Goal: Task Accomplishment & Management: Complete application form

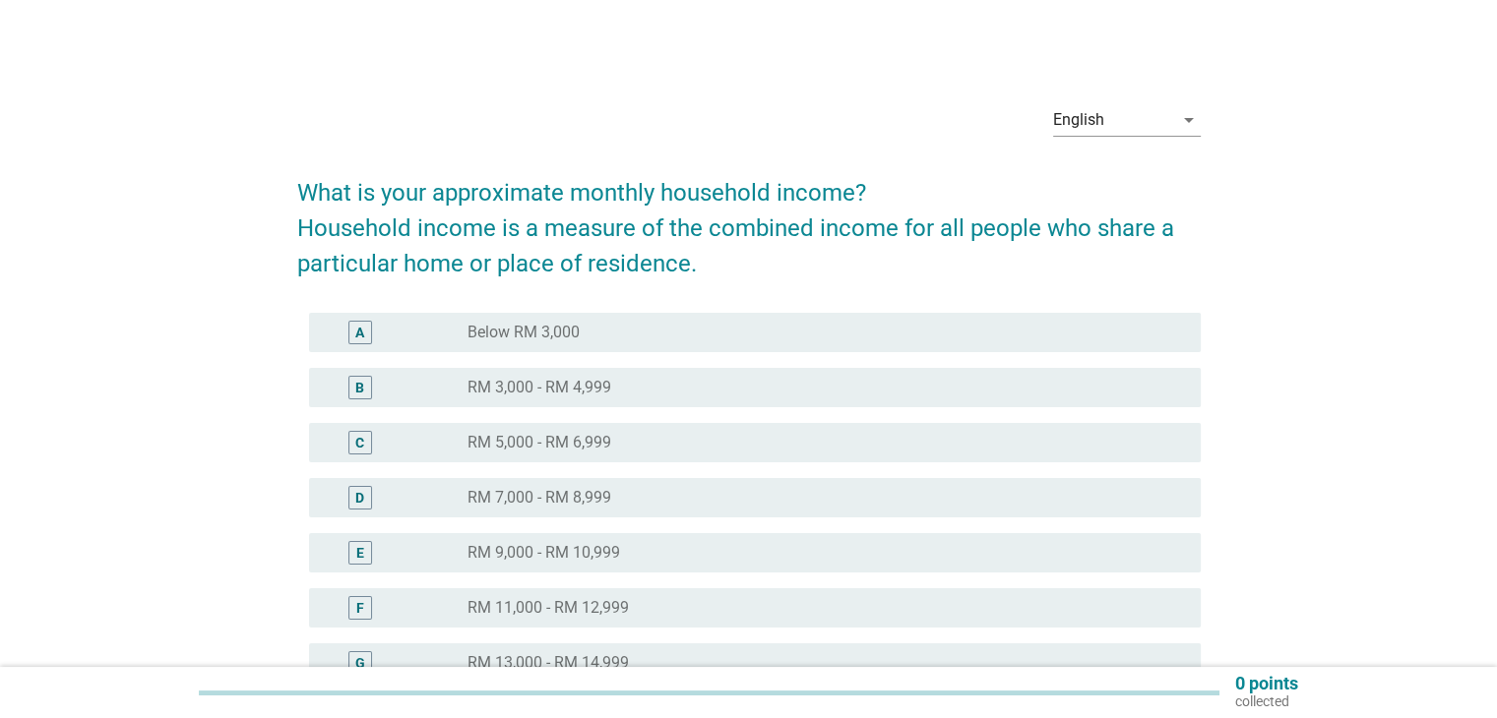
scroll to position [131, 0]
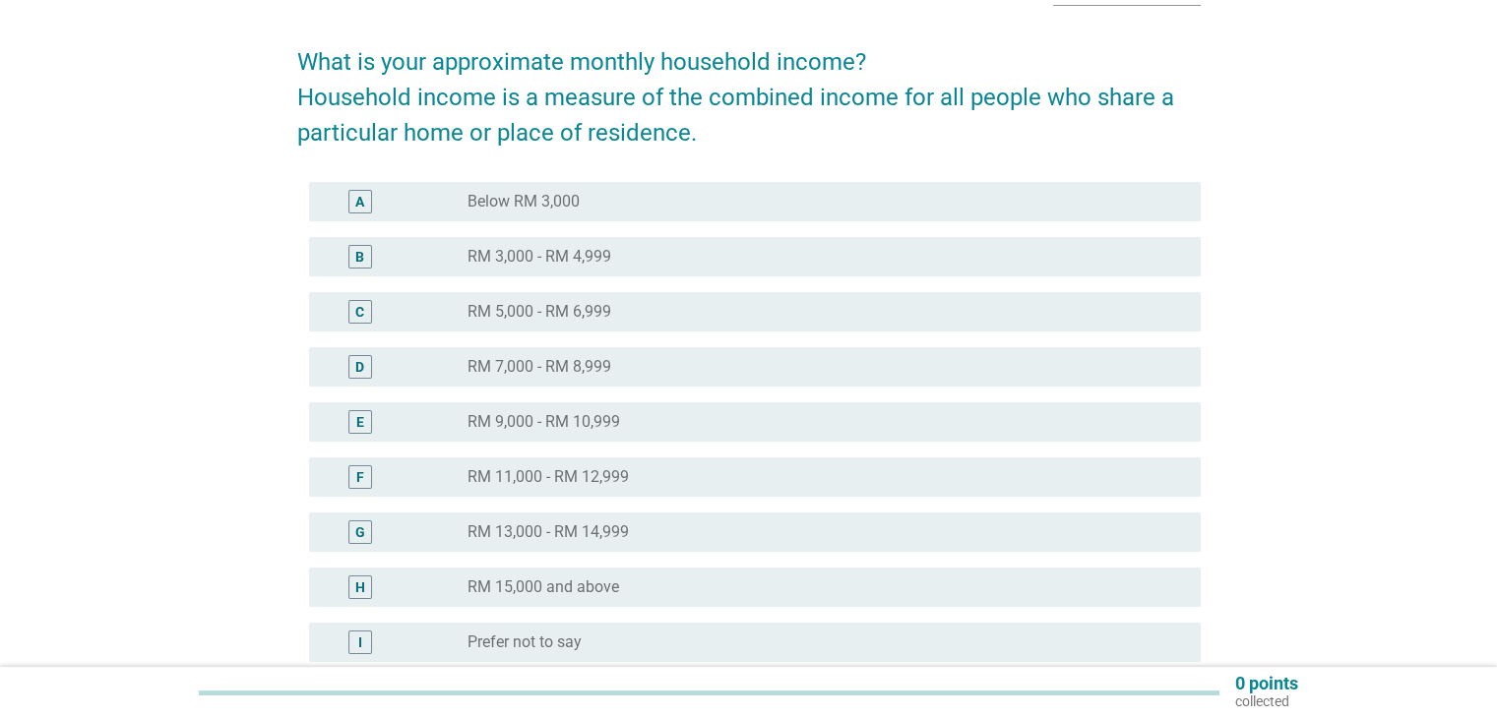
click at [594, 402] on div "E radio_button_unchecked RM 9,000 - RM 10,999" at bounding box center [754, 421] width 891 height 39
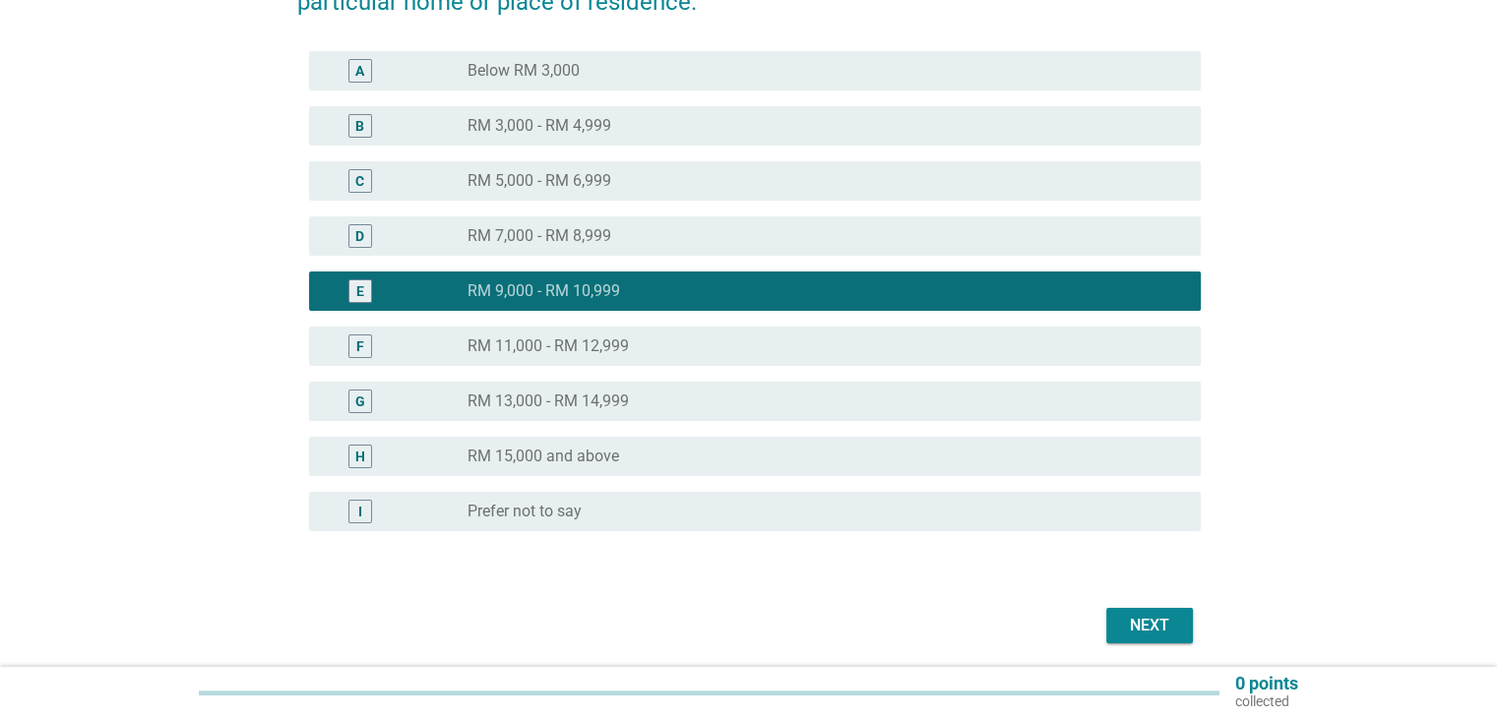
scroll to position [333, 0]
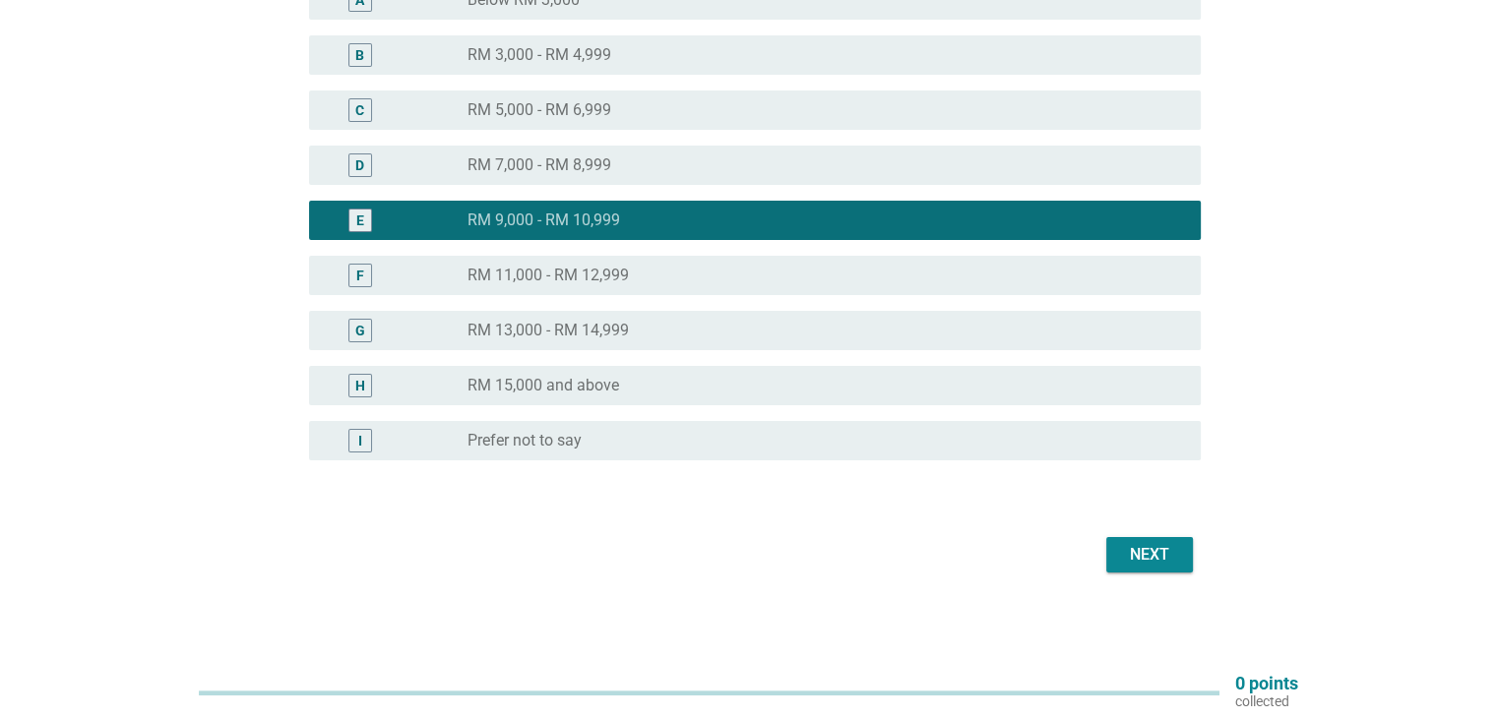
click at [1181, 558] on button "Next" at bounding box center [1149, 554] width 87 height 35
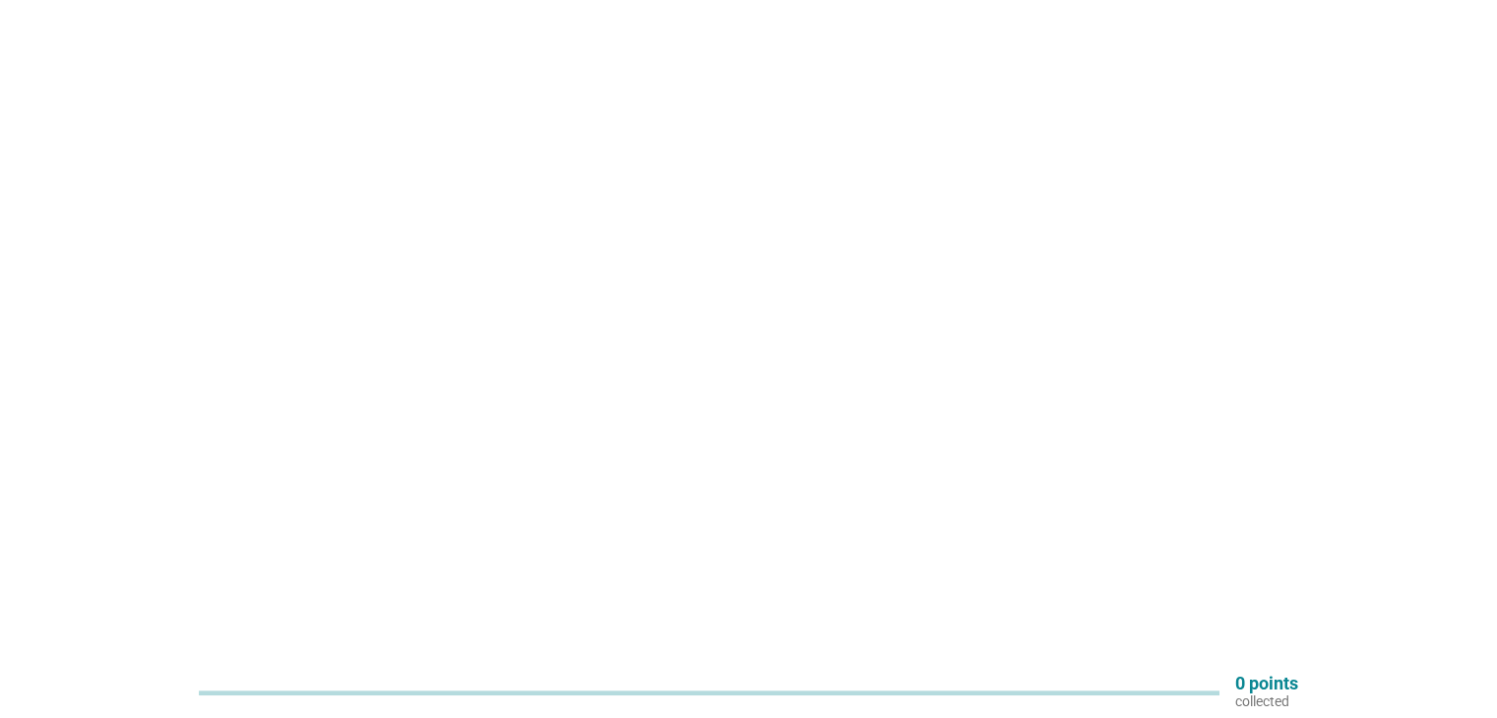
scroll to position [0, 0]
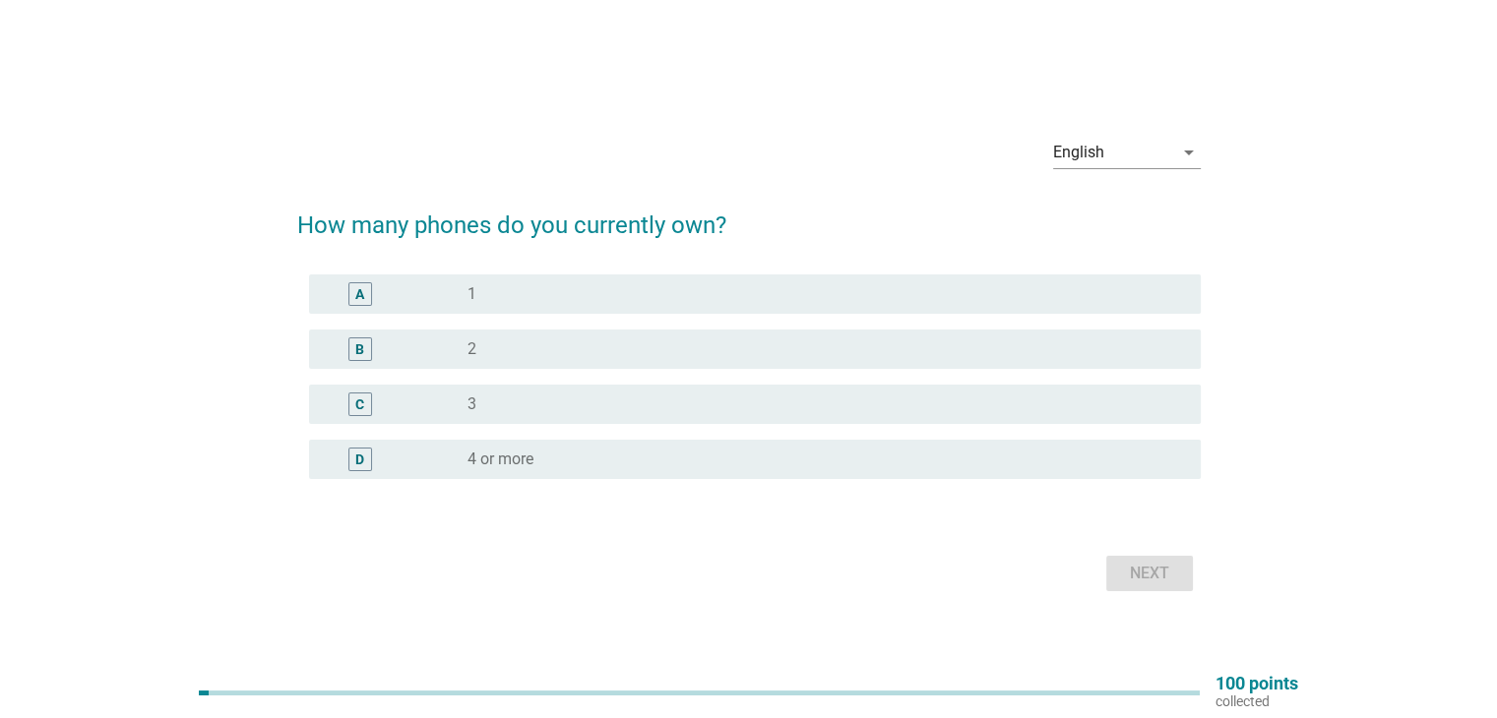
click at [514, 287] on div "radio_button_unchecked 1" at bounding box center [817, 294] width 701 height 20
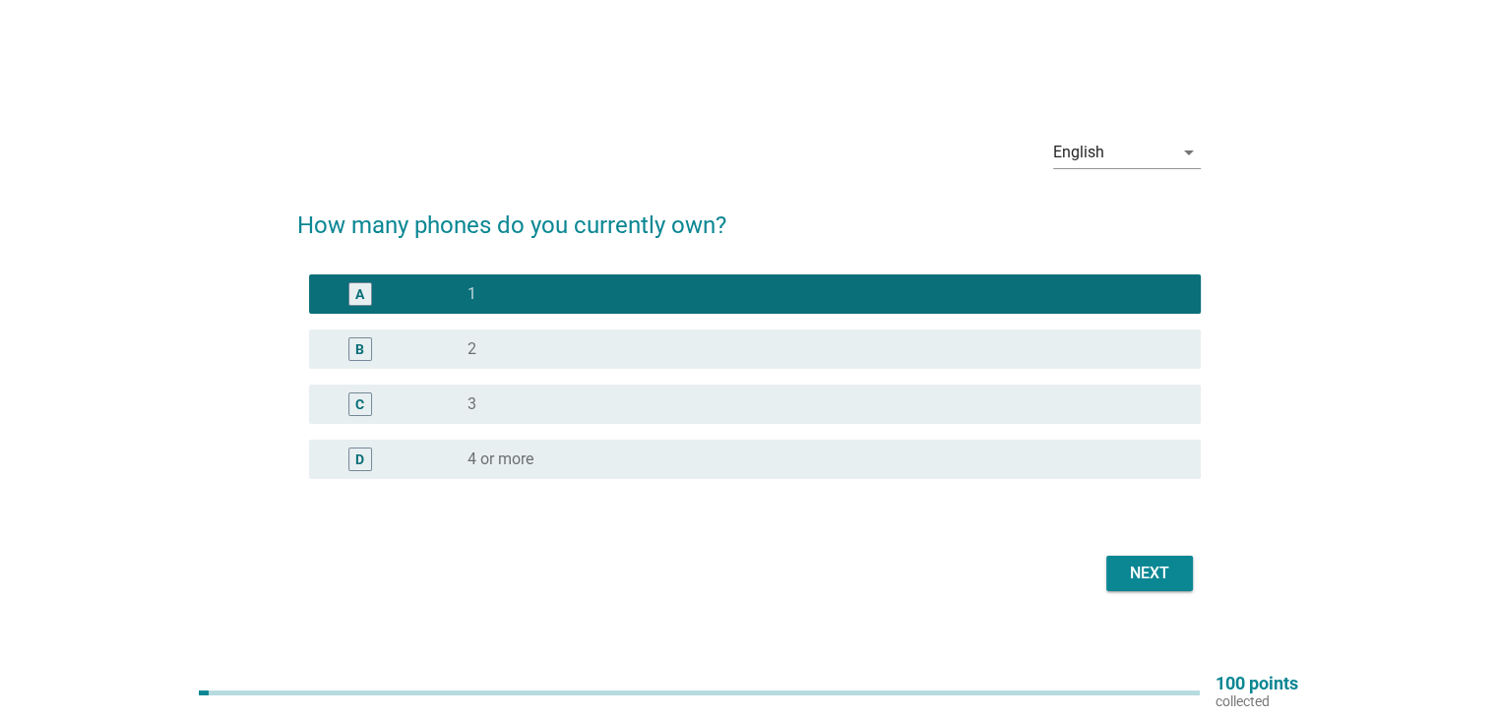
click at [1128, 564] on div "Next" at bounding box center [1149, 574] width 55 height 24
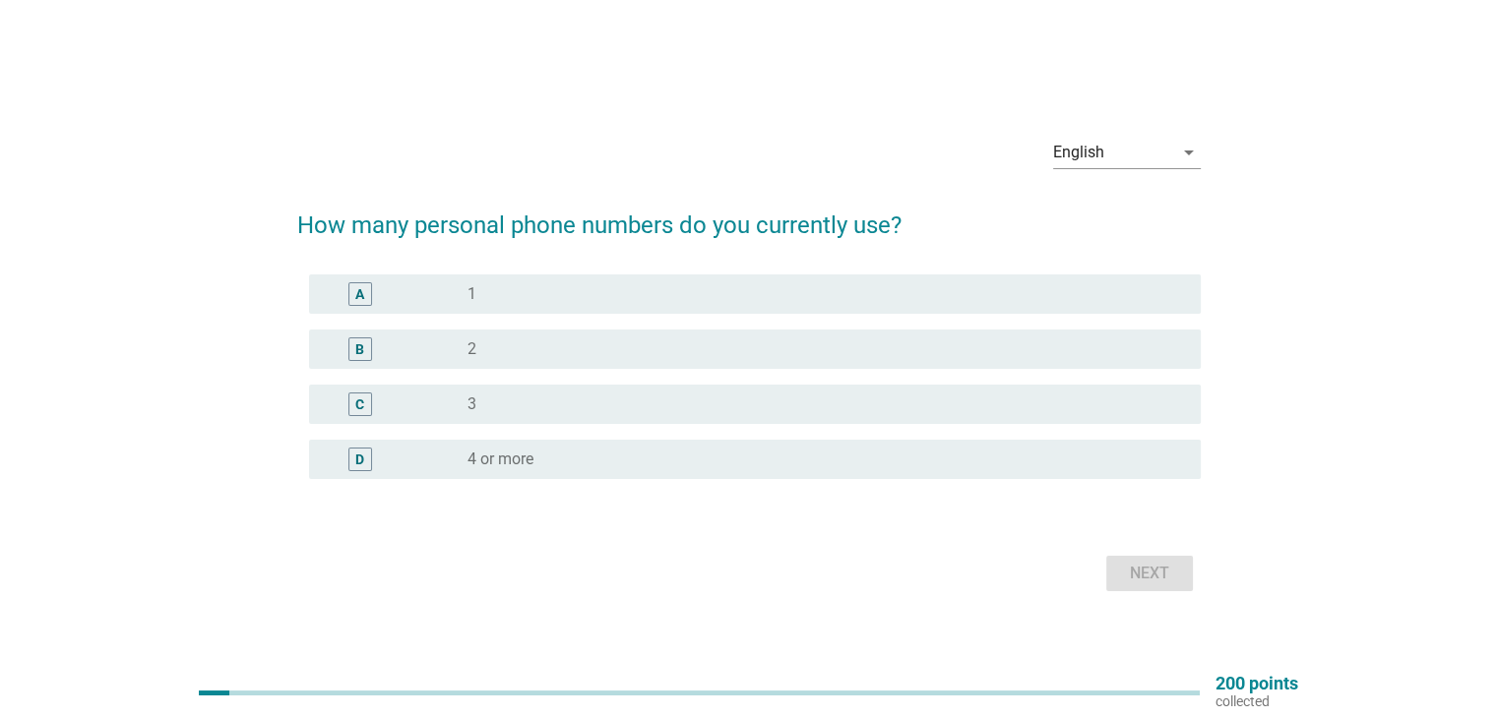
click at [785, 291] on div "radio_button_unchecked 1" at bounding box center [817, 294] width 701 height 20
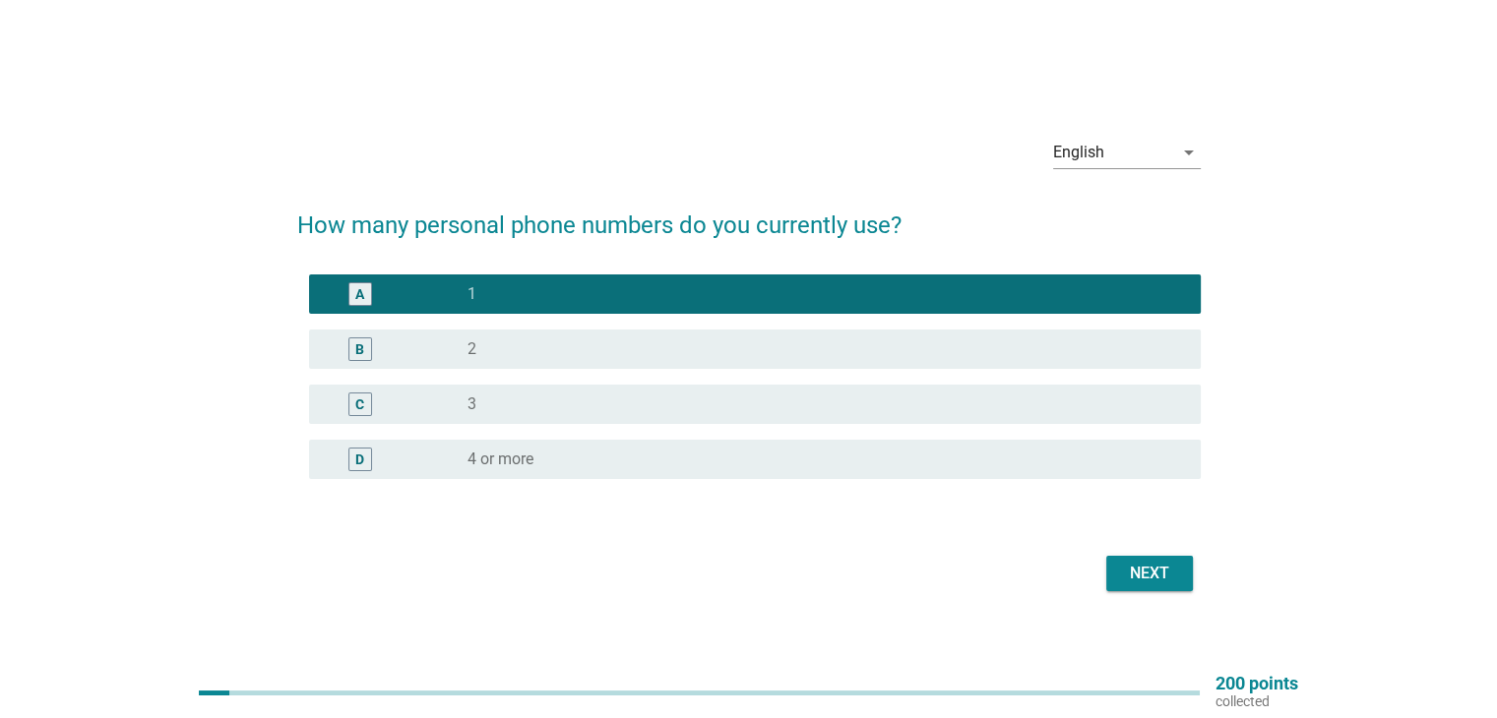
click at [1134, 570] on div "Next" at bounding box center [1149, 574] width 55 height 24
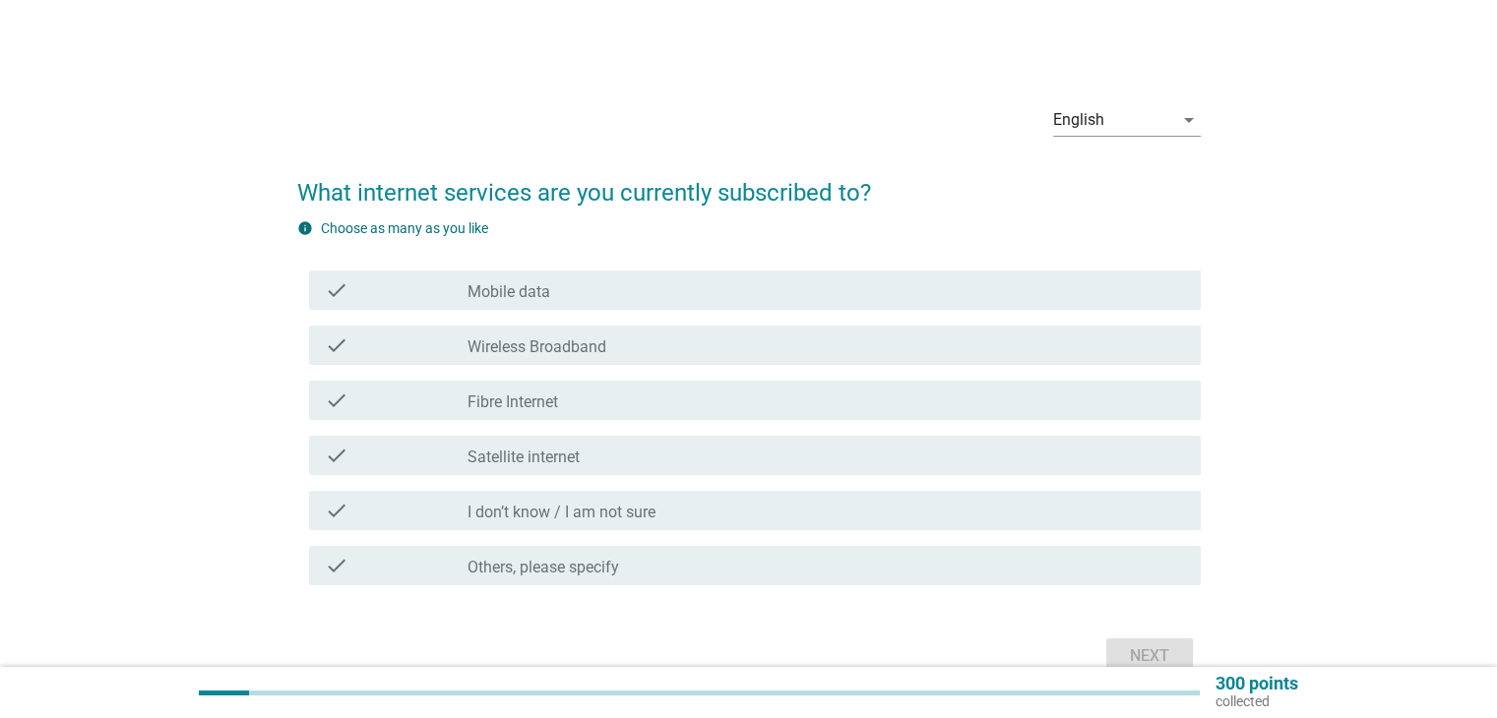
click at [556, 300] on div "check_box_outline_blank Mobile data" at bounding box center [825, 290] width 716 height 24
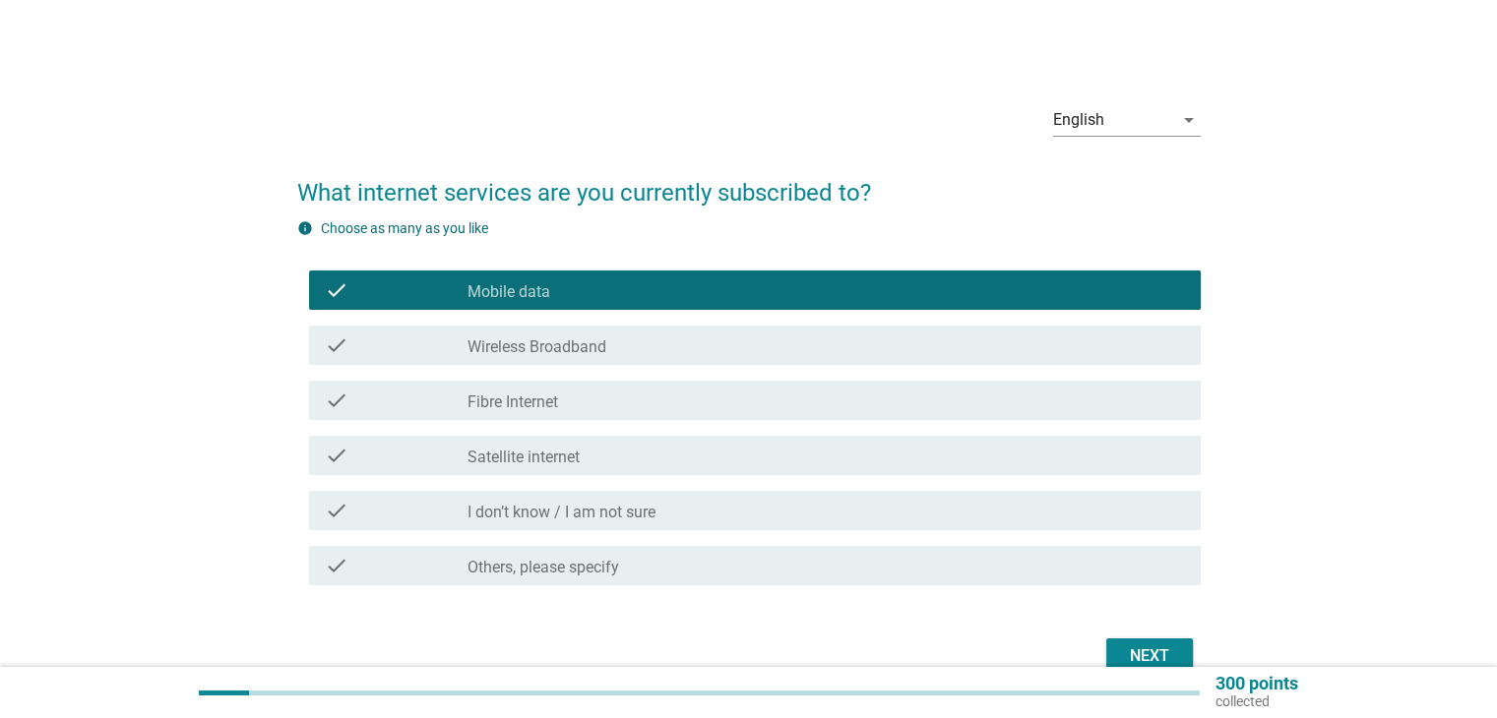
click at [550, 401] on label "Fibre Internet" at bounding box center [512, 403] width 91 height 20
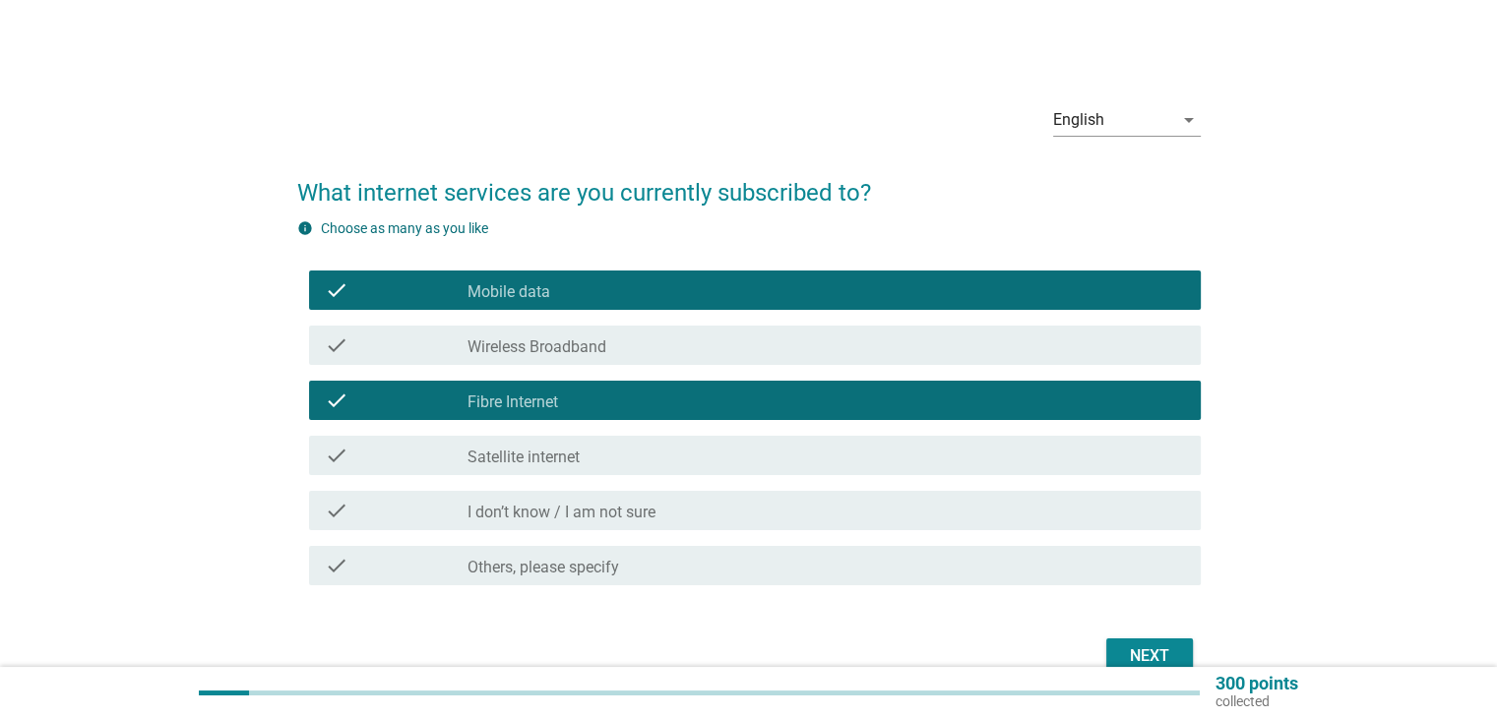
click at [1135, 654] on div "Next" at bounding box center [1149, 656] width 55 height 24
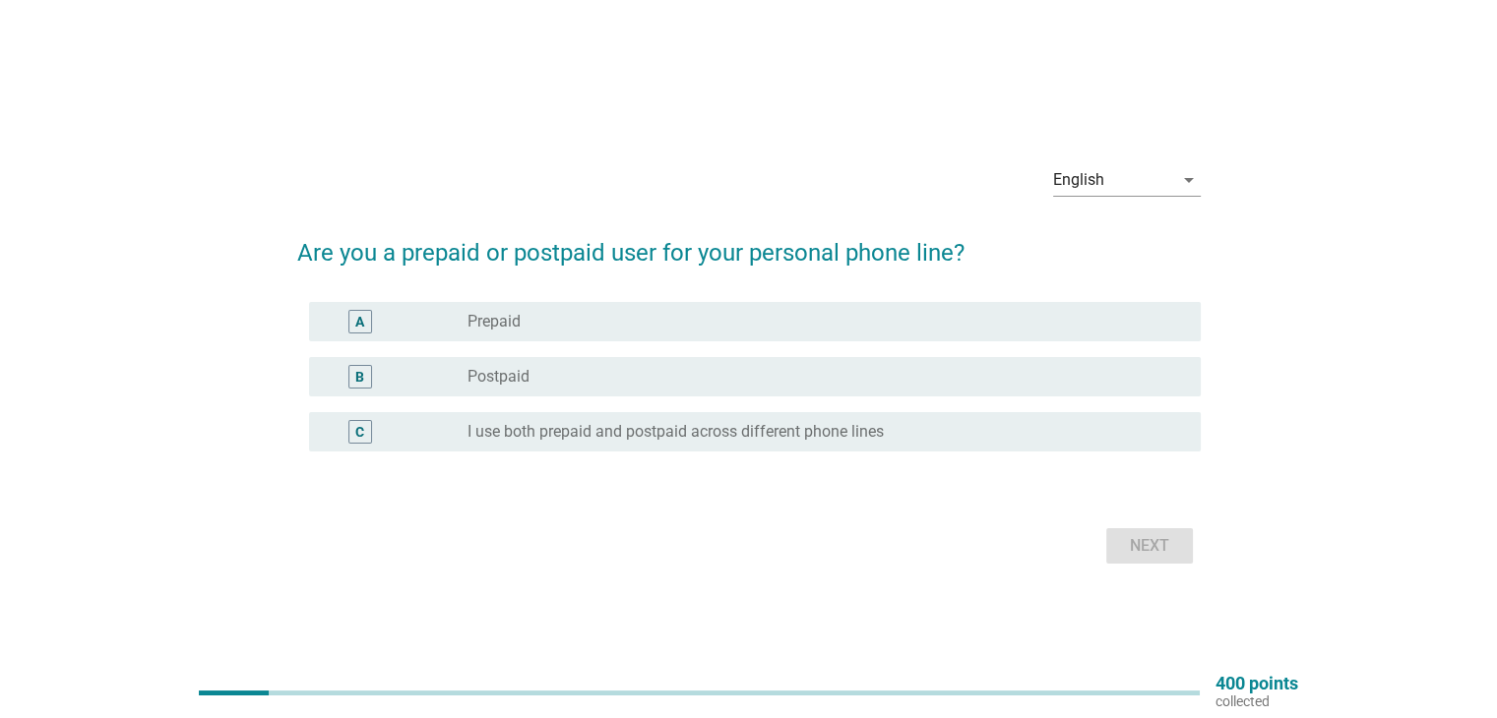
click at [502, 379] on label "Postpaid" at bounding box center [498, 377] width 62 height 20
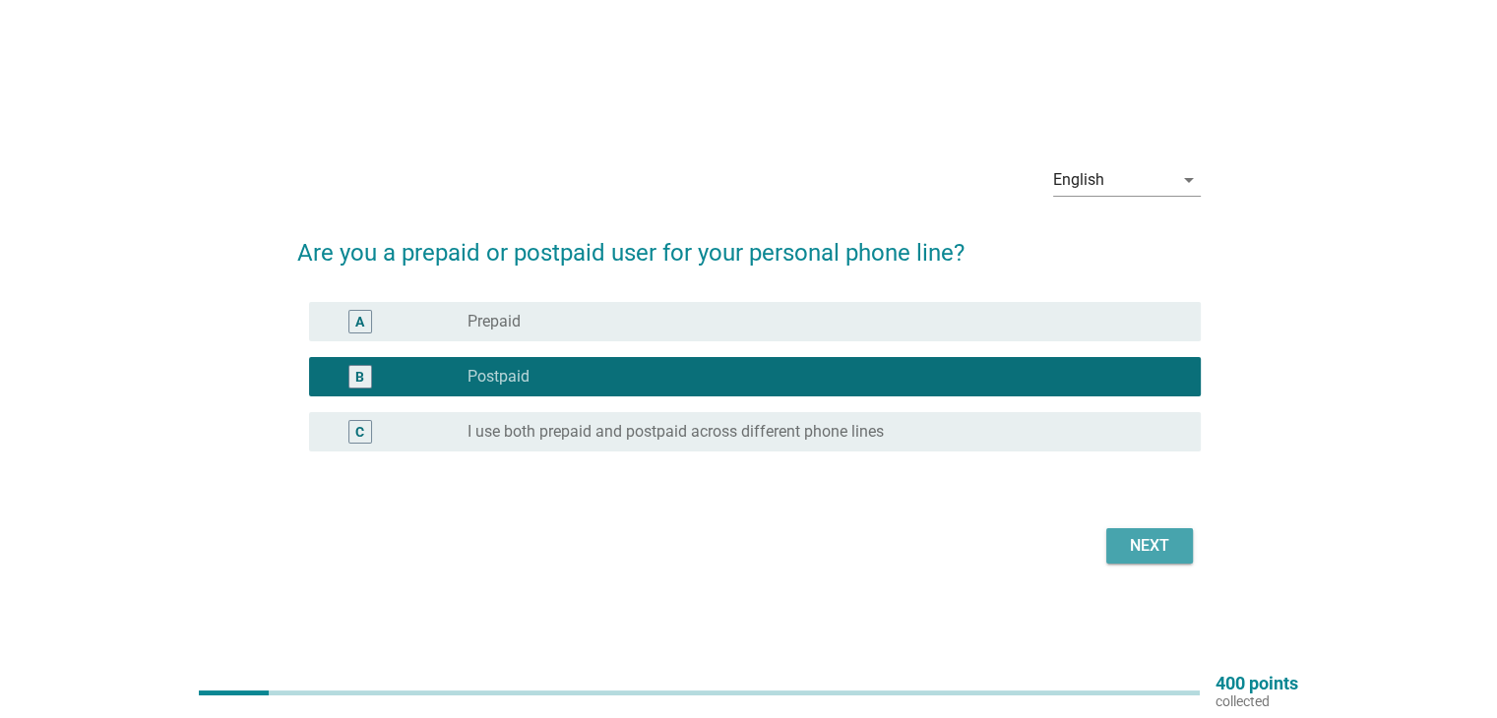
click at [1136, 548] on div "Next" at bounding box center [1149, 546] width 55 height 24
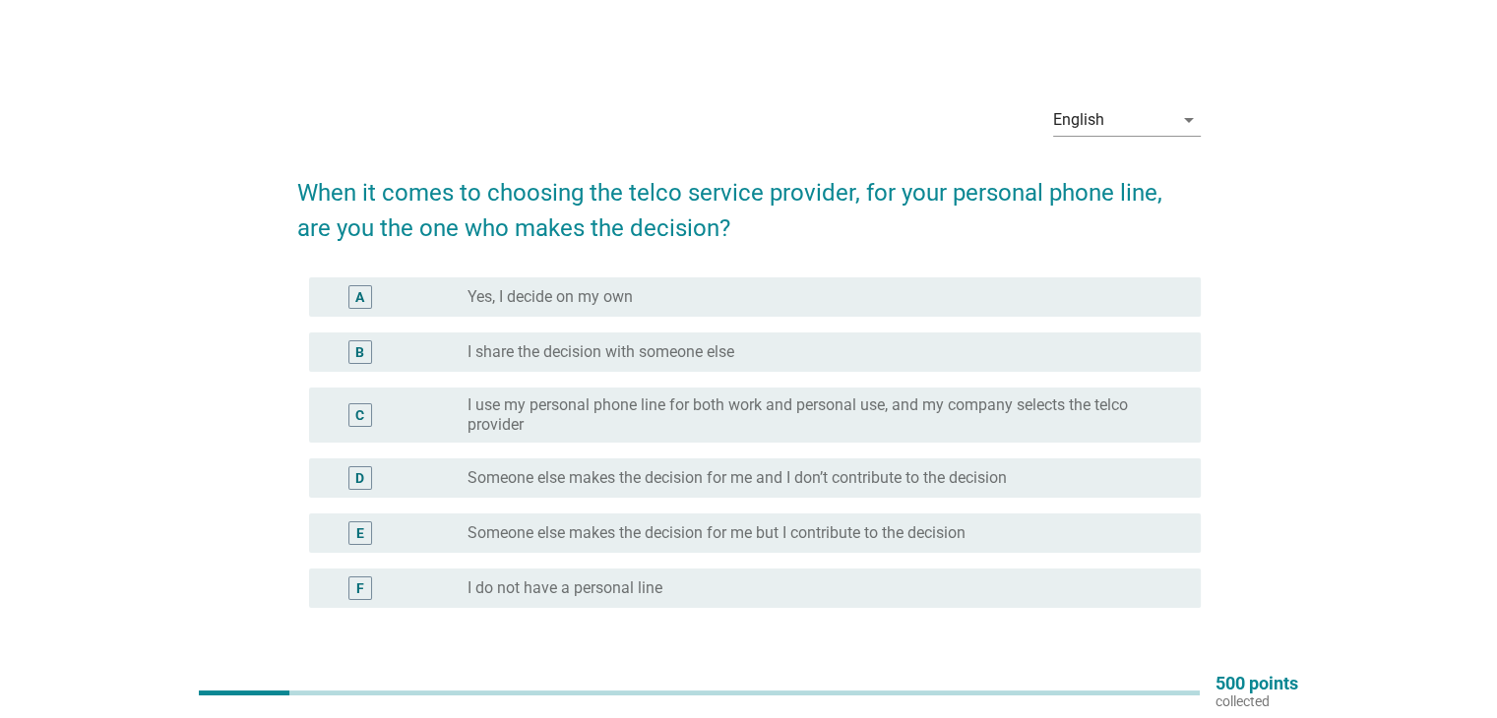
click at [712, 342] on label "I share the decision with someone else" at bounding box center [600, 352] width 267 height 20
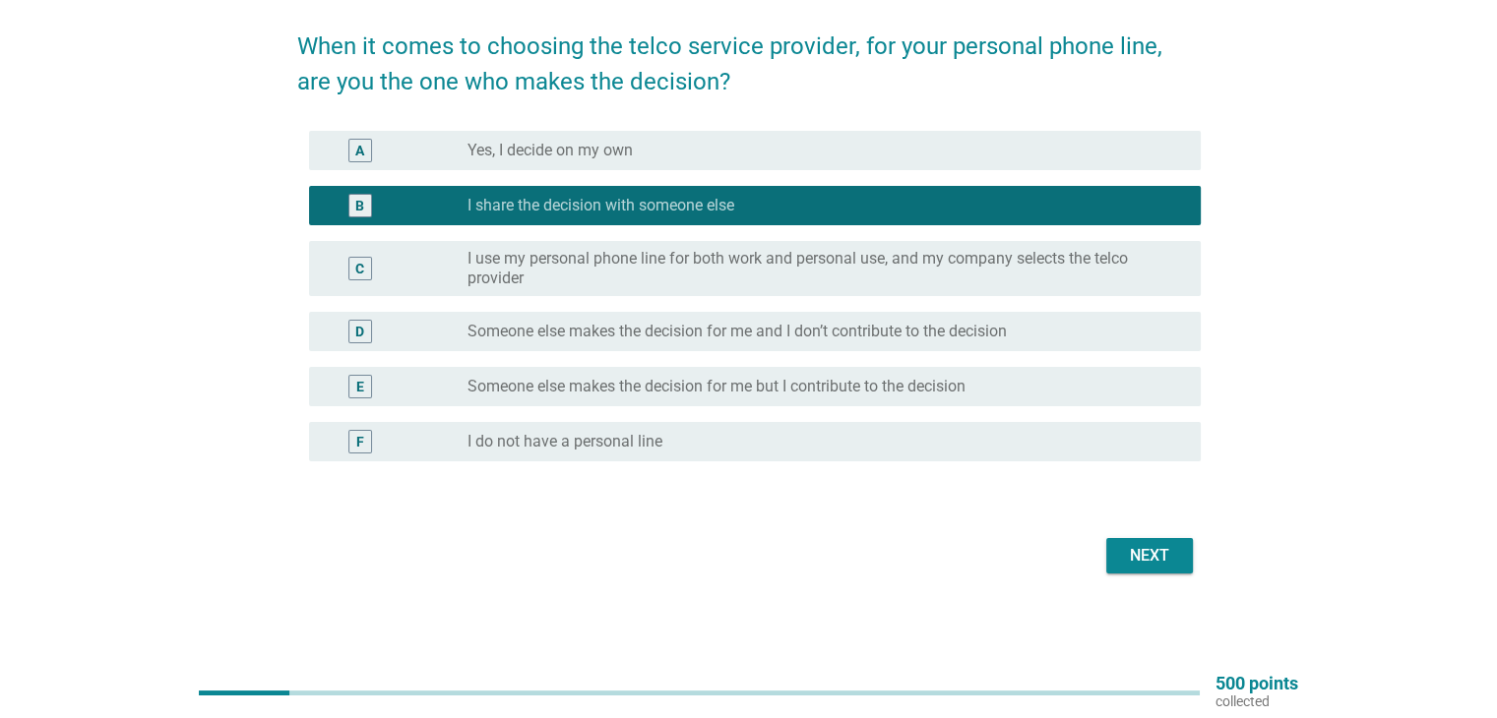
scroll to position [148, 0]
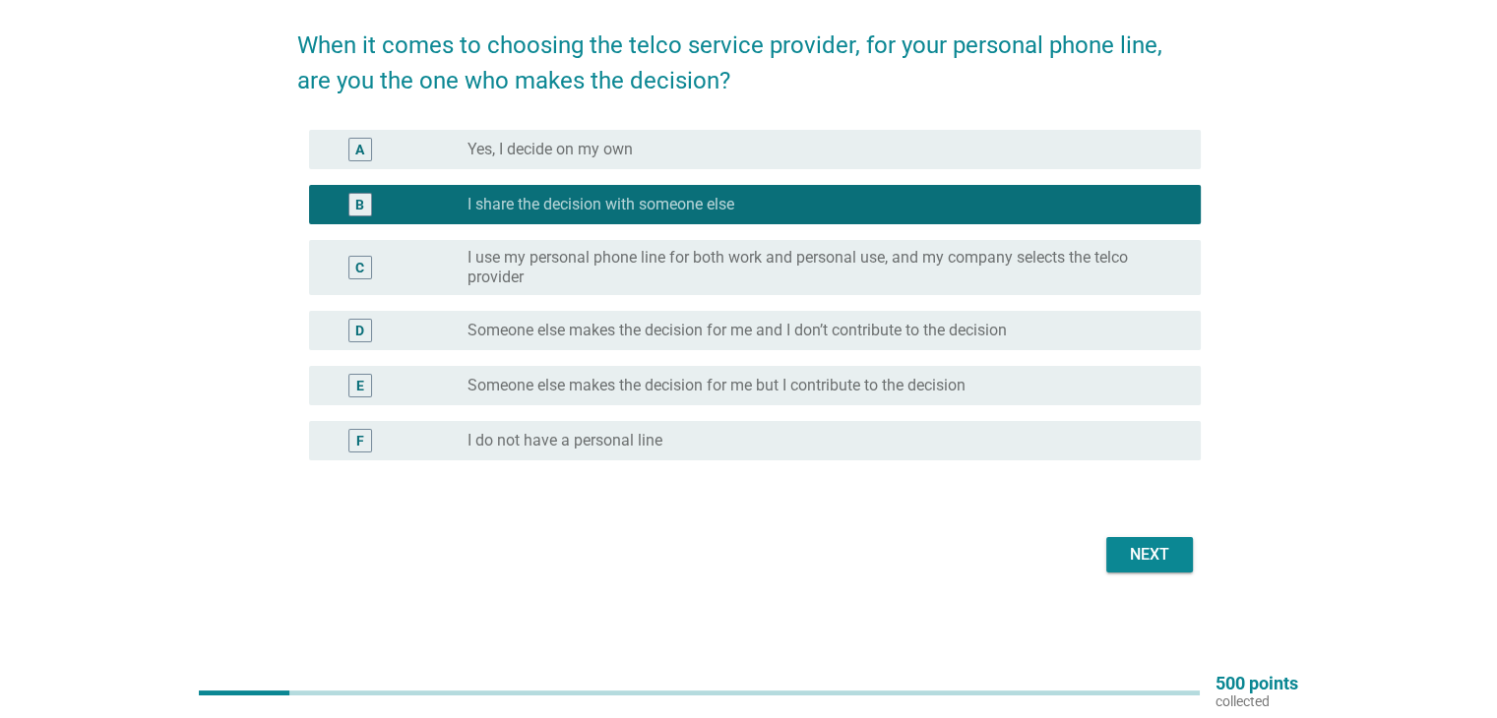
click at [1158, 561] on div "Next" at bounding box center [1149, 555] width 55 height 24
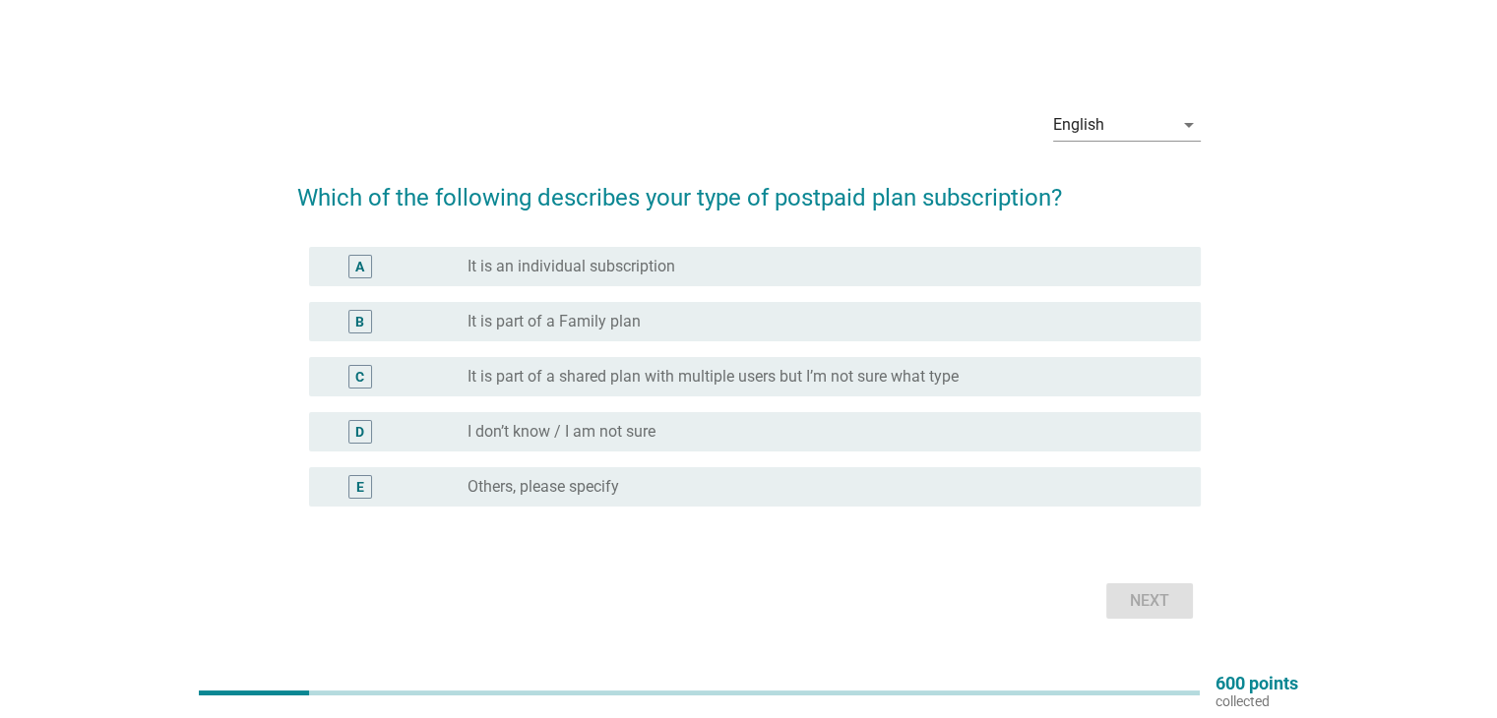
click at [693, 276] on div "radio_button_unchecked It is an individual subscription" at bounding box center [817, 267] width 701 height 20
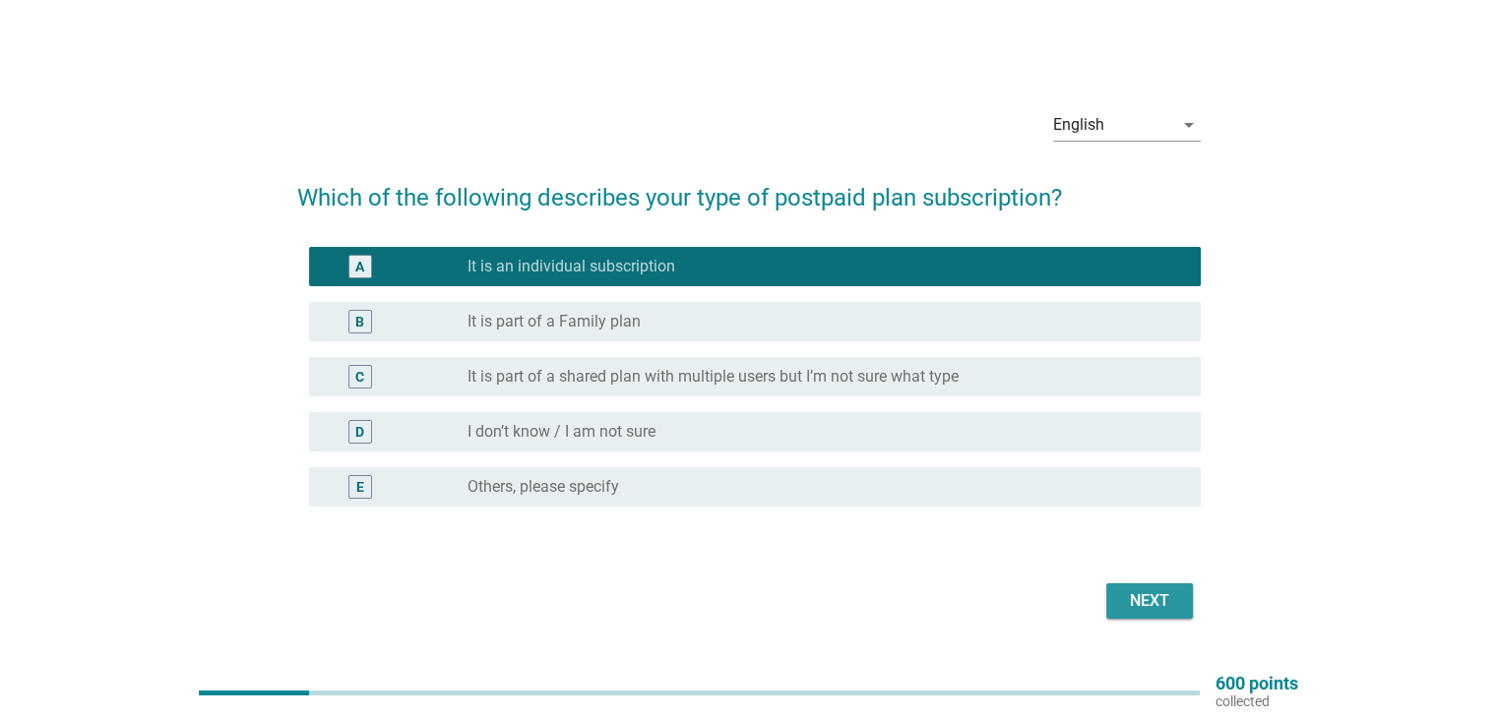
click at [1166, 599] on div "Next" at bounding box center [1149, 601] width 55 height 24
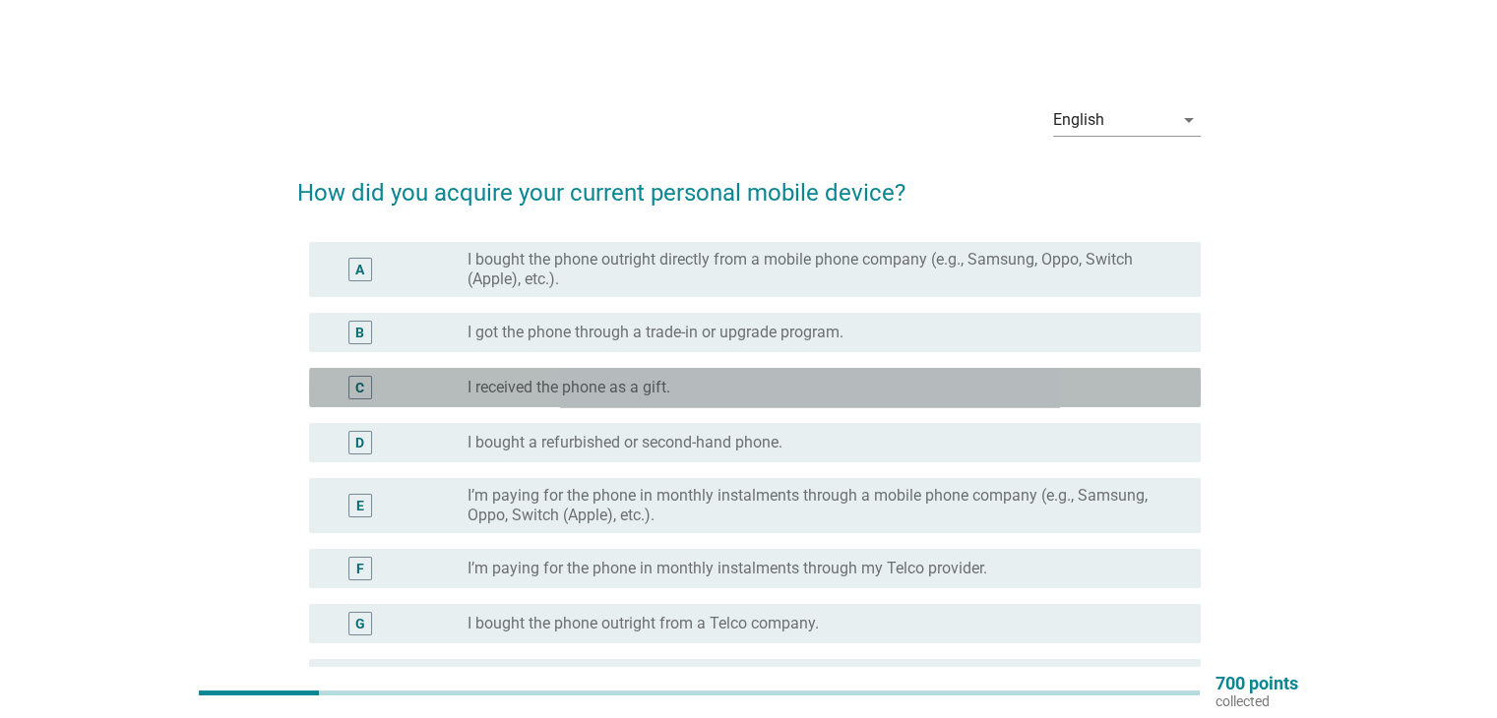
click at [850, 373] on div "C radio_button_unchecked I received the phone as a gift." at bounding box center [754, 387] width 891 height 39
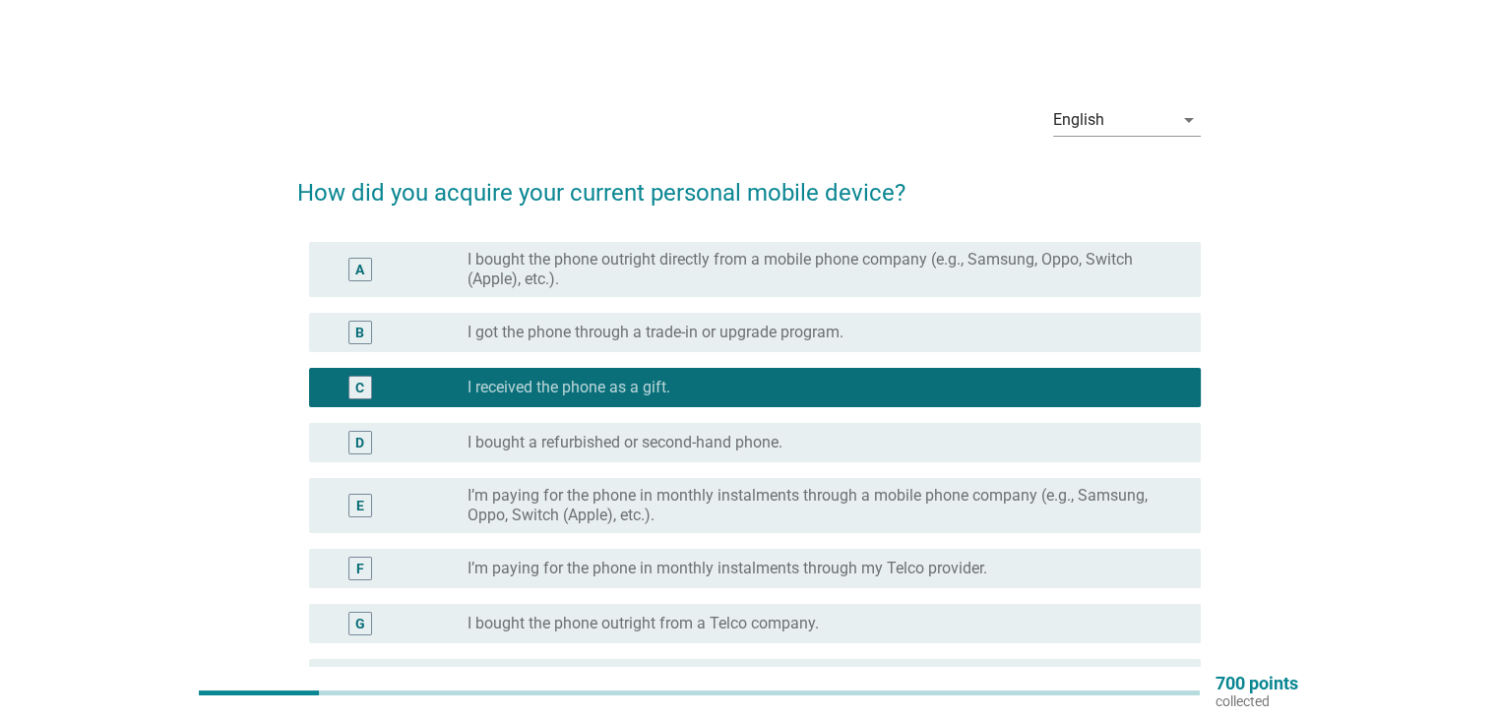
click at [1024, 553] on div "F radio_button_unchecked I’m paying for the phone in monthly instalments throug…" at bounding box center [754, 568] width 891 height 39
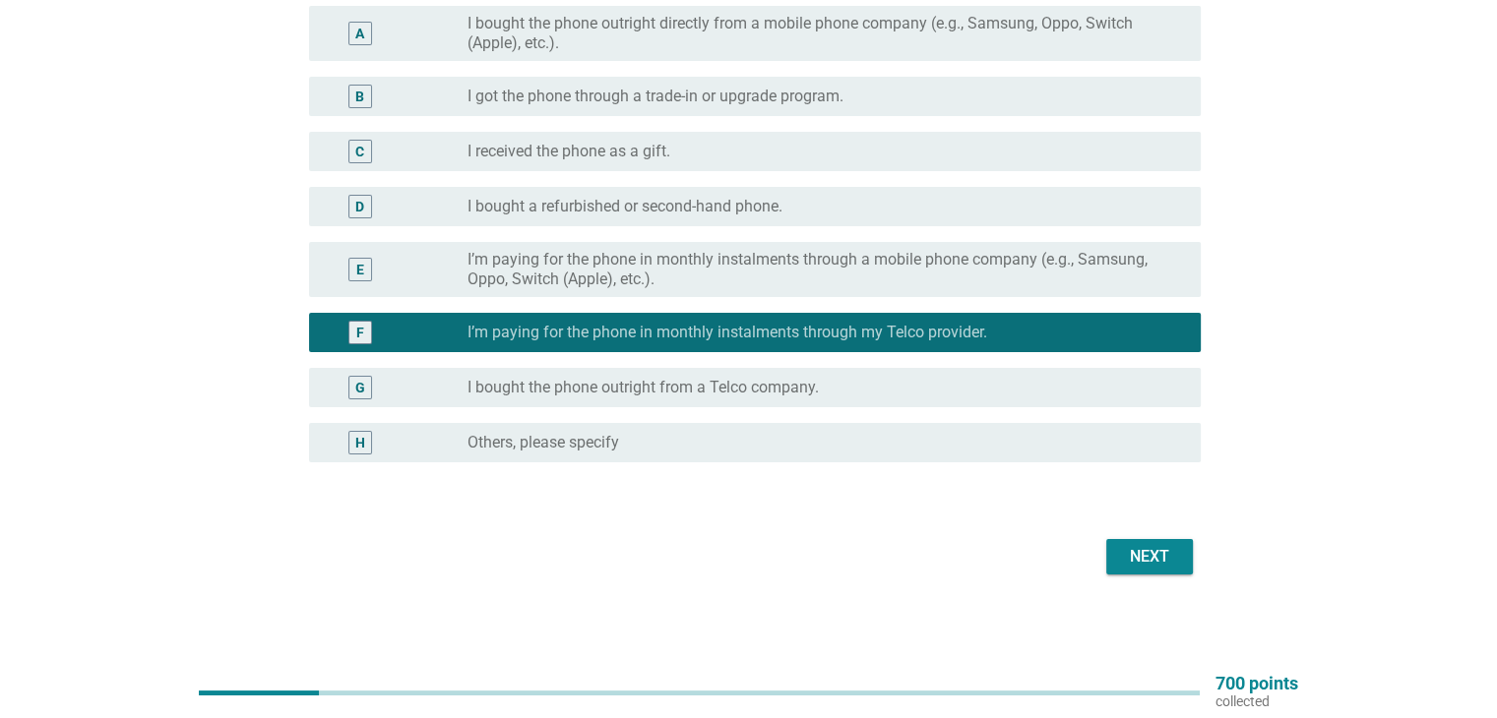
scroll to position [238, 0]
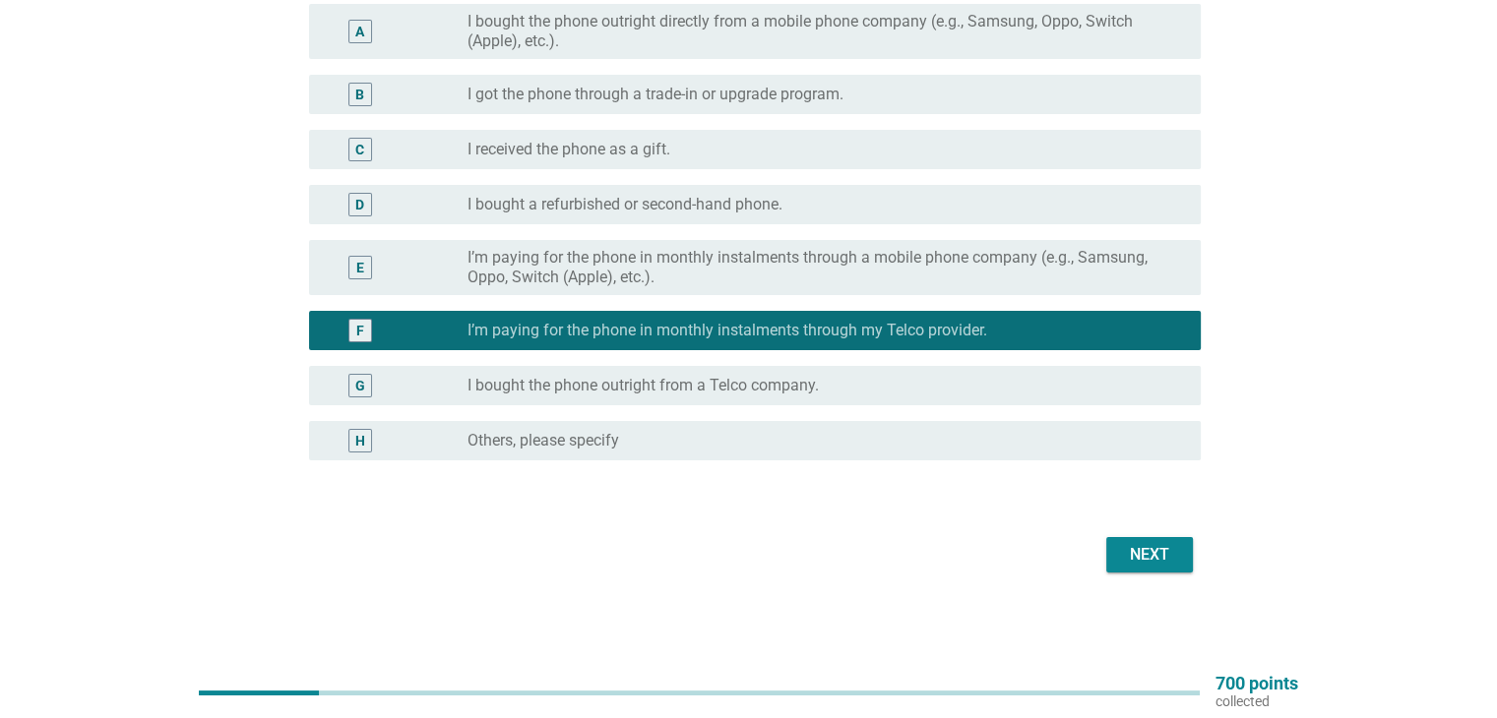
click at [1159, 552] on div "Next" at bounding box center [1149, 555] width 55 height 24
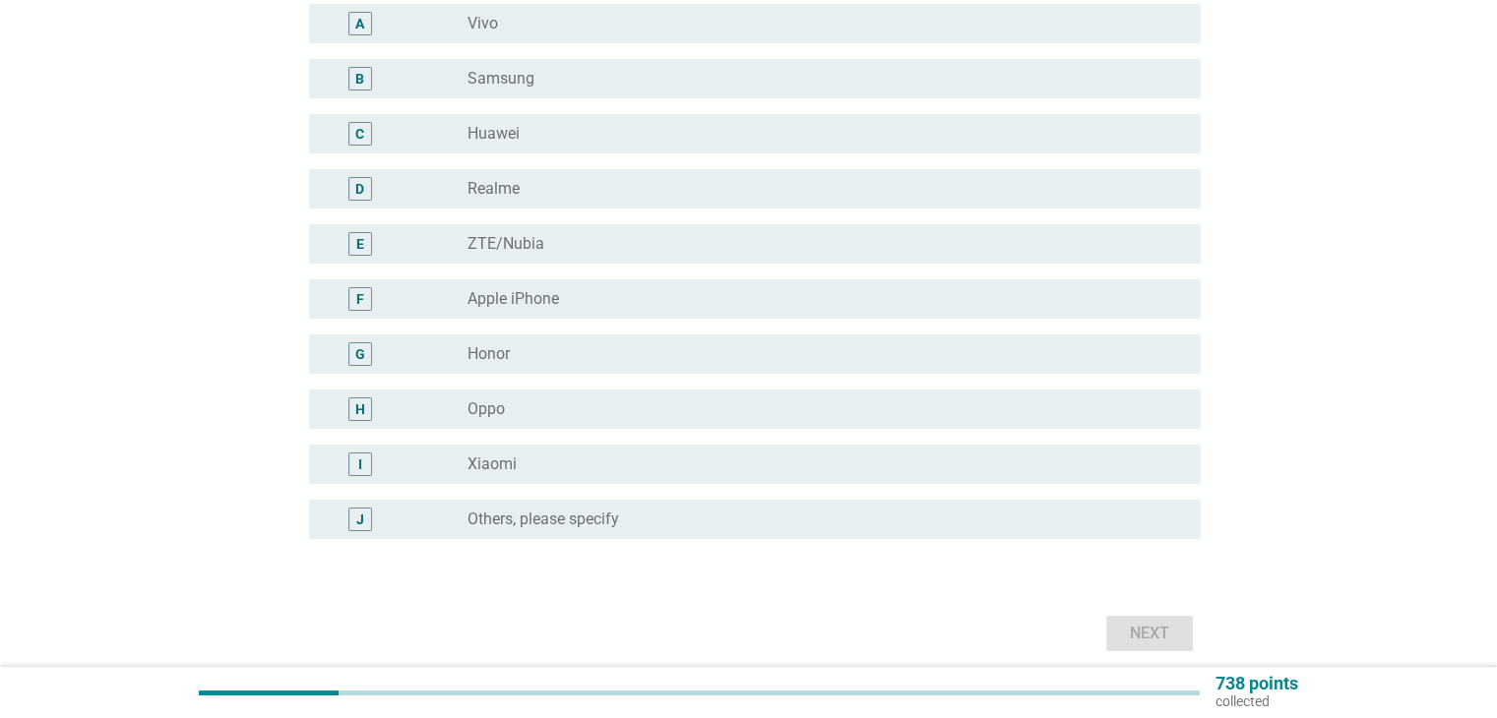
scroll to position [0, 0]
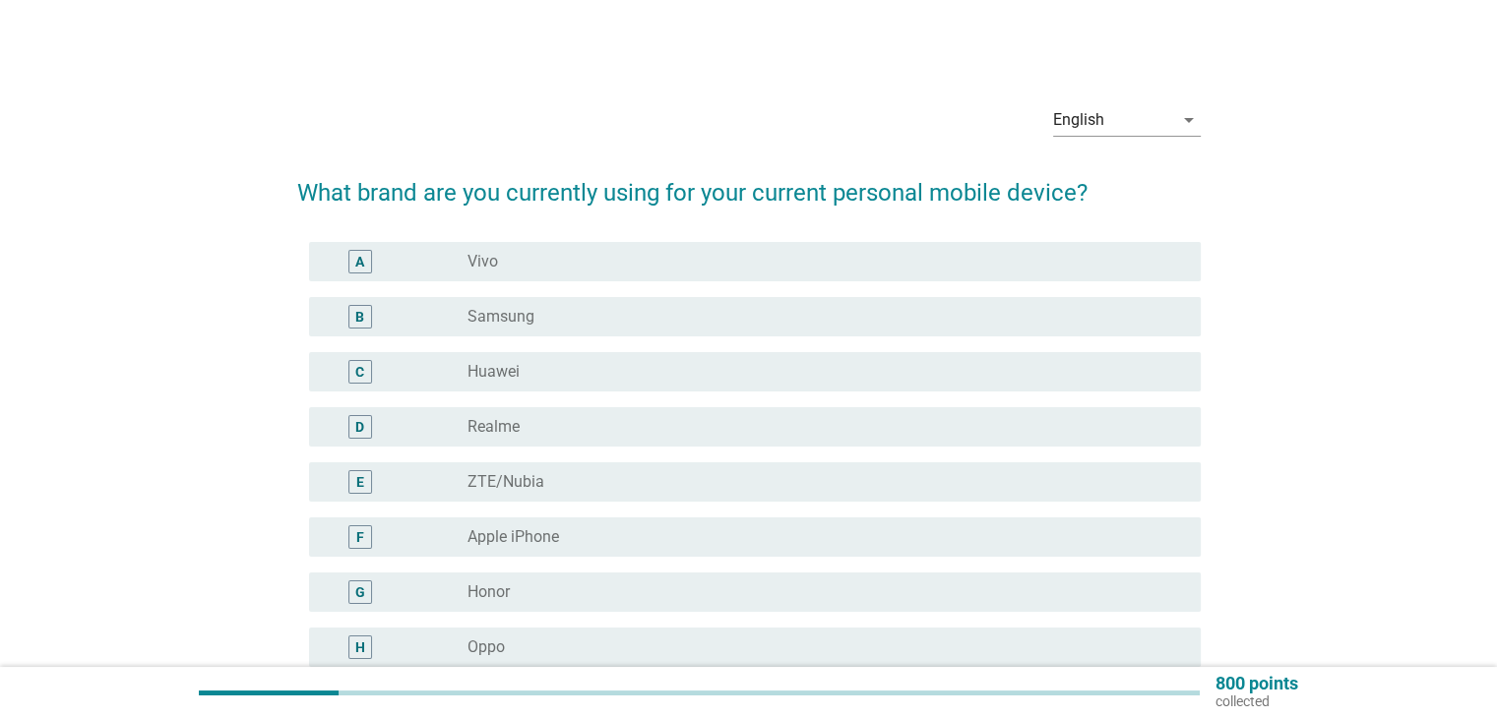
click at [694, 528] on div "radio_button_unchecked Apple iPhone" at bounding box center [817, 537] width 701 height 20
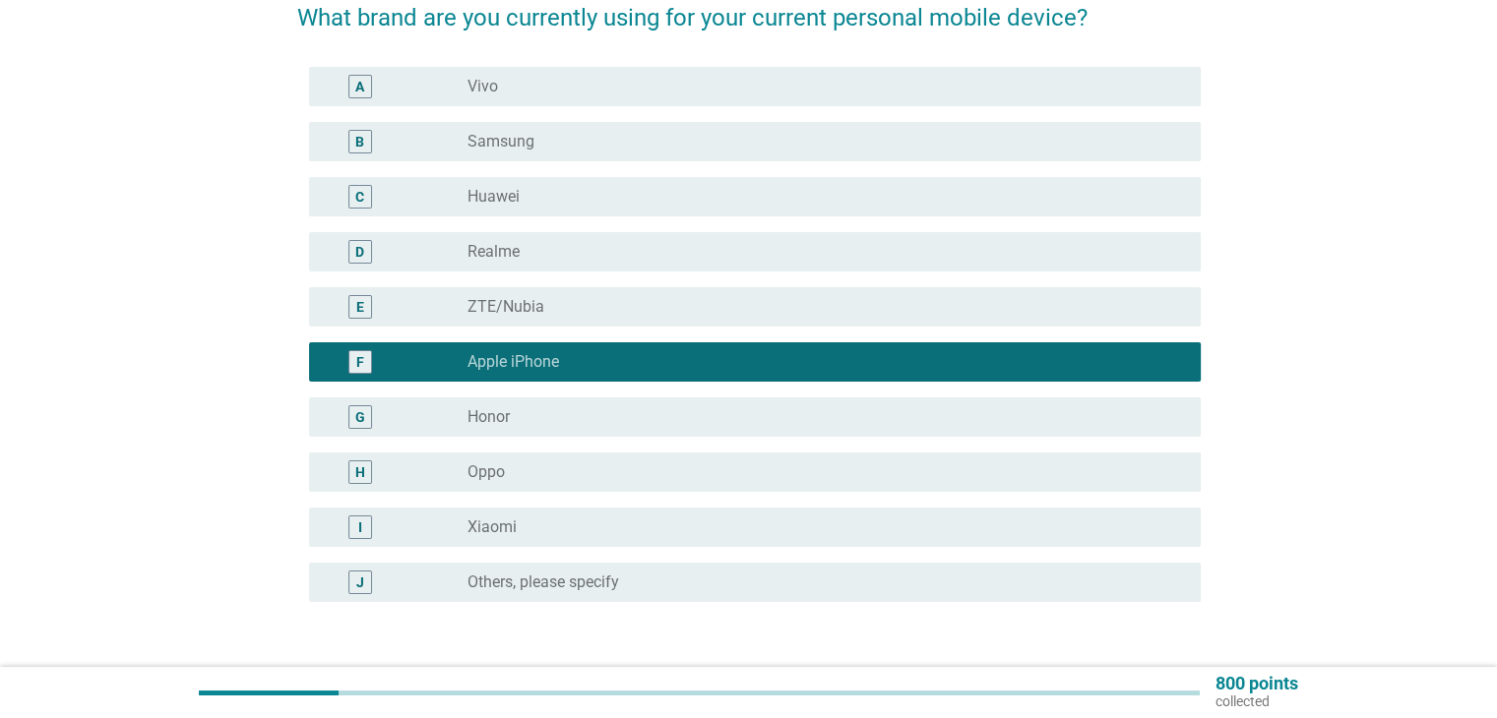
scroll to position [317, 0]
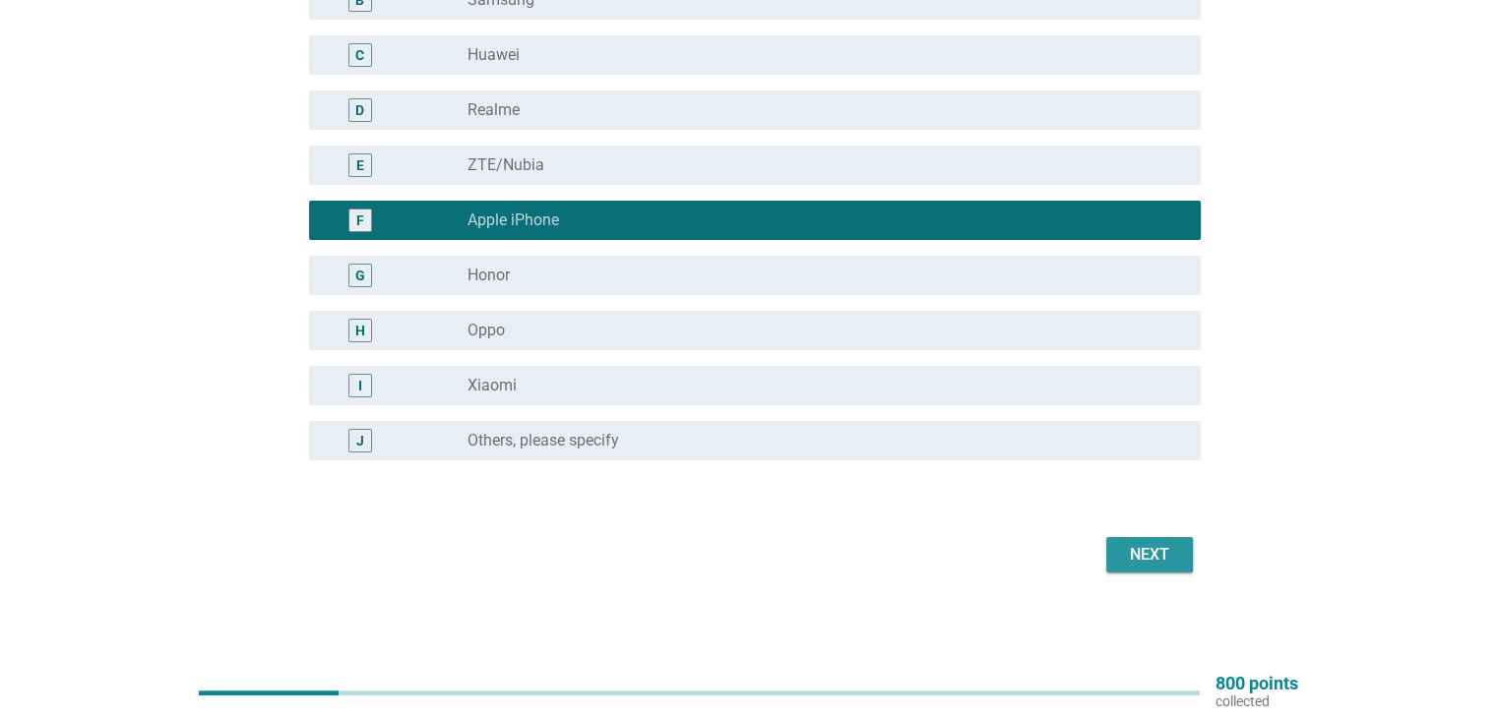
click at [1143, 553] on div "Next" at bounding box center [1149, 555] width 55 height 24
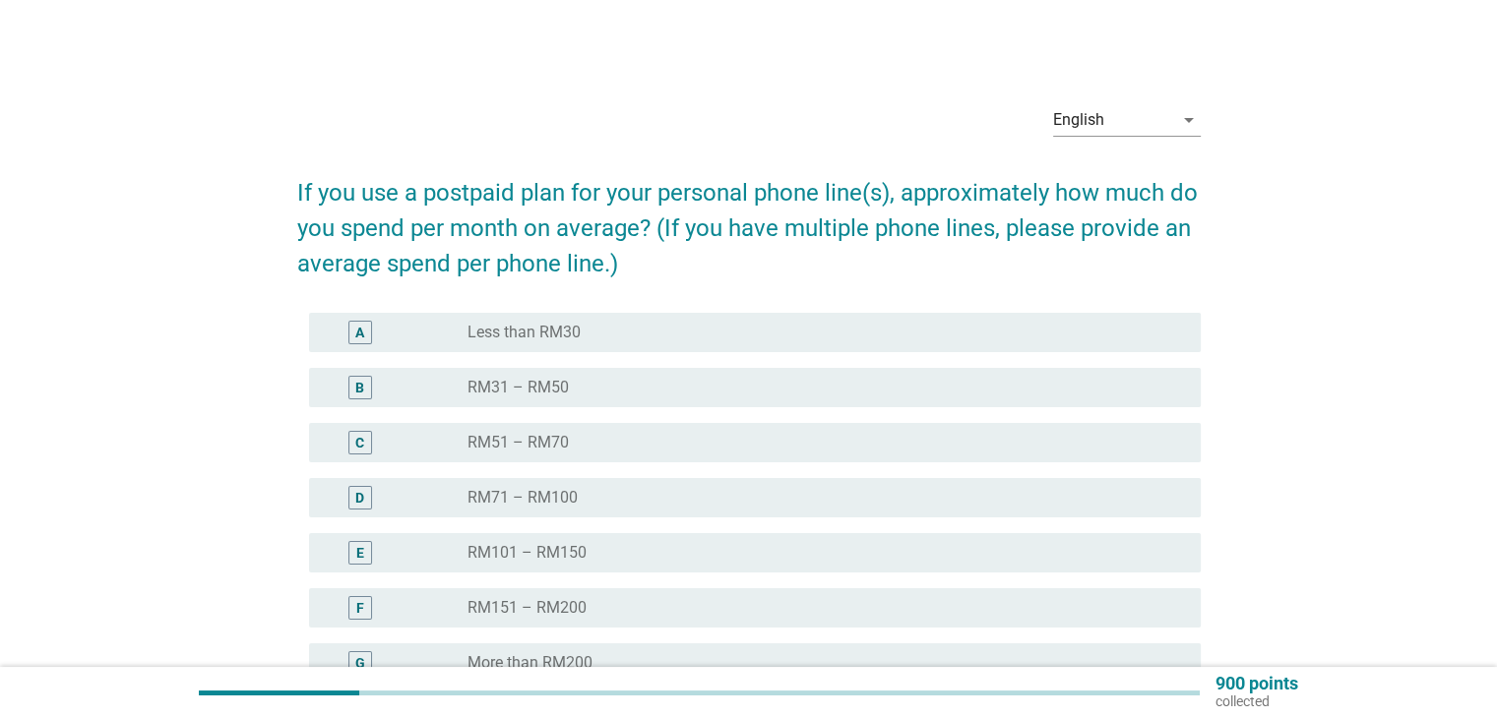
click at [693, 551] on div "radio_button_unchecked RM101 – RM150" at bounding box center [817, 553] width 701 height 20
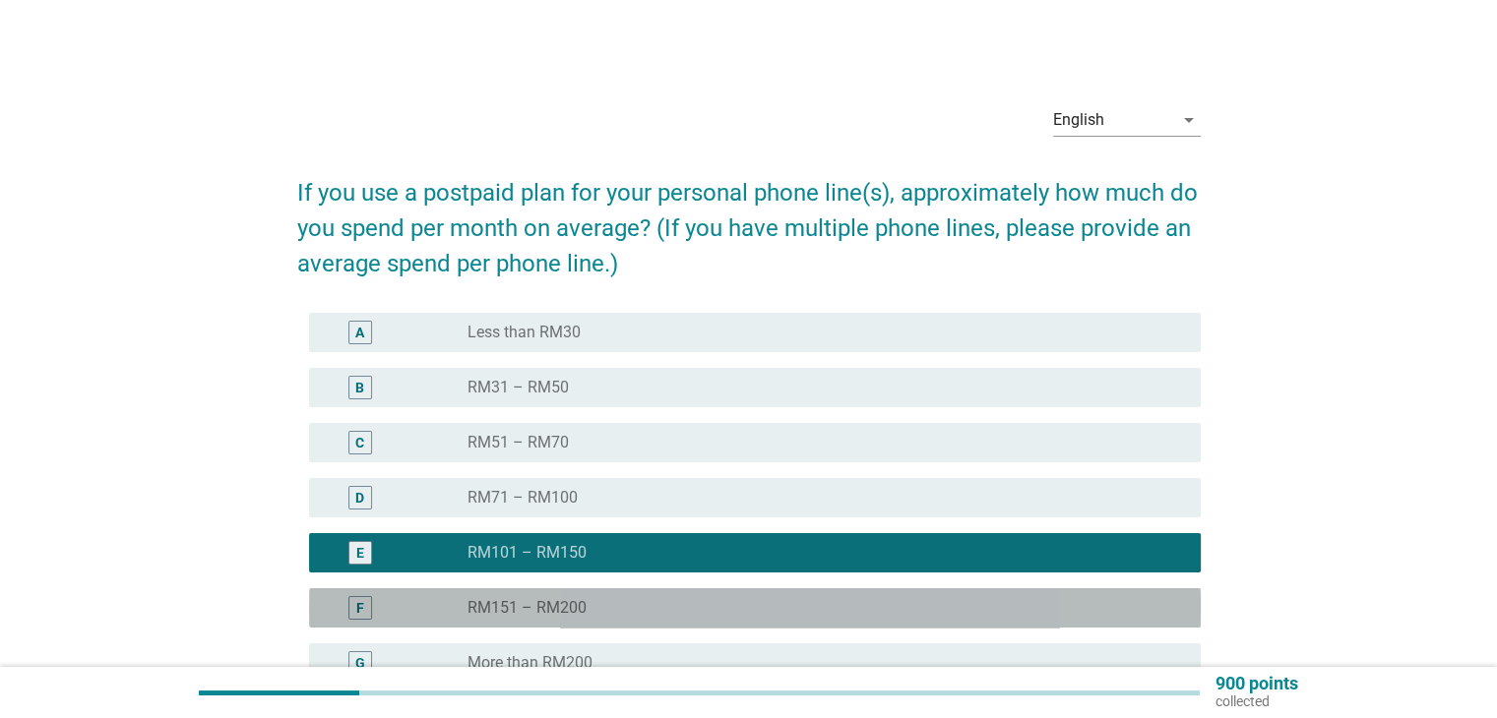
click at [675, 607] on div "radio_button_unchecked RM151 – RM200" at bounding box center [817, 608] width 701 height 20
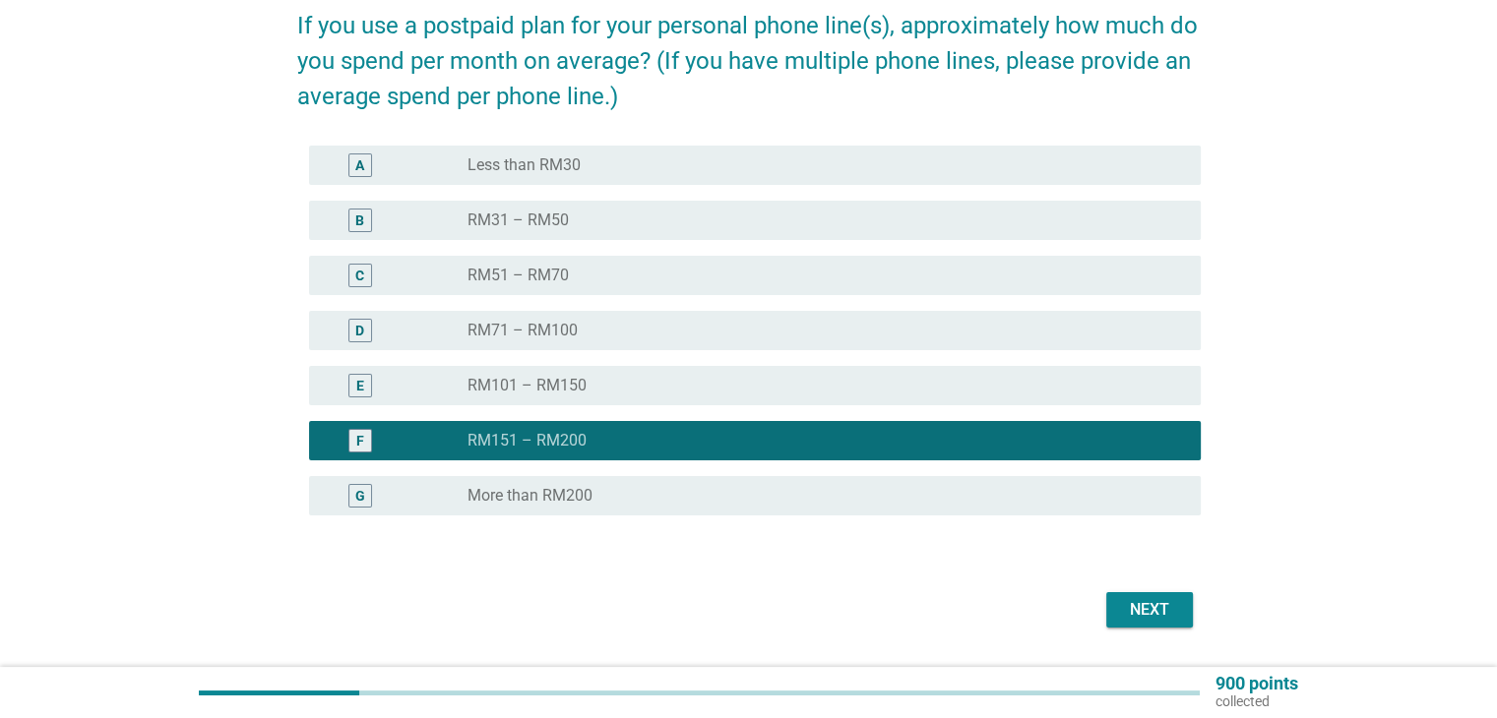
scroll to position [222, 0]
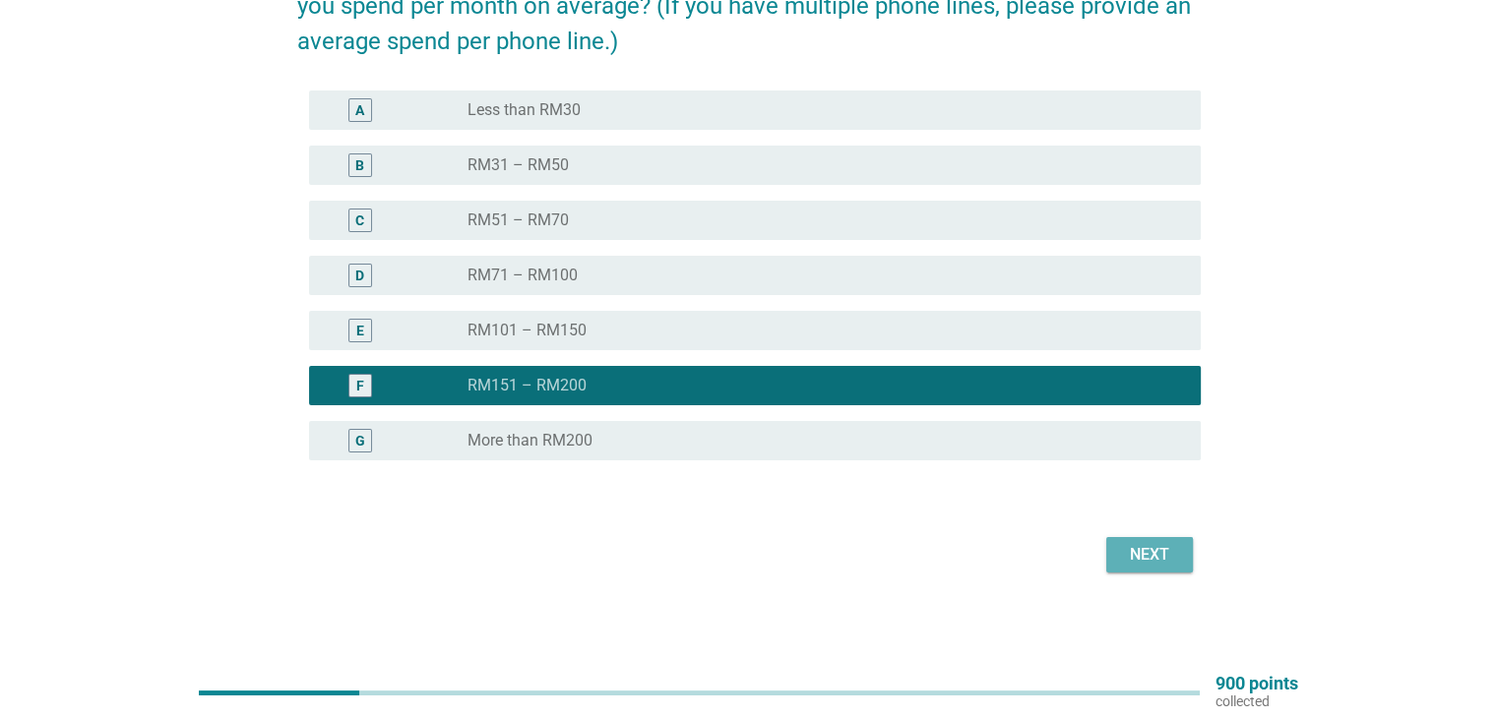
click at [1150, 560] on div "Next" at bounding box center [1149, 555] width 55 height 24
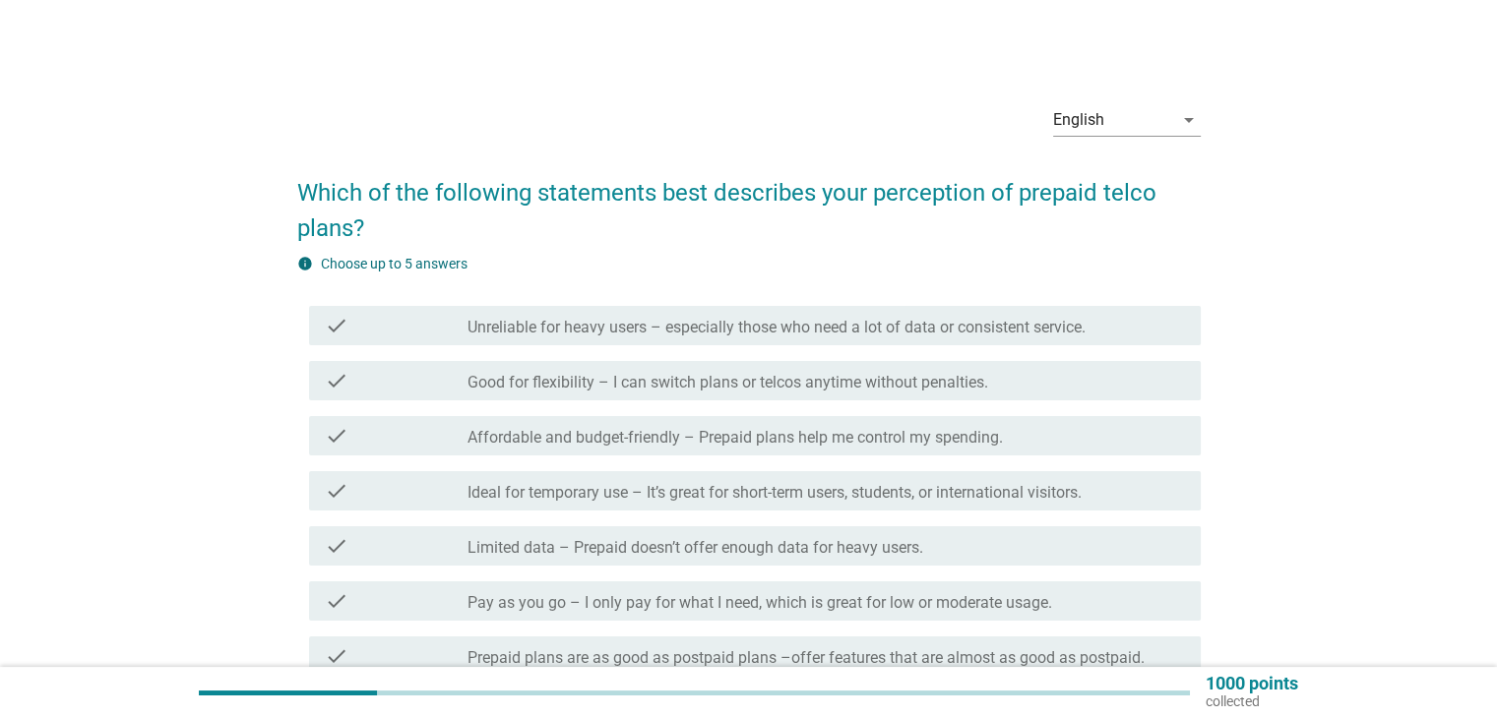
click at [823, 389] on label "Good for flexibility – I can switch plans or telcos anytime without penalties." at bounding box center [727, 383] width 521 height 20
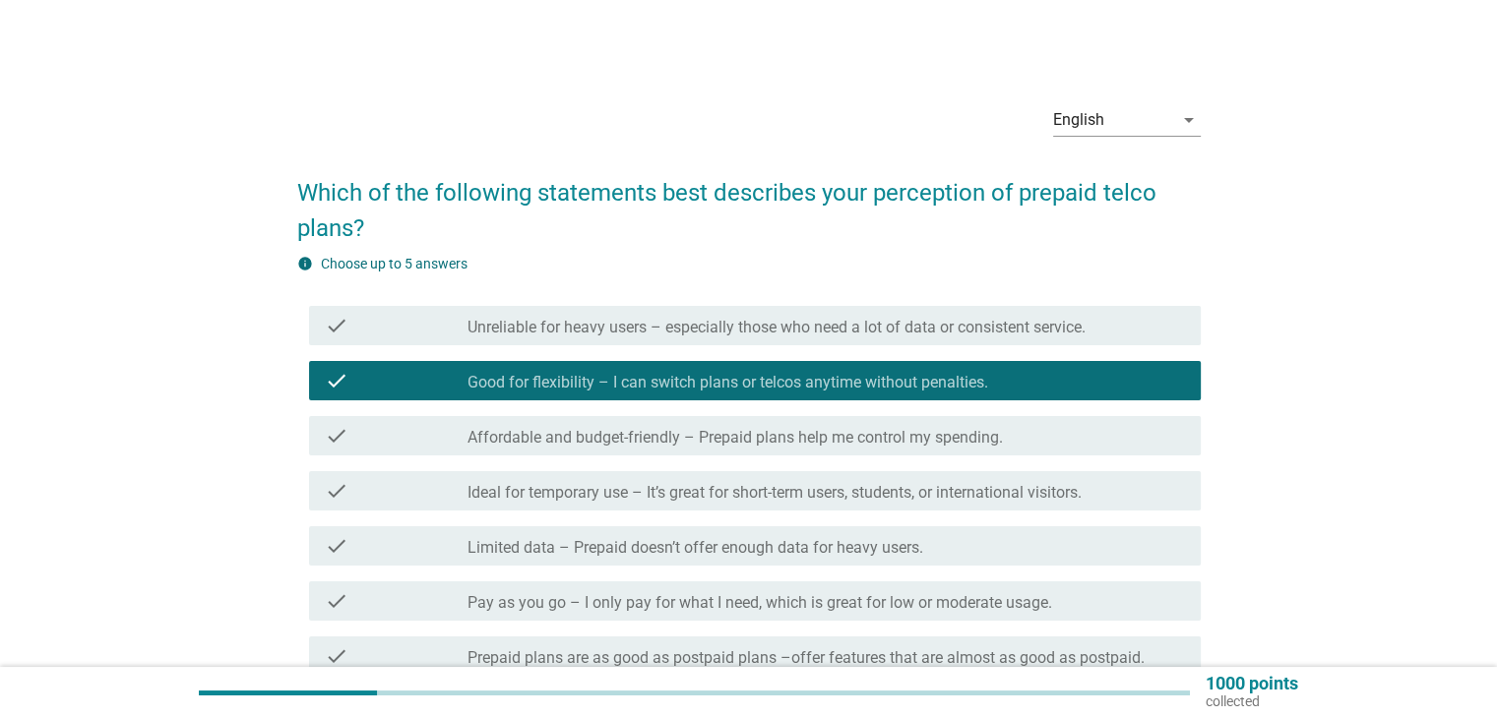
scroll to position [131, 0]
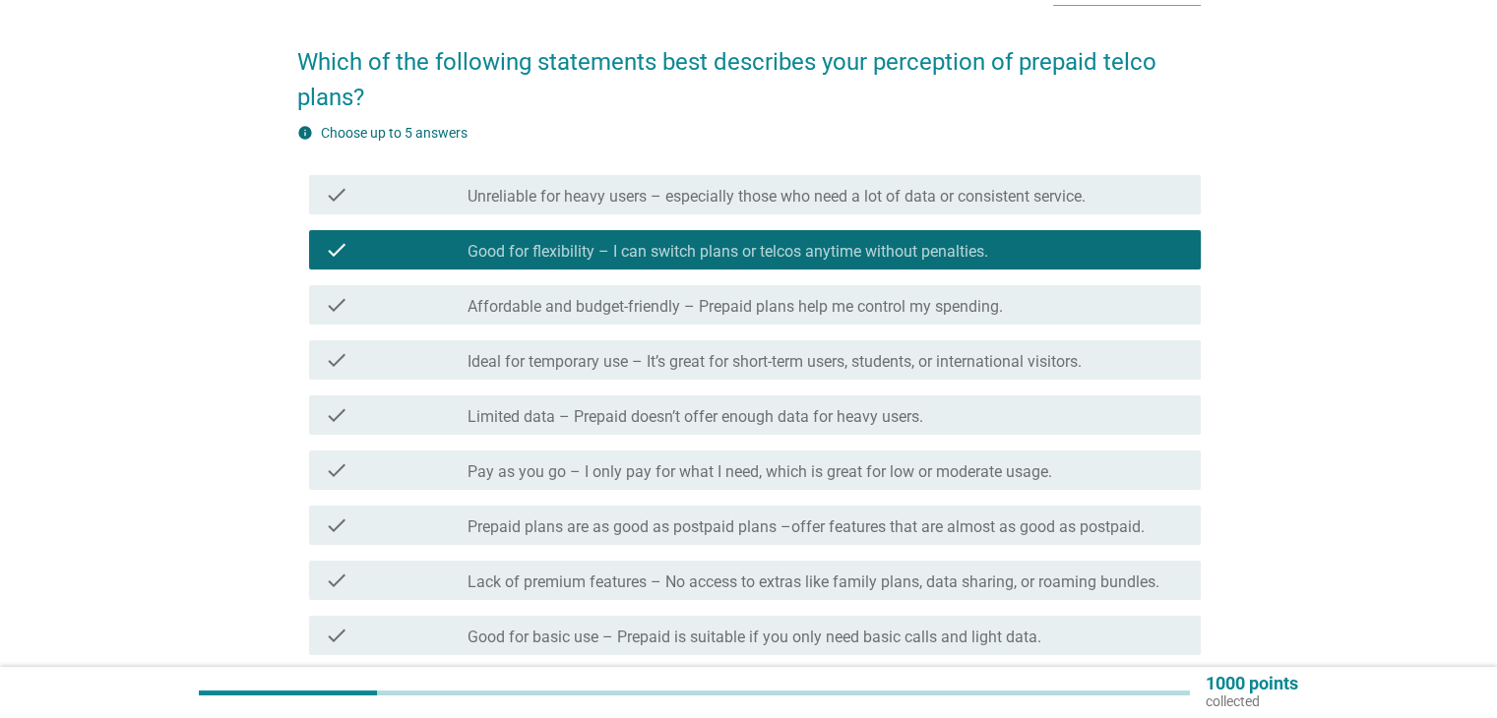
click at [673, 374] on div "check check_box_outline_blank Ideal for temporary use – It’s great for short-te…" at bounding box center [754, 359] width 891 height 39
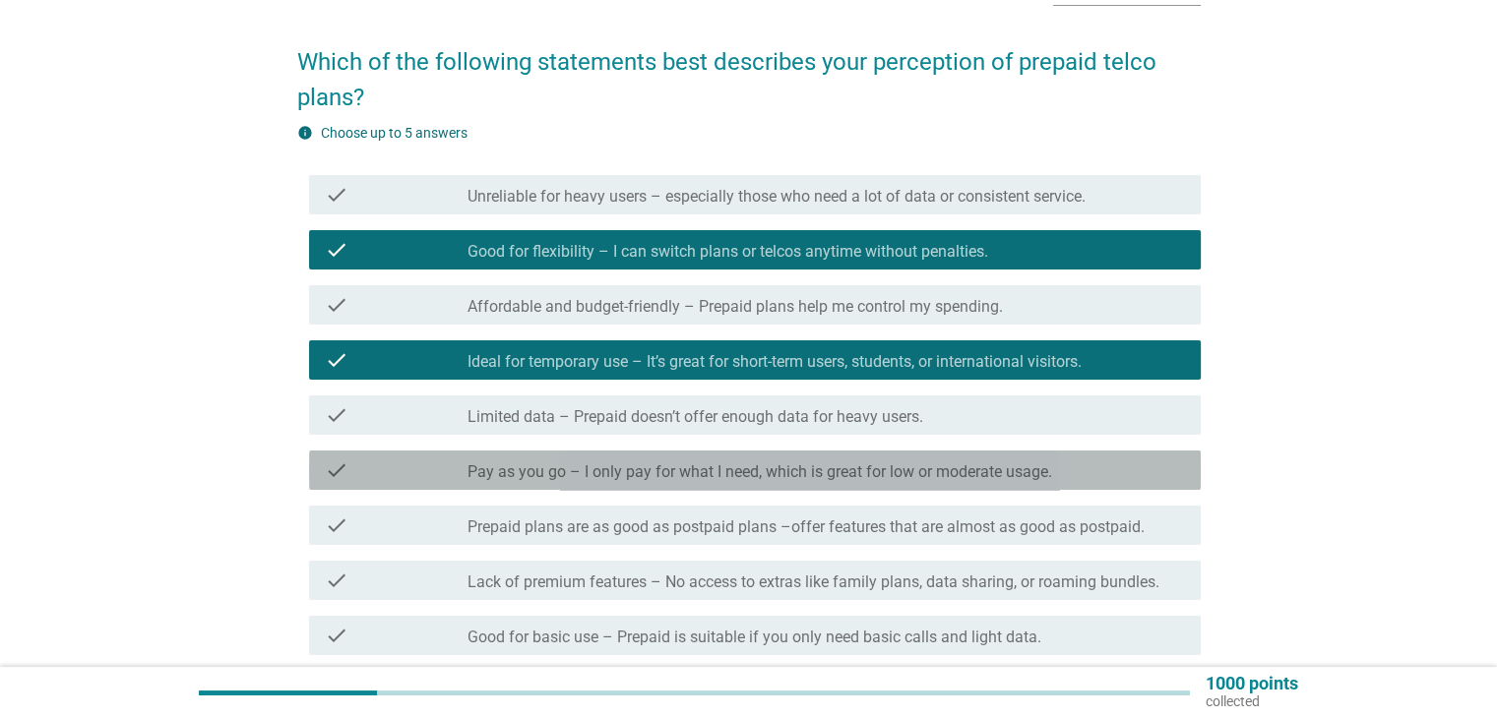
click at [647, 469] on label "Pay as you go – I only pay for what I need, which is great for low or moderate …" at bounding box center [759, 472] width 584 height 20
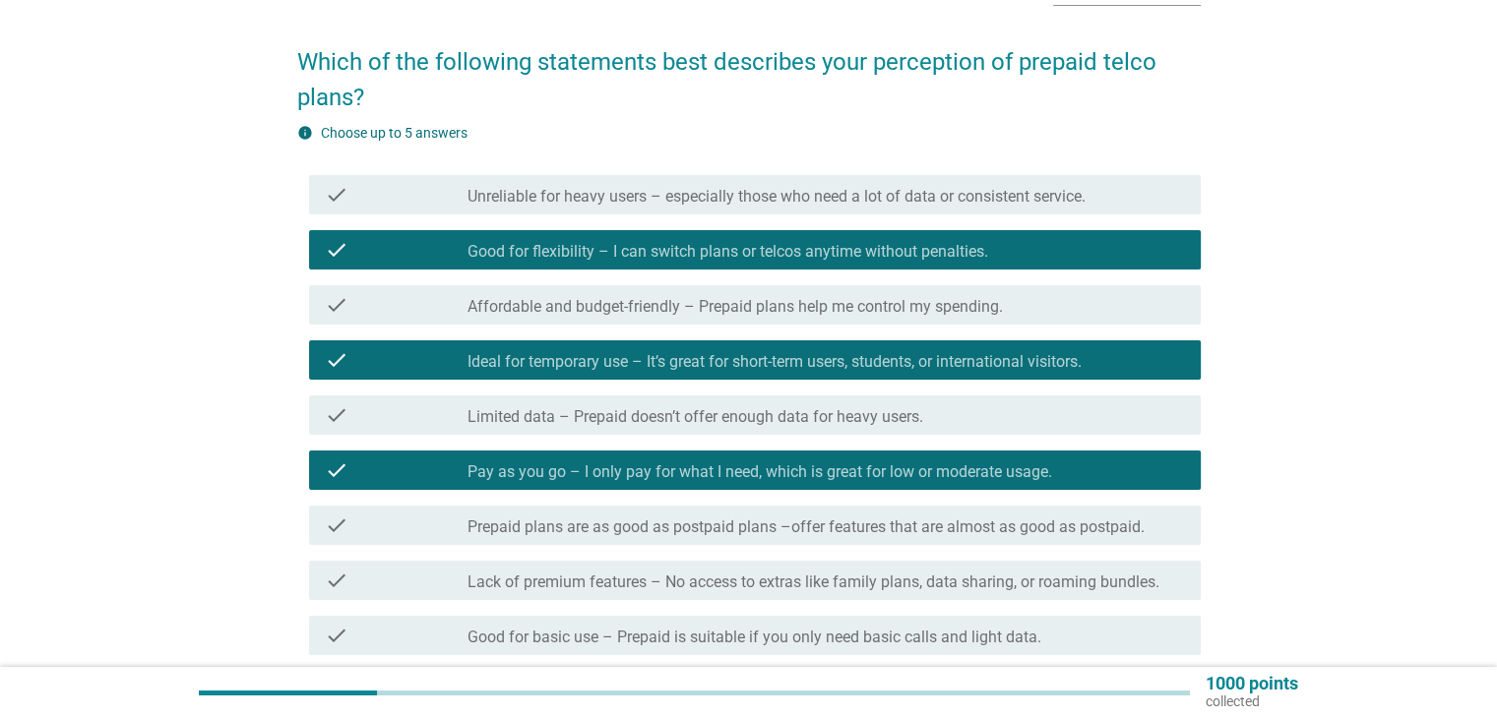
click at [689, 521] on label "Prepaid plans are as good as postpaid plans –offer features that are almost as …" at bounding box center [805, 528] width 677 height 20
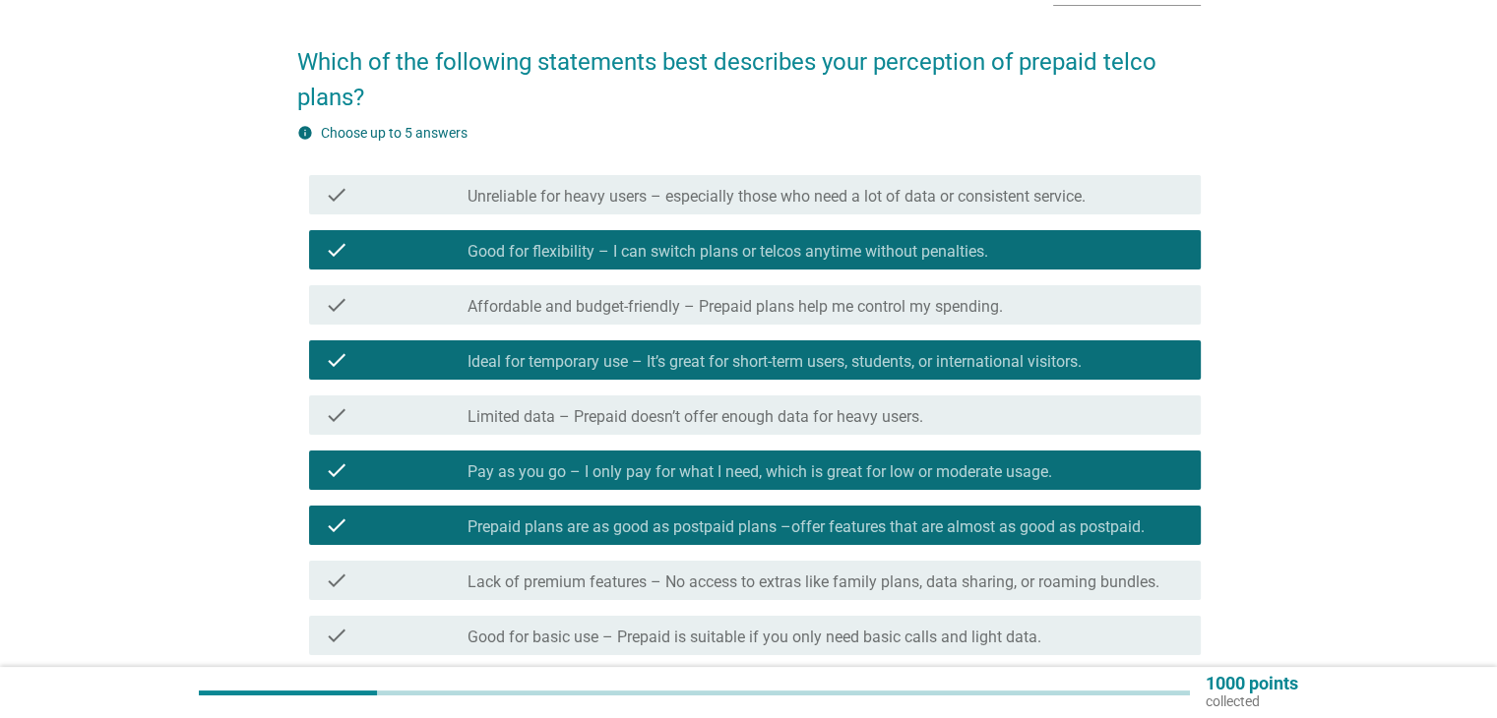
click at [728, 642] on label "Good for basic use – Prepaid is suitable if you only need basic calls and light…" at bounding box center [754, 638] width 574 height 20
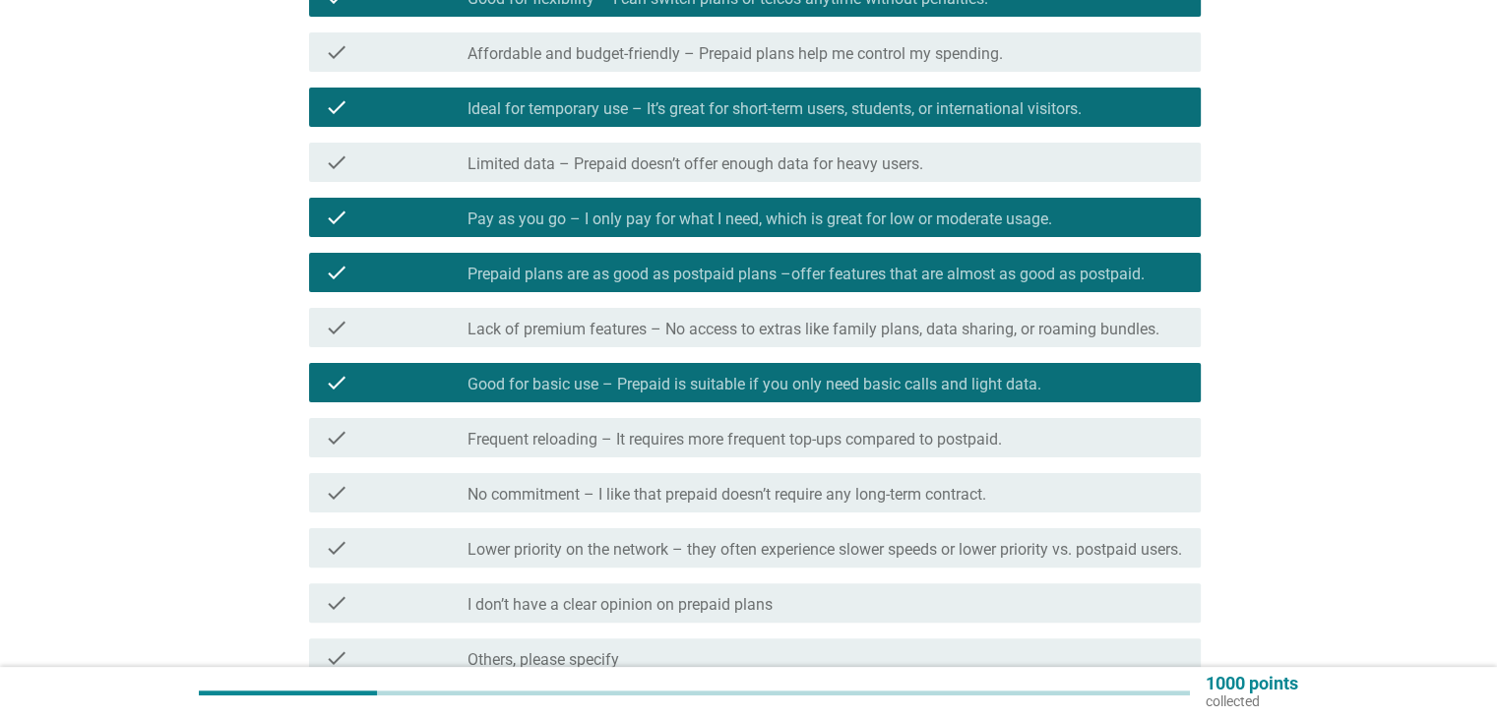
scroll to position [394, 0]
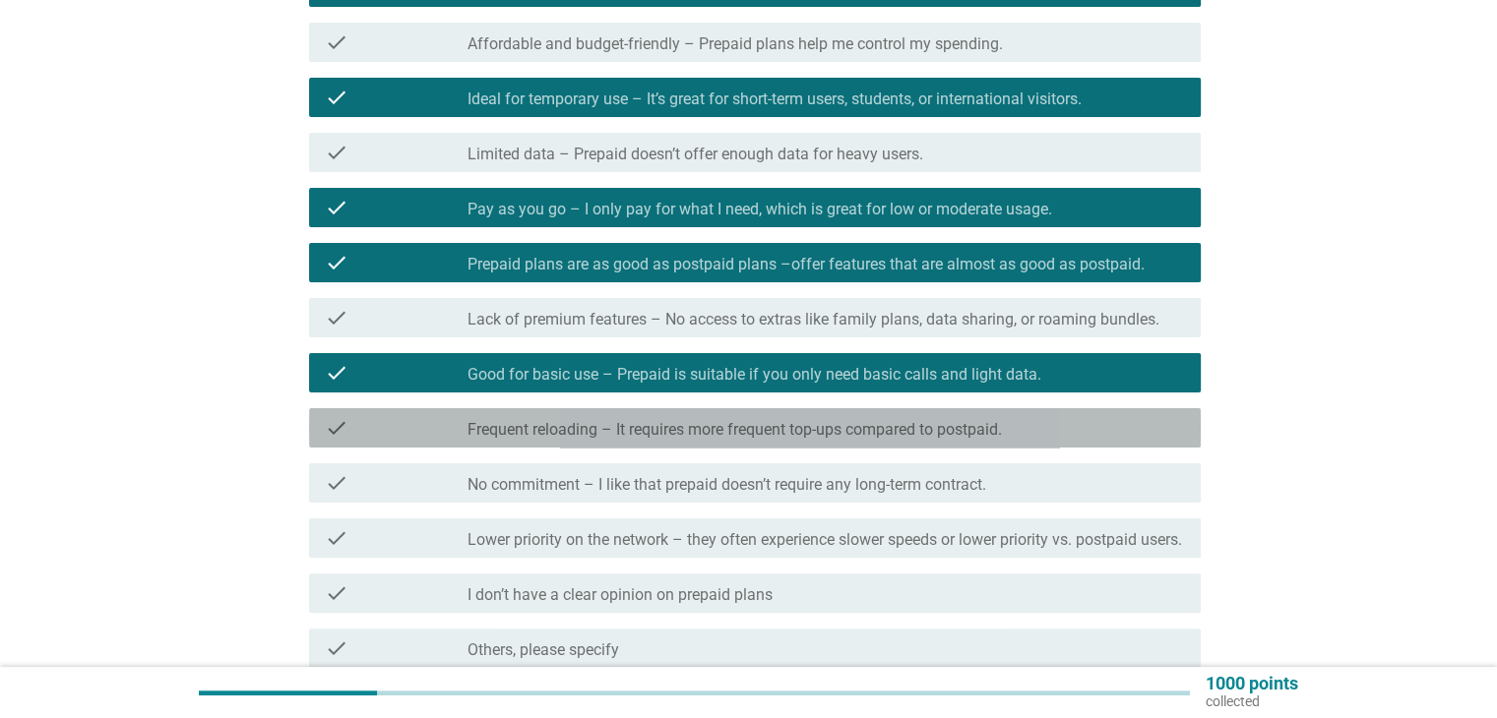
click at [762, 434] on label "Frequent reloading – It requires more frequent top-ups compared to postpaid." at bounding box center [734, 430] width 534 height 20
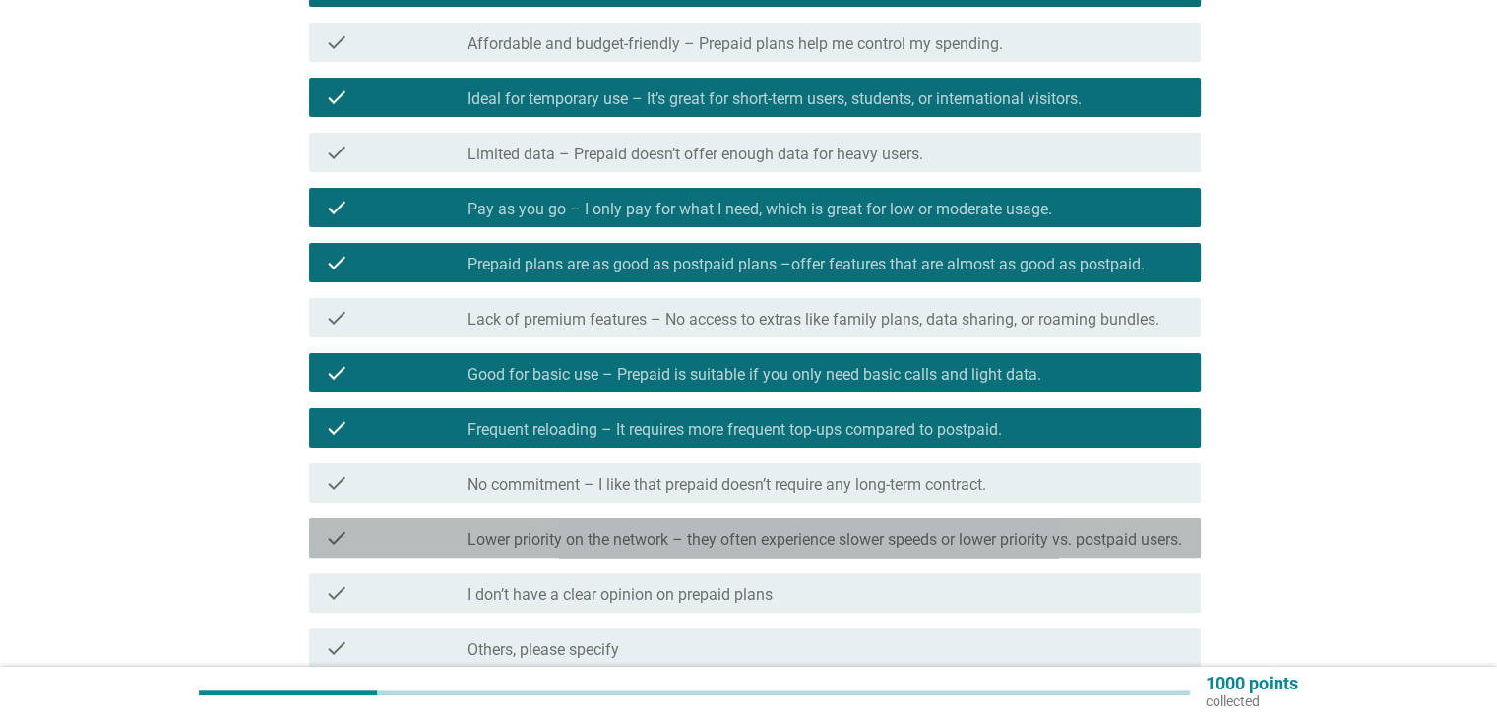
click at [870, 550] on label "Lower priority on the network – they often experience slower speeds or lower pr…" at bounding box center [824, 540] width 714 height 20
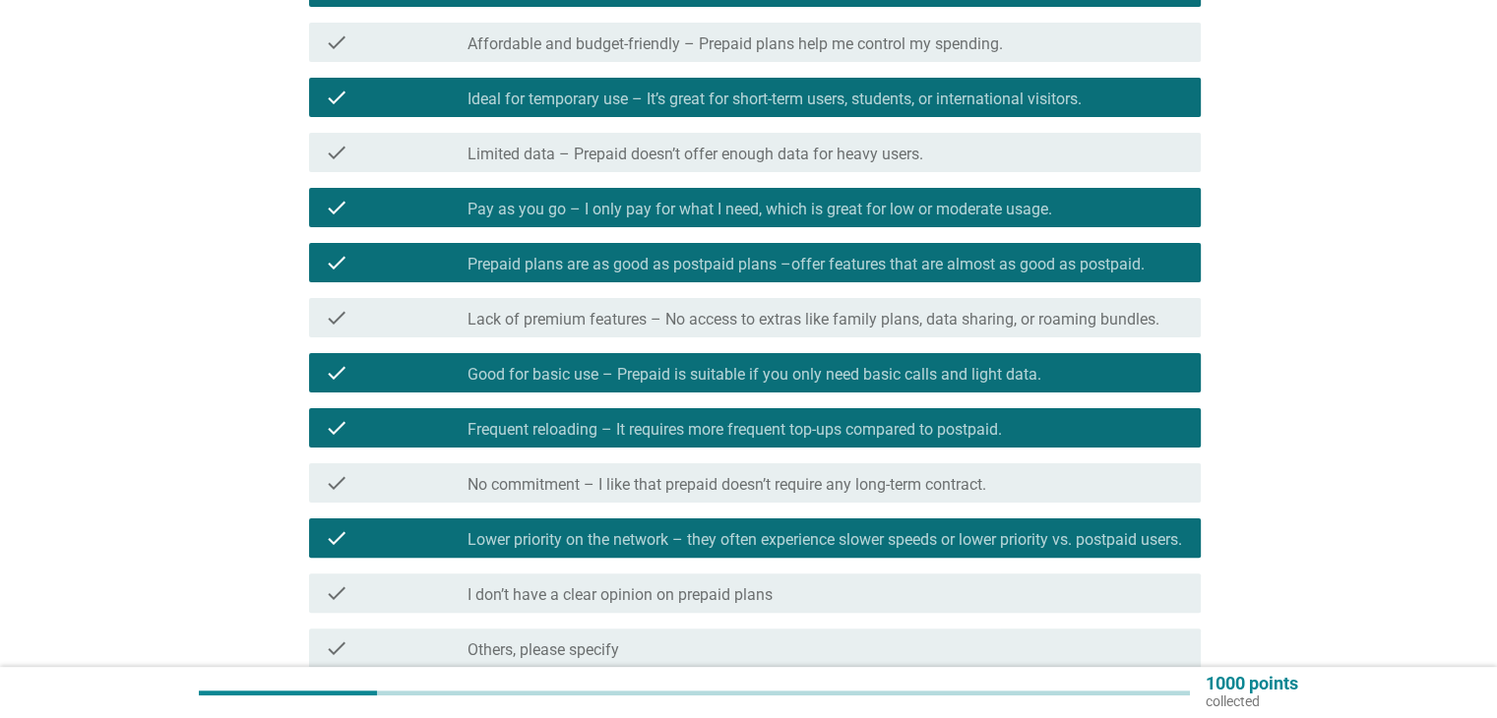
click at [546, 206] on label "Pay as you go – I only pay for what I need, which is great for low or moderate …" at bounding box center [759, 210] width 584 height 20
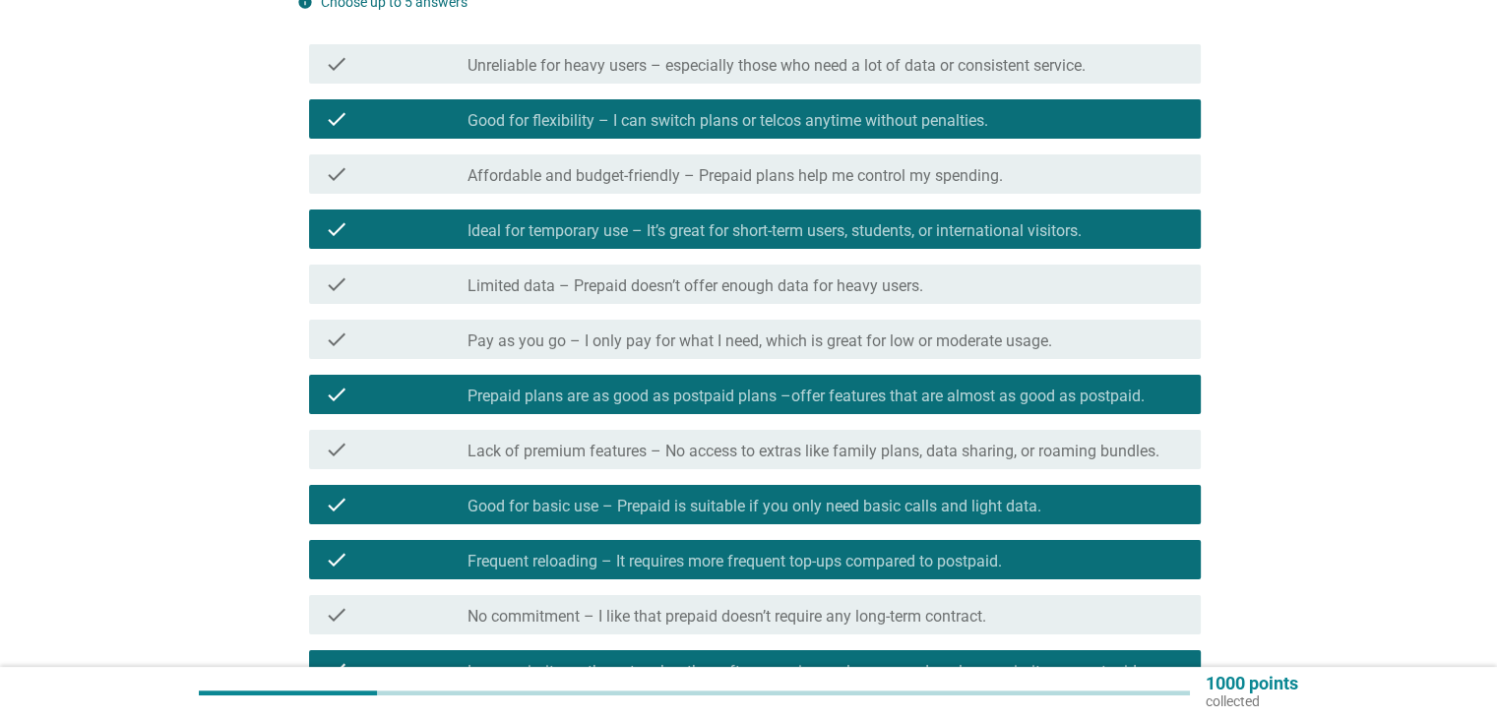
scroll to position [524, 0]
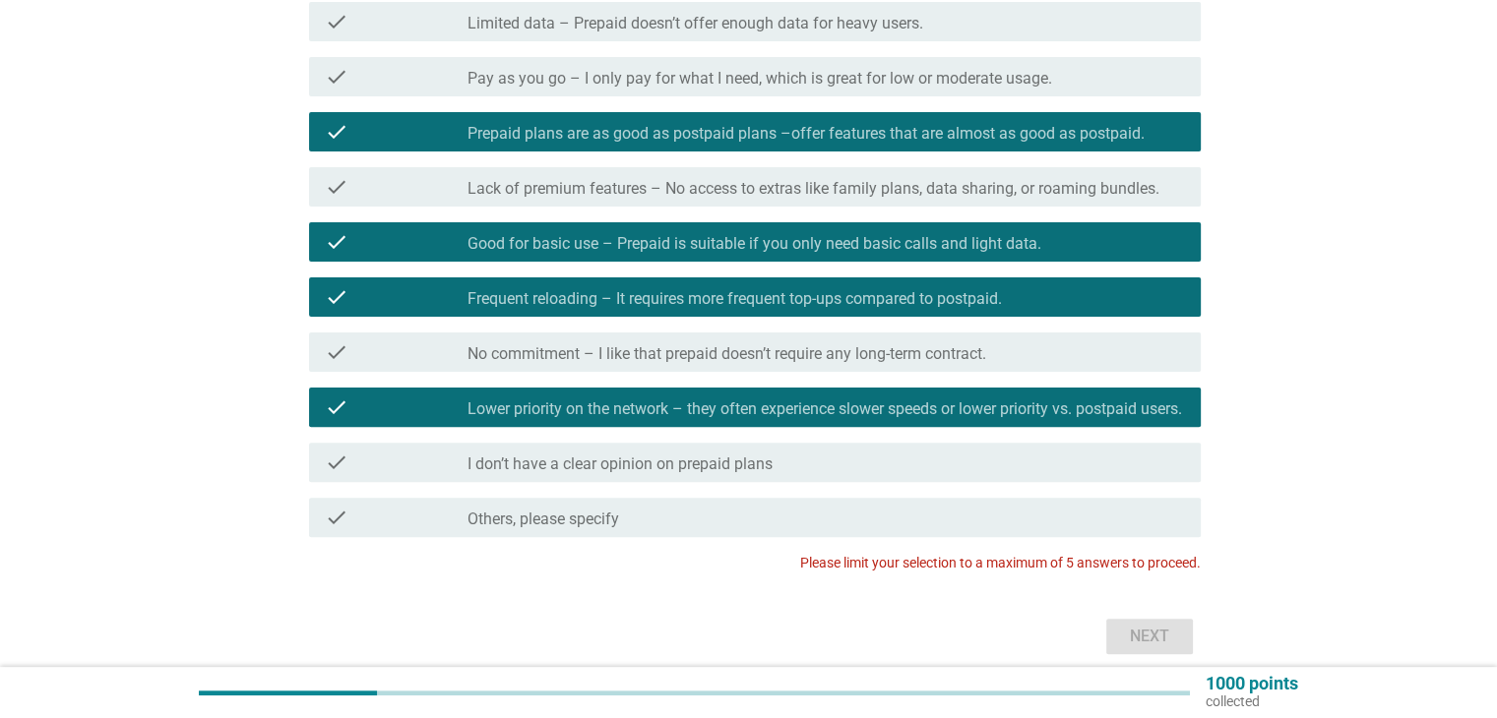
click at [711, 419] on label "Lower priority on the network – they often experience slower speeds or lower pr…" at bounding box center [824, 409] width 714 height 20
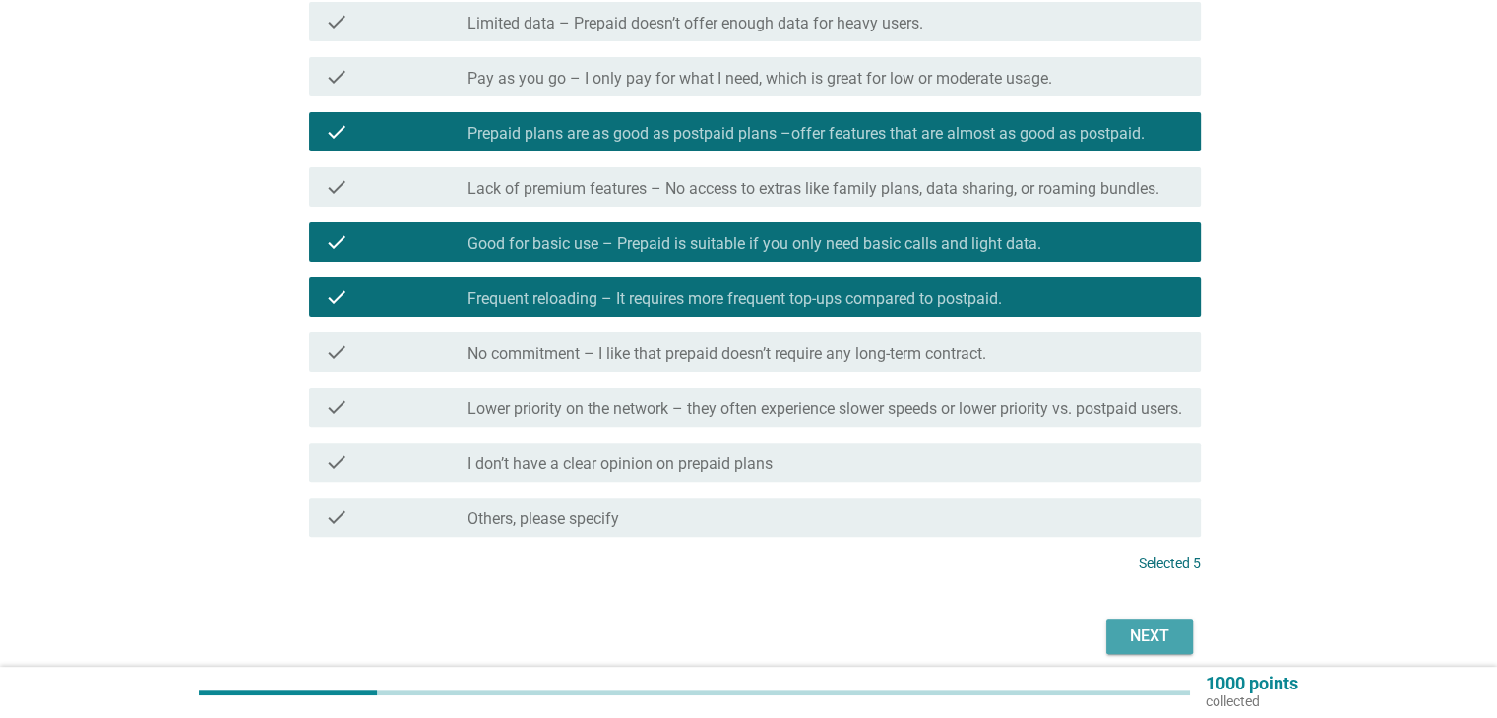
click at [1167, 648] on div "Next" at bounding box center [1149, 637] width 55 height 24
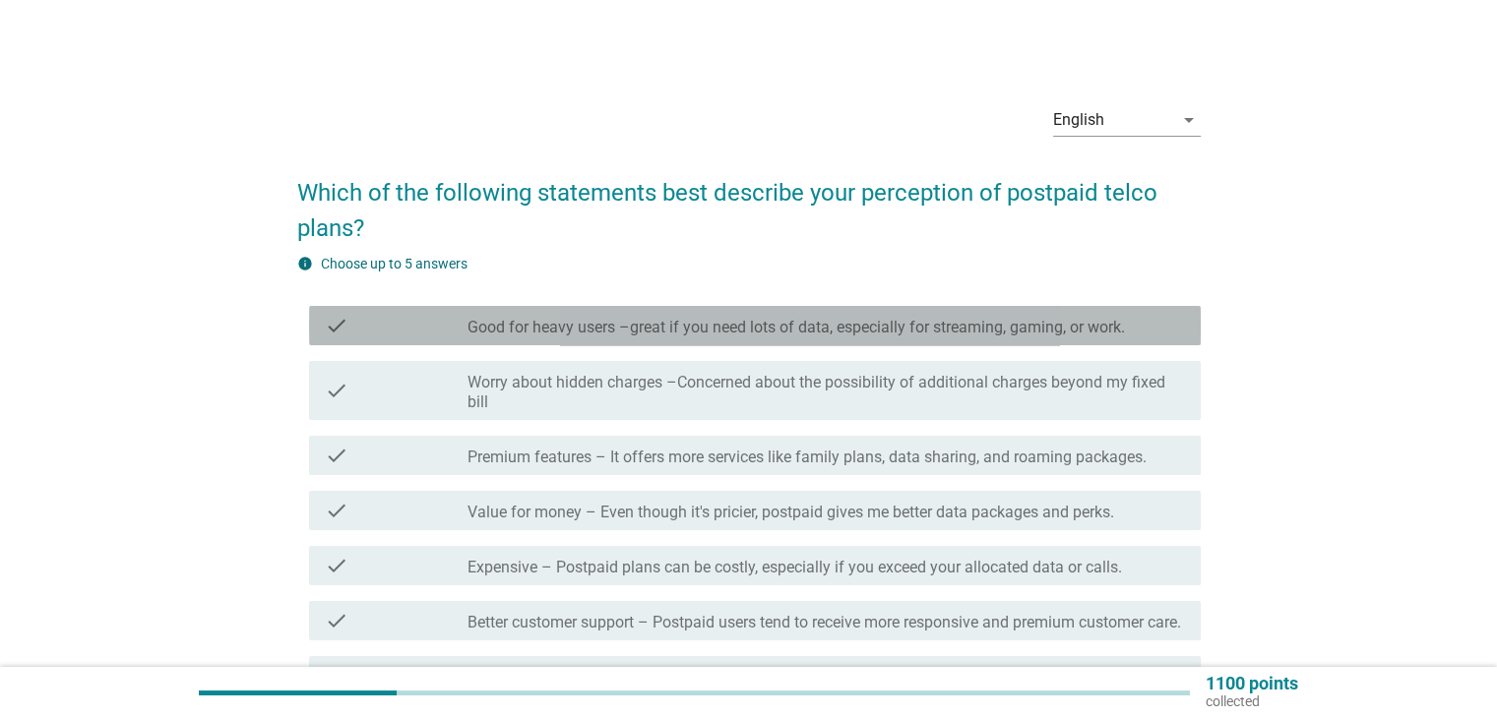
click at [709, 336] on label "Good for heavy users –great if you need lots of data, especially for streaming,…" at bounding box center [795, 328] width 657 height 20
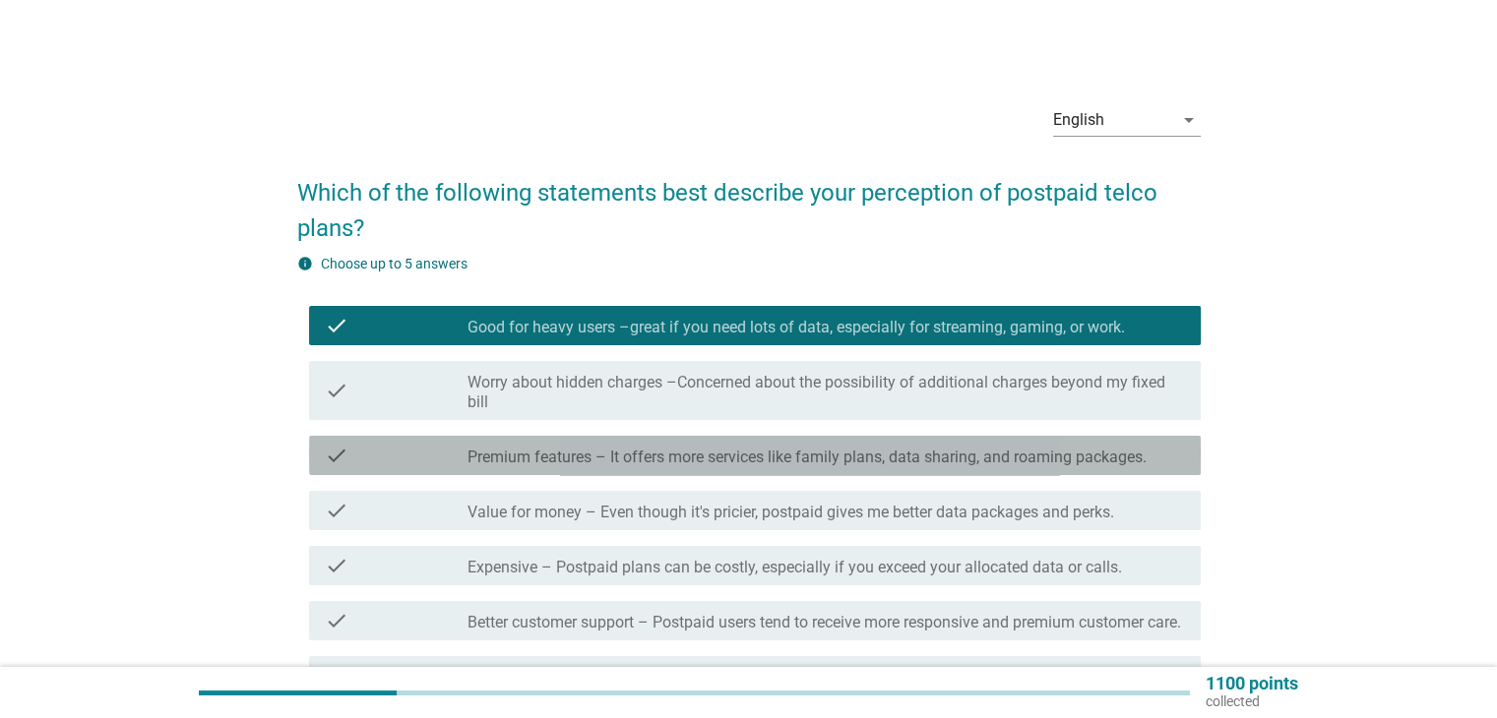
click at [684, 460] on label "Premium features – It offers more services like family plans, data sharing, and…" at bounding box center [806, 458] width 679 height 20
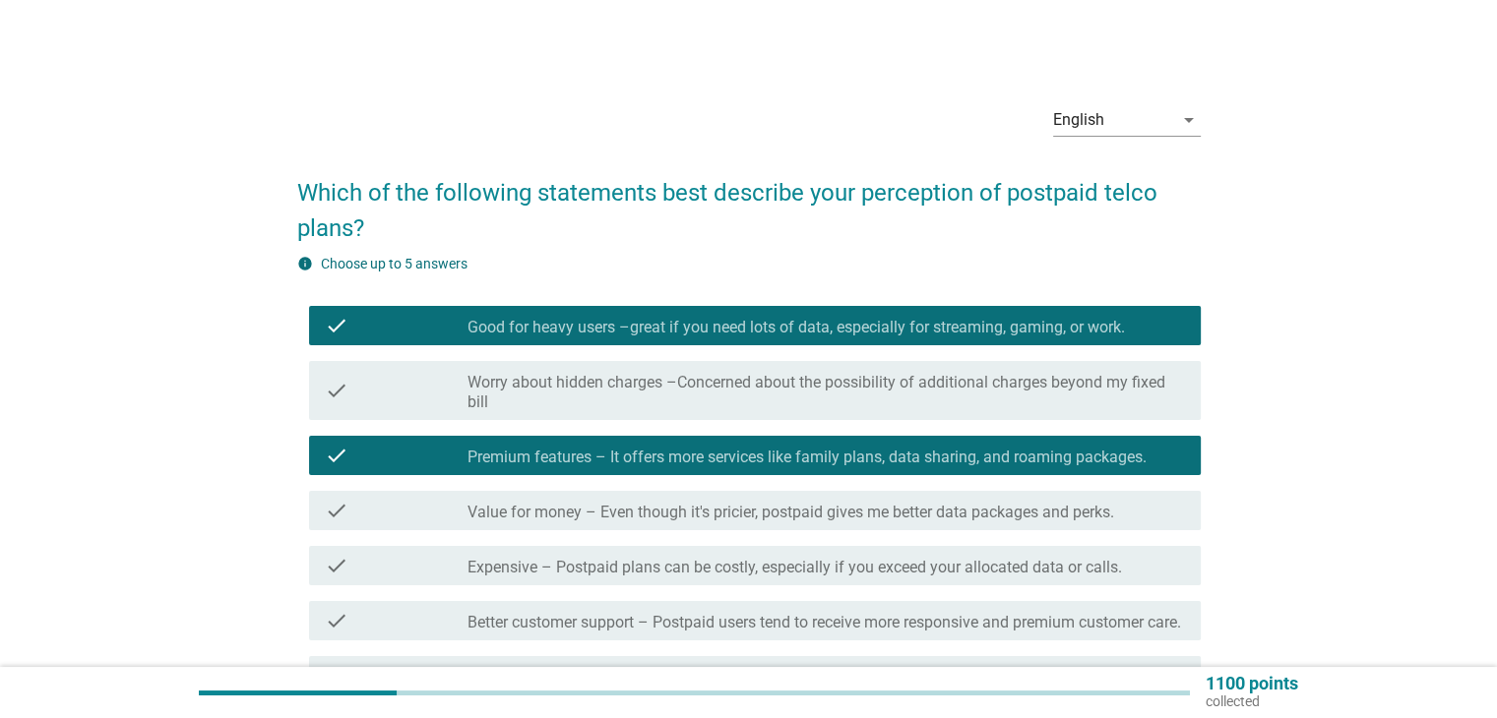
click at [679, 511] on label "Value for money – Even though it's pricier, postpaid gives me better data packa…" at bounding box center [790, 513] width 646 height 20
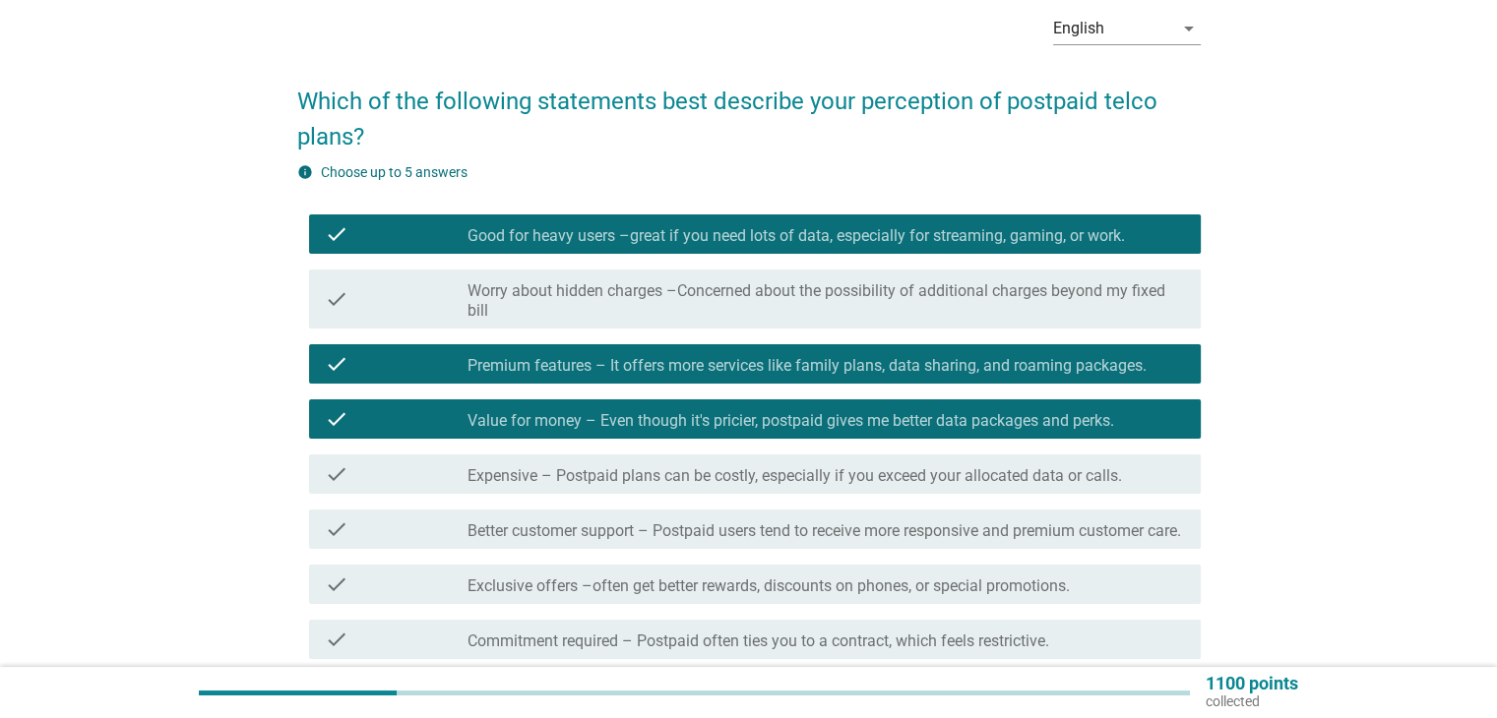
scroll to position [131, 0]
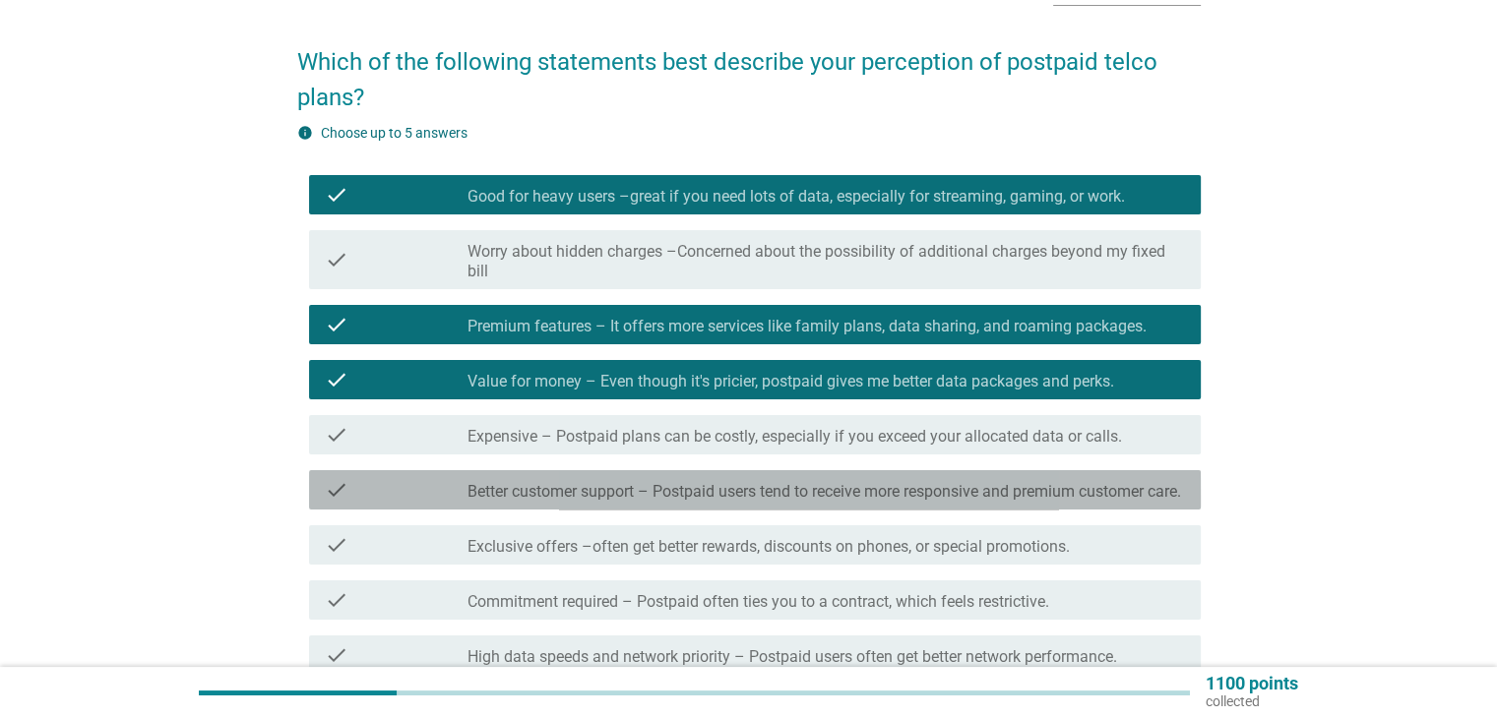
click at [680, 502] on label "Better customer support – Postpaid users tend to receive more responsive and pr…" at bounding box center [823, 492] width 713 height 20
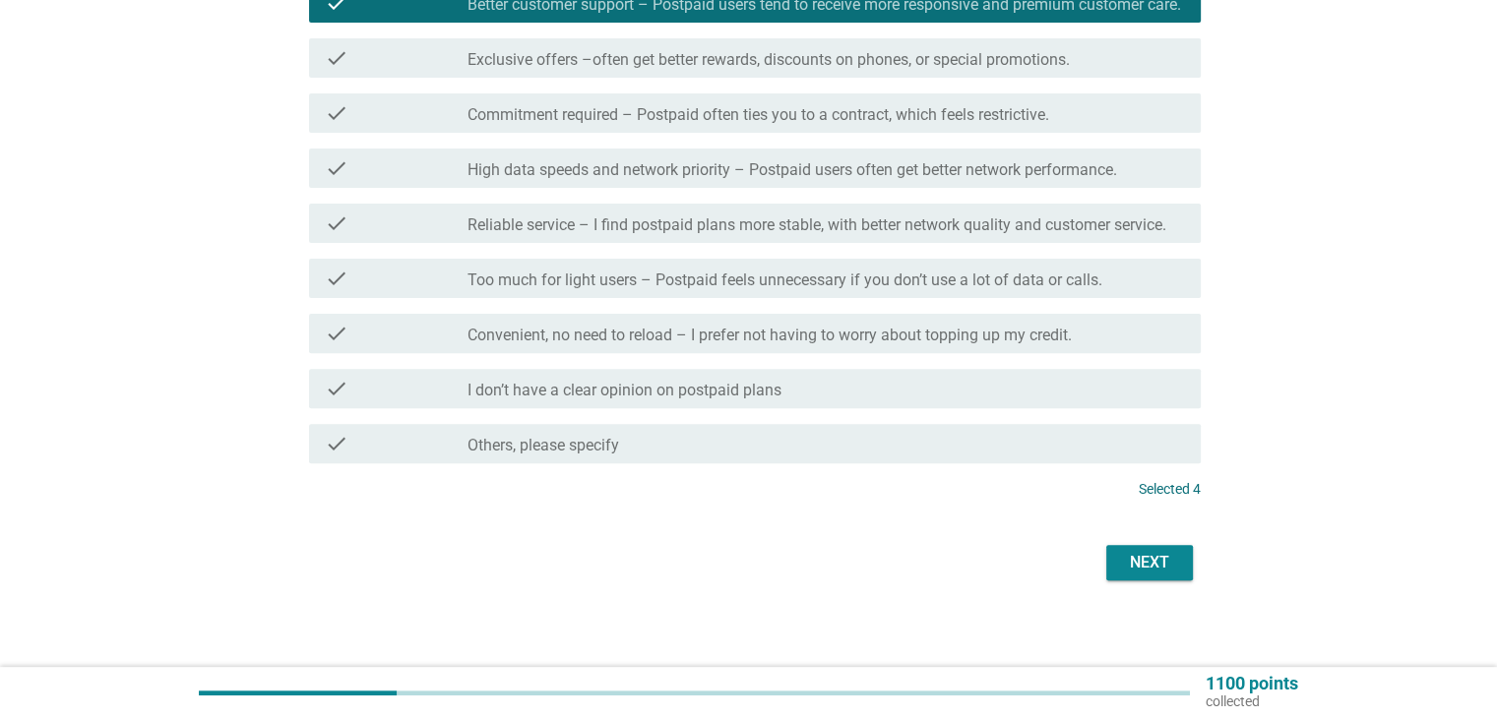
scroll to position [645, 0]
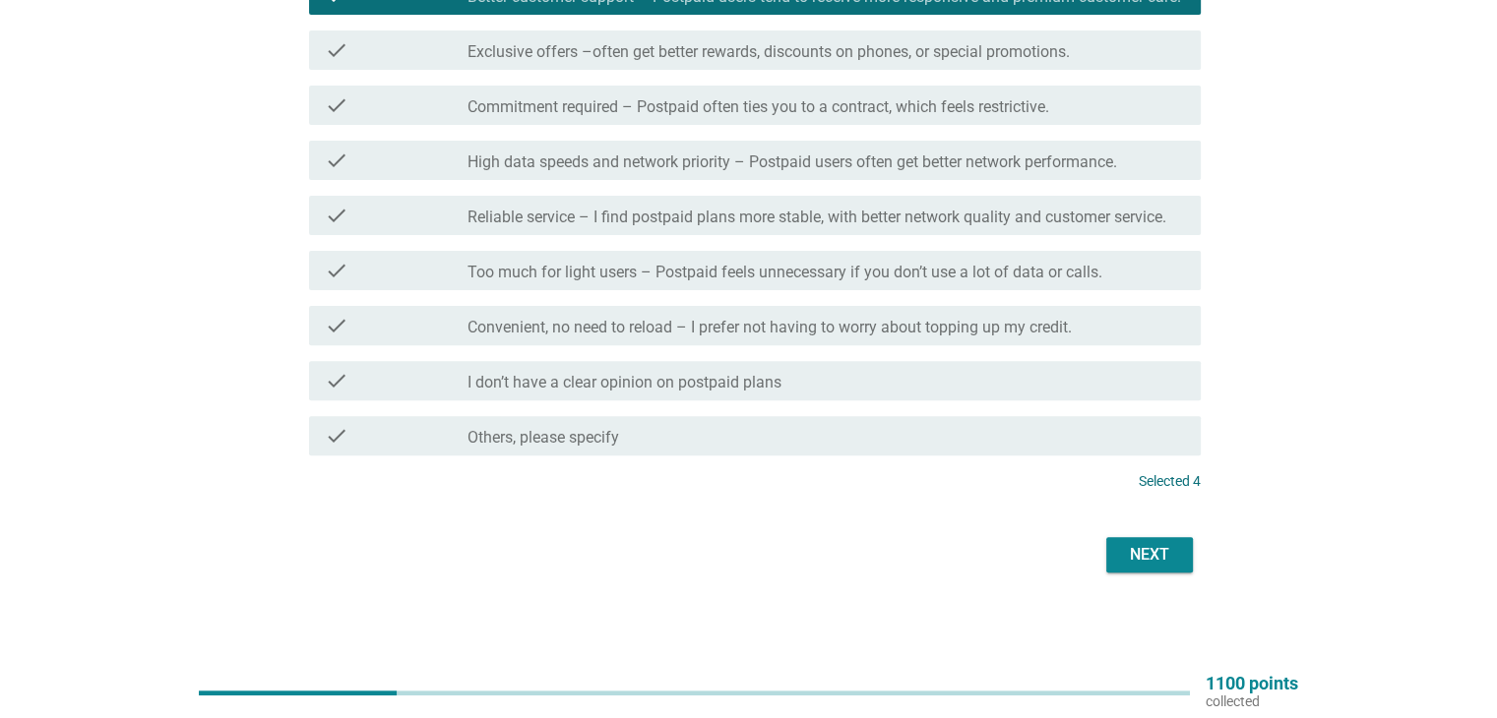
click at [1138, 533] on div "Next" at bounding box center [748, 554] width 903 height 47
click at [1141, 550] on div "Next" at bounding box center [1149, 555] width 55 height 24
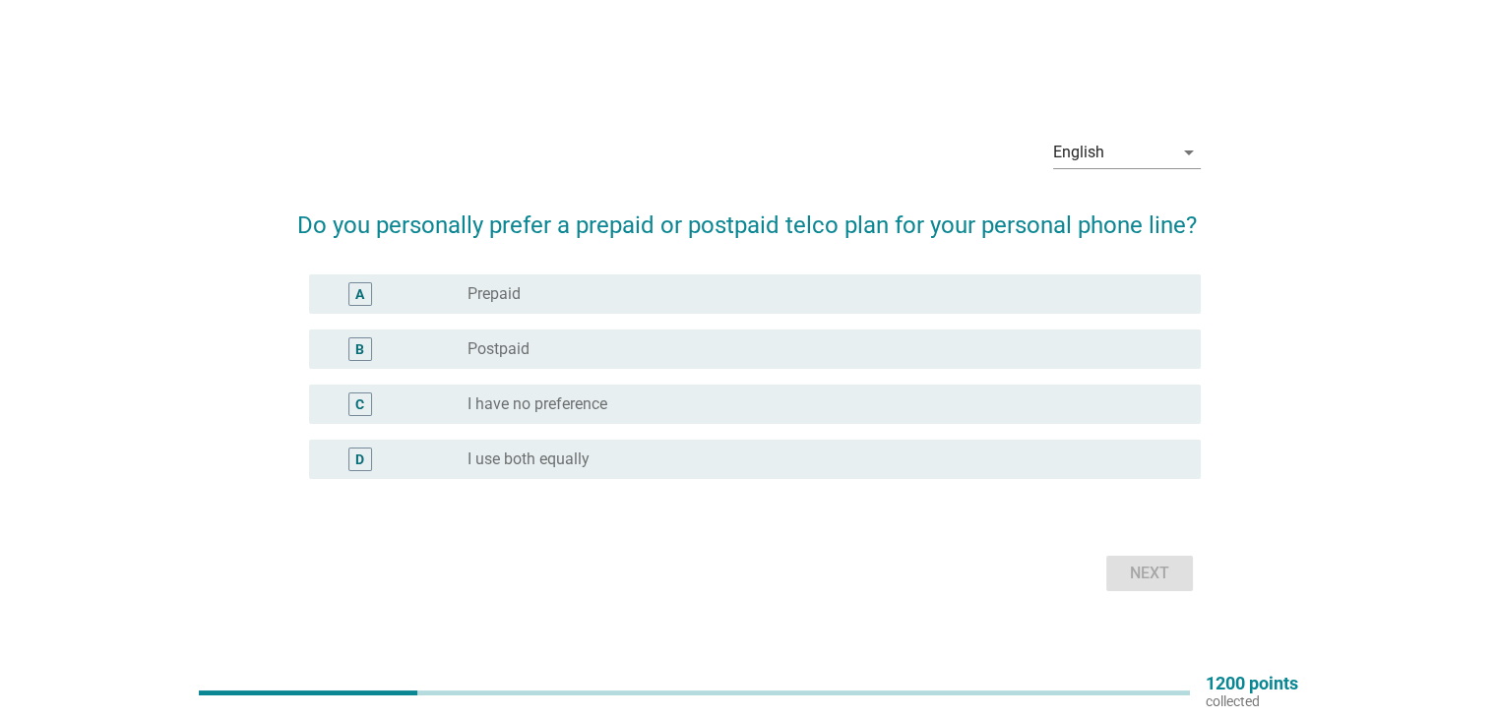
click at [839, 333] on div "B radio_button_unchecked Postpaid" at bounding box center [754, 349] width 891 height 39
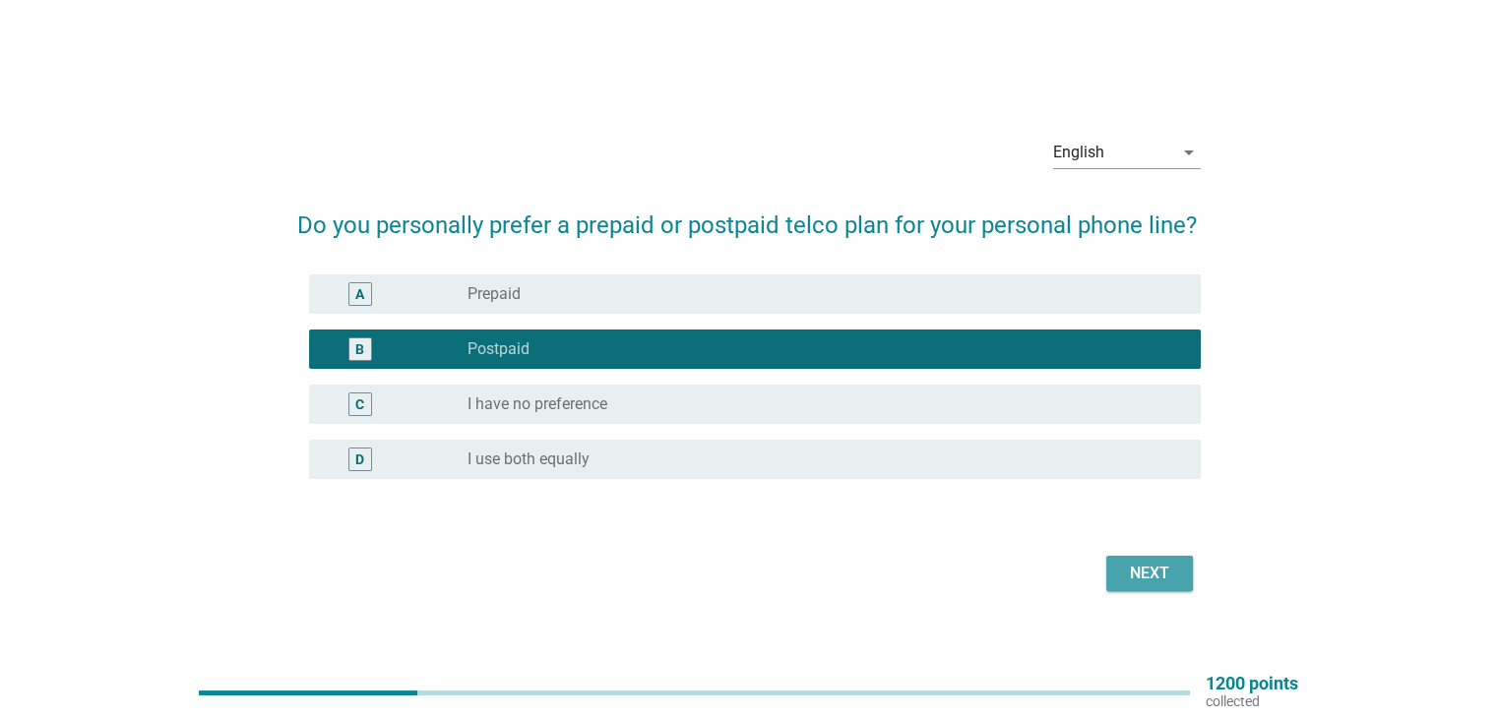
click at [1135, 580] on div "Next" at bounding box center [1149, 574] width 55 height 24
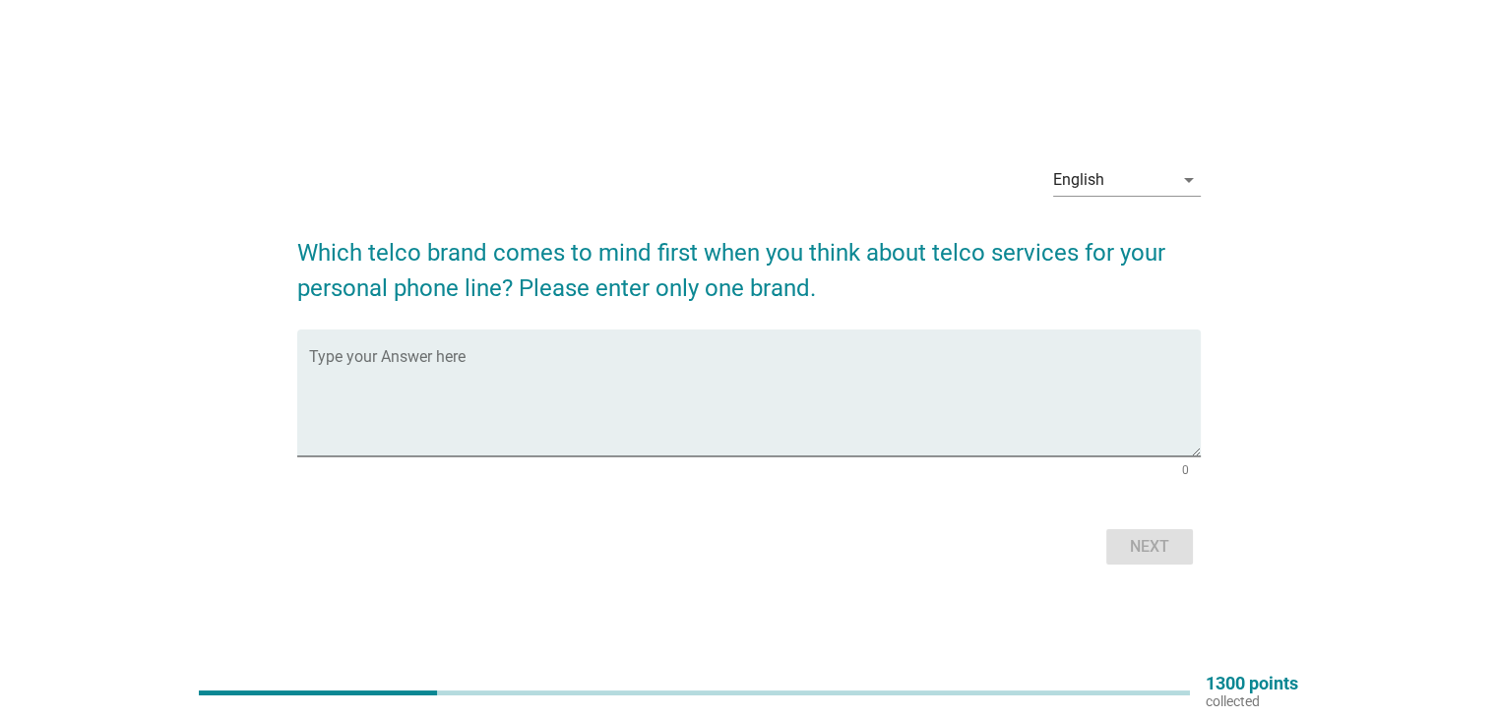
click at [830, 309] on form "Which telco brand comes to mind first when you think about telco services for y…" at bounding box center [748, 392] width 903 height 355
click at [815, 336] on div "Type your Answer here" at bounding box center [754, 393] width 891 height 127
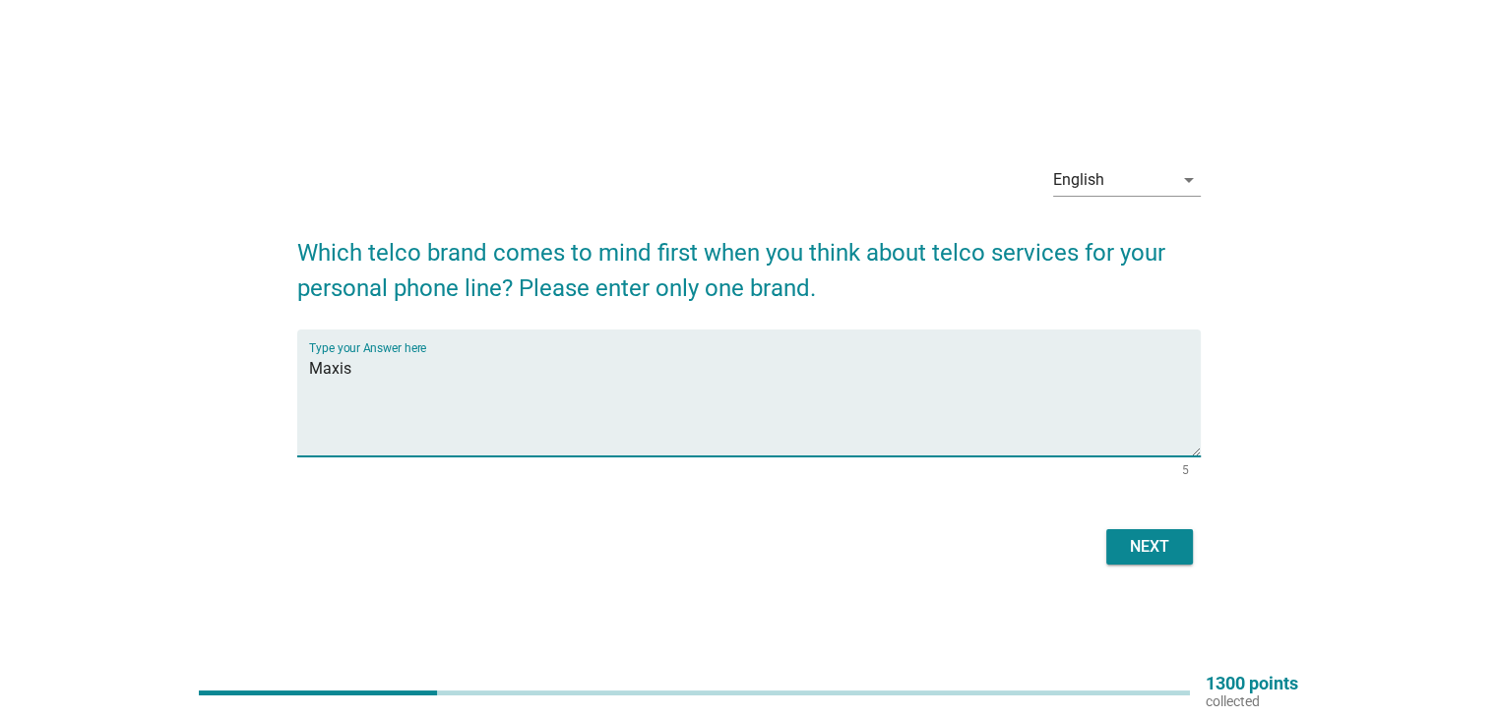
type textarea "Maxis"
click at [1147, 549] on div "Next" at bounding box center [1149, 547] width 55 height 24
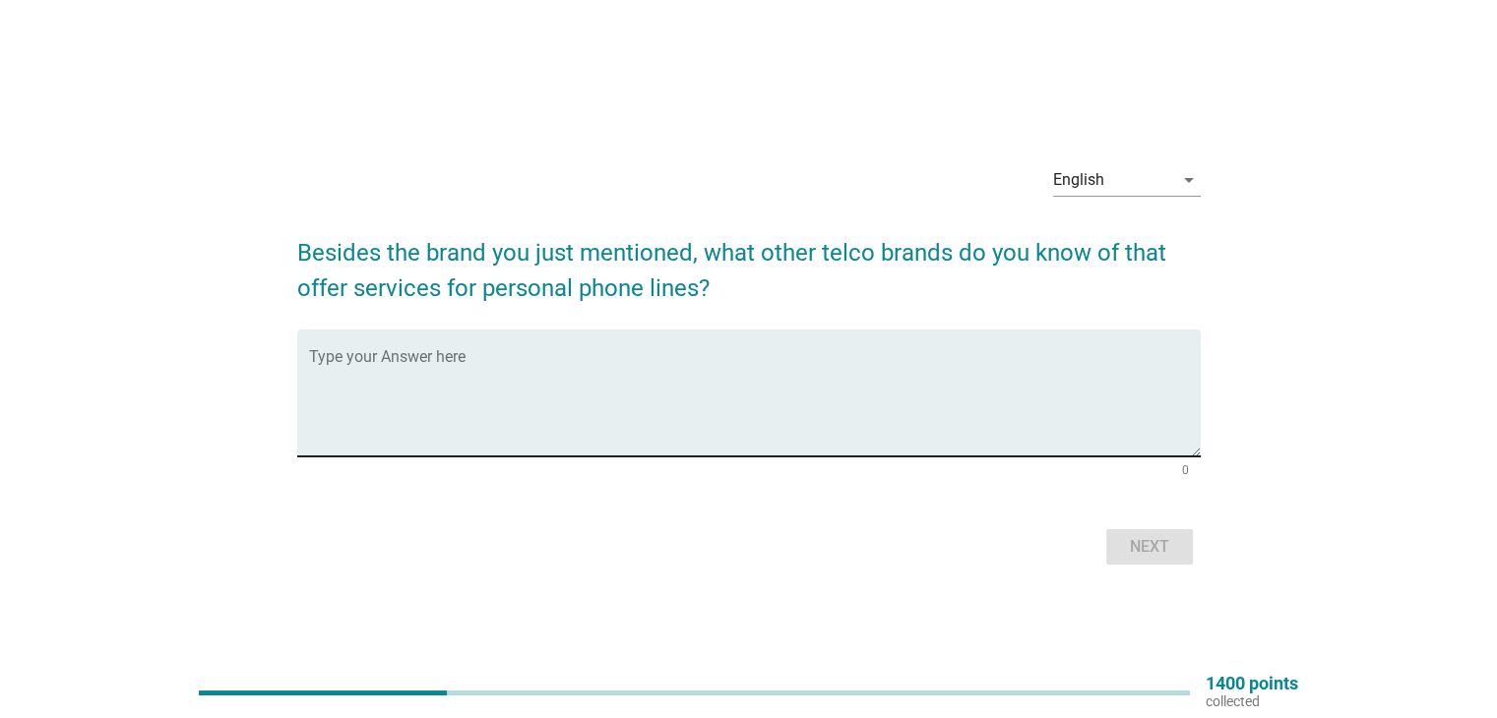
click at [831, 399] on textarea "Type your Answer here" at bounding box center [754, 404] width 891 height 103
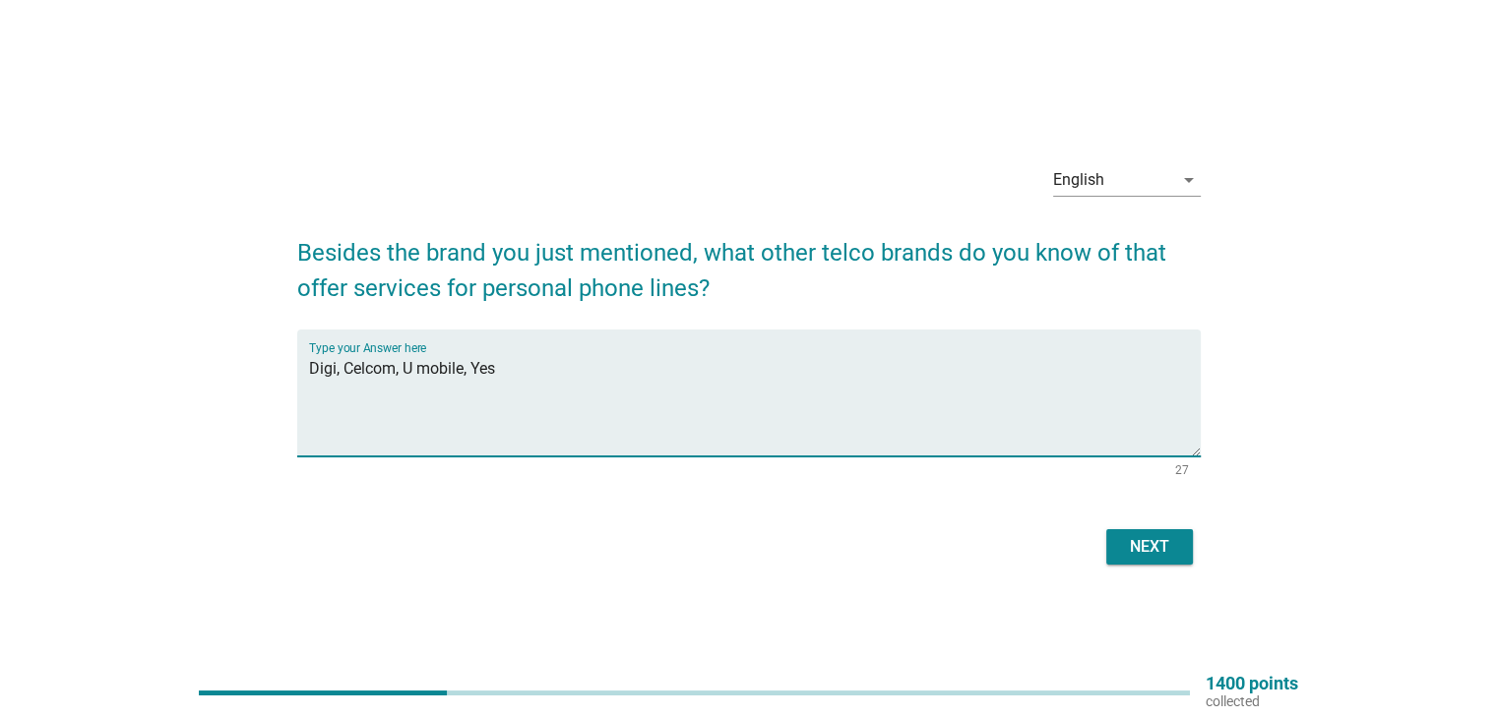
type textarea "Digi, Celcom, U mobile, Yes"
click at [1154, 531] on button "Next" at bounding box center [1149, 546] width 87 height 35
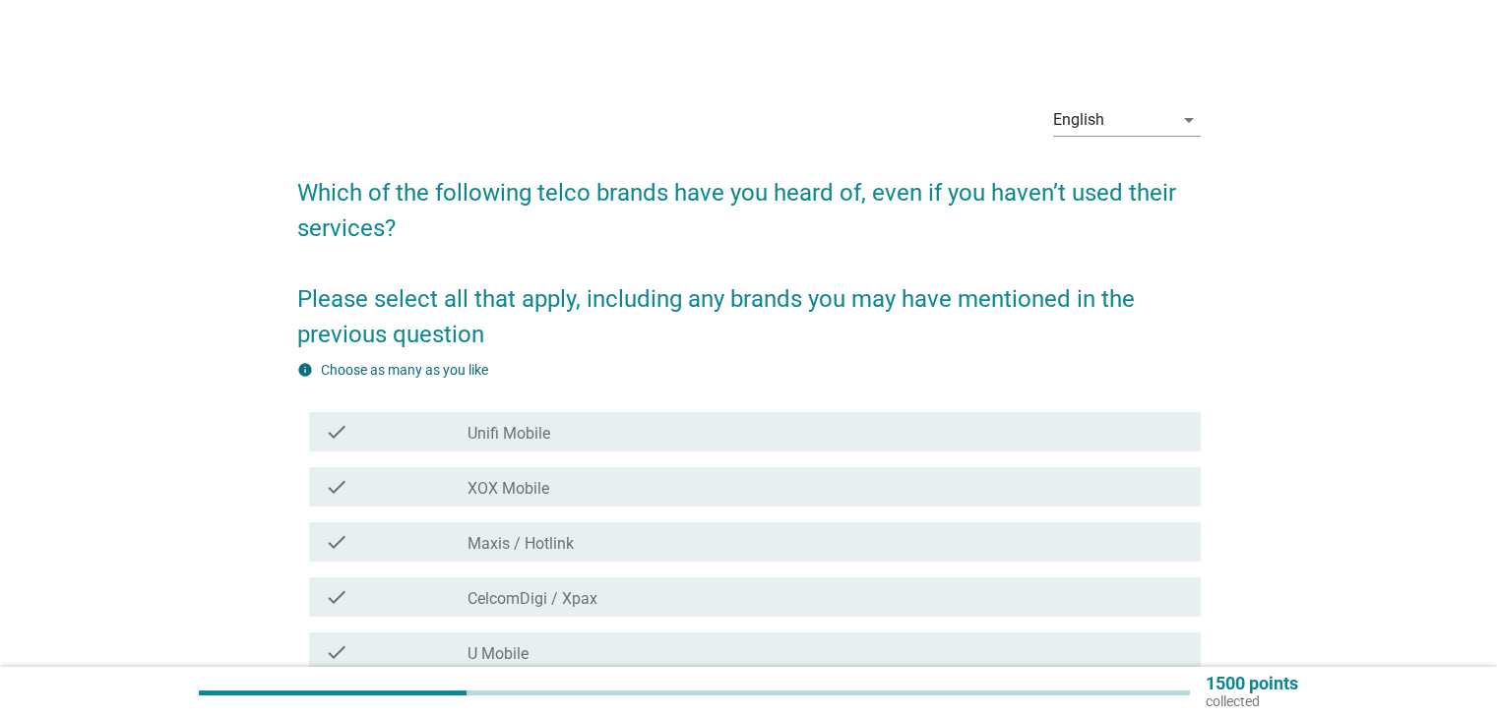
click at [656, 445] on div "check check_box_outline_blank Unifi Mobile" at bounding box center [754, 431] width 891 height 39
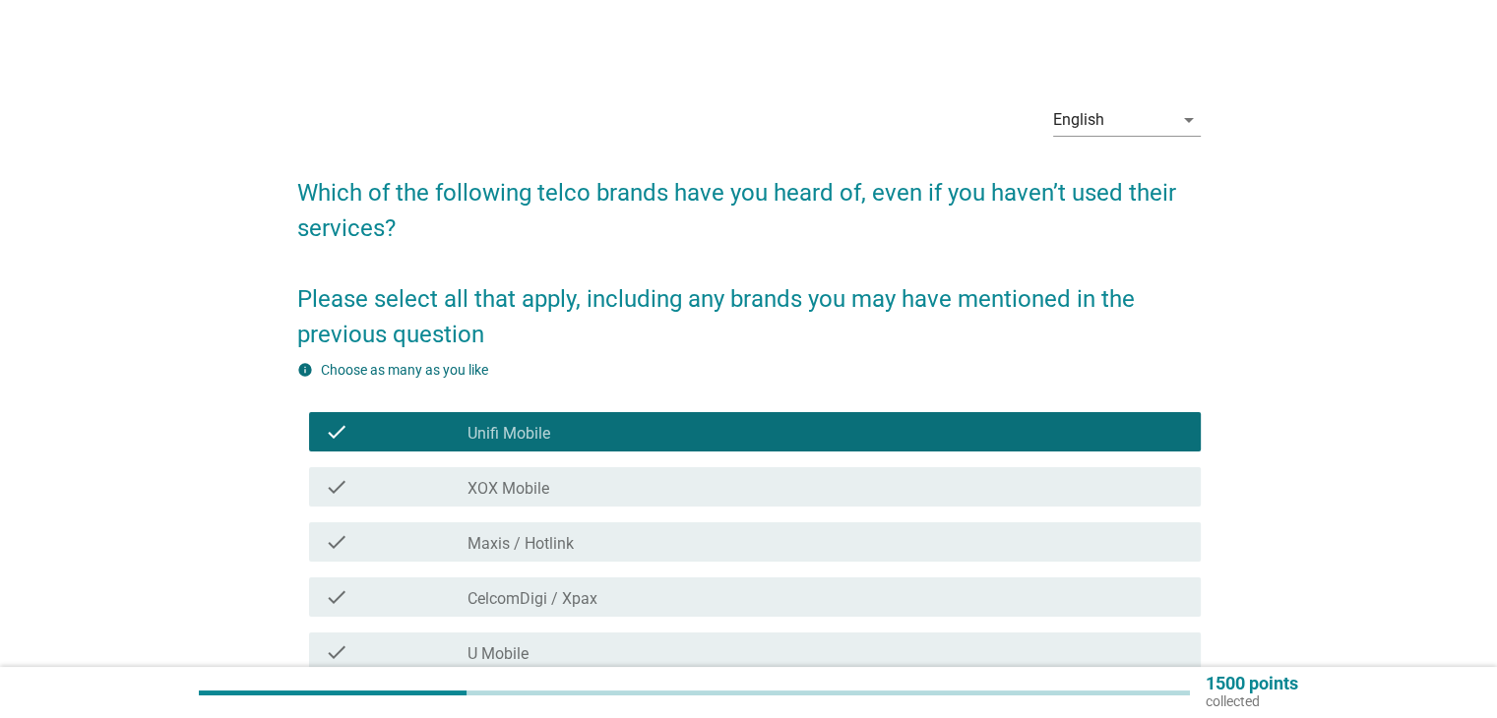
click at [656, 485] on div "check_box_outline_blank XOX Mobile" at bounding box center [825, 487] width 716 height 24
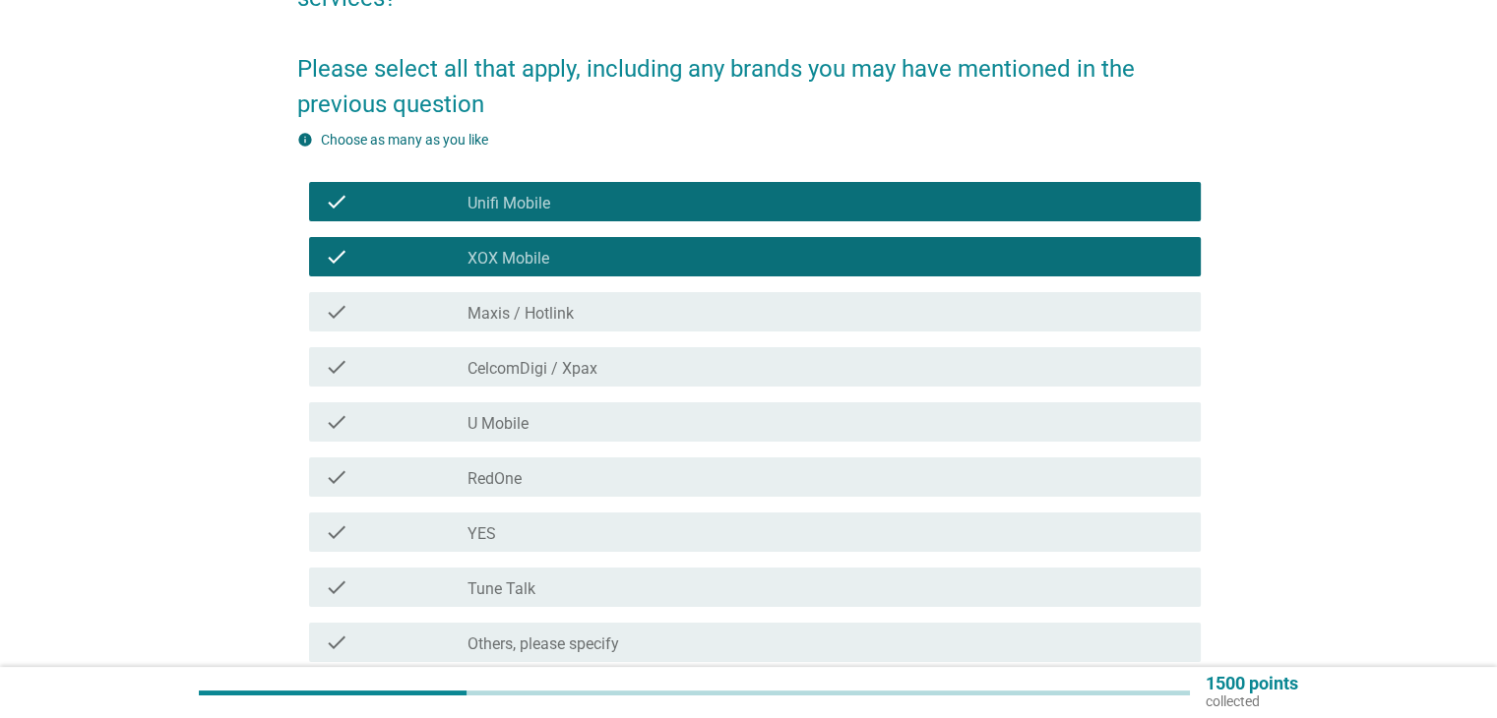
scroll to position [262, 0]
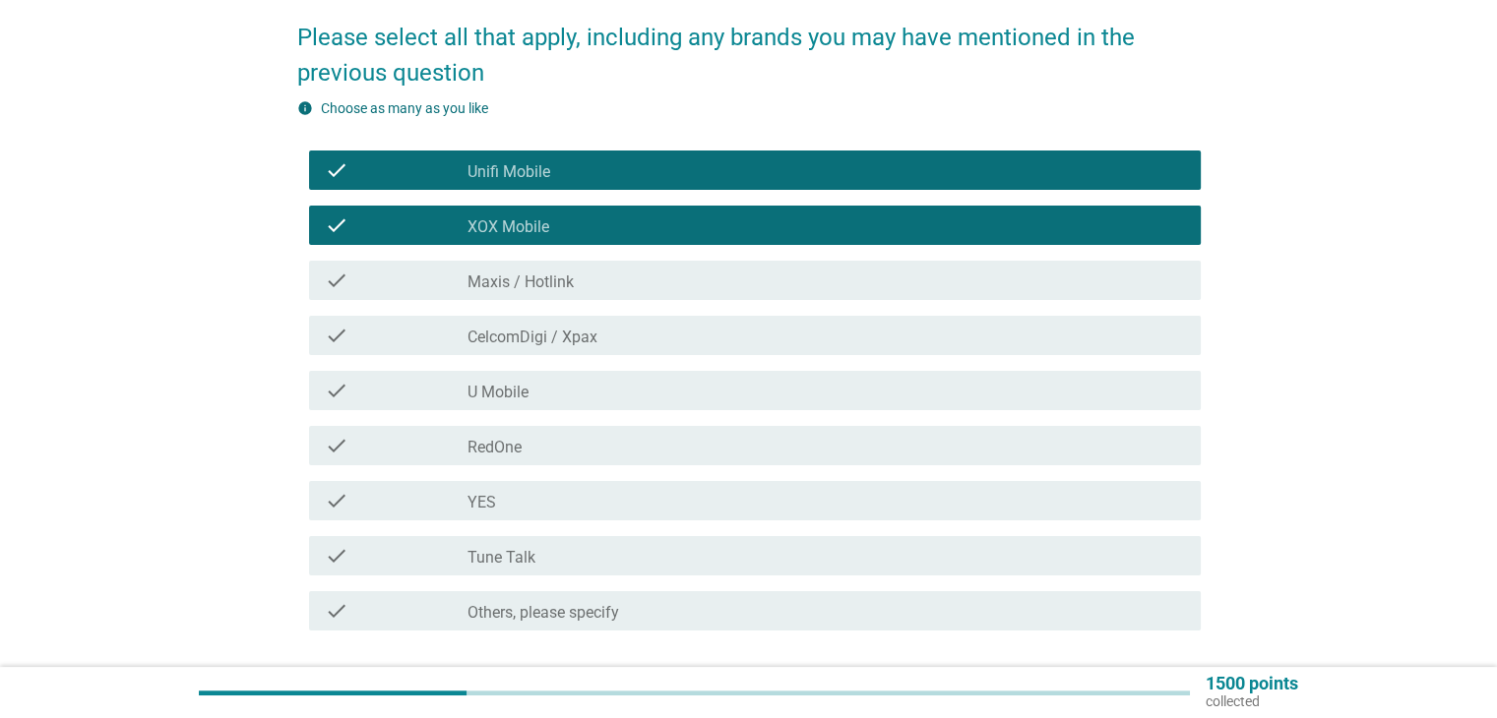
click at [650, 292] on div "check check_box_outline_blank Maxis / Hotlink" at bounding box center [754, 280] width 891 height 39
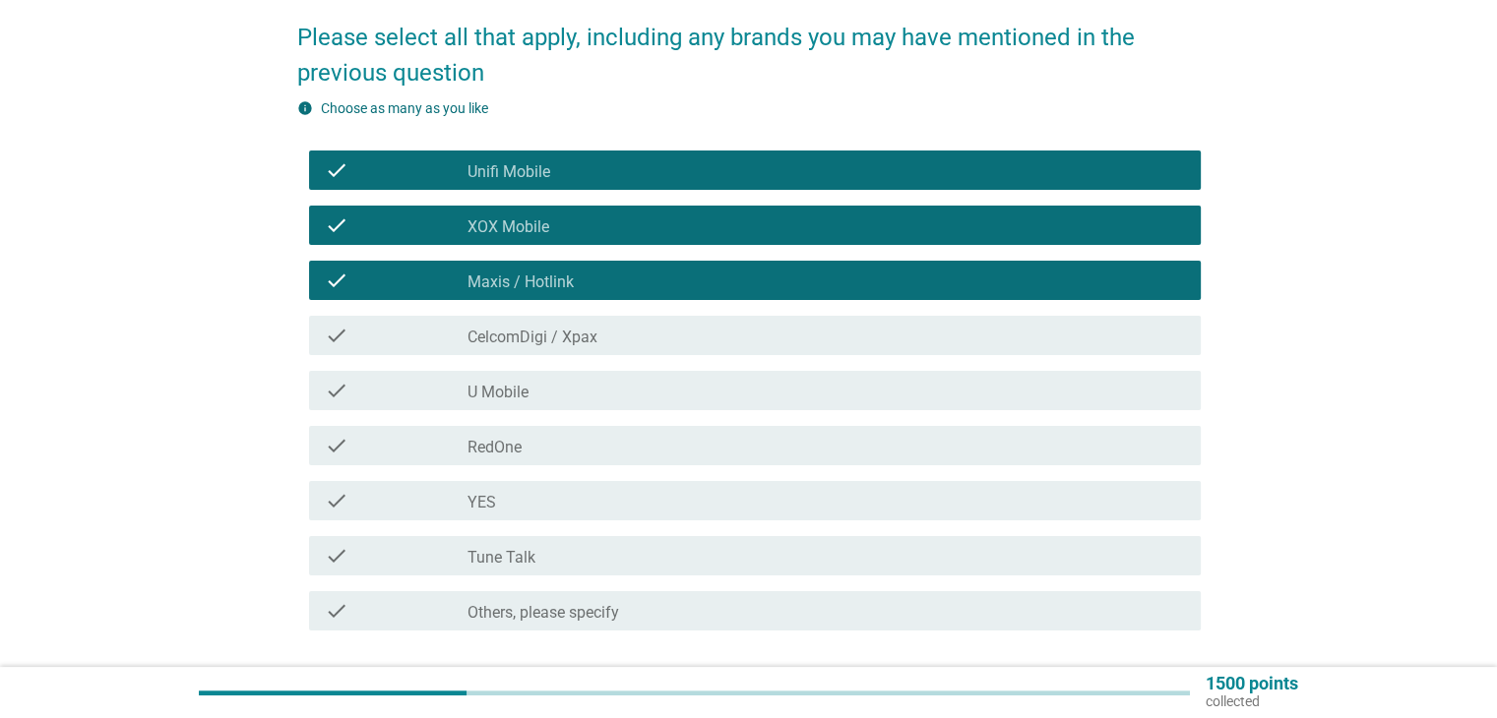
click at [644, 349] on div "check check_box_outline_blank CelcomDigi / Xpax" at bounding box center [754, 335] width 891 height 39
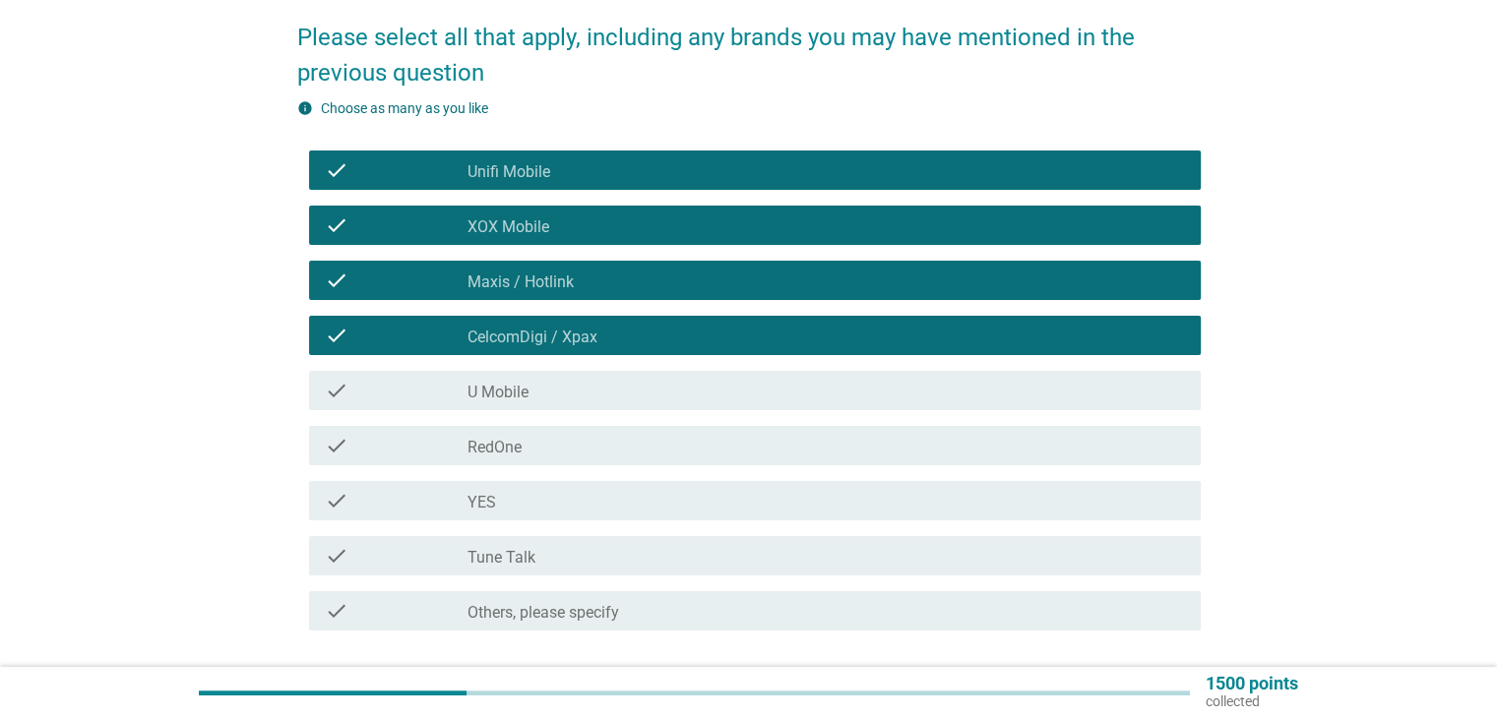
click at [637, 394] on div "check_box_outline_blank U Mobile" at bounding box center [825, 391] width 716 height 24
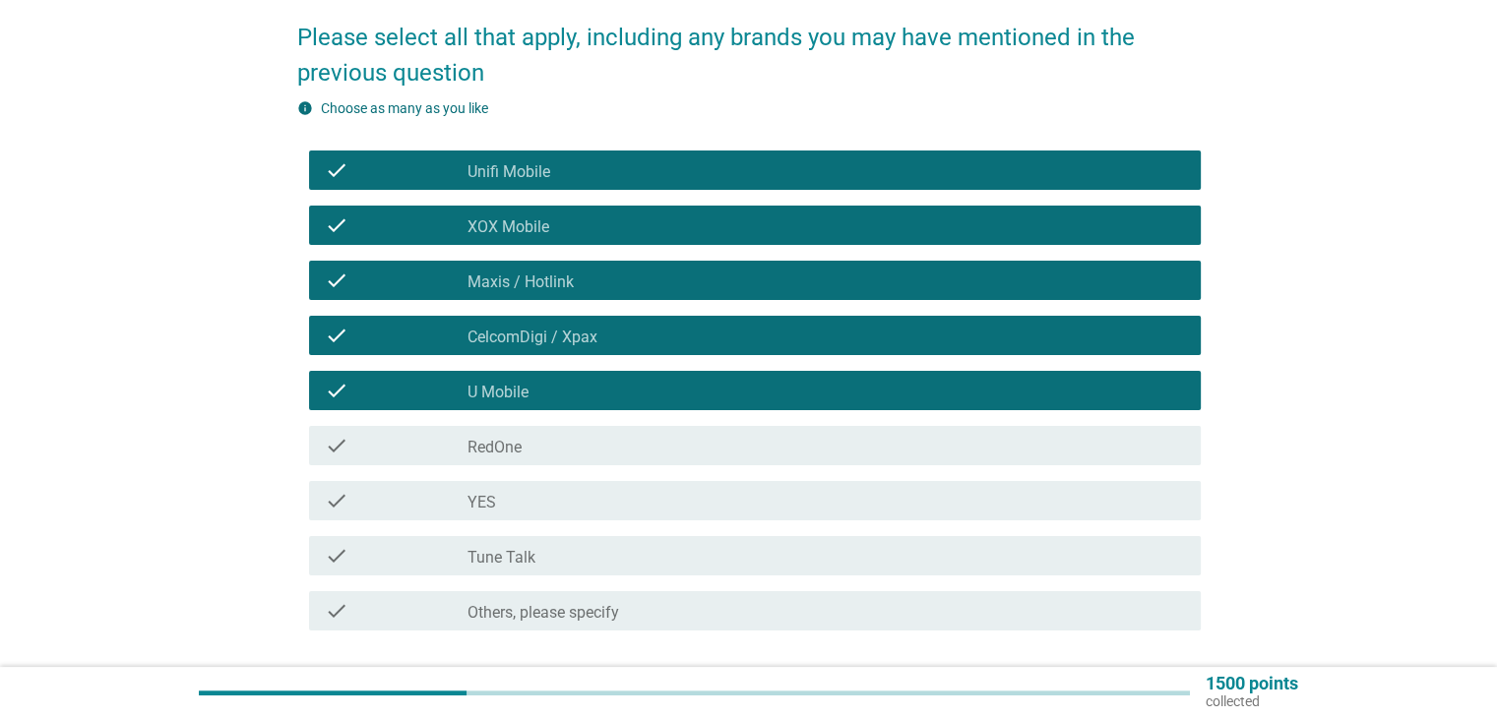
click at [633, 451] on div "check_box_outline_blank RedOne" at bounding box center [825, 446] width 716 height 24
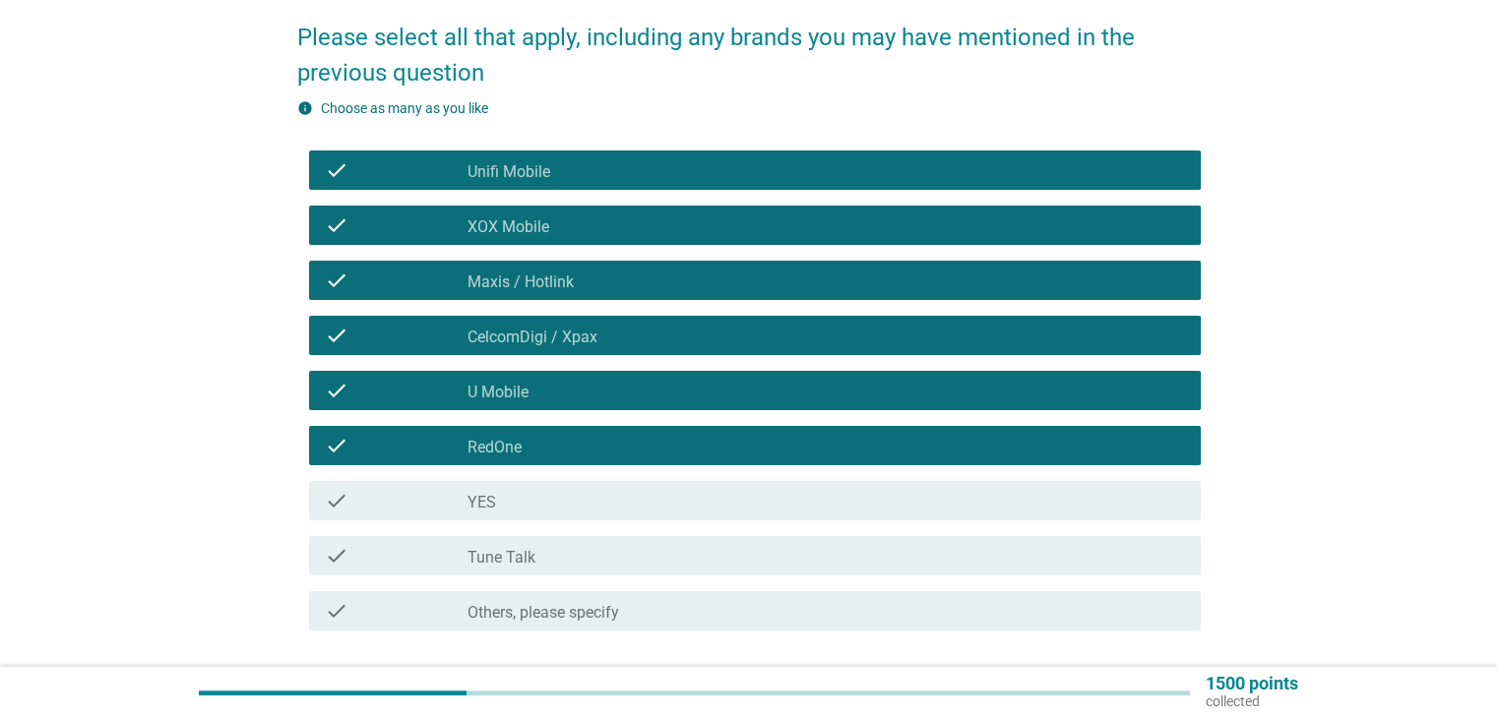
click at [630, 494] on div "check_box_outline_blank YES" at bounding box center [825, 501] width 716 height 24
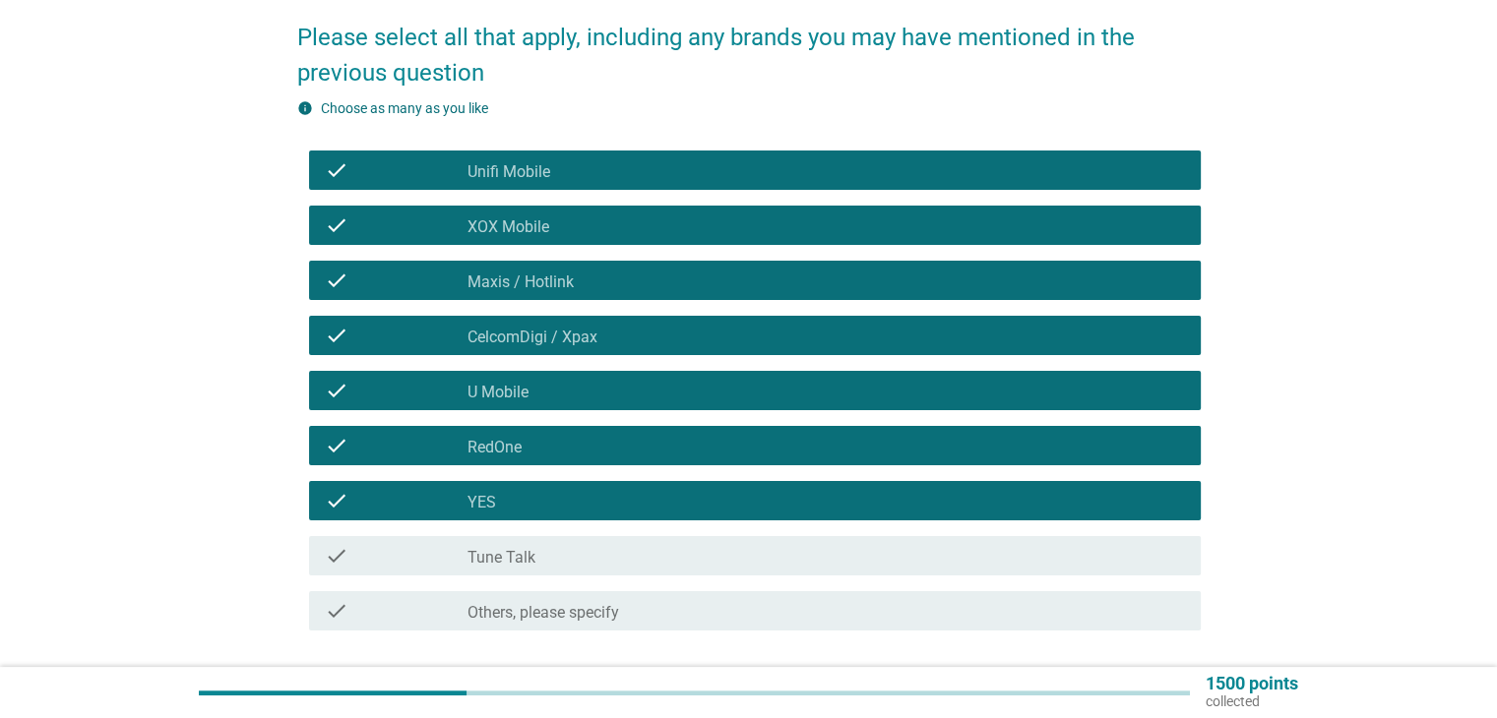
click at [640, 572] on div "check check_box_outline_blank Tune Talk" at bounding box center [754, 555] width 891 height 39
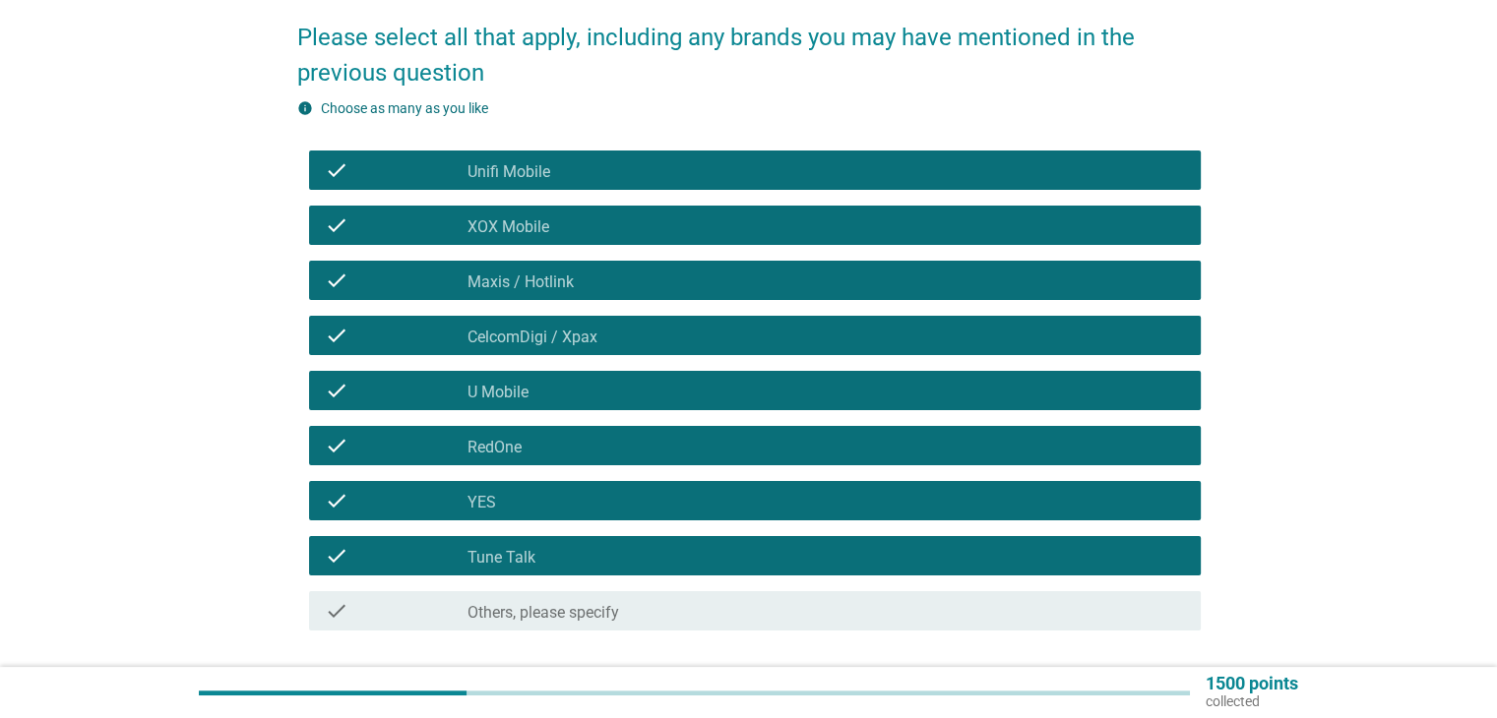
scroll to position [394, 0]
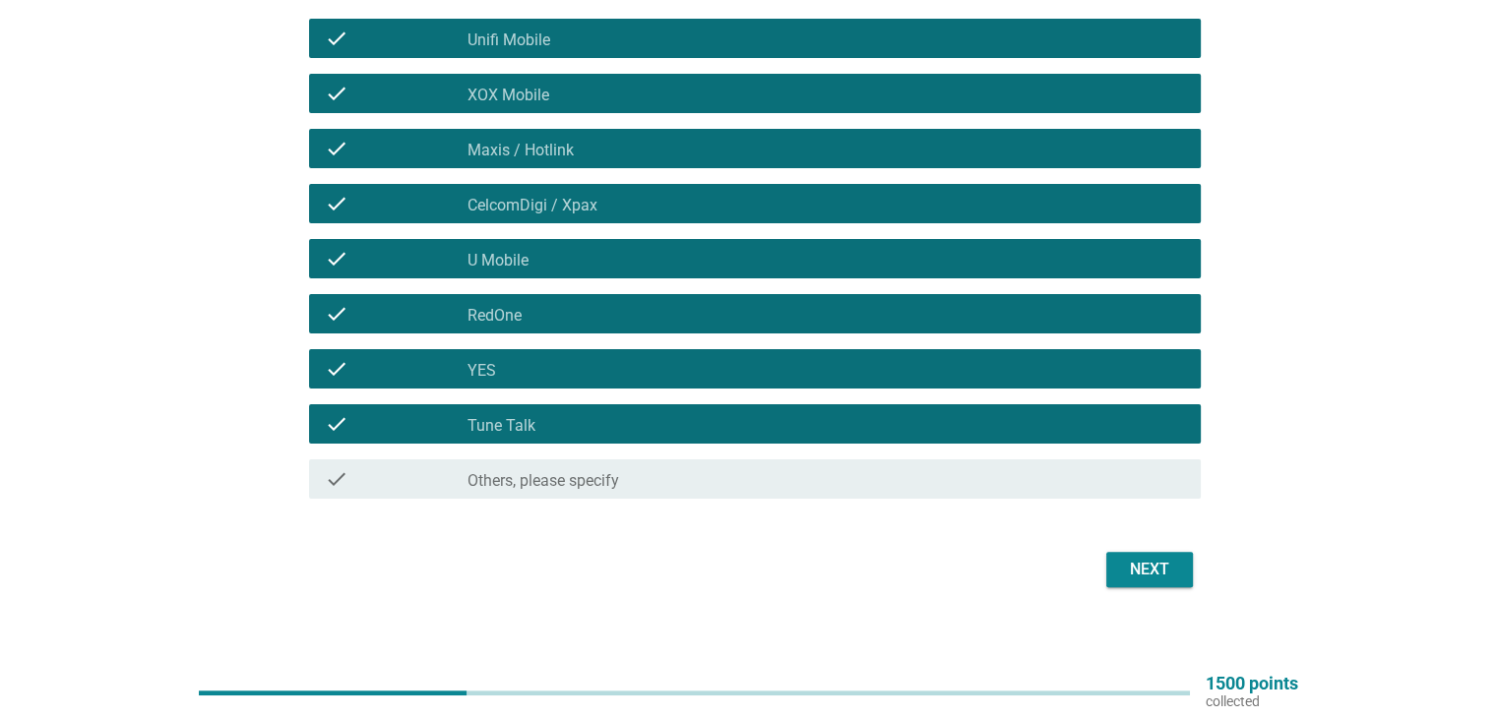
click at [1162, 587] on div "Next" at bounding box center [748, 569] width 903 height 47
click at [1165, 575] on div "Next" at bounding box center [1149, 570] width 55 height 24
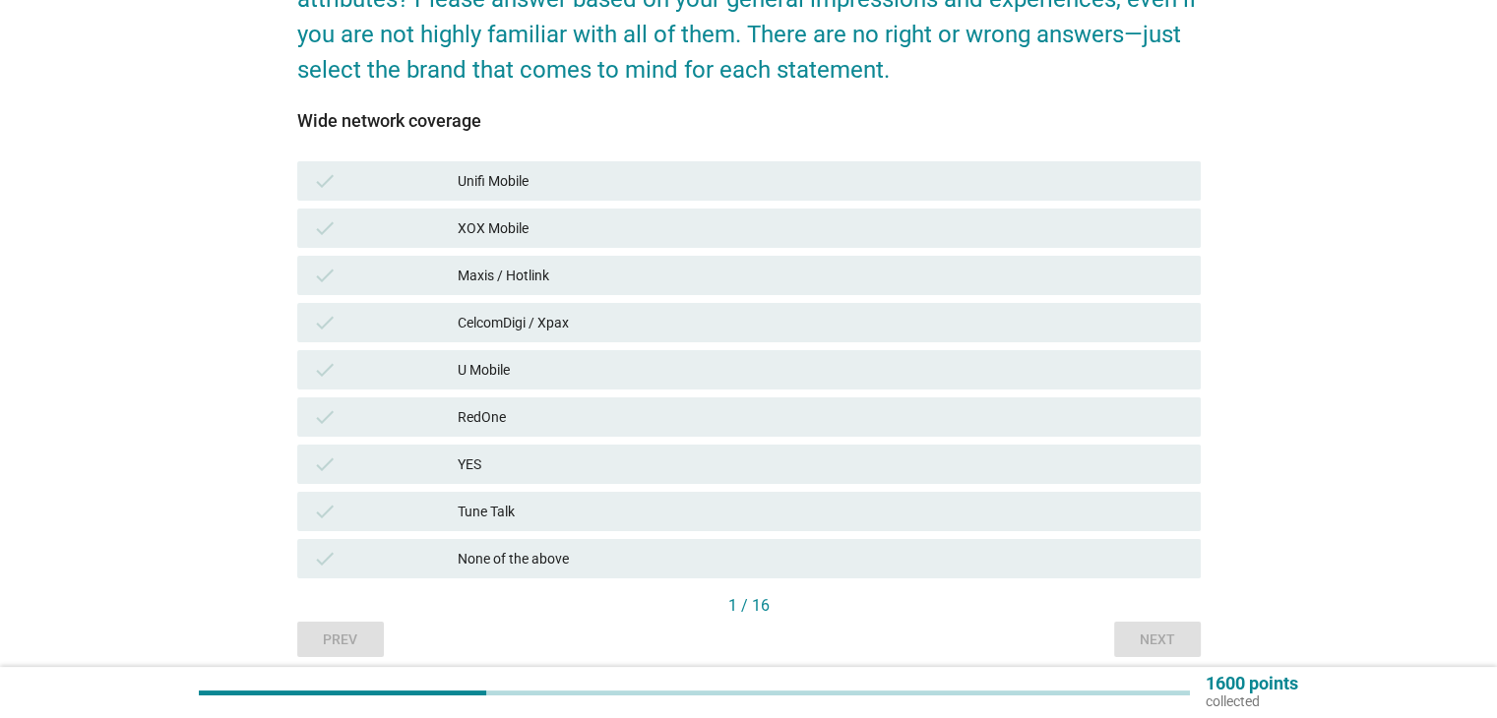
scroll to position [262, 0]
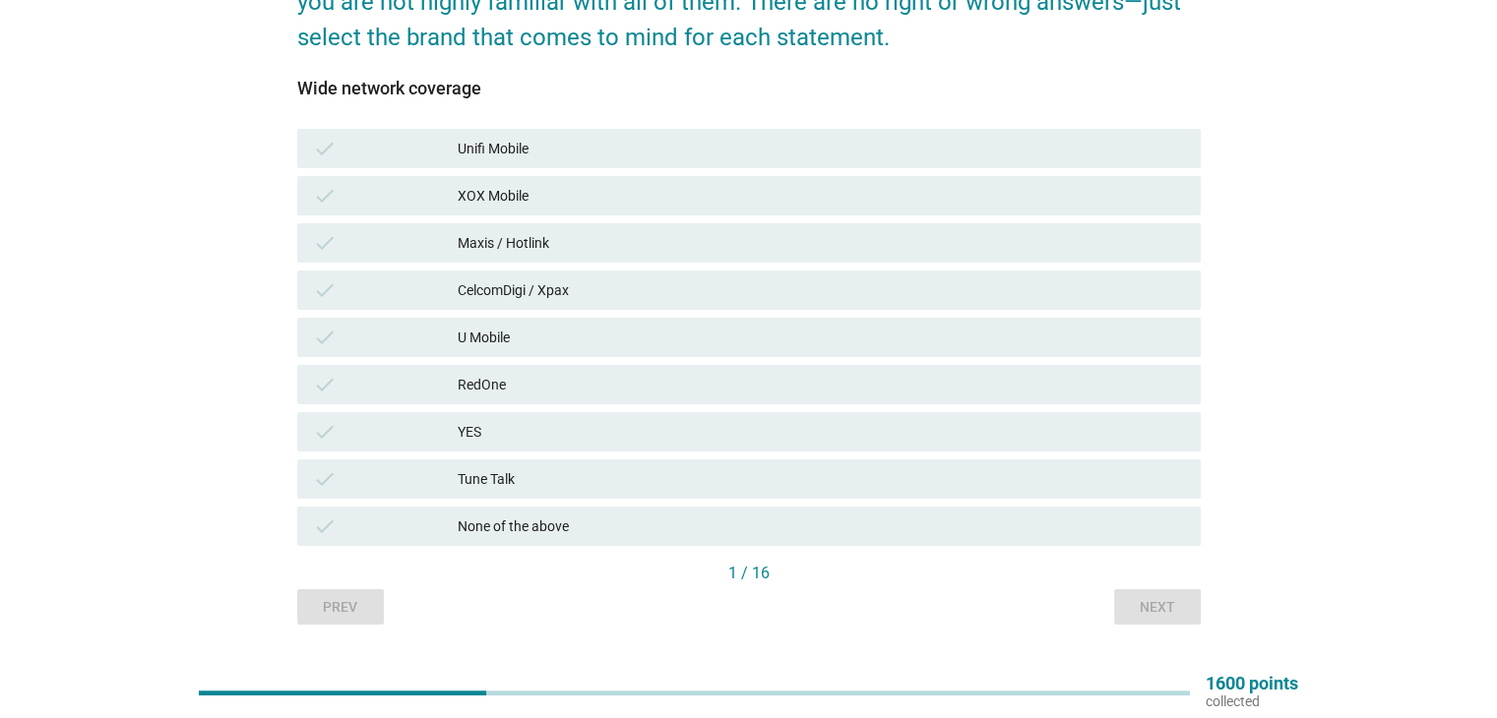
click at [602, 253] on div "Maxis / Hotlink" at bounding box center [821, 243] width 726 height 24
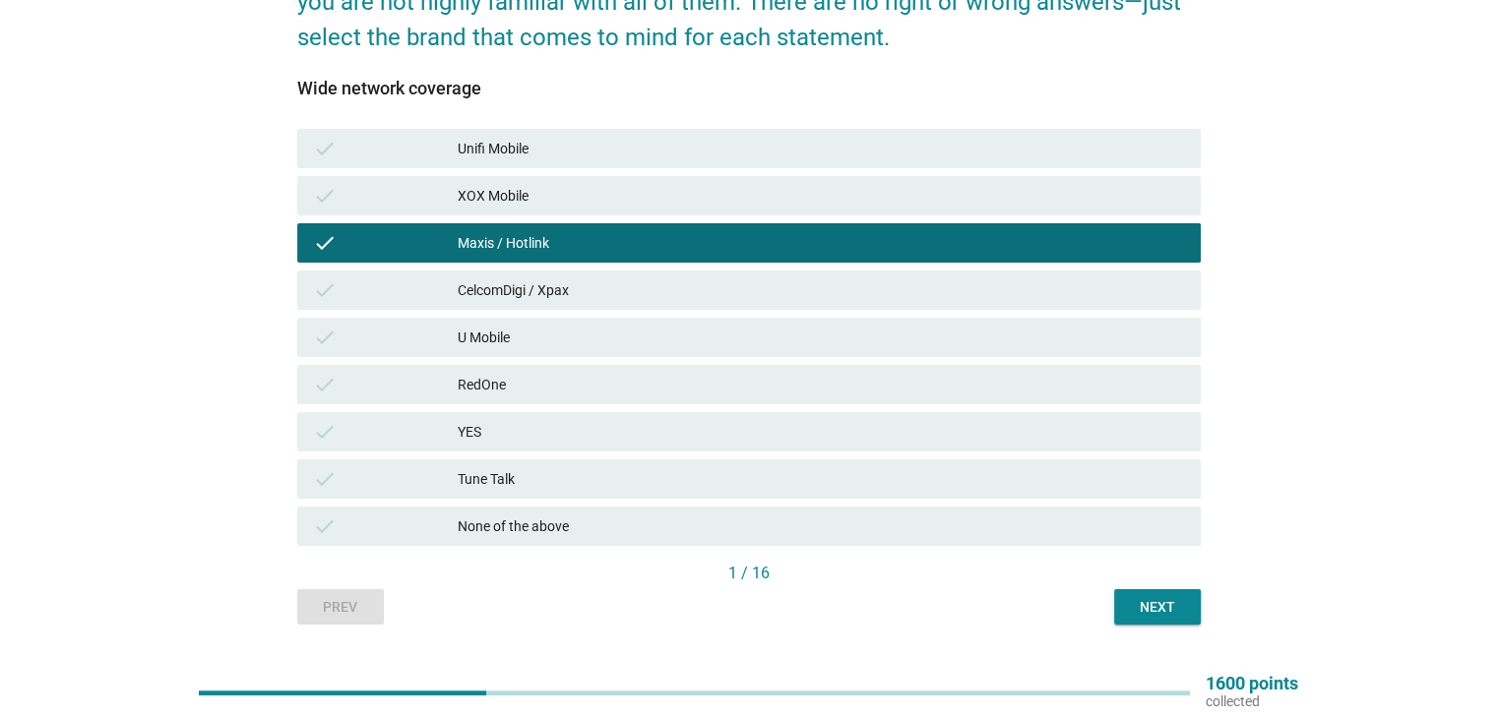
click at [811, 293] on div "CelcomDigi / Xpax" at bounding box center [821, 290] width 726 height 24
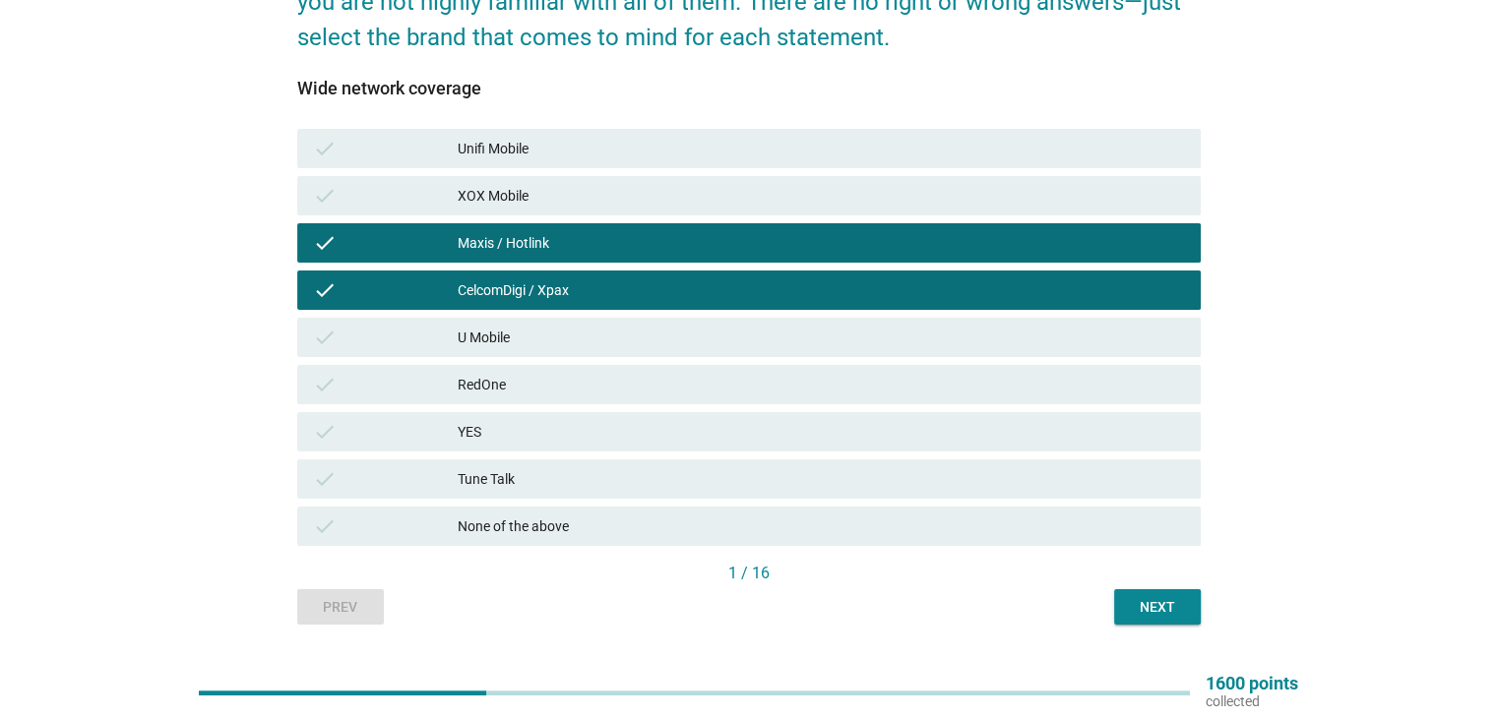
click at [1139, 597] on div "Next" at bounding box center [1157, 607] width 55 height 21
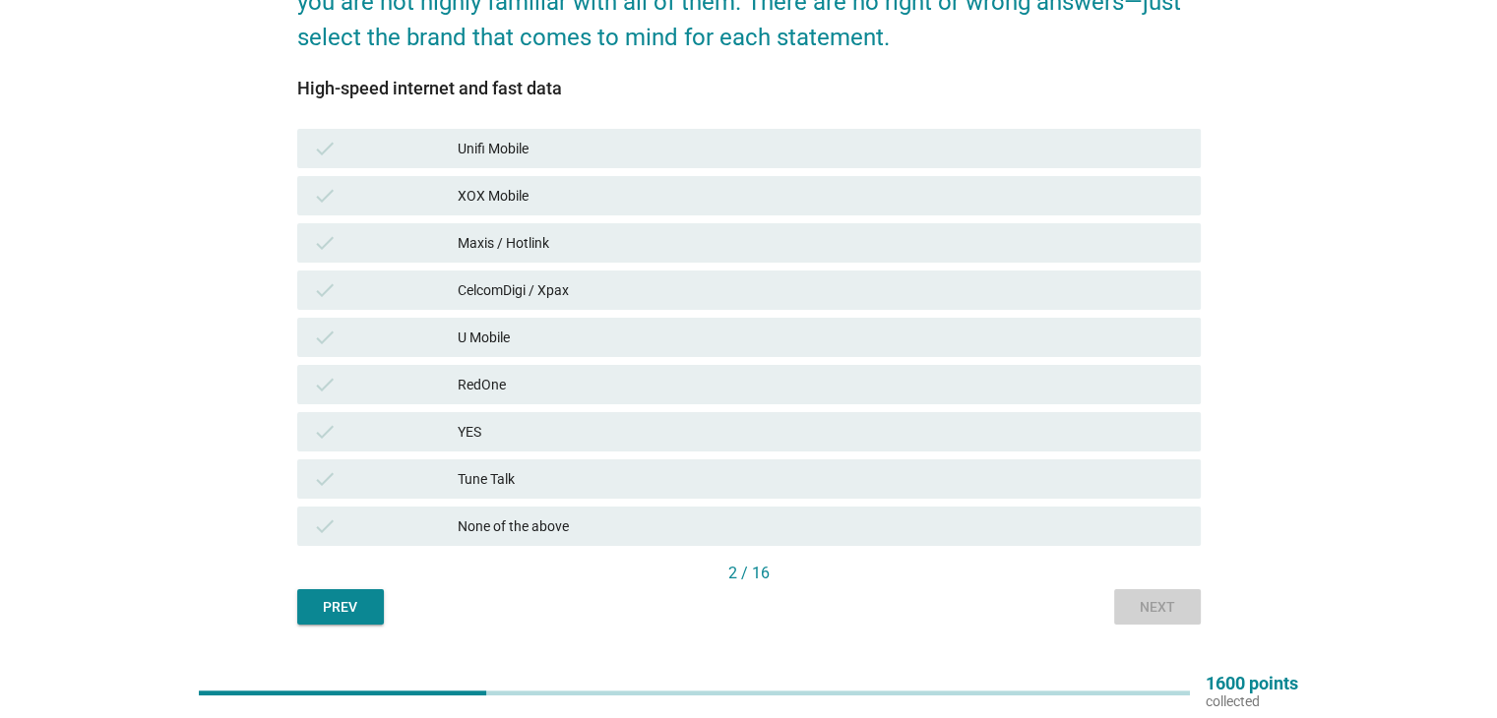
scroll to position [0, 0]
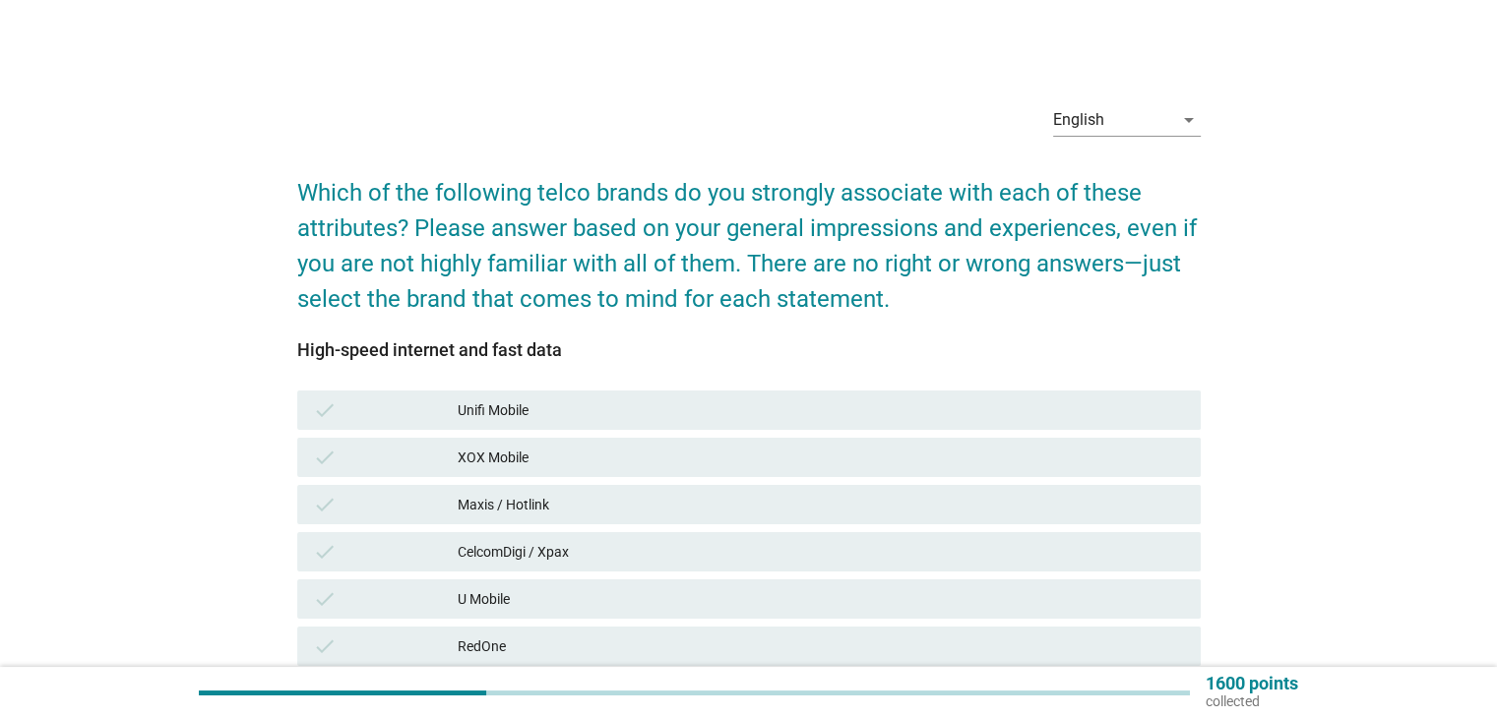
click at [611, 497] on div "Maxis / Hotlink" at bounding box center [821, 505] width 726 height 24
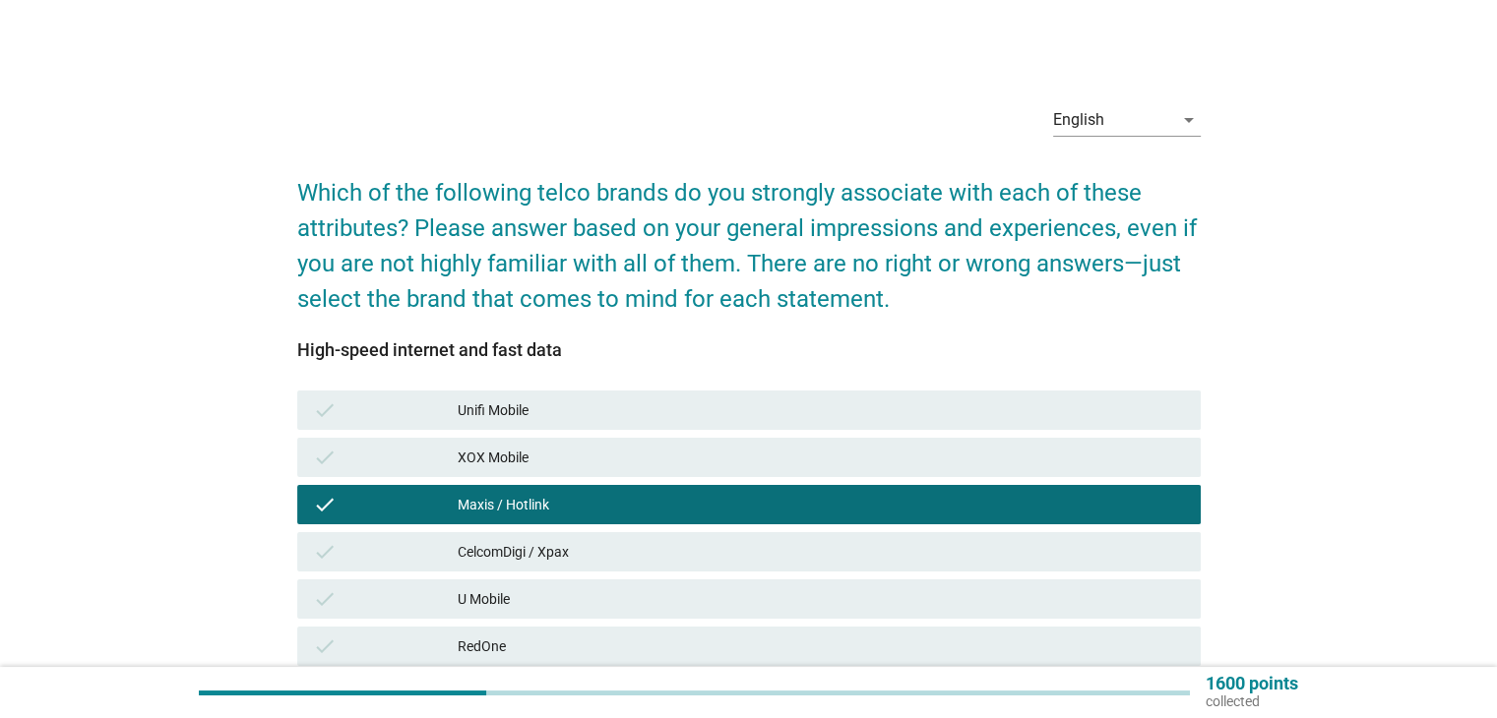
click at [632, 562] on div "CelcomDigi / Xpax" at bounding box center [821, 552] width 726 height 24
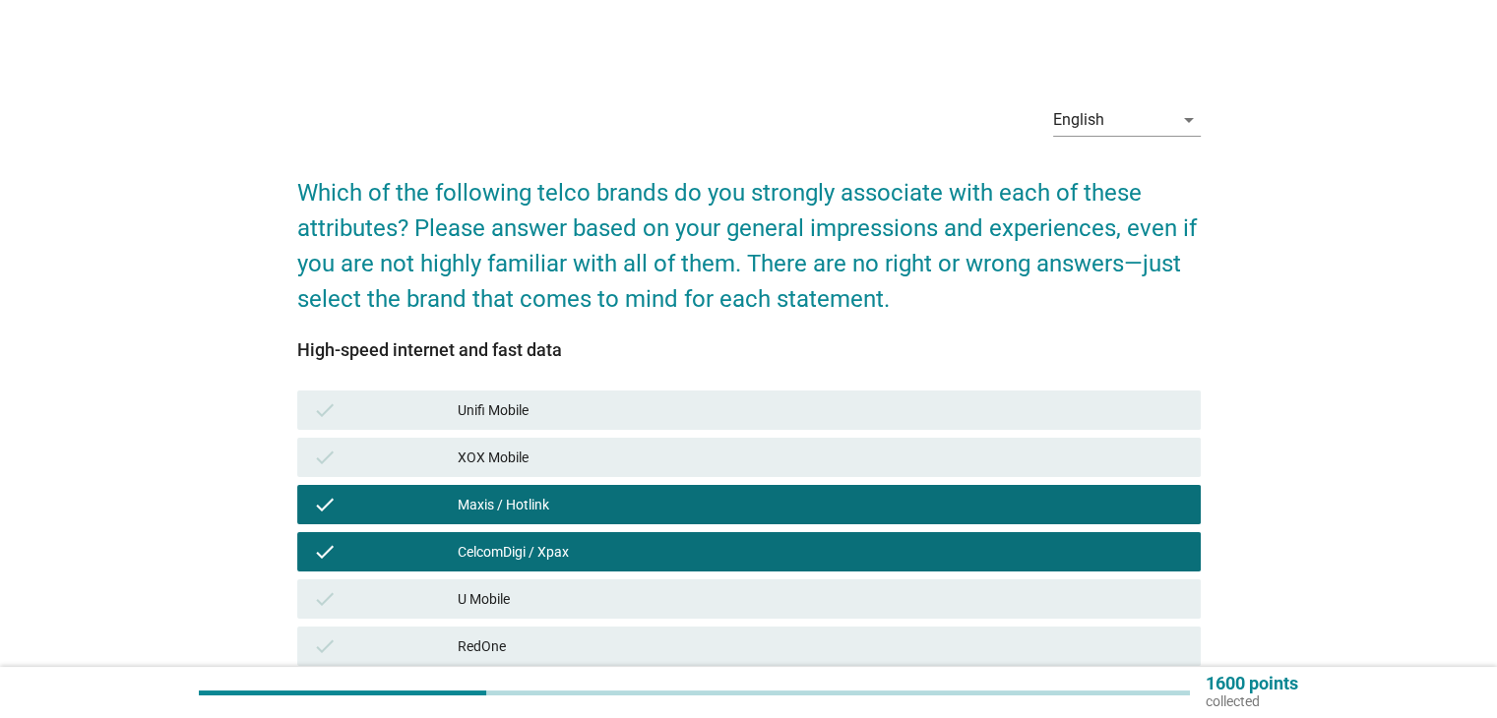
scroll to position [263, 0]
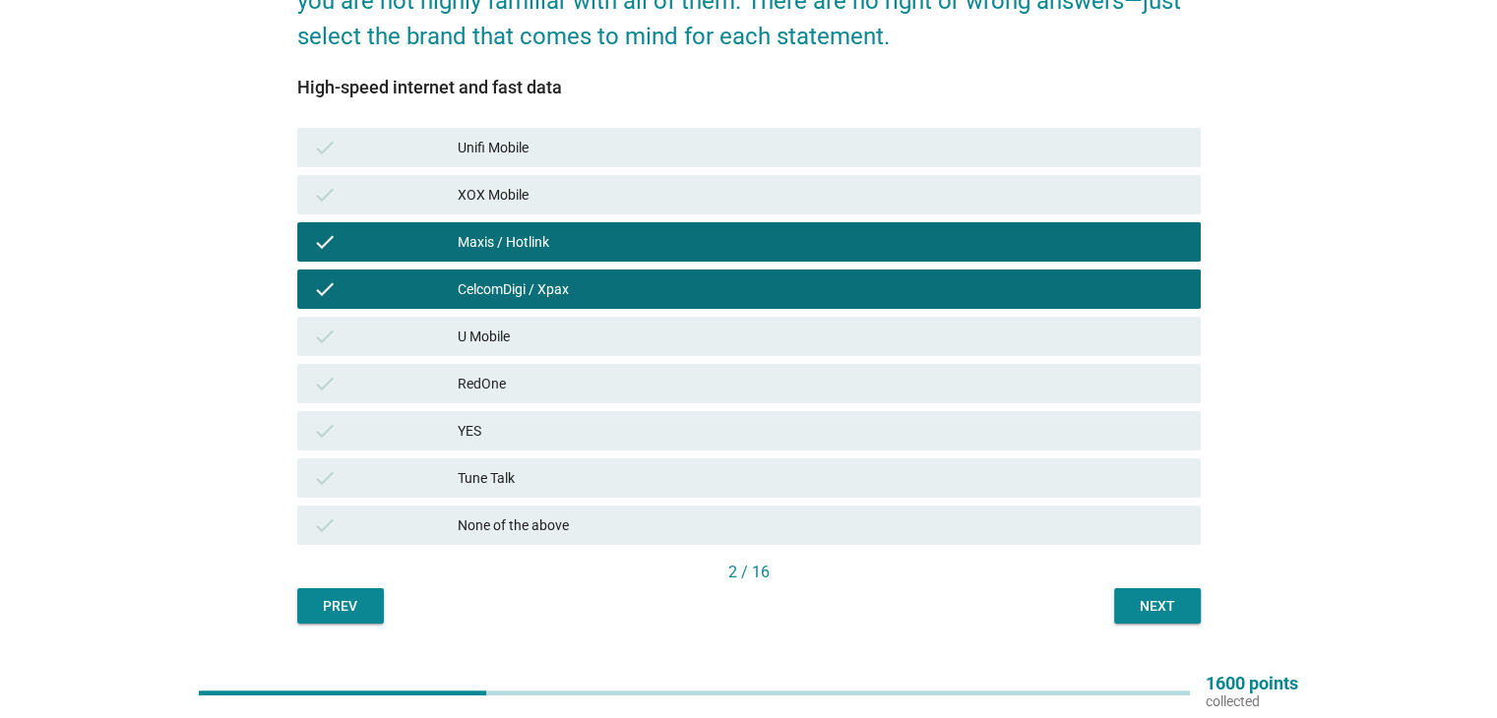
click at [1175, 602] on div "Next" at bounding box center [1157, 606] width 55 height 21
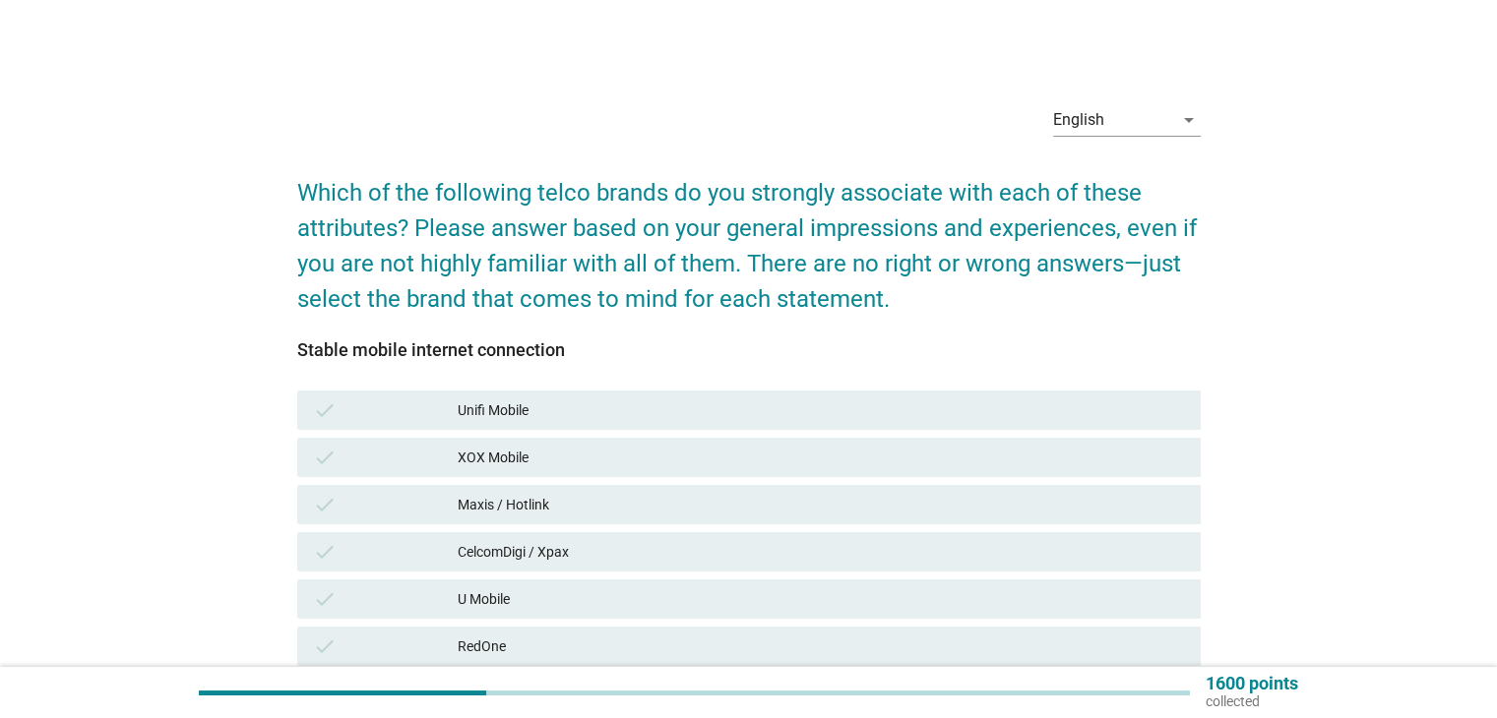
click at [610, 502] on div "Maxis / Hotlink" at bounding box center [821, 505] width 726 height 24
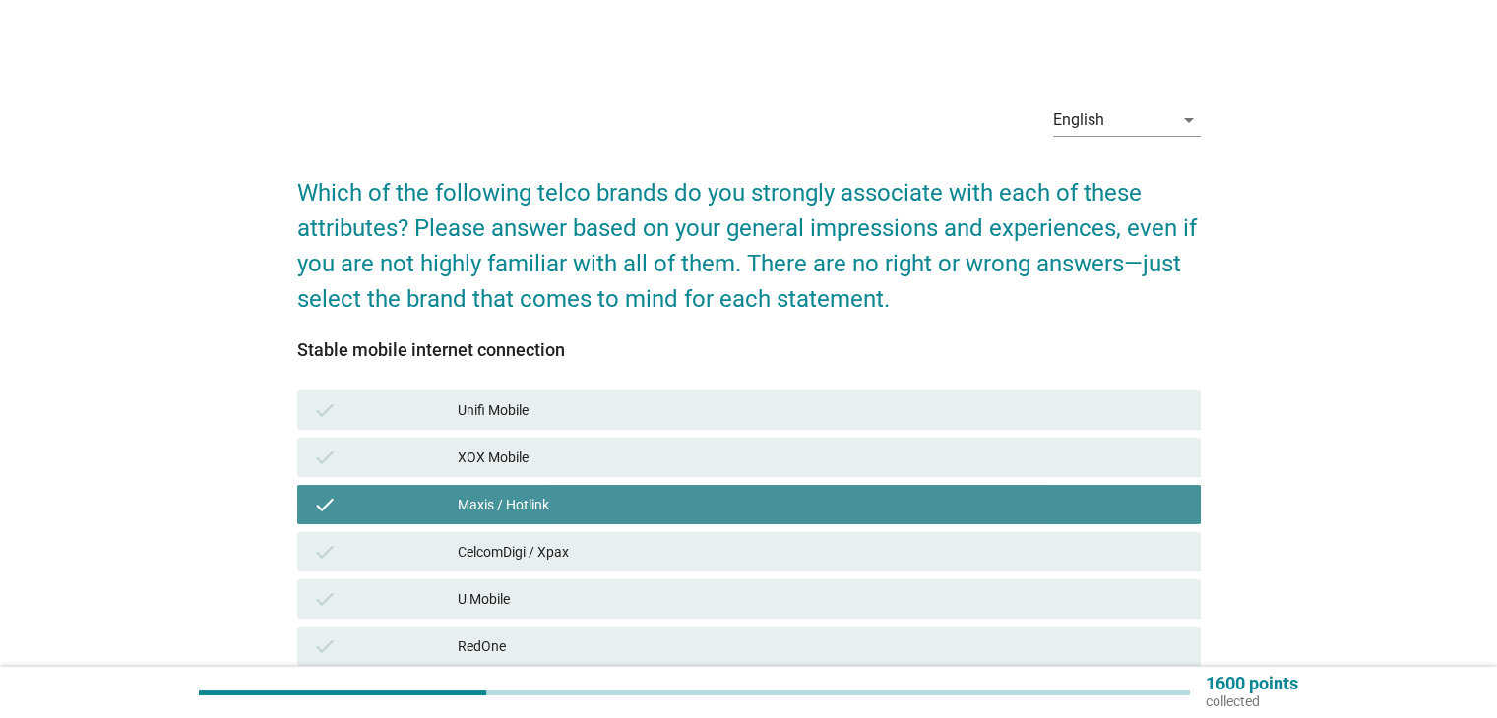
click at [611, 543] on div "CelcomDigi / Xpax" at bounding box center [821, 552] width 726 height 24
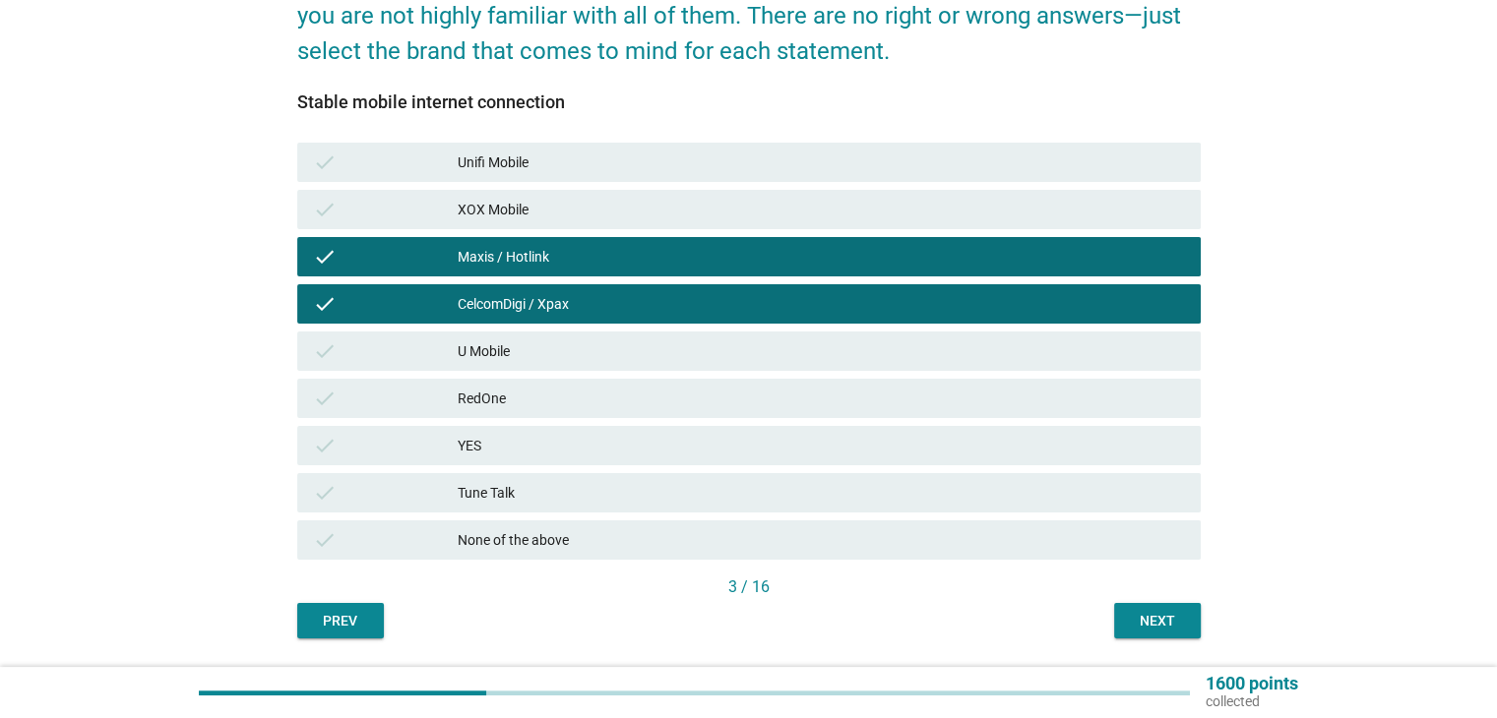
scroll to position [262, 0]
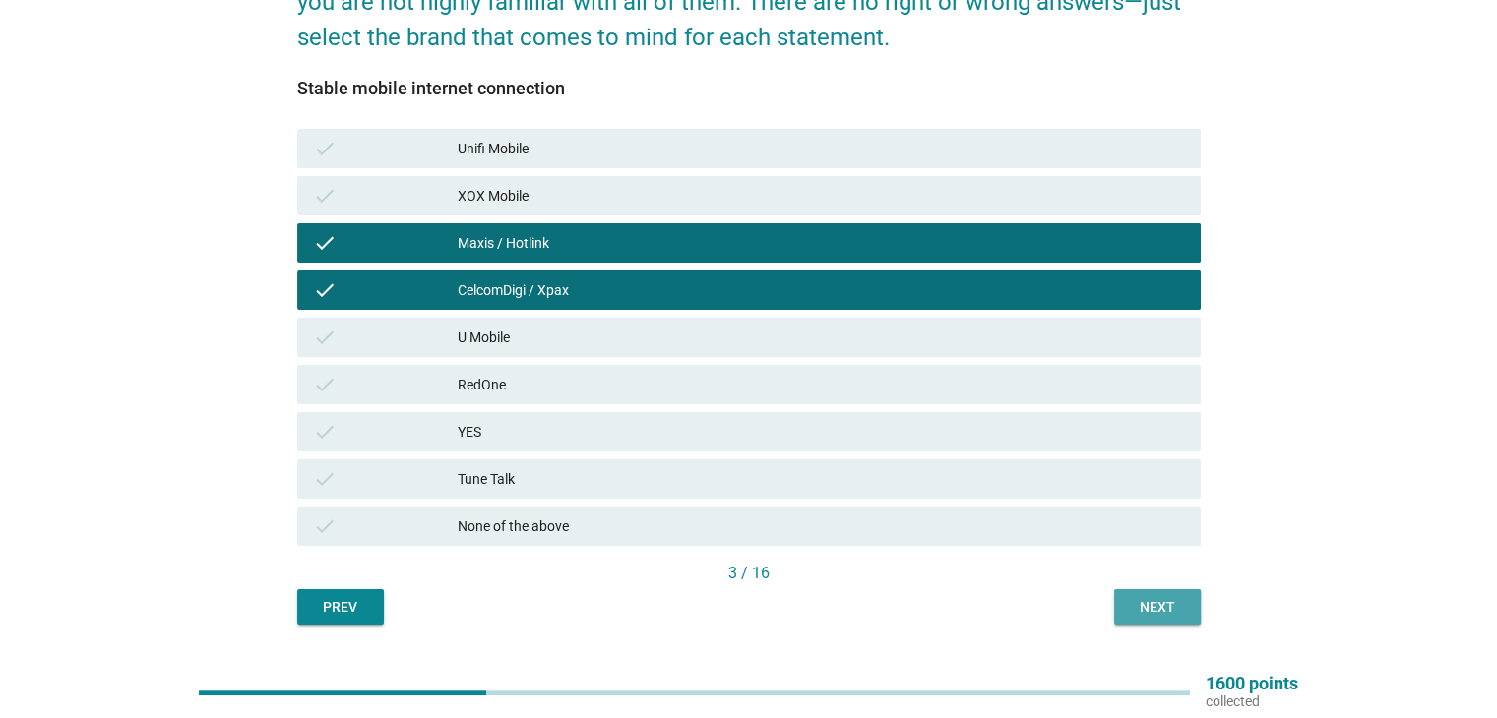
click at [1130, 599] on div "Next" at bounding box center [1157, 607] width 55 height 21
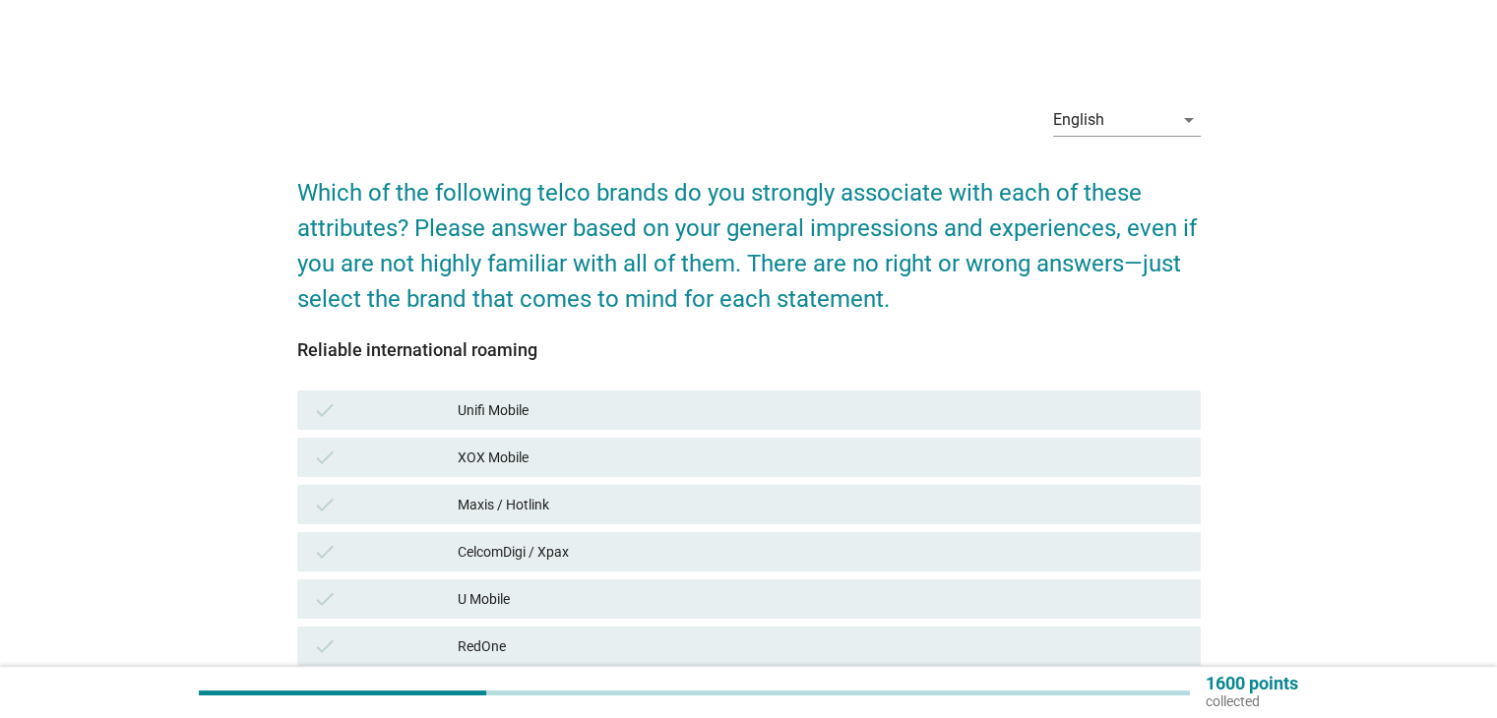
click at [575, 505] on div "Maxis / Hotlink" at bounding box center [821, 505] width 726 height 24
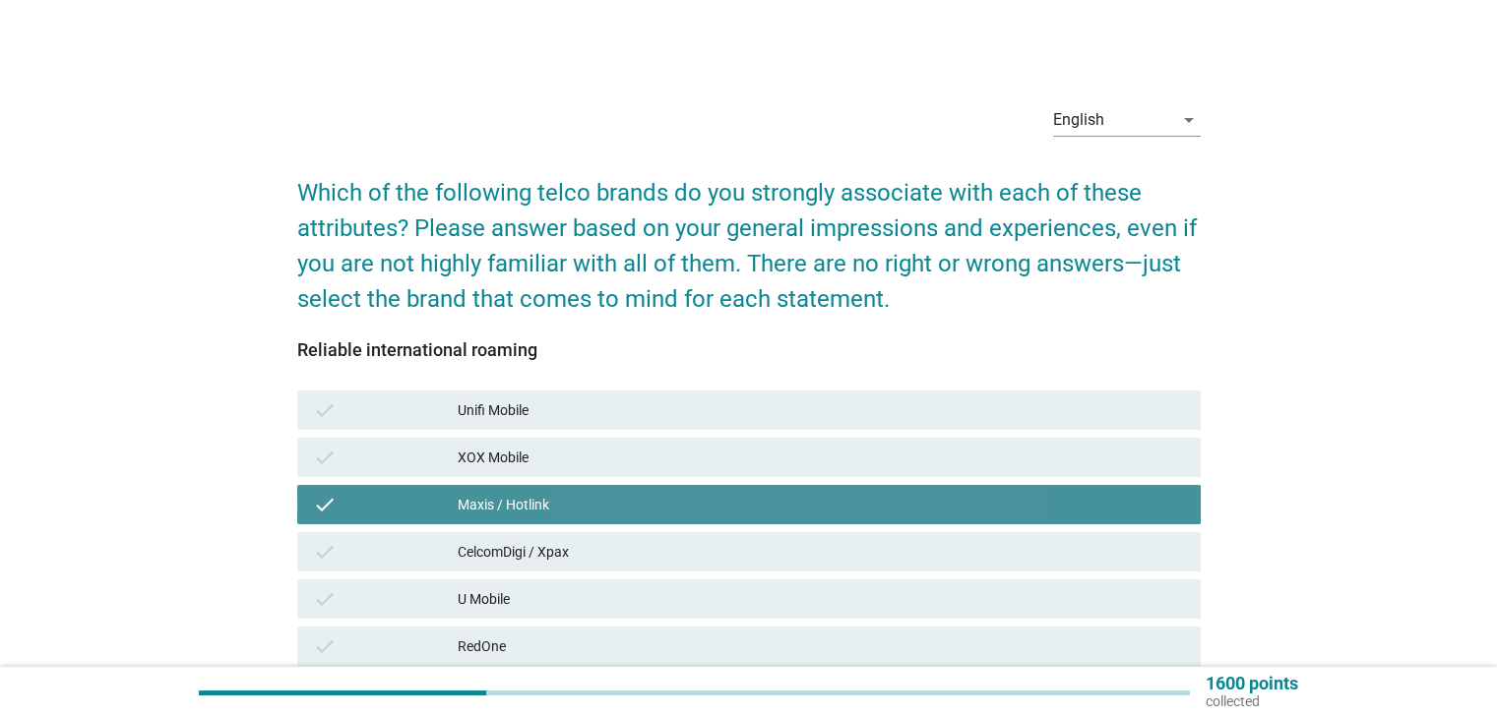
click at [586, 545] on div "CelcomDigi / Xpax" at bounding box center [821, 552] width 726 height 24
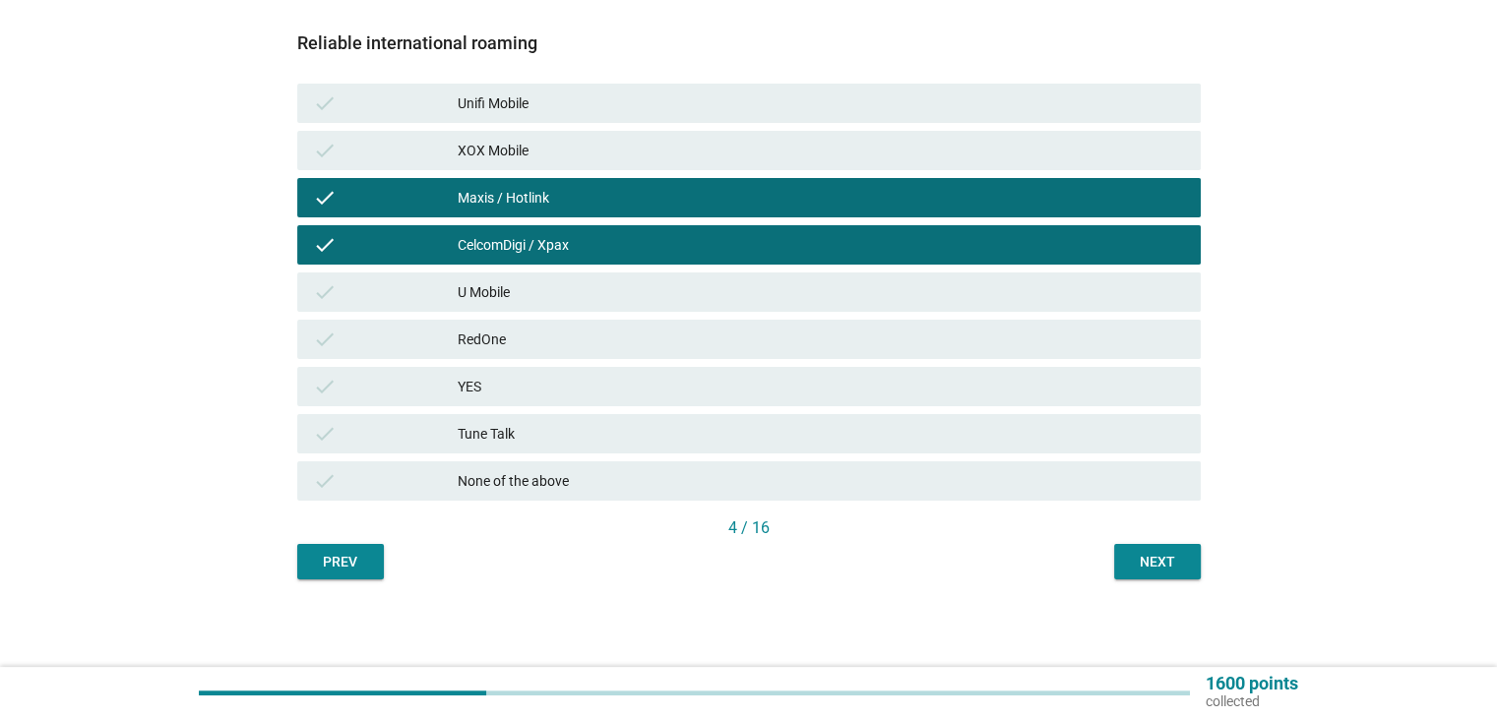
scroll to position [308, 0]
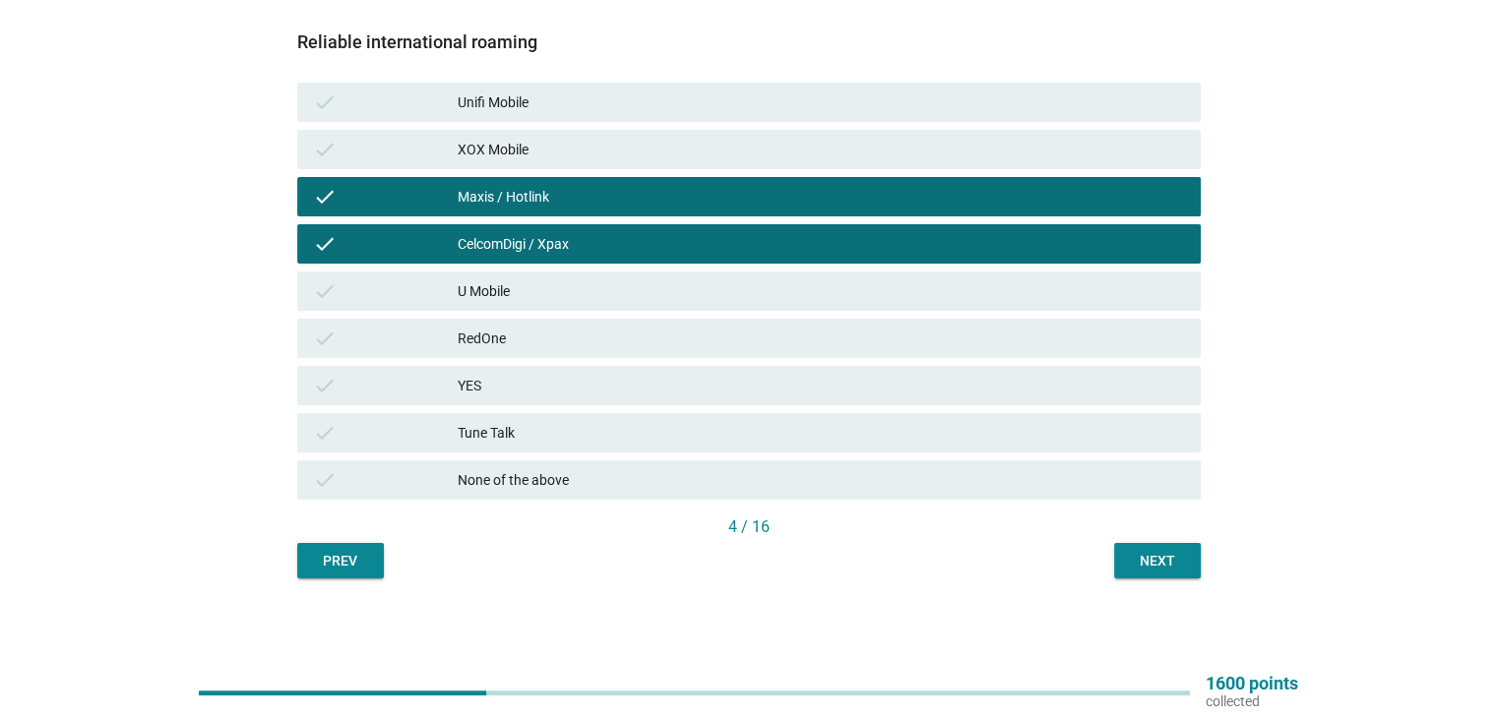
click at [1169, 564] on div "Next" at bounding box center [1157, 561] width 55 height 21
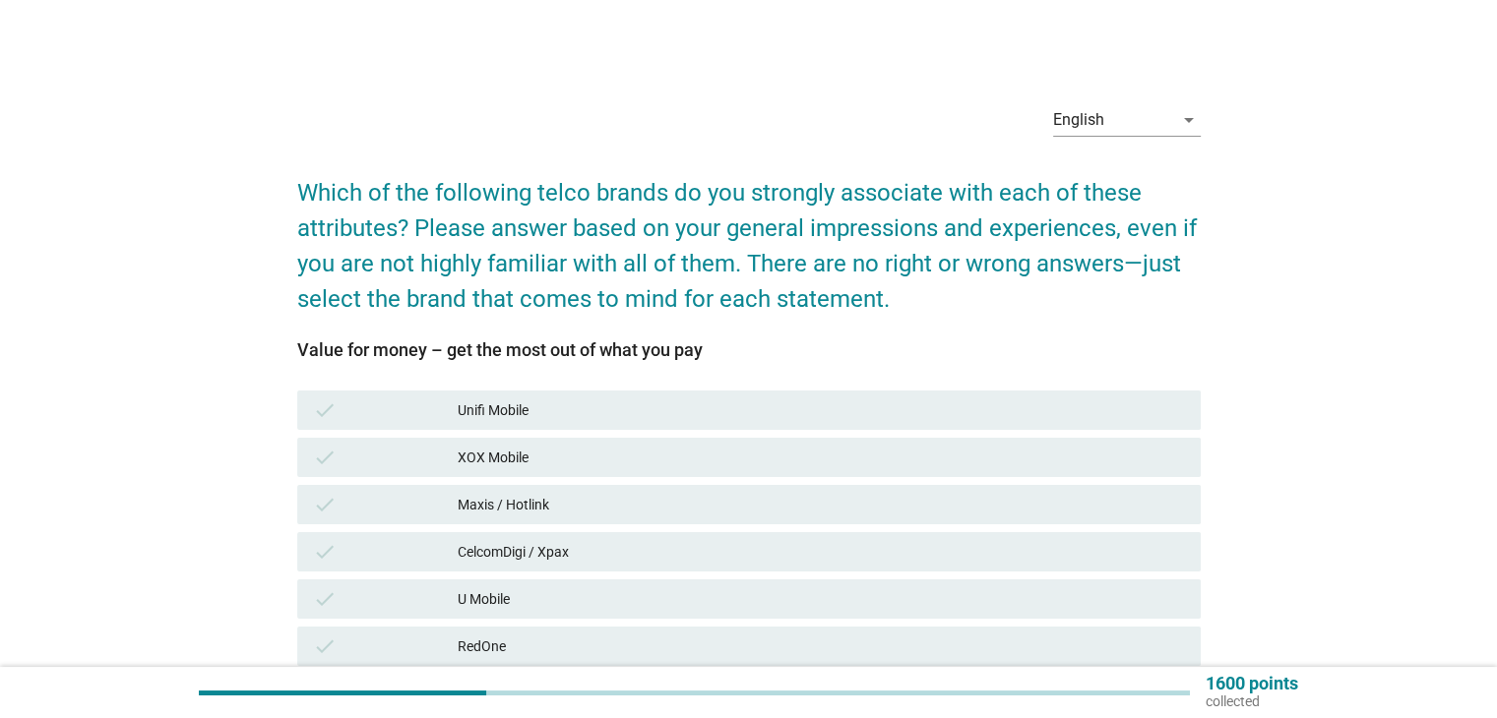
click at [583, 512] on div "Maxis / Hotlink" at bounding box center [821, 505] width 726 height 24
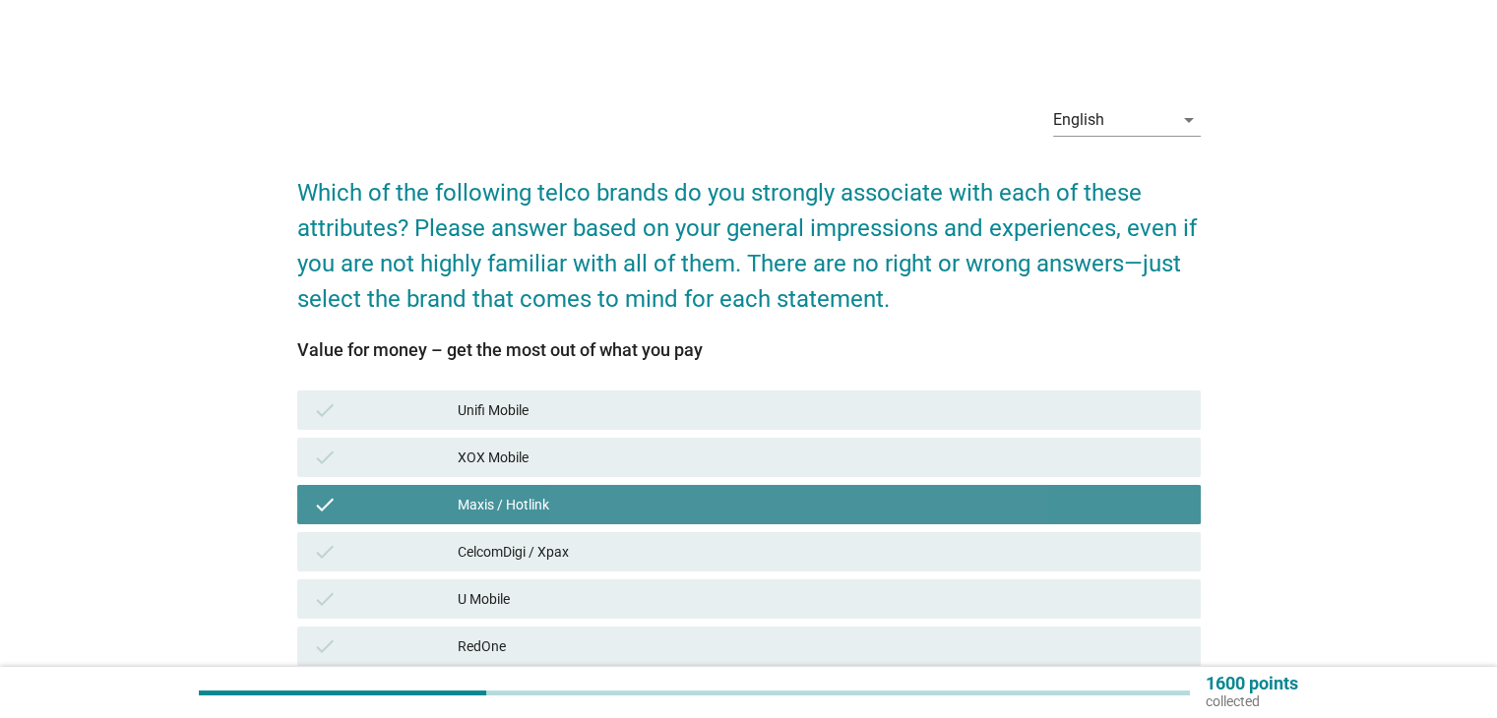
click at [588, 552] on div "CelcomDigi / Xpax" at bounding box center [821, 552] width 726 height 24
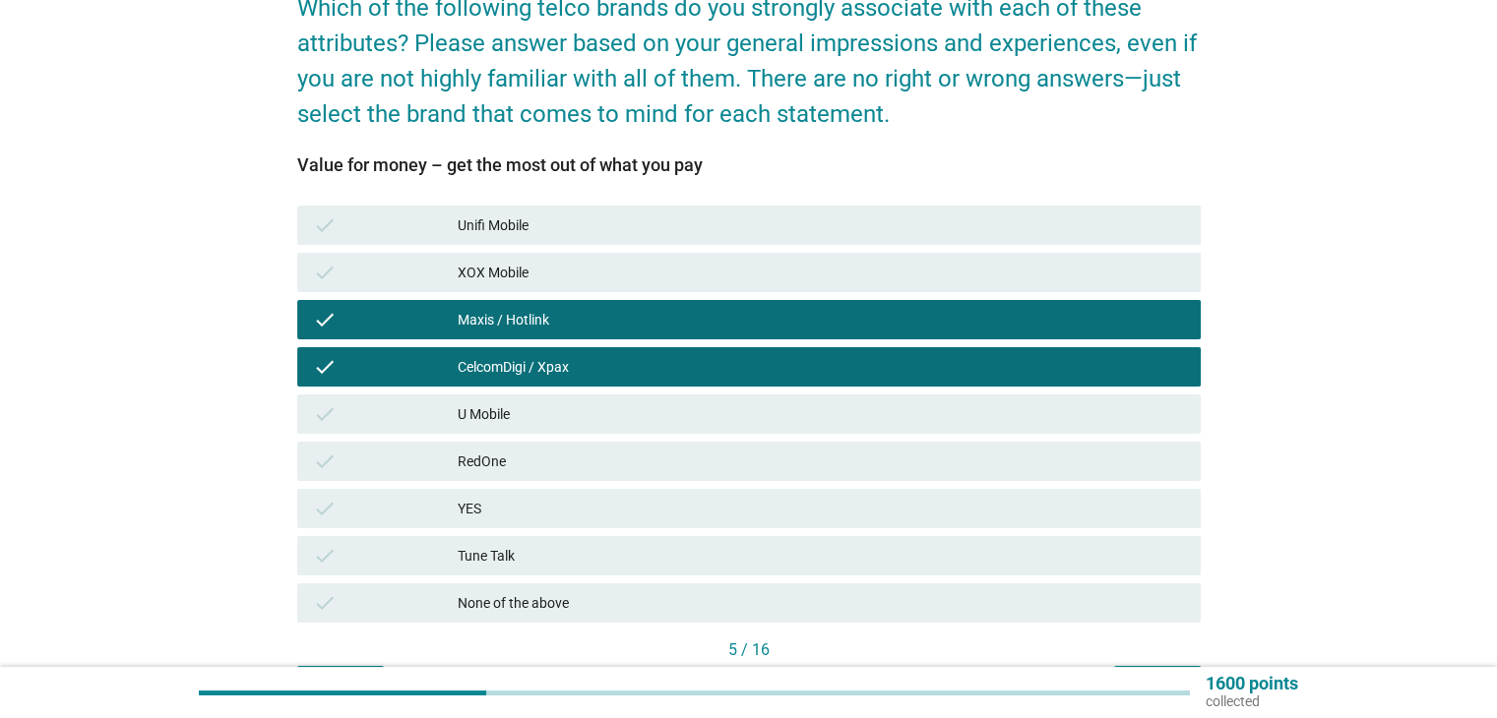
scroll to position [262, 0]
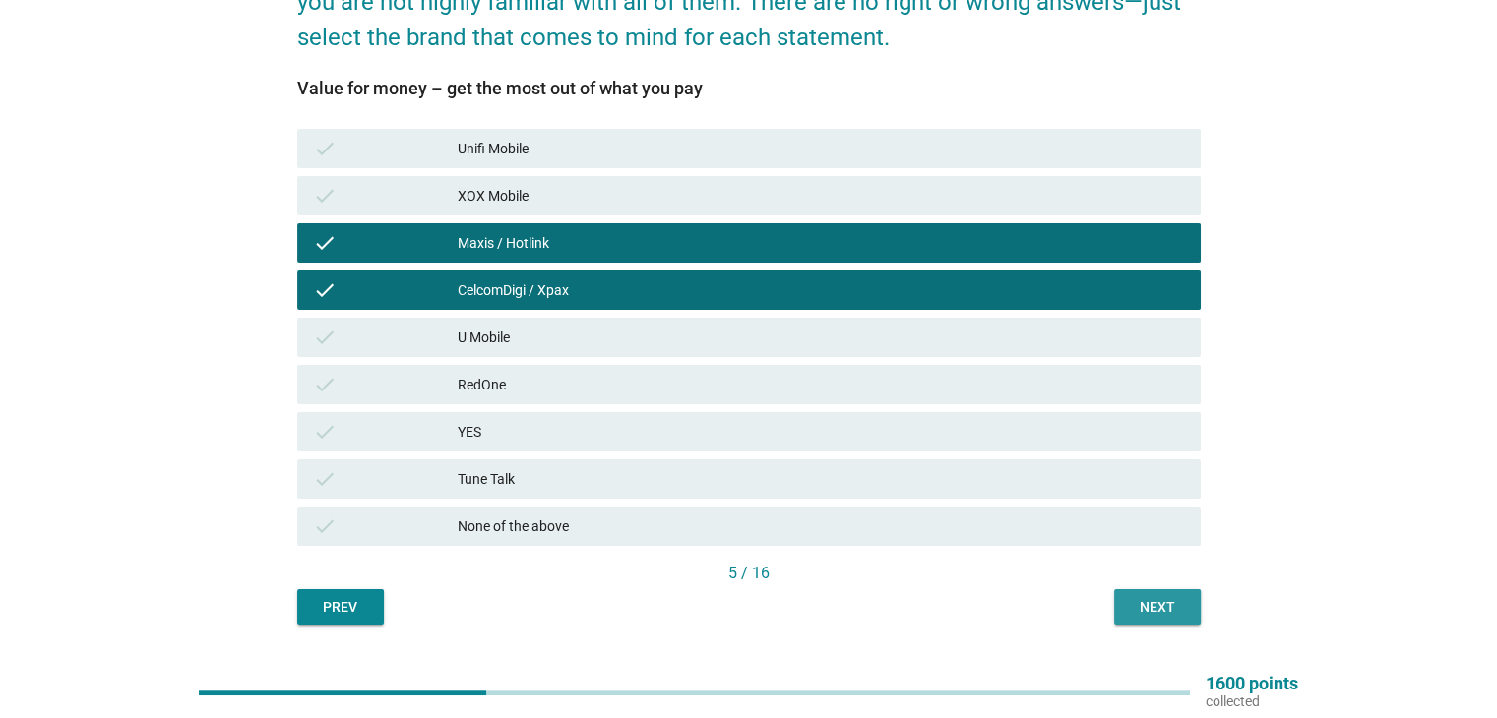
click at [1143, 601] on div "Next" at bounding box center [1157, 607] width 55 height 21
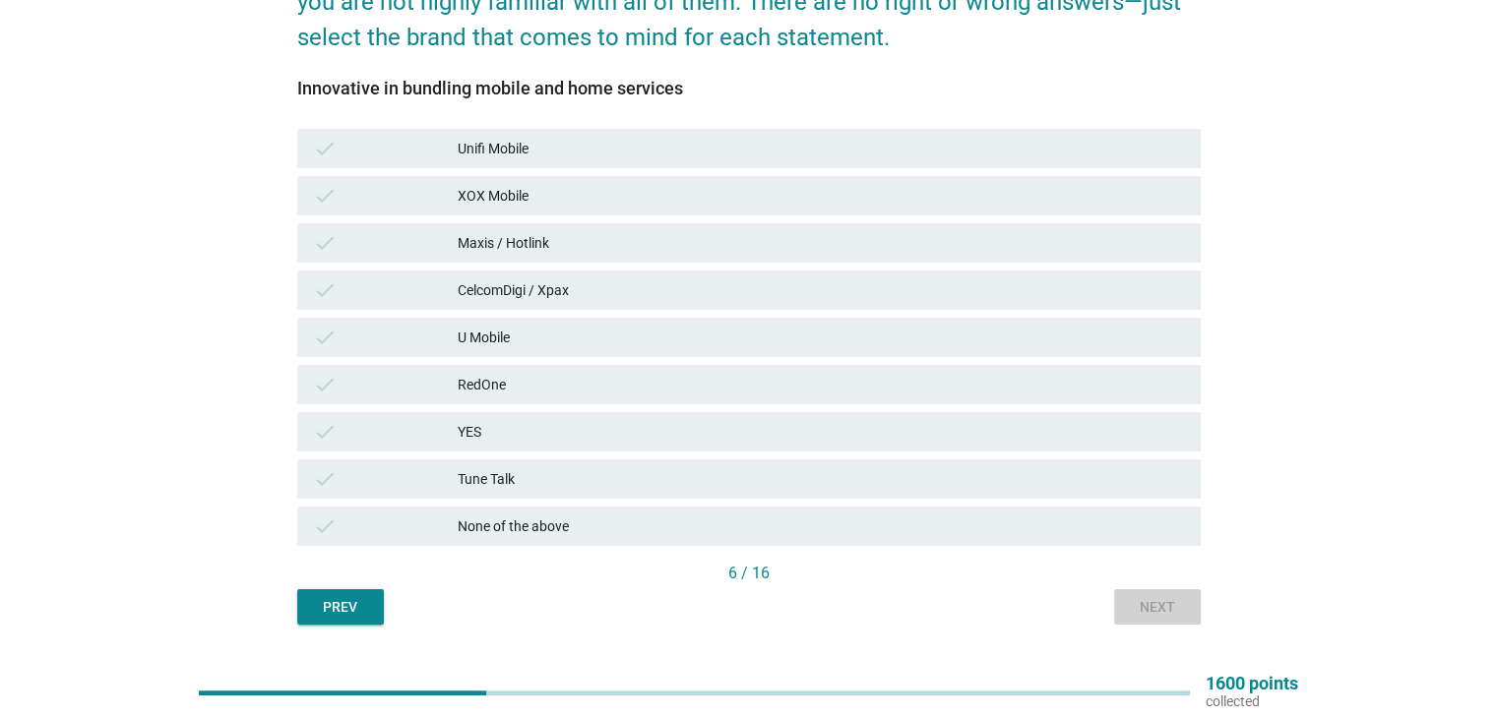
scroll to position [0, 0]
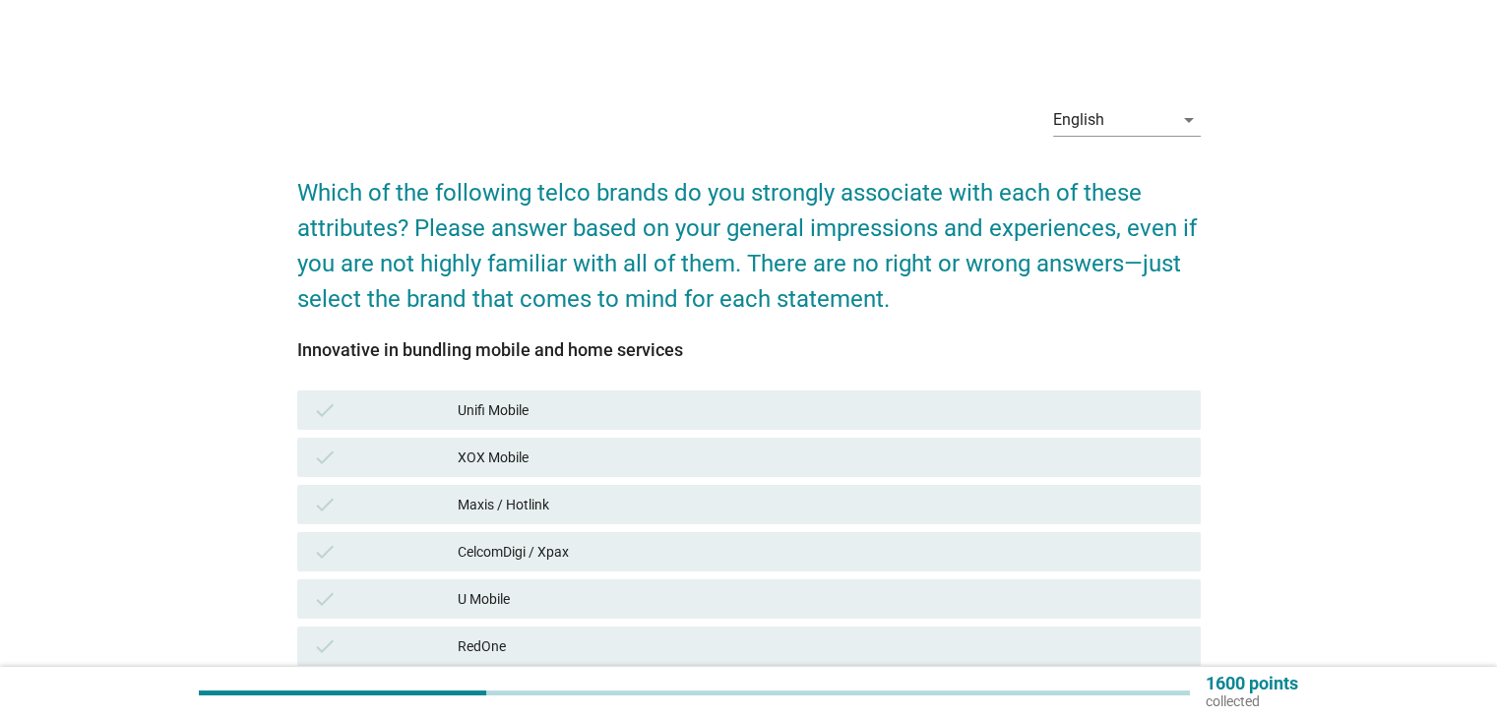
click at [678, 500] on div "Maxis / Hotlink" at bounding box center [821, 505] width 726 height 24
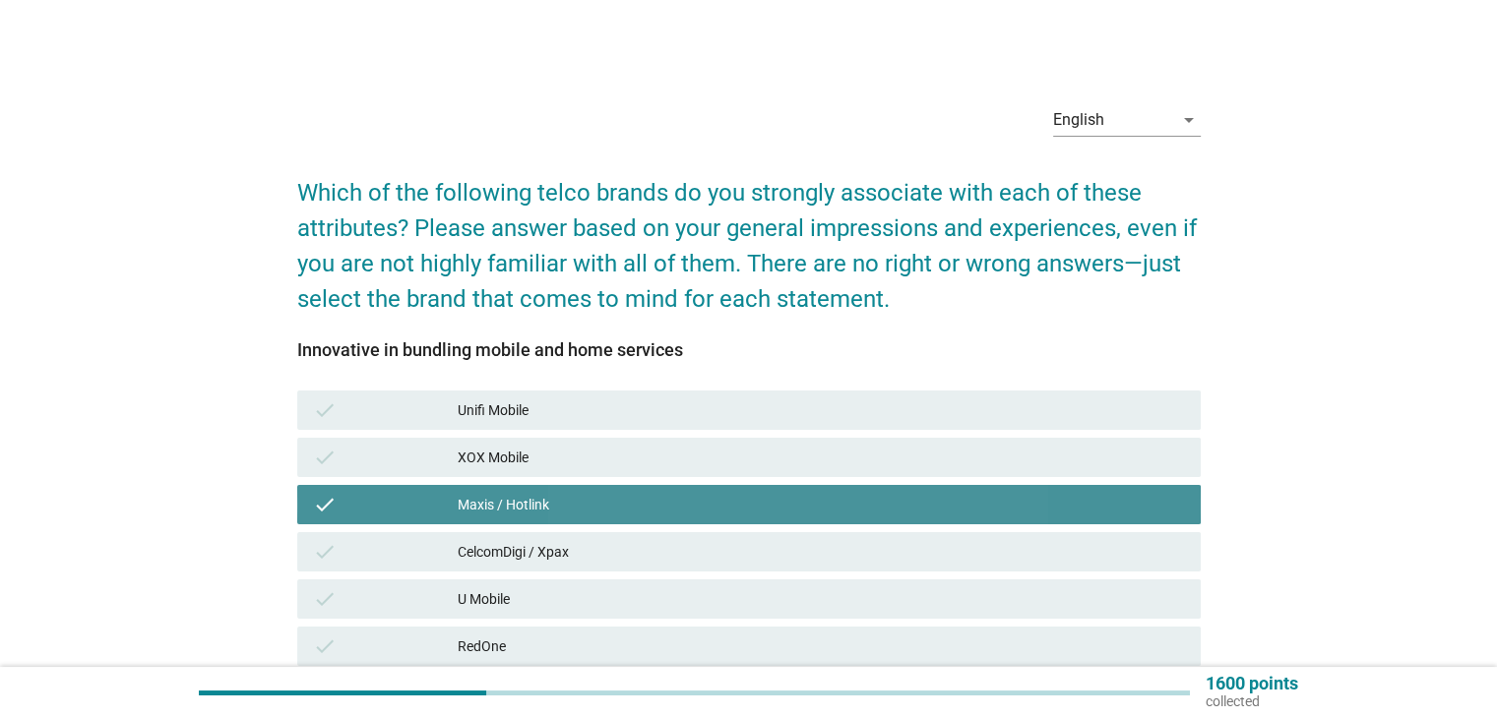
click at [679, 541] on div "CelcomDigi / Xpax" at bounding box center [821, 552] width 726 height 24
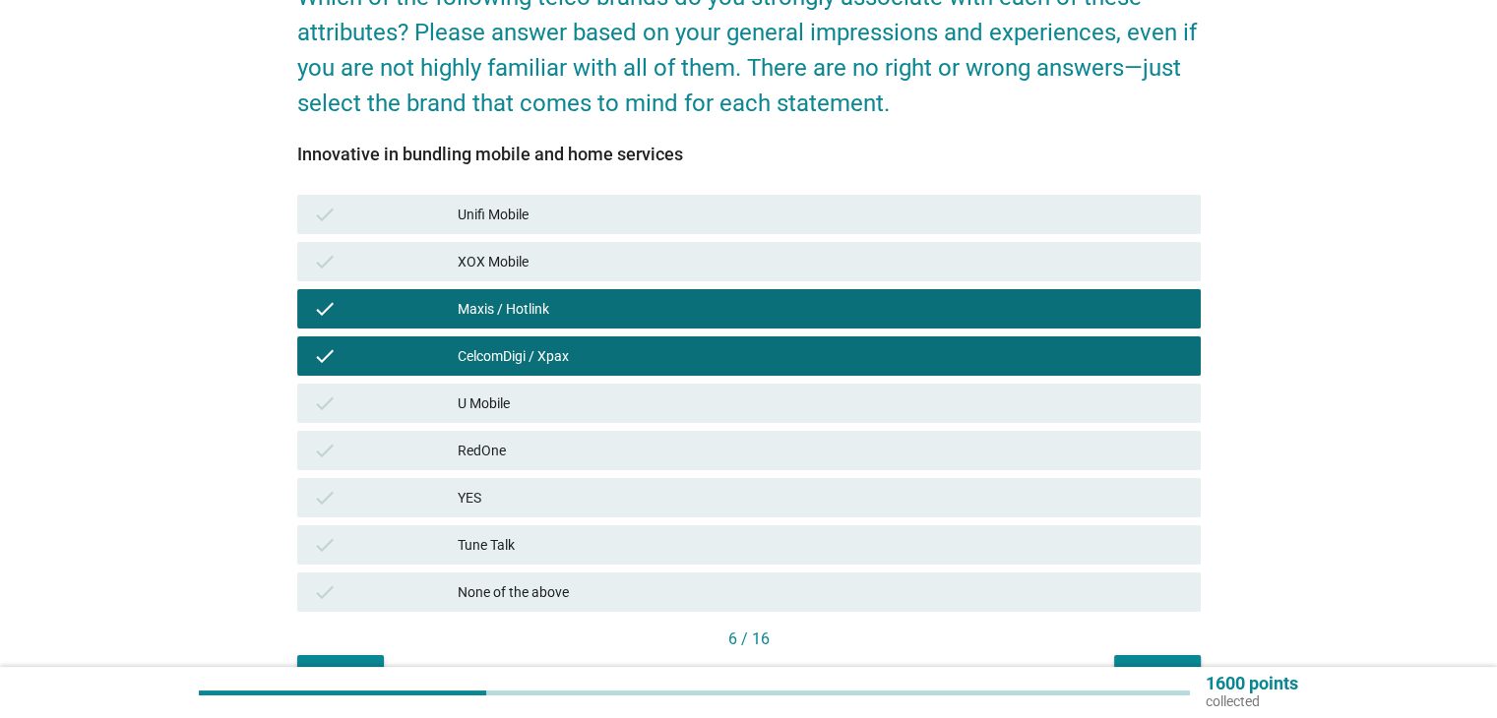
scroll to position [263, 0]
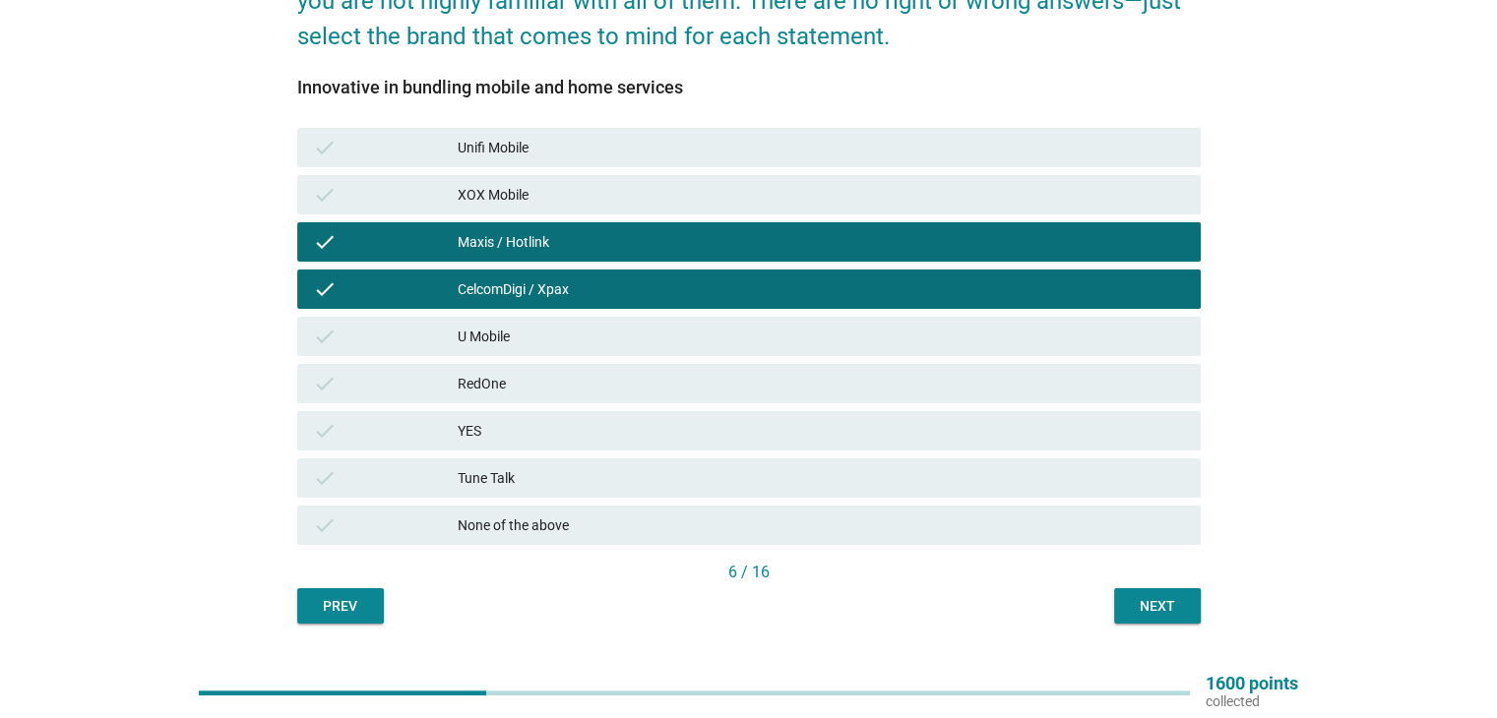
click at [1178, 589] on button "Next" at bounding box center [1157, 605] width 87 height 35
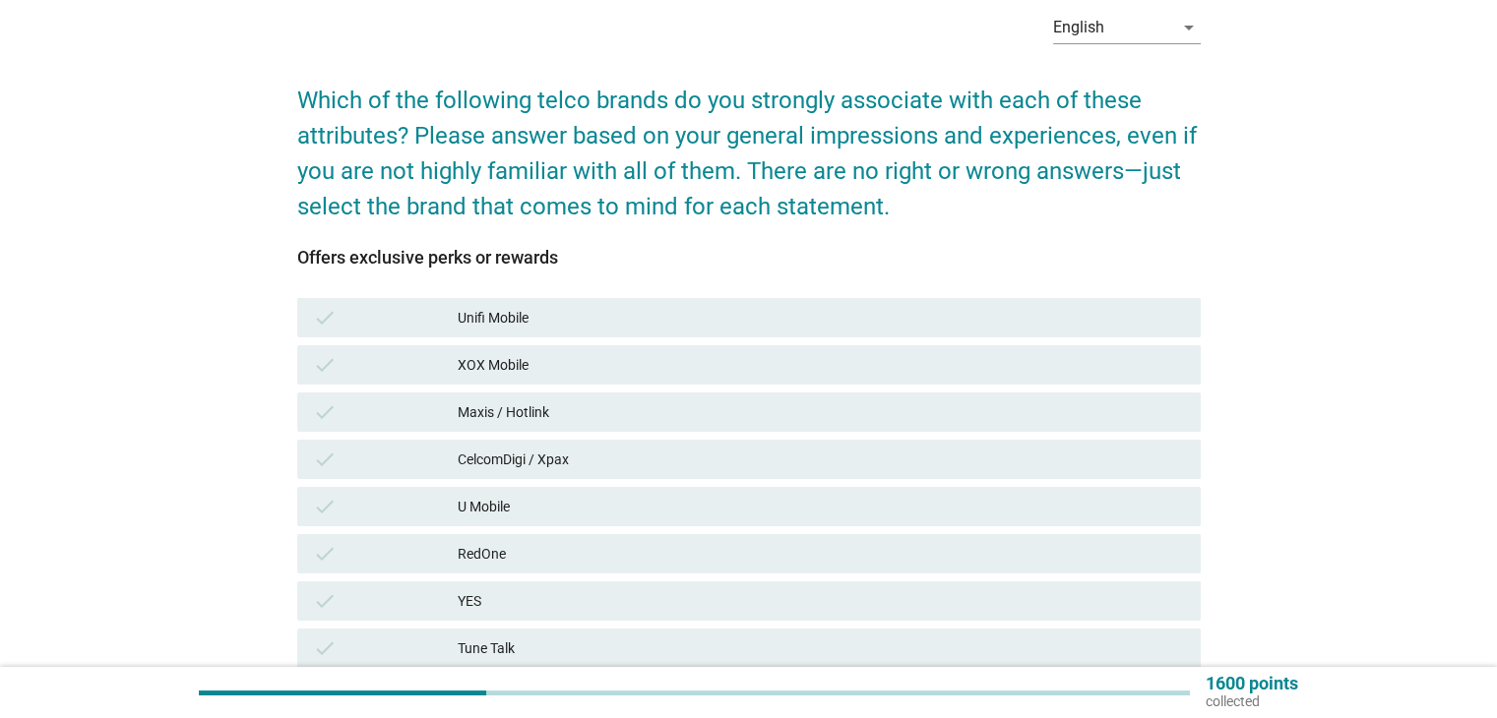
scroll to position [131, 0]
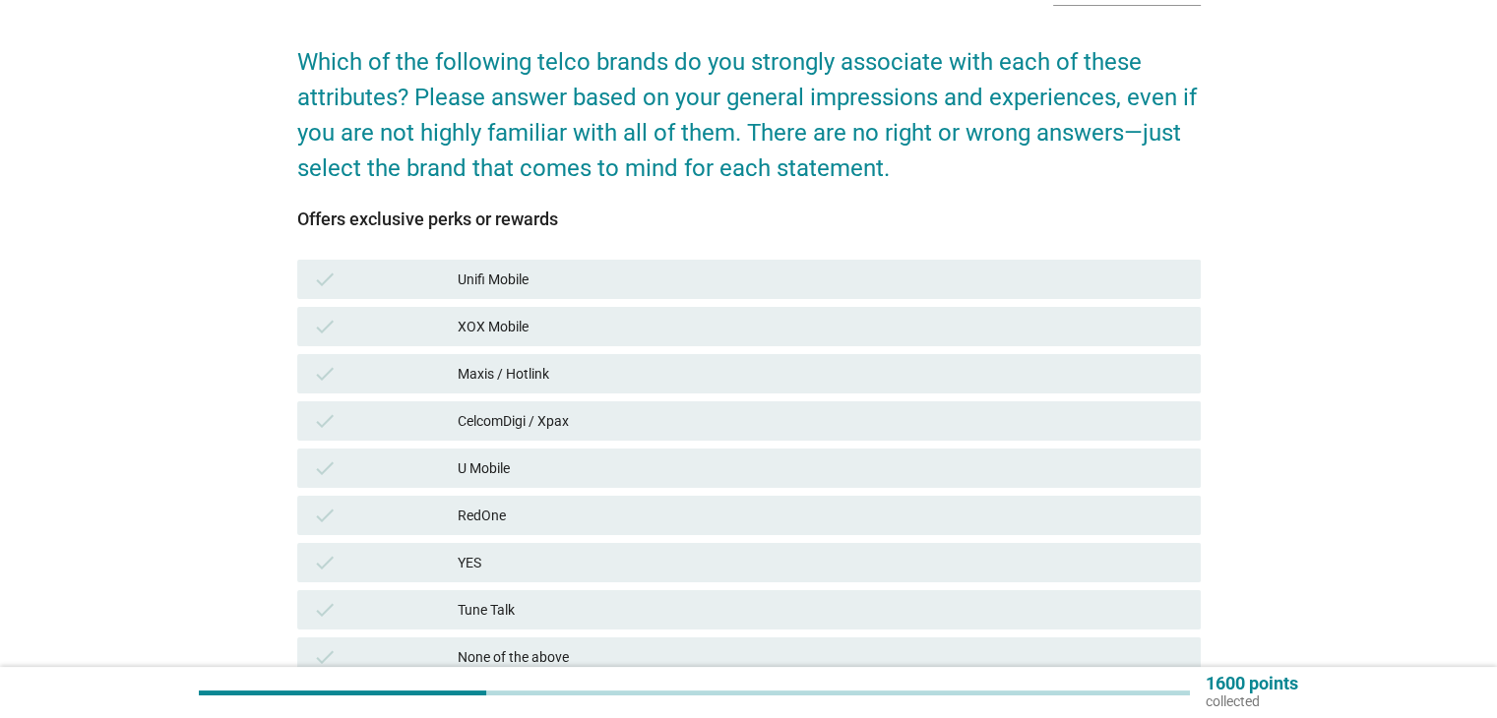
click at [627, 422] on div "CelcomDigi / Xpax" at bounding box center [821, 421] width 726 height 24
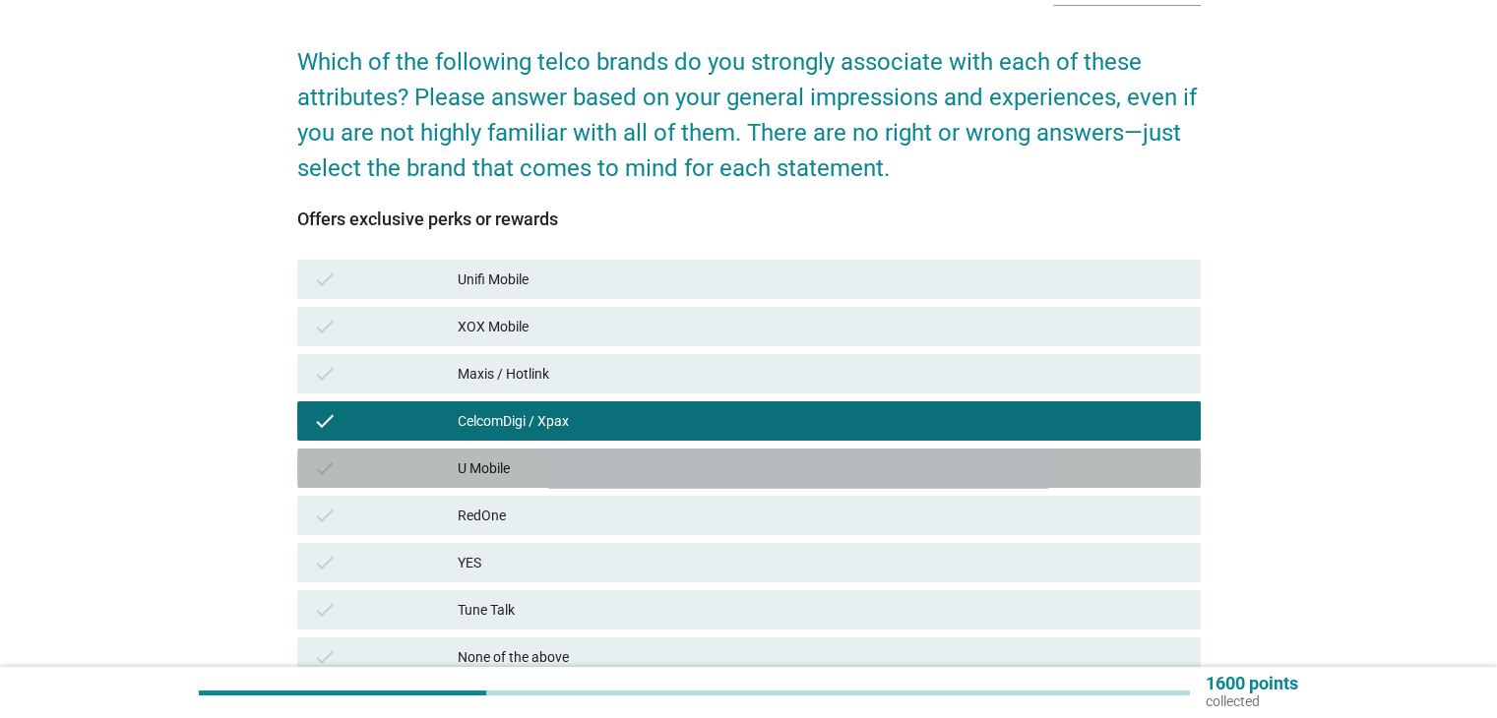
drag, startPoint x: 630, startPoint y: 457, endPoint x: 685, endPoint y: 456, distance: 55.1
click at [630, 457] on div "U Mobile" at bounding box center [821, 469] width 726 height 24
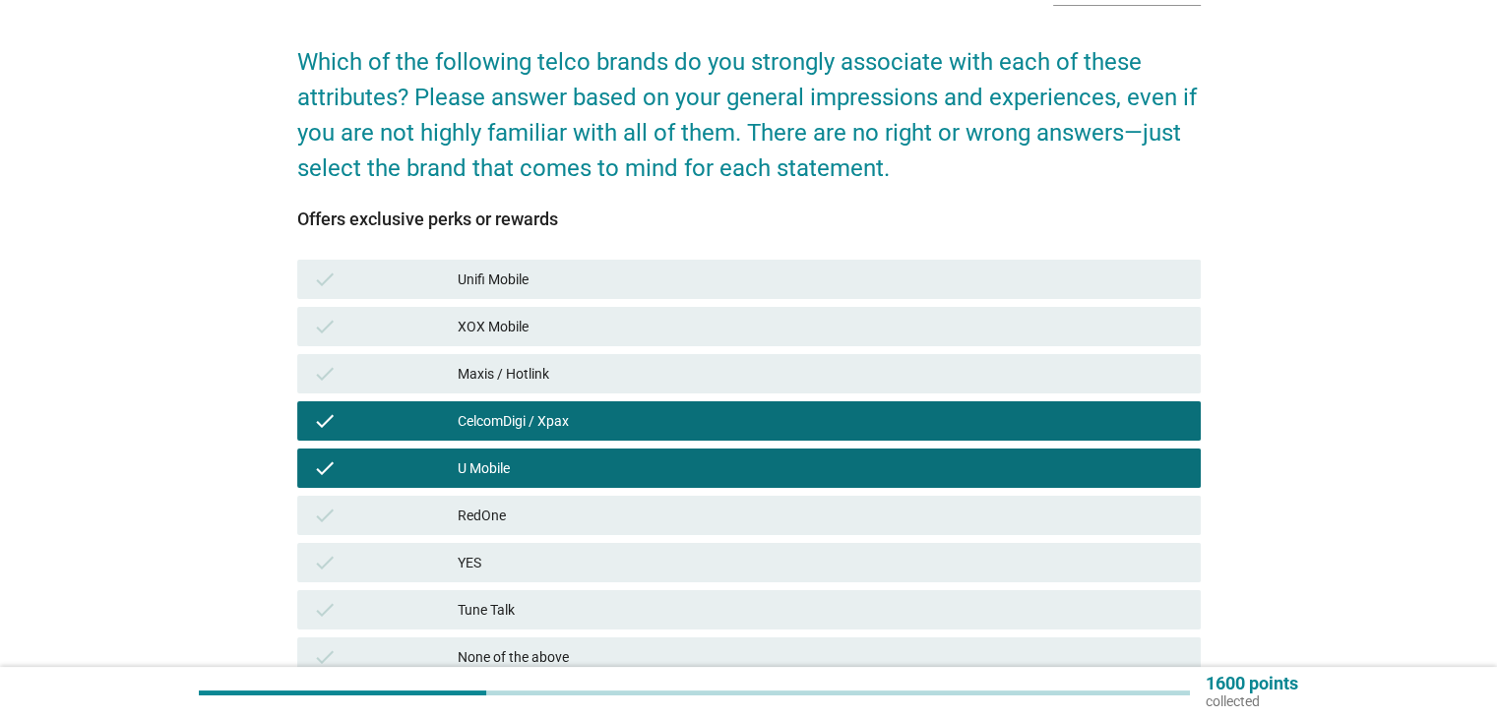
scroll to position [262, 0]
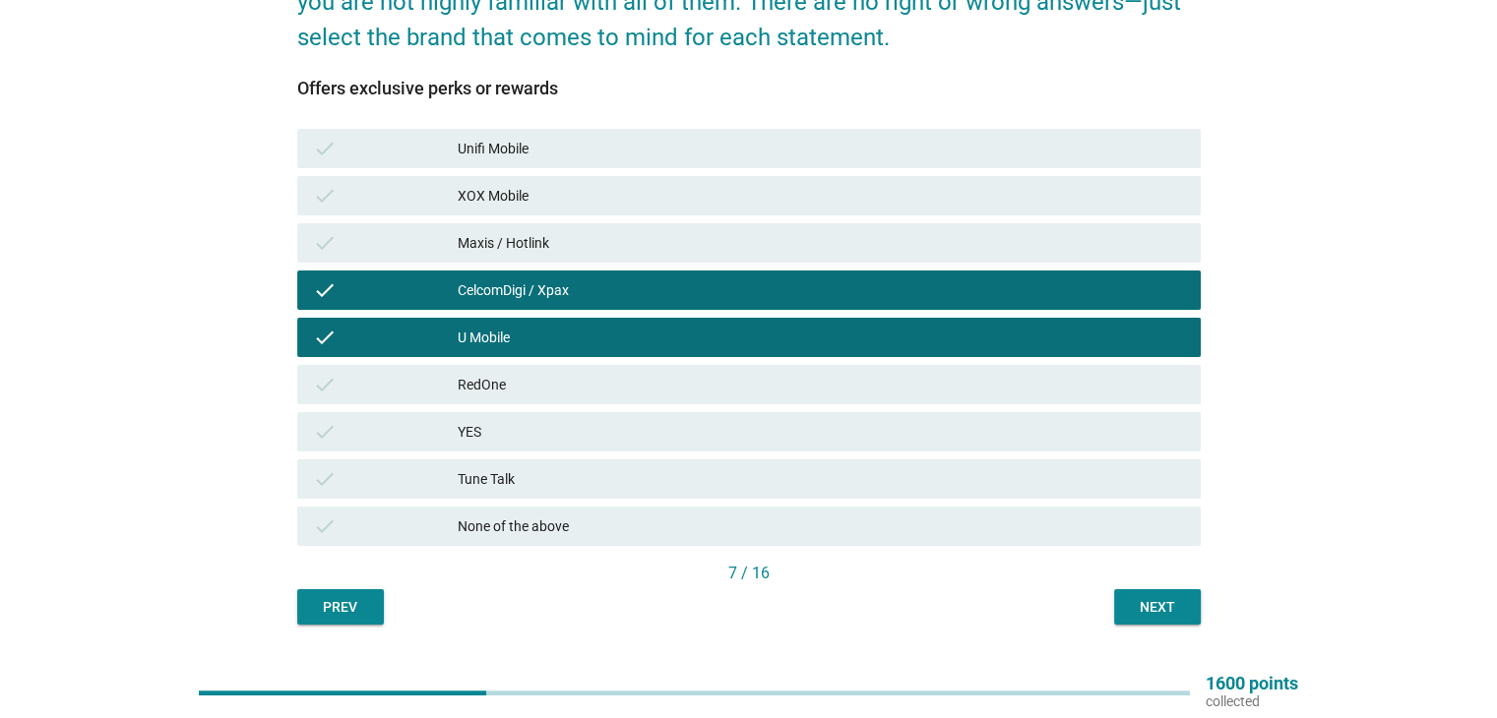
click at [496, 243] on div "Maxis / Hotlink" at bounding box center [821, 243] width 726 height 24
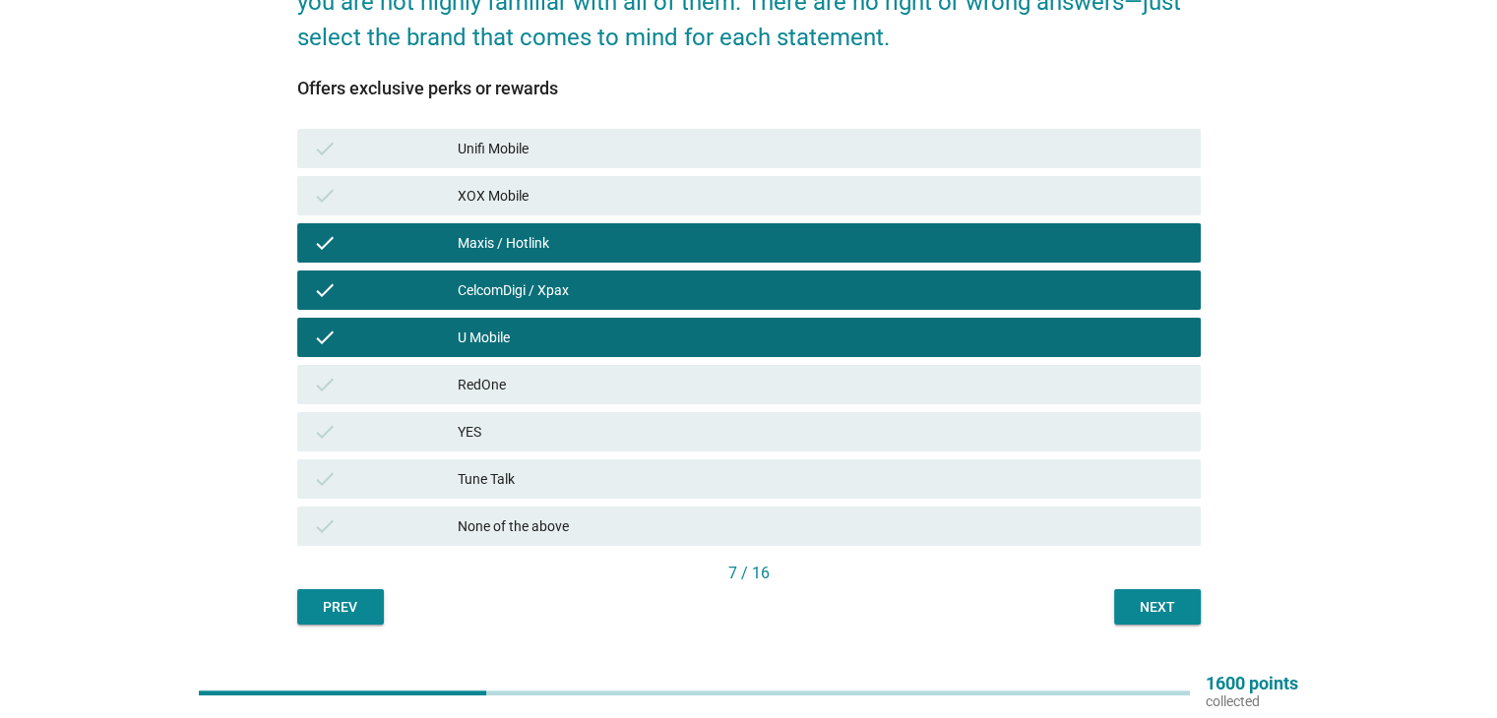
click at [1147, 612] on div "Next" at bounding box center [1157, 607] width 55 height 21
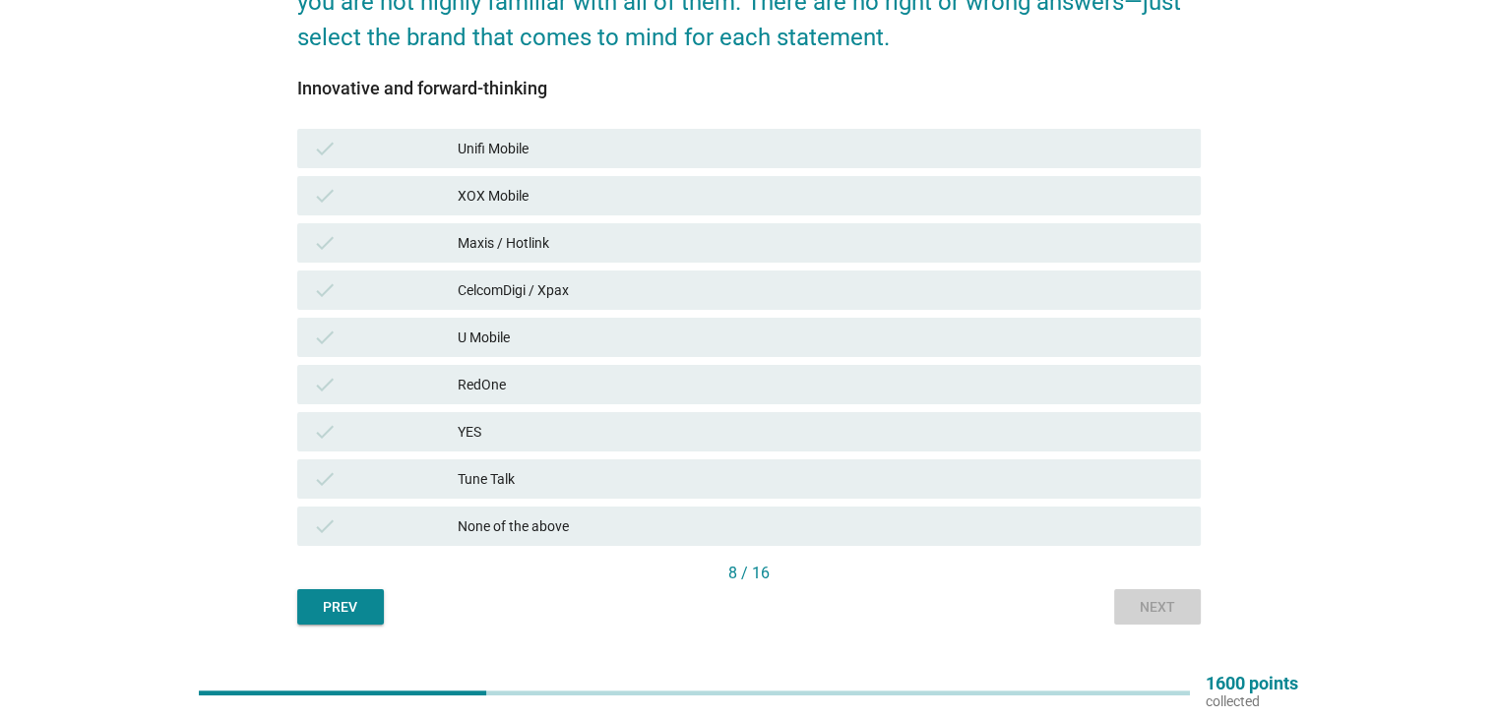
scroll to position [0, 0]
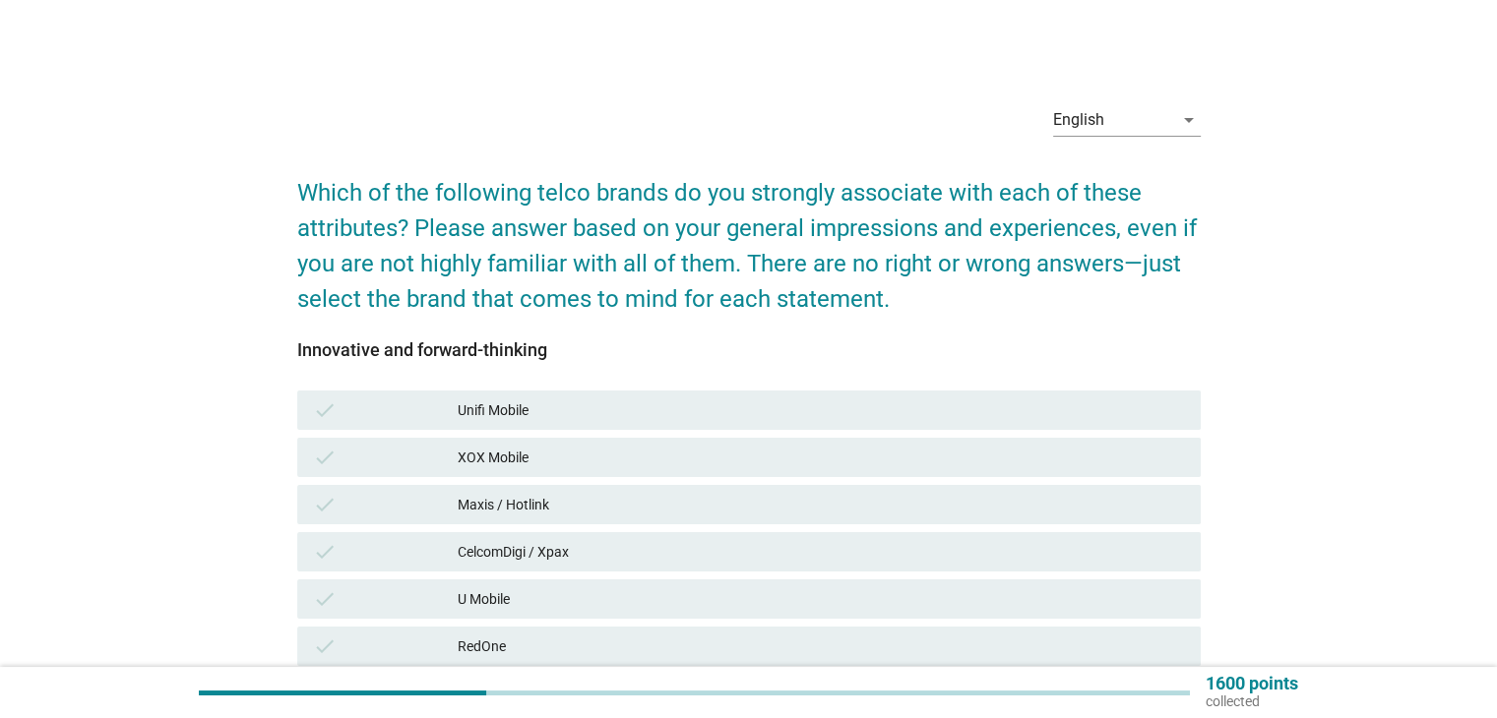
click at [632, 556] on div "CelcomDigi / Xpax" at bounding box center [821, 552] width 726 height 24
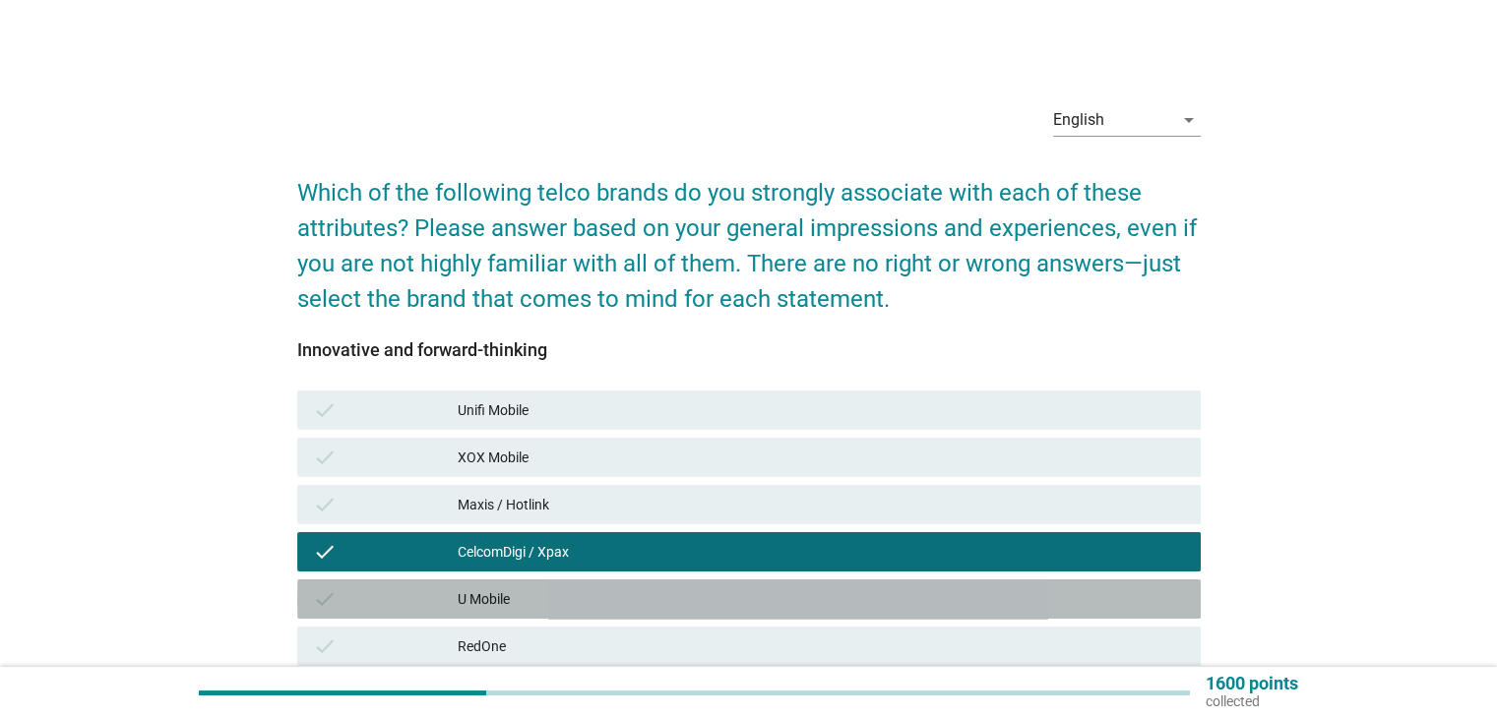
click at [634, 591] on div "U Mobile" at bounding box center [821, 599] width 726 height 24
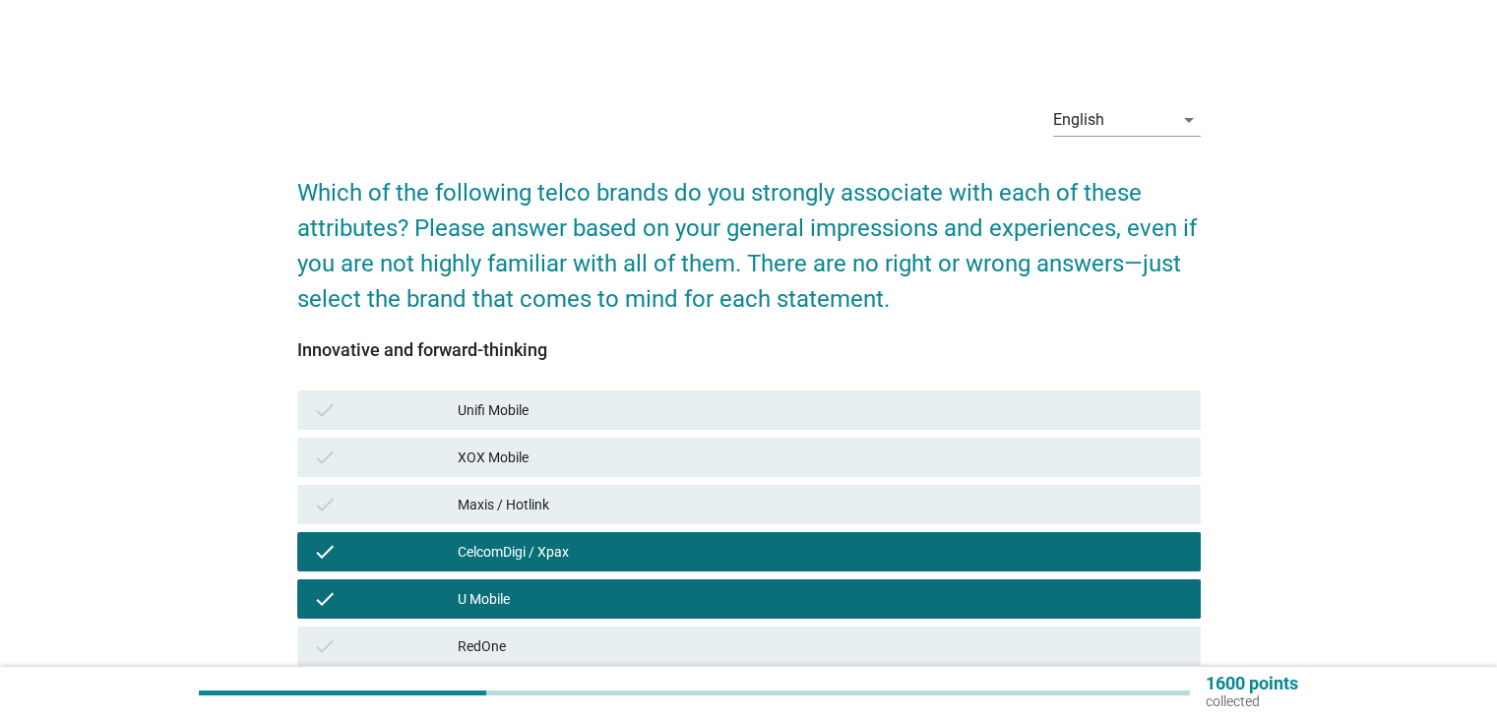
click at [630, 502] on div "Maxis / Hotlink" at bounding box center [821, 505] width 726 height 24
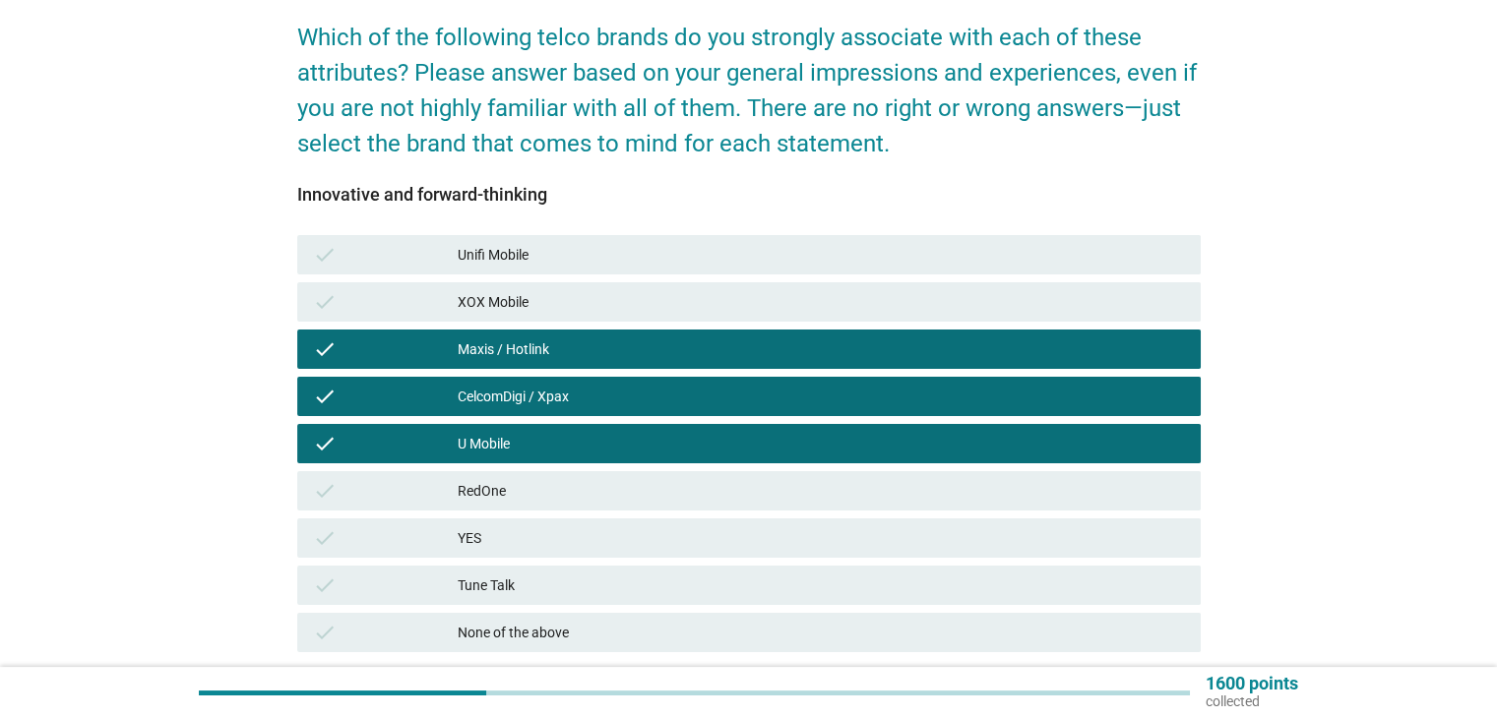
scroll to position [263, 0]
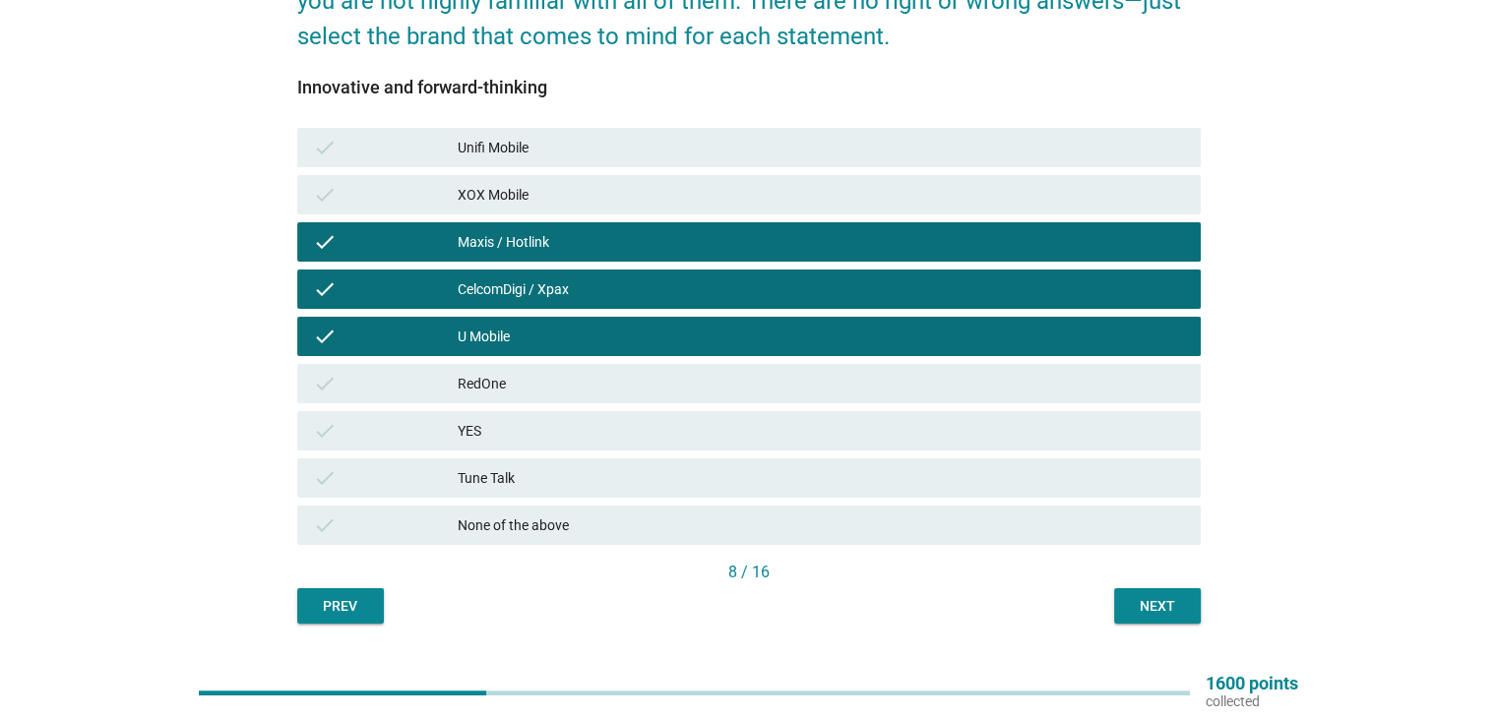
click at [1173, 611] on div "Next" at bounding box center [1157, 606] width 55 height 21
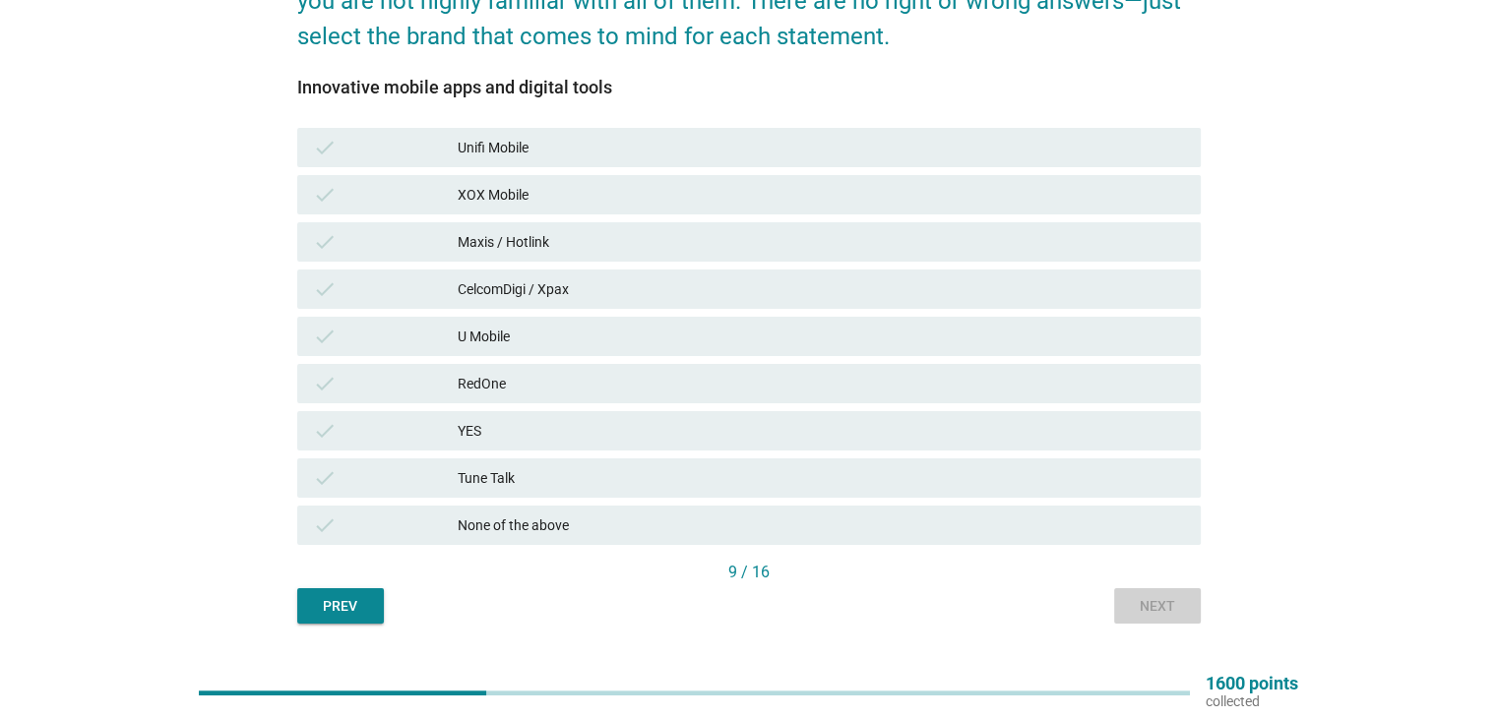
scroll to position [0, 0]
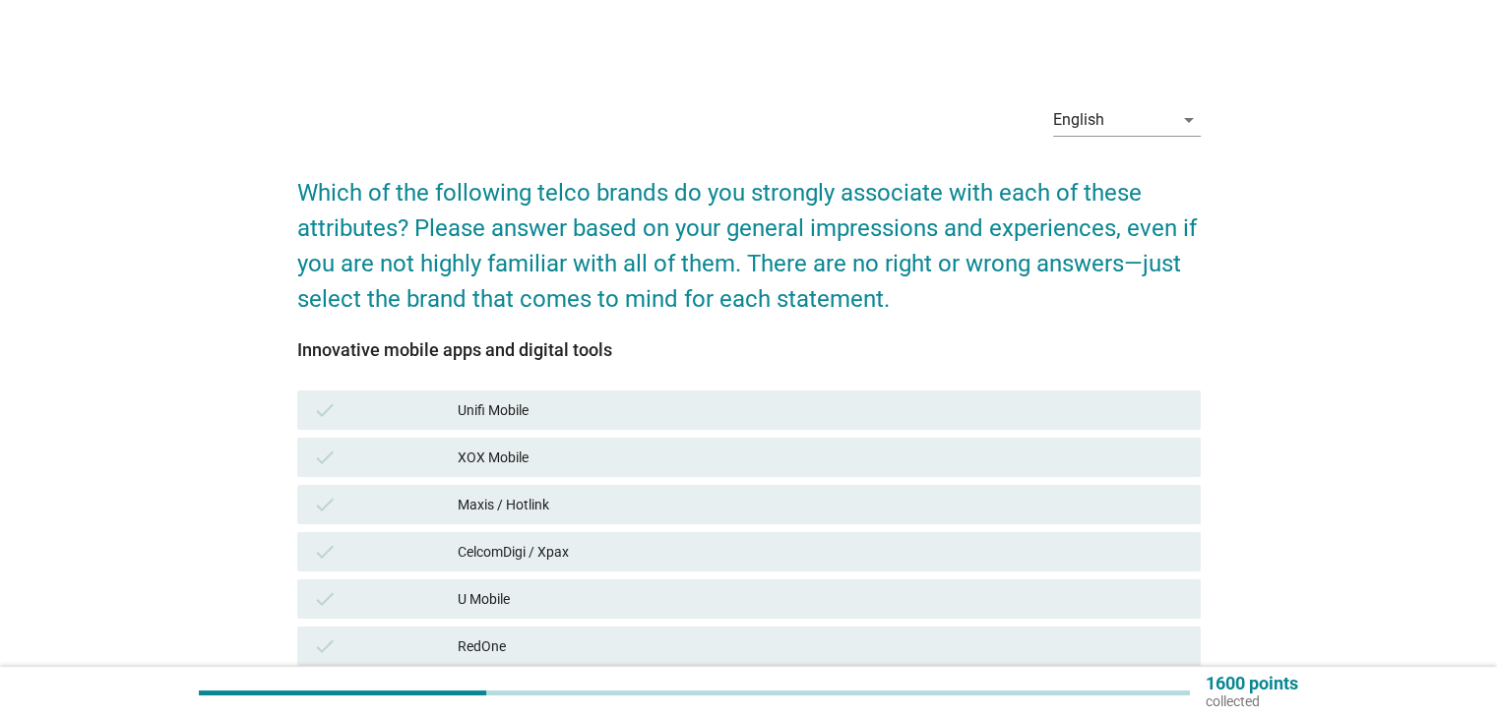
click at [768, 564] on div "check CelcomDigi / Xpax" at bounding box center [748, 551] width 903 height 39
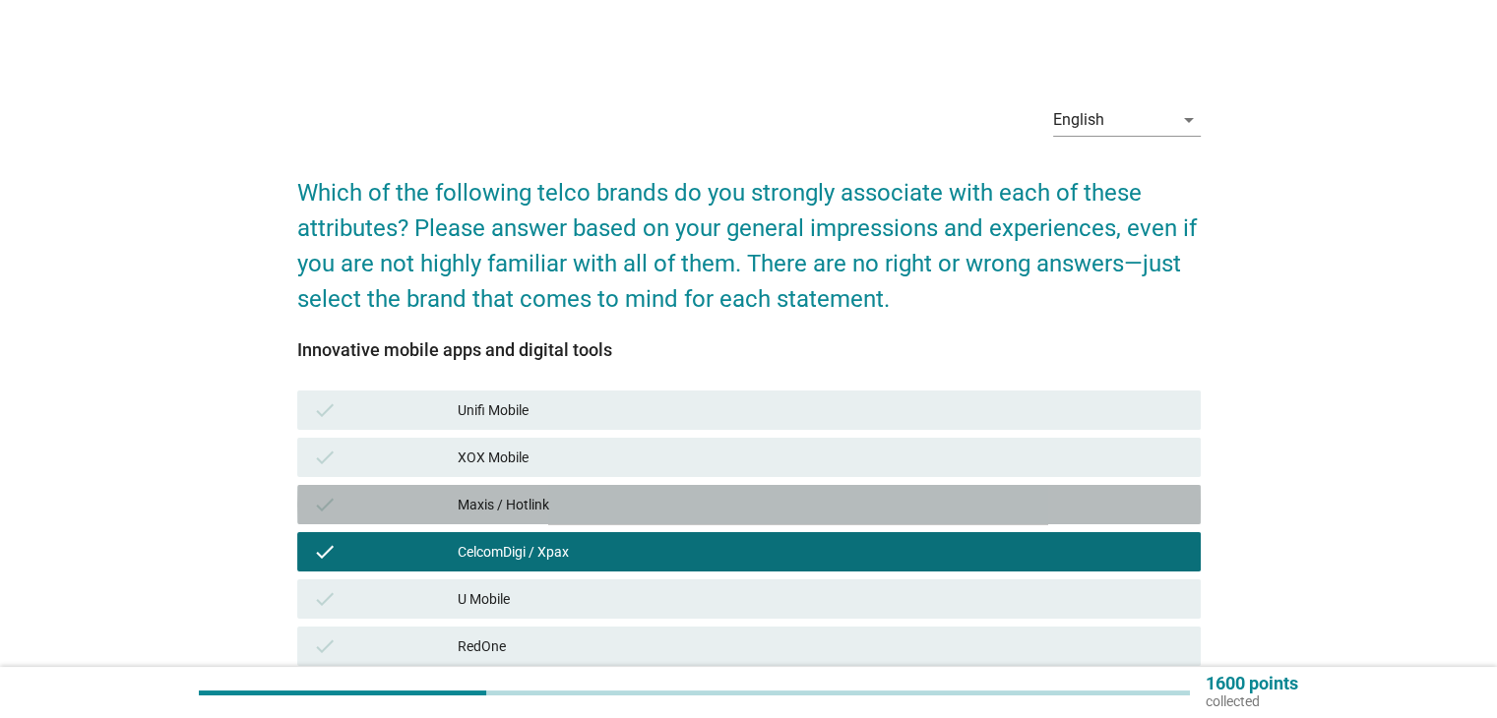
click at [771, 521] on div "check Maxis / Hotlink" at bounding box center [748, 504] width 903 height 39
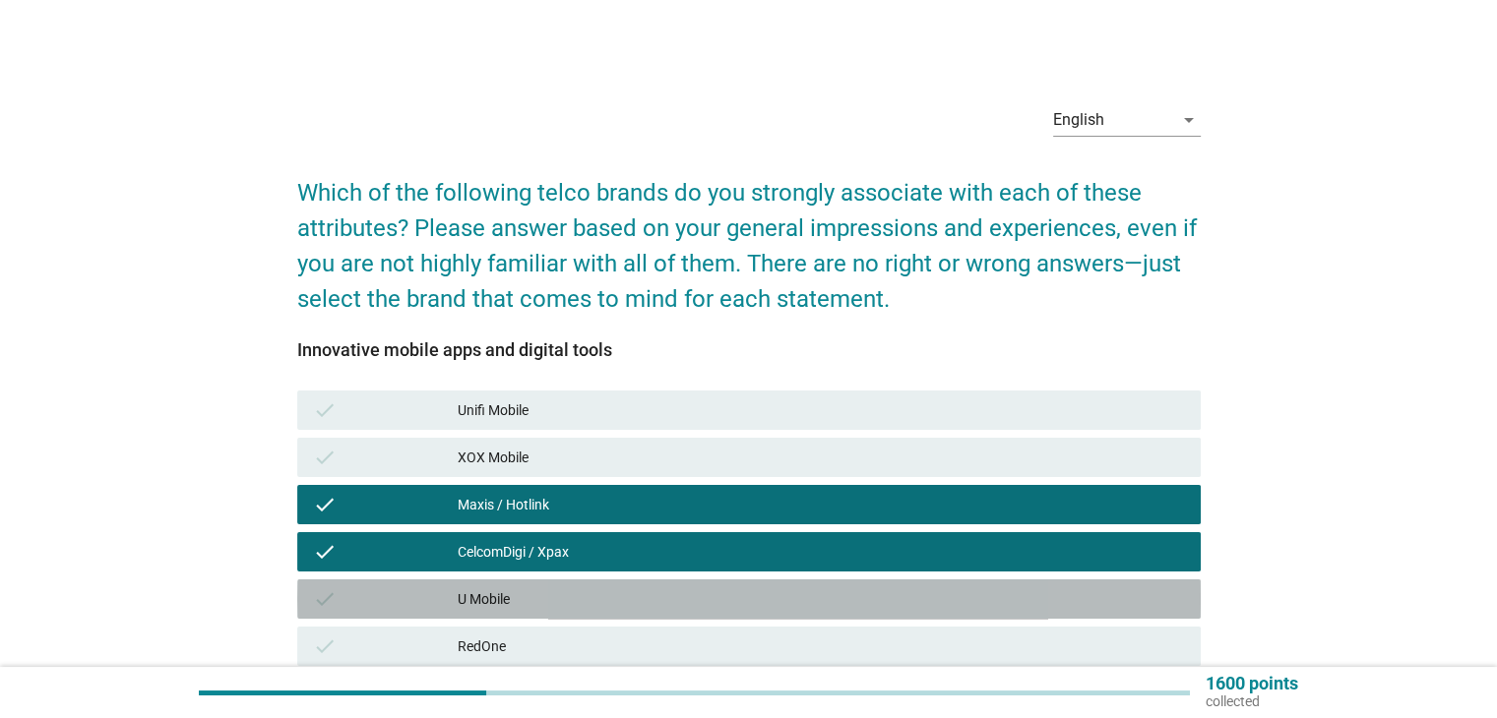
click at [771, 588] on div "U Mobile" at bounding box center [821, 599] width 726 height 24
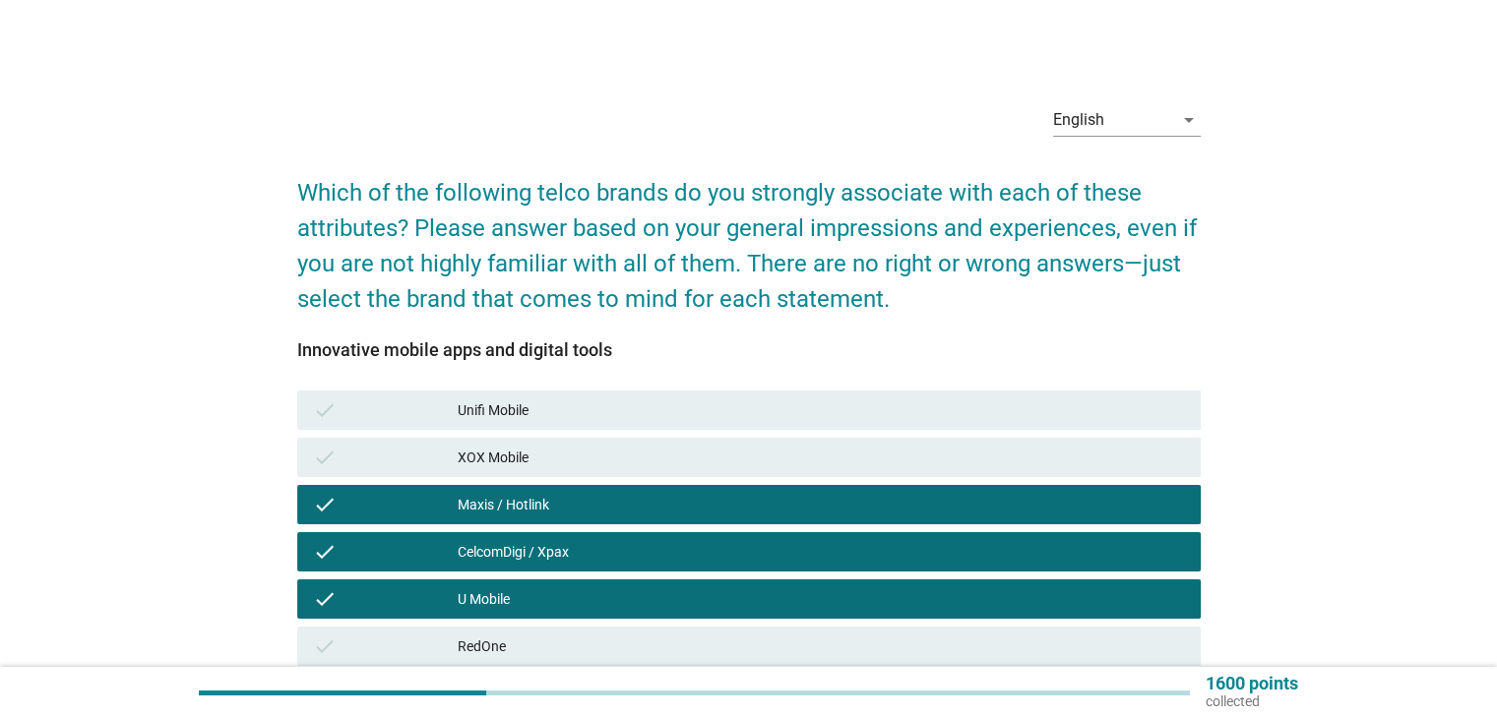
scroll to position [262, 0]
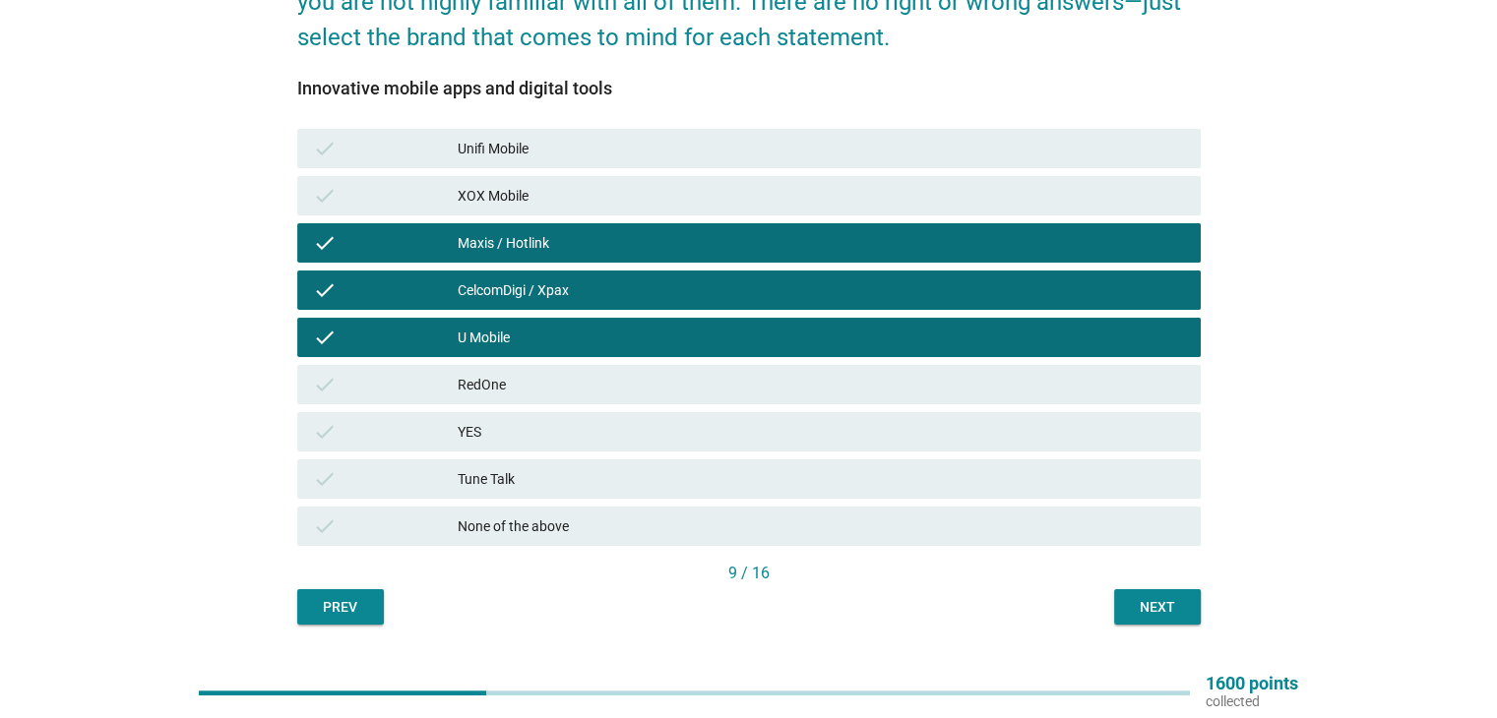
click at [1168, 602] on div "Next" at bounding box center [1157, 607] width 55 height 21
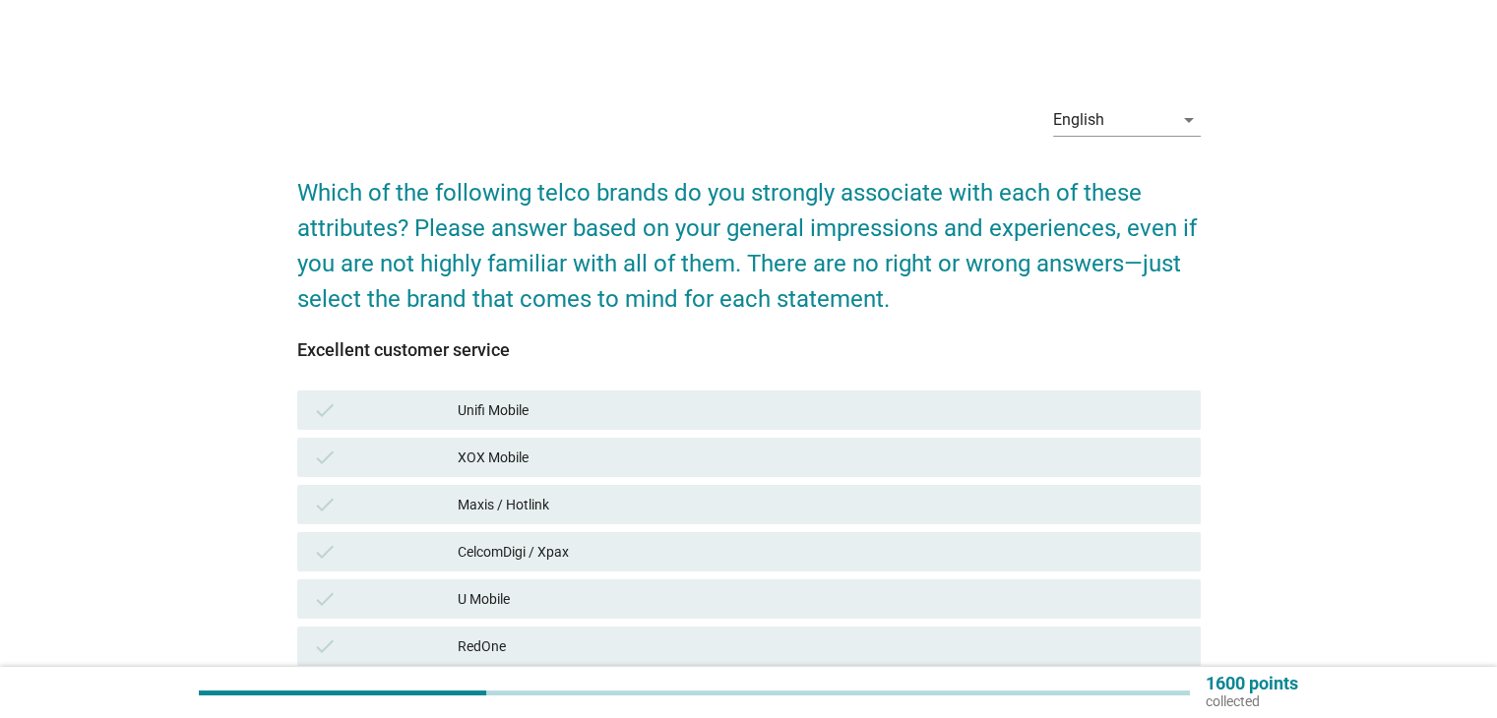
click at [744, 504] on div "Maxis / Hotlink" at bounding box center [821, 505] width 726 height 24
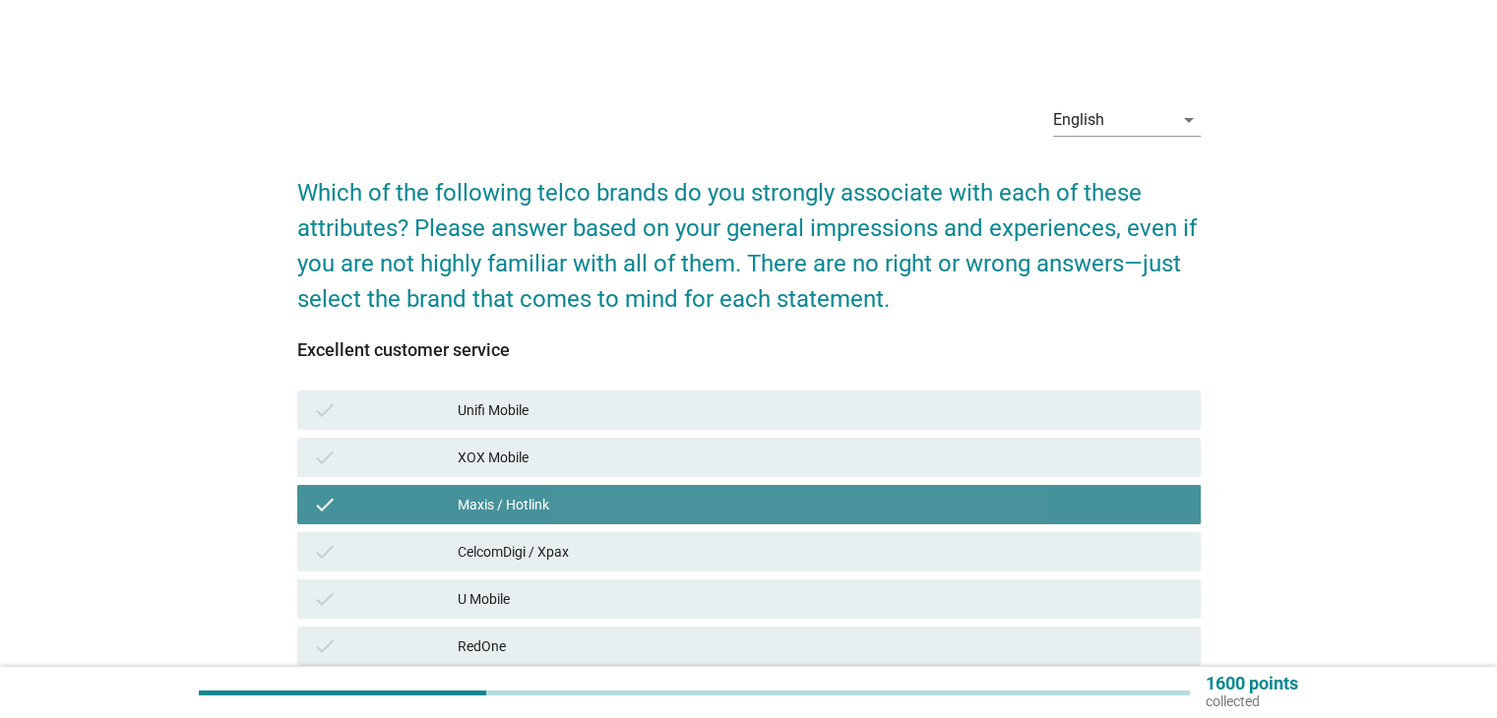
click at [741, 554] on div "CelcomDigi / Xpax" at bounding box center [821, 552] width 726 height 24
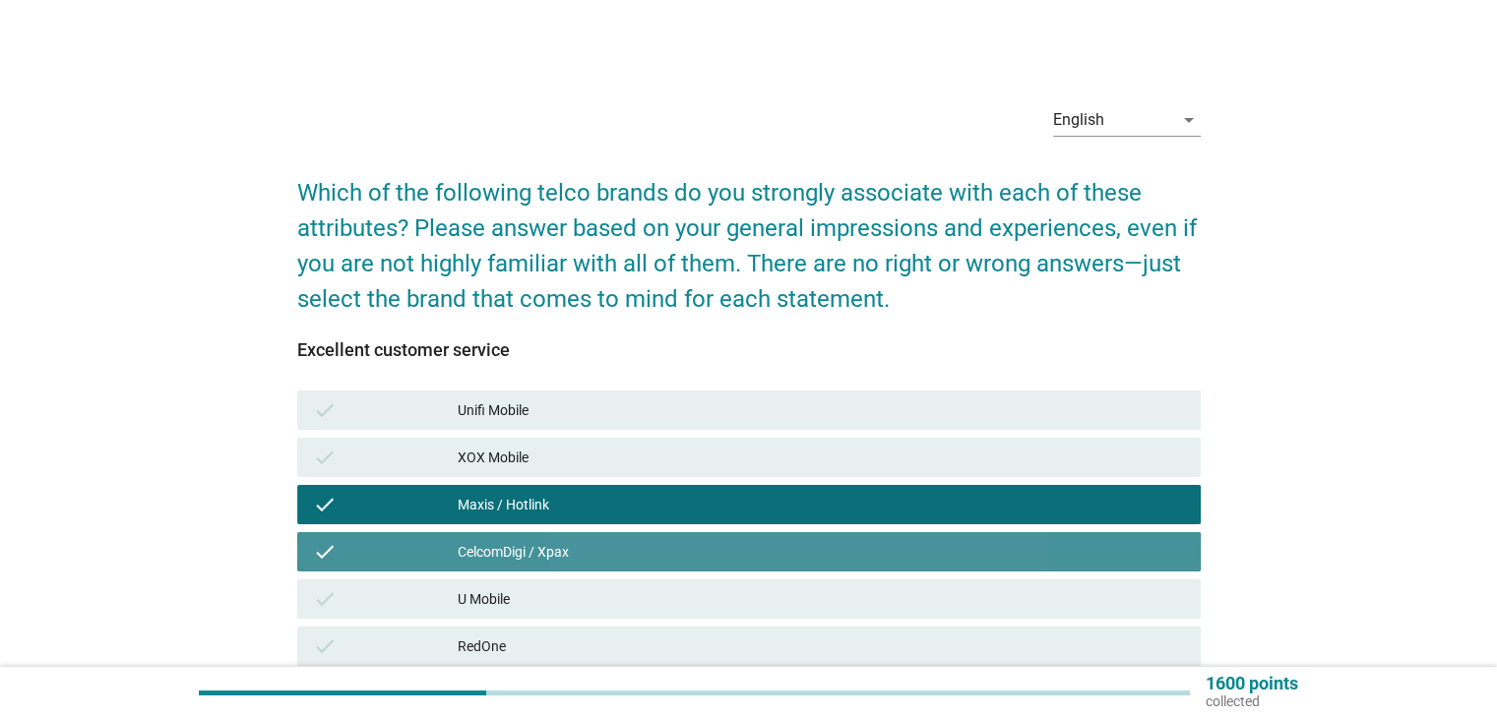
click at [731, 618] on div "check U Mobile" at bounding box center [748, 599] width 903 height 39
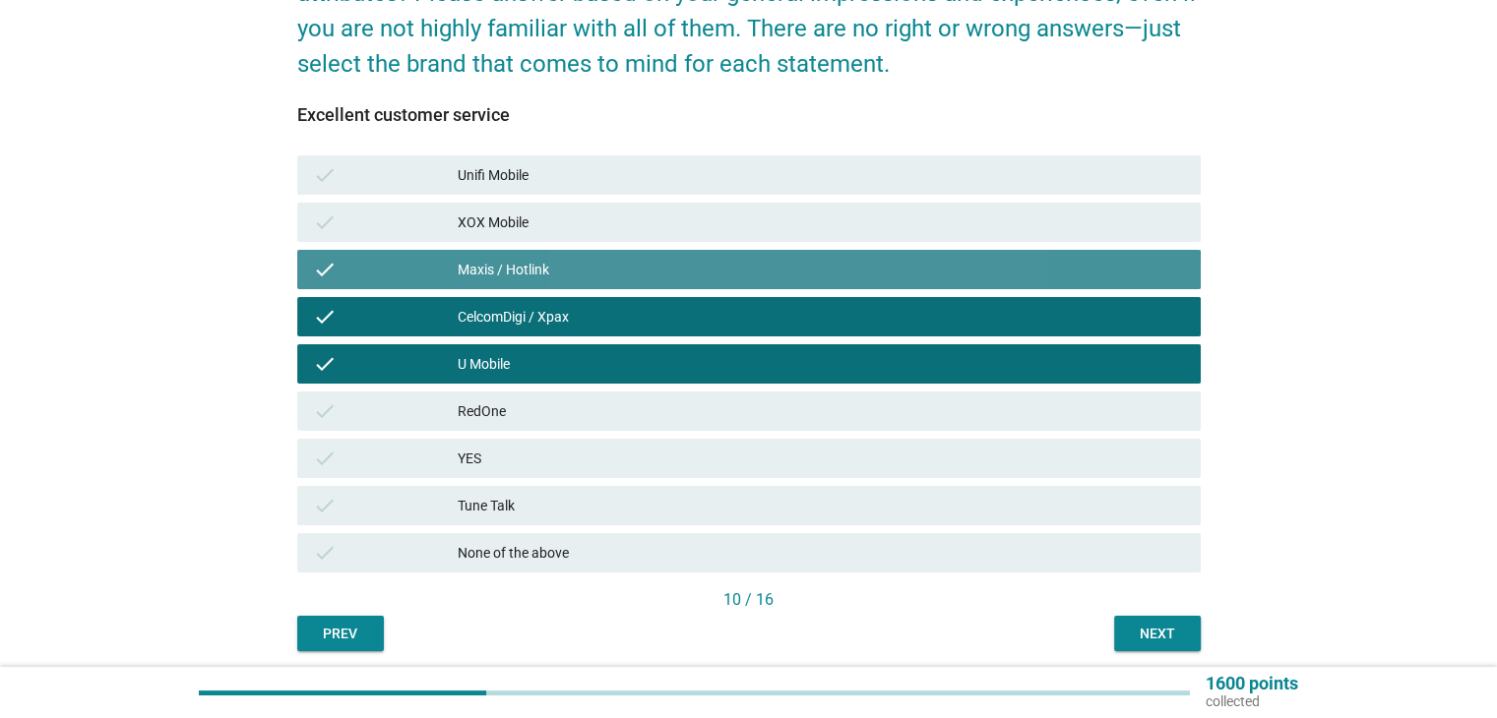
scroll to position [232, 0]
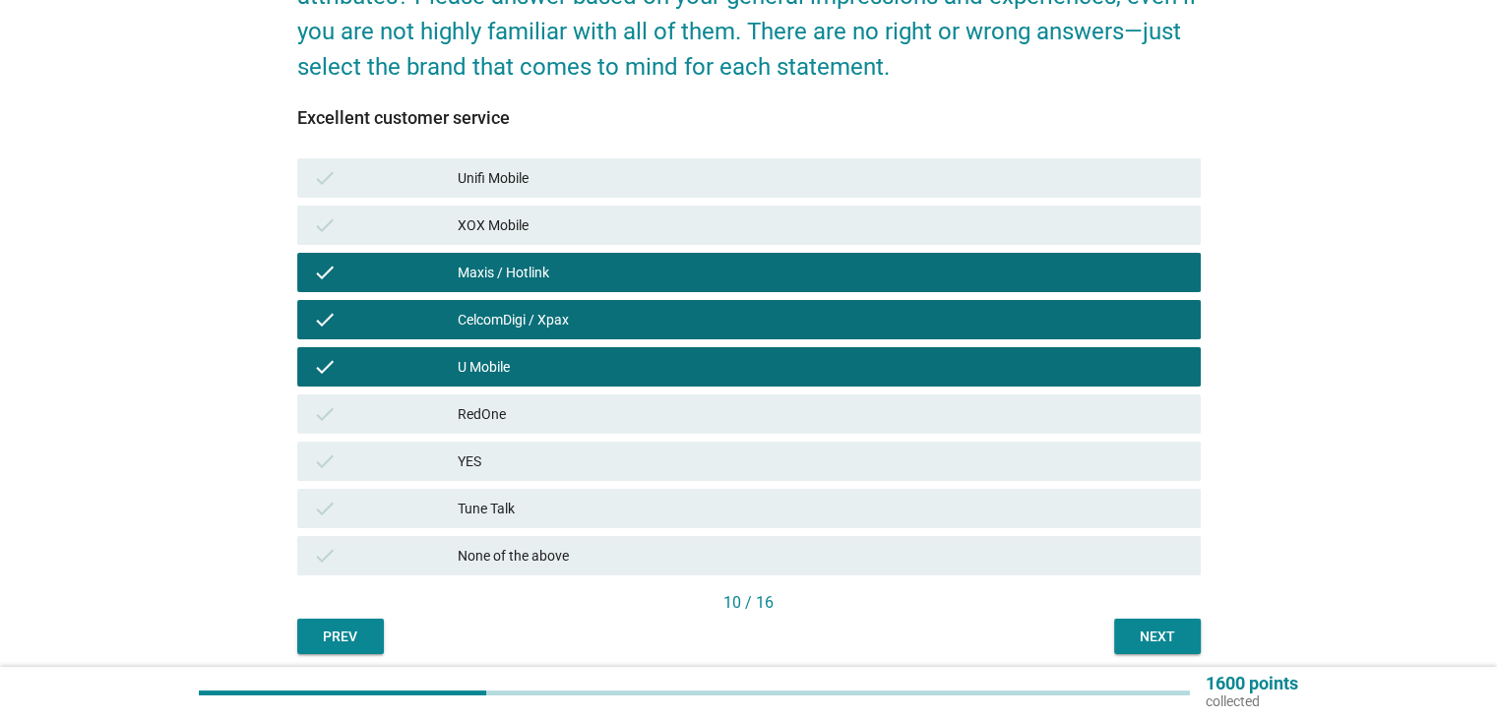
click at [1178, 631] on div "Next" at bounding box center [1157, 637] width 55 height 21
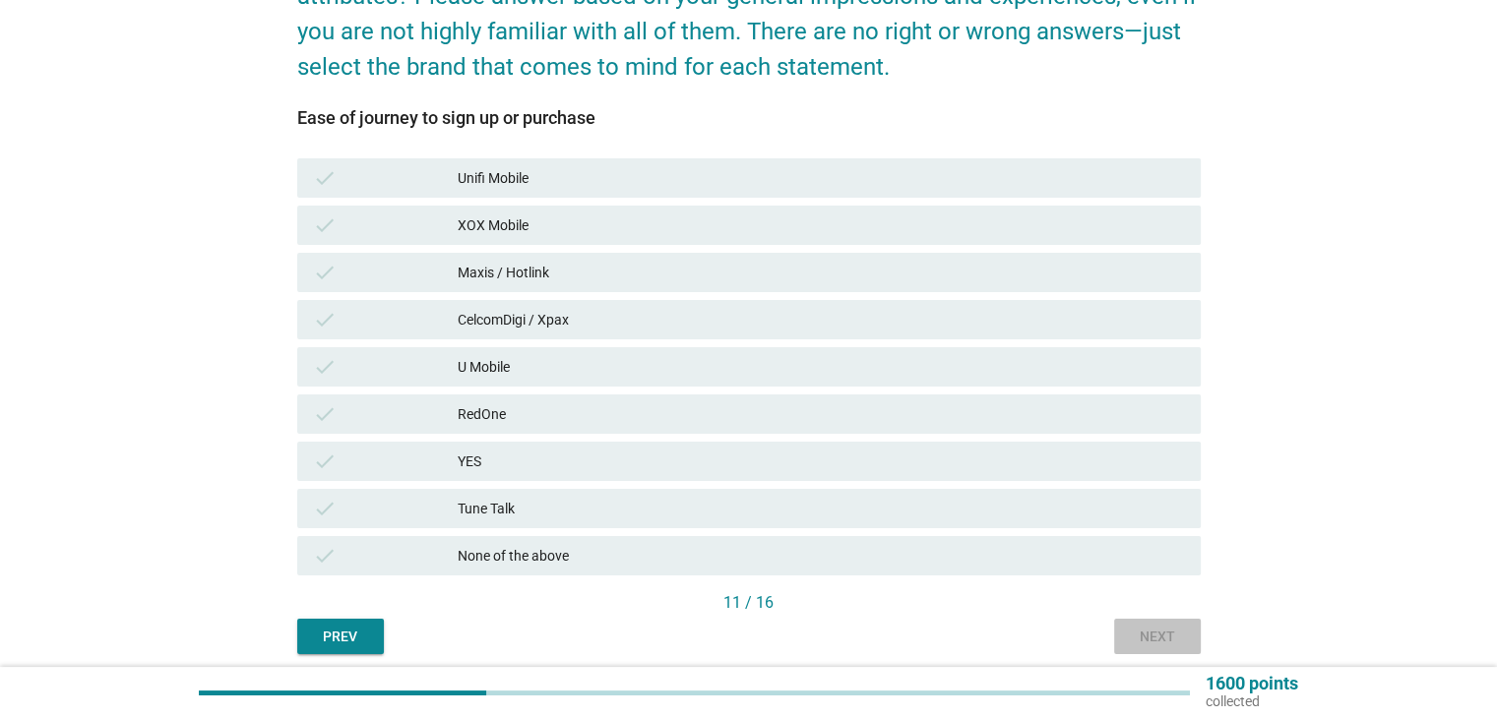
scroll to position [0, 0]
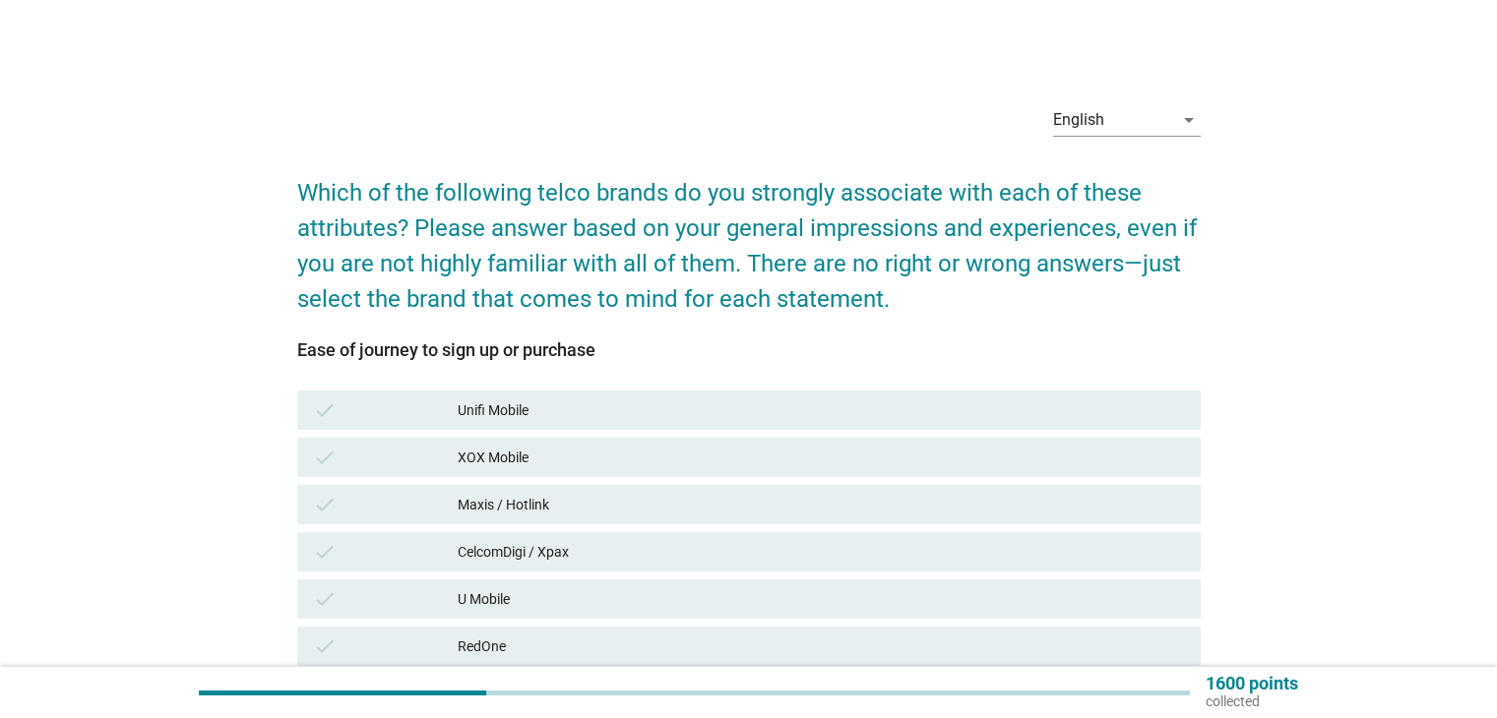
click at [941, 540] on div "CelcomDigi / Xpax" at bounding box center [821, 552] width 726 height 24
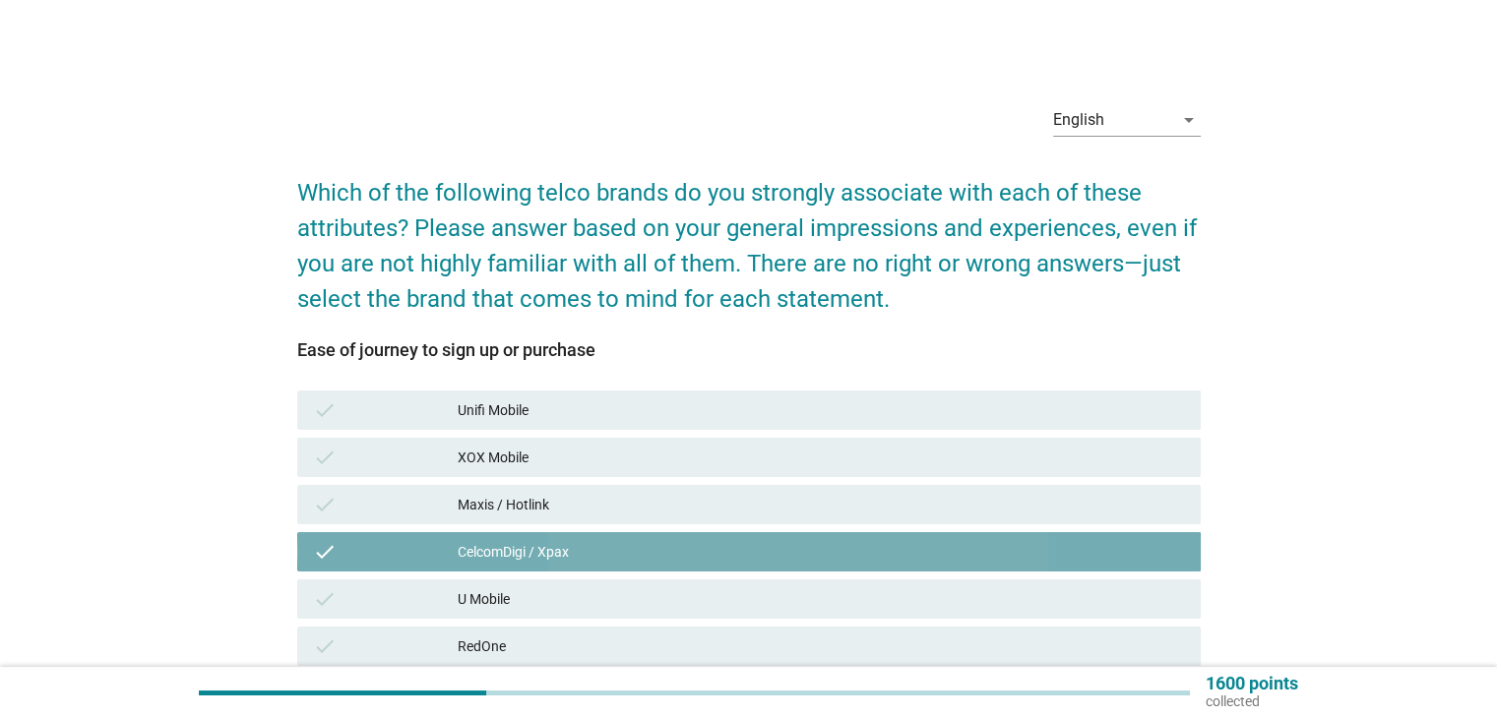
click at [944, 594] on div "U Mobile" at bounding box center [821, 599] width 726 height 24
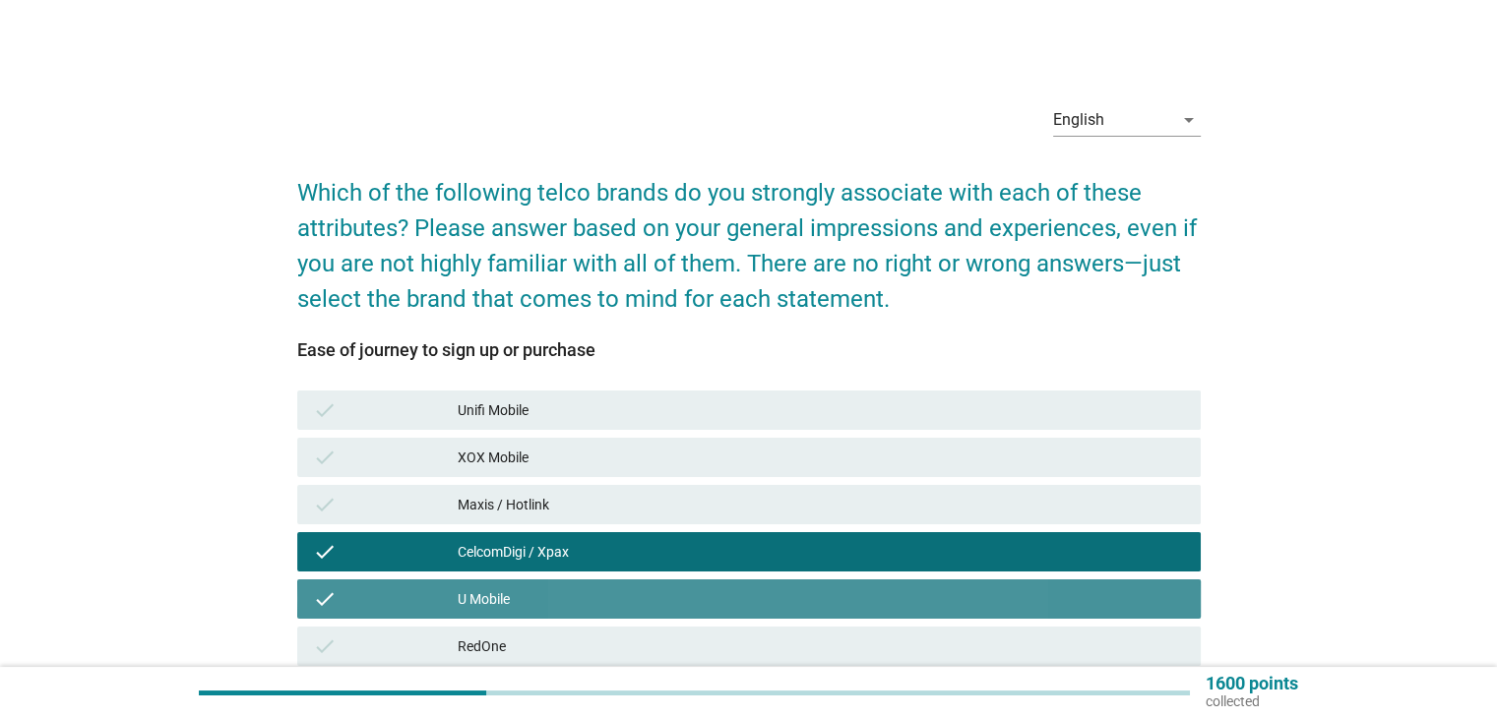
click at [947, 633] on div "check RedOne" at bounding box center [748, 646] width 903 height 39
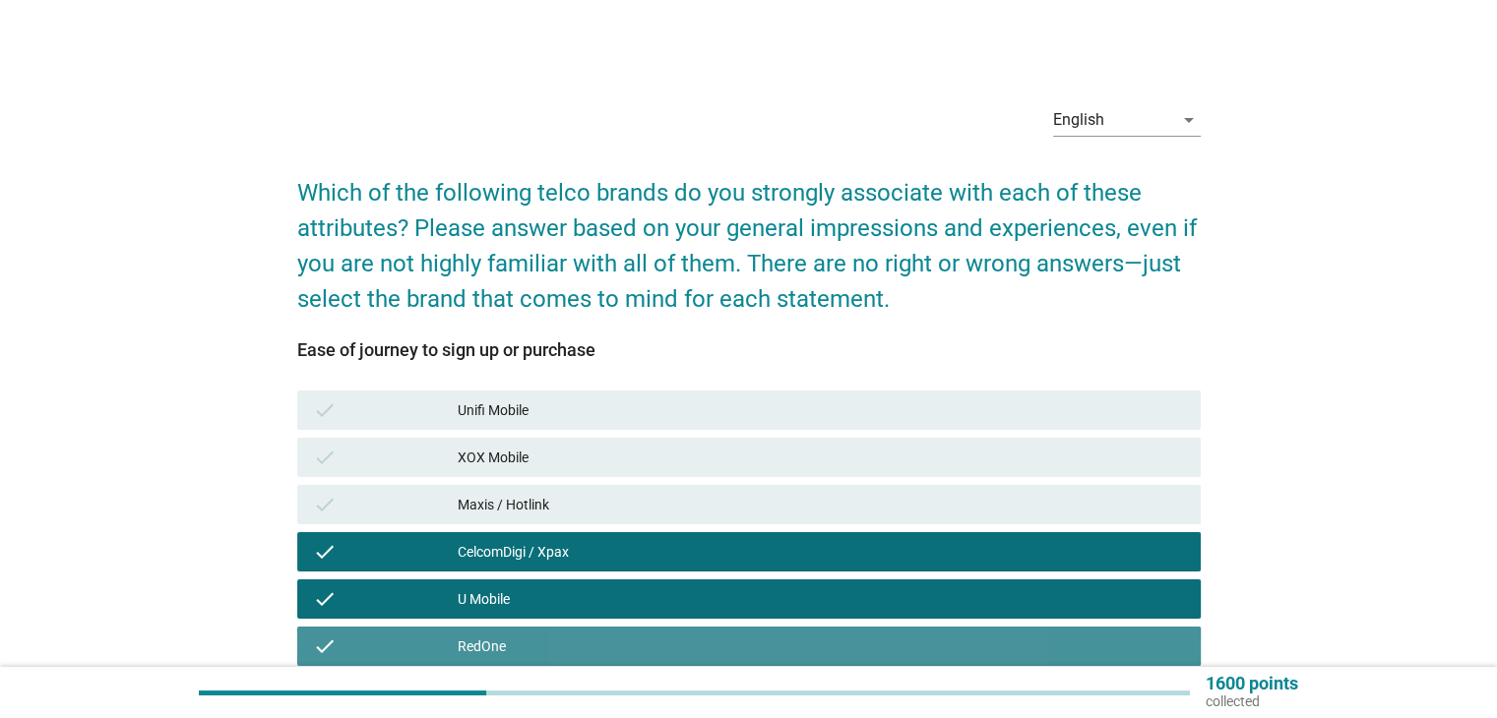
click at [1003, 505] on div "Maxis / Hotlink" at bounding box center [821, 505] width 726 height 24
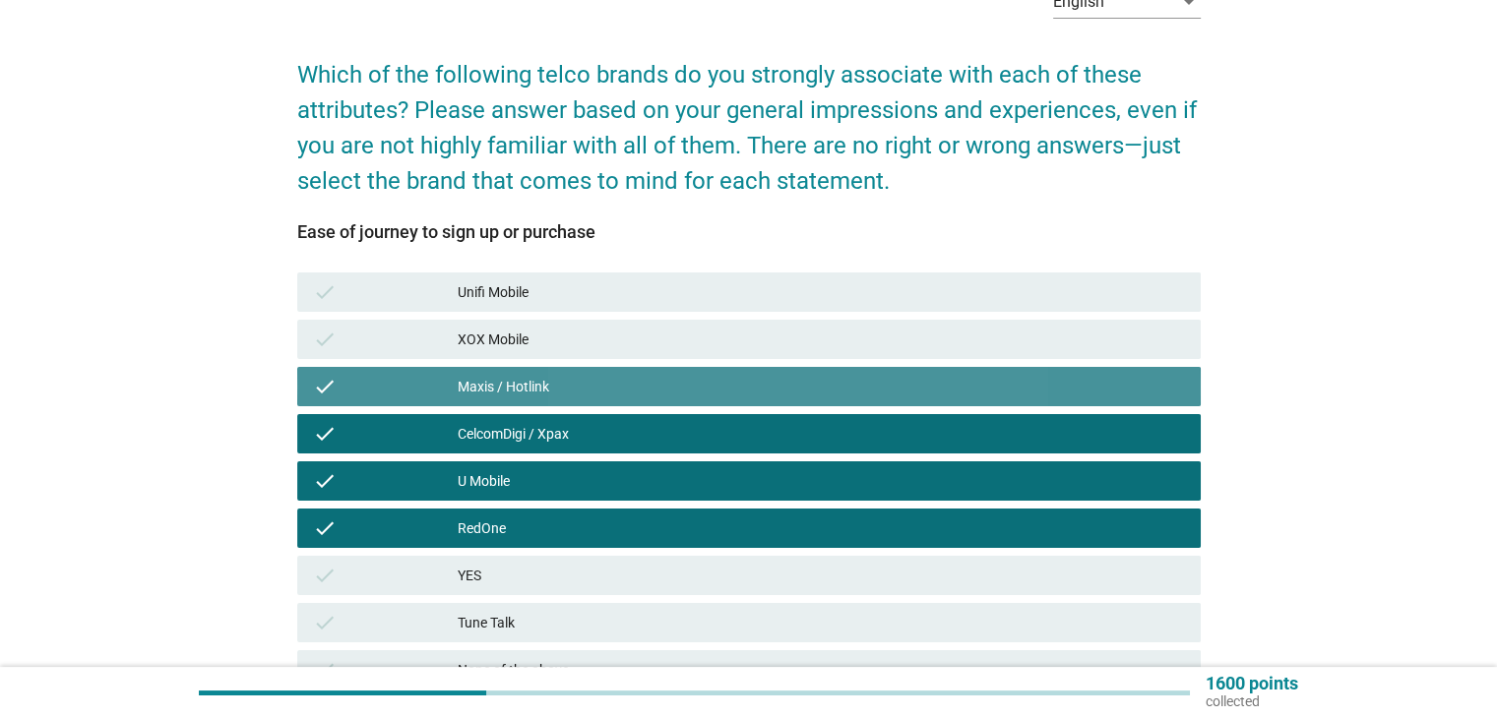
scroll to position [248, 0]
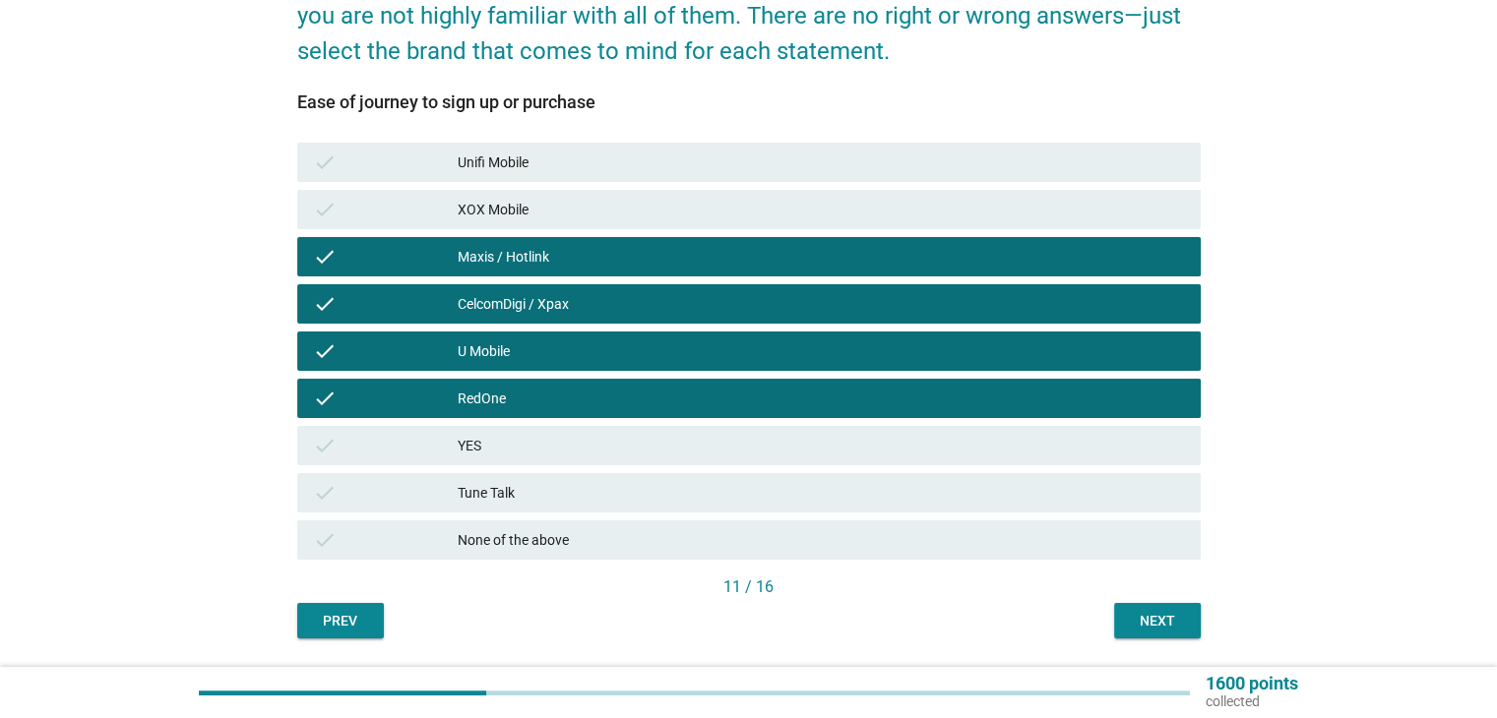
click at [1181, 624] on div "Next" at bounding box center [1157, 621] width 55 height 21
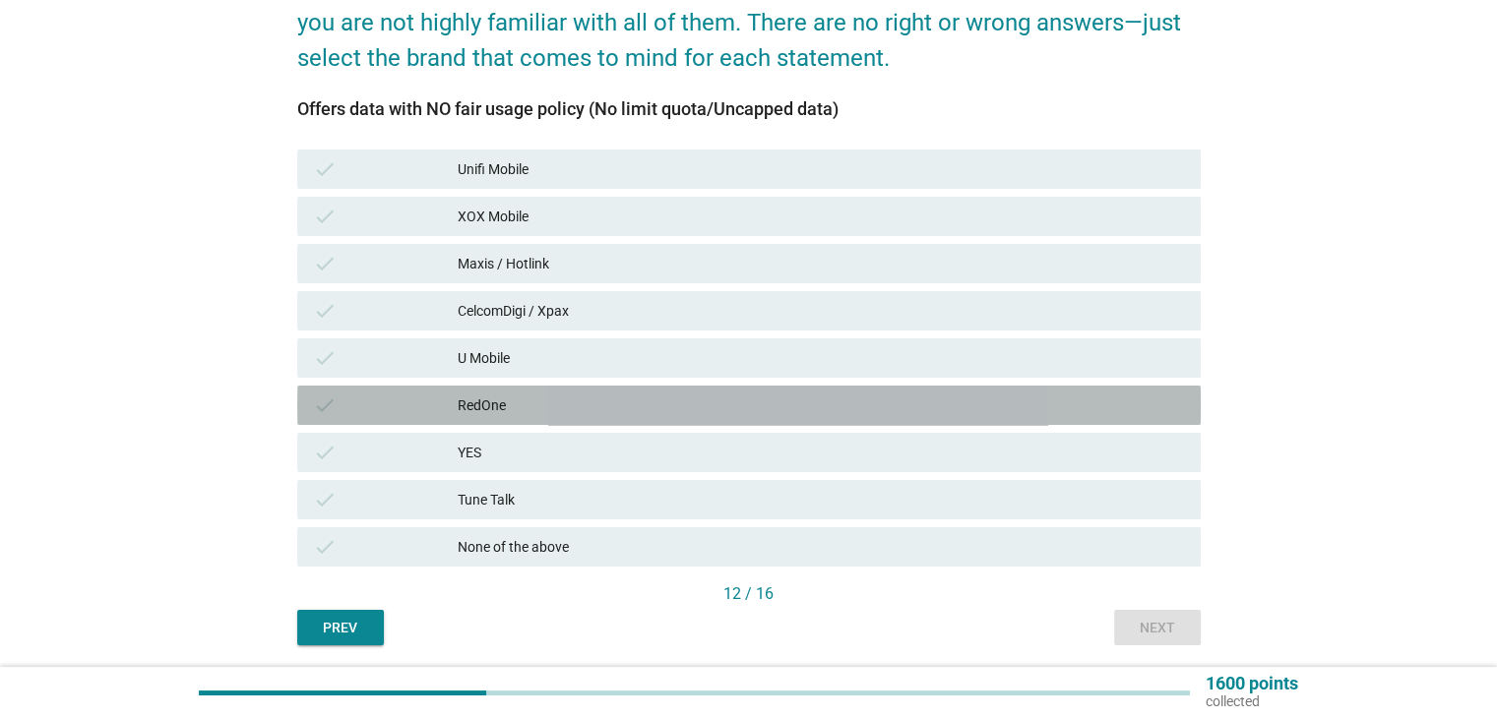
scroll to position [264, 0]
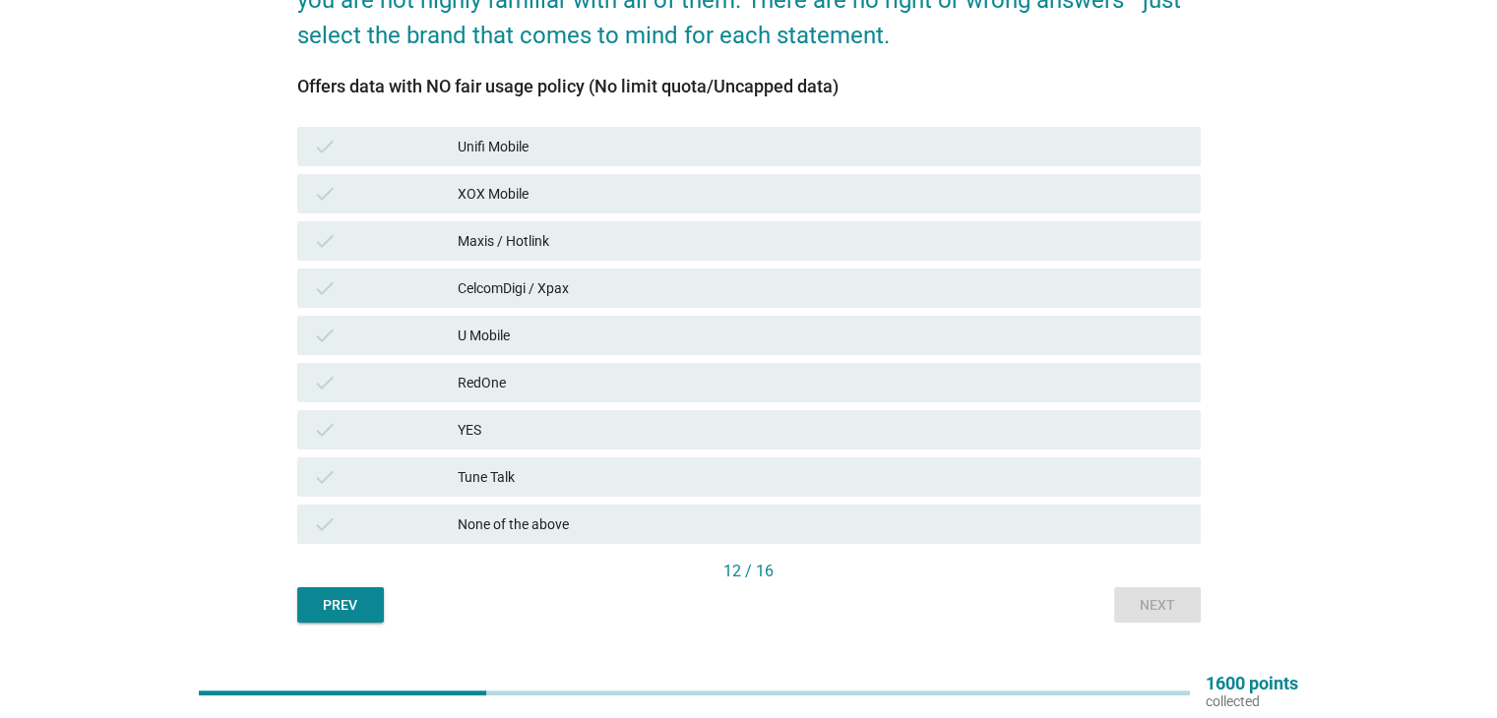
click at [1008, 303] on div "check CelcomDigi / Xpax" at bounding box center [748, 288] width 903 height 39
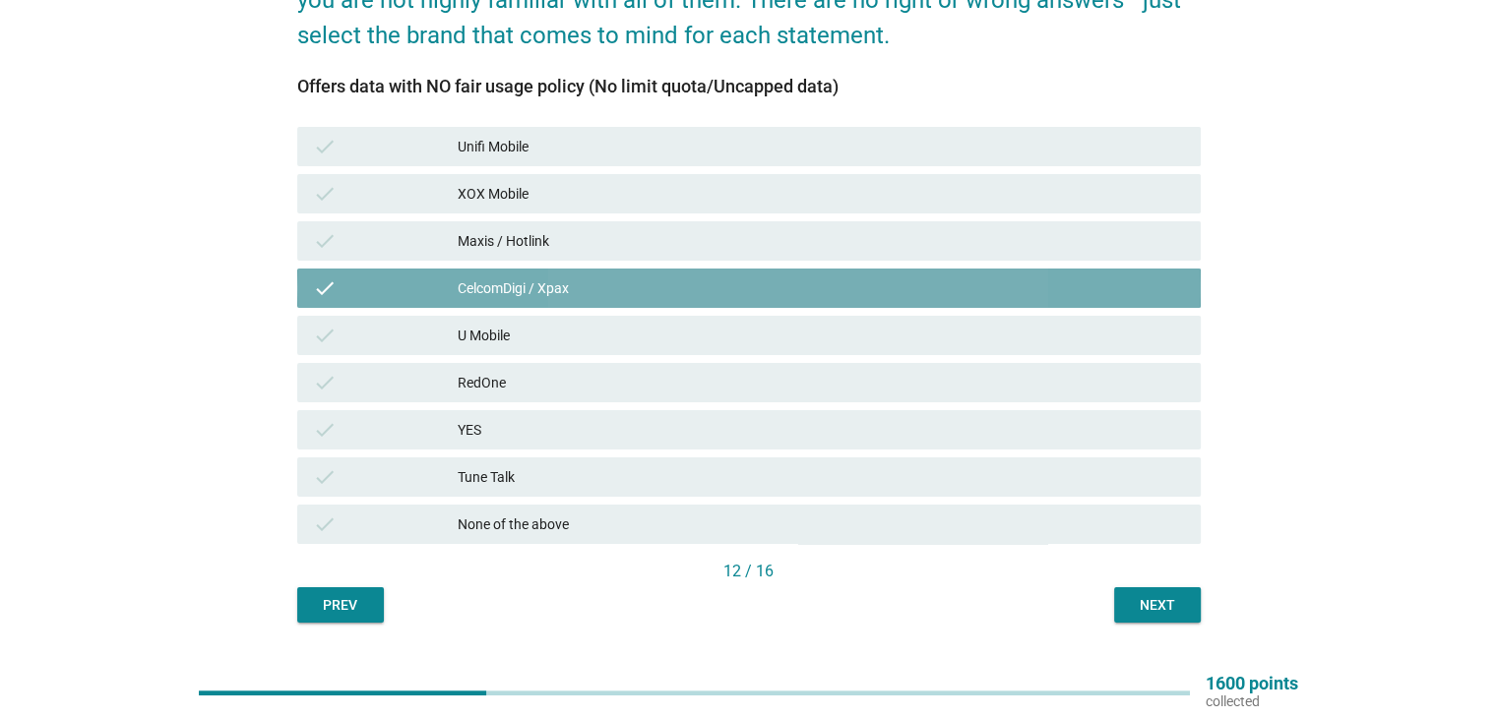
click at [1035, 295] on div "CelcomDigi / Xpax" at bounding box center [821, 288] width 726 height 24
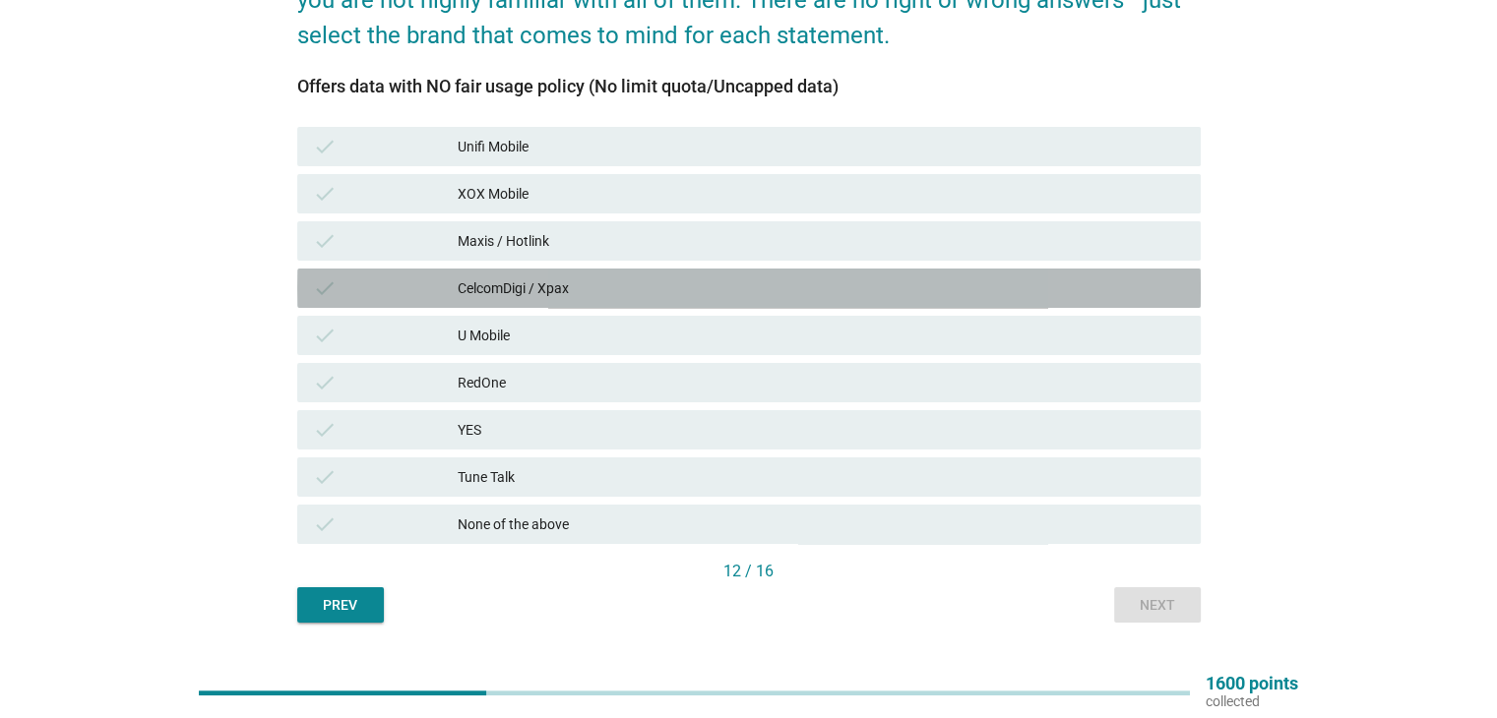
click at [1019, 366] on div "check RedOne" at bounding box center [748, 382] width 903 height 39
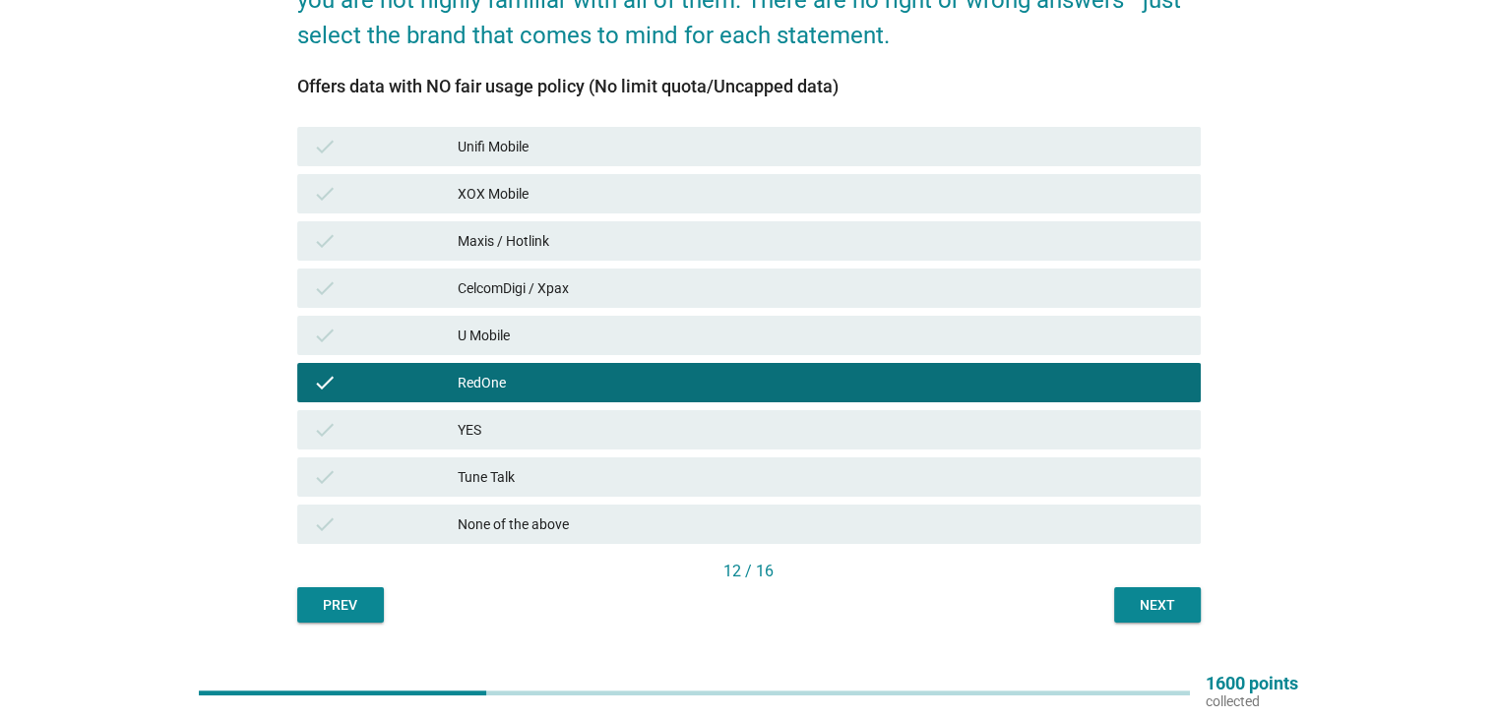
click at [1043, 342] on div "U Mobile" at bounding box center [821, 336] width 726 height 24
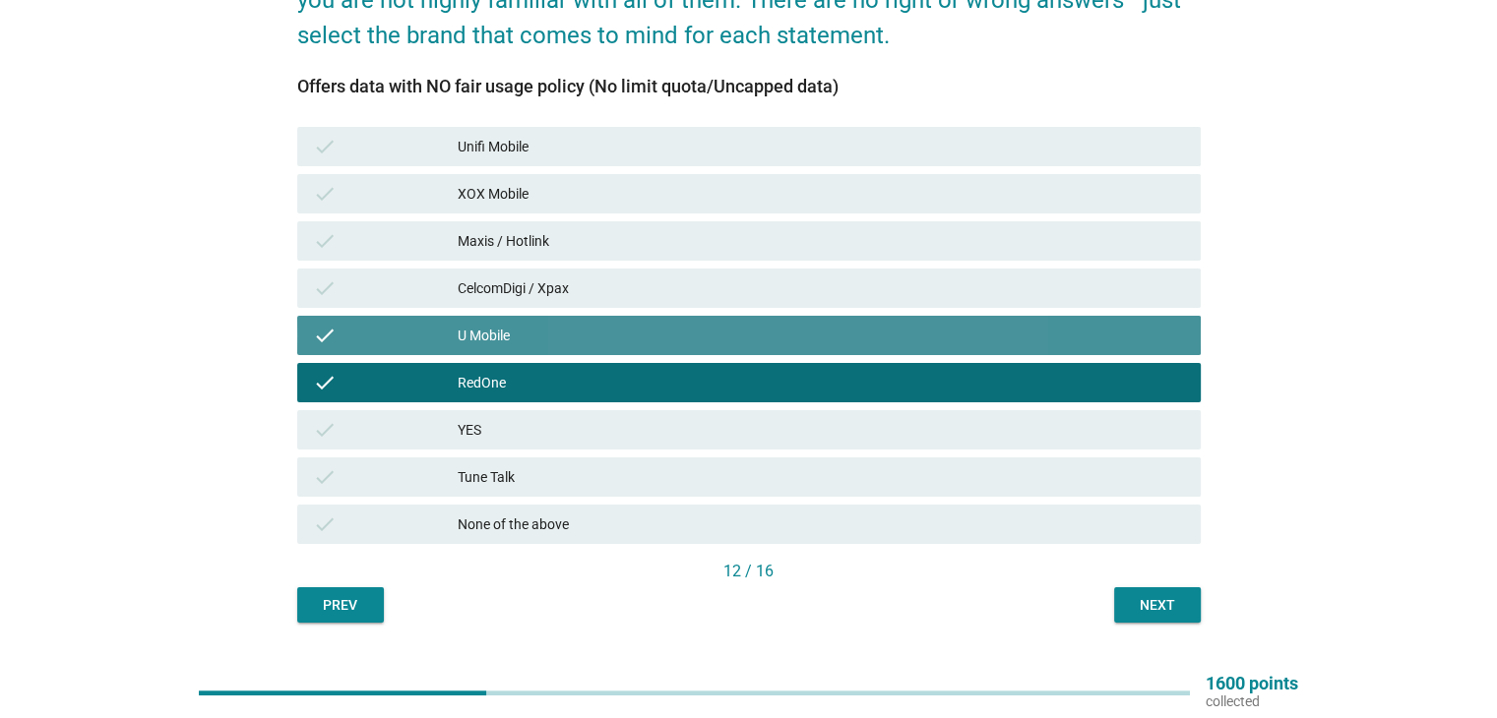
click at [1044, 299] on div "CelcomDigi / Xpax" at bounding box center [821, 288] width 726 height 24
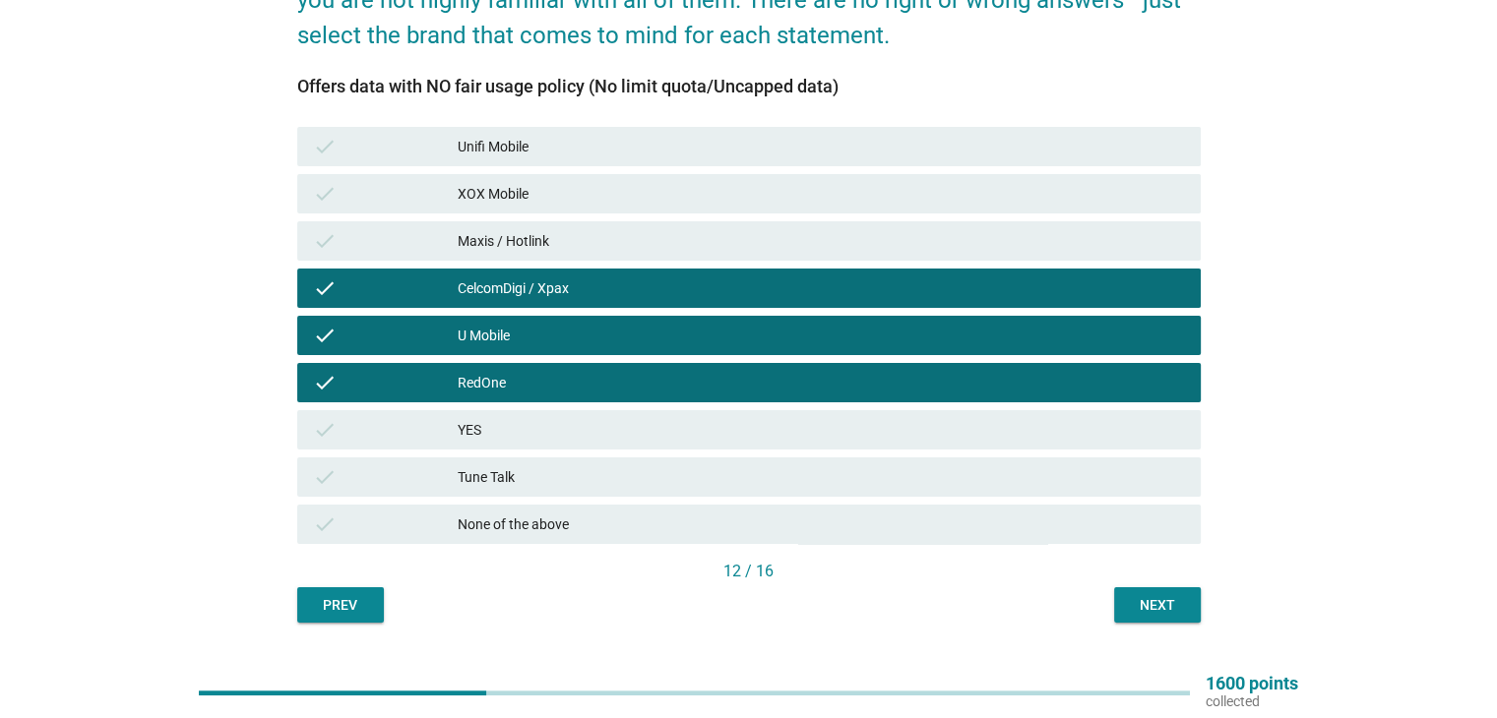
click at [1050, 259] on div "check Maxis / Hotlink" at bounding box center [748, 240] width 903 height 39
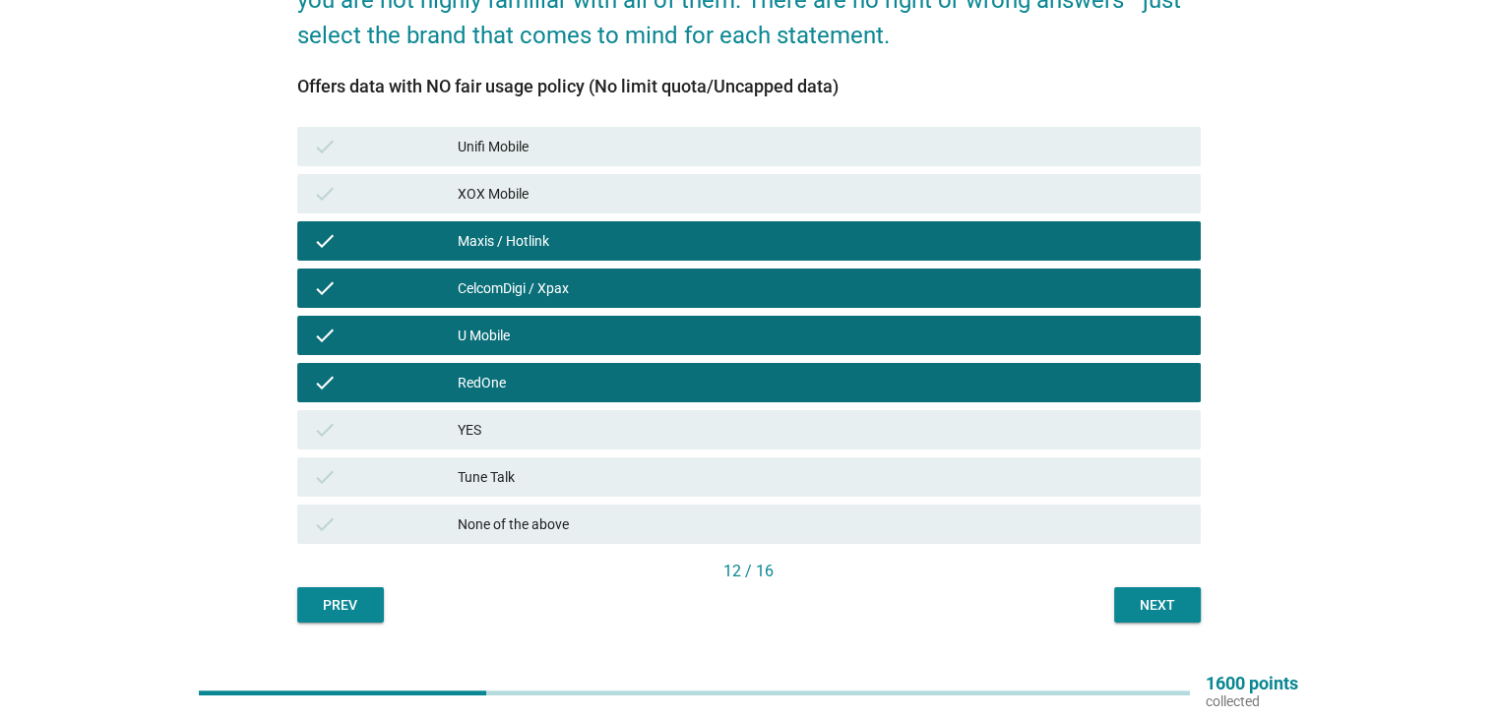
click at [1179, 607] on div "Next" at bounding box center [1157, 605] width 55 height 21
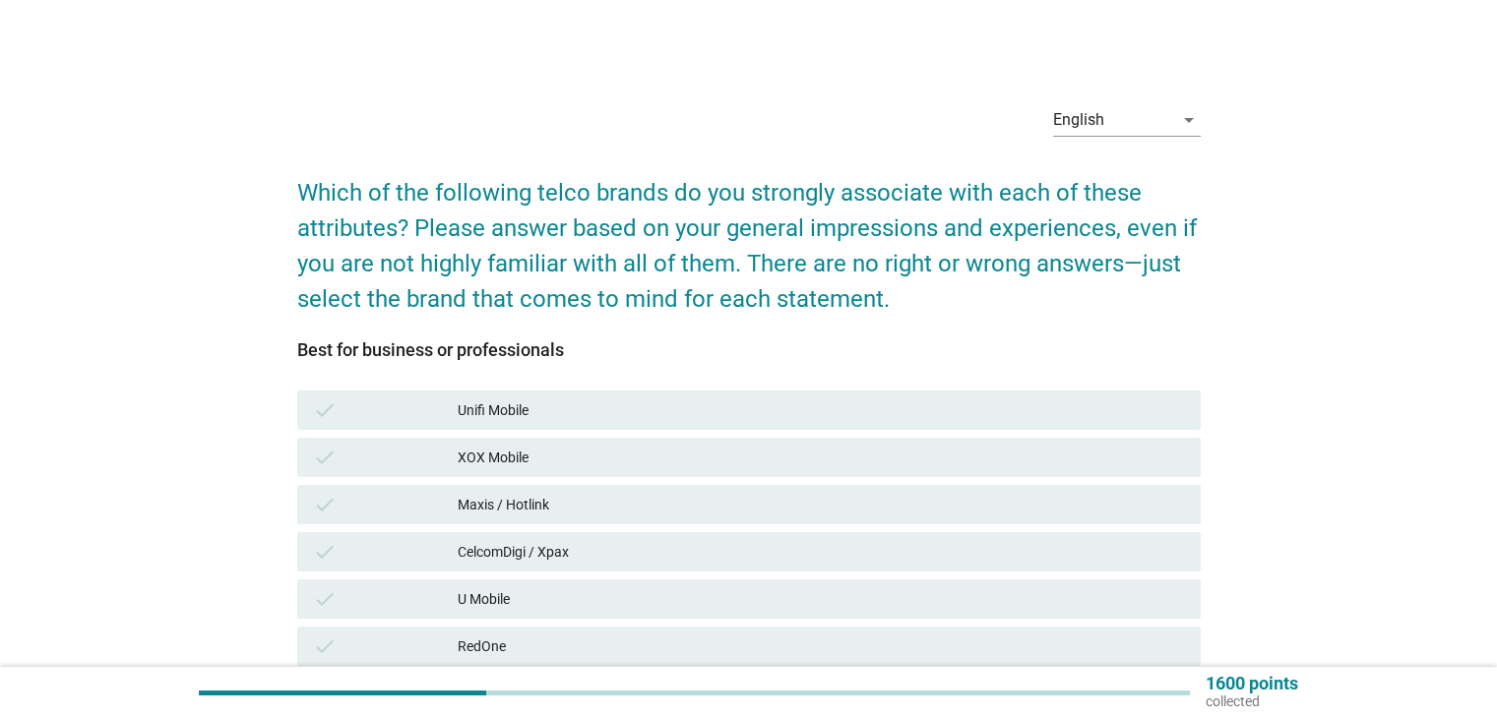
click at [982, 505] on div "Maxis / Hotlink" at bounding box center [821, 505] width 726 height 24
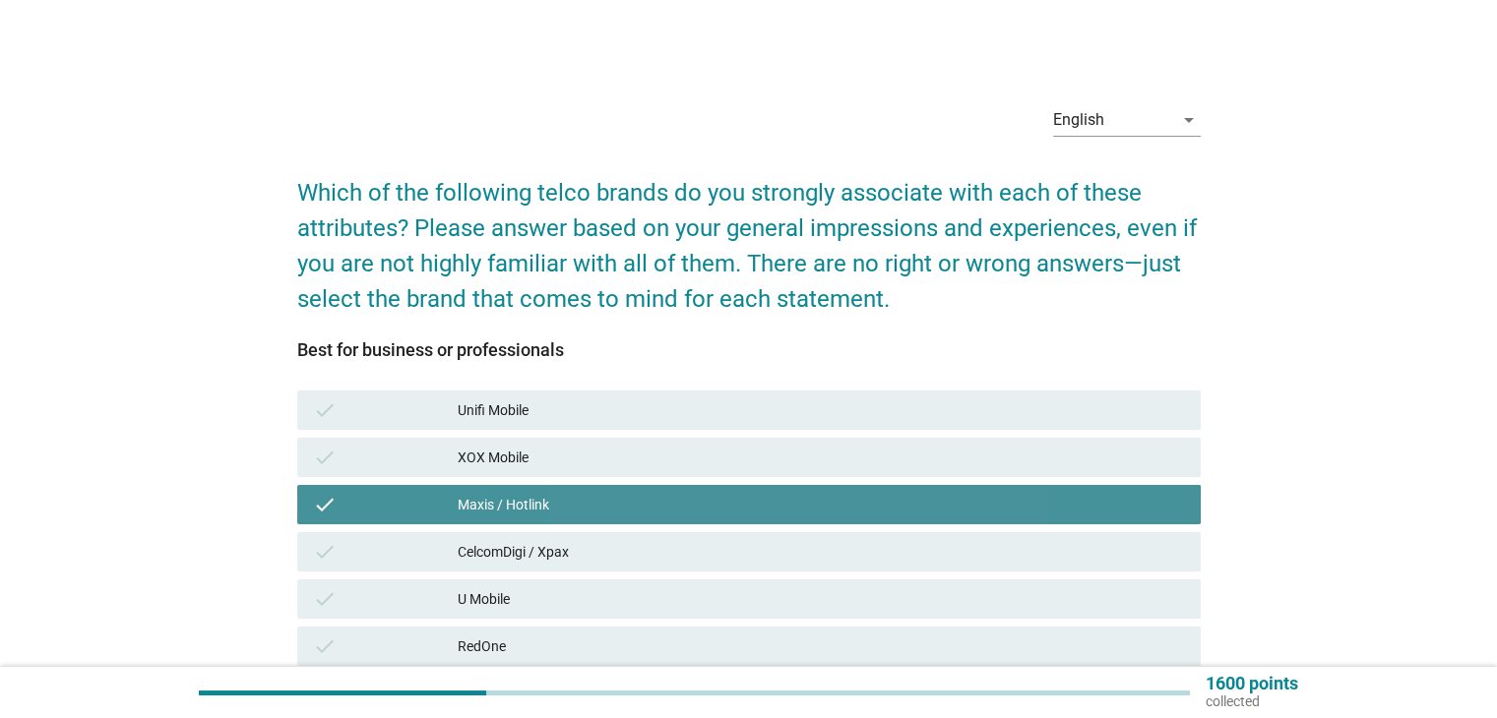
click at [983, 542] on div "CelcomDigi / Xpax" at bounding box center [821, 552] width 726 height 24
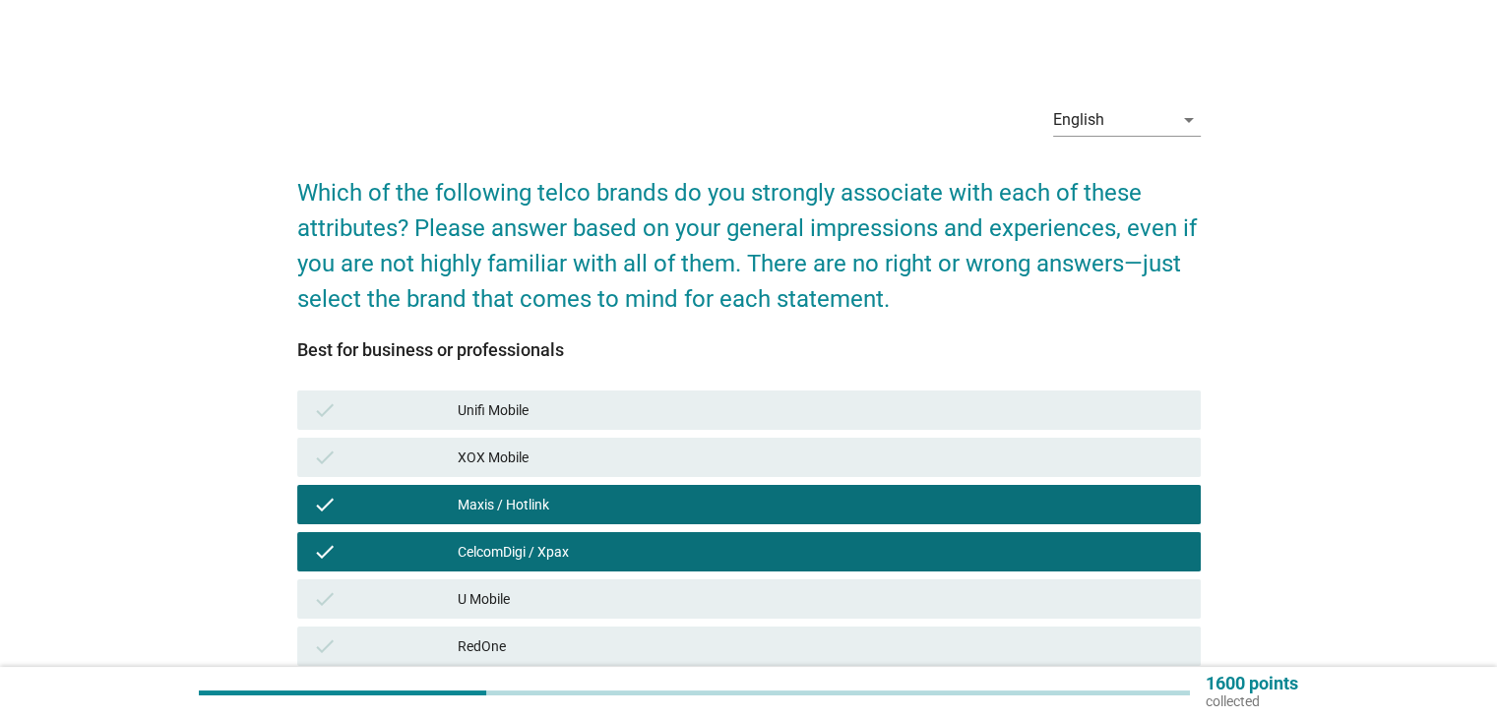
click at [1021, 442] on div "check XOX Mobile" at bounding box center [748, 457] width 903 height 39
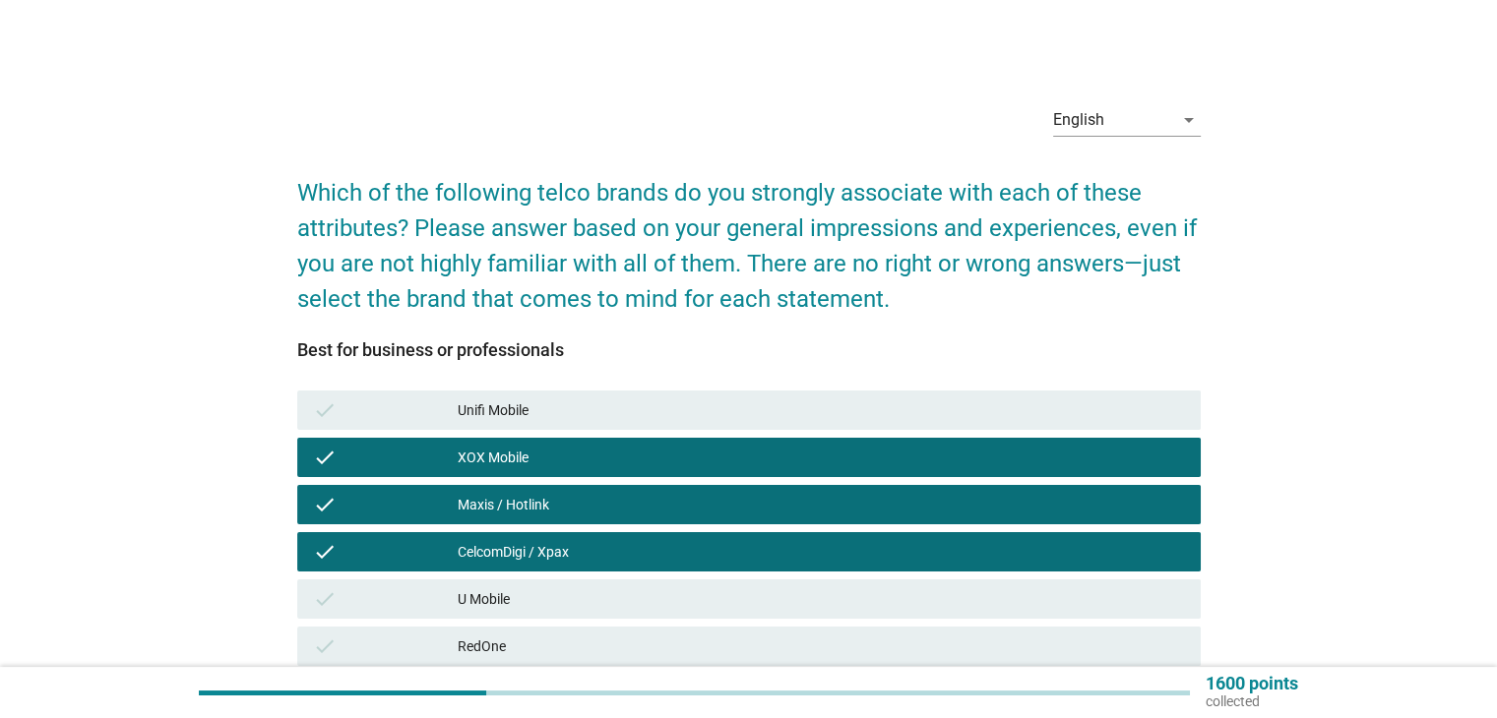
click at [1046, 413] on div "Unifi Mobile" at bounding box center [821, 411] width 726 height 24
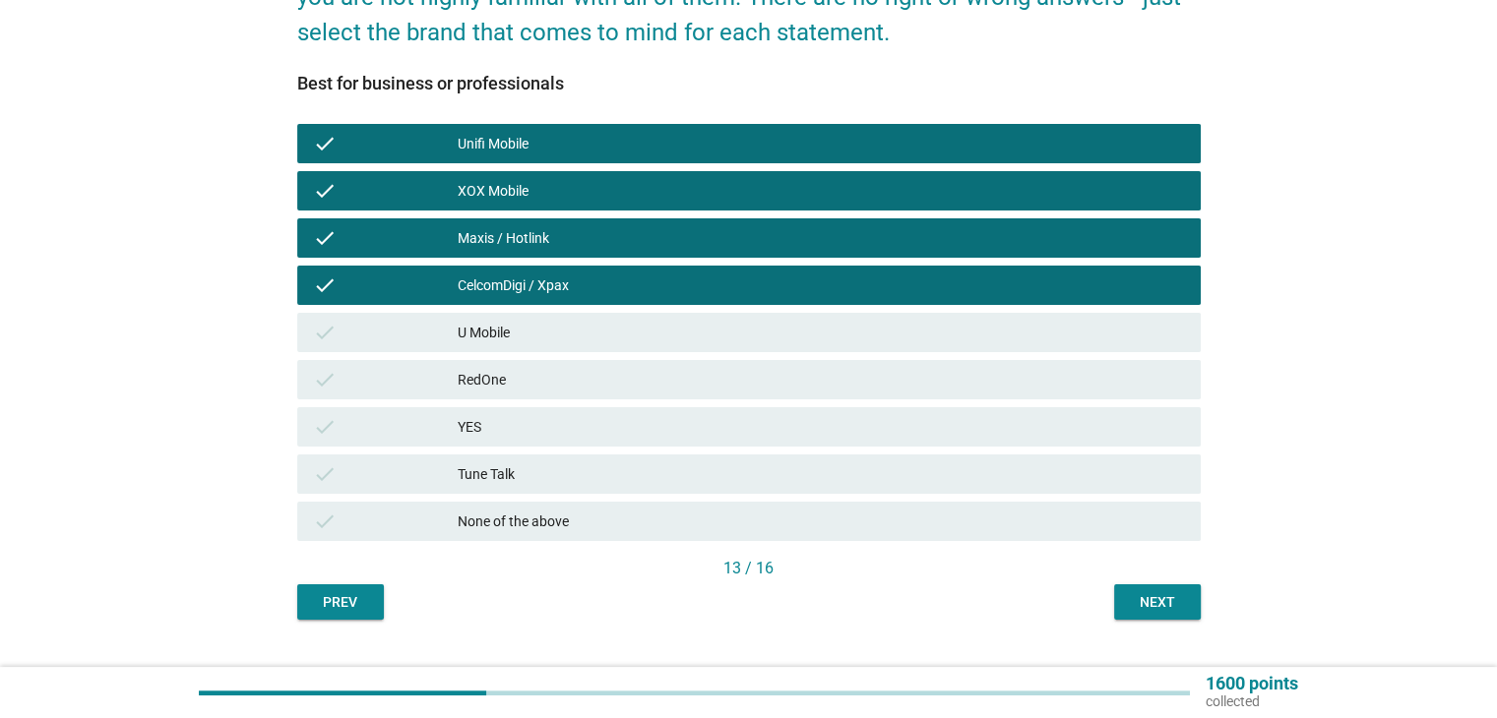
scroll to position [268, 0]
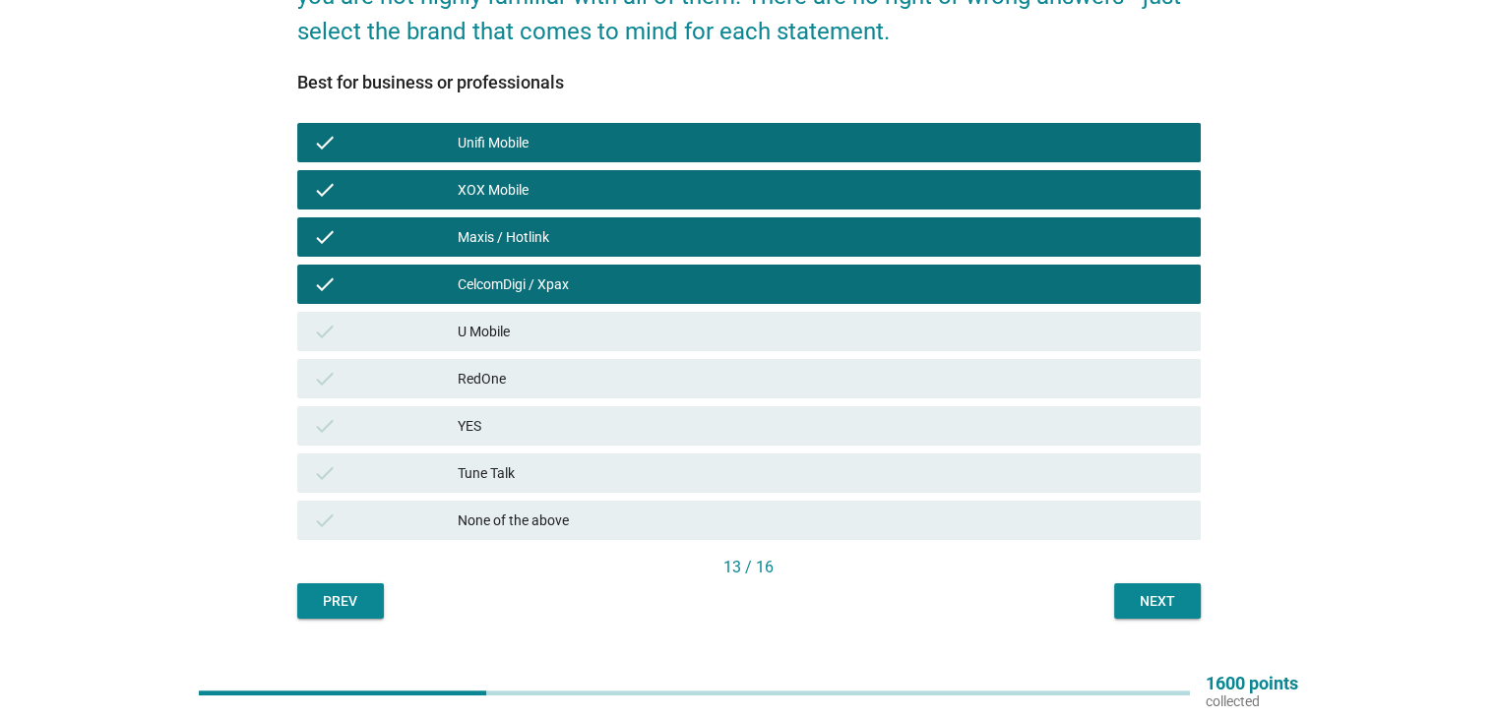
click at [1169, 617] on button "Next" at bounding box center [1157, 600] width 87 height 35
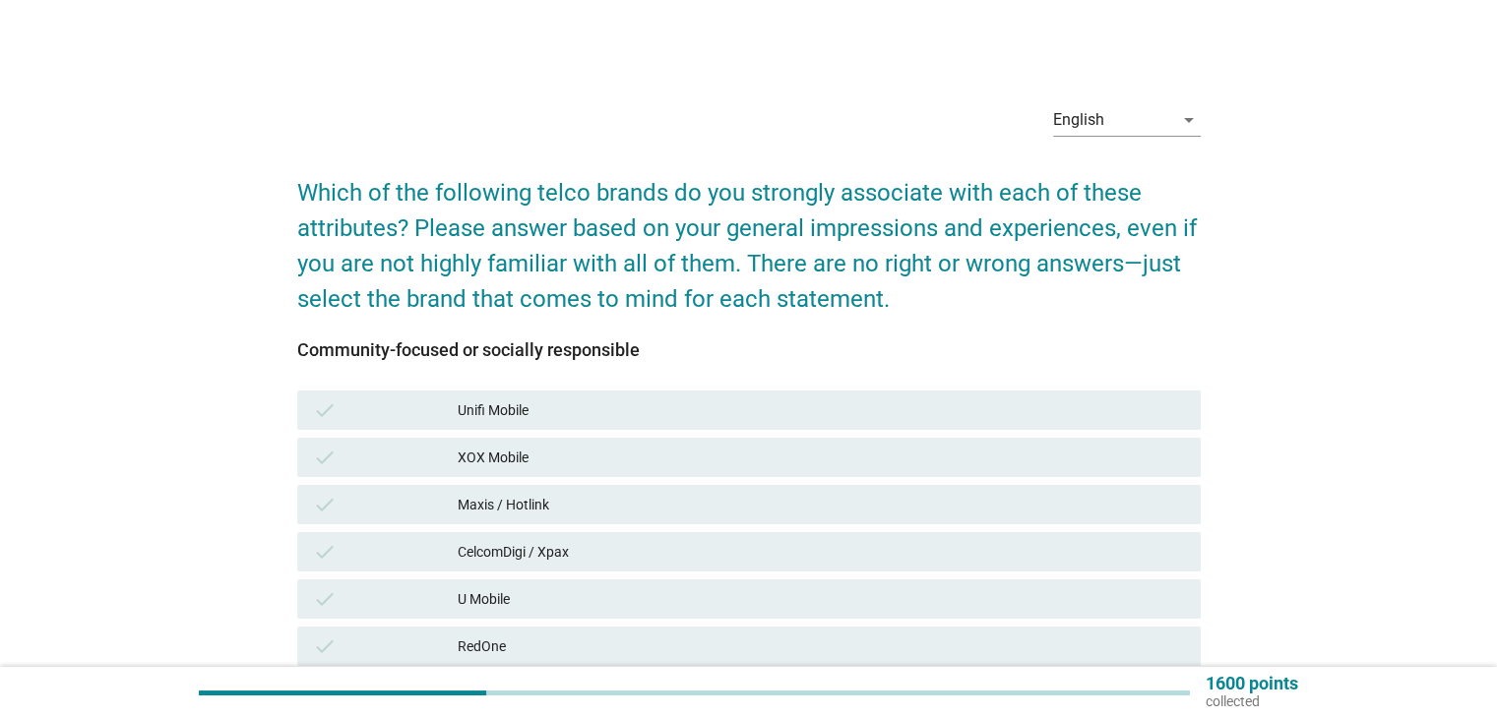
click at [951, 549] on div "CelcomDigi / Xpax" at bounding box center [821, 552] width 726 height 24
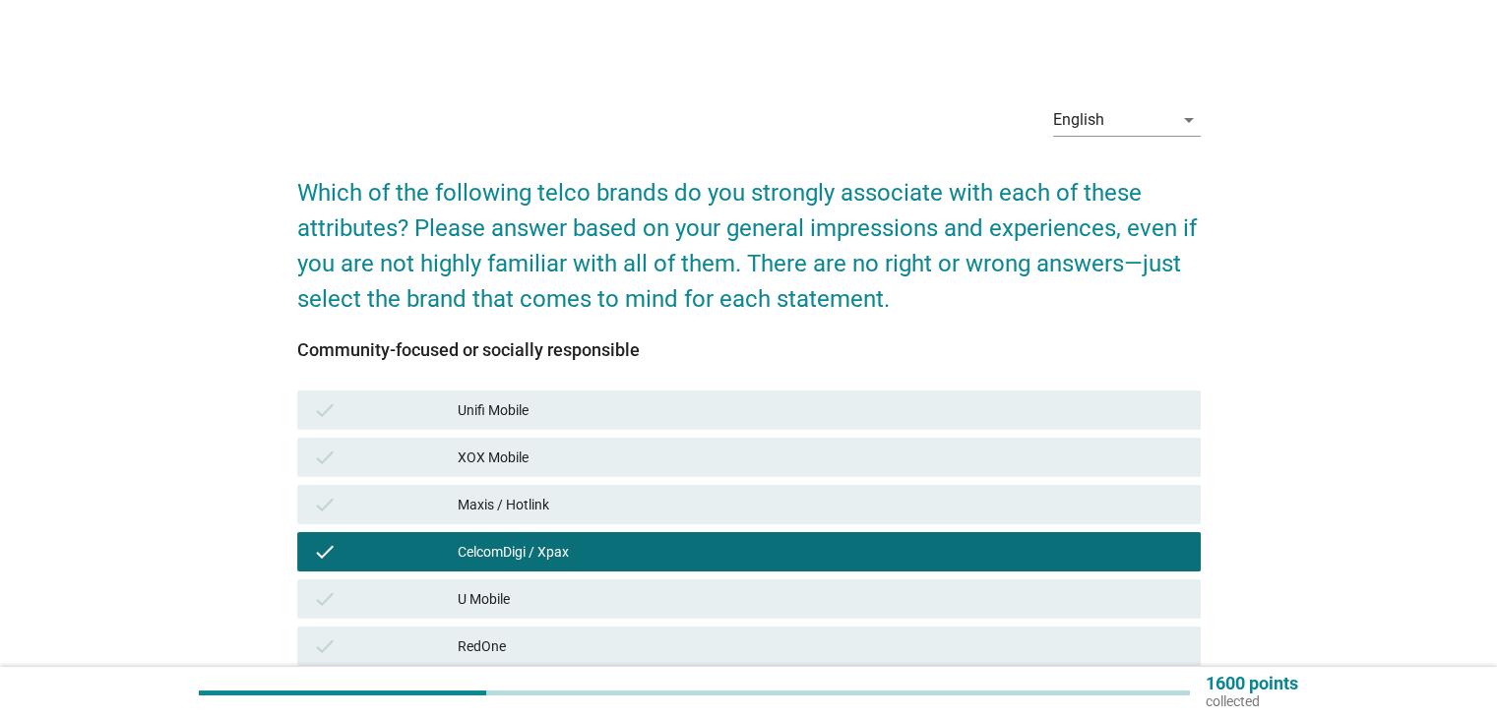
click at [963, 498] on div "Maxis / Hotlink" at bounding box center [821, 505] width 726 height 24
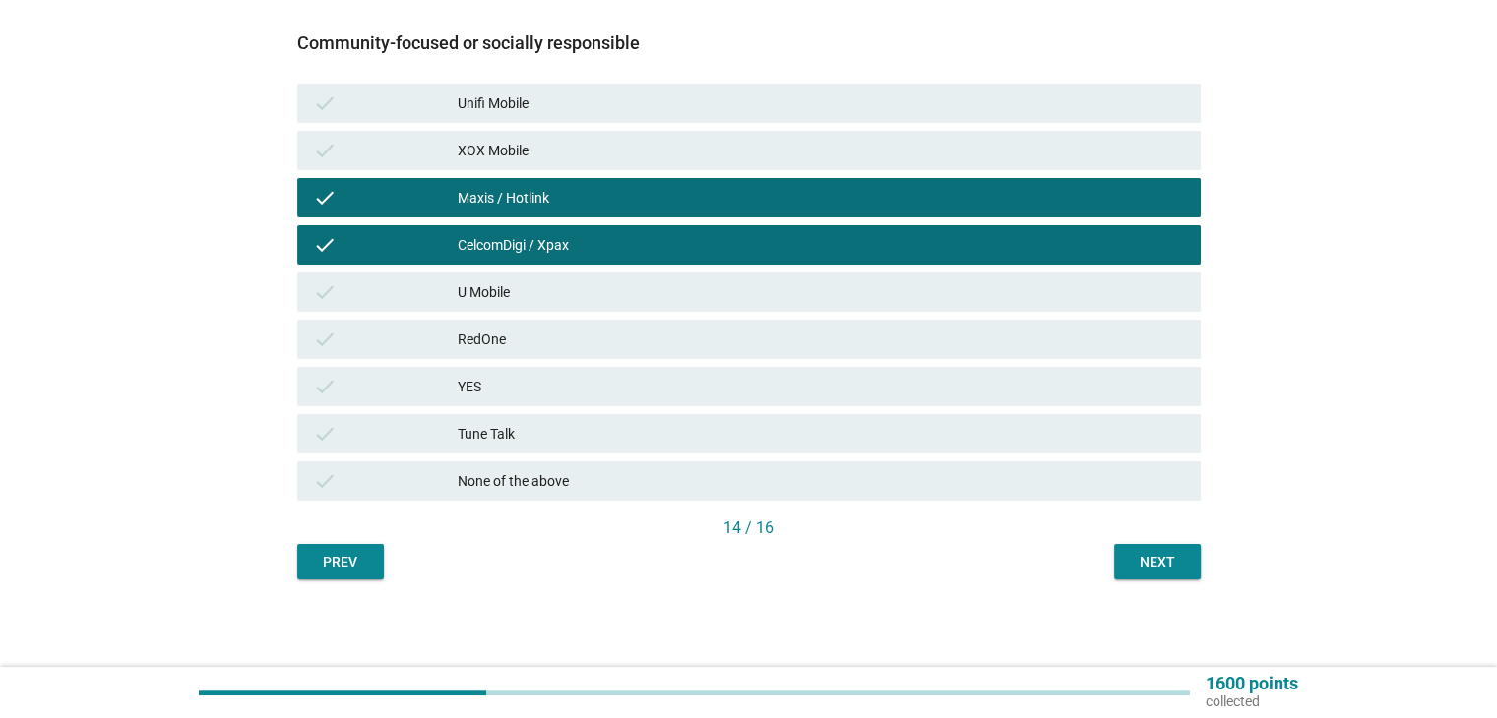
scroll to position [308, 0]
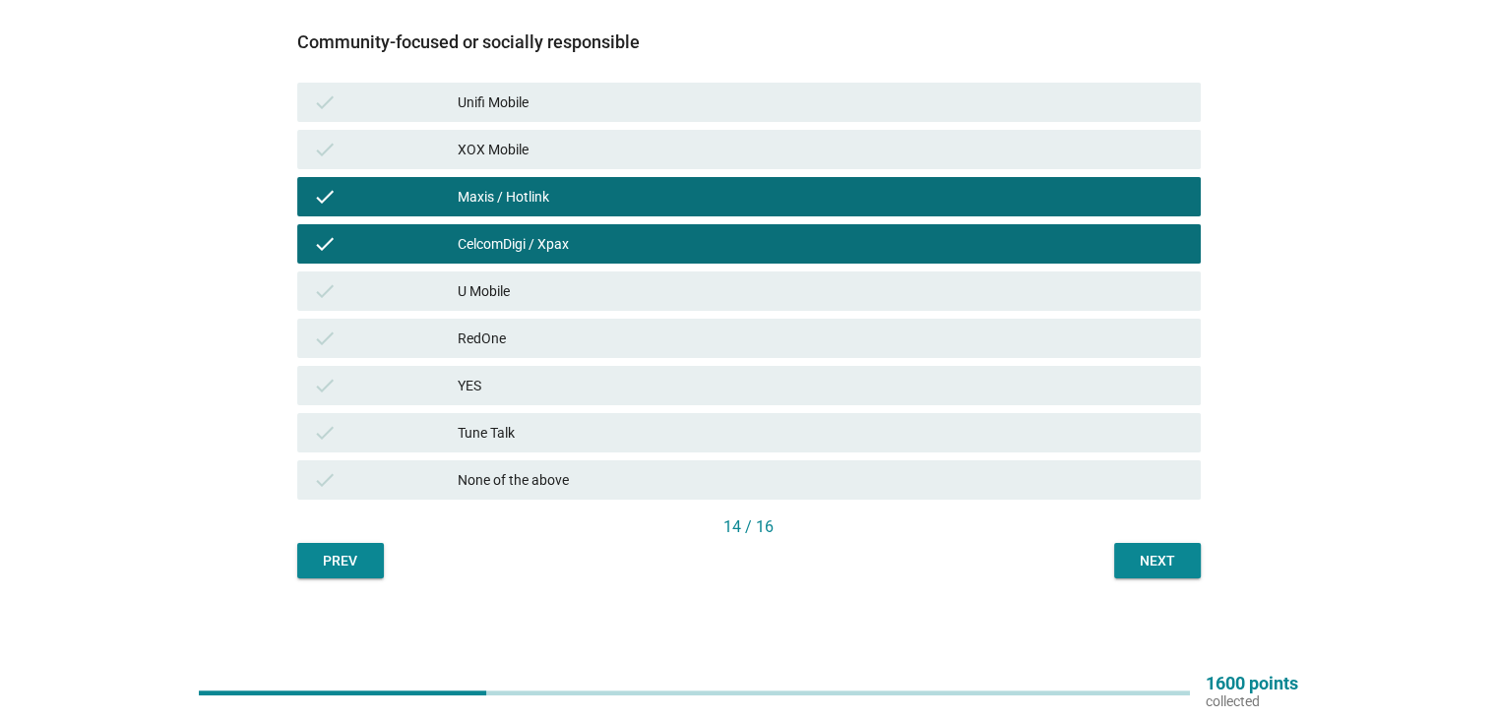
click at [1189, 566] on button "Next" at bounding box center [1157, 560] width 87 height 35
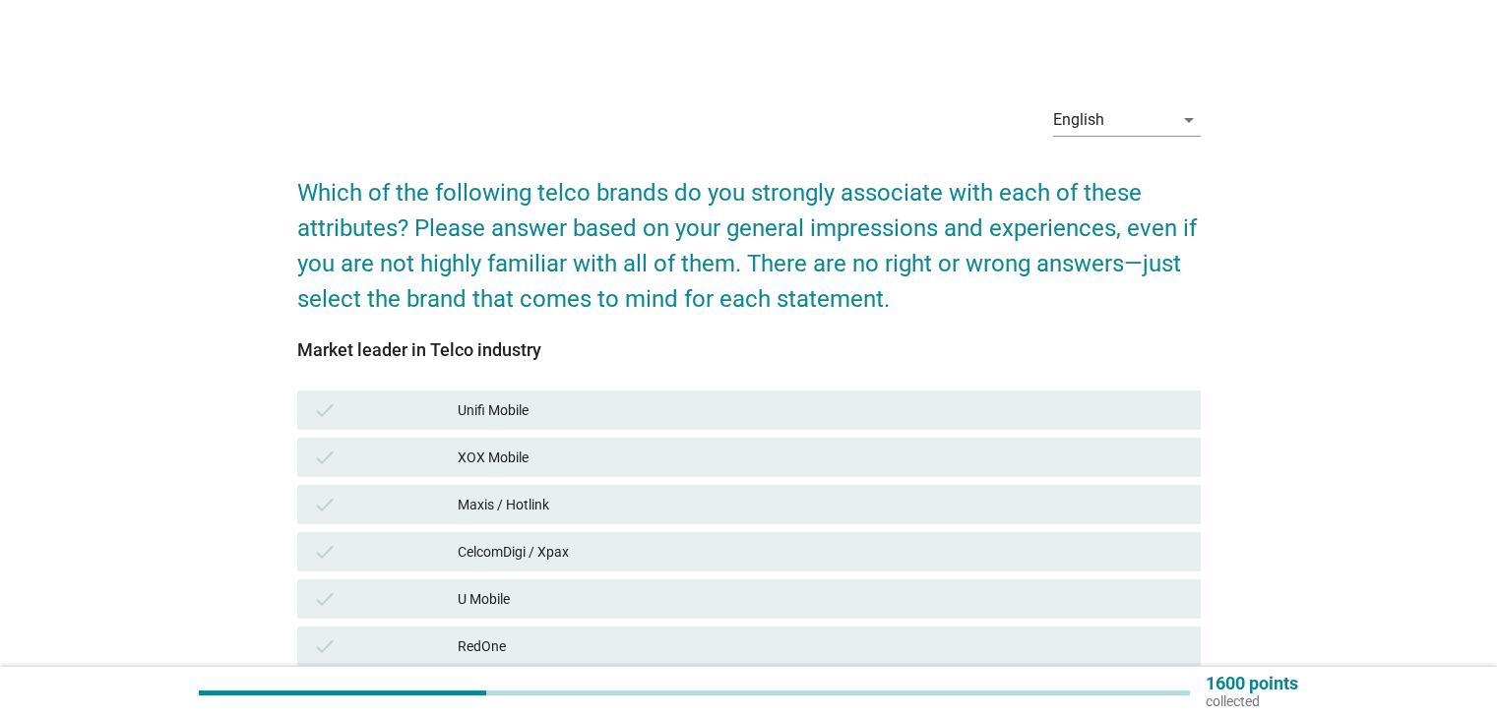
click at [822, 543] on div "CelcomDigi / Xpax" at bounding box center [821, 552] width 726 height 24
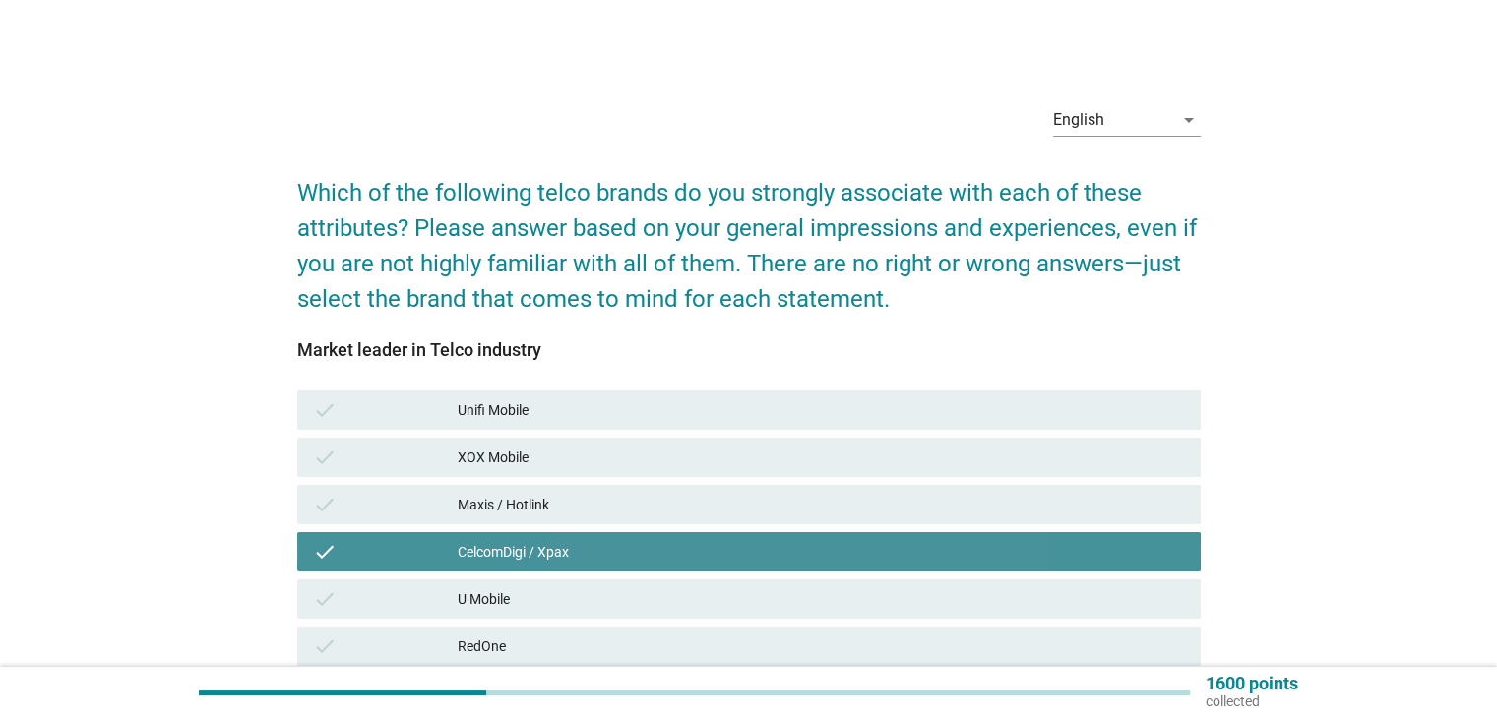
click at [833, 512] on div "Maxis / Hotlink" at bounding box center [821, 505] width 726 height 24
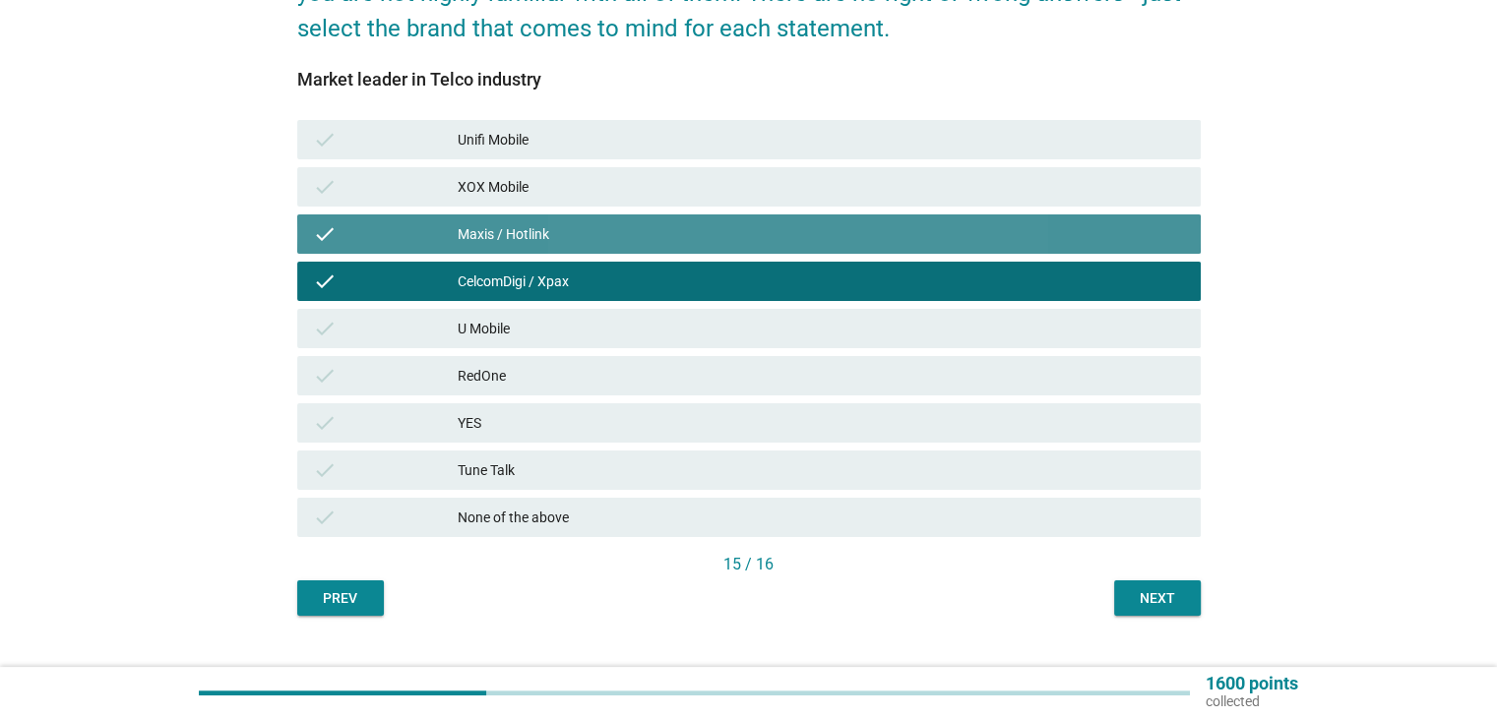
scroll to position [306, 0]
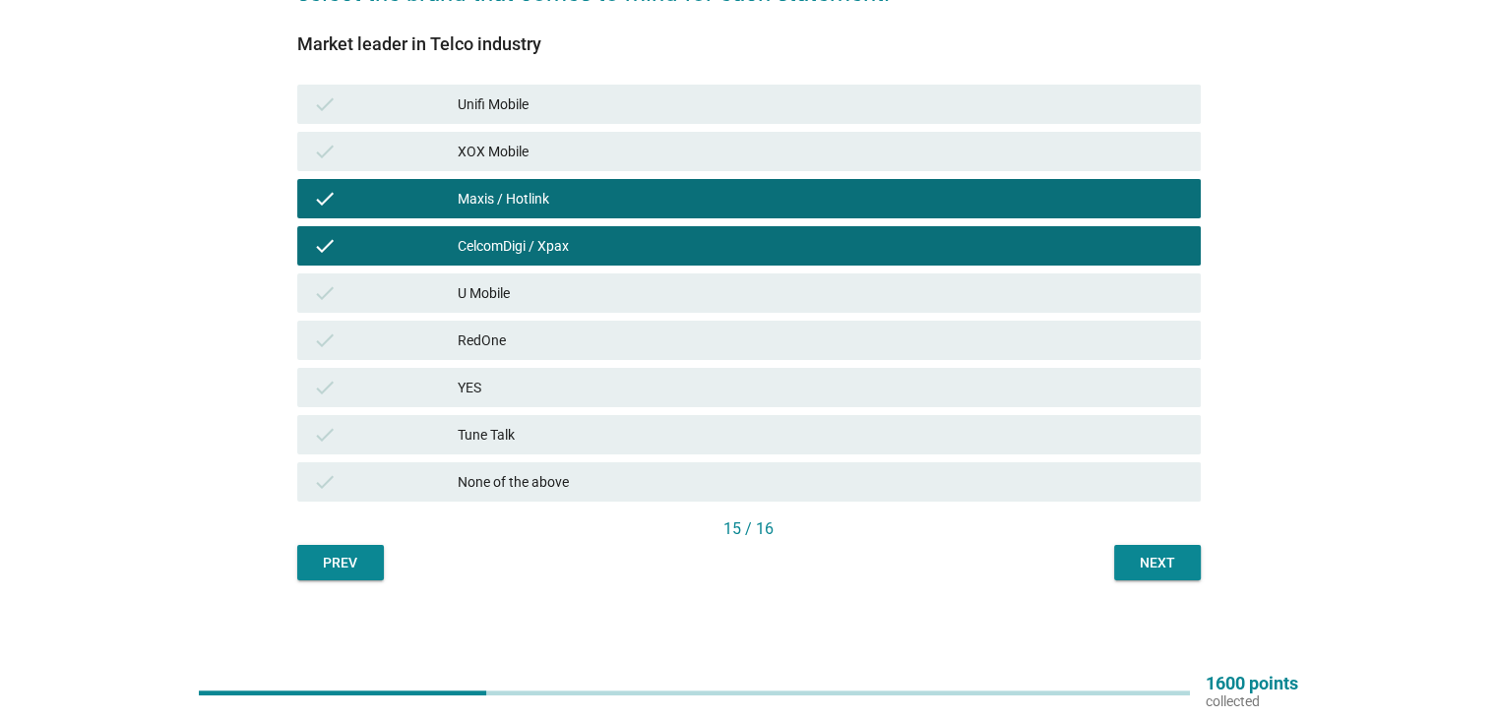
click at [1180, 561] on div "Next" at bounding box center [1157, 563] width 55 height 21
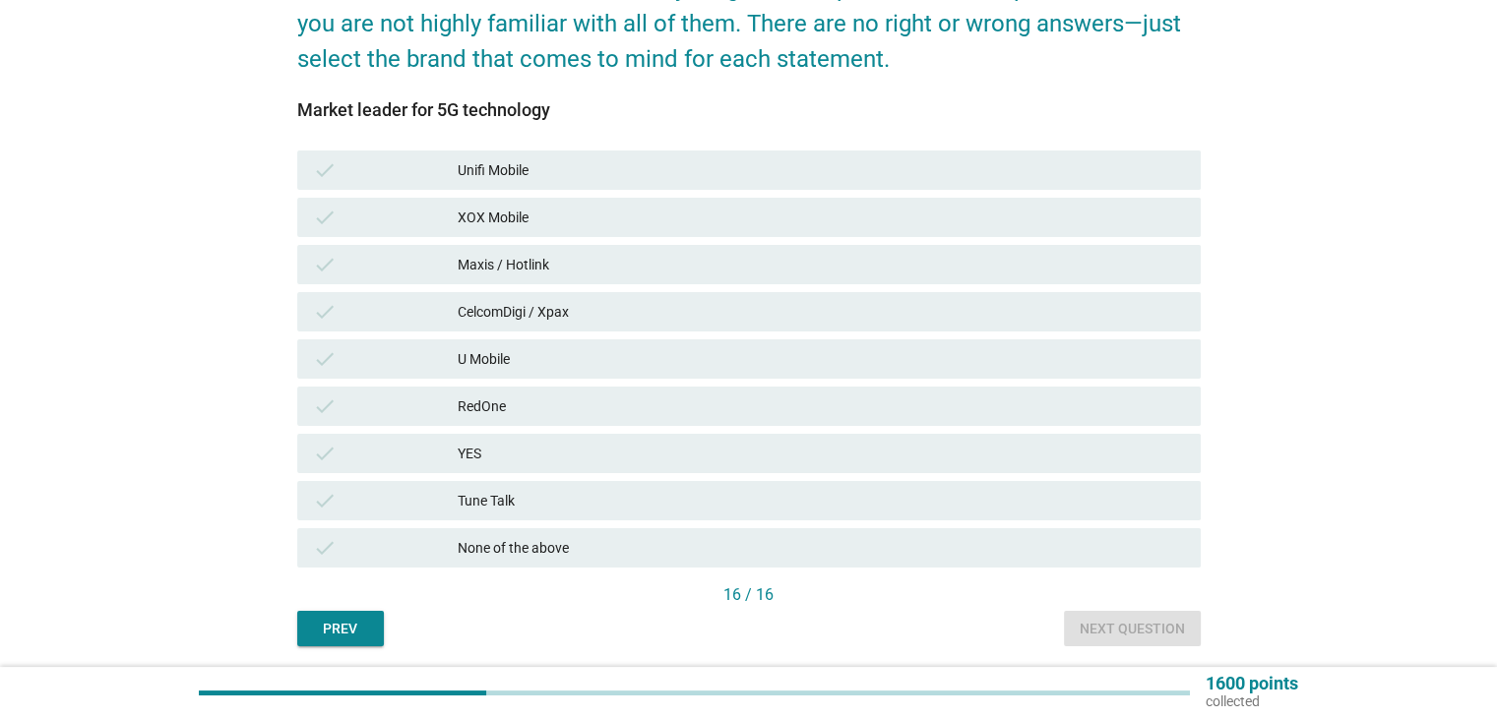
click at [1083, 366] on div "U Mobile" at bounding box center [821, 359] width 726 height 24
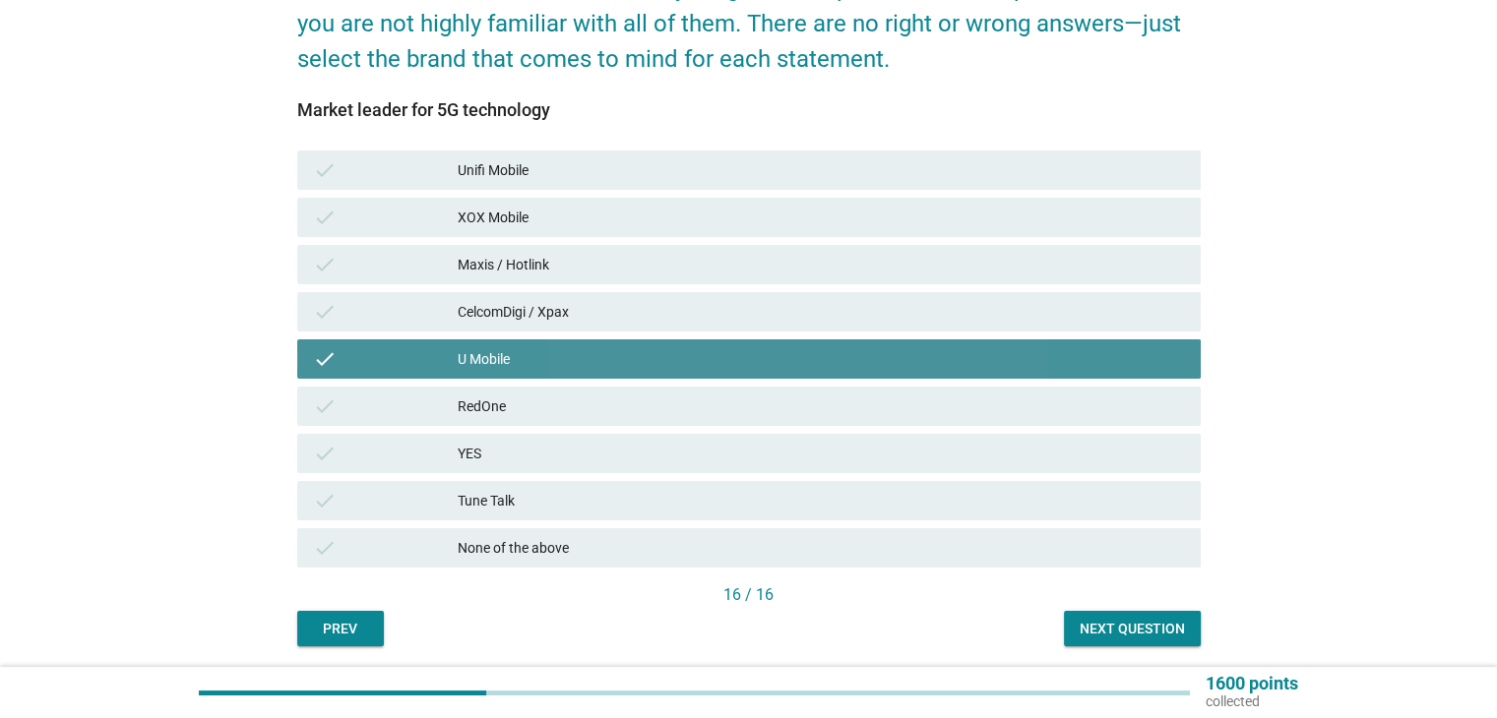
click at [1091, 315] on div "CelcomDigi / Xpax" at bounding box center [821, 312] width 726 height 24
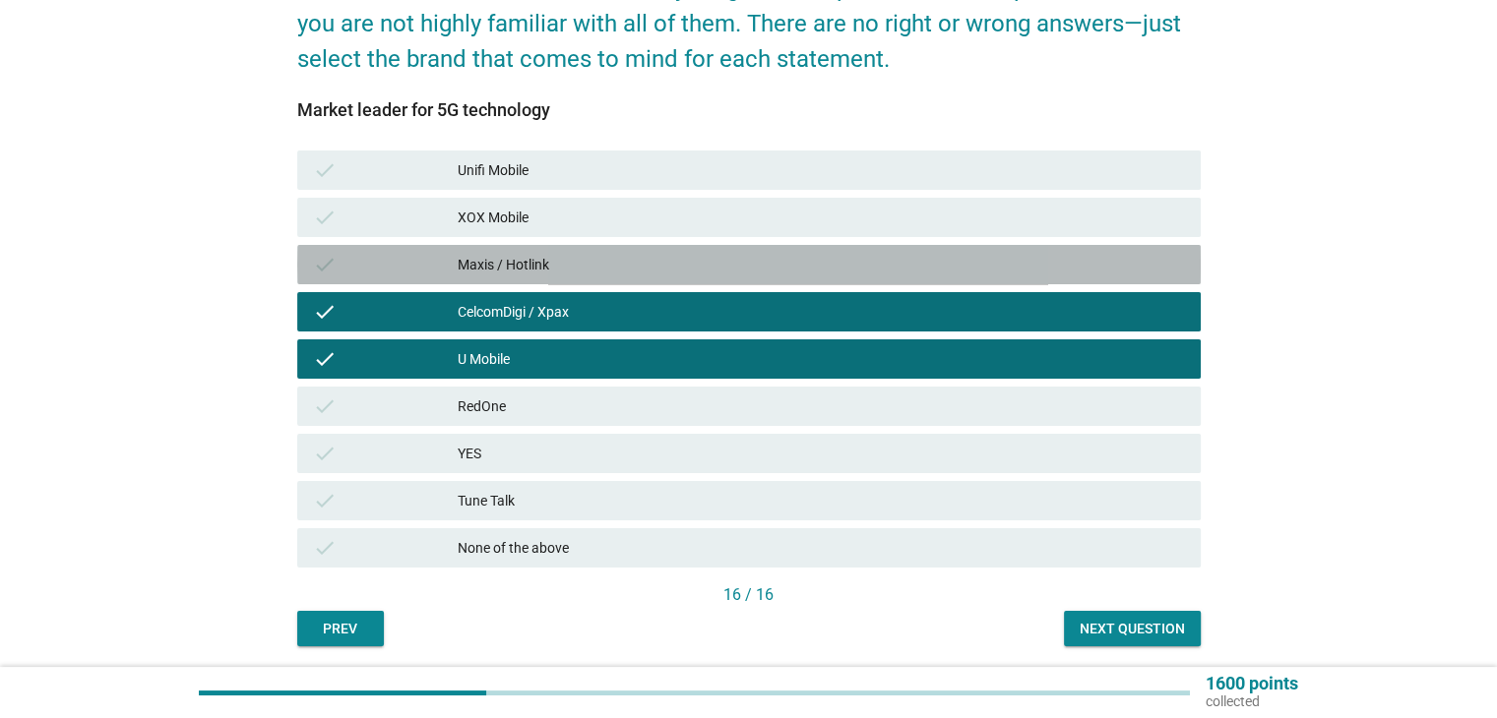
click at [1081, 267] on div "Maxis / Hotlink" at bounding box center [821, 265] width 726 height 24
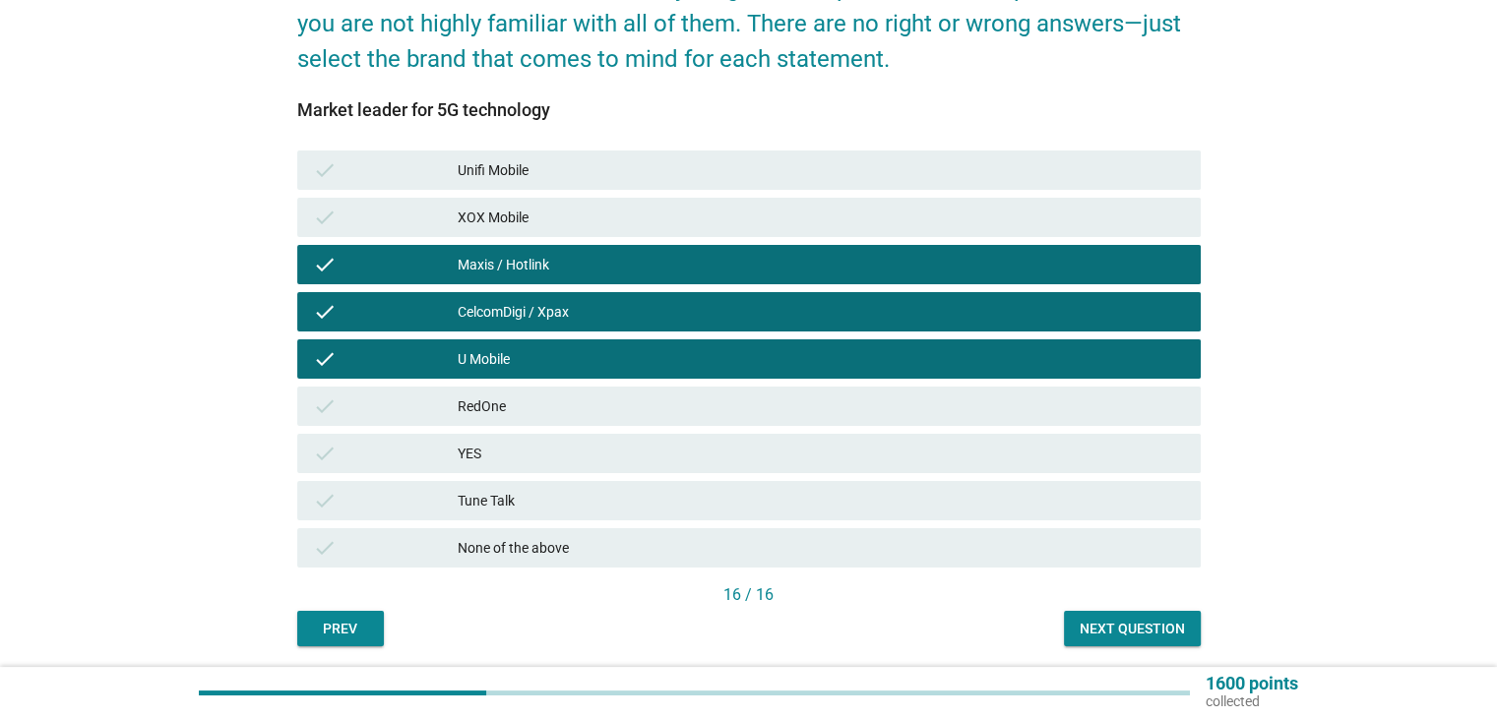
click at [1170, 628] on div "Next question" at bounding box center [1131, 629] width 105 height 21
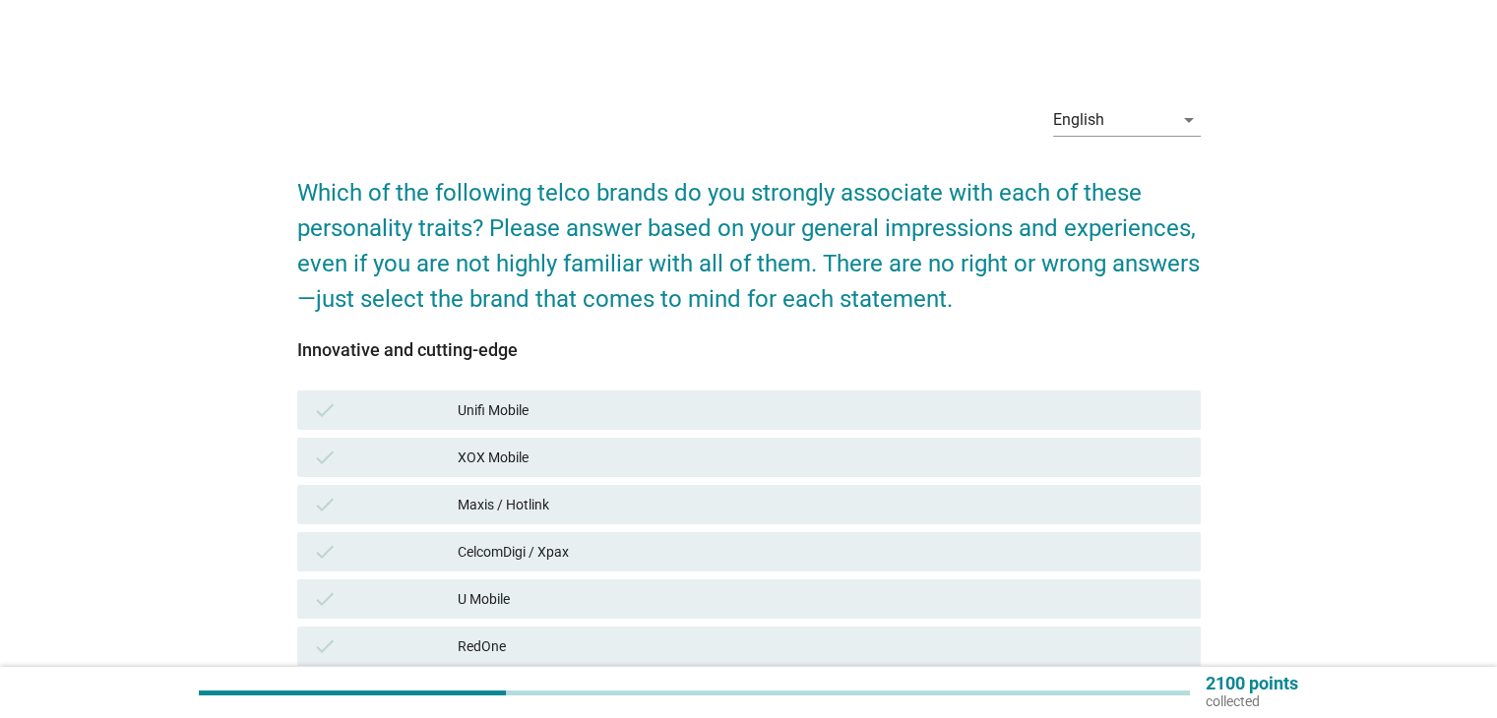
click at [1038, 520] on div "check Maxis / Hotlink" at bounding box center [748, 504] width 903 height 39
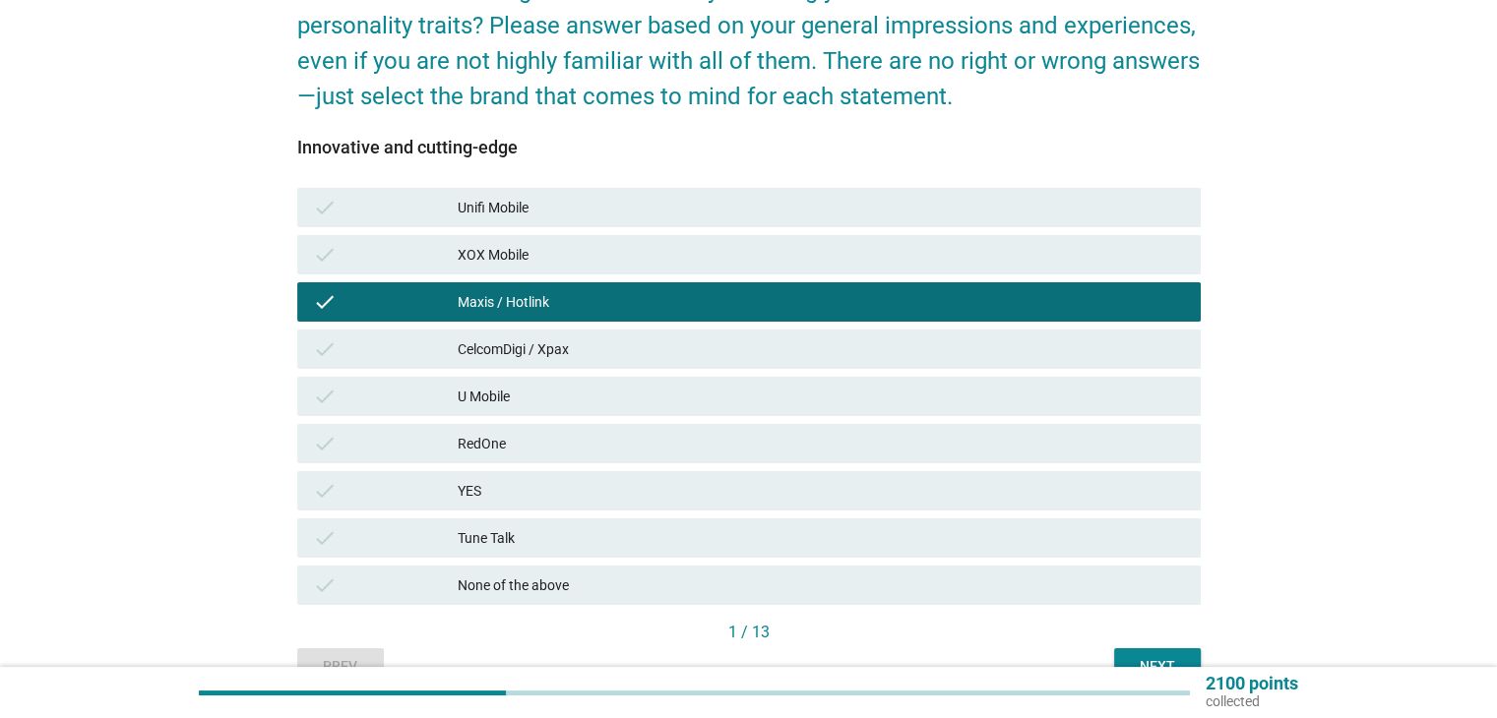
click at [1119, 367] on div "check CelcomDigi / Xpax" at bounding box center [748, 349] width 903 height 39
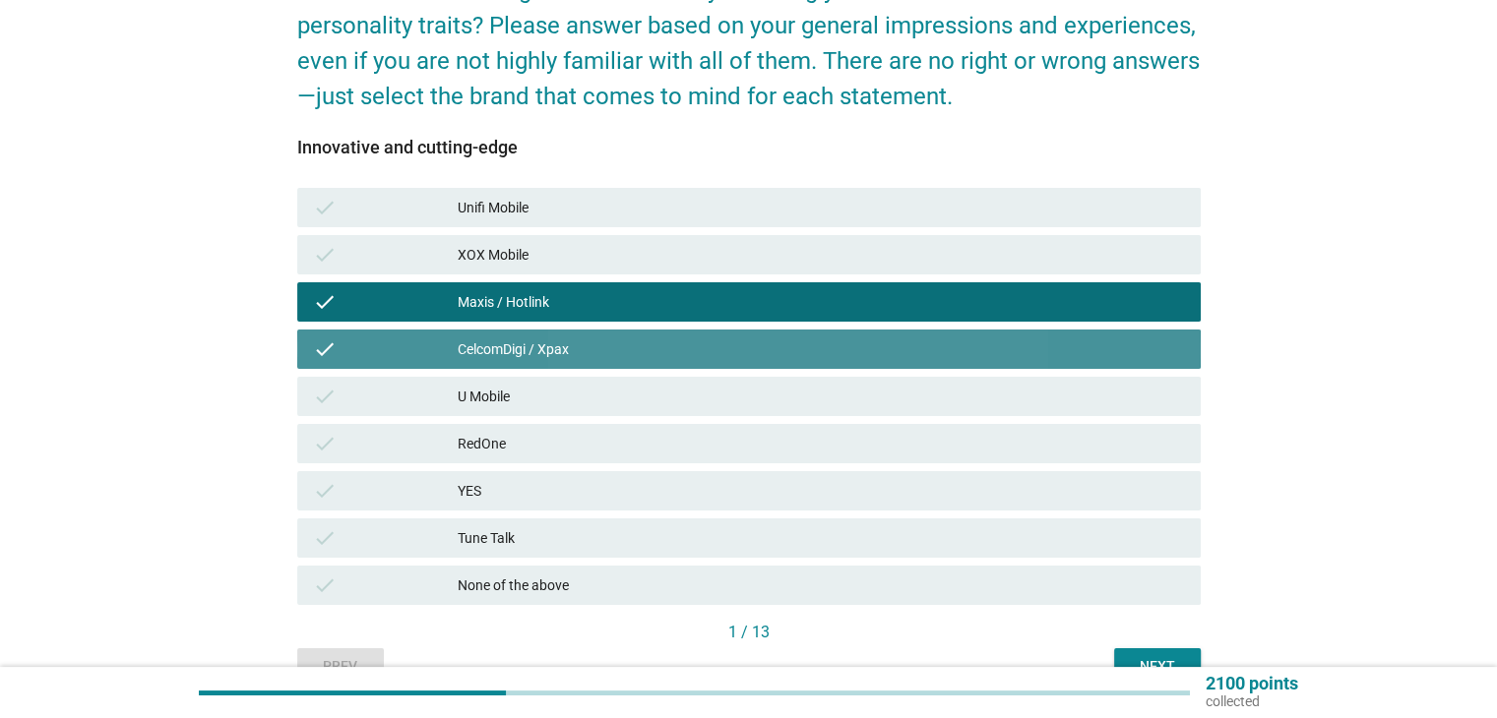
click at [1102, 401] on div "U Mobile" at bounding box center [821, 397] width 726 height 24
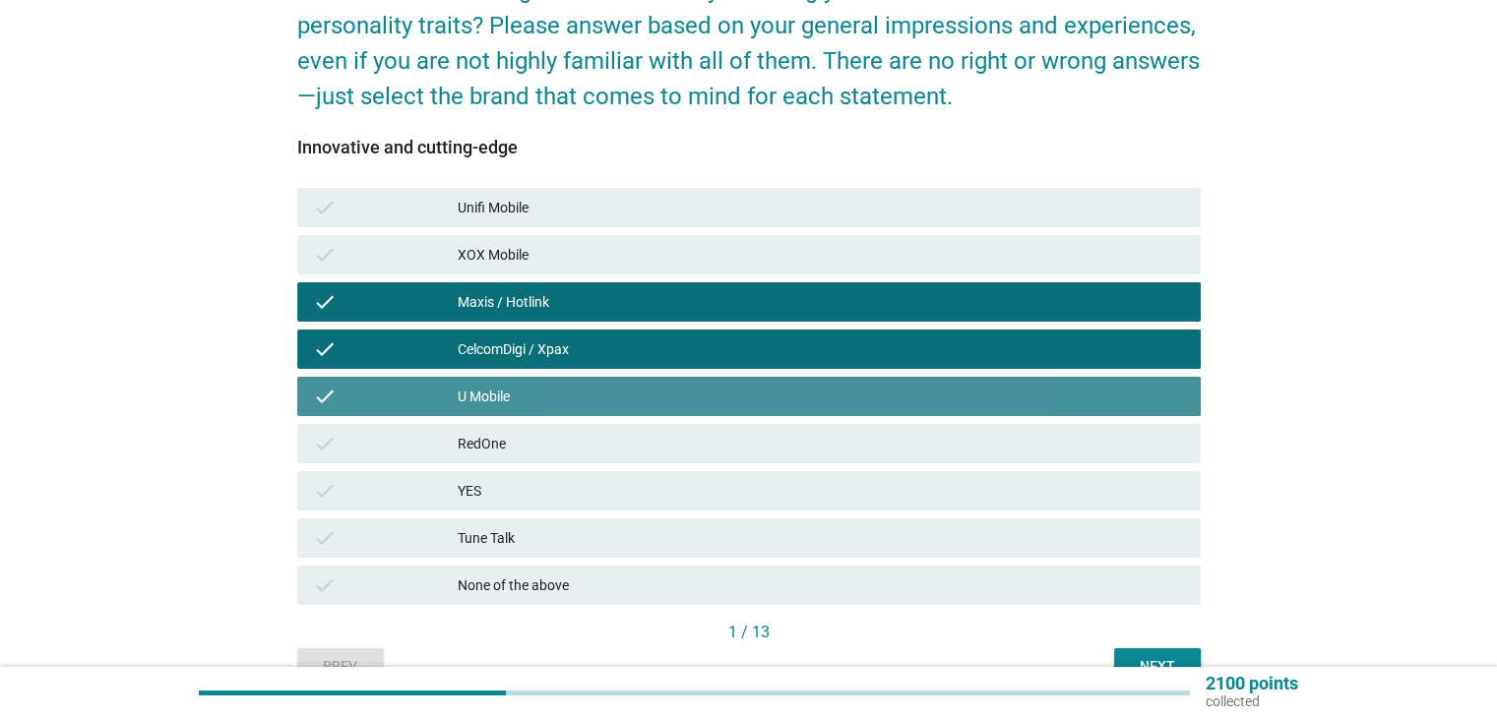
click at [1106, 442] on div "RedOne" at bounding box center [821, 444] width 726 height 24
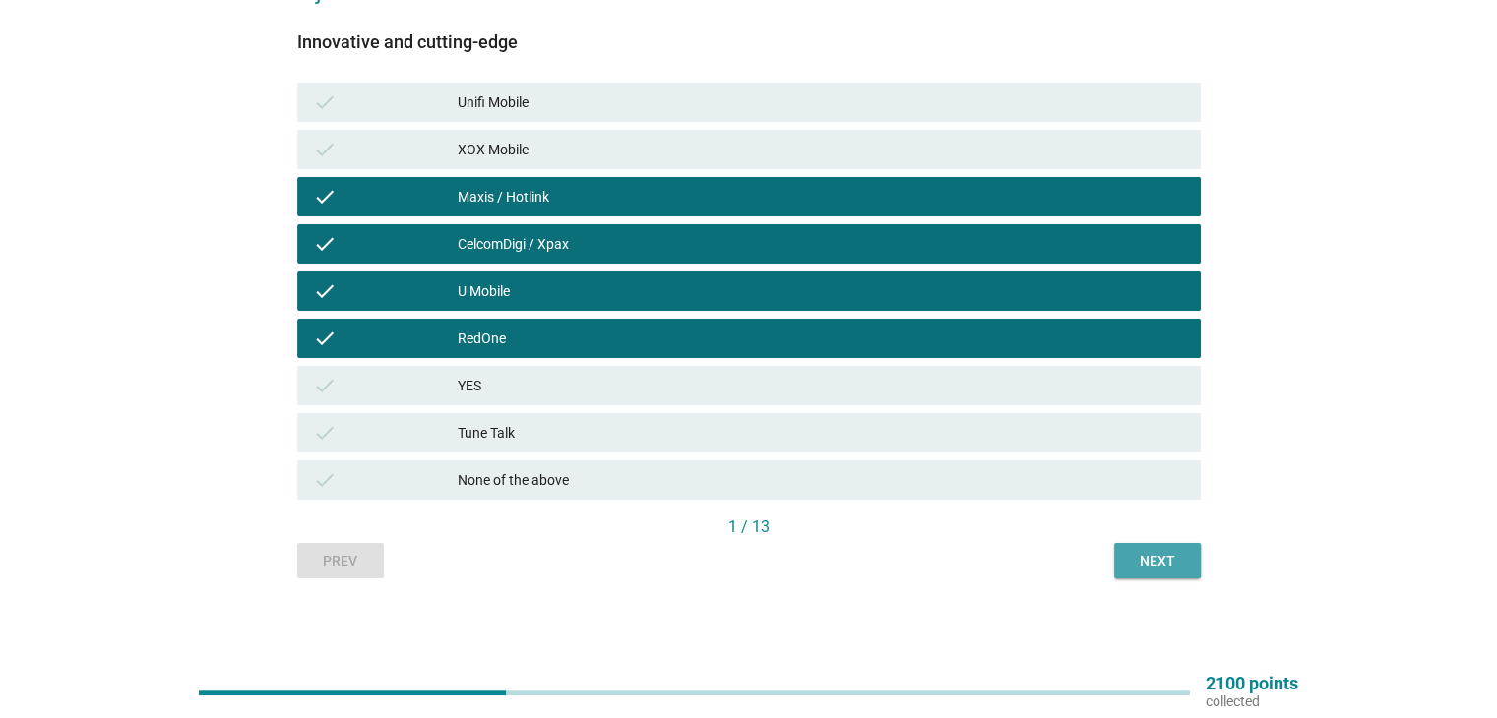
click at [1189, 575] on button "Next" at bounding box center [1157, 560] width 87 height 35
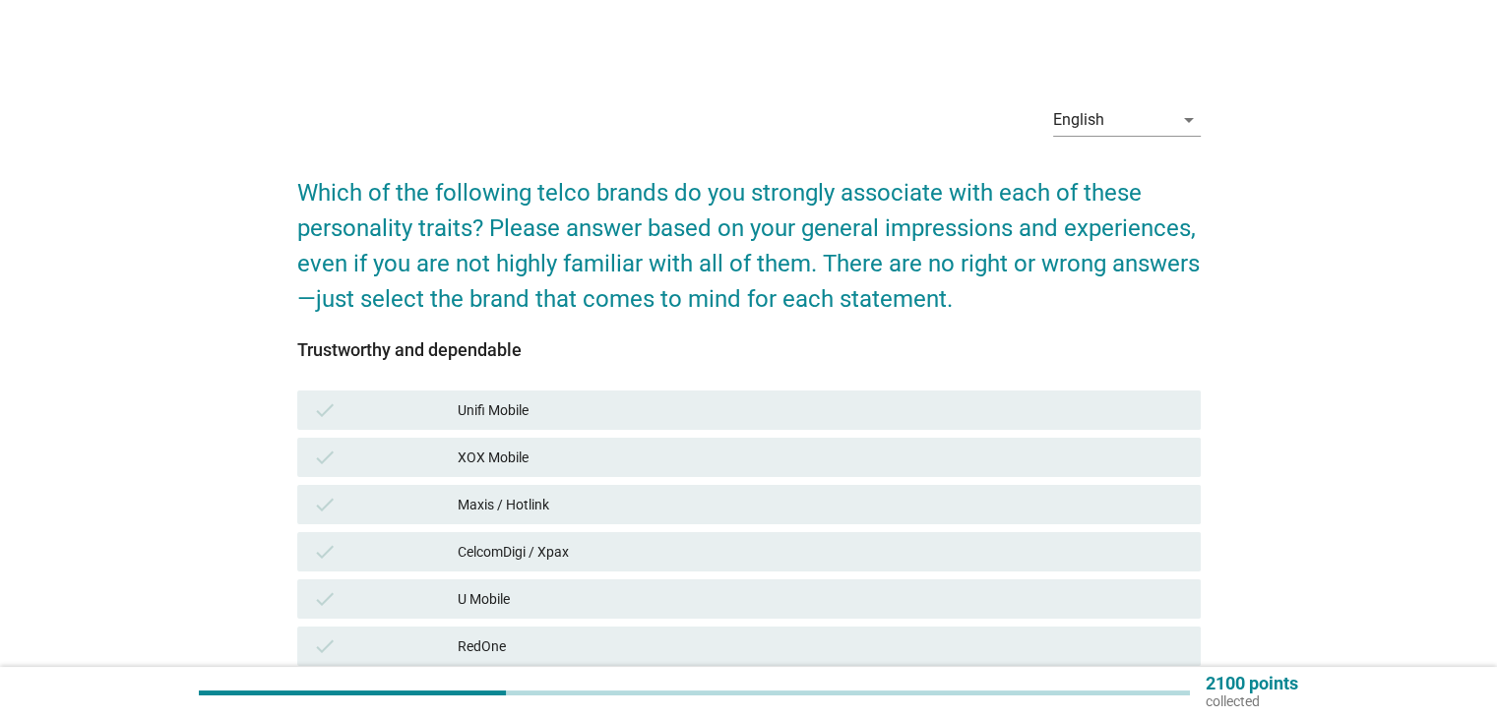
click at [1064, 460] on div "XOX Mobile" at bounding box center [821, 458] width 726 height 24
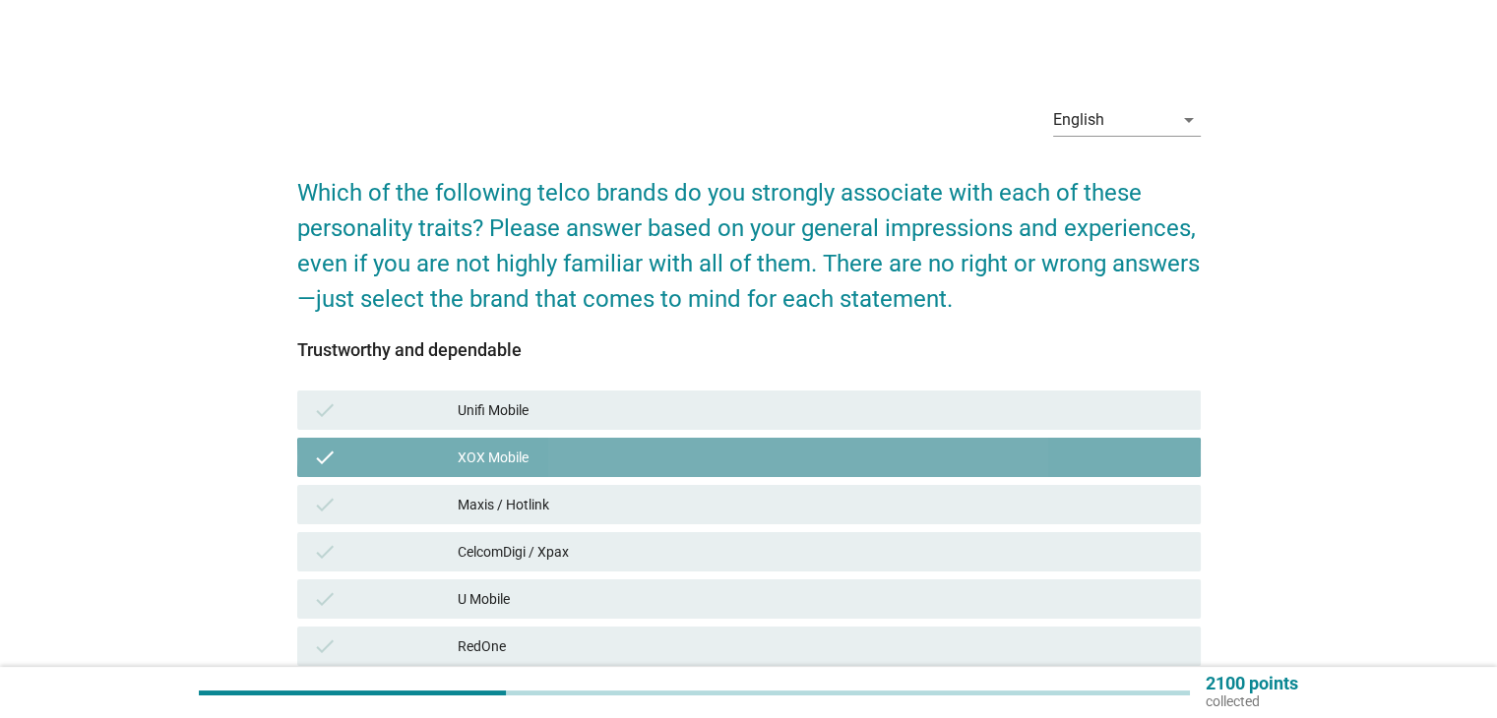
click at [1059, 504] on div "Maxis / Hotlink" at bounding box center [821, 505] width 726 height 24
click at [1051, 544] on div "CelcomDigi / Xpax" at bounding box center [821, 552] width 726 height 24
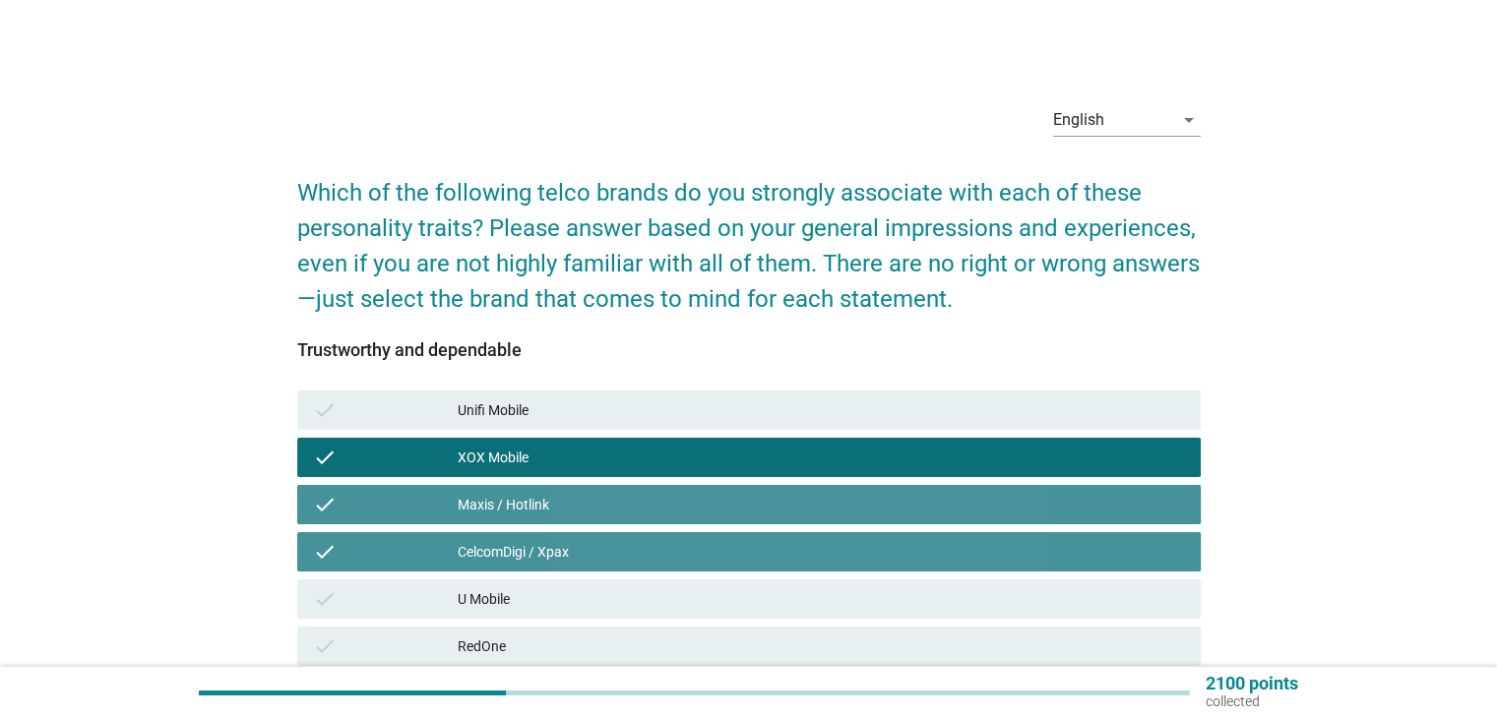
click at [1048, 581] on div "check U Mobile" at bounding box center [748, 599] width 903 height 39
click at [1047, 591] on div "U Mobile" at bounding box center [821, 599] width 726 height 24
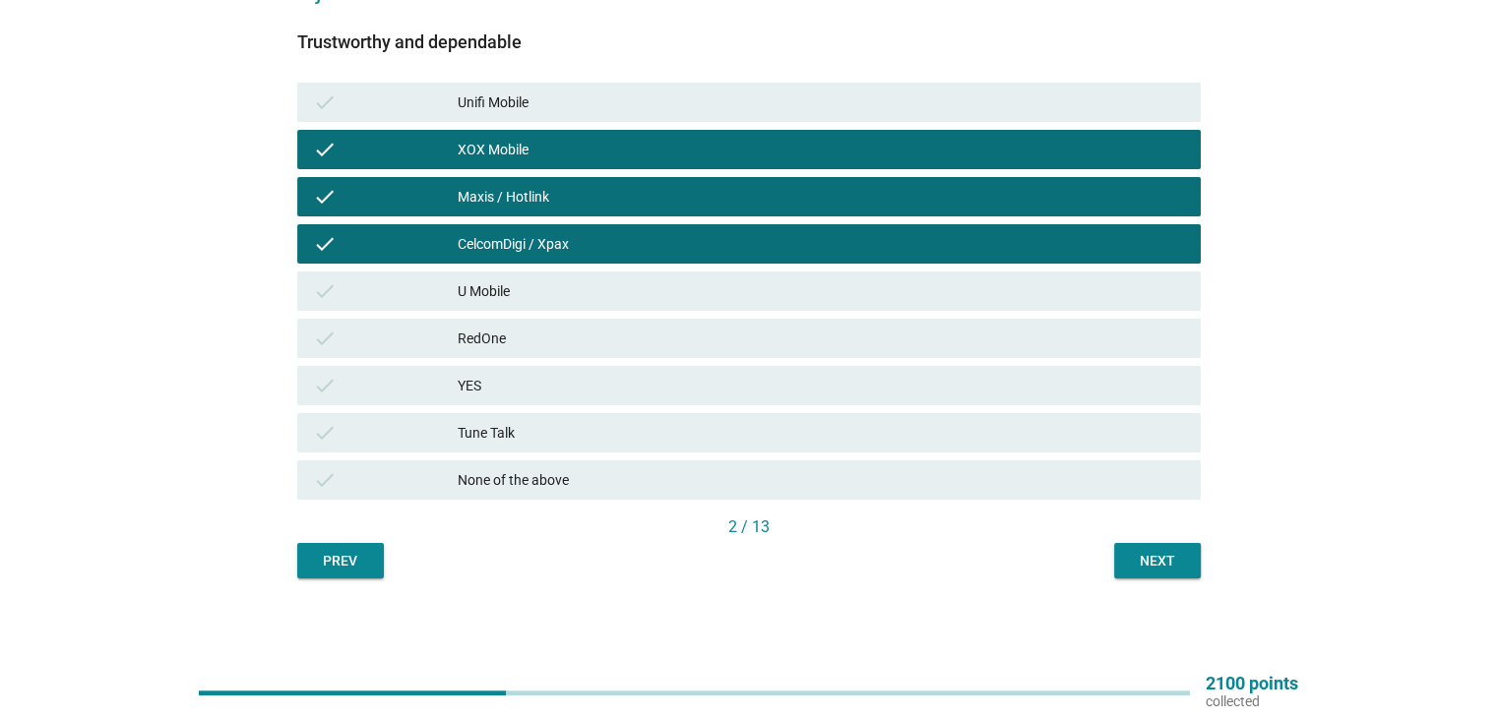
click at [1189, 561] on button "Next" at bounding box center [1157, 560] width 87 height 35
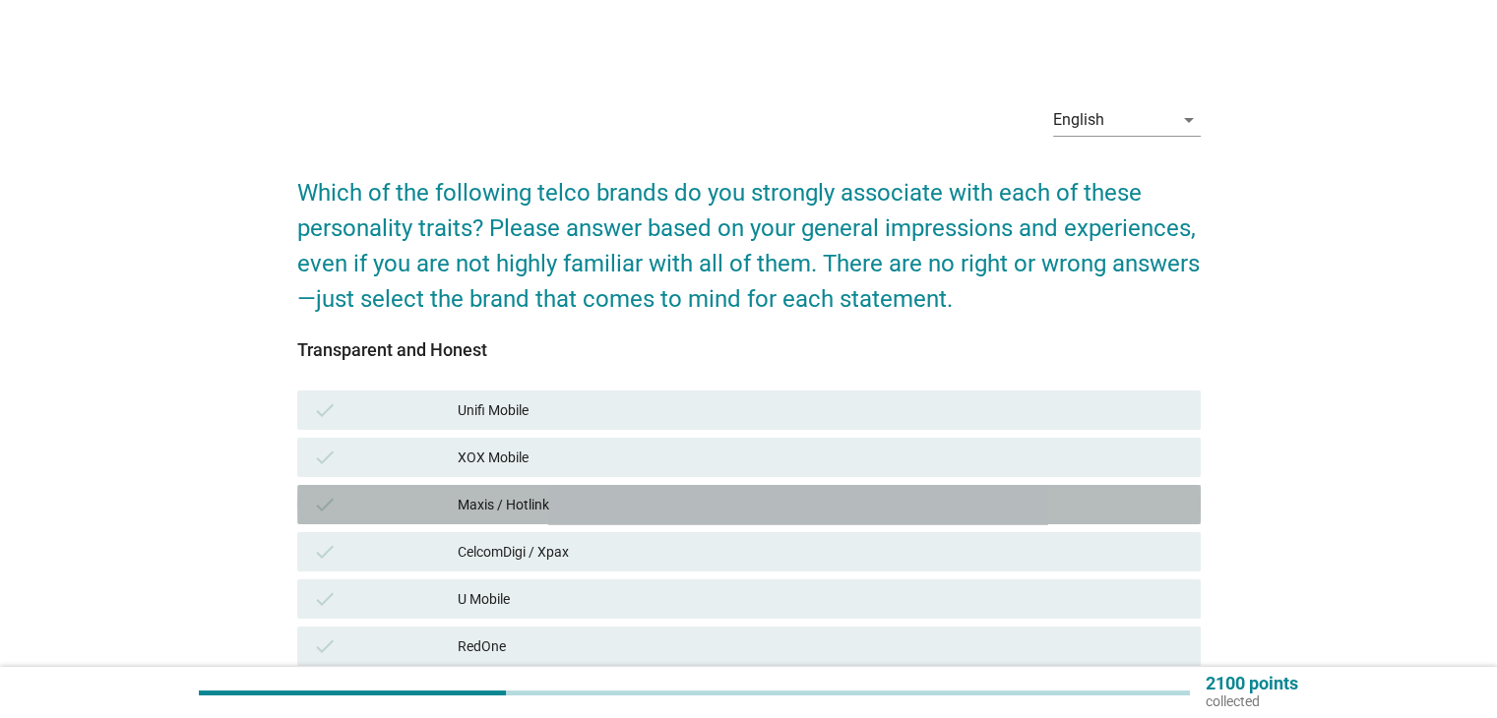
click at [1002, 489] on div "check Maxis / Hotlink" at bounding box center [748, 504] width 903 height 39
click at [996, 543] on div "CelcomDigi / Xpax" at bounding box center [821, 552] width 726 height 24
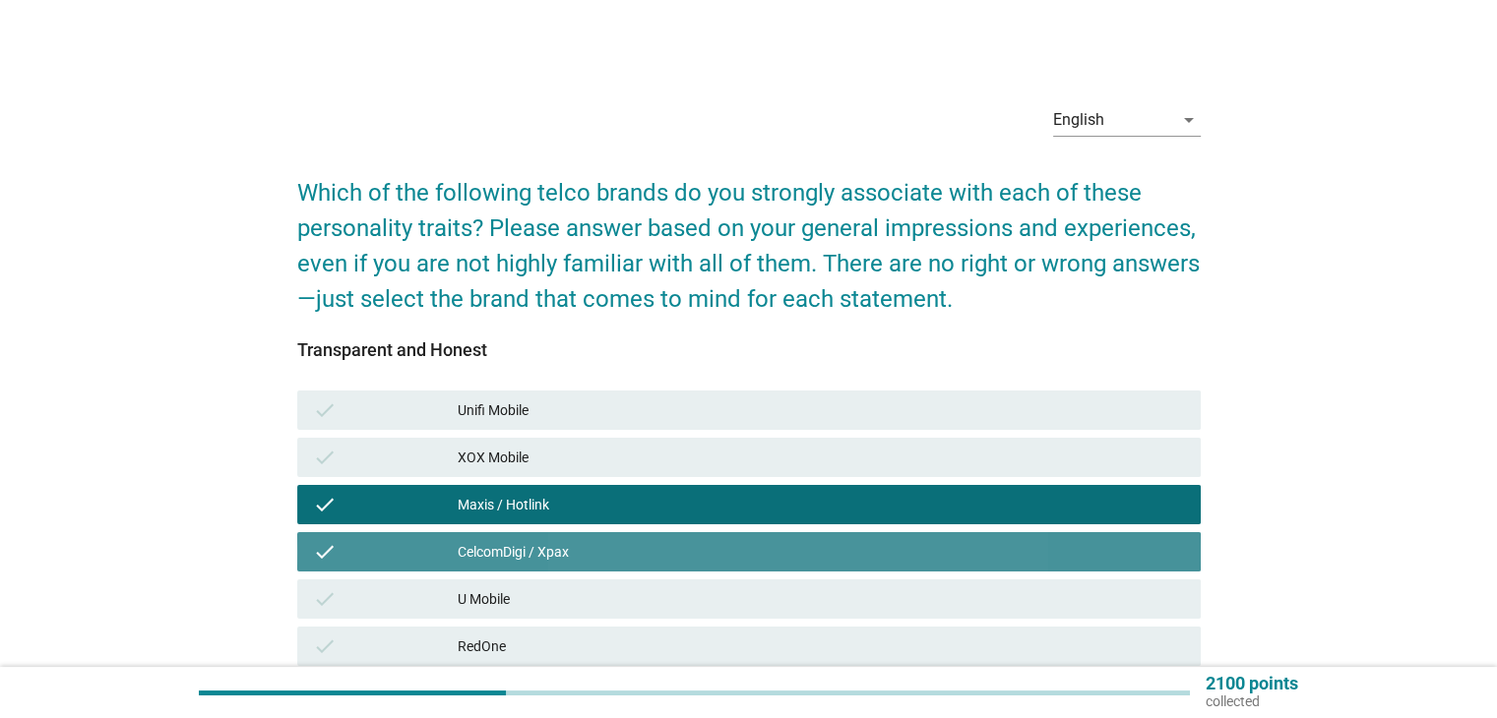
click at [989, 580] on div "check U Mobile" at bounding box center [748, 599] width 903 height 39
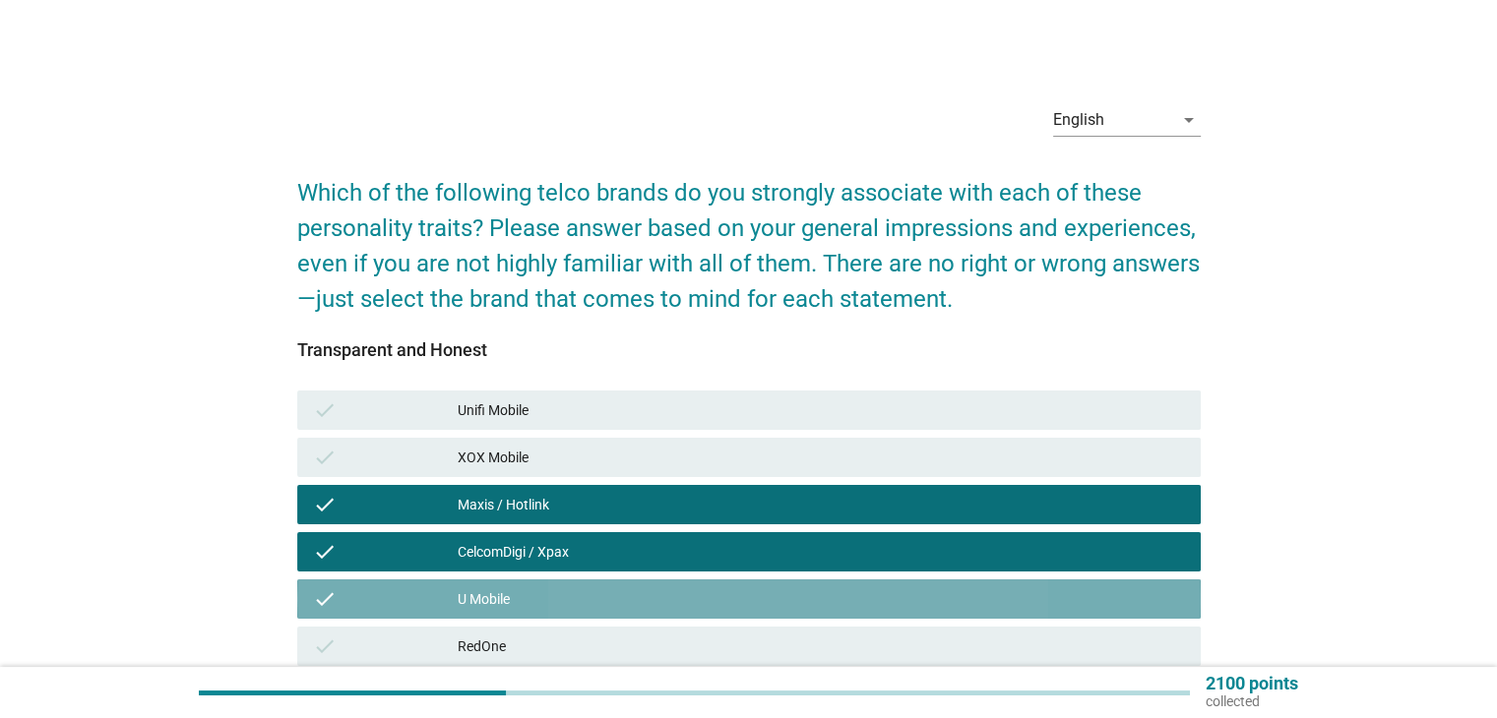
click at [989, 606] on div "U Mobile" at bounding box center [821, 599] width 726 height 24
click at [999, 633] on div "check RedOne" at bounding box center [748, 646] width 903 height 39
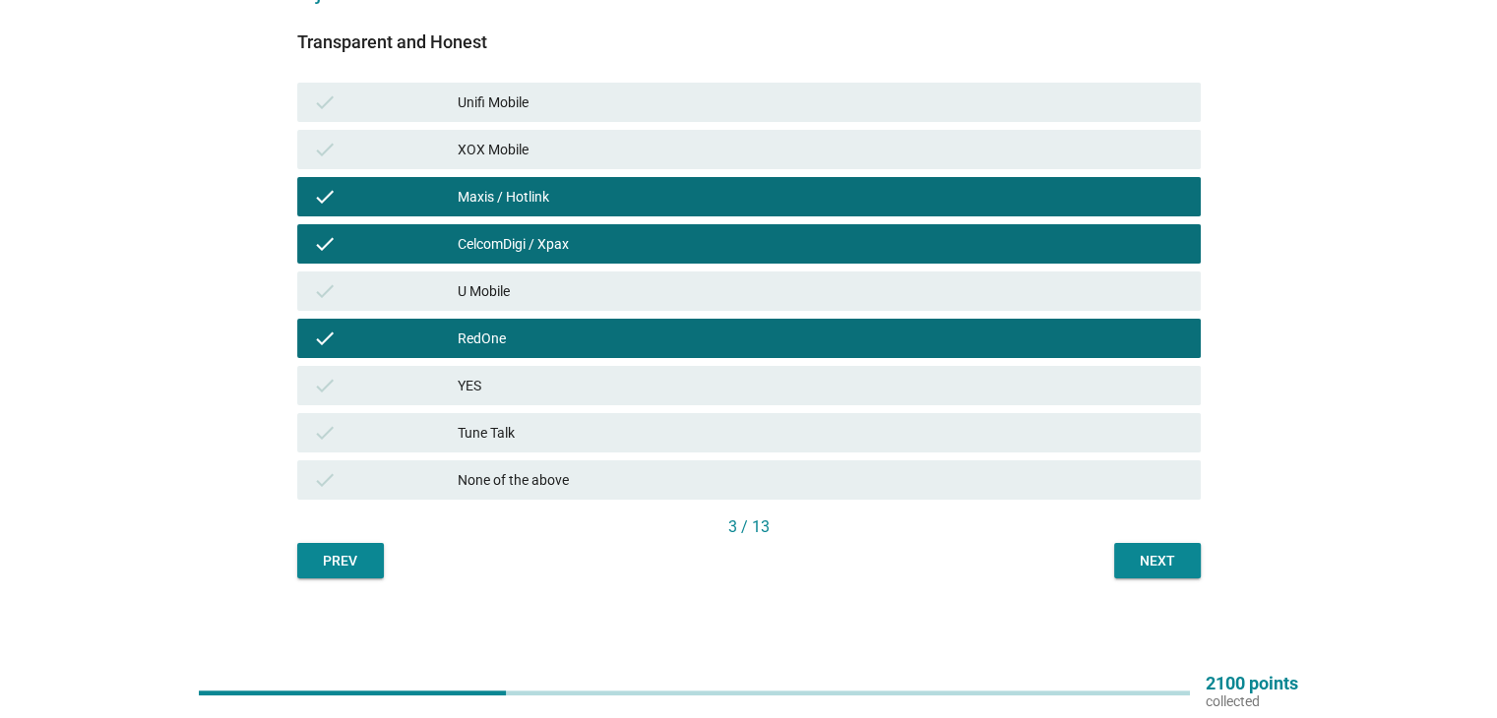
click at [1187, 563] on button "Next" at bounding box center [1157, 560] width 87 height 35
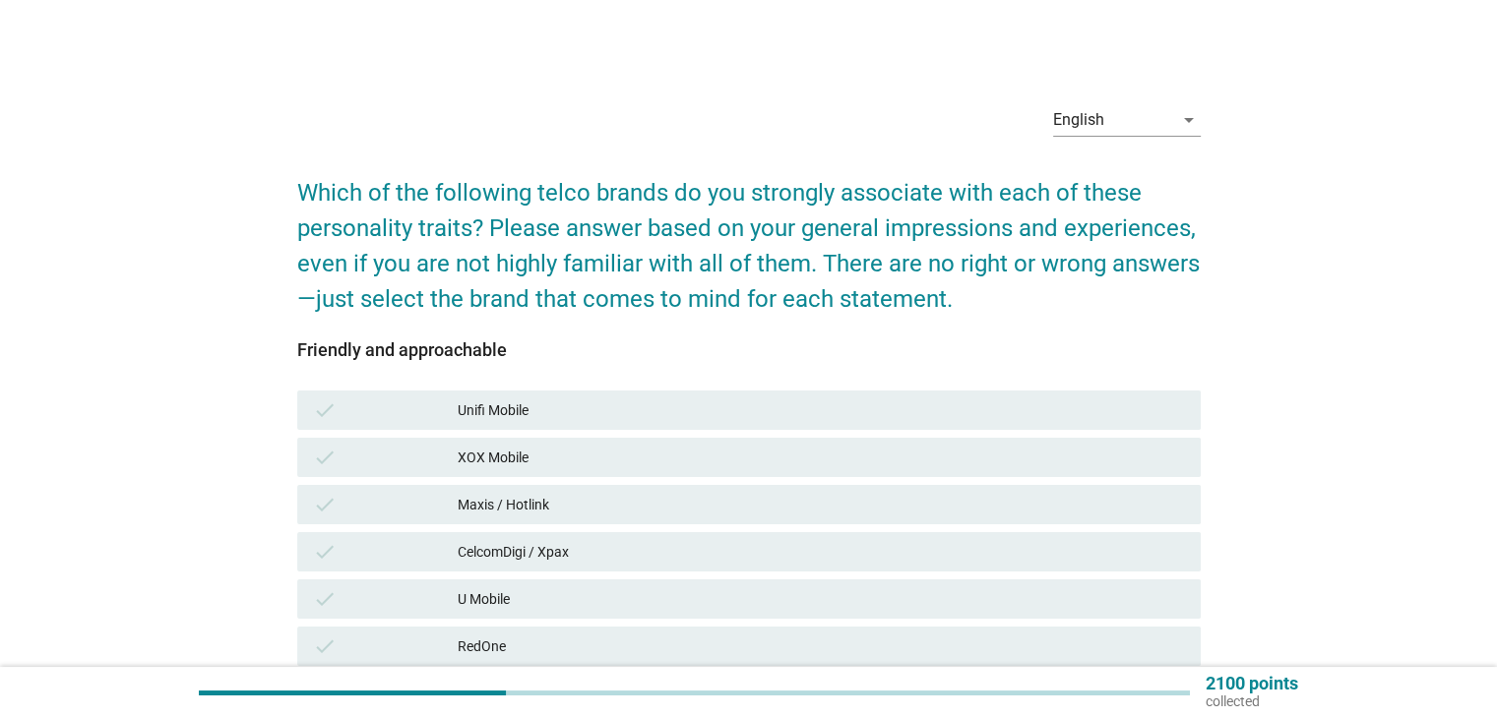
click at [1022, 504] on div "Maxis / Hotlink" at bounding box center [821, 505] width 726 height 24
click at [1025, 520] on div "check Maxis / Hotlink" at bounding box center [748, 504] width 903 height 39
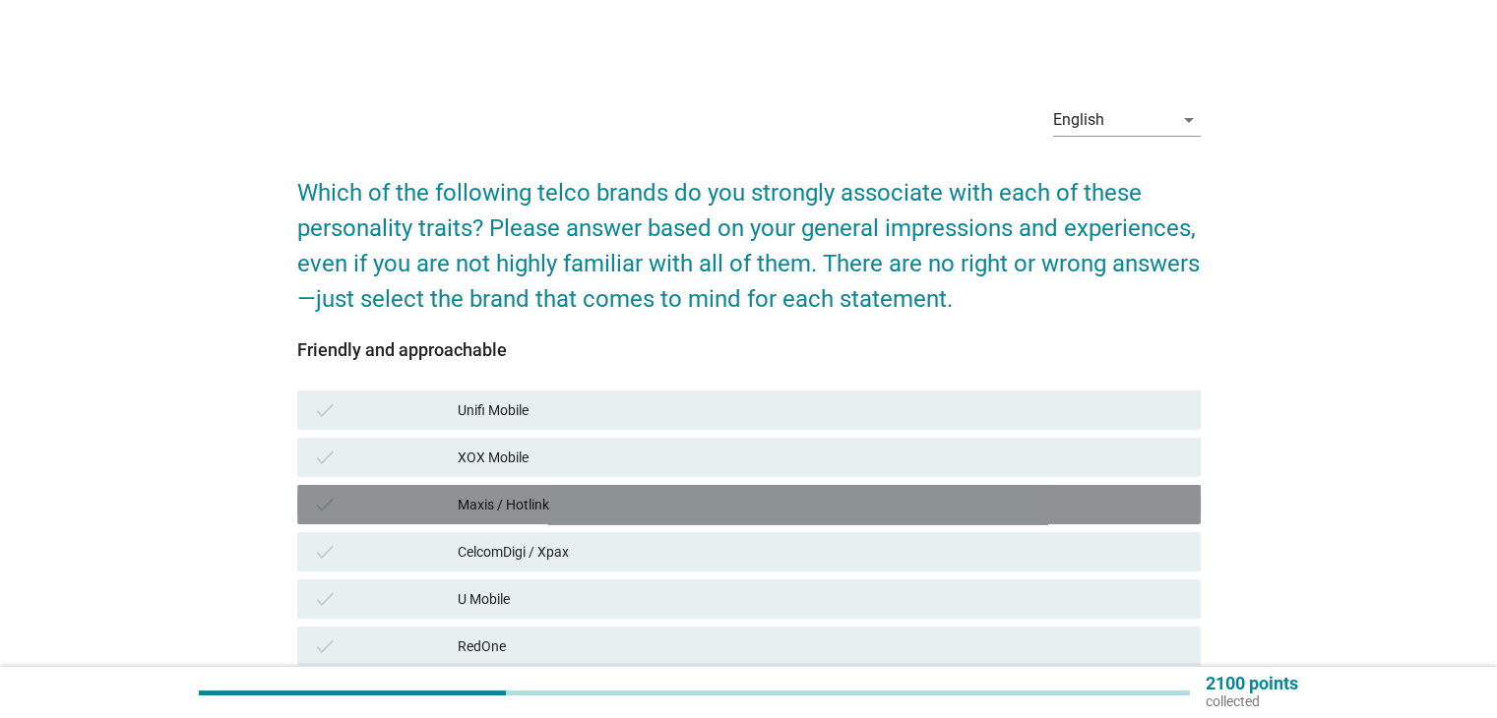
click at [1024, 551] on div "CelcomDigi / Xpax" at bounding box center [821, 552] width 726 height 24
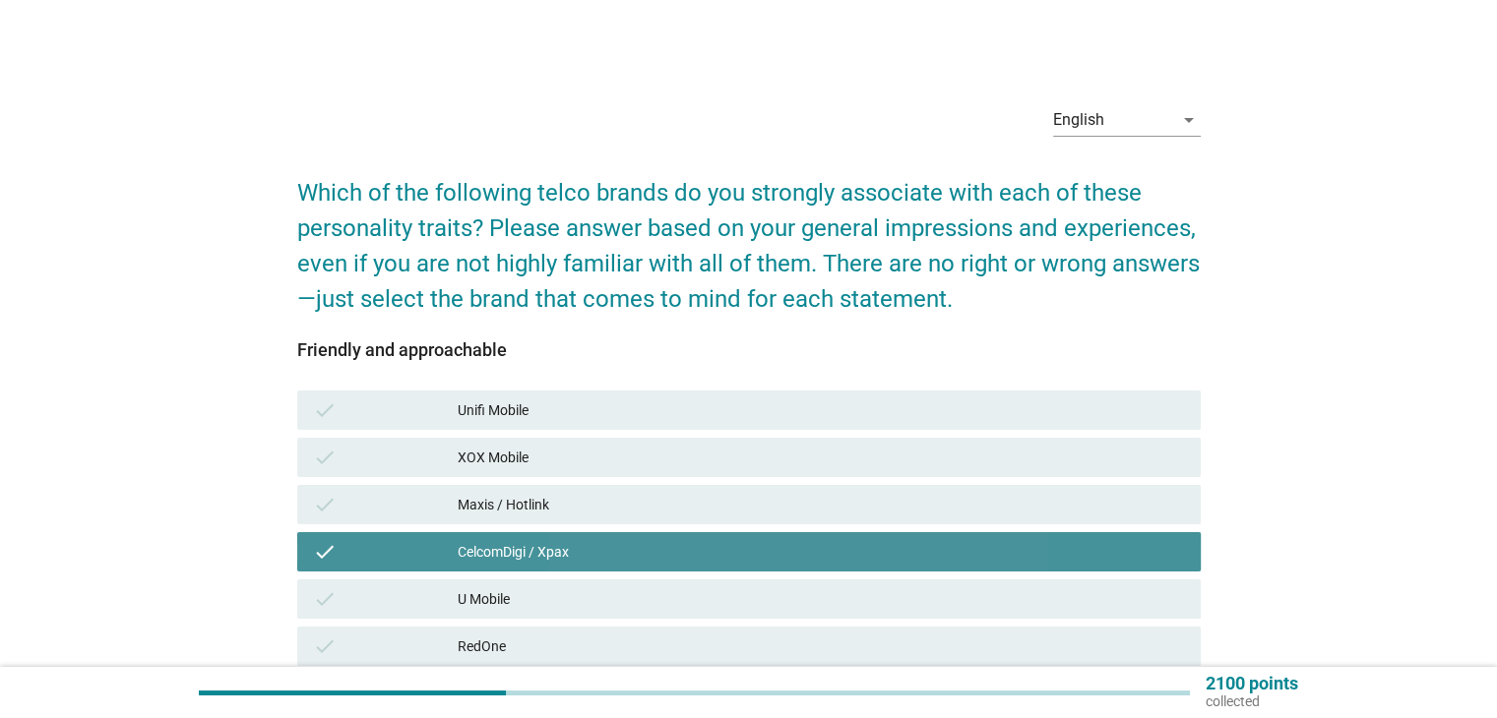
click at [1022, 583] on div "check U Mobile" at bounding box center [748, 599] width 903 height 39
click at [1024, 603] on div "U Mobile" at bounding box center [821, 599] width 726 height 24
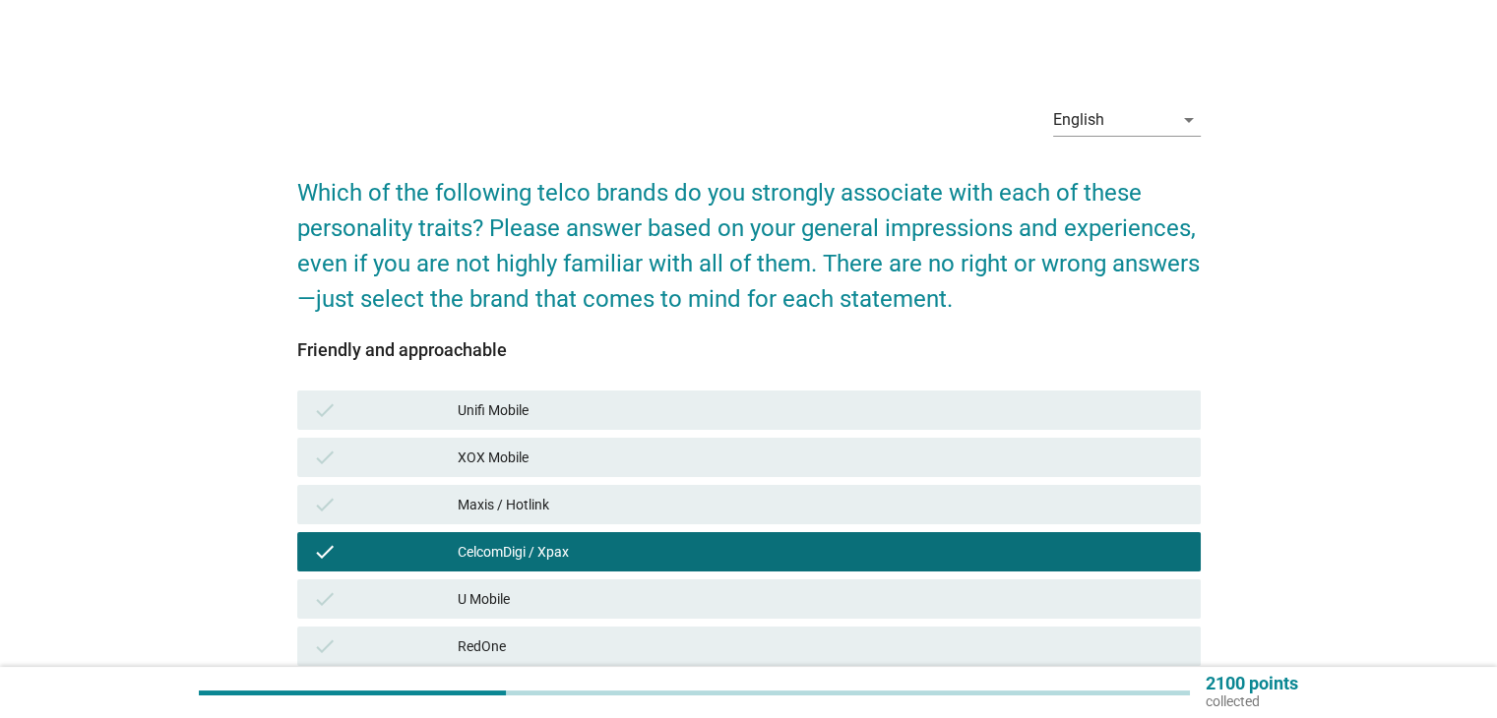
click at [1084, 512] on div "Maxis / Hotlink" at bounding box center [821, 505] width 726 height 24
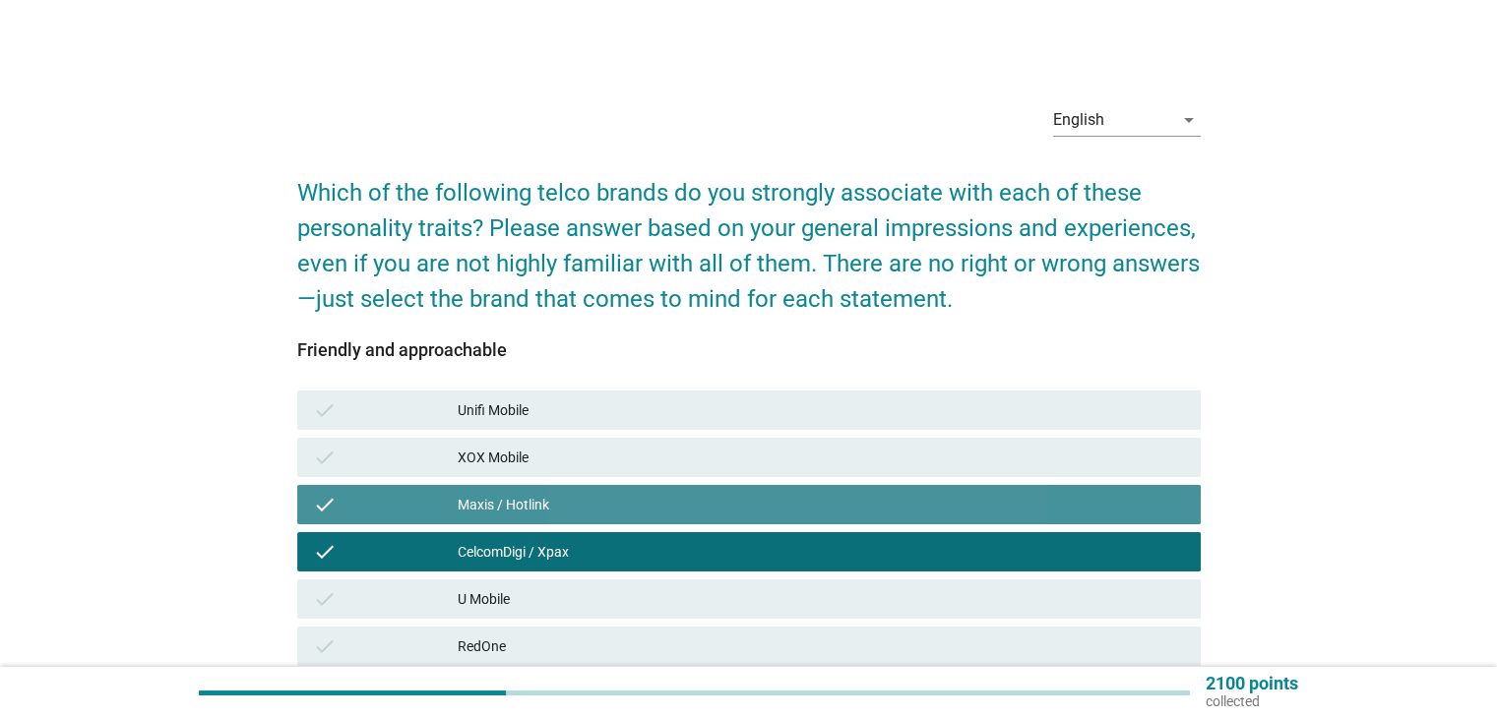
click at [1071, 460] on div "XOX Mobile" at bounding box center [821, 458] width 726 height 24
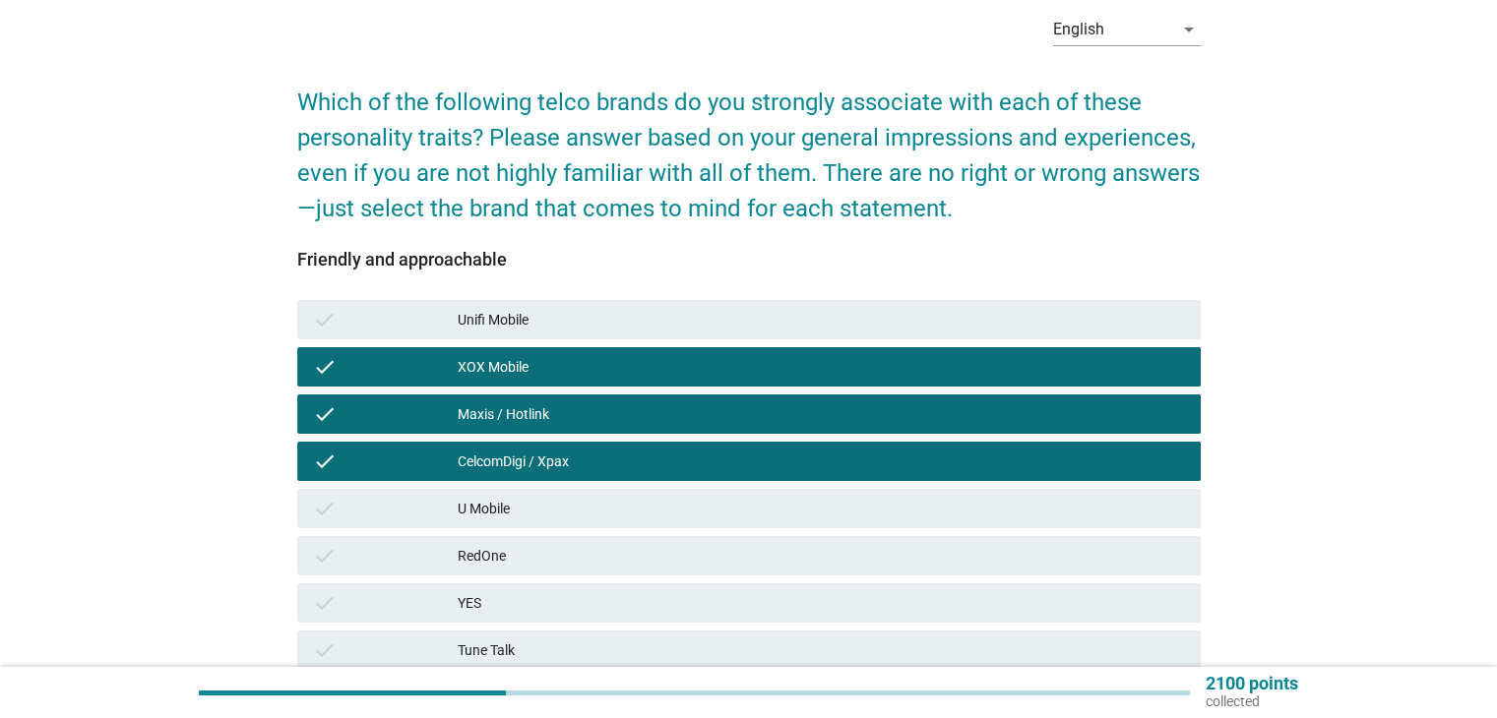
scroll to position [244, 0]
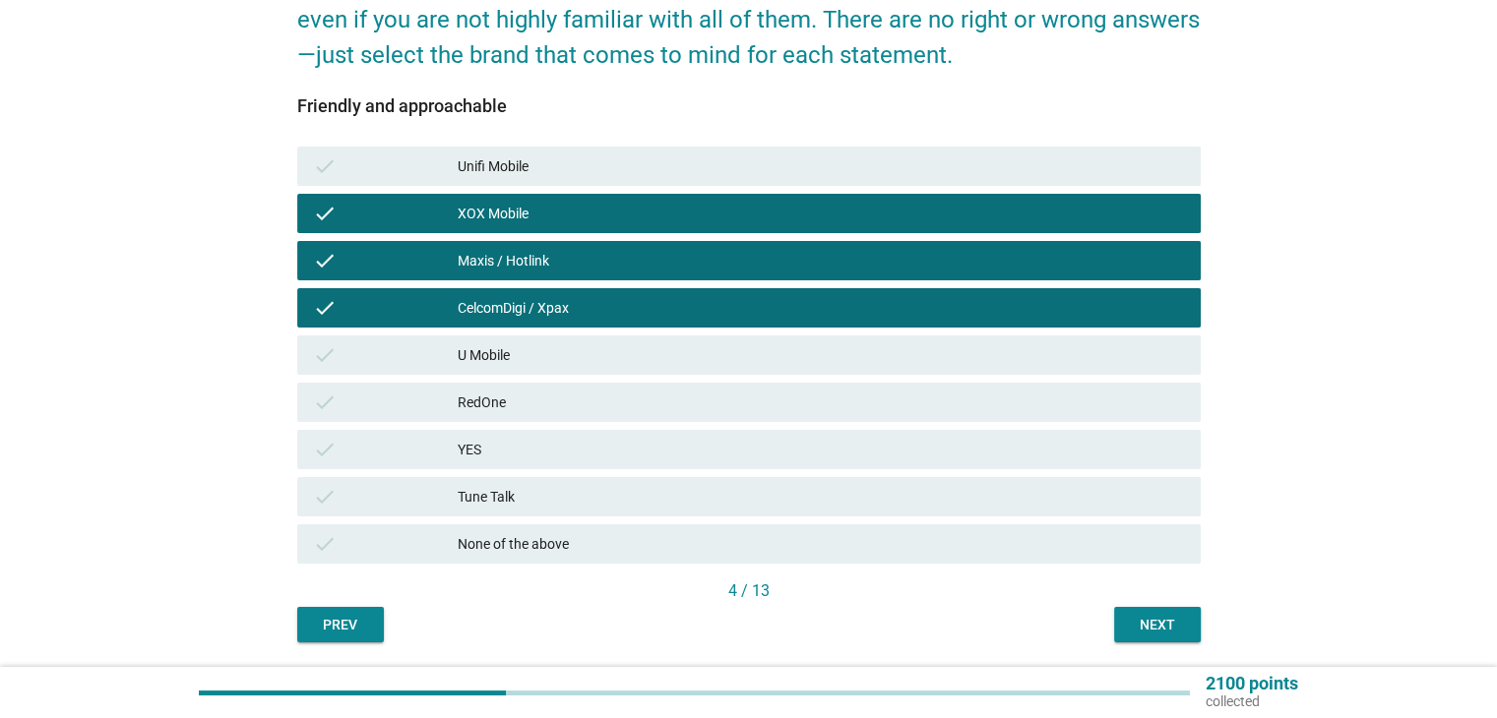
click at [1172, 628] on div "Next" at bounding box center [1157, 625] width 55 height 21
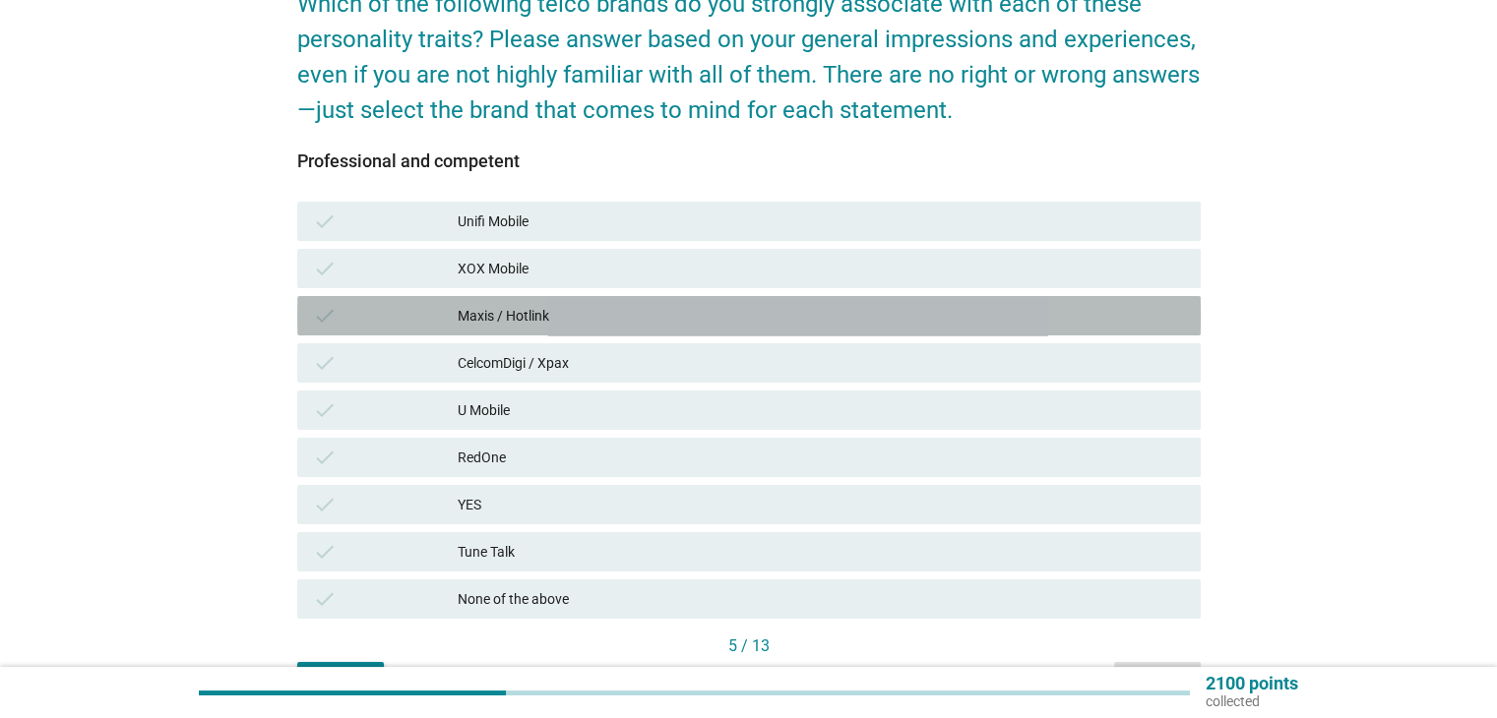
click at [1035, 331] on div "check Maxis / Hotlink" at bounding box center [748, 315] width 903 height 39
click at [1023, 374] on div "CelcomDigi / Xpax" at bounding box center [821, 363] width 726 height 24
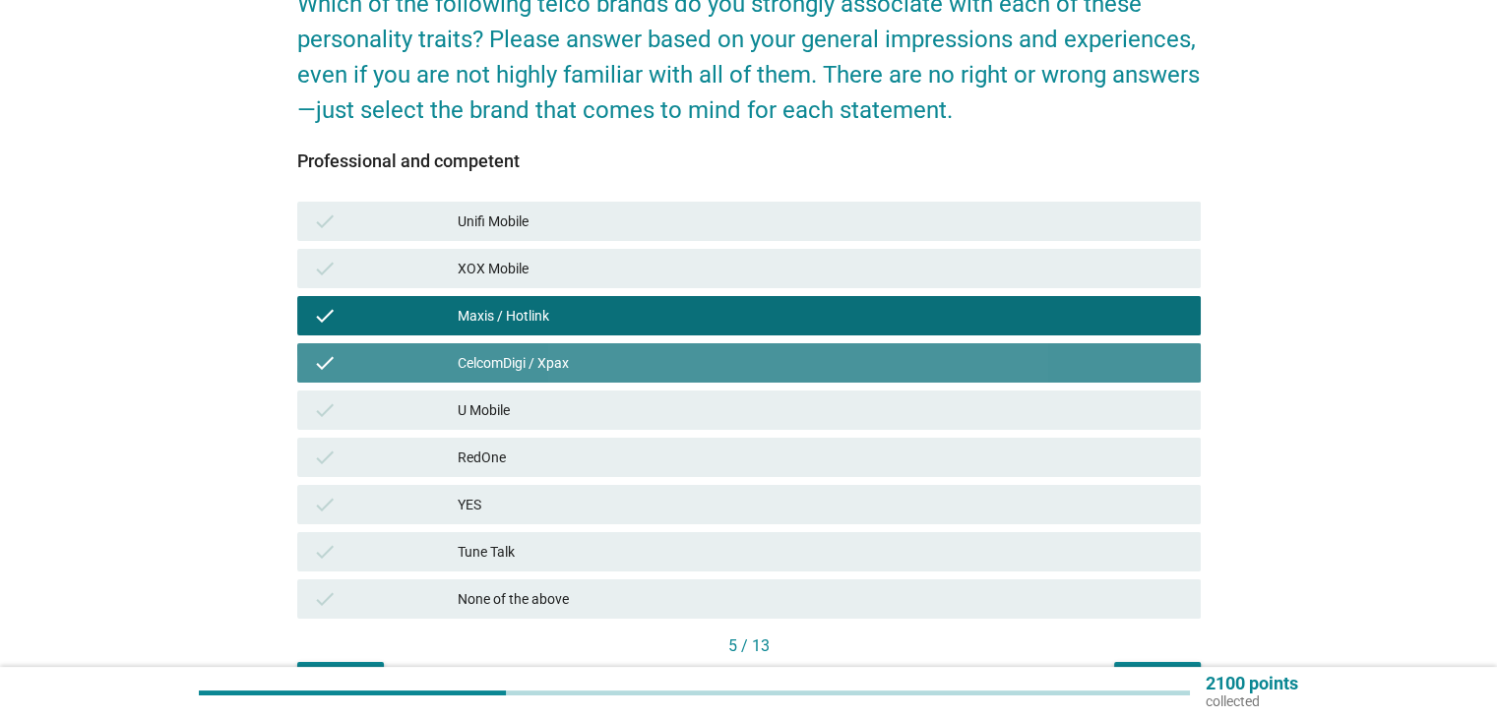
click at [1015, 421] on div "U Mobile" at bounding box center [821, 411] width 726 height 24
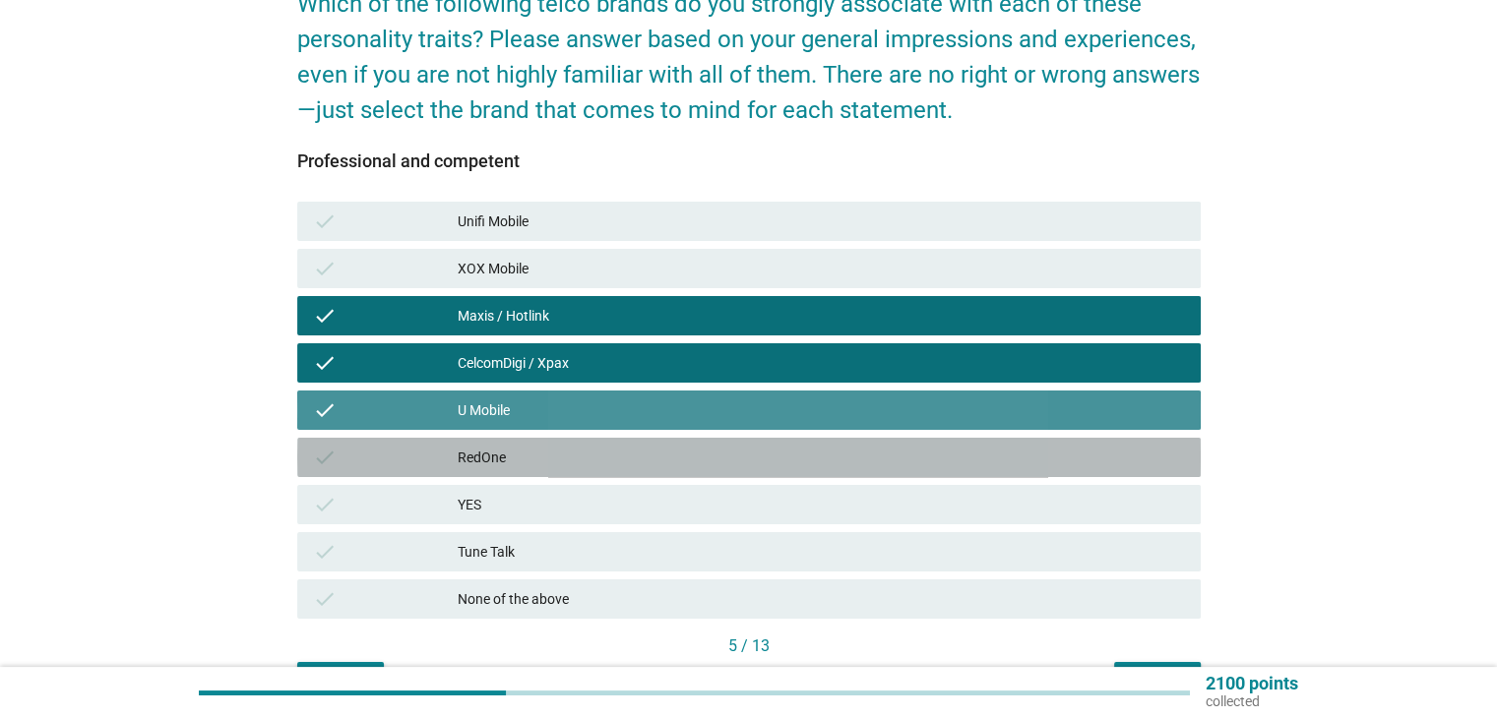
click at [1012, 464] on div "RedOne" at bounding box center [821, 458] width 726 height 24
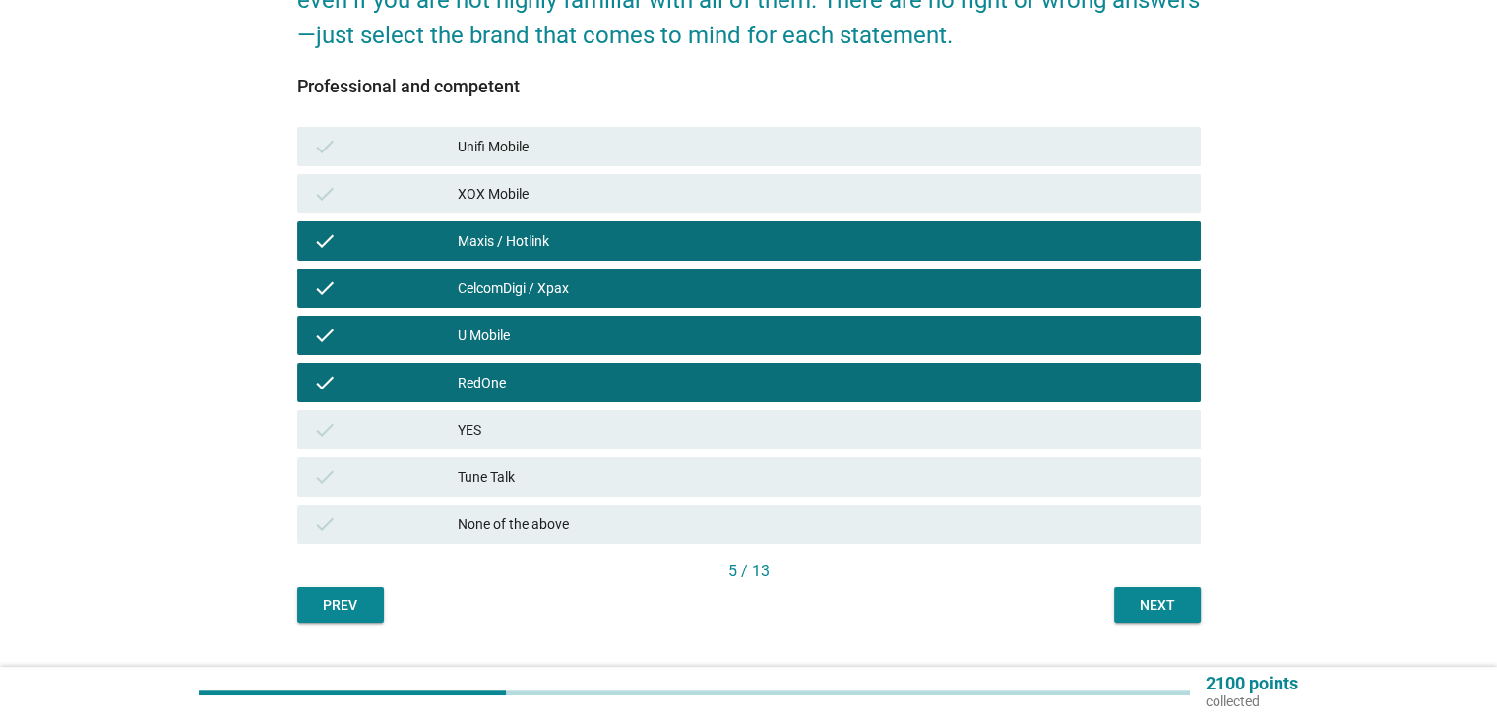
scroll to position [308, 0]
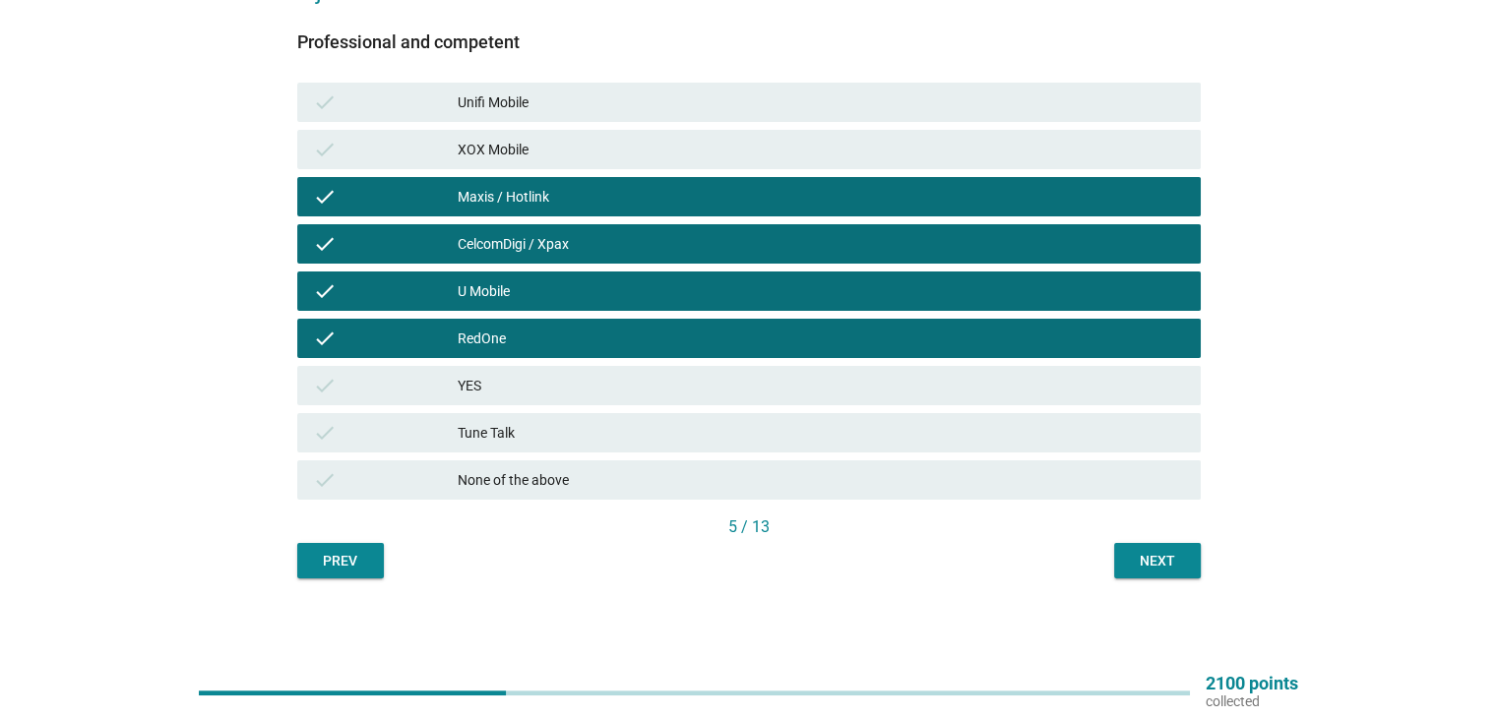
click at [1181, 574] on button "Next" at bounding box center [1157, 560] width 87 height 35
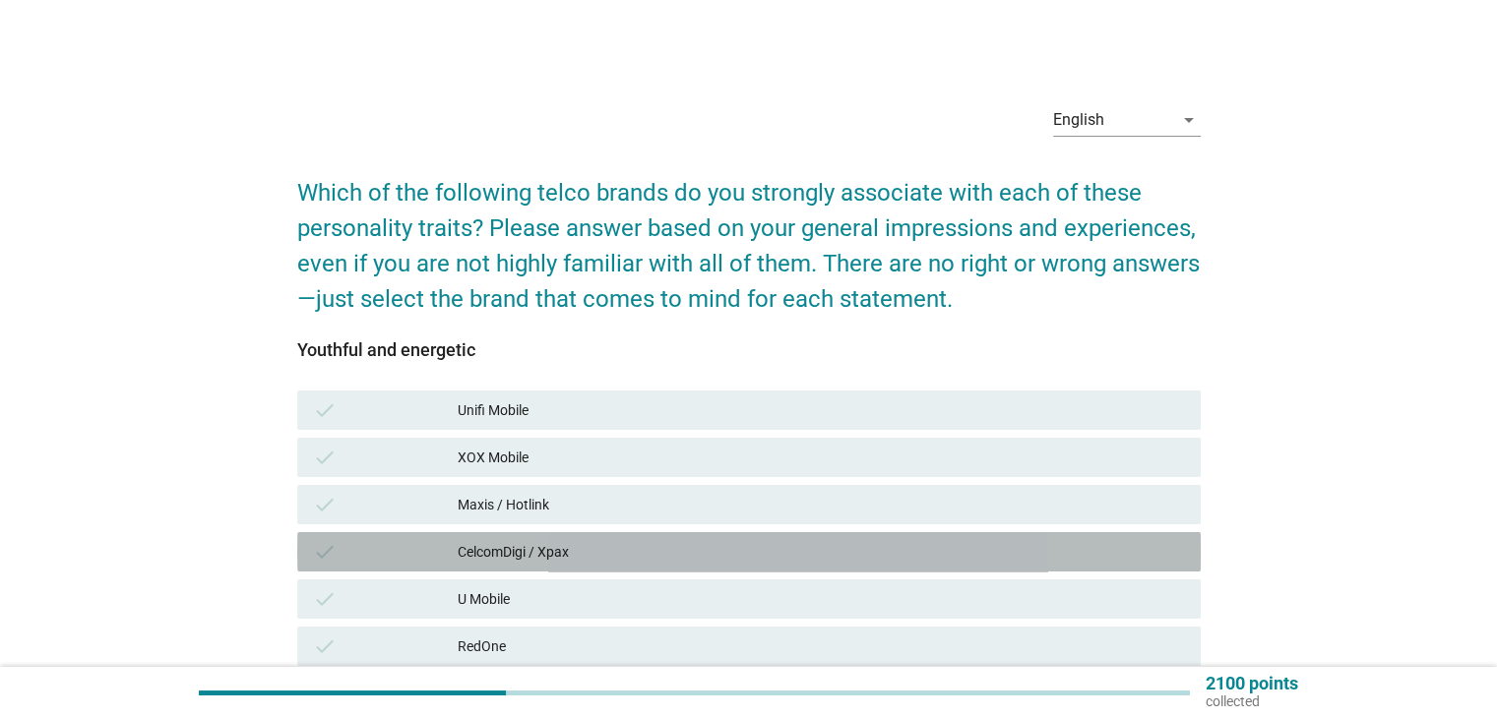
click at [1000, 540] on div "CelcomDigi / Xpax" at bounding box center [821, 552] width 726 height 24
click at [997, 557] on div "CelcomDigi / Xpax" at bounding box center [821, 552] width 726 height 24
click at [996, 598] on div "U Mobile" at bounding box center [821, 599] width 726 height 24
click at [1004, 614] on div "check U Mobile" at bounding box center [748, 599] width 903 height 39
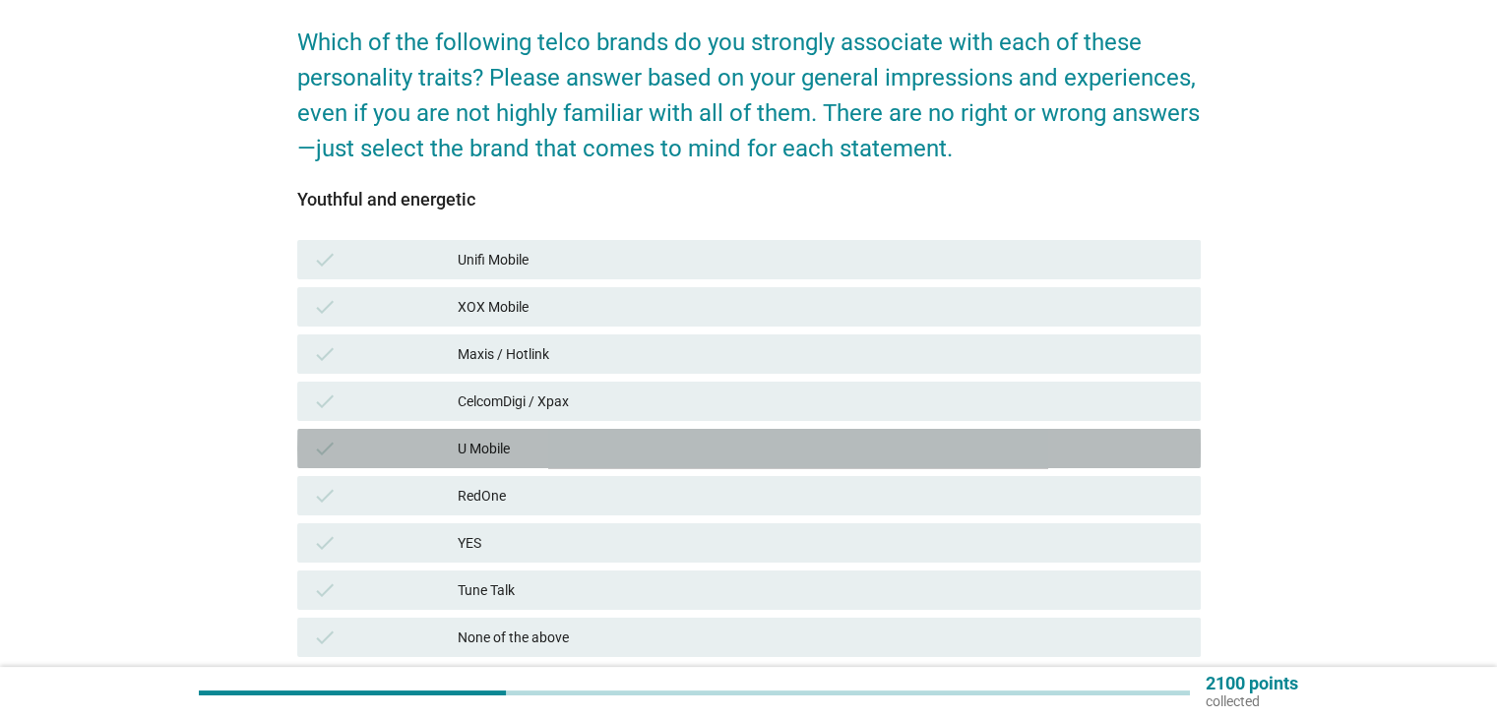
click at [1046, 441] on div "U Mobile" at bounding box center [821, 449] width 726 height 24
click at [1031, 488] on div "RedOne" at bounding box center [821, 496] width 726 height 24
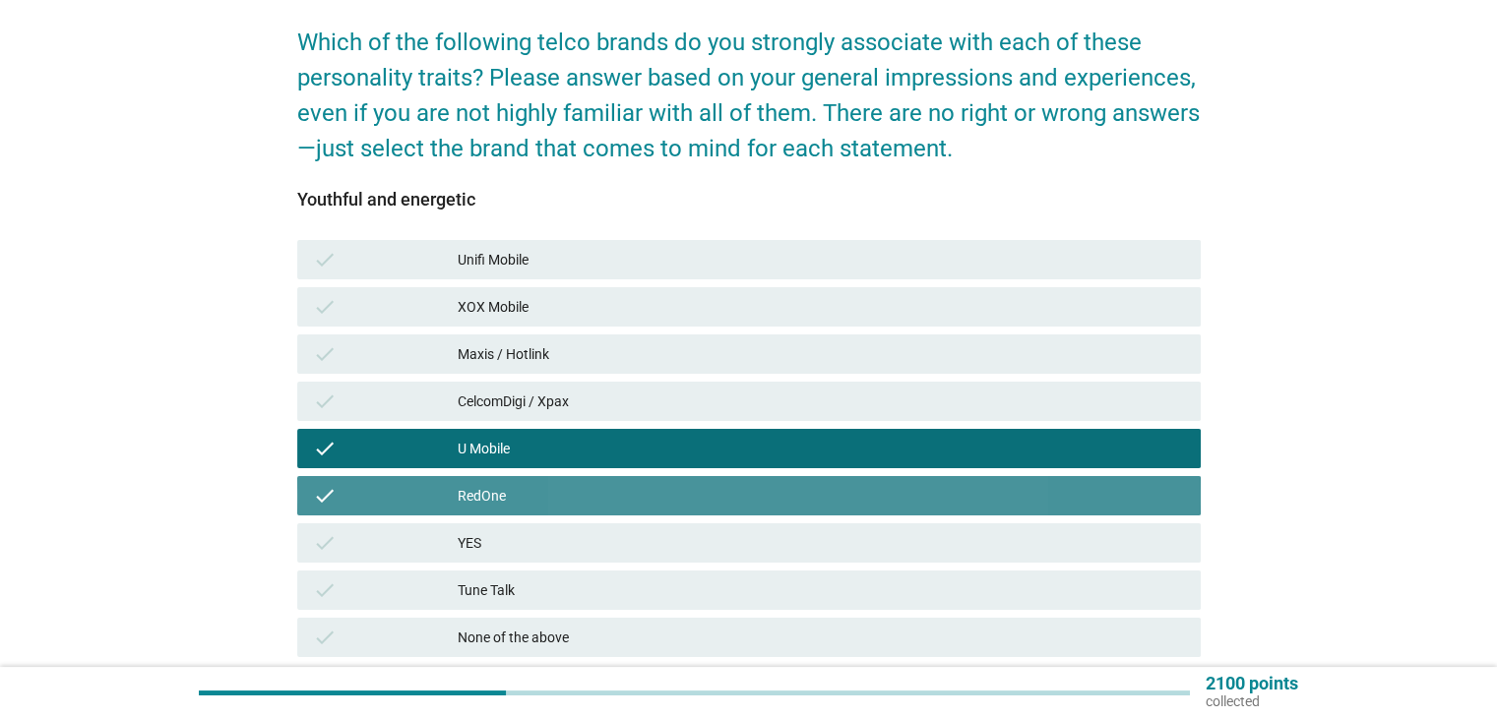
click at [1030, 503] on div "RedOne" at bounding box center [821, 496] width 726 height 24
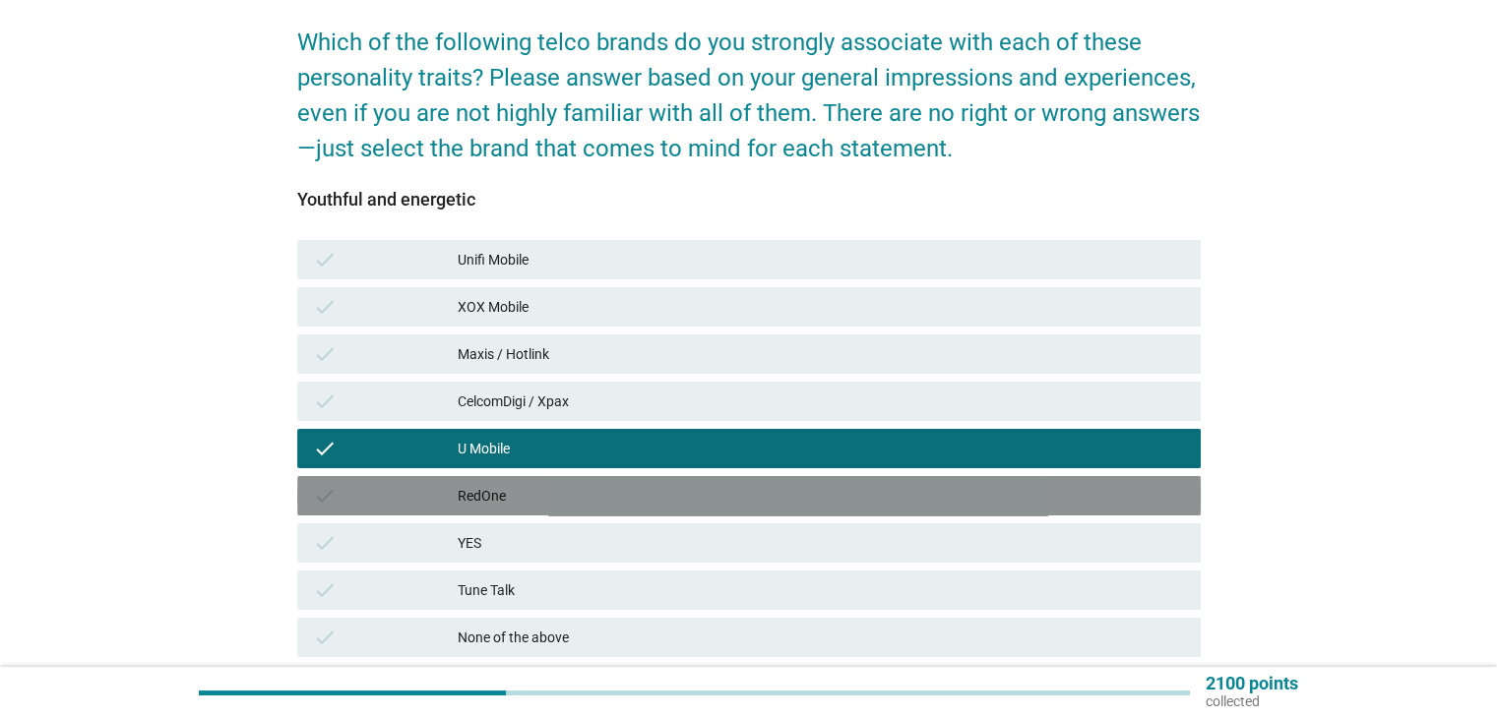
click at [1031, 509] on div "check RedOne" at bounding box center [748, 495] width 903 height 39
click at [1041, 394] on div "CelcomDigi / Xpax" at bounding box center [821, 402] width 726 height 24
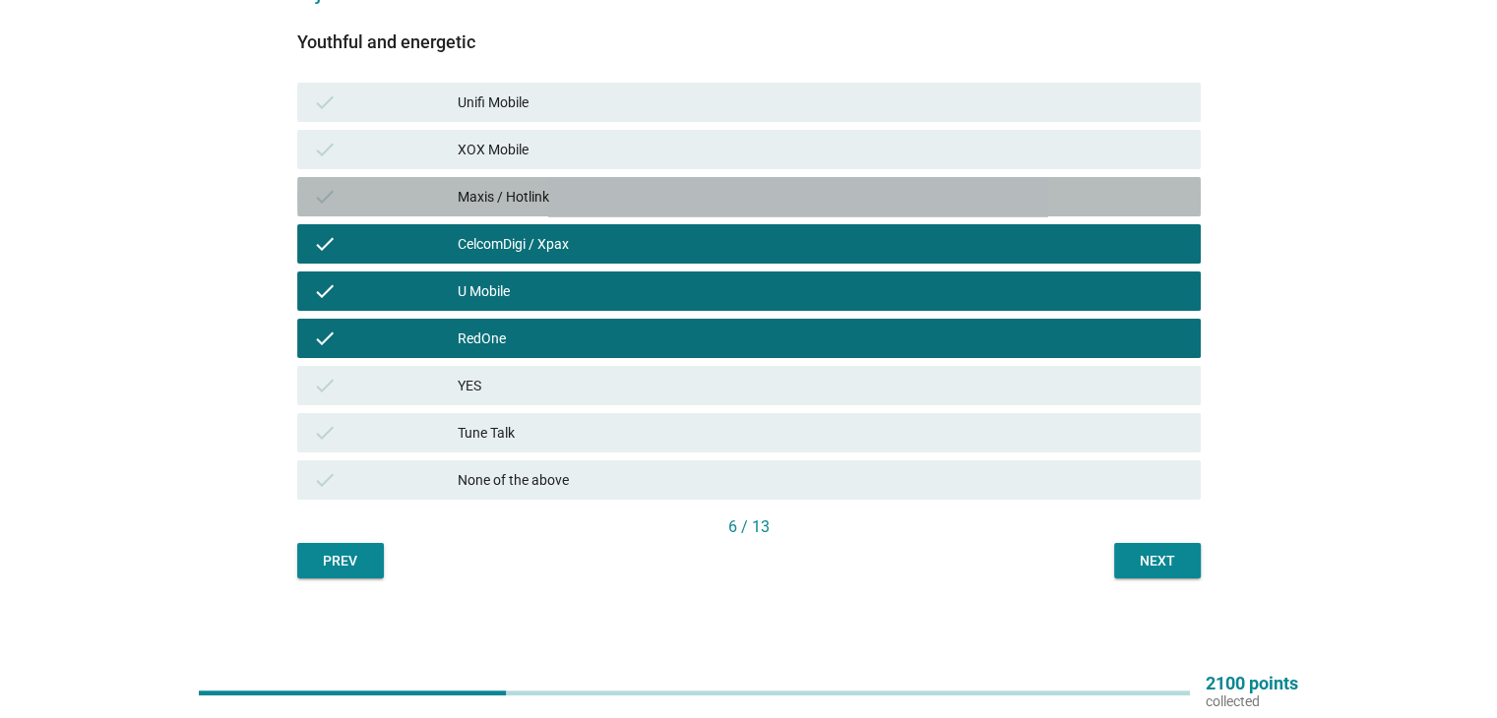
click at [1129, 212] on div "check Maxis / Hotlink" at bounding box center [748, 196] width 903 height 39
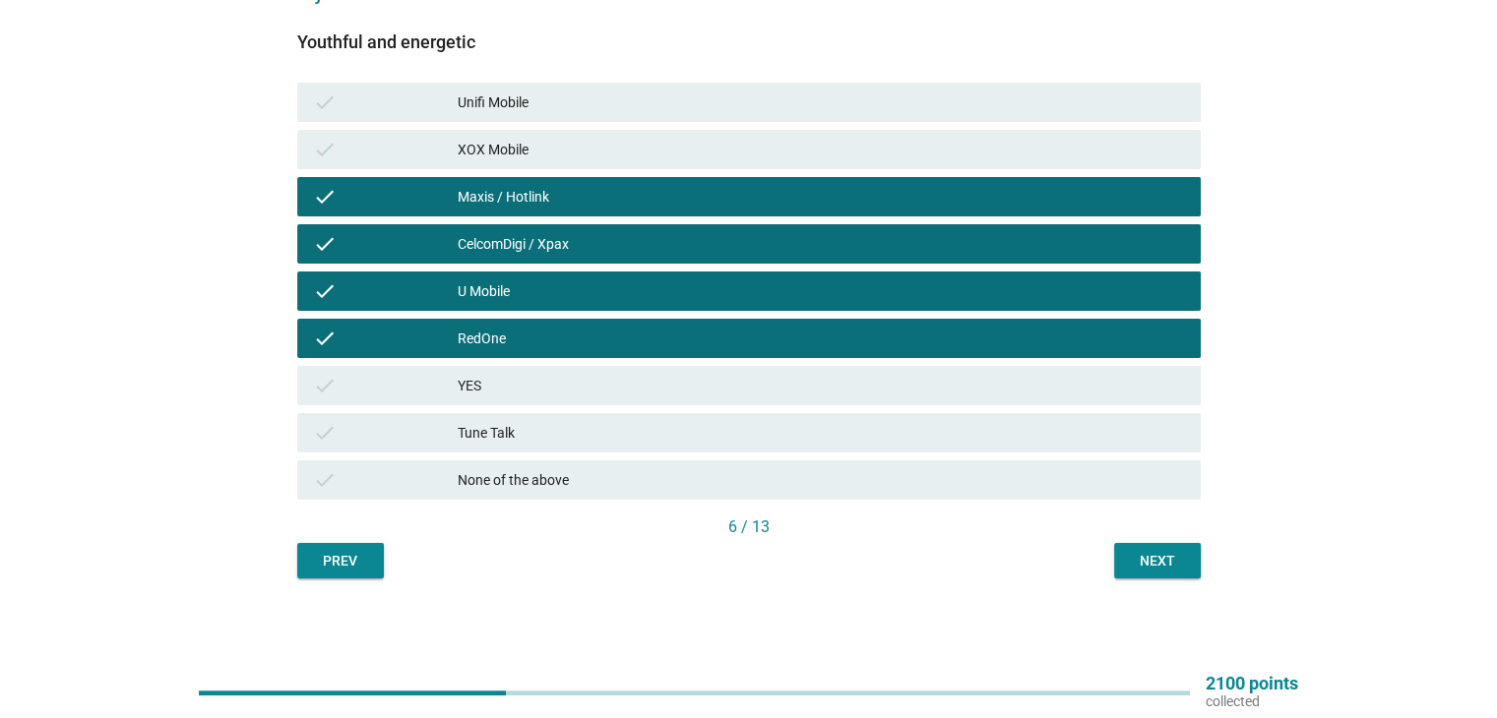
click at [1177, 566] on div "Next" at bounding box center [1157, 561] width 55 height 21
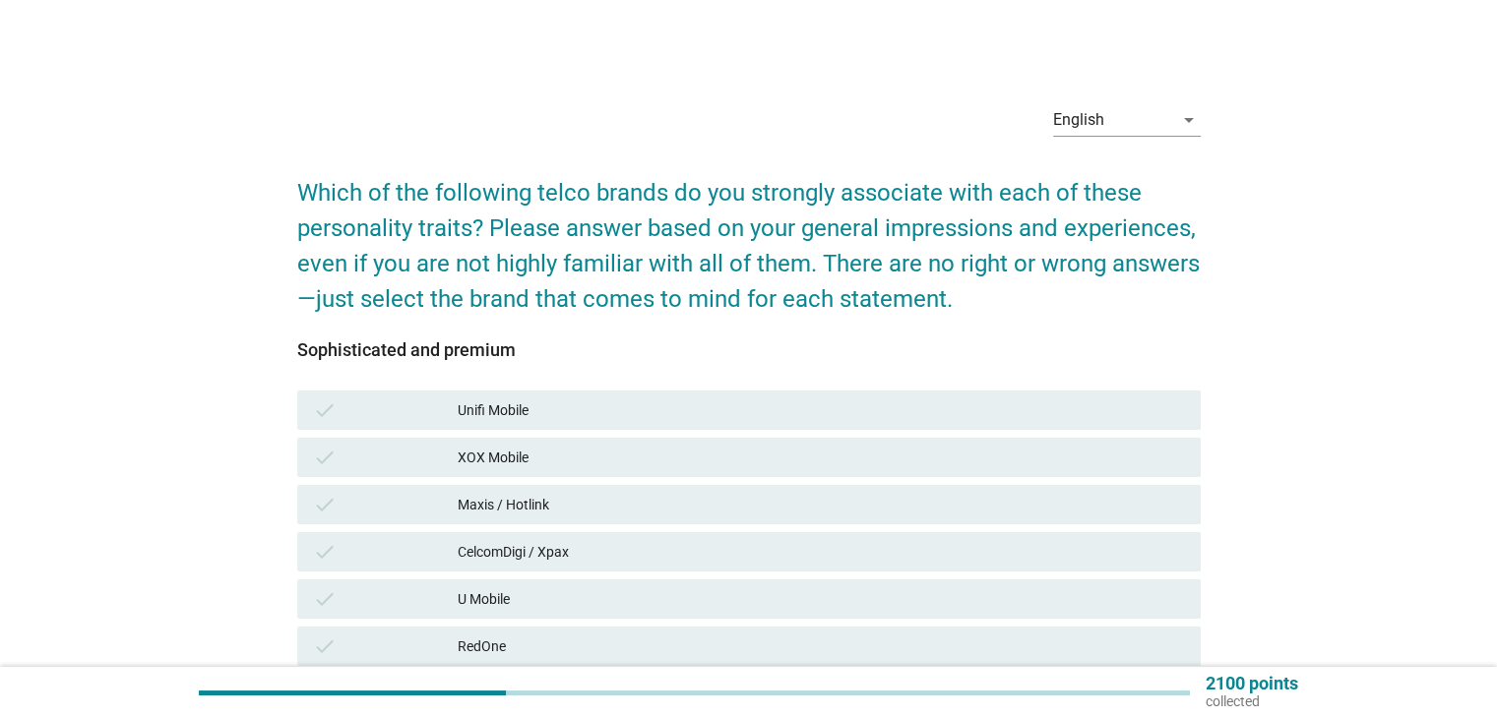
click at [1131, 340] on div "Sophisticated and premium" at bounding box center [748, 350] width 903 height 27
click at [653, 488] on div "check Maxis / Hotlink" at bounding box center [748, 504] width 903 height 39
click at [650, 517] on div "check Maxis / Hotlink" at bounding box center [748, 504] width 903 height 39
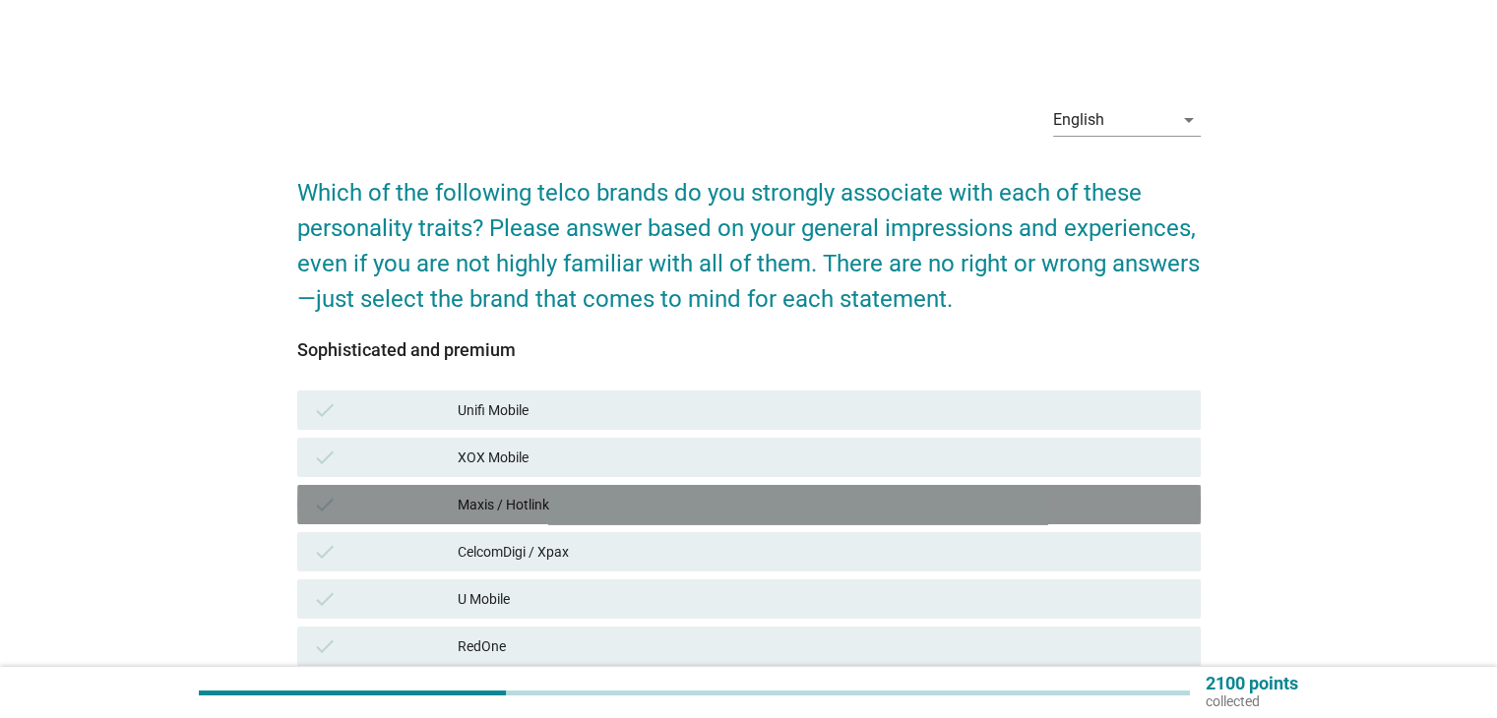
click at [639, 544] on div "CelcomDigi / Xpax" at bounding box center [821, 552] width 726 height 24
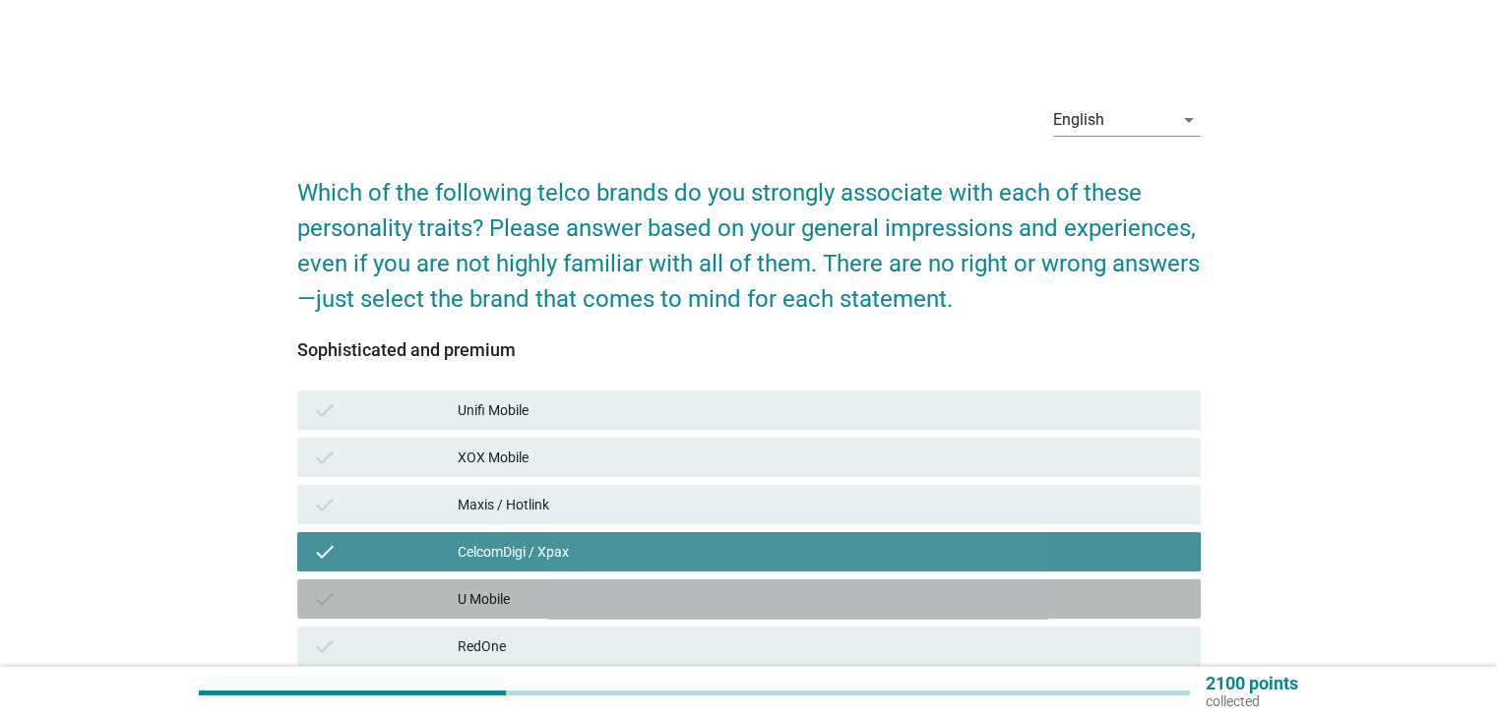
click at [634, 583] on div "check U Mobile" at bounding box center [748, 599] width 903 height 39
click at [650, 473] on div "check XOX Mobile" at bounding box center [748, 457] width 903 height 39
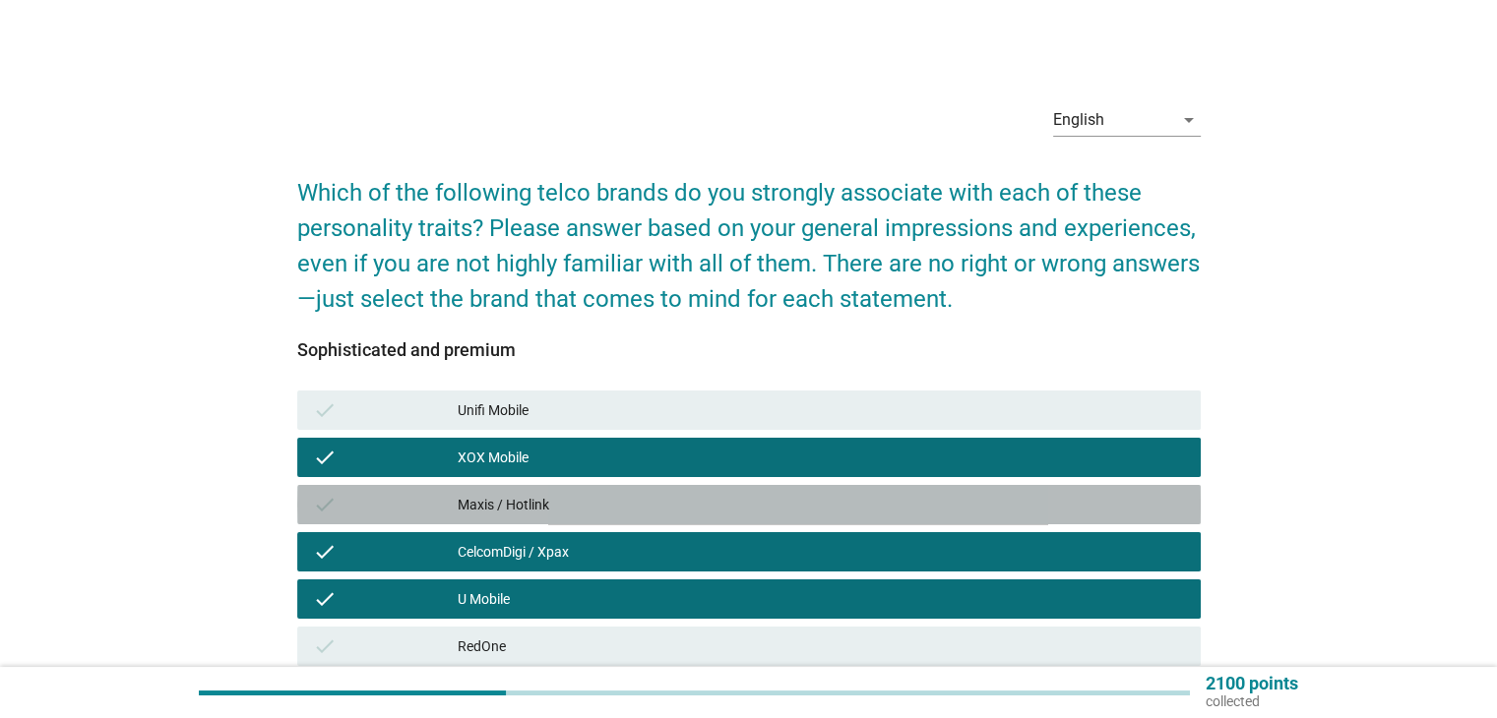
click at [653, 505] on div "Maxis / Hotlink" at bounding box center [821, 505] width 726 height 24
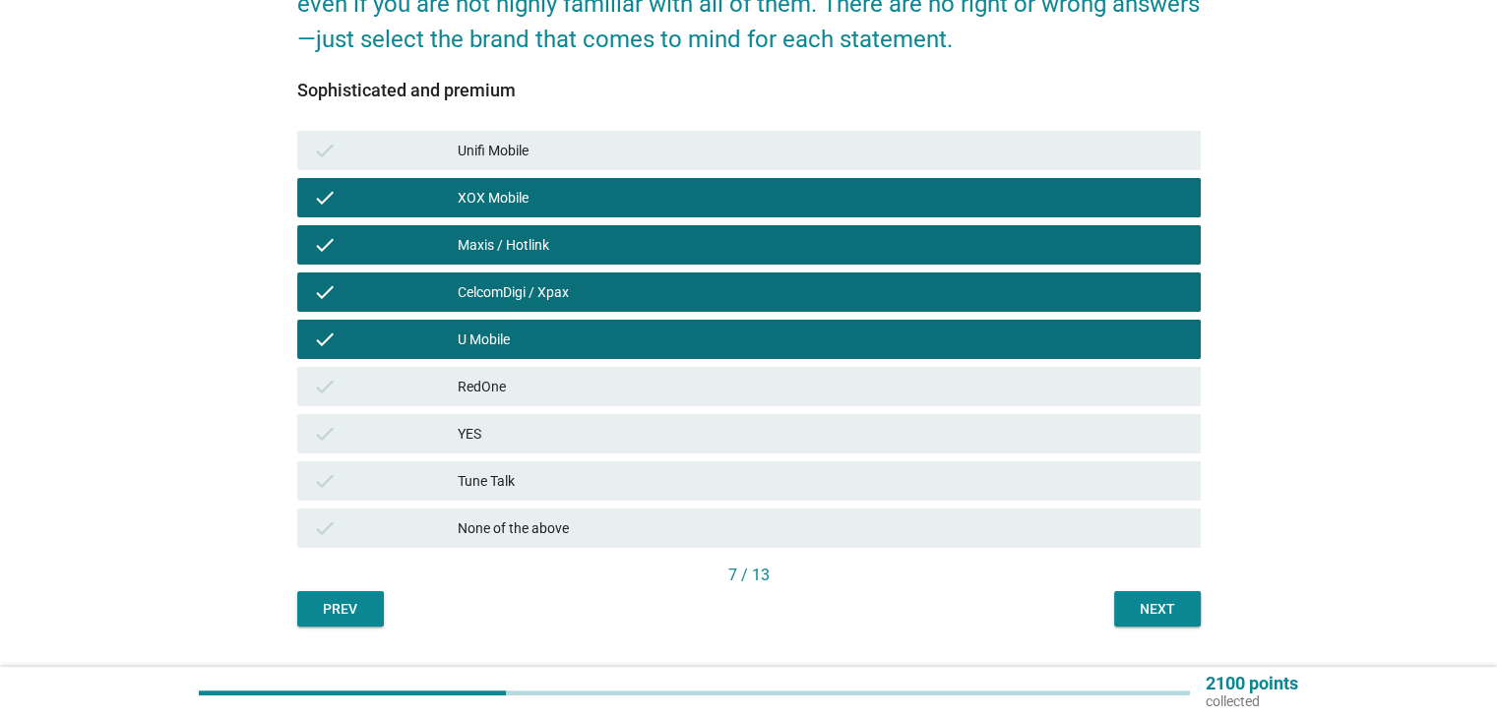
scroll to position [271, 0]
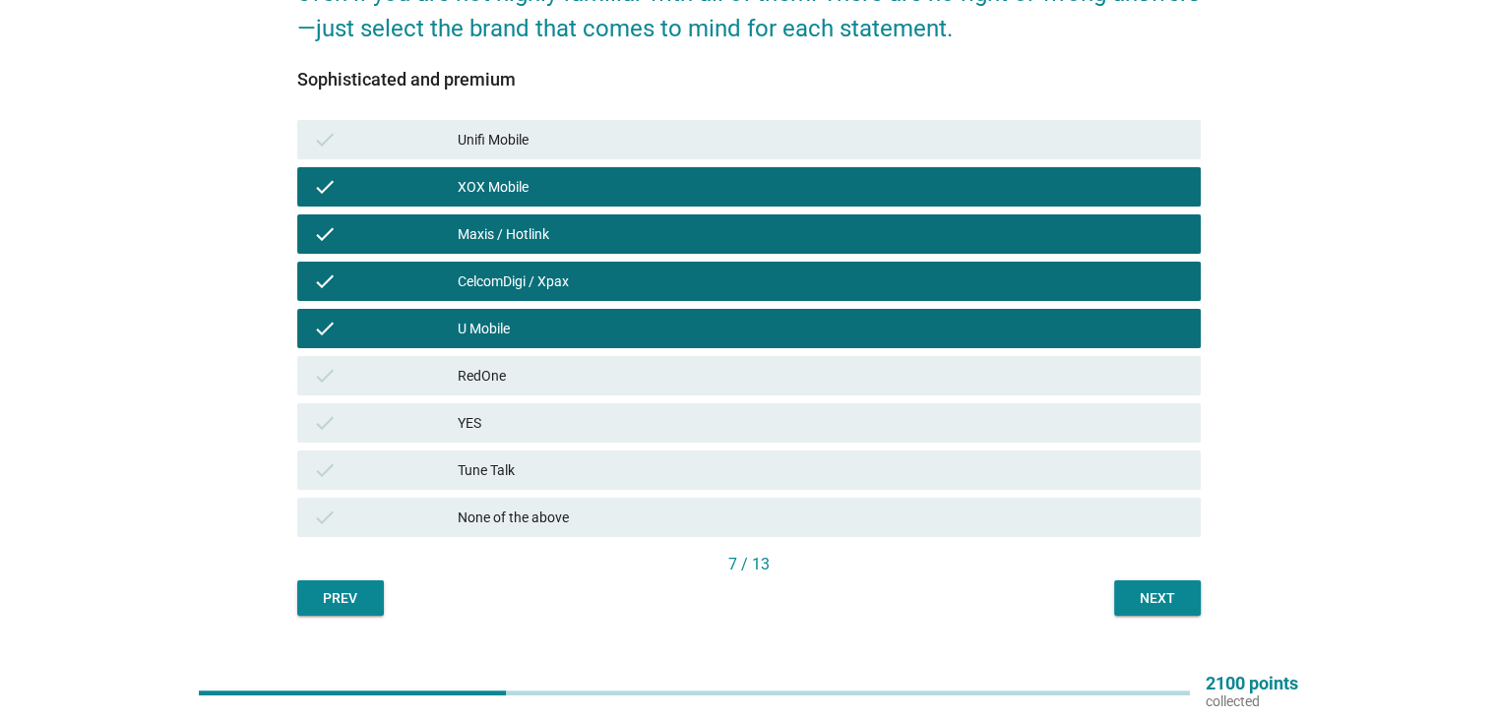
click at [1121, 605] on button "Next" at bounding box center [1157, 598] width 87 height 35
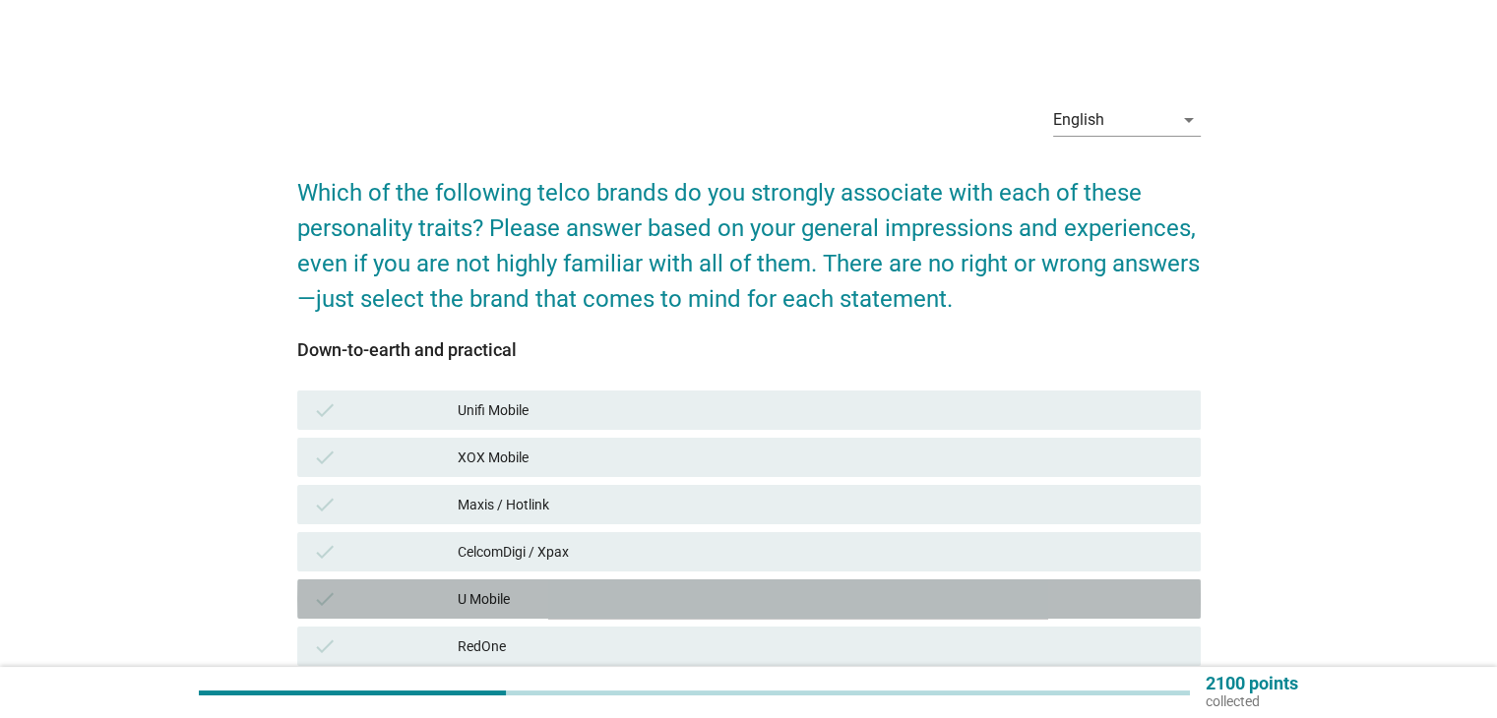
click at [809, 603] on div "U Mobile" at bounding box center [821, 599] width 726 height 24
click at [815, 559] on div "CelcomDigi / Xpax" at bounding box center [821, 552] width 726 height 24
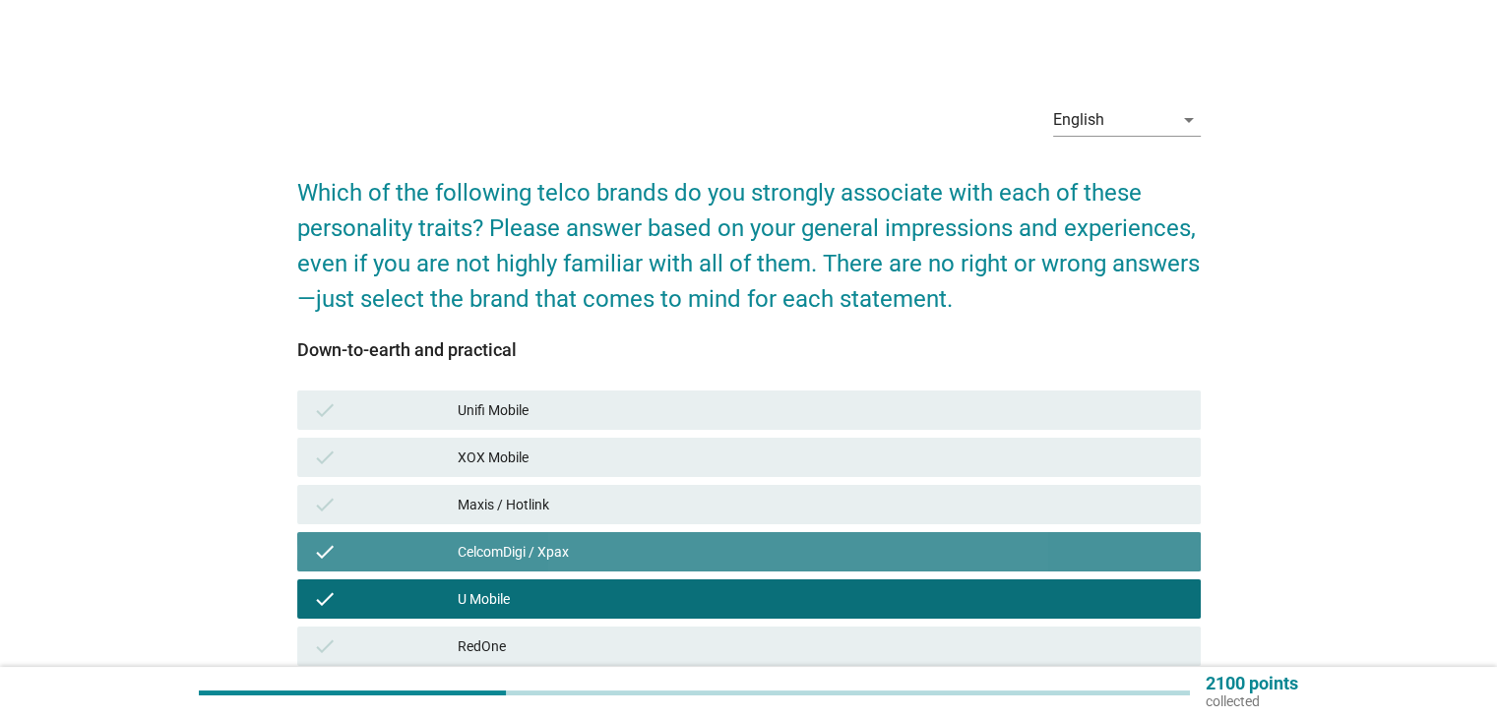
click at [816, 547] on div "CelcomDigi / Xpax" at bounding box center [821, 552] width 726 height 24
click at [818, 521] on div "check Maxis / Hotlink" at bounding box center [748, 504] width 903 height 39
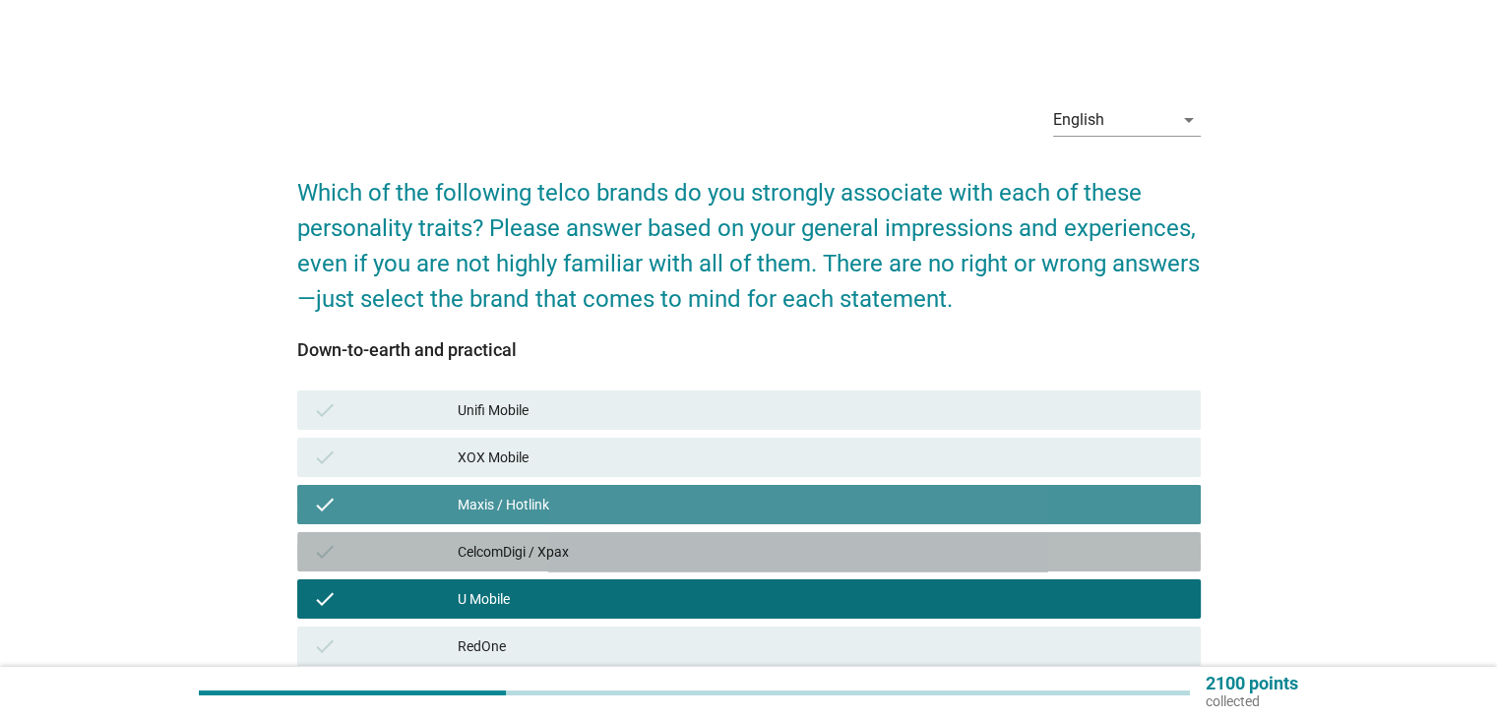
click at [818, 494] on div "Maxis / Hotlink" at bounding box center [821, 505] width 726 height 24
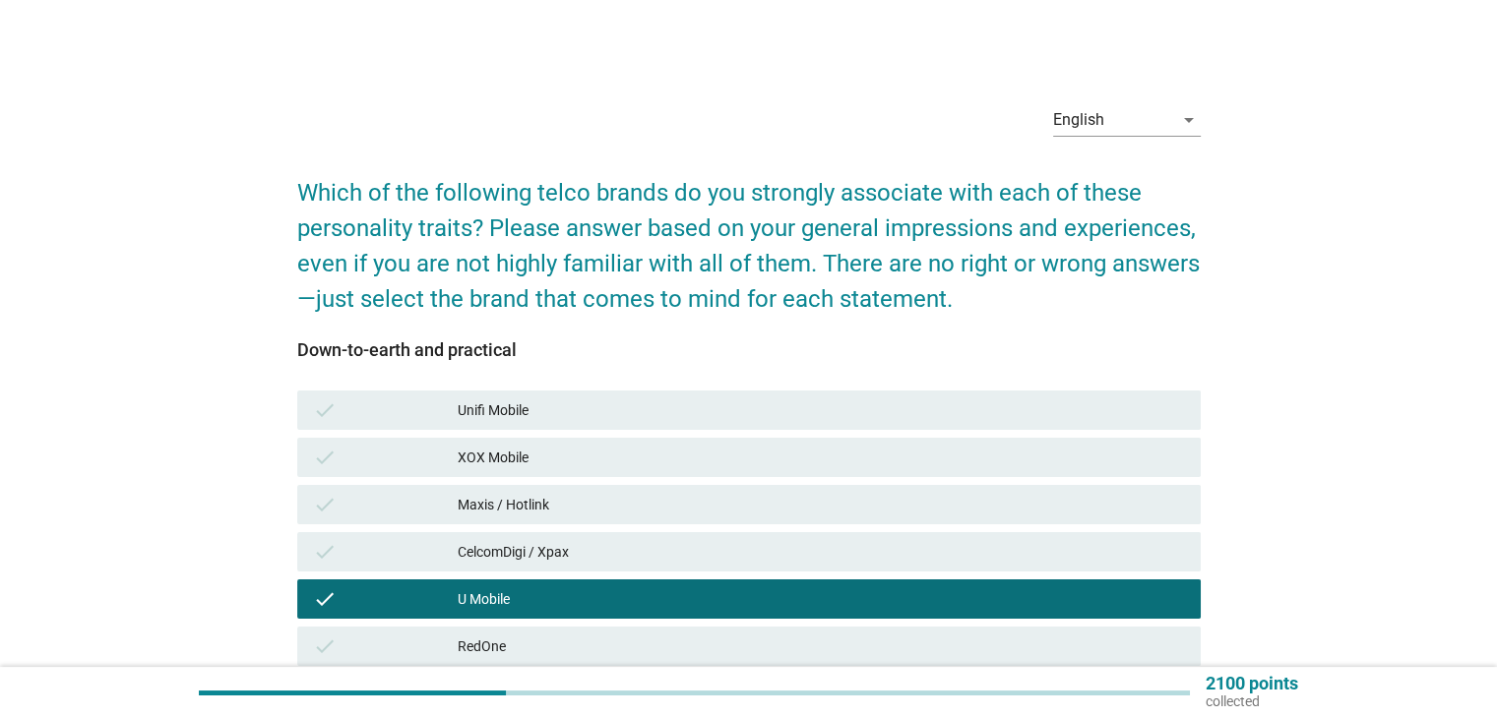
click at [834, 565] on div "check CelcomDigi / Xpax" at bounding box center [748, 551] width 903 height 39
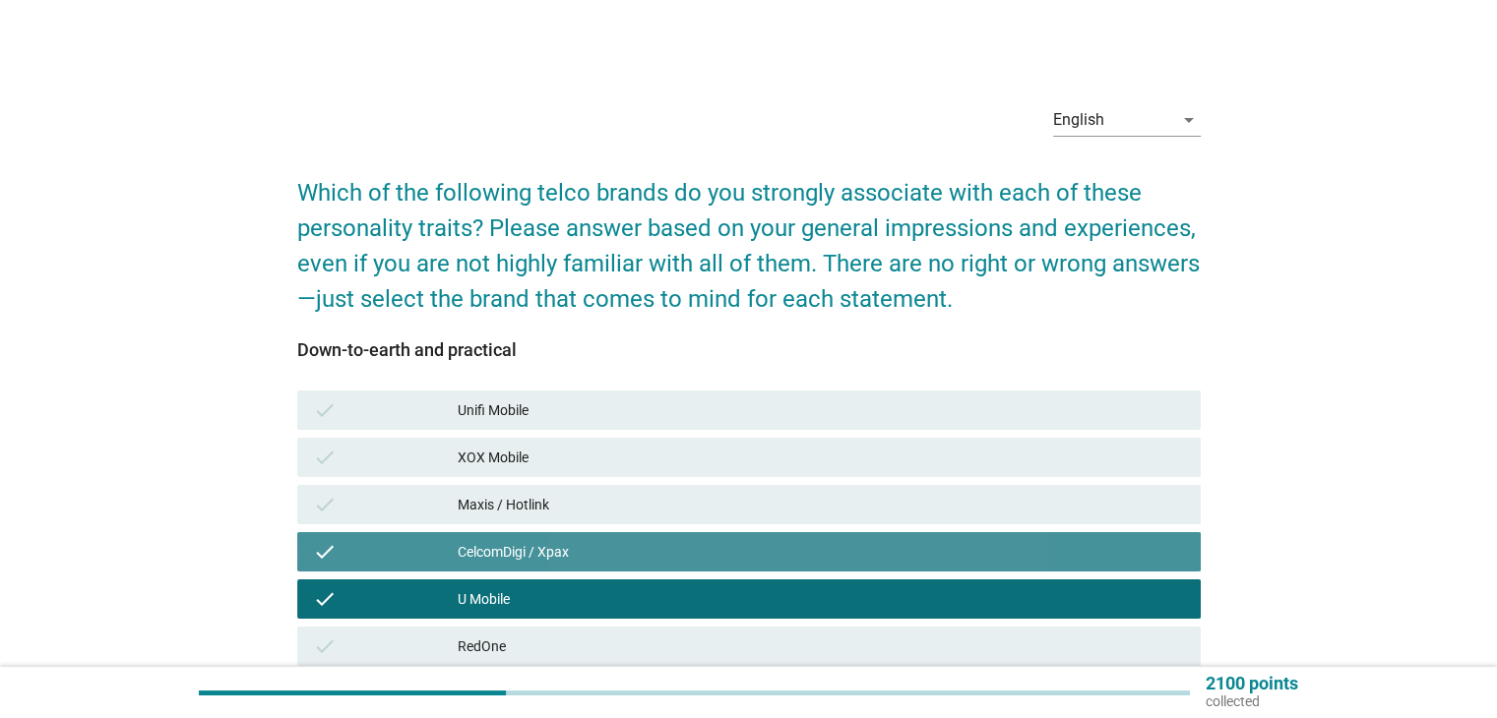
click at [862, 512] on div "Maxis / Hotlink" at bounding box center [821, 505] width 726 height 24
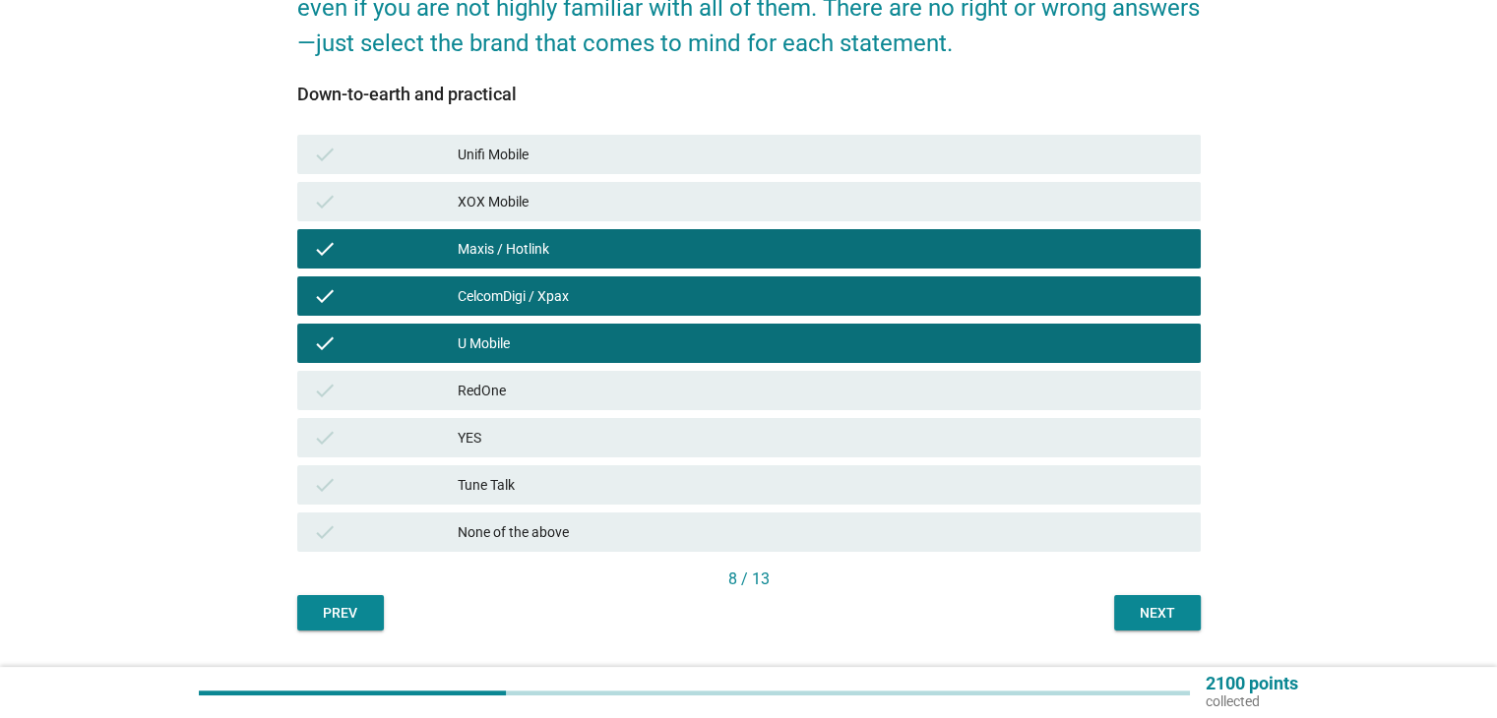
scroll to position [260, 0]
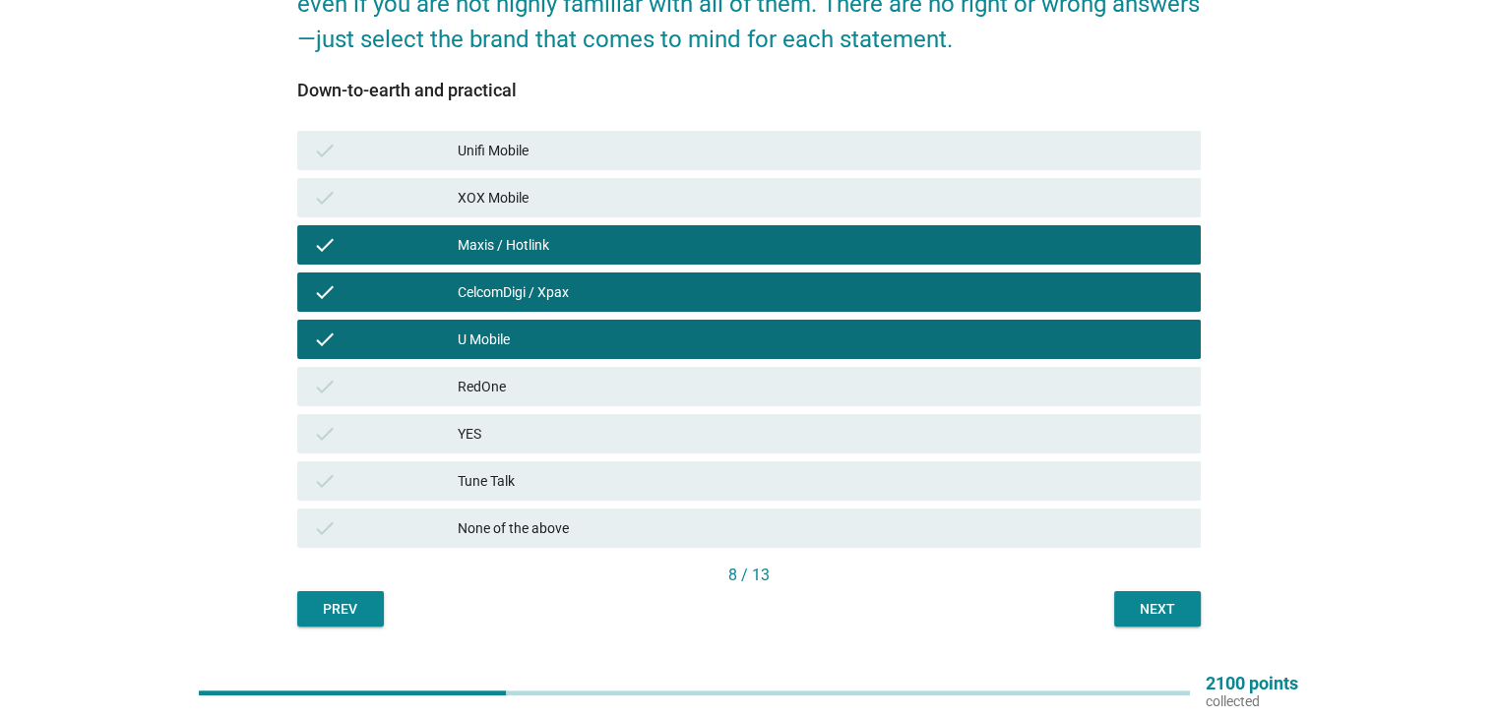
click at [1154, 602] on div "Next" at bounding box center [1157, 609] width 55 height 21
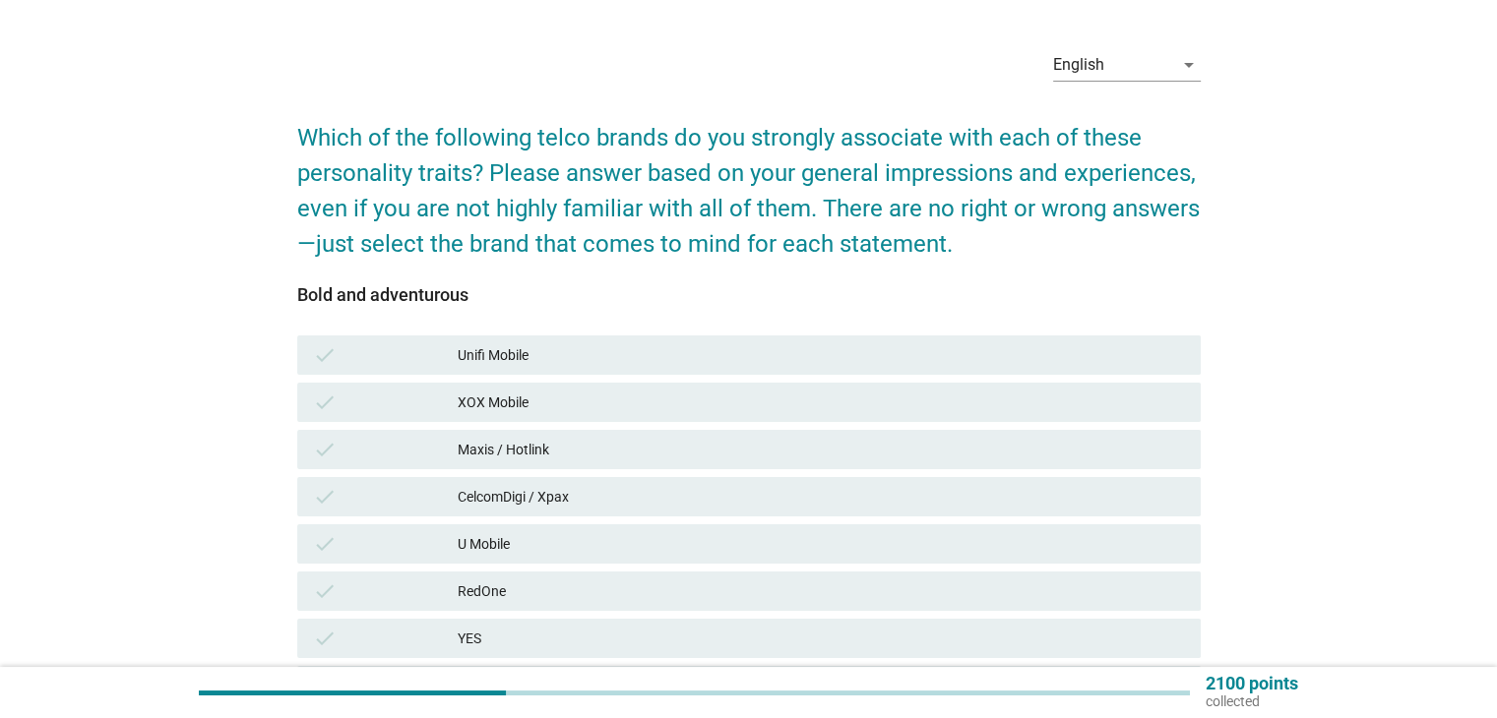
scroll to position [206, 0]
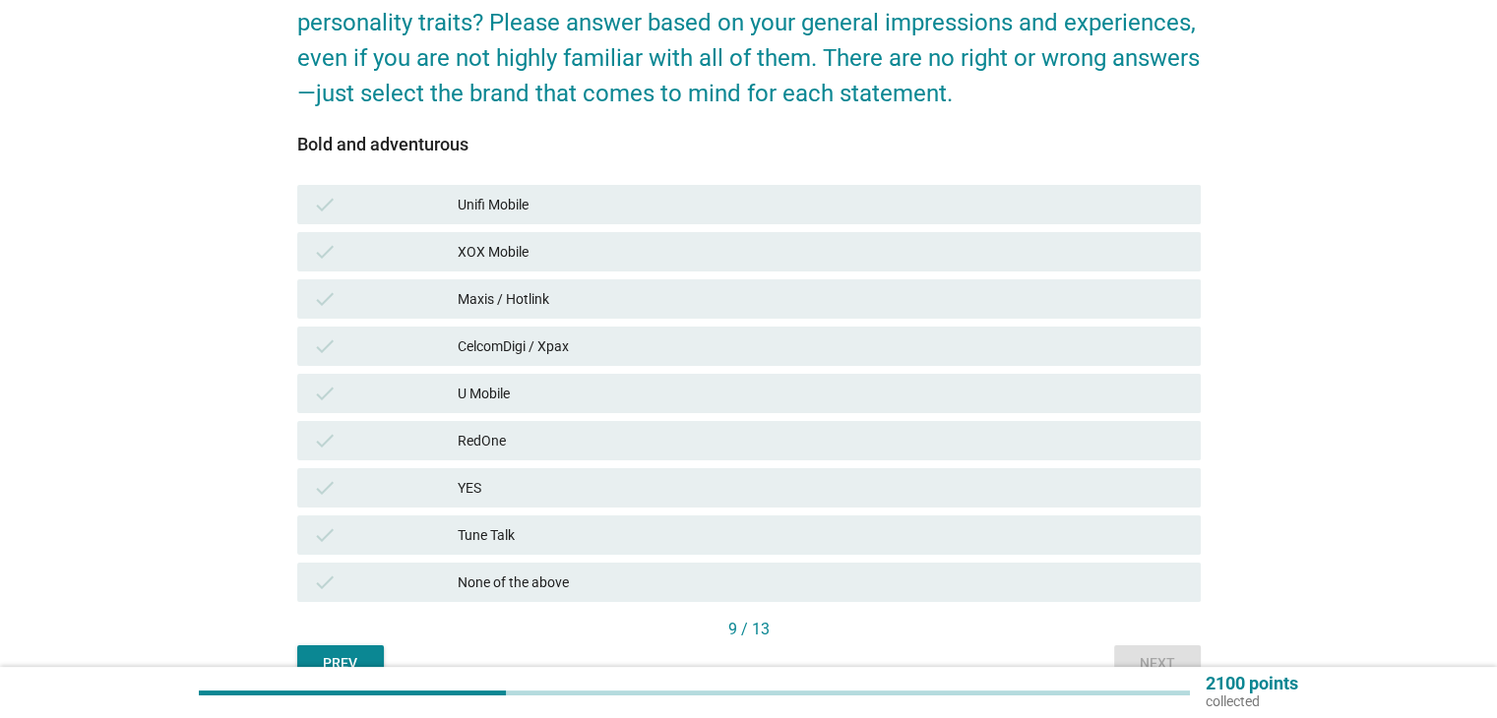
click at [911, 409] on div "check U Mobile" at bounding box center [748, 393] width 903 height 39
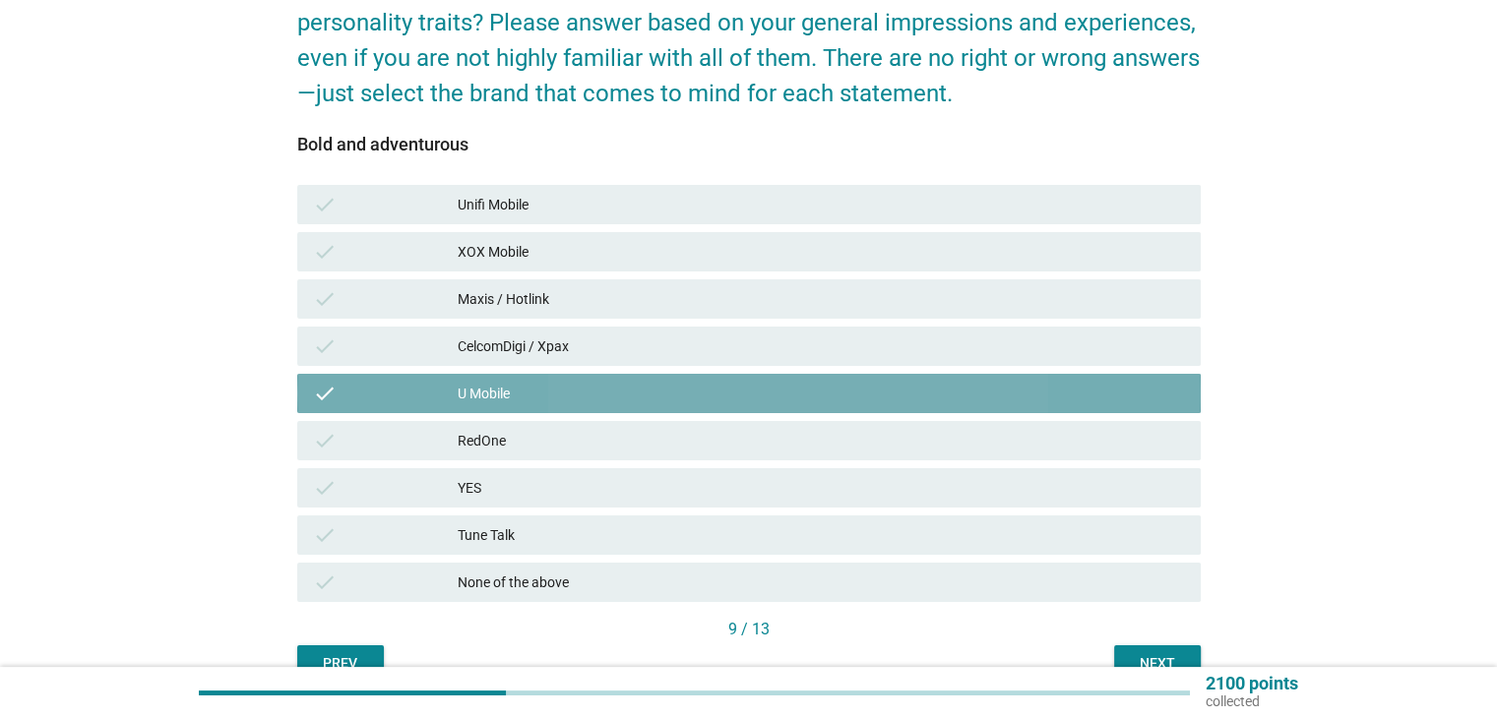
click at [925, 378] on div "check U Mobile" at bounding box center [748, 393] width 903 height 39
click at [937, 338] on div "CelcomDigi / Xpax" at bounding box center [821, 347] width 726 height 24
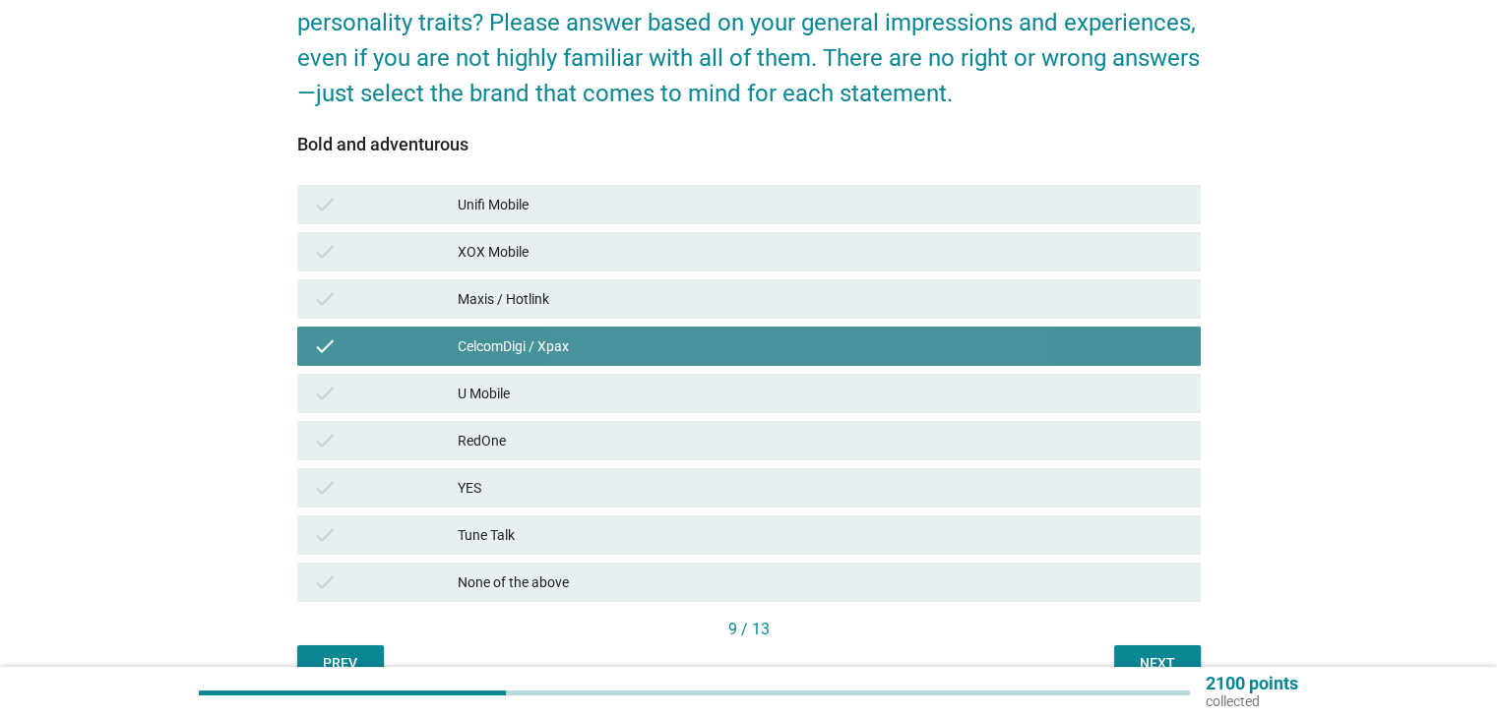
click at [945, 311] on div "check Maxis / Hotlink" at bounding box center [748, 298] width 903 height 39
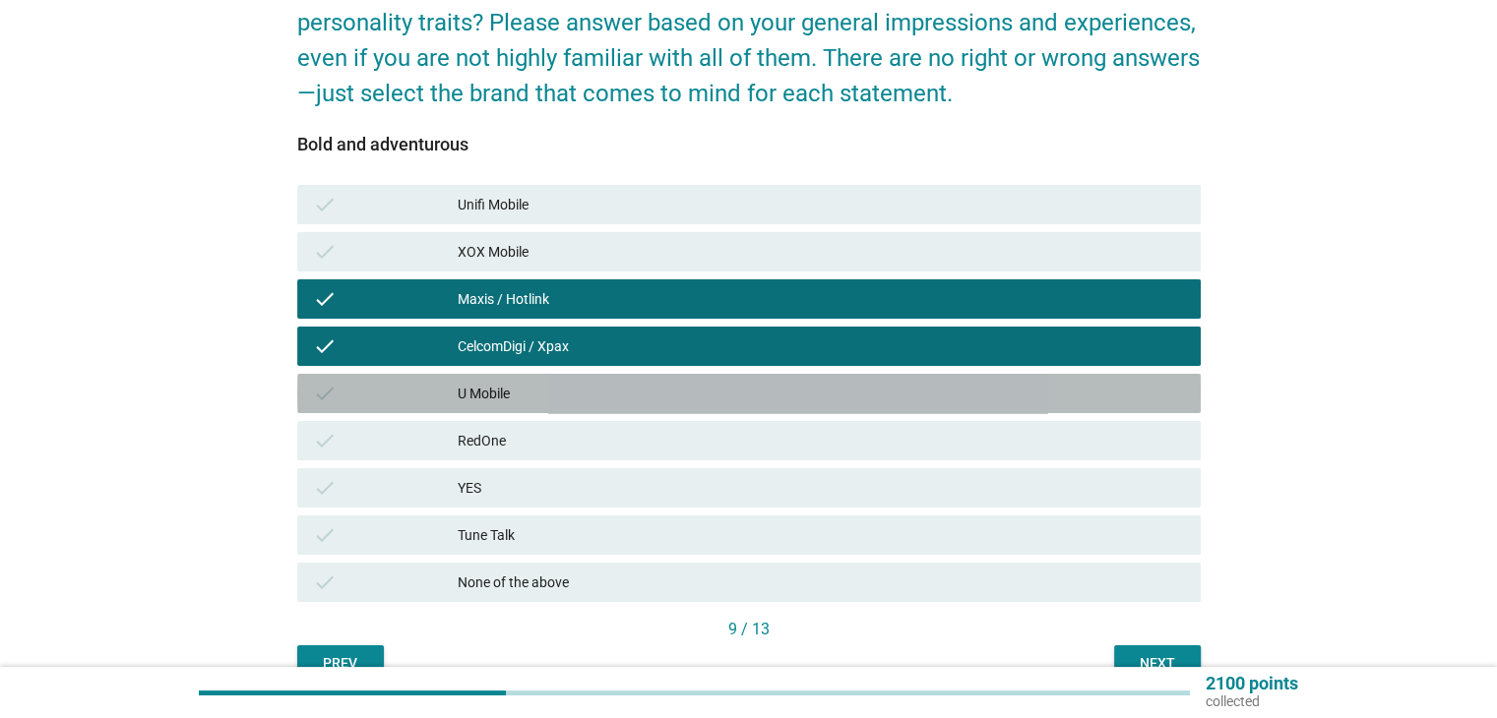
click at [922, 401] on div "U Mobile" at bounding box center [821, 394] width 726 height 24
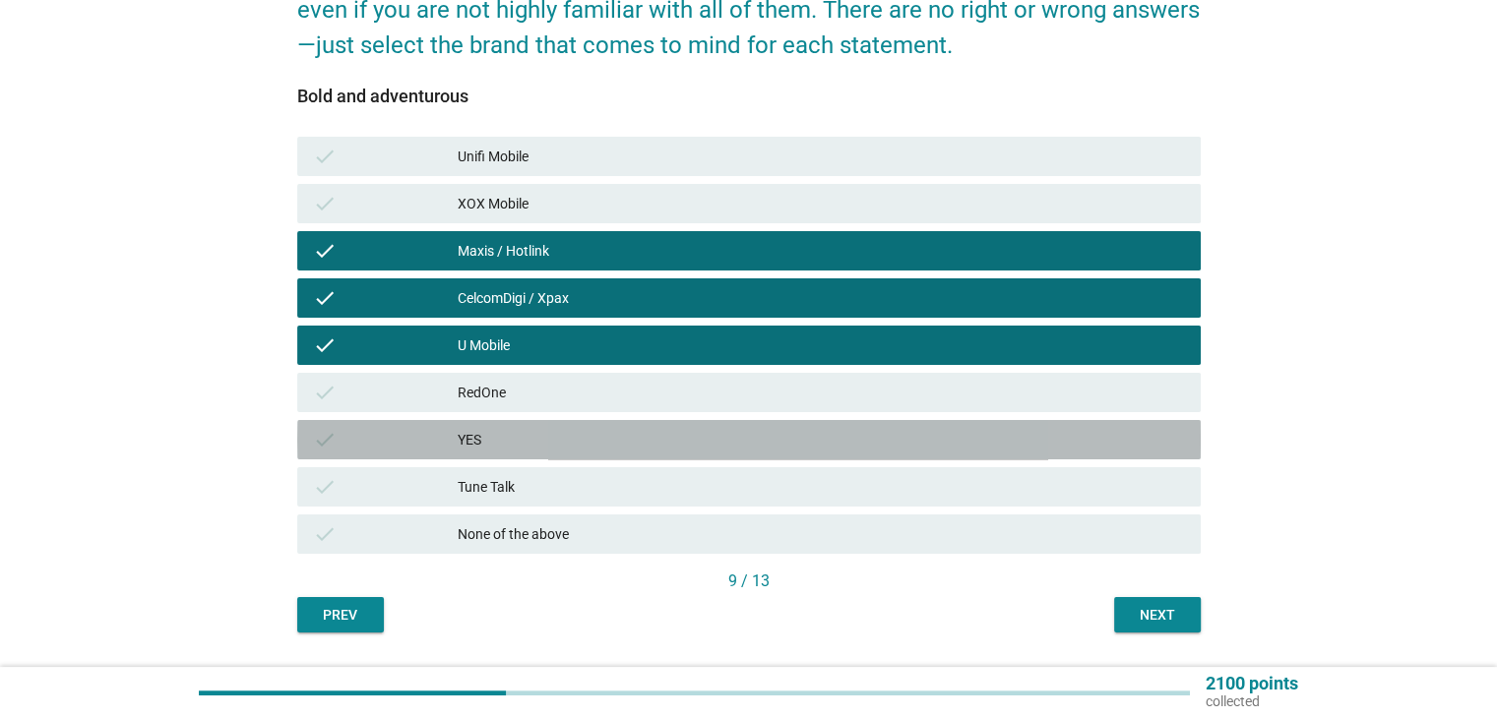
scroll to position [308, 0]
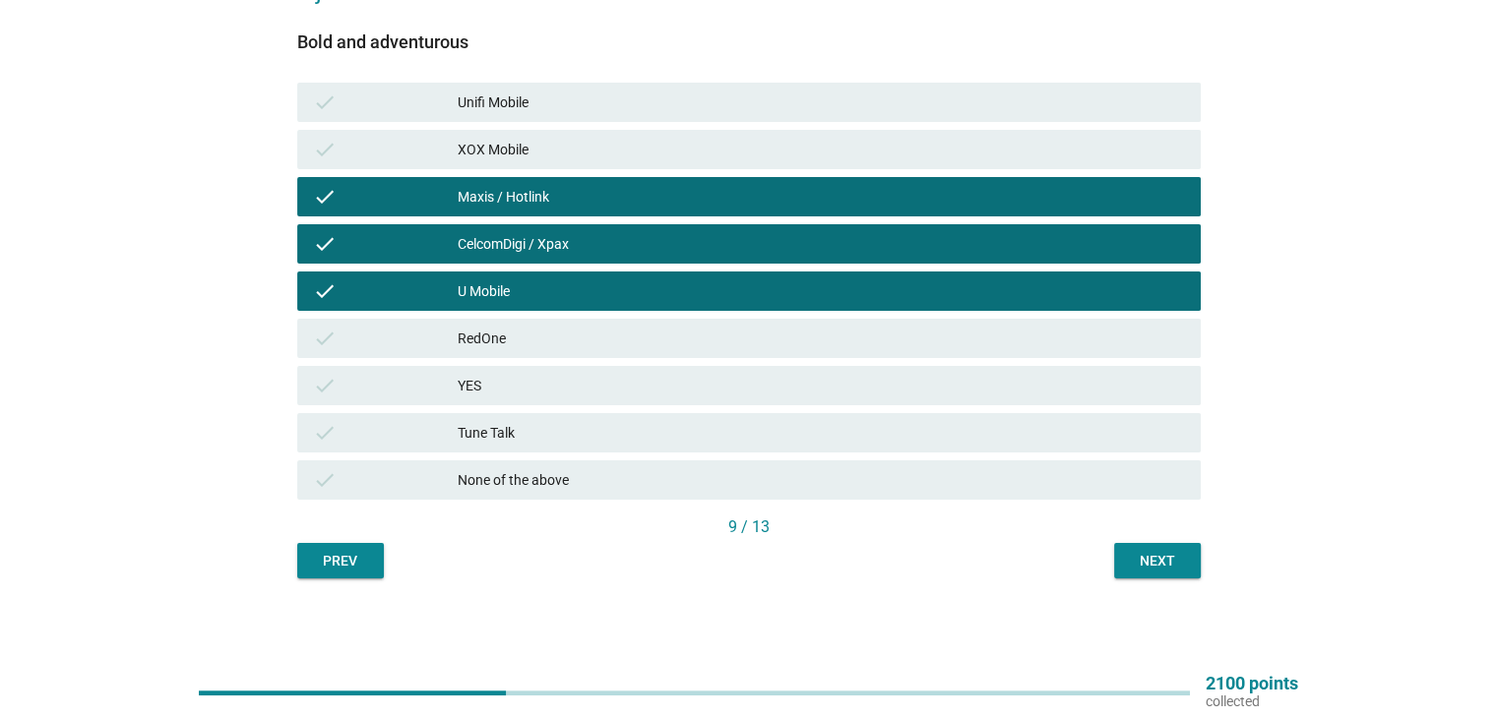
click at [1068, 383] on div "YES" at bounding box center [821, 386] width 726 height 24
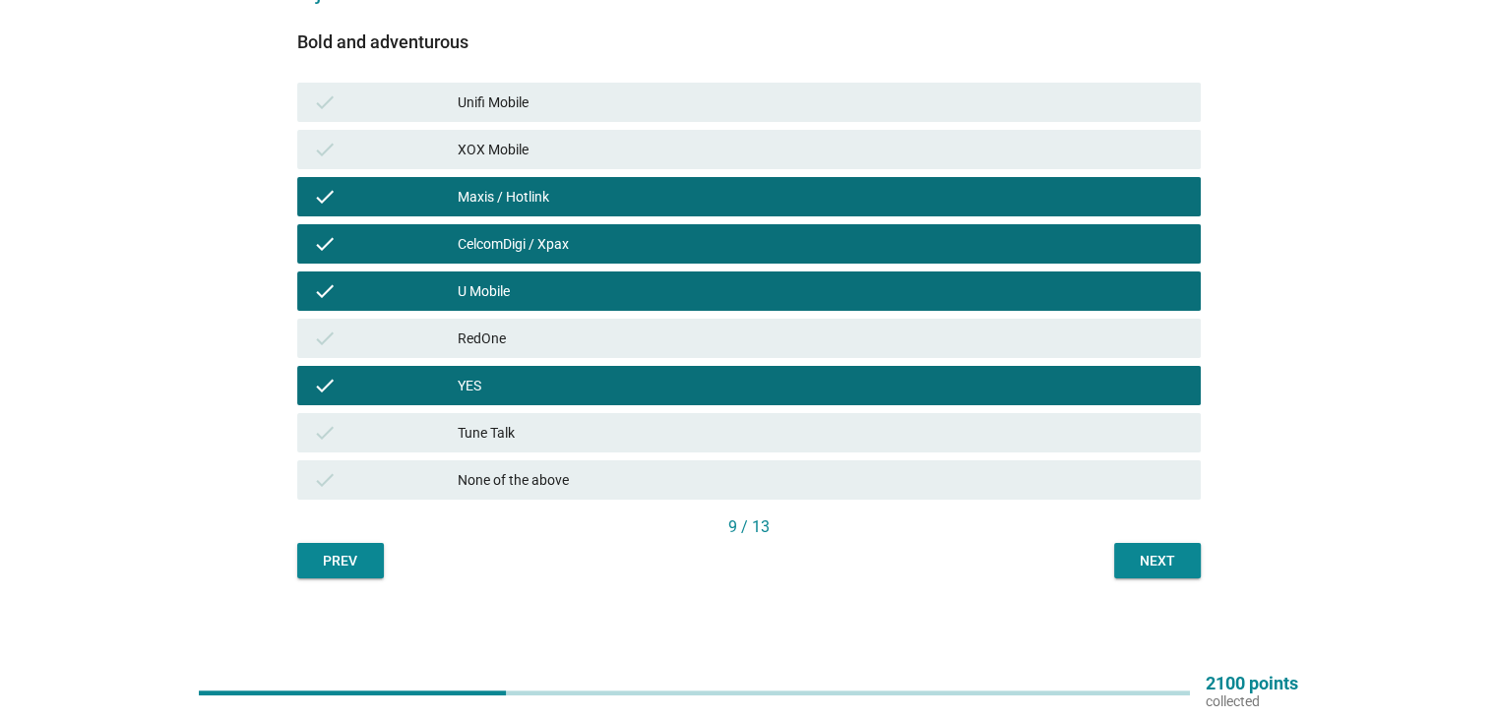
click at [1173, 563] on div "Next" at bounding box center [1157, 561] width 55 height 21
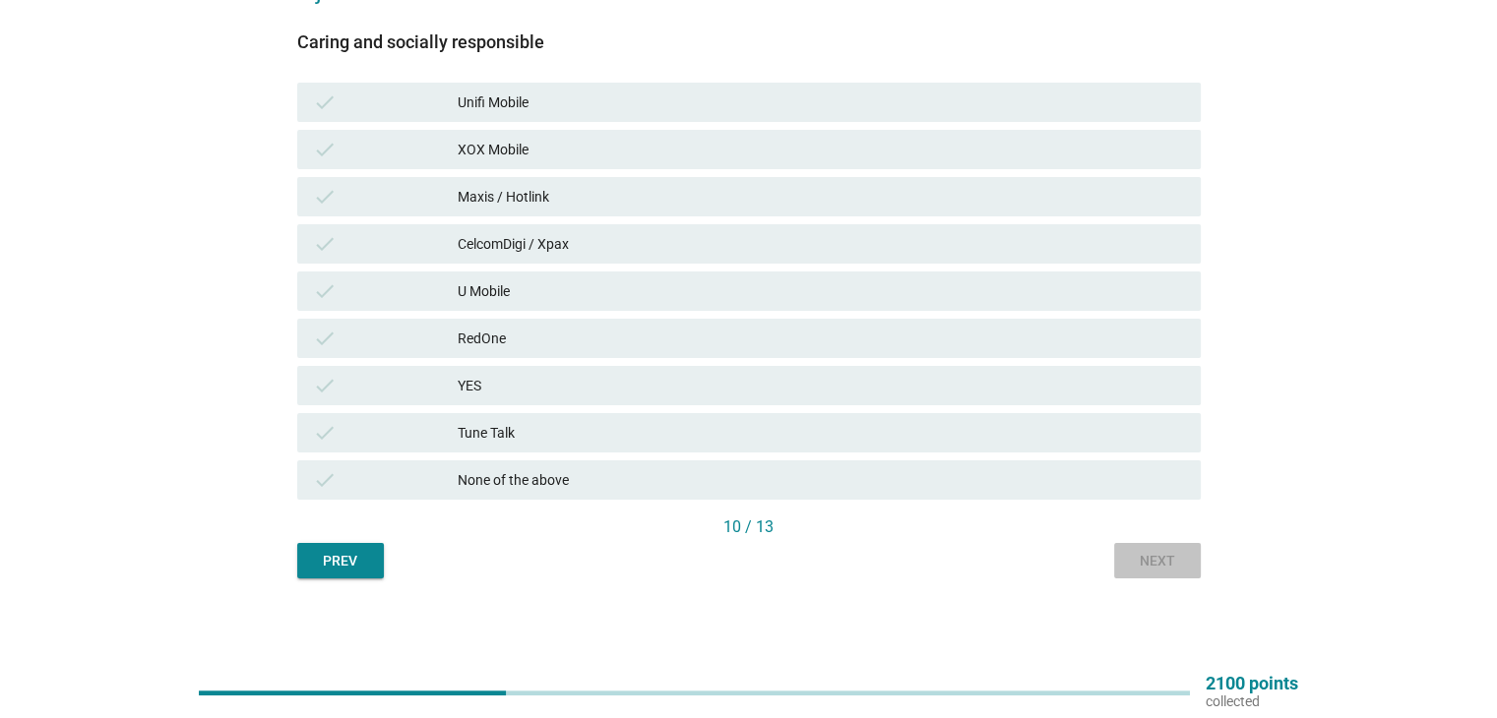
scroll to position [0, 0]
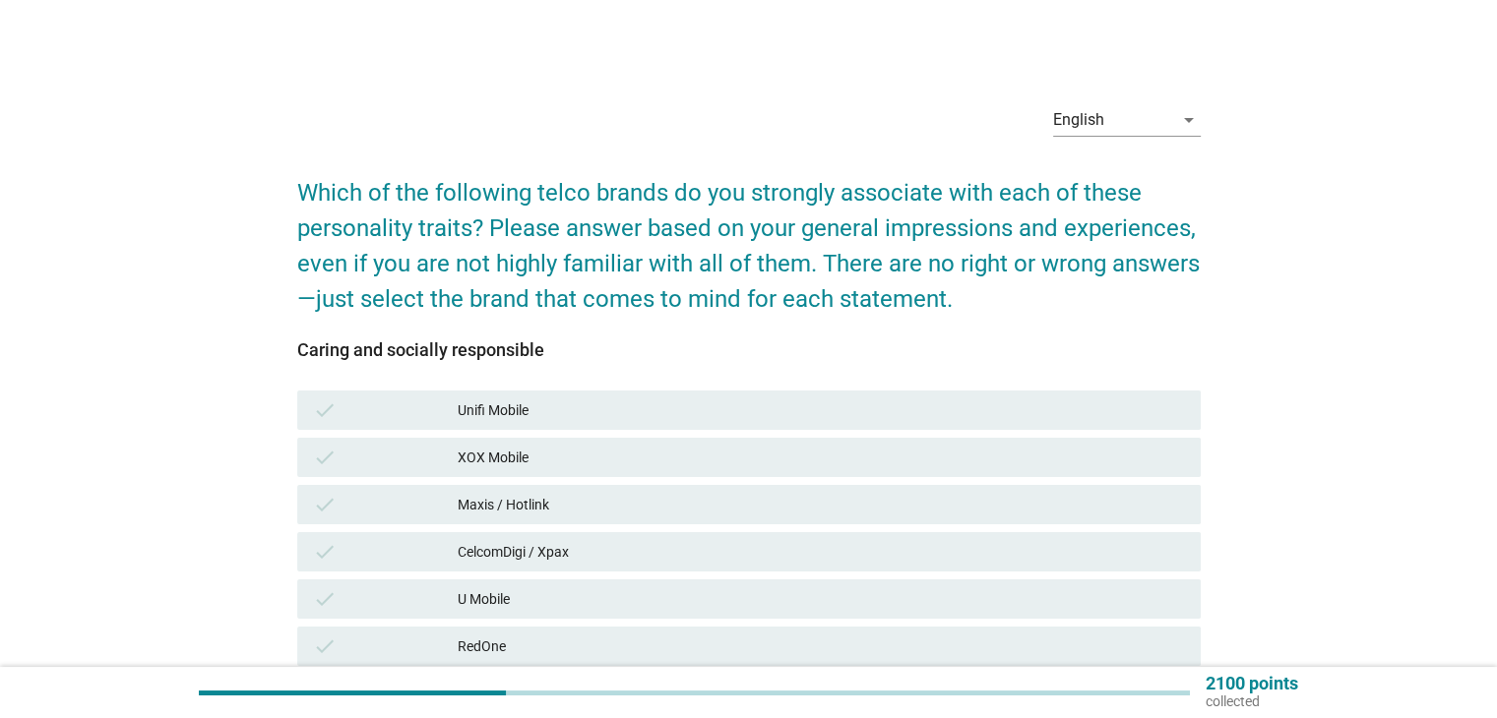
click at [937, 494] on div "Maxis / Hotlink" at bounding box center [821, 505] width 726 height 24
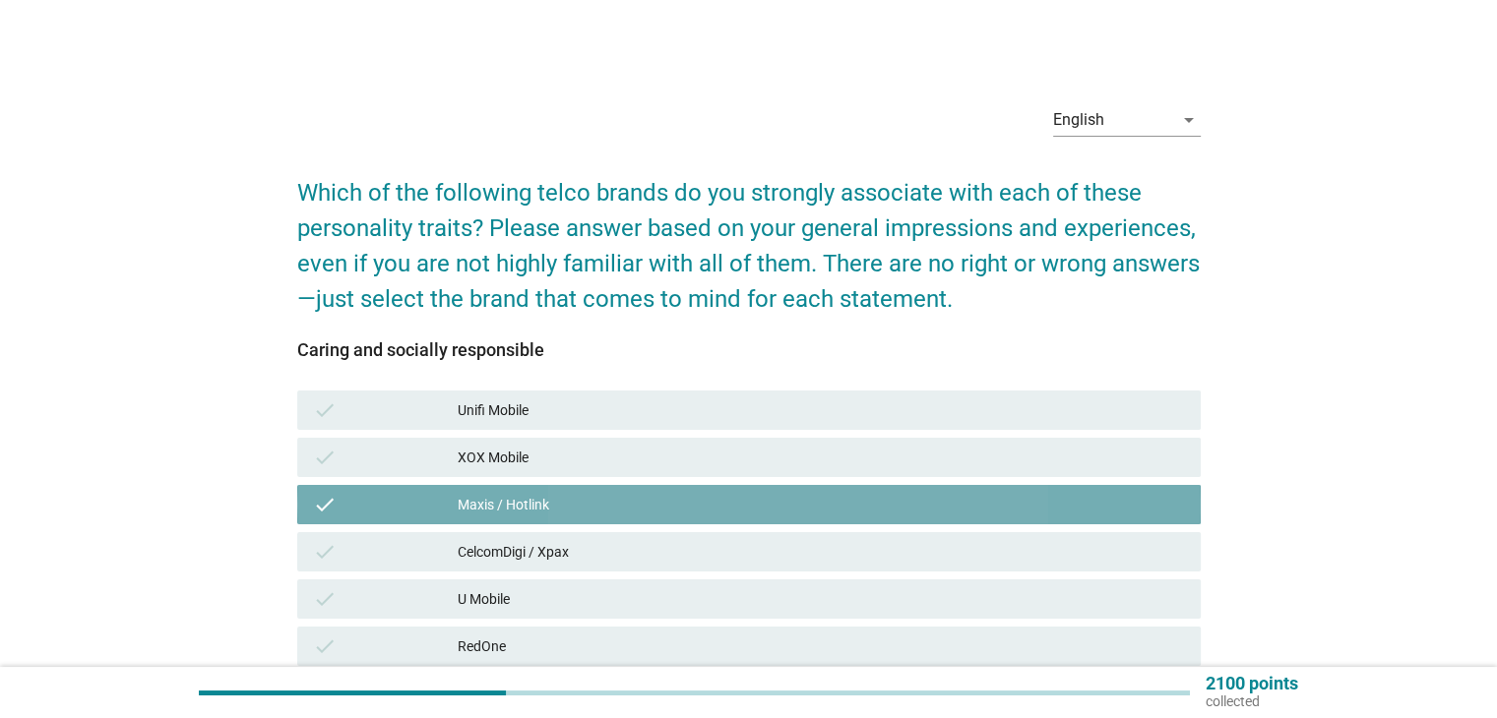
click at [936, 533] on div "check CelcomDigi / Xpax" at bounding box center [748, 551] width 903 height 39
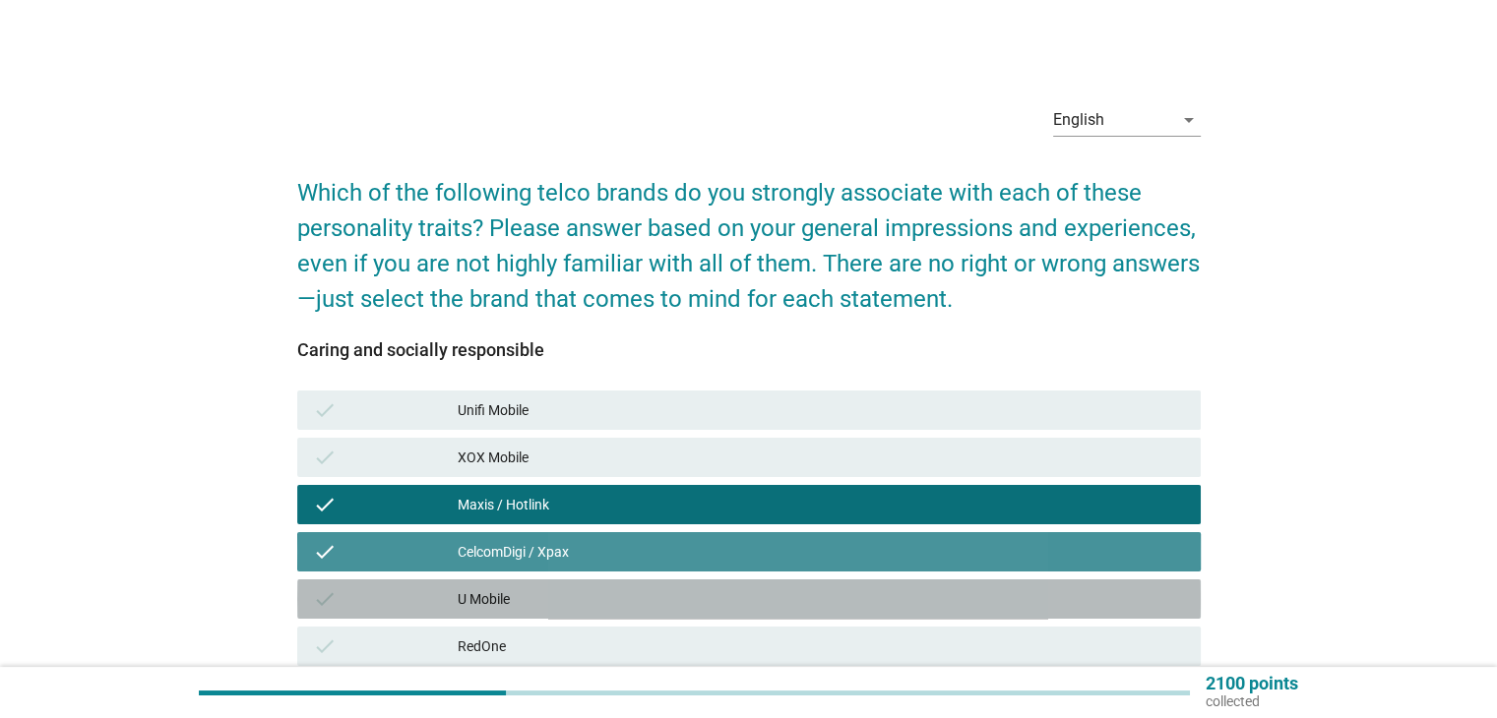
click at [937, 583] on div "check U Mobile" at bounding box center [748, 599] width 903 height 39
click at [944, 614] on div "check U Mobile" at bounding box center [748, 599] width 903 height 39
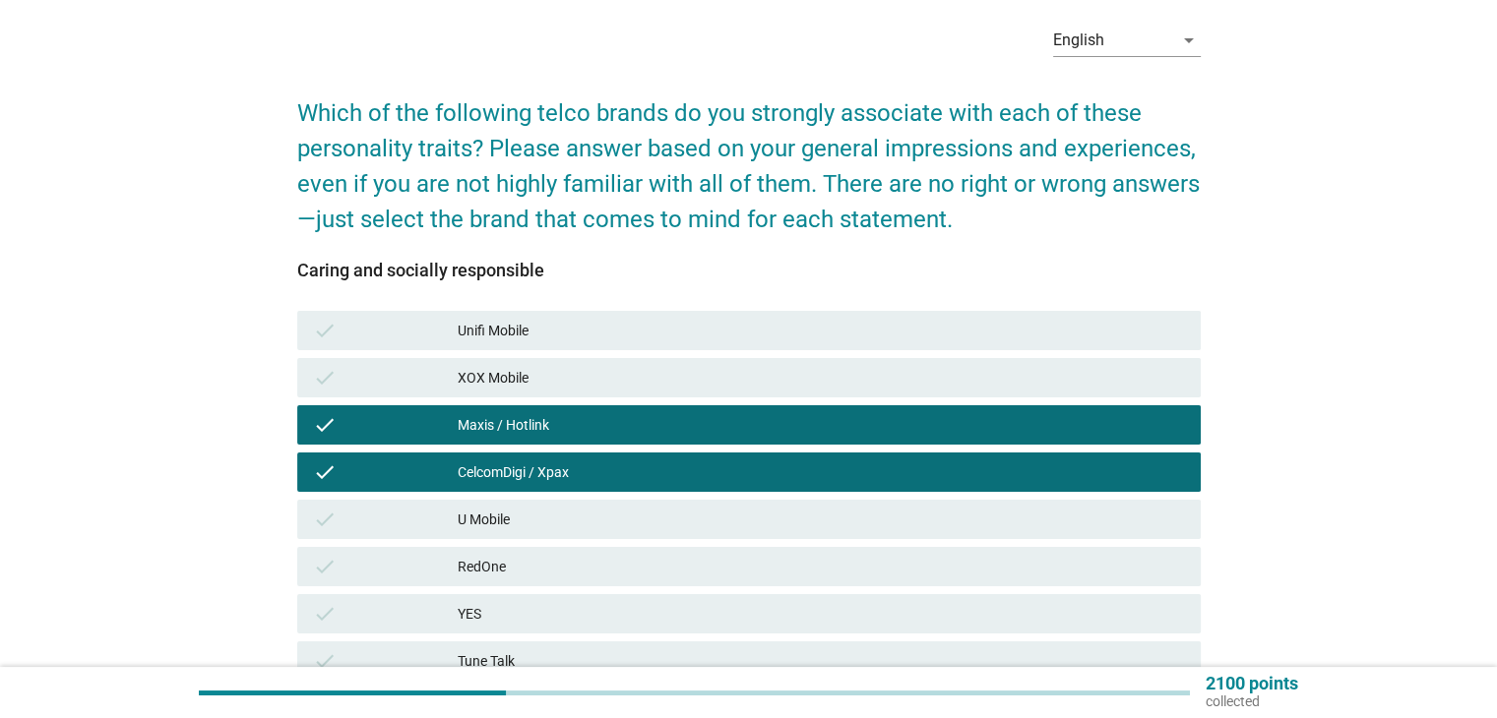
scroll to position [164, 0]
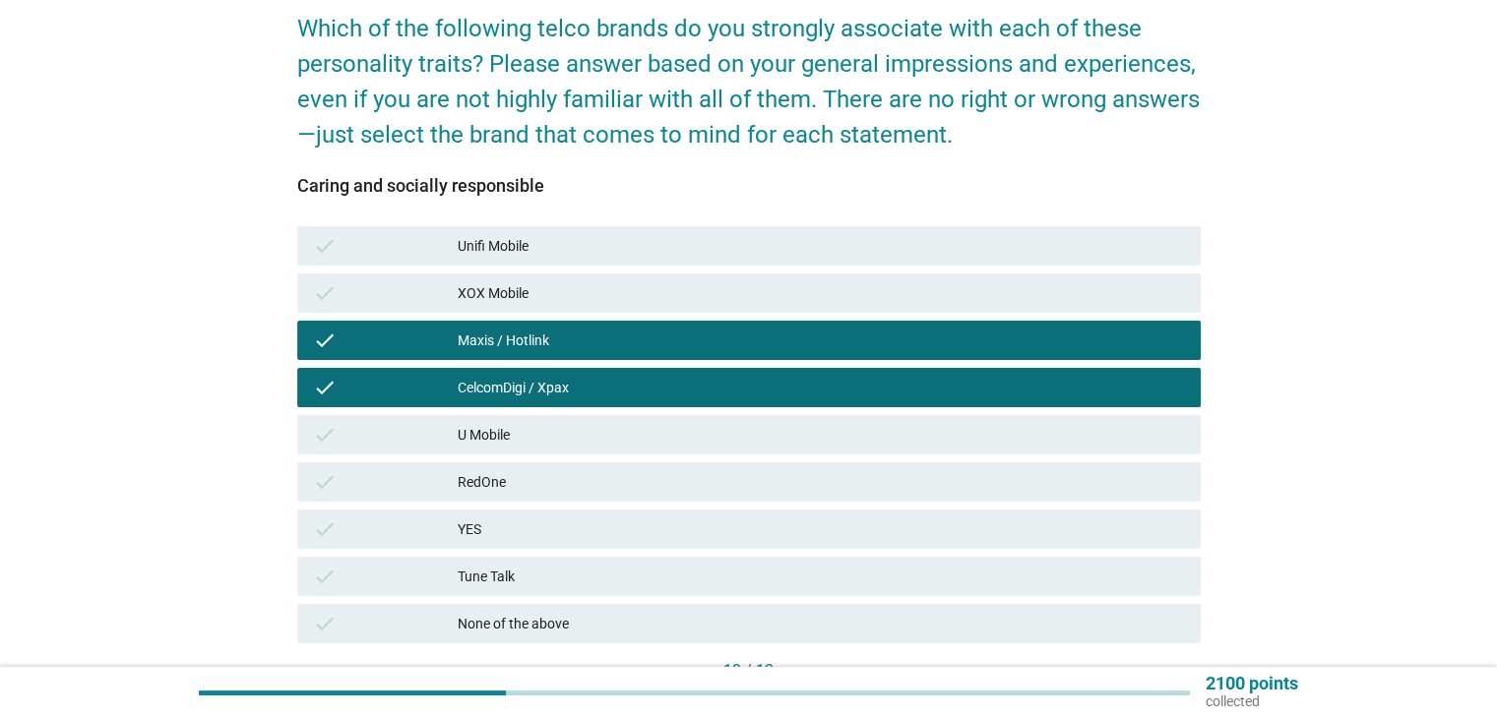
click at [1038, 486] on div "RedOne" at bounding box center [821, 482] width 726 height 24
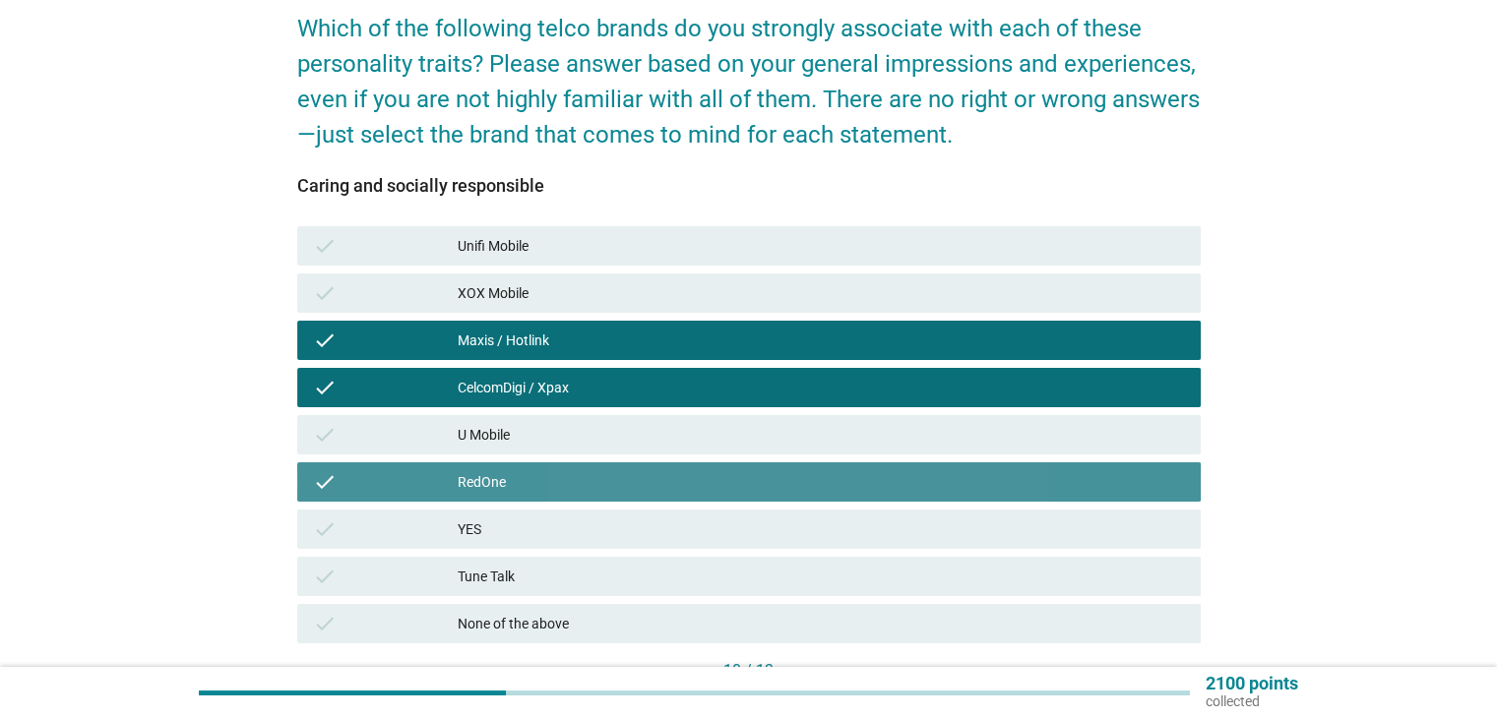
click at [1023, 531] on div "YES" at bounding box center [821, 530] width 726 height 24
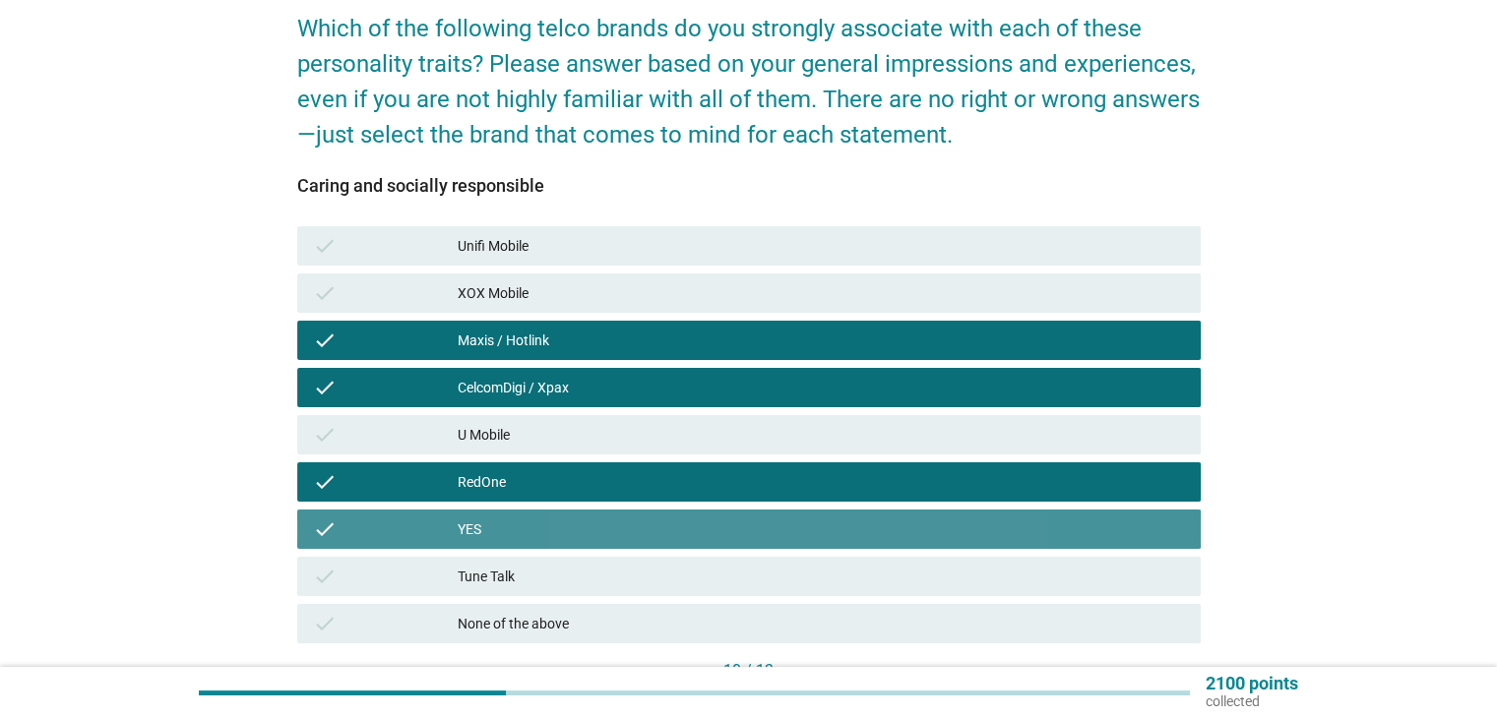
click at [1014, 577] on div "Tune Talk" at bounding box center [821, 577] width 726 height 24
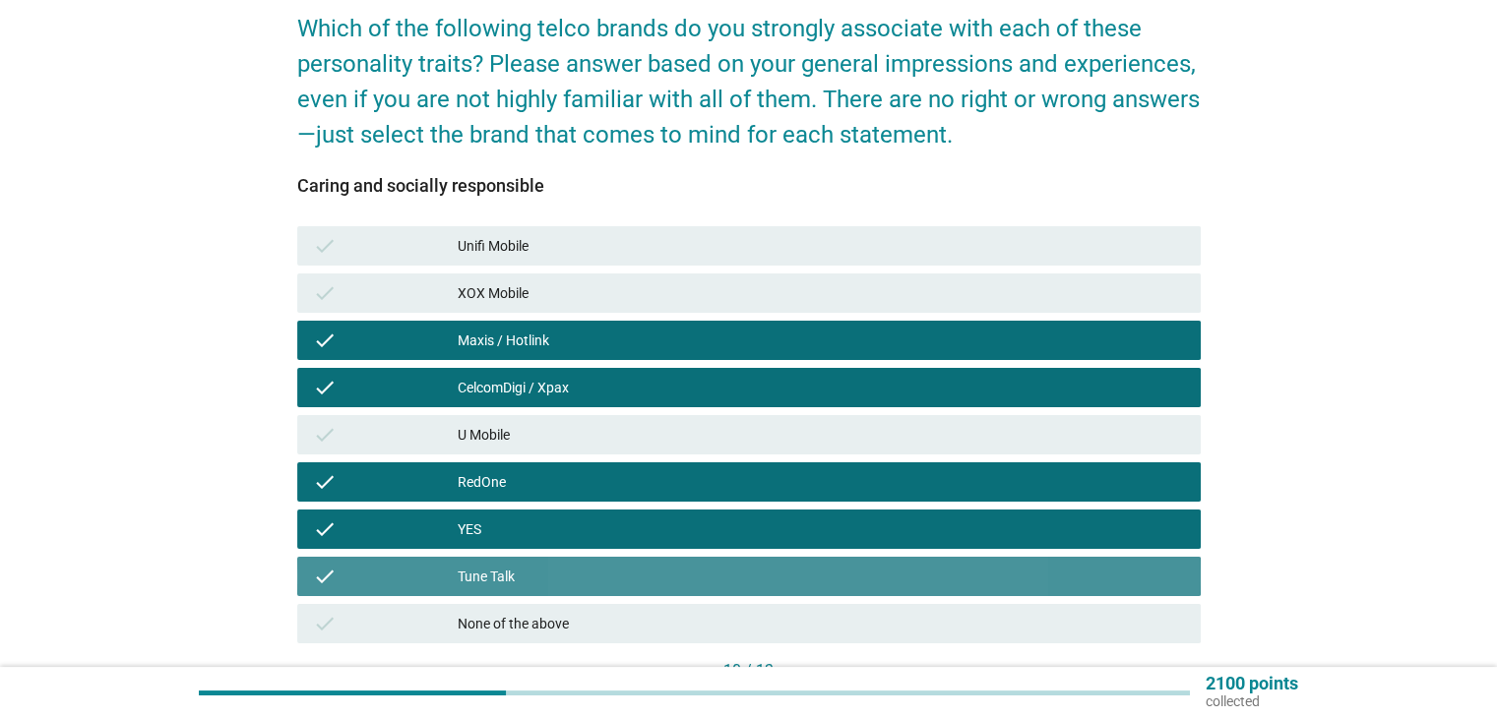
click at [1046, 283] on div "XOX Mobile" at bounding box center [821, 293] width 726 height 24
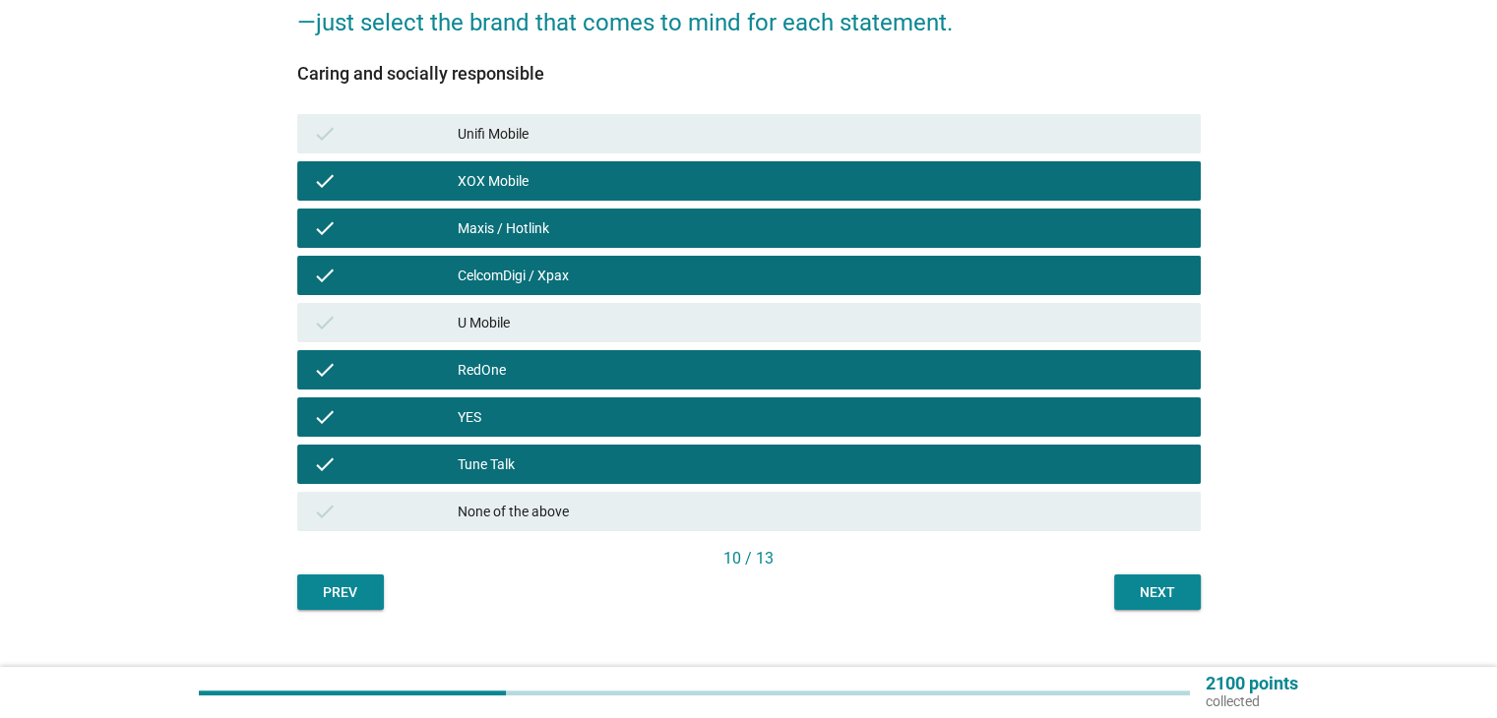
scroll to position [308, 0]
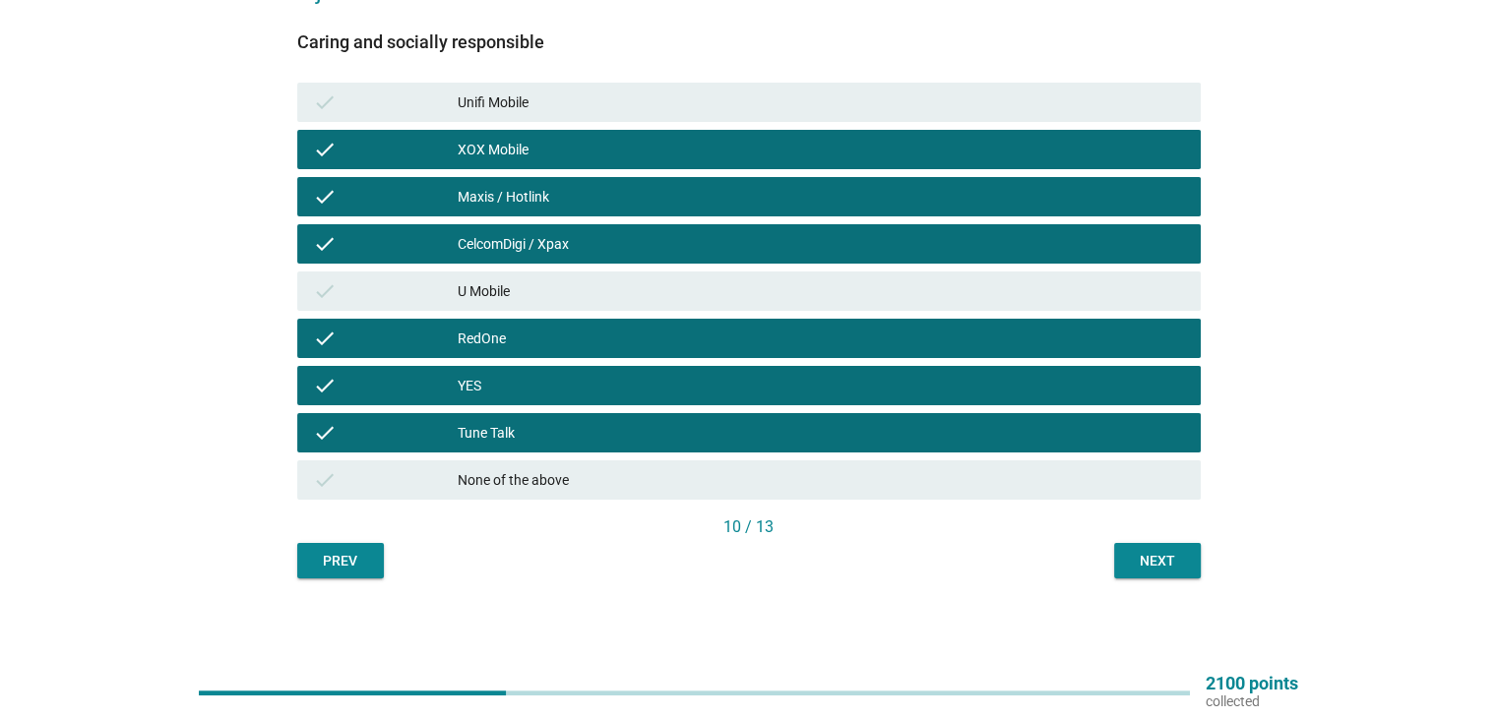
click at [1169, 570] on div "Next" at bounding box center [1157, 561] width 55 height 21
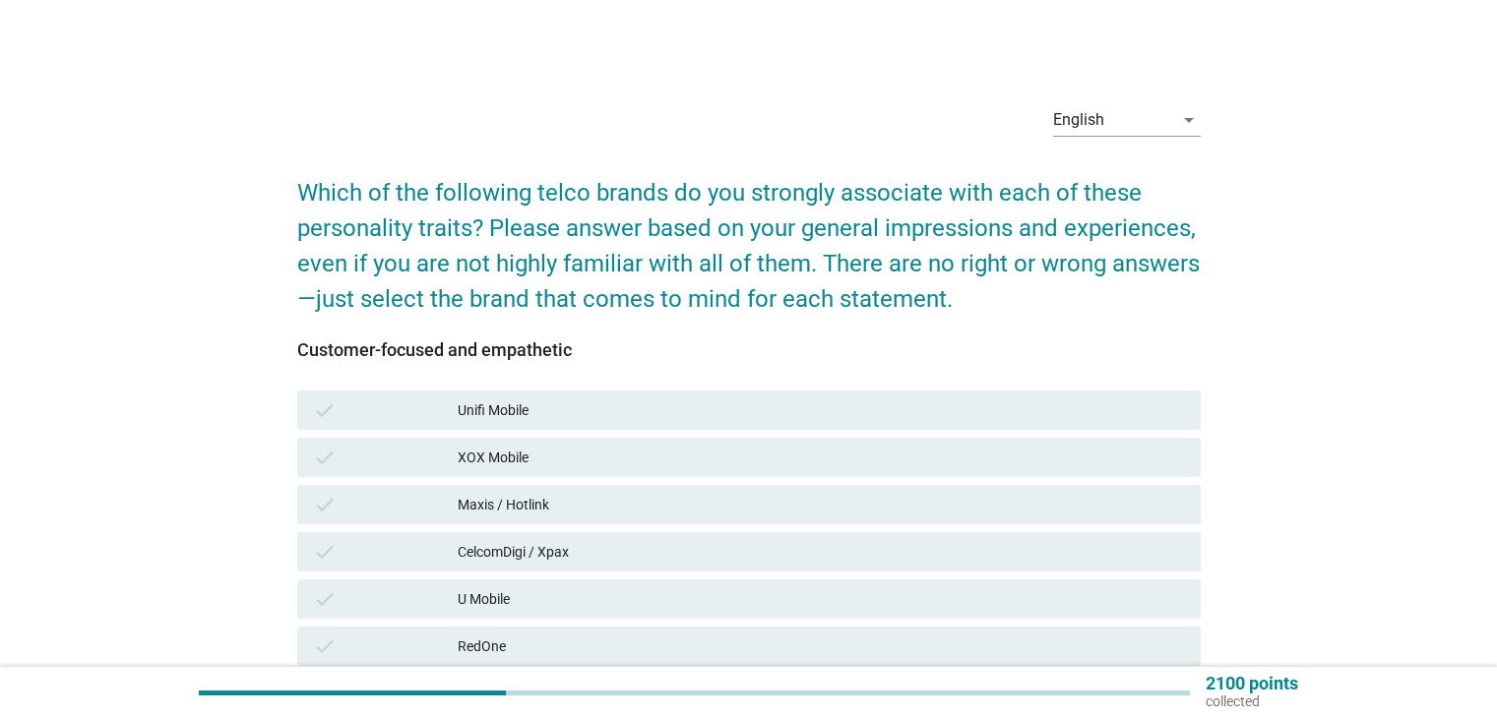
click at [936, 488] on div "check Maxis / Hotlink" at bounding box center [748, 504] width 903 height 39
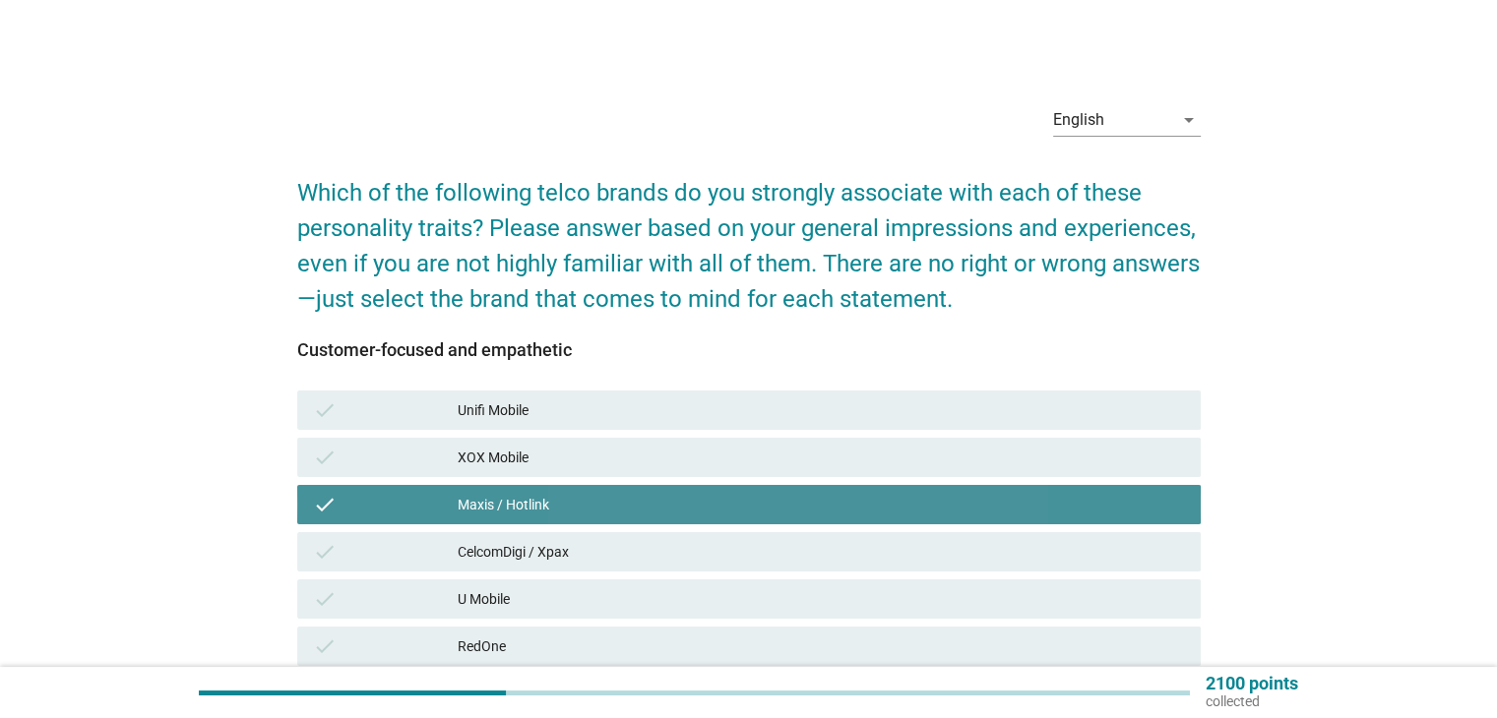
click at [937, 514] on div "Maxis / Hotlink" at bounding box center [821, 505] width 726 height 24
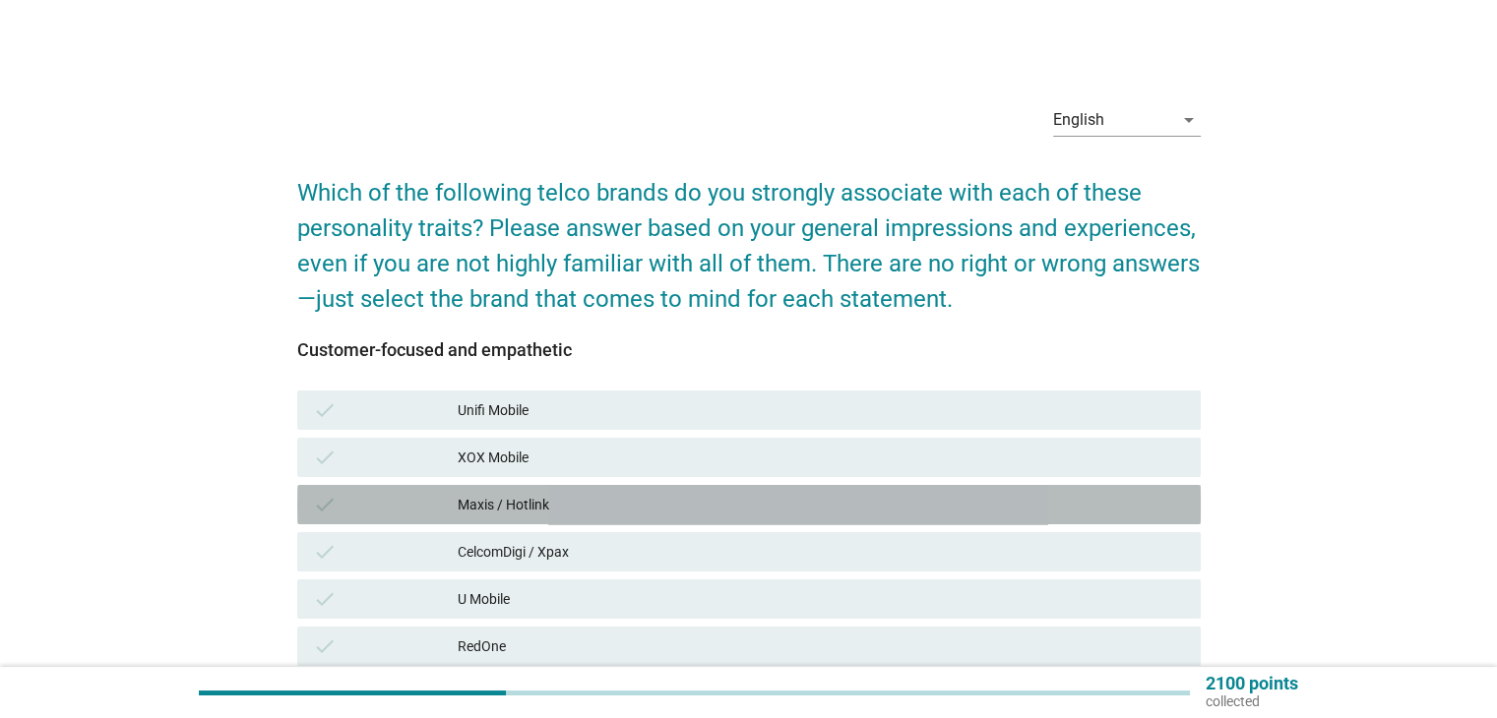
click at [929, 563] on div "CelcomDigi / Xpax" at bounding box center [821, 552] width 726 height 24
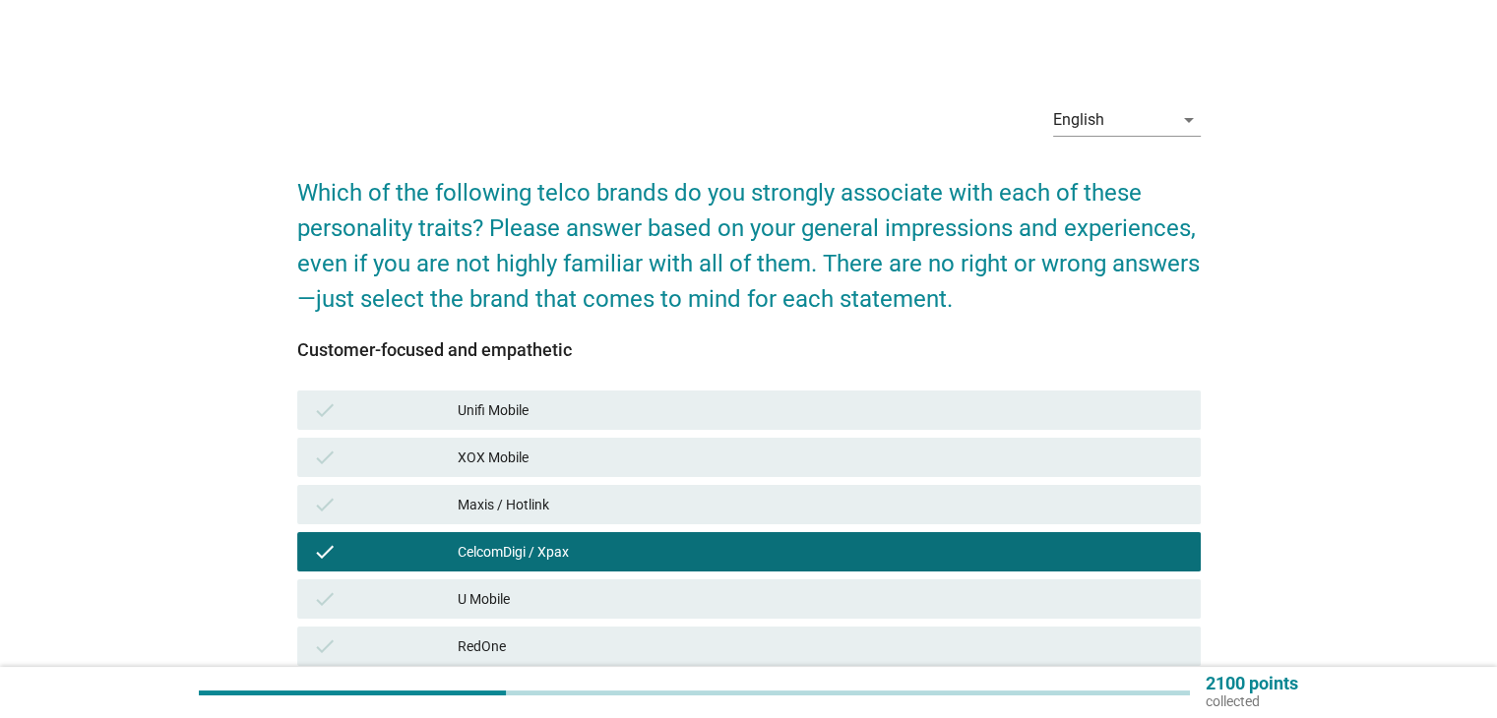
click at [929, 606] on div "U Mobile" at bounding box center [821, 599] width 726 height 24
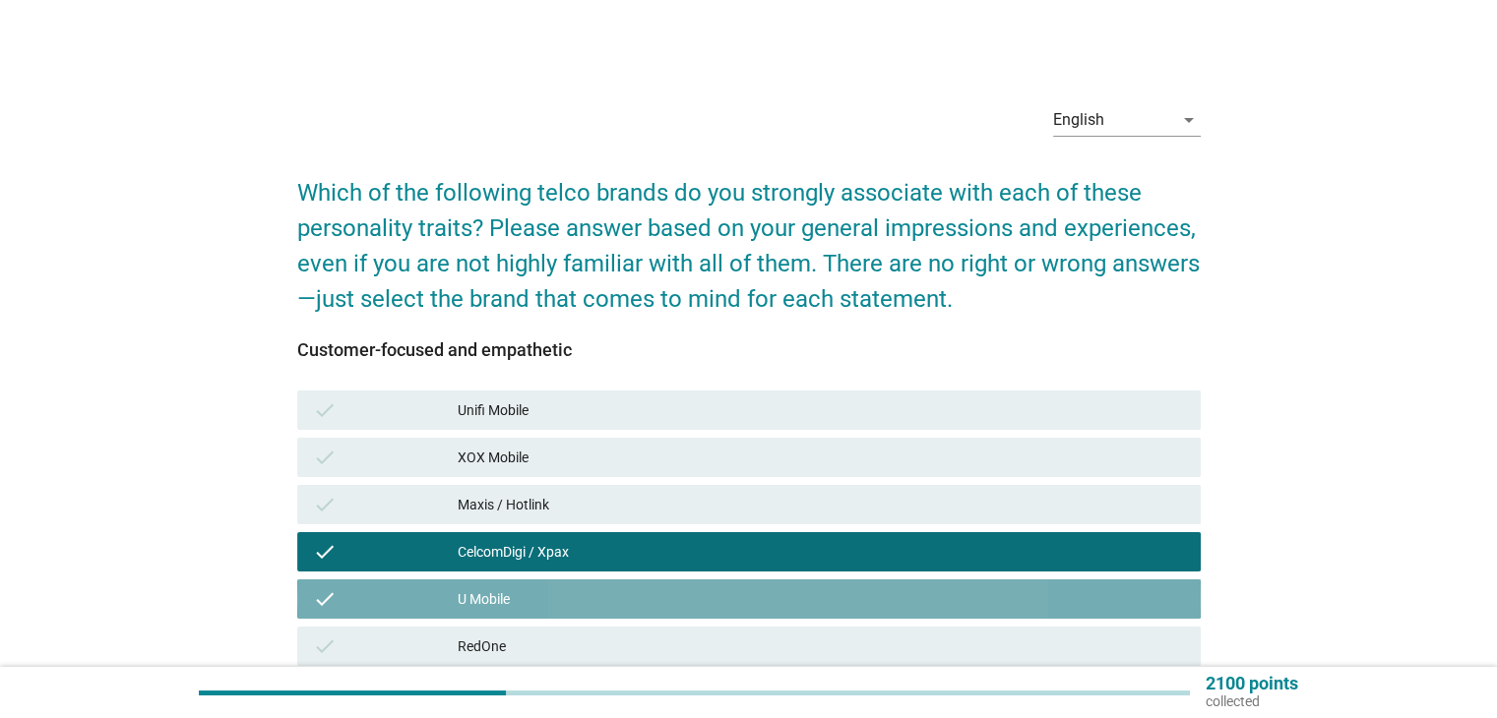
click at [943, 458] on div "XOX Mobile" at bounding box center [821, 458] width 726 height 24
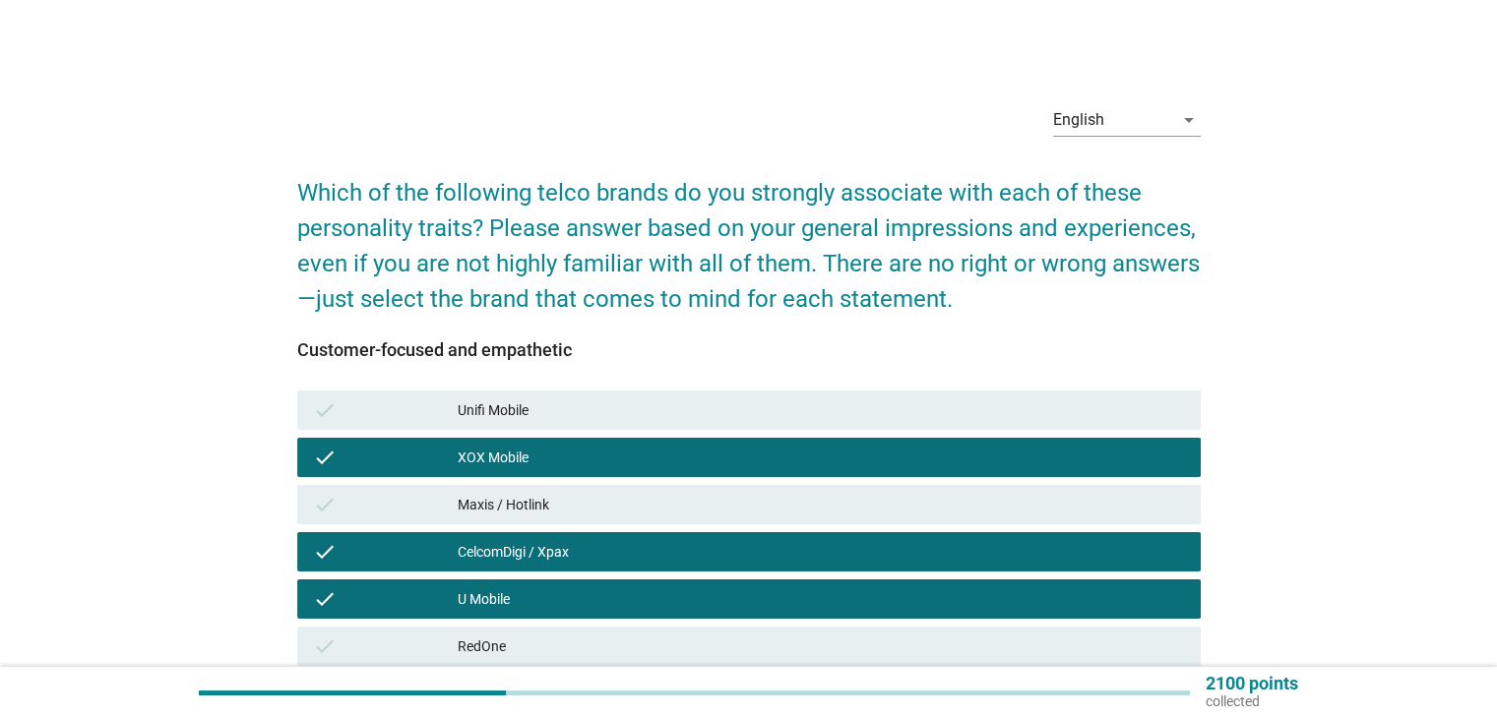
click at [890, 521] on div "check Maxis / Hotlink" at bounding box center [748, 504] width 903 height 39
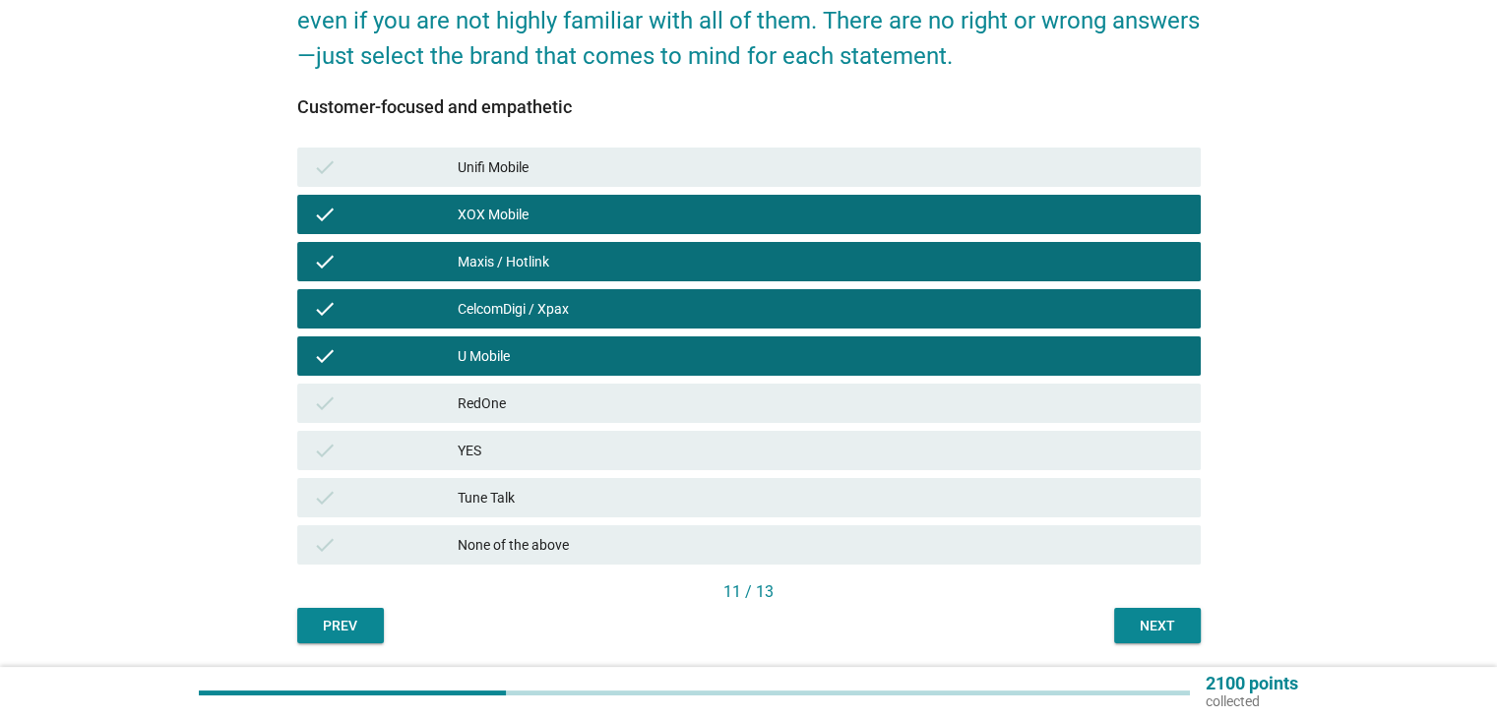
scroll to position [249, 0]
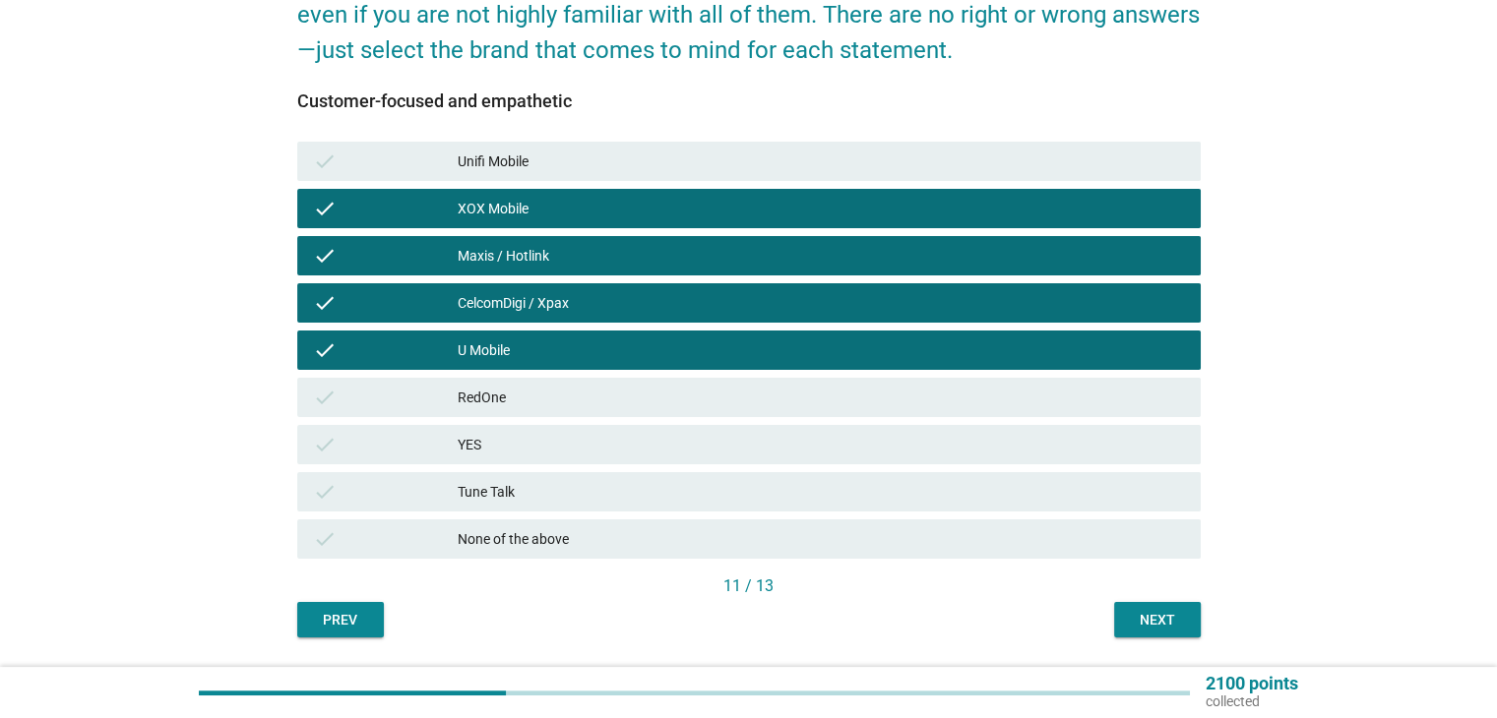
click at [954, 453] on div "YES" at bounding box center [821, 445] width 726 height 24
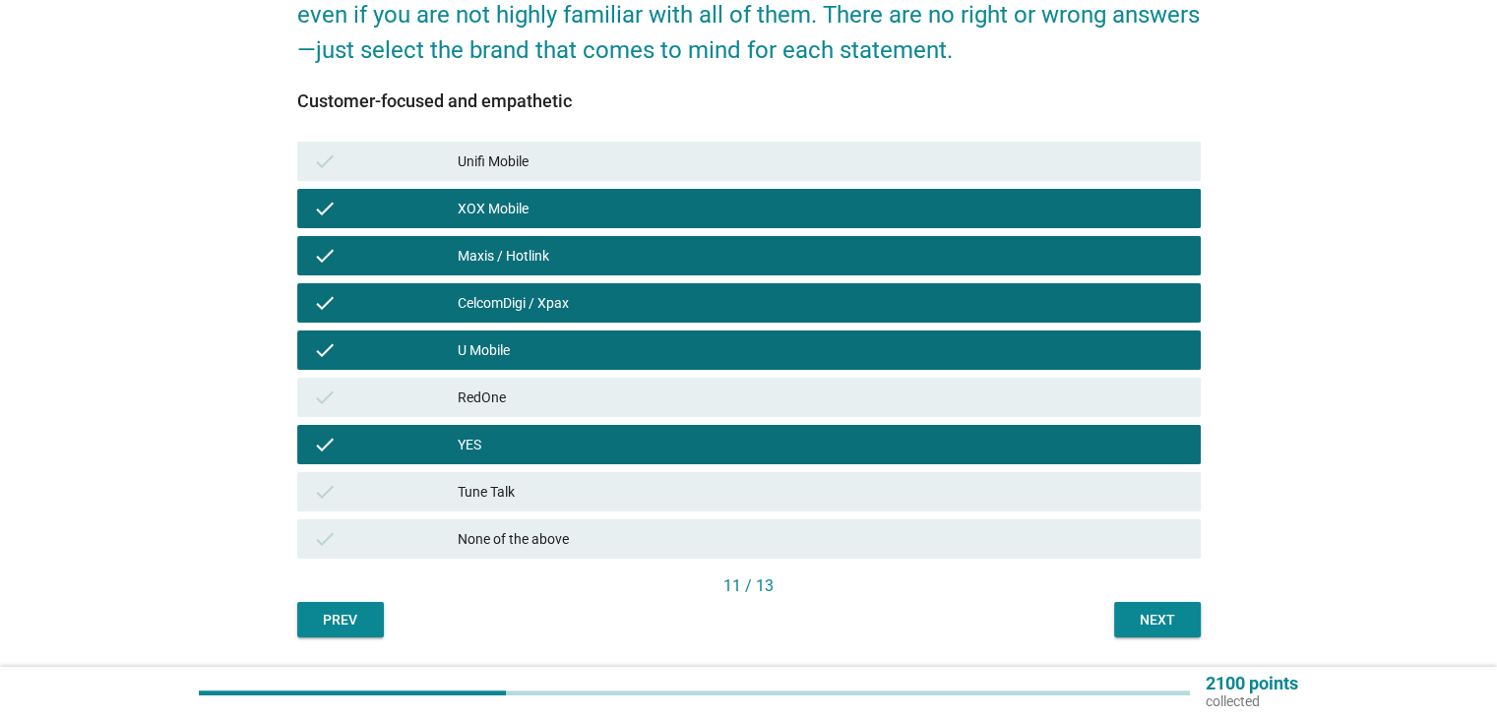
click at [961, 509] on div "check Tune Talk" at bounding box center [748, 491] width 903 height 39
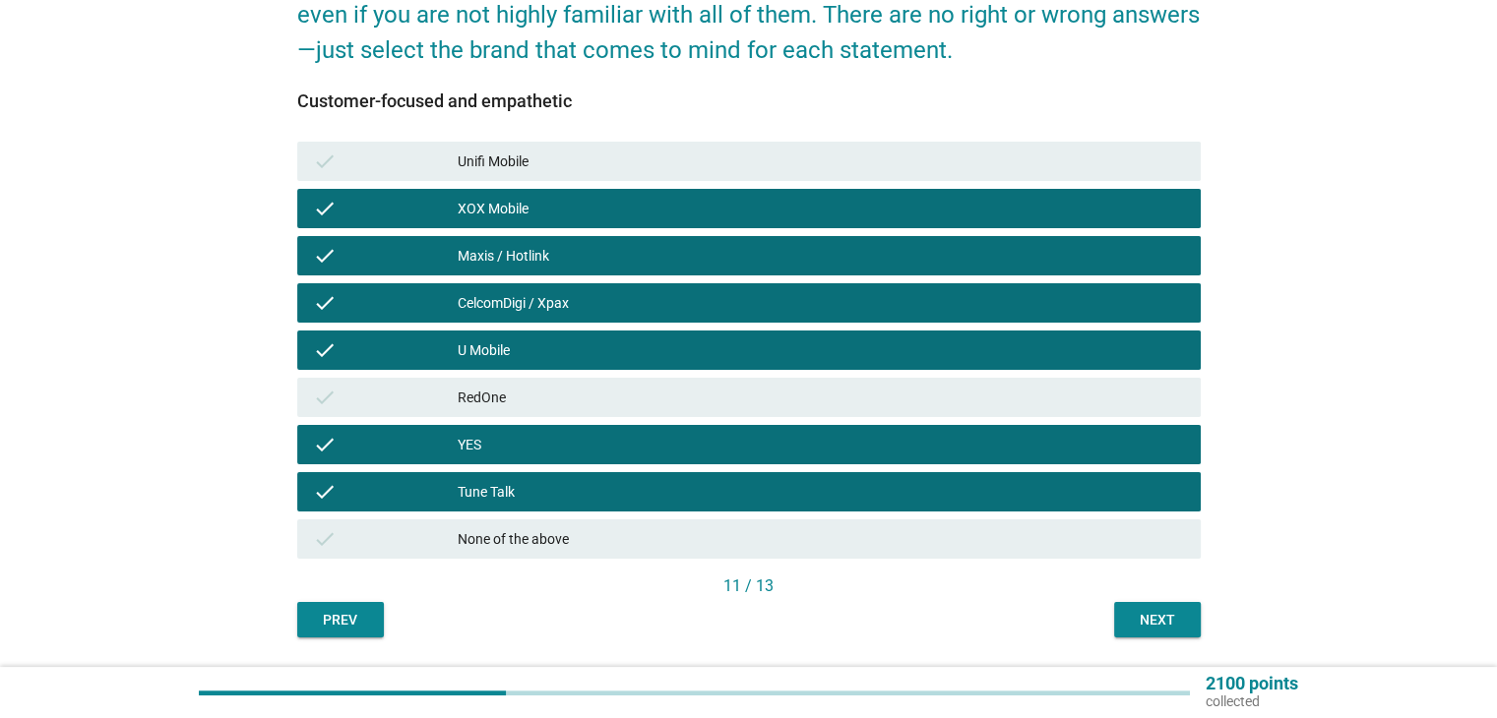
click at [1163, 610] on div "Next" at bounding box center [1157, 620] width 55 height 21
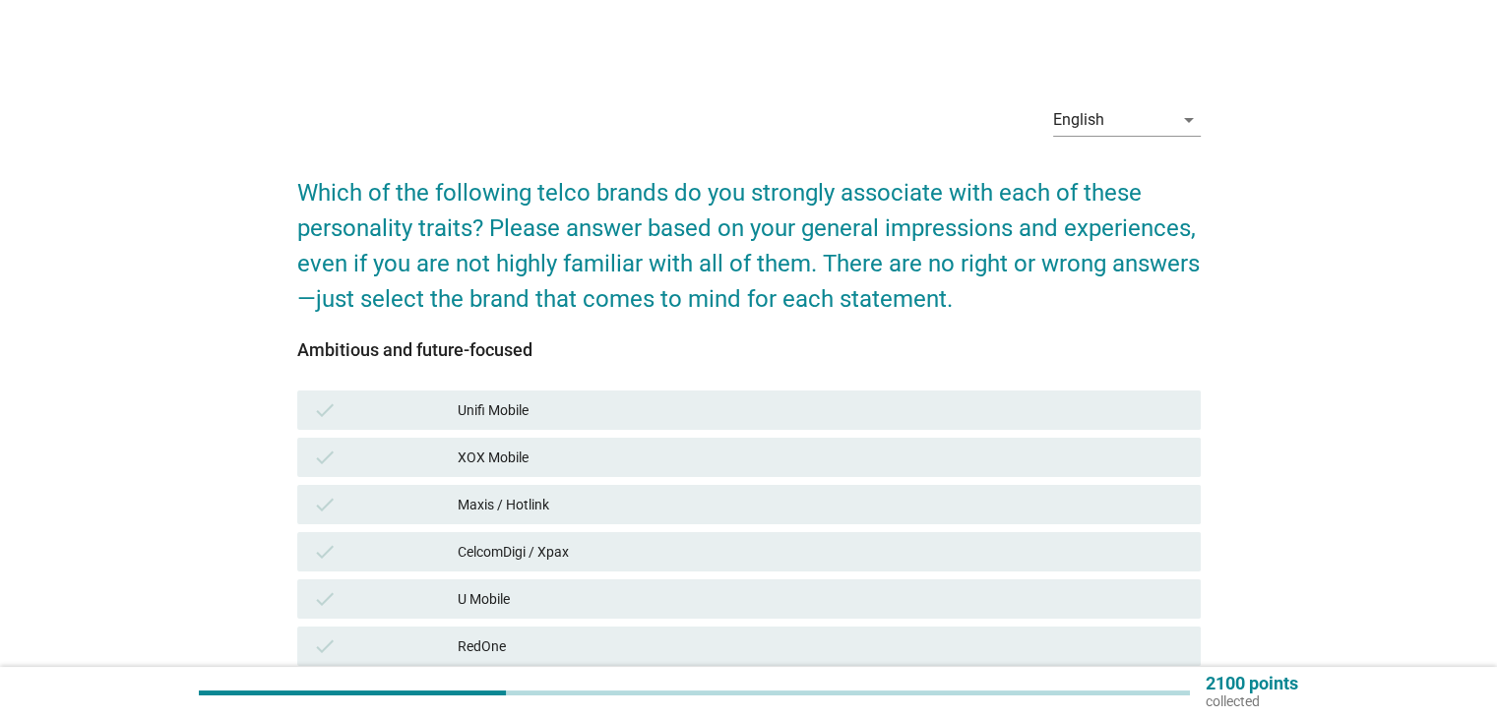
click at [929, 498] on div "Maxis / Hotlink" at bounding box center [821, 505] width 726 height 24
click at [929, 549] on div "CelcomDigi / Xpax" at bounding box center [821, 552] width 726 height 24
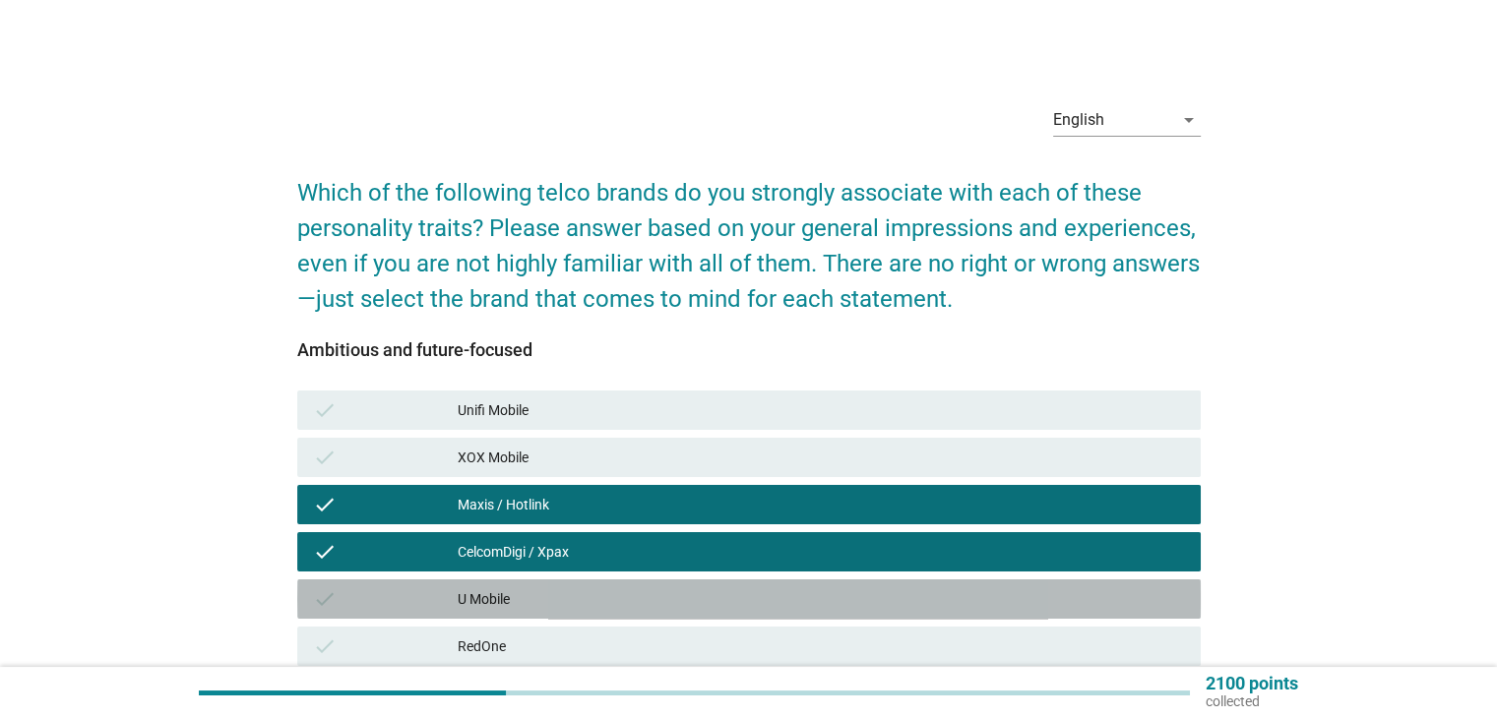
click at [930, 605] on div "U Mobile" at bounding box center [821, 599] width 726 height 24
click at [931, 628] on div "check RedOne" at bounding box center [748, 646] width 903 height 39
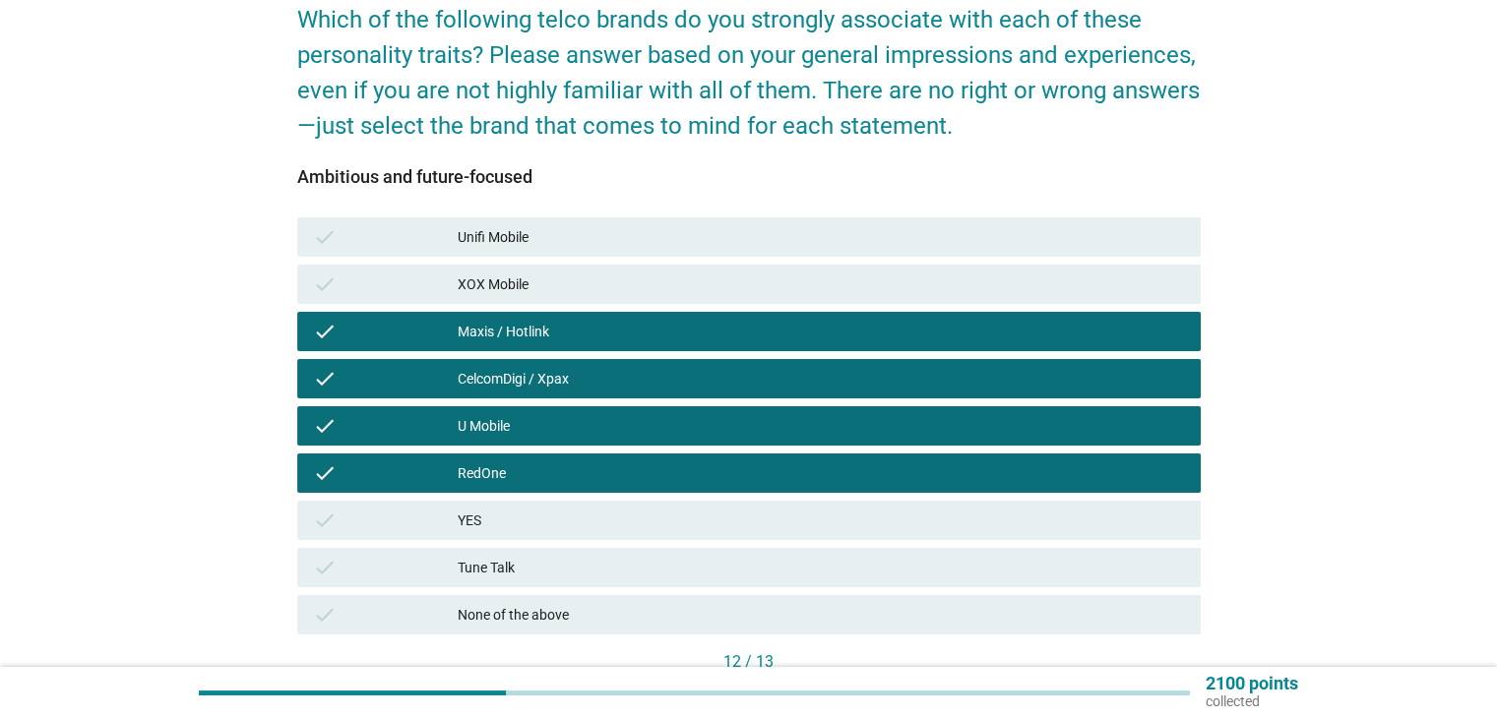
click at [956, 551] on div "check Tune Talk" at bounding box center [748, 567] width 903 height 39
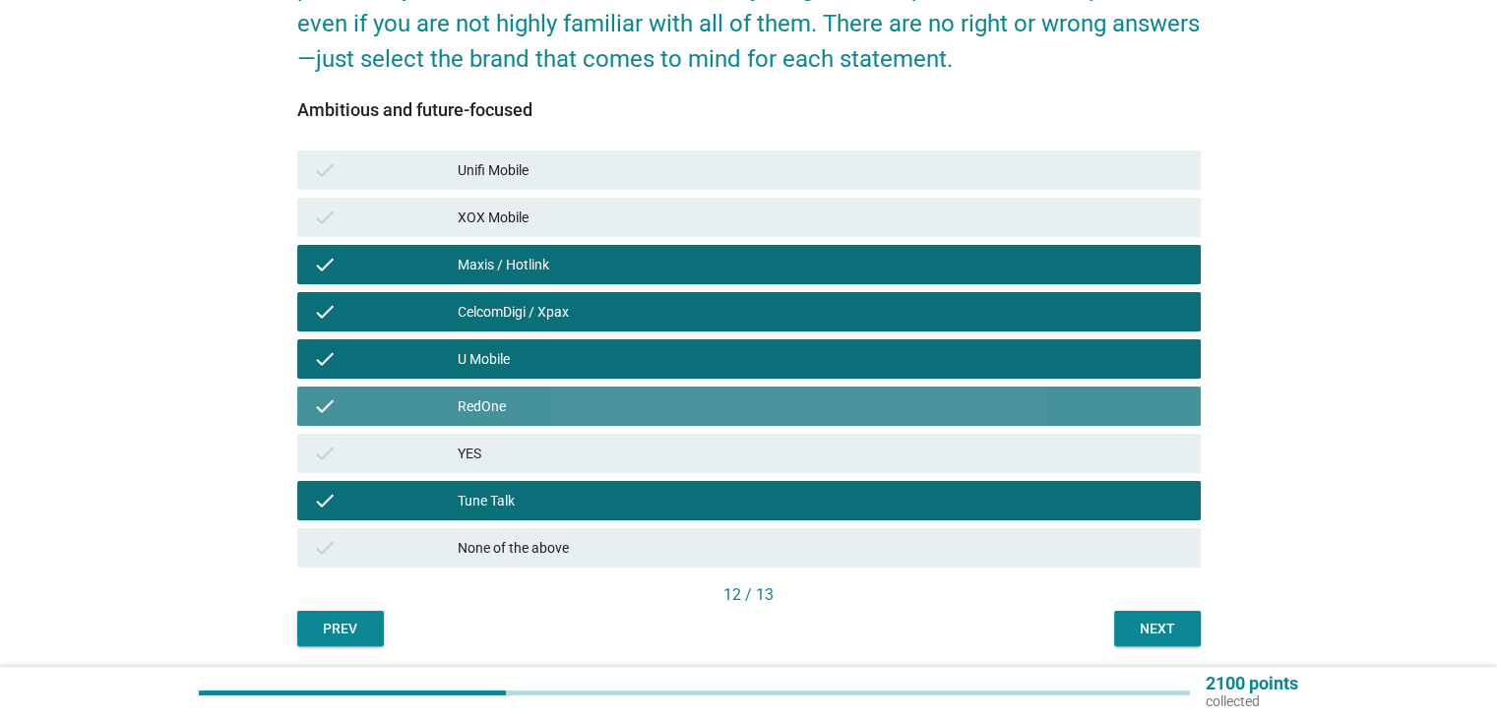
scroll to position [308, 0]
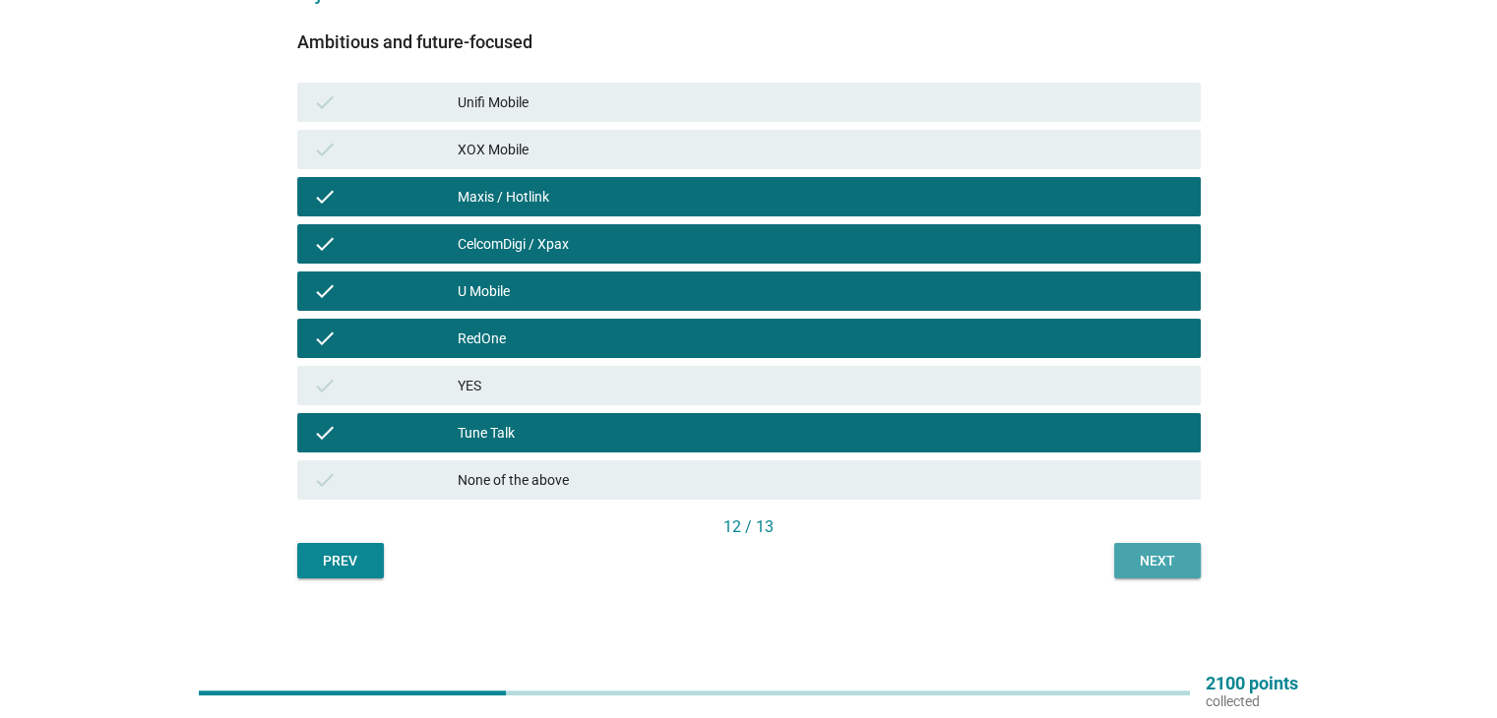
click at [1165, 556] on div "Next" at bounding box center [1157, 561] width 55 height 21
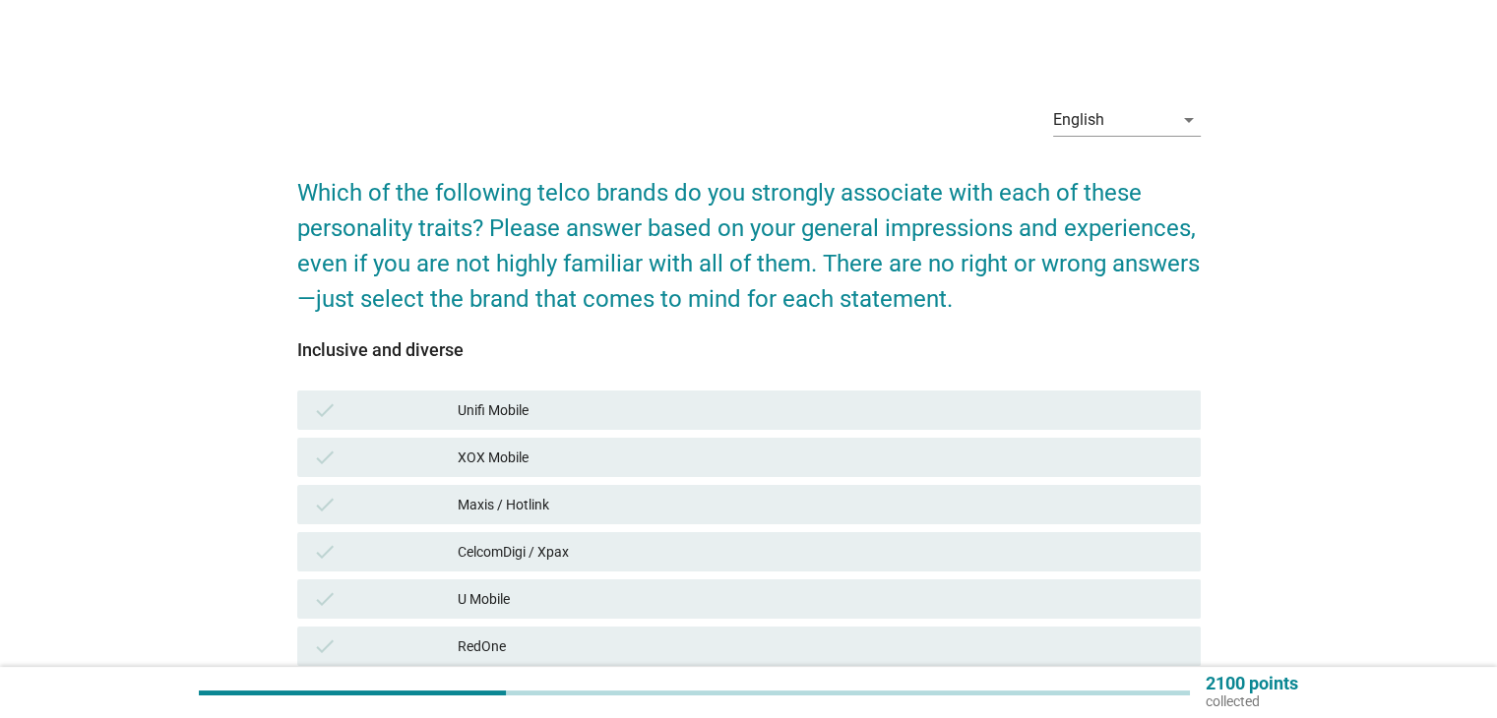
click at [917, 499] on div "Maxis / Hotlink" at bounding box center [821, 505] width 726 height 24
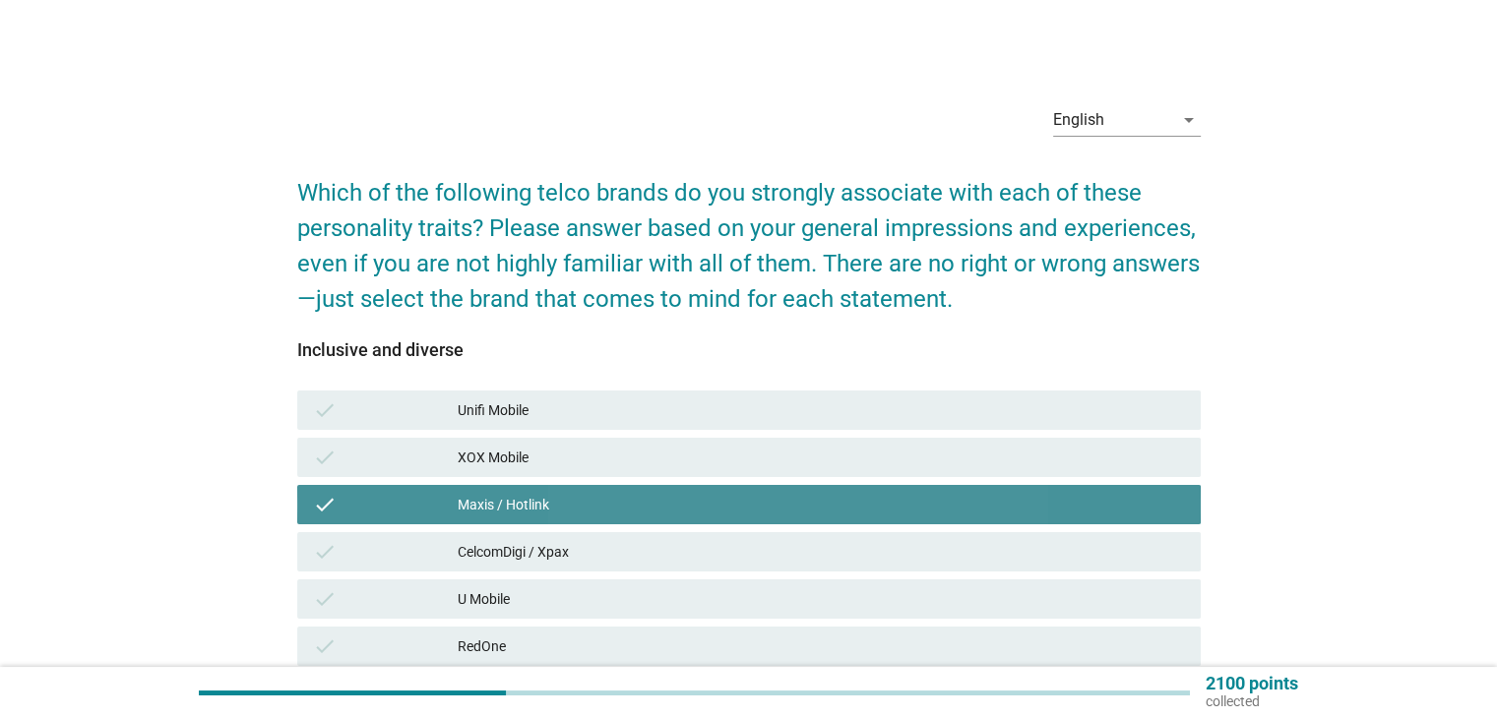
click at [919, 551] on div "CelcomDigi / Xpax" at bounding box center [821, 552] width 726 height 24
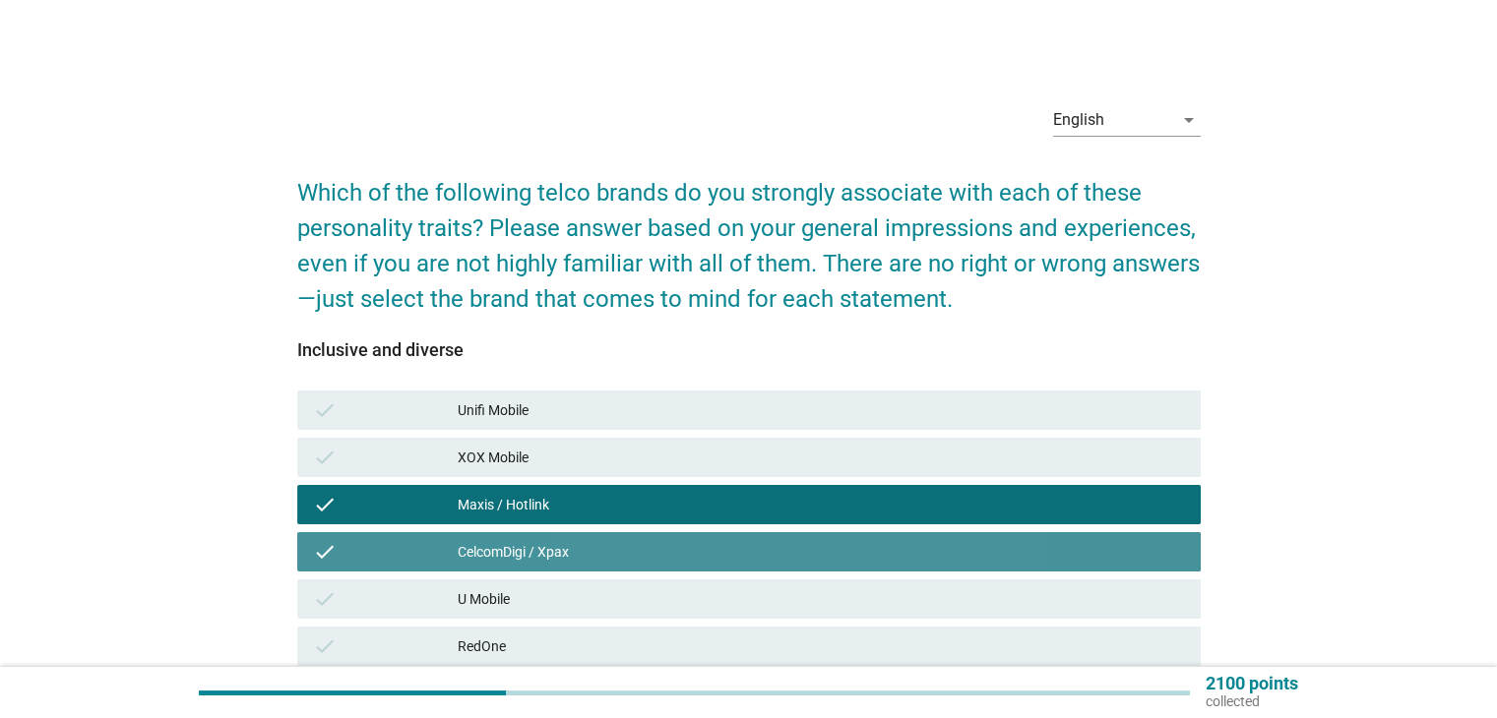
click at [925, 598] on div "U Mobile" at bounding box center [821, 599] width 726 height 24
click at [937, 630] on div "check RedOne" at bounding box center [748, 646] width 903 height 39
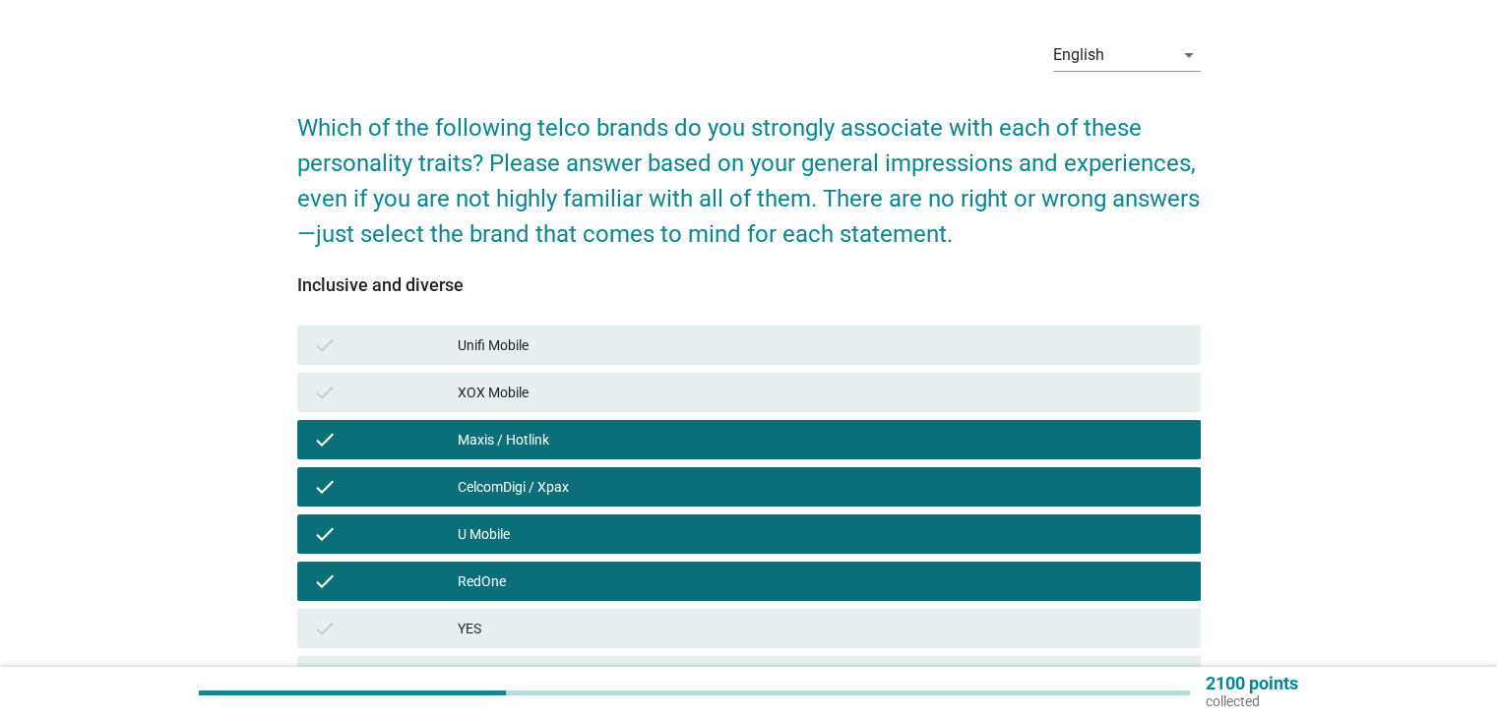
scroll to position [194, 0]
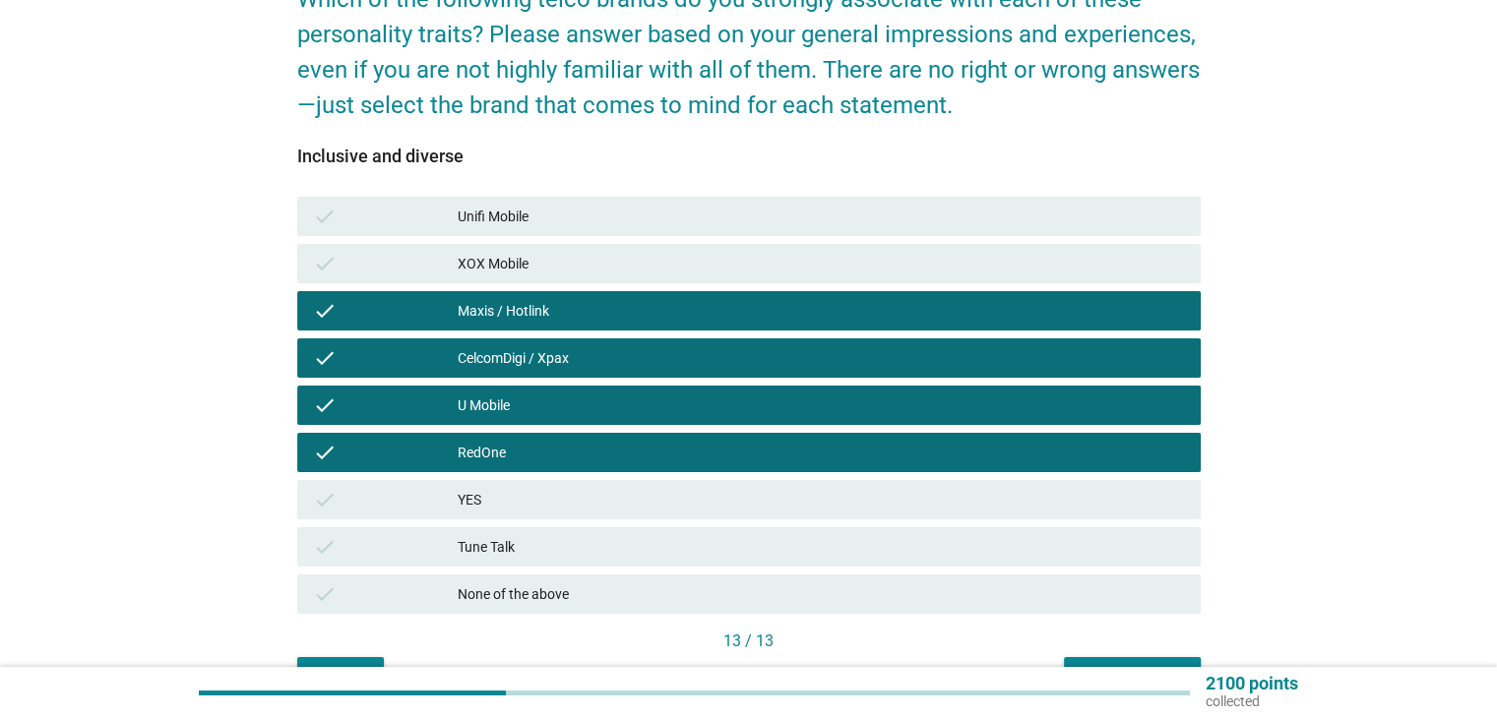
click at [945, 562] on div "check Tune Talk" at bounding box center [748, 546] width 903 height 39
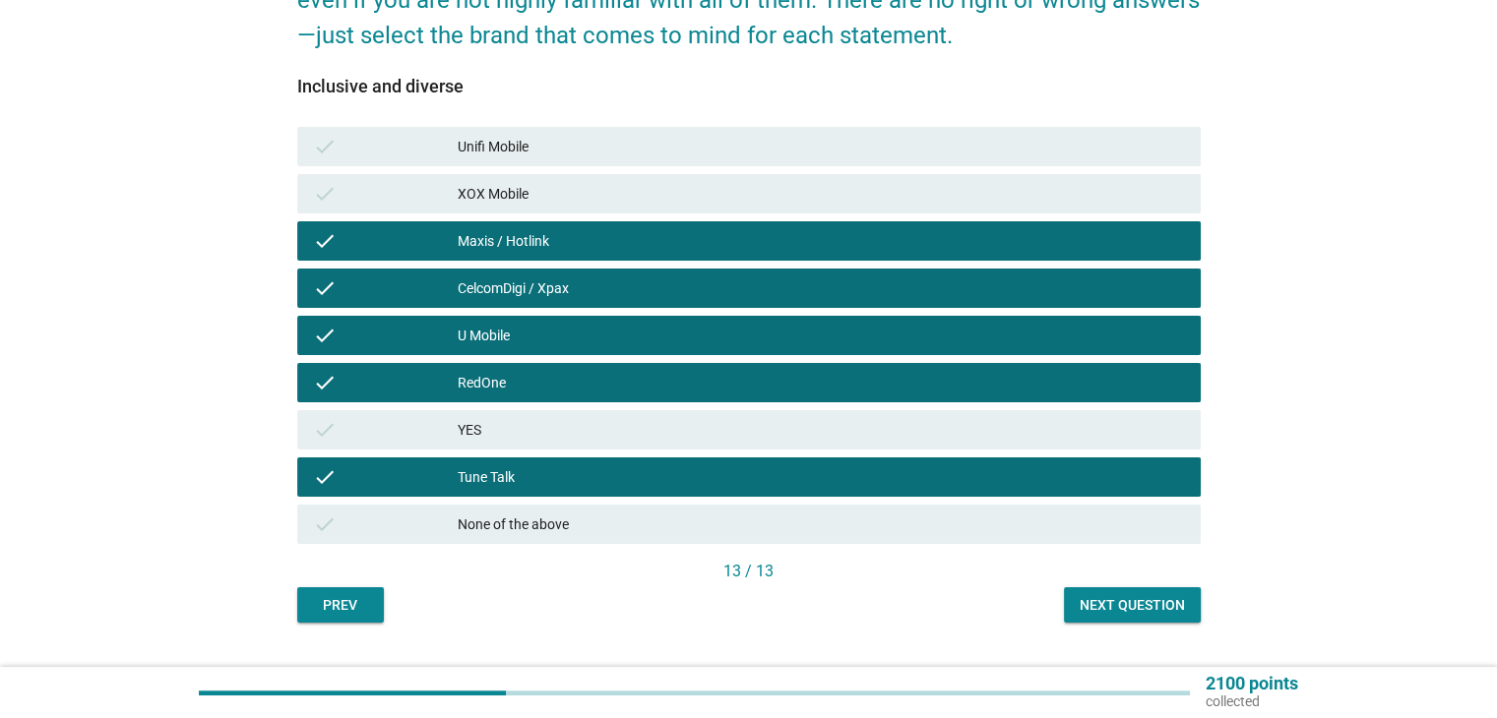
scroll to position [308, 0]
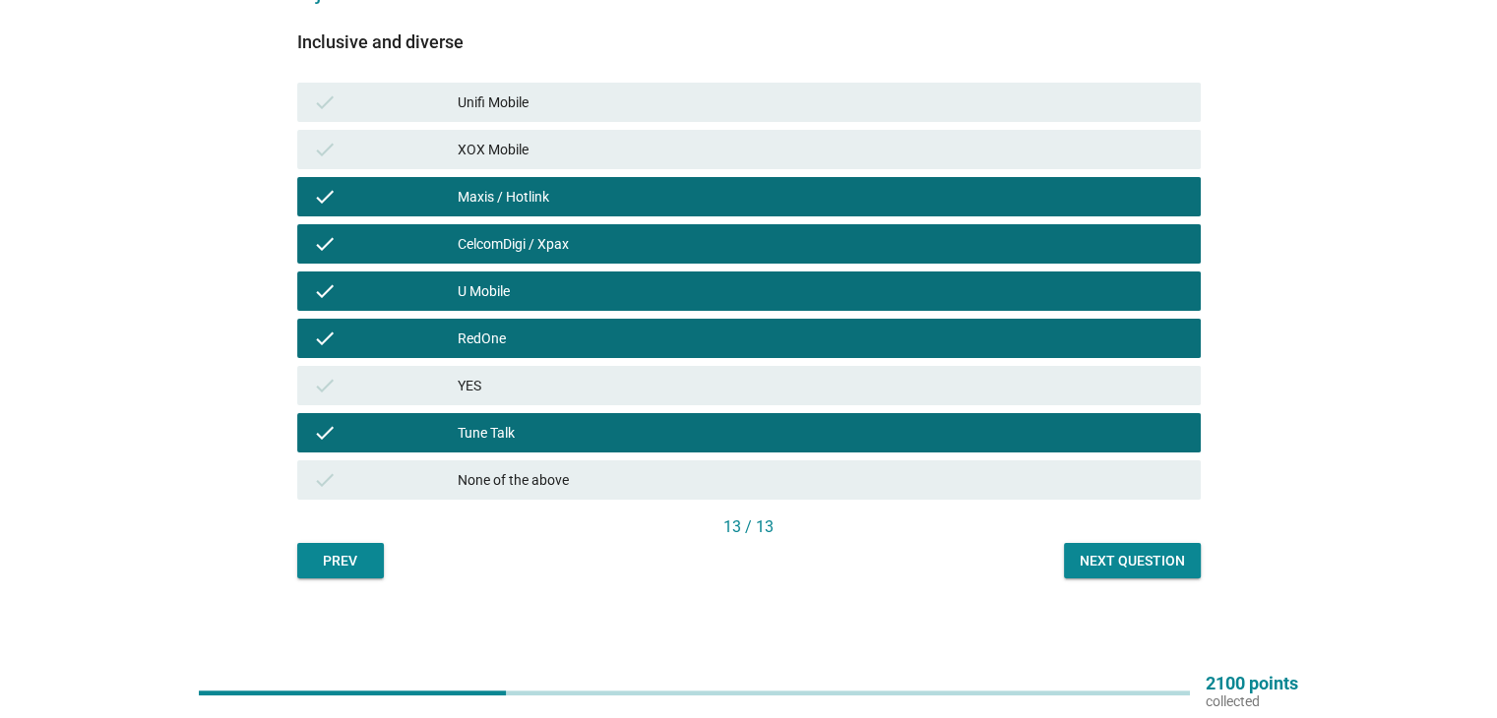
click at [1162, 548] on button "Next question" at bounding box center [1132, 560] width 137 height 35
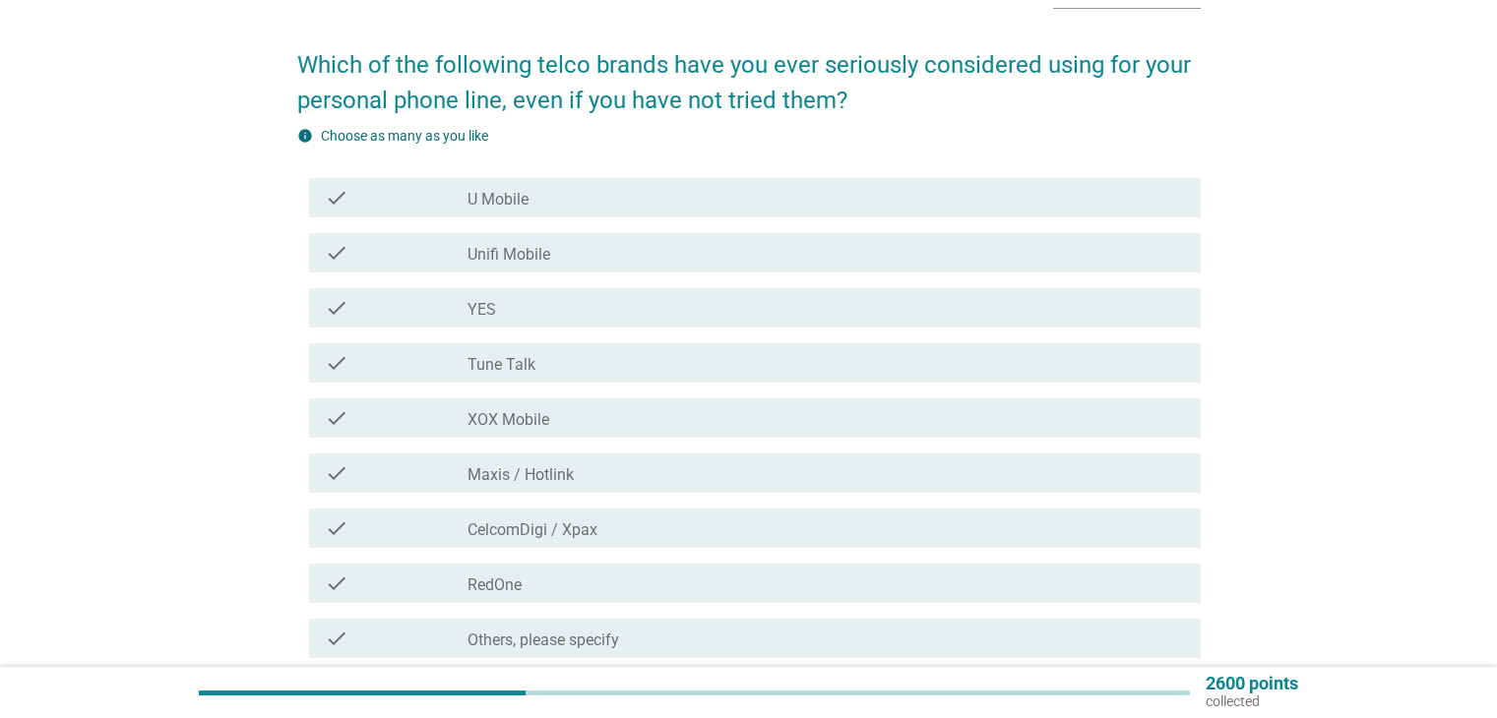
scroll to position [129, 0]
click at [842, 488] on div "check check_box_outline_blank Maxis / Hotlink" at bounding box center [754, 472] width 891 height 39
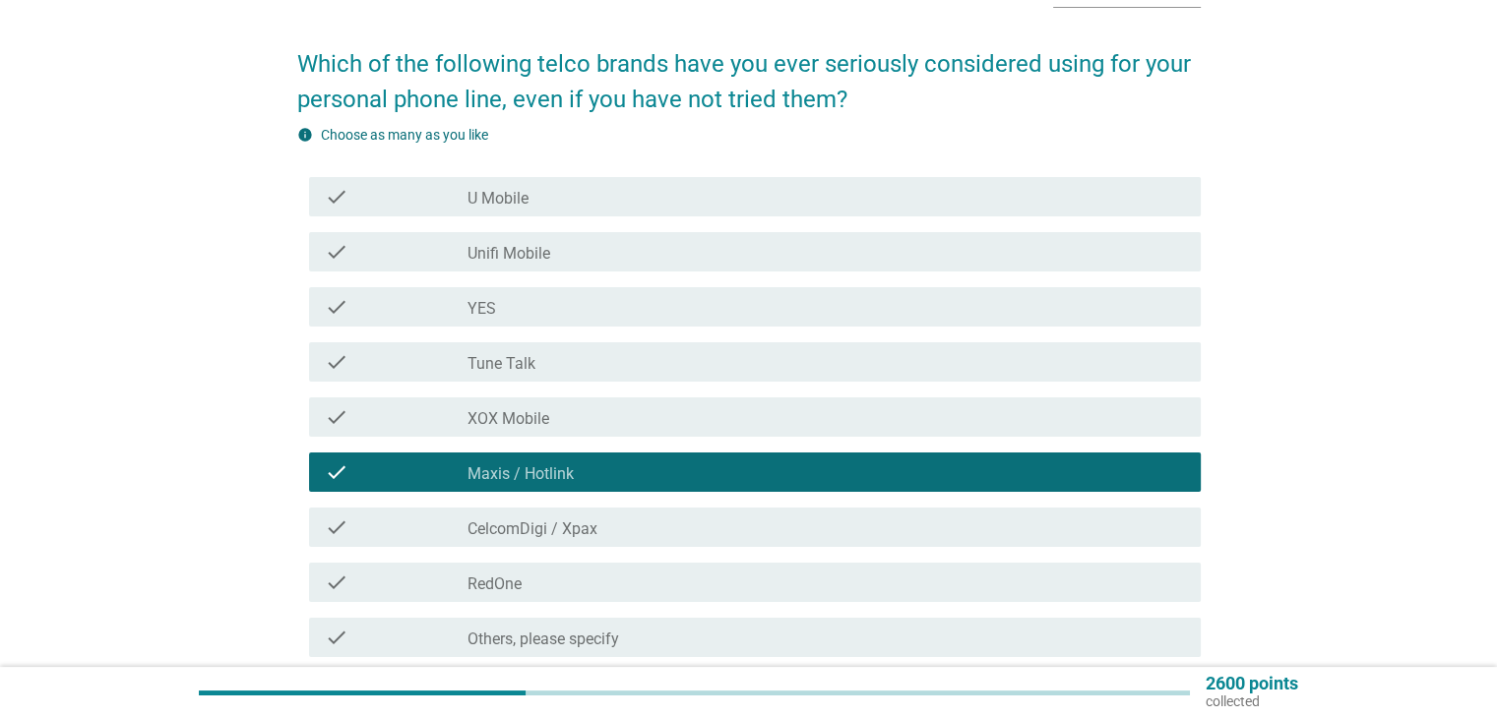
click at [827, 542] on div "check check_box_outline_blank CelcomDigi / Xpax" at bounding box center [754, 527] width 891 height 39
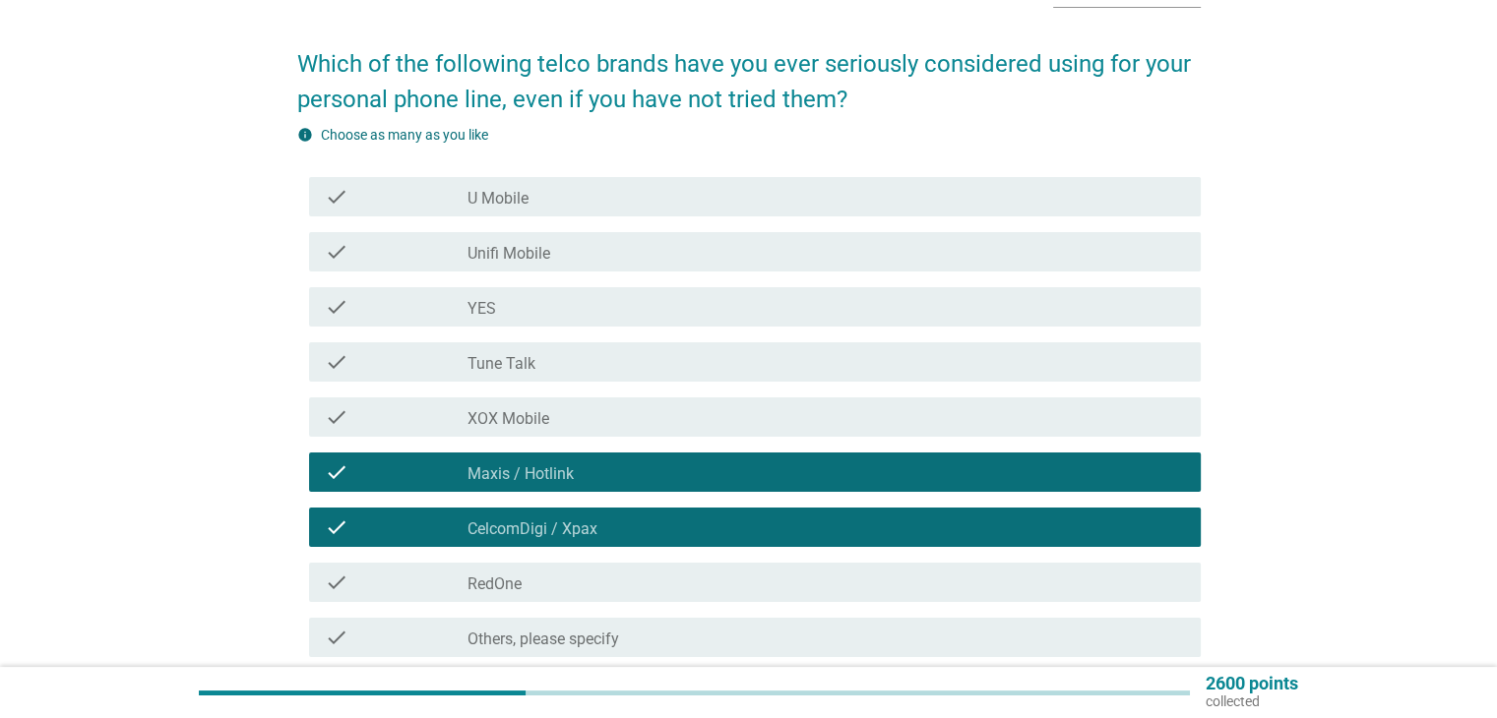
click at [996, 265] on div "check check_box_outline_blank Unifi Mobile" at bounding box center [754, 251] width 891 height 39
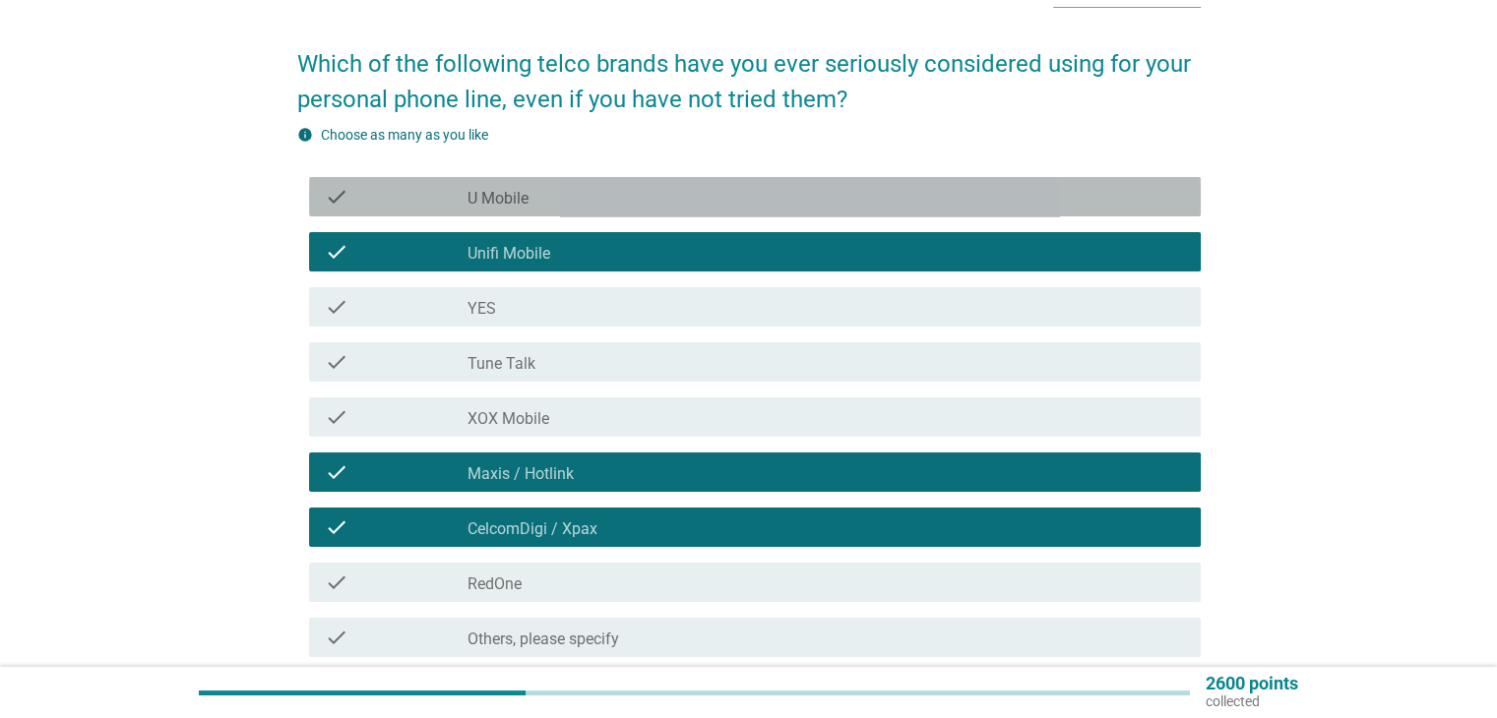
click at [1089, 212] on div "check check_box_outline_blank U Mobile" at bounding box center [754, 196] width 891 height 39
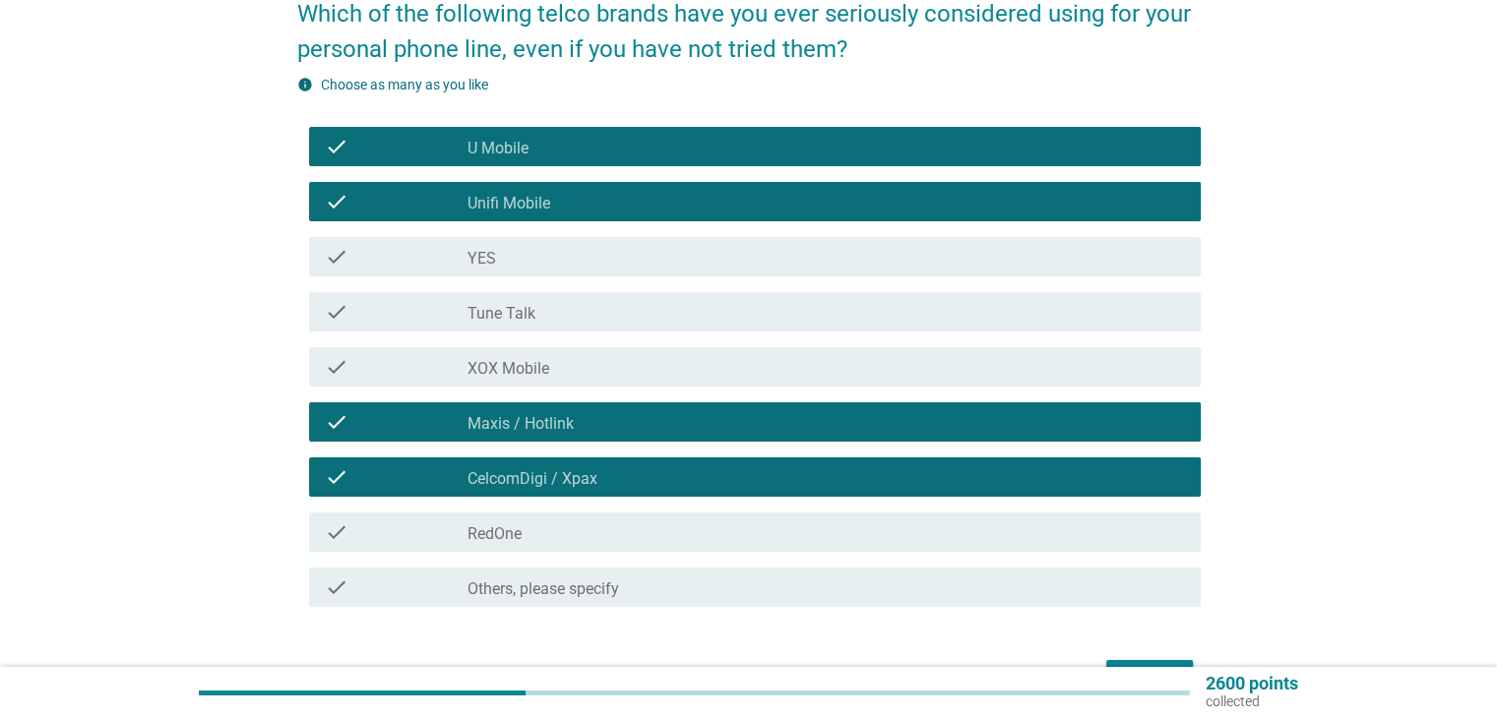
scroll to position [302, 0]
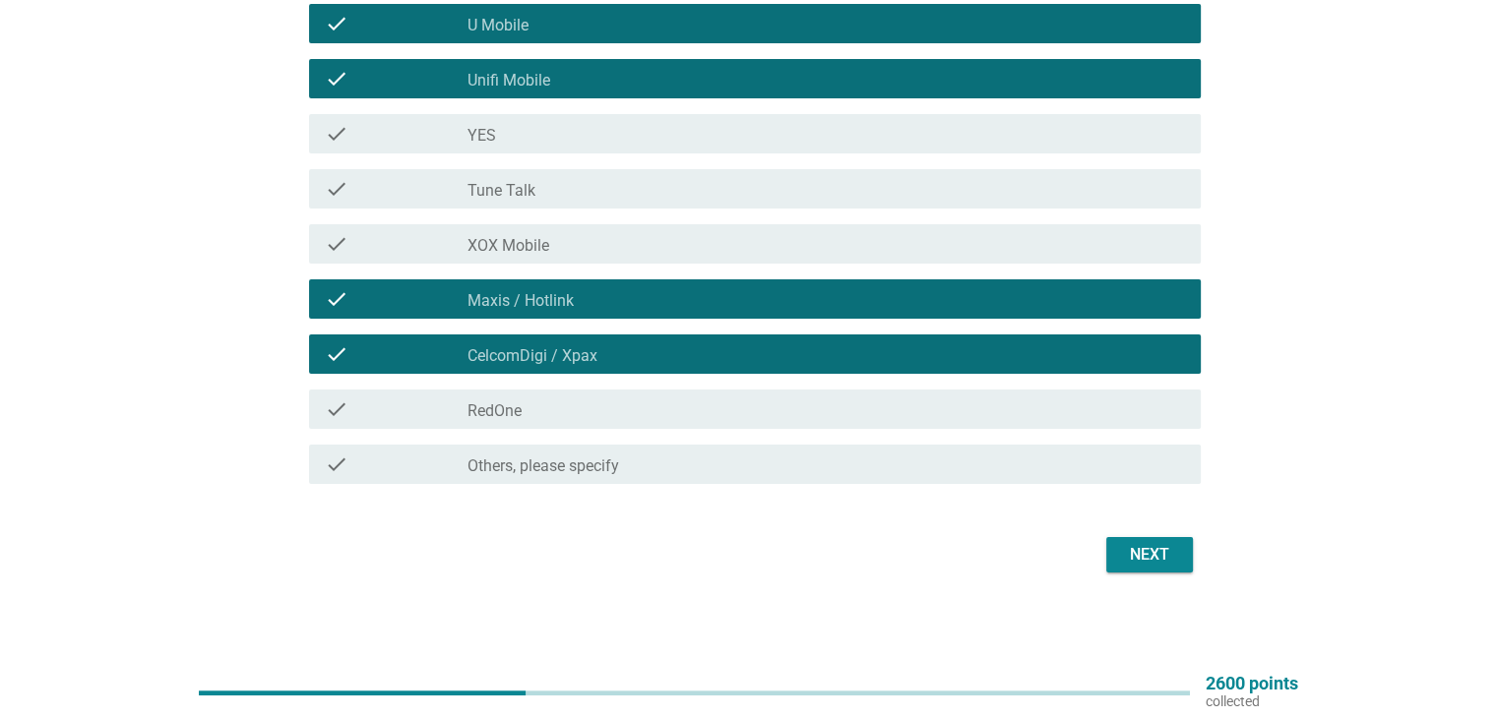
click at [1169, 558] on div "Next" at bounding box center [1149, 555] width 55 height 24
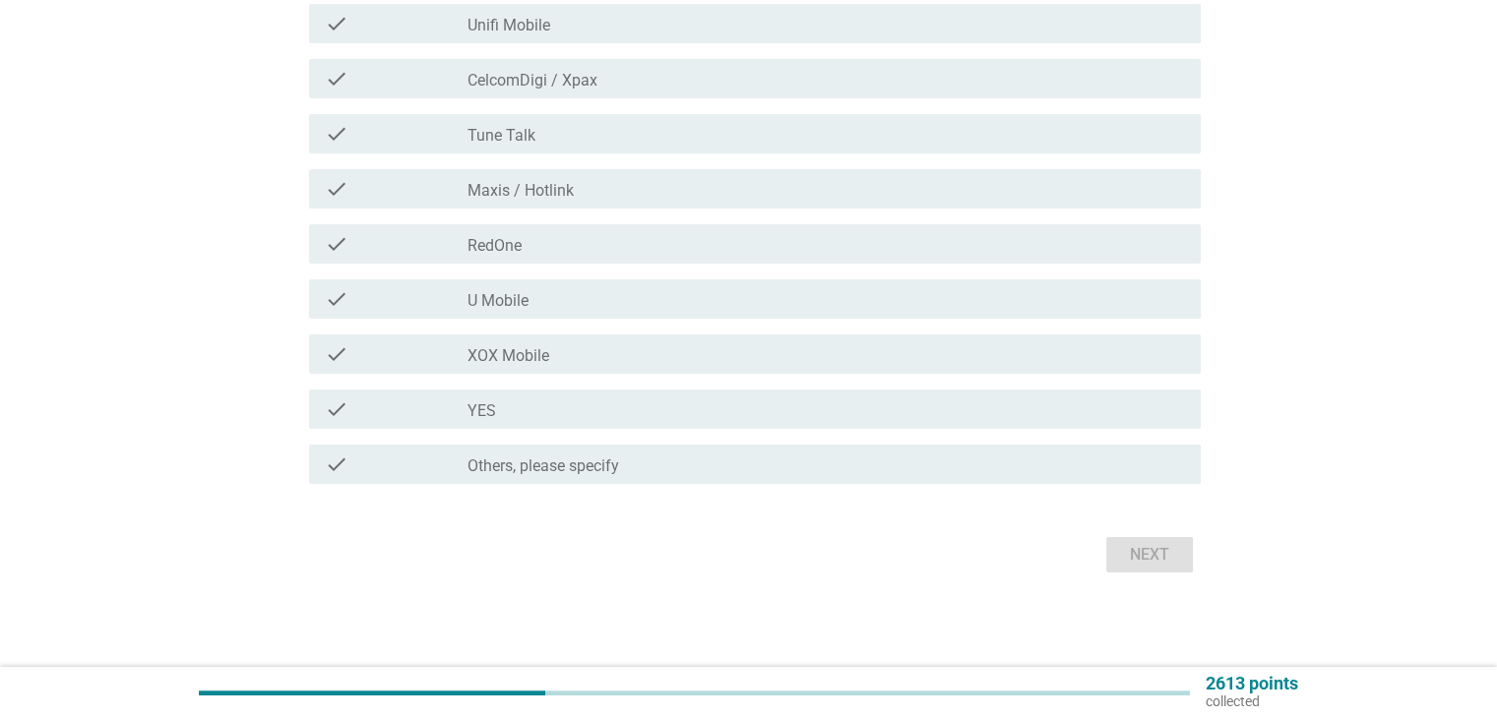
scroll to position [0, 0]
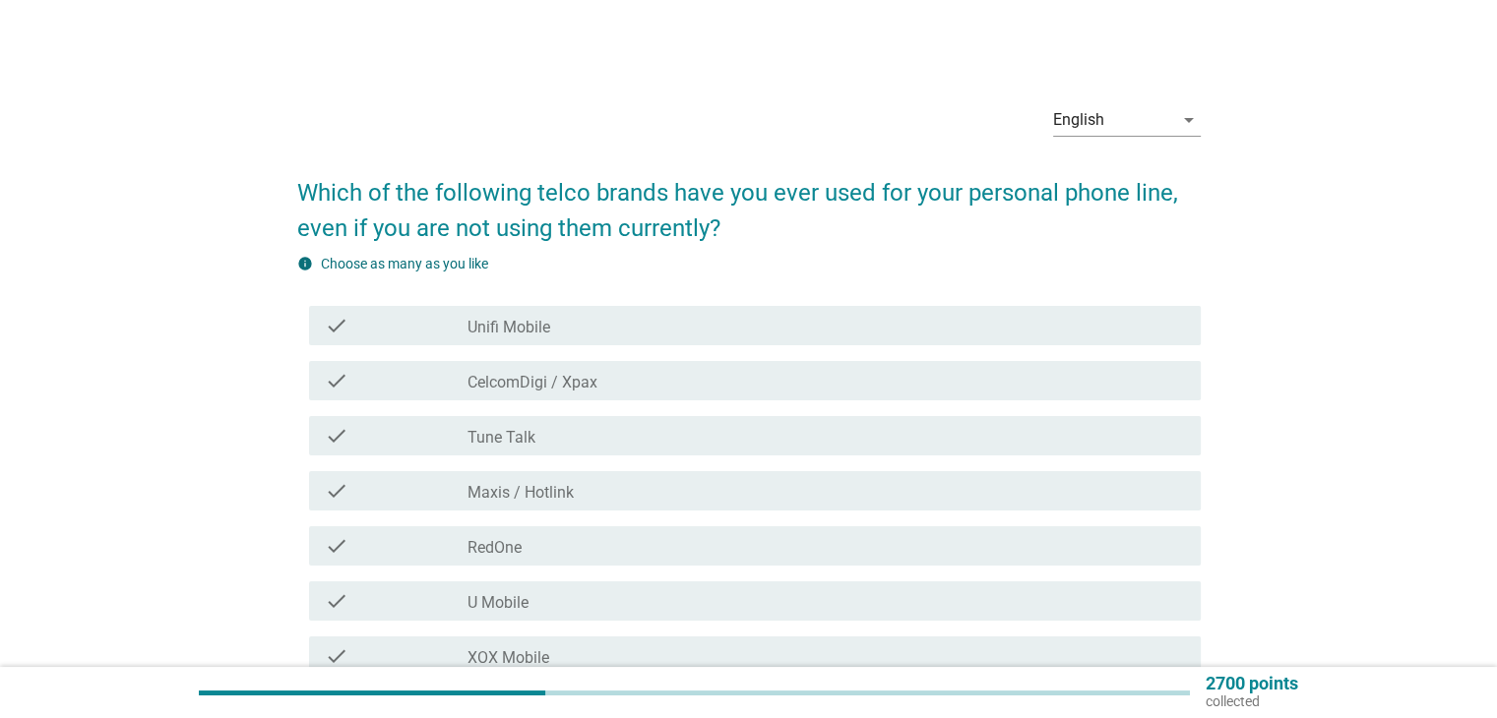
click at [906, 389] on div "check_box CelcomDigi / Xpax" at bounding box center [825, 381] width 716 height 24
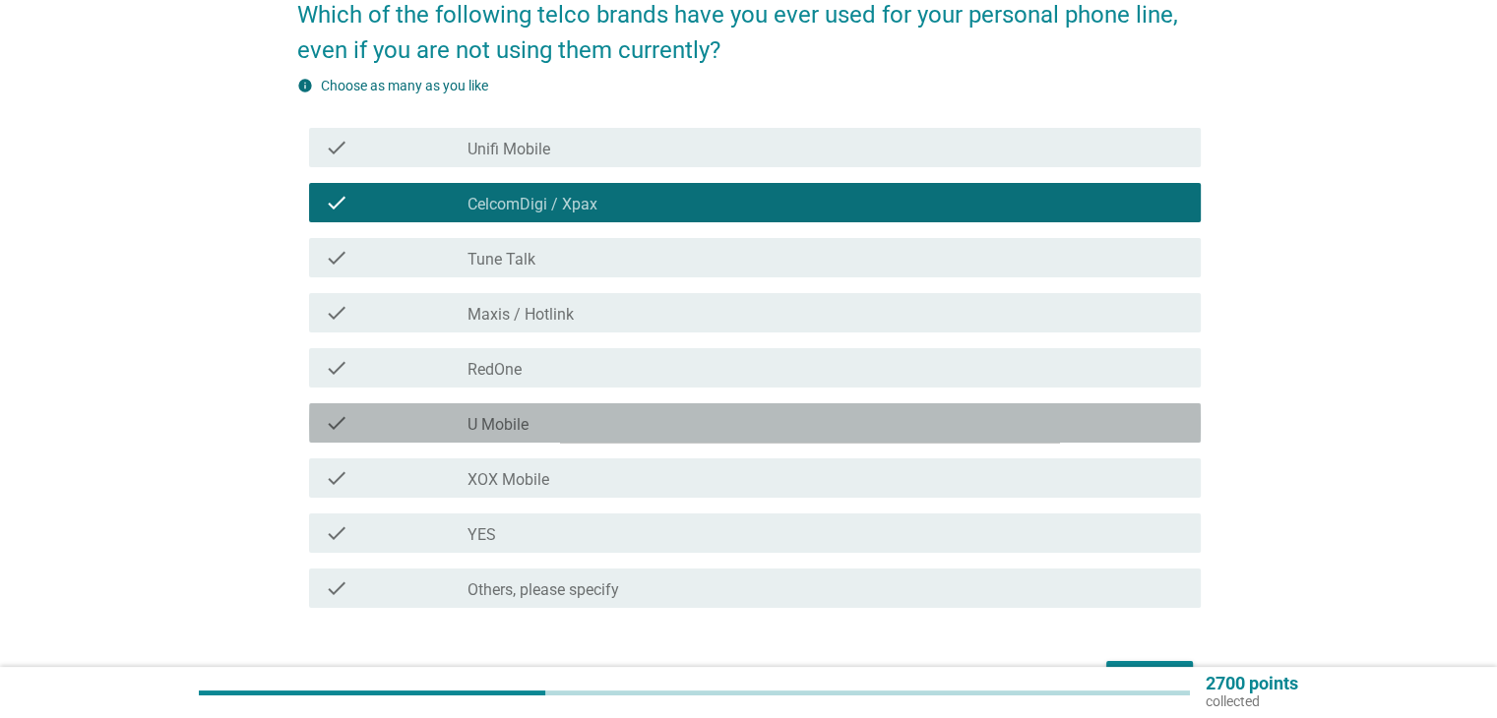
scroll to position [302, 0]
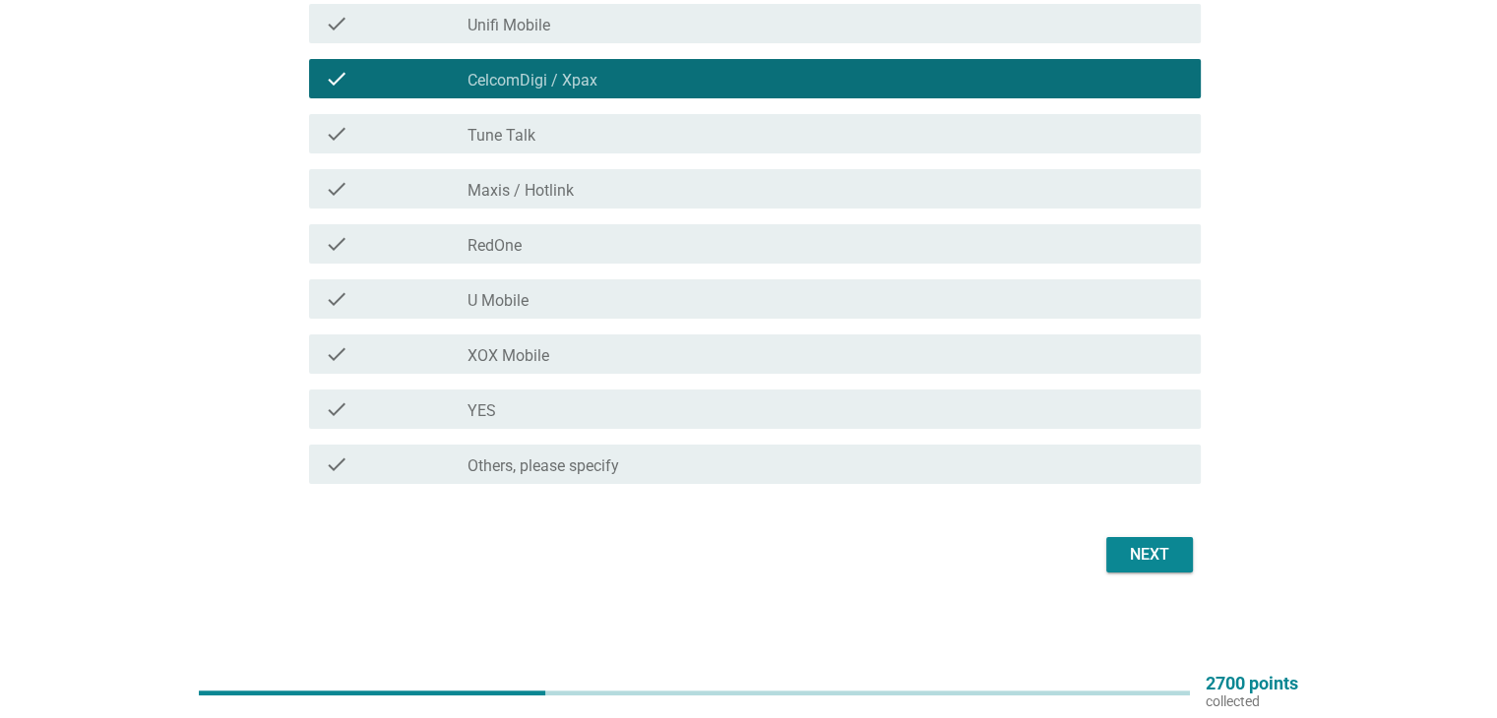
click at [1138, 565] on div "Next" at bounding box center [1149, 555] width 55 height 24
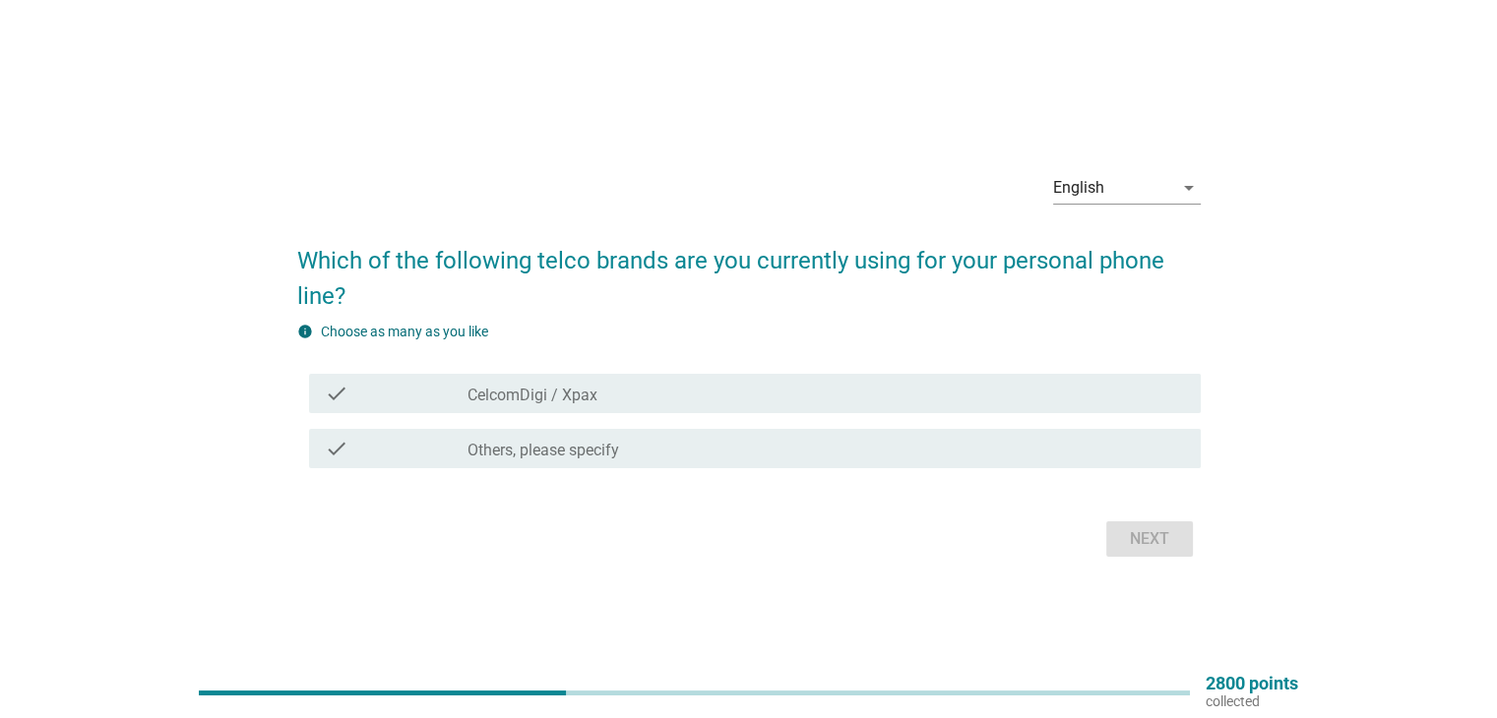
scroll to position [51, 0]
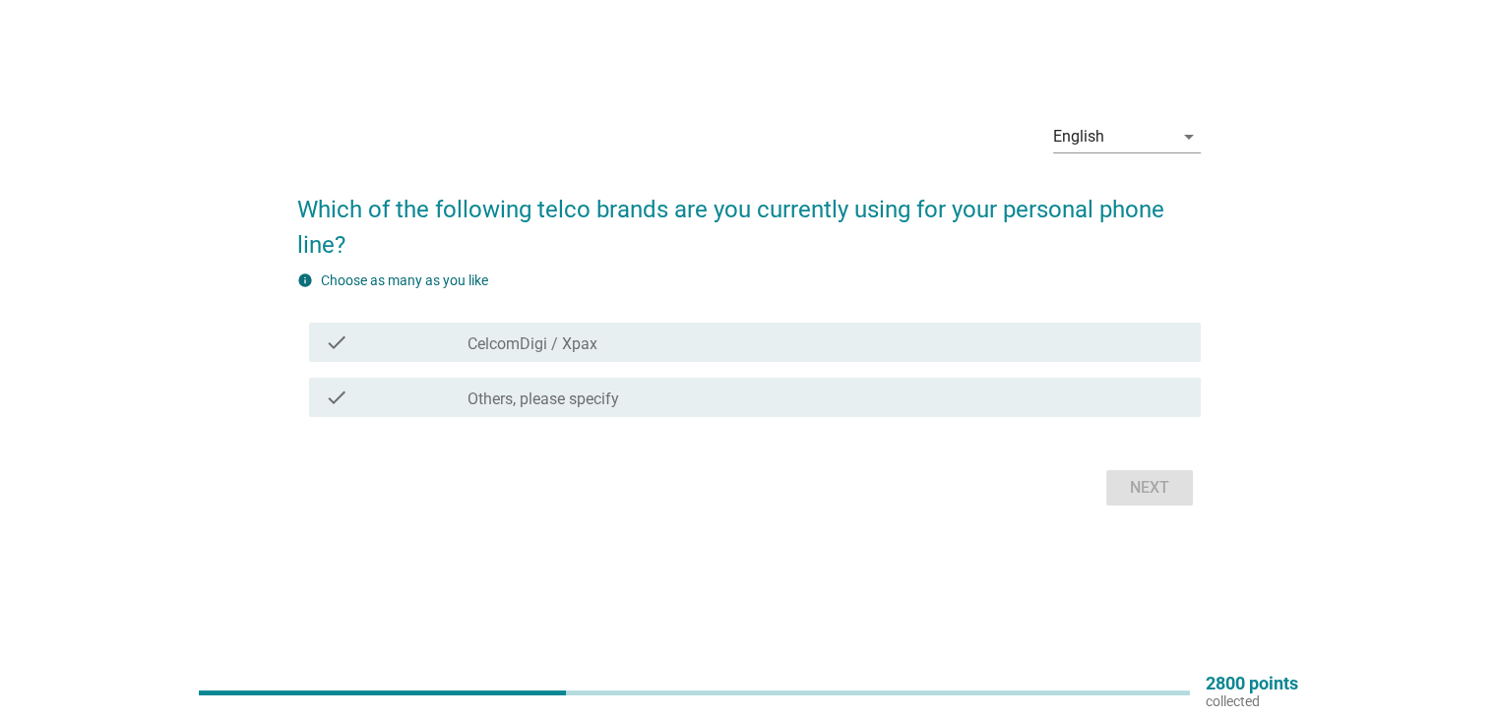
click at [1082, 339] on div "check_box CelcomDigi / Xpax" at bounding box center [825, 343] width 716 height 24
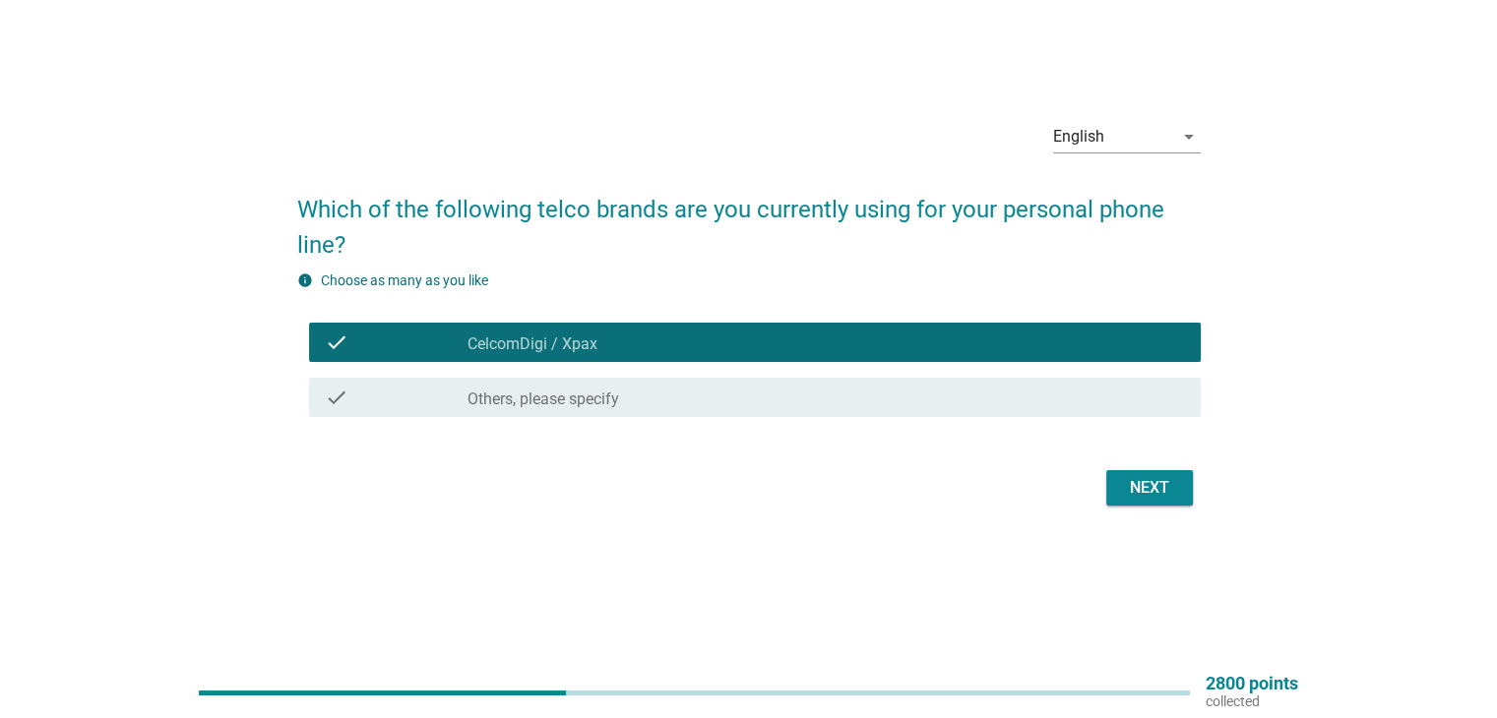
click at [1166, 490] on div "Next" at bounding box center [1149, 488] width 55 height 24
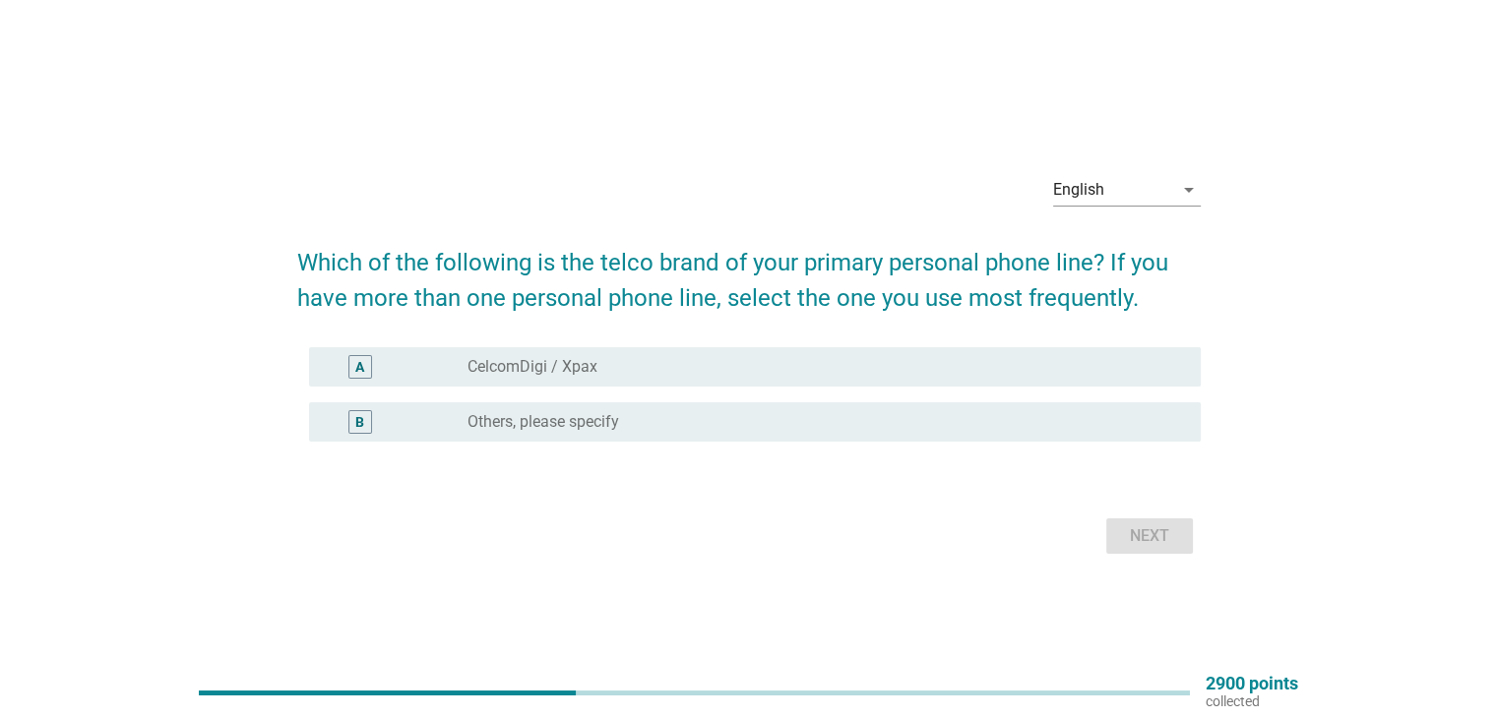
click at [1033, 378] on div "A radio_button_unchecked CelcomDigi / Xpax" at bounding box center [754, 366] width 891 height 39
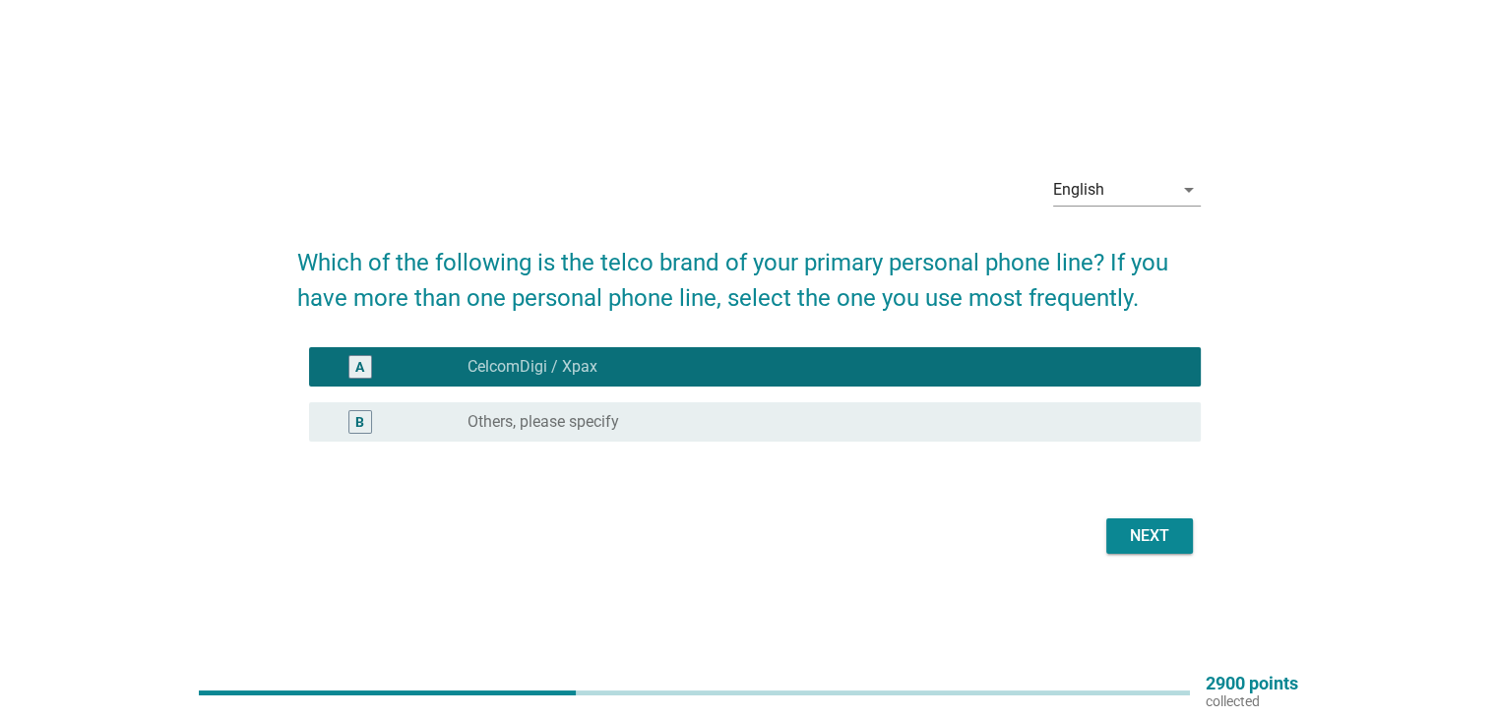
click at [1138, 502] on form "Which of the following is the telco brand of your primary personal phone line? …" at bounding box center [748, 392] width 903 height 335
click at [1155, 527] on div "Next" at bounding box center [1149, 536] width 55 height 24
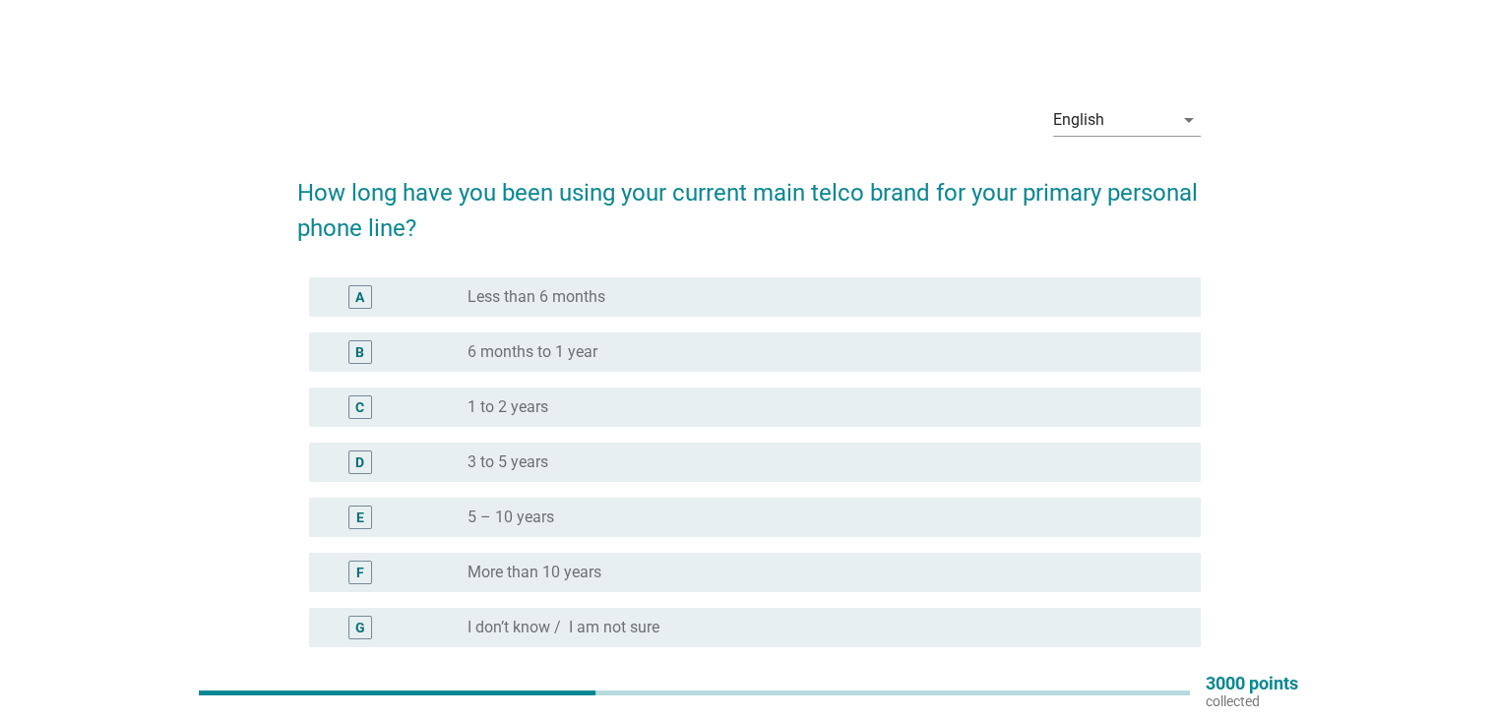
click at [996, 523] on div "radio_button_unchecked 5 – 10 years" at bounding box center [817, 518] width 701 height 20
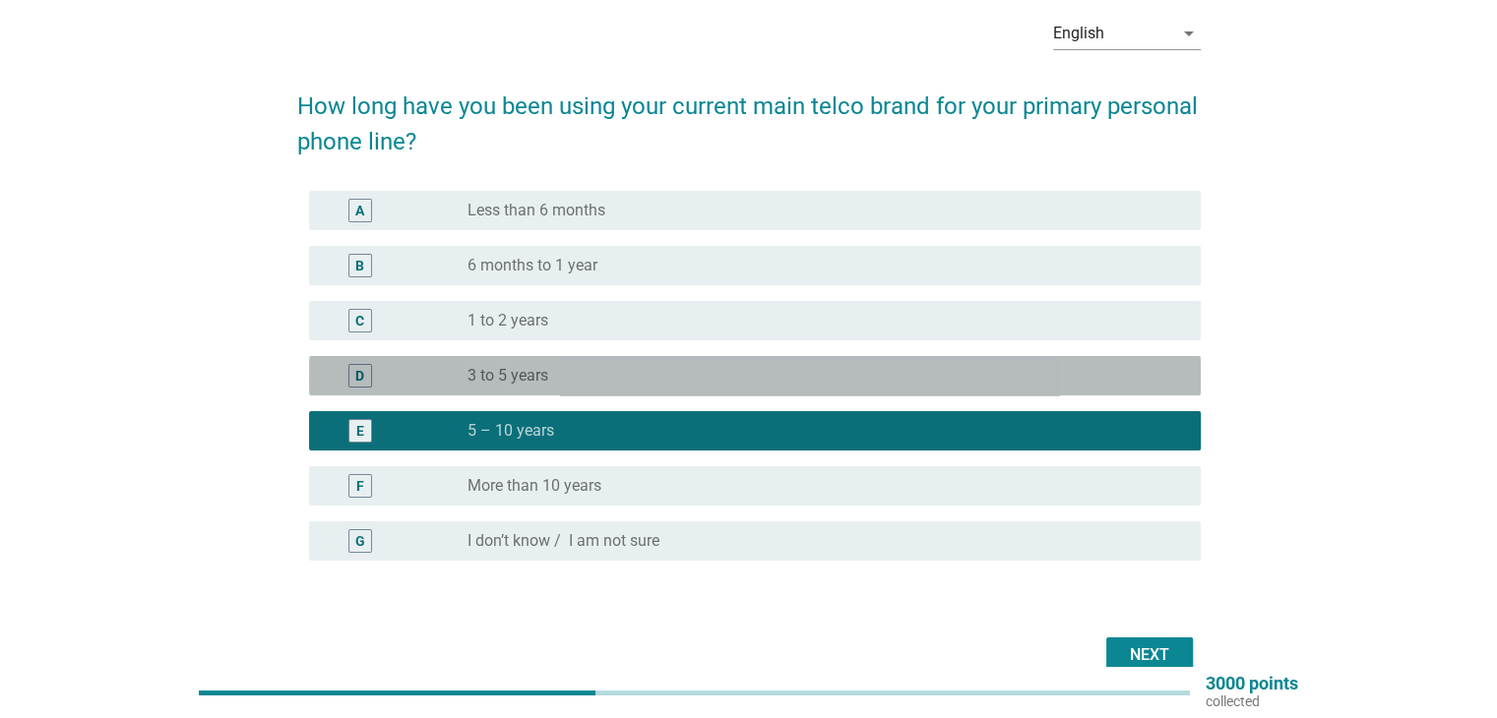
scroll to position [187, 0]
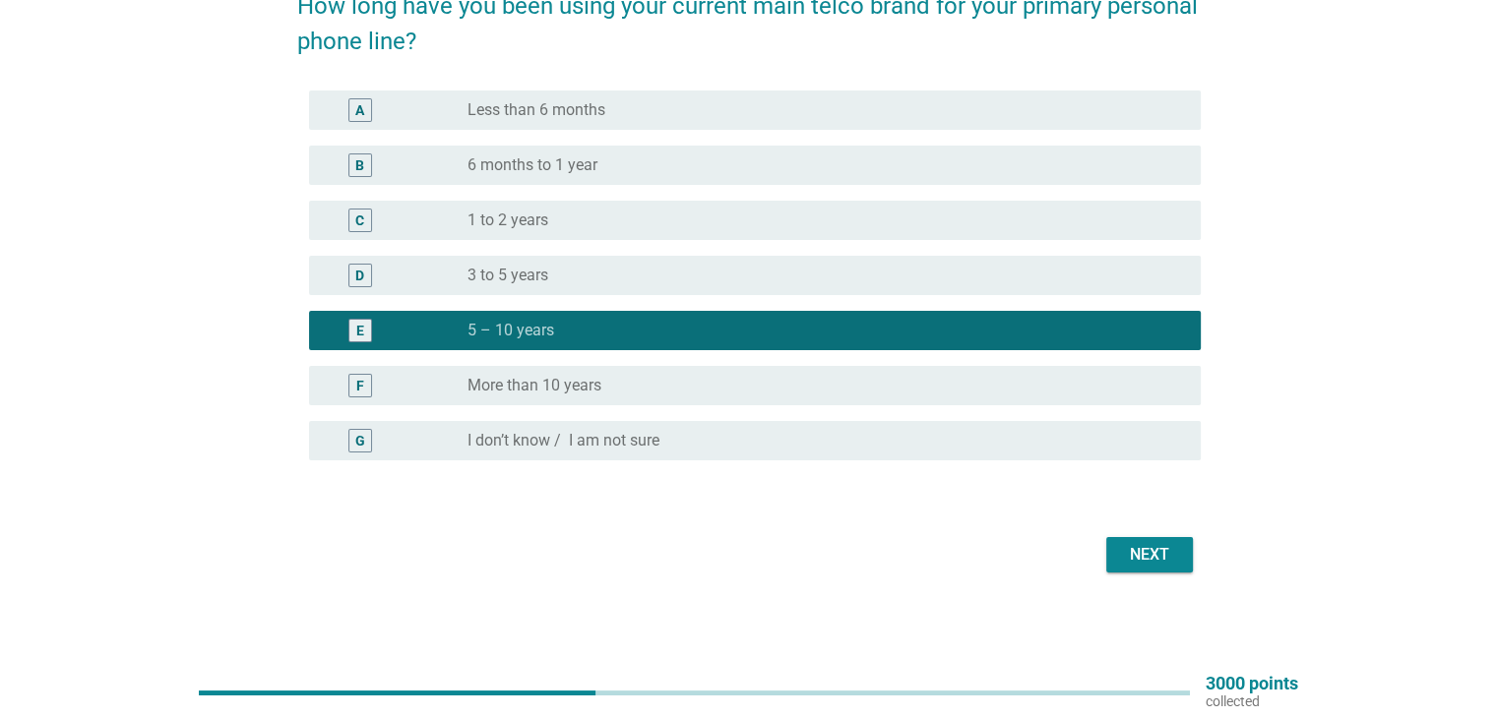
click at [1165, 555] on div "Next" at bounding box center [1149, 555] width 55 height 24
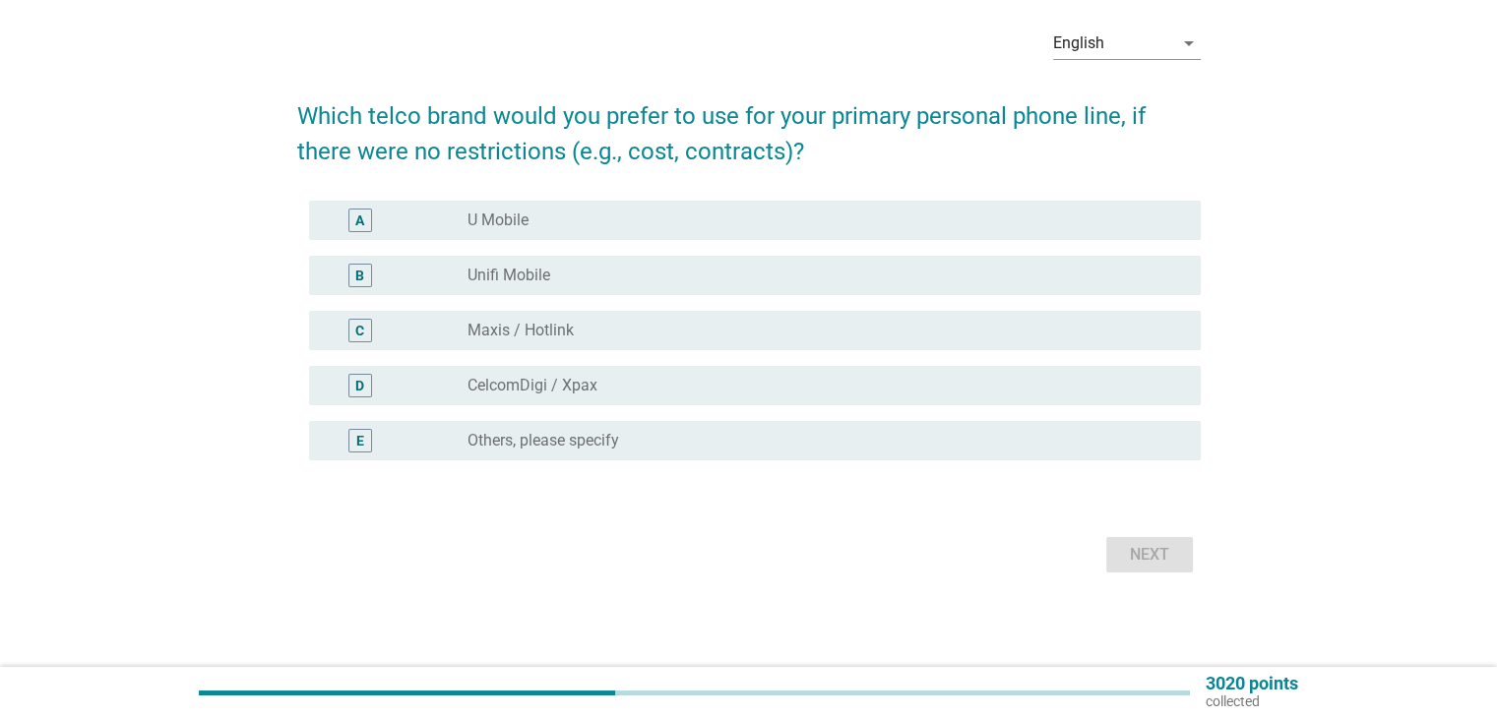
scroll to position [0, 0]
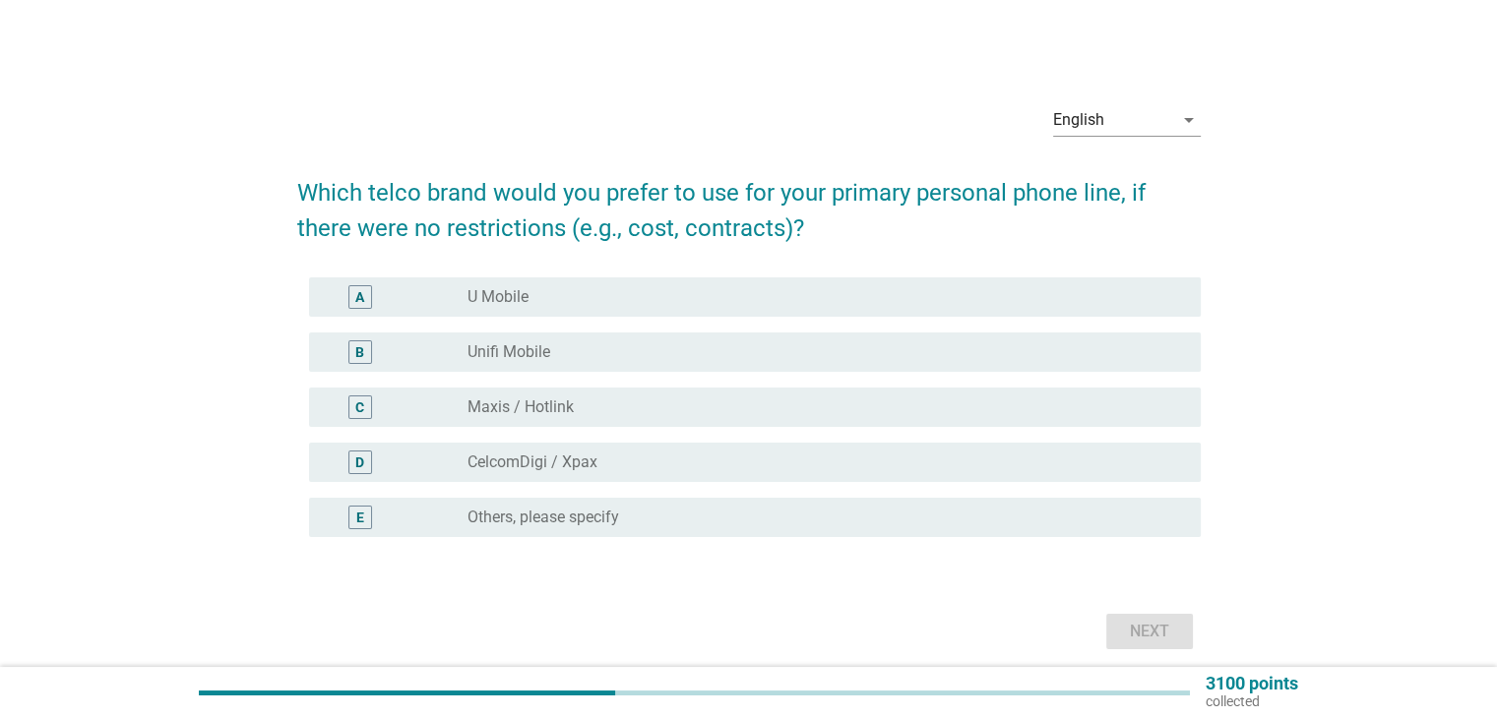
click at [951, 477] on div "D radio_button_unchecked CelcomDigi / Xpax" at bounding box center [754, 462] width 891 height 39
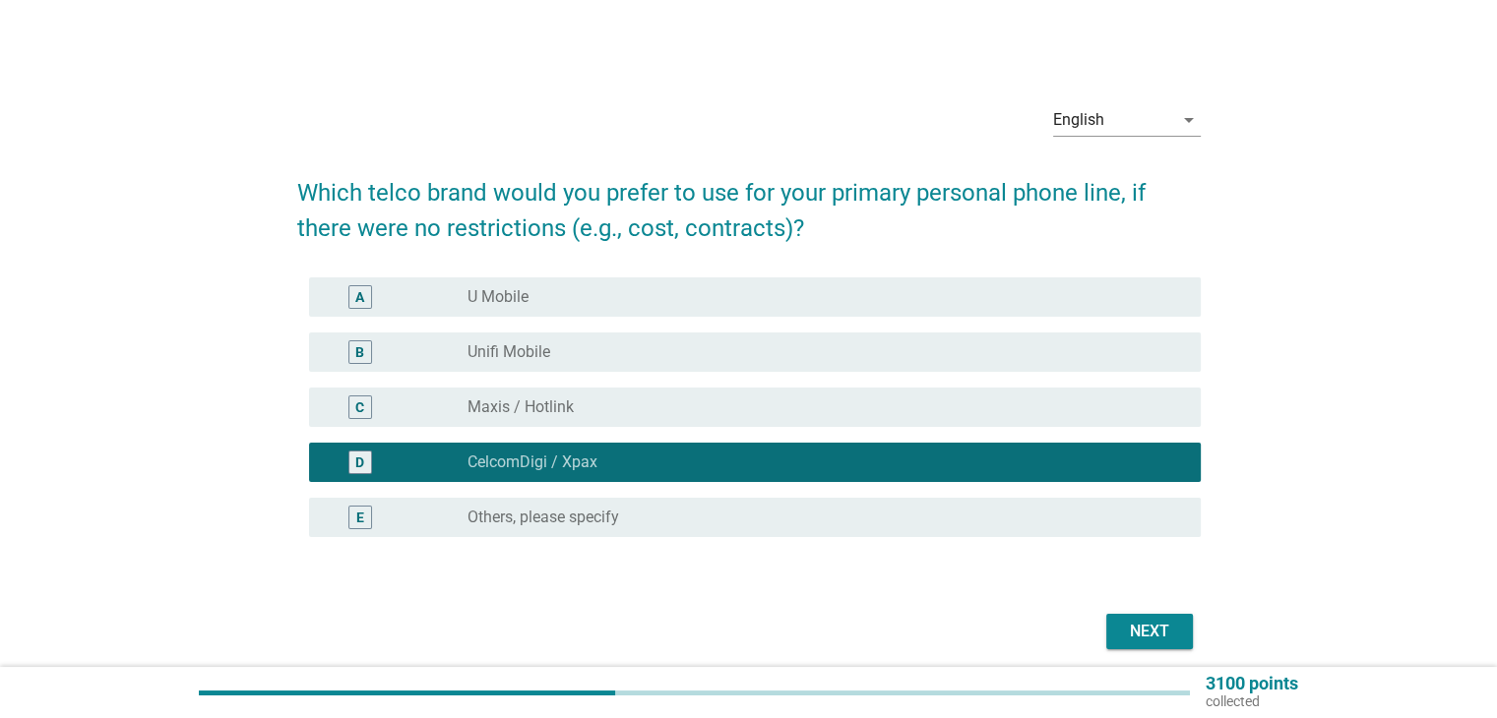
click at [1139, 624] on div "Next" at bounding box center [1149, 632] width 55 height 24
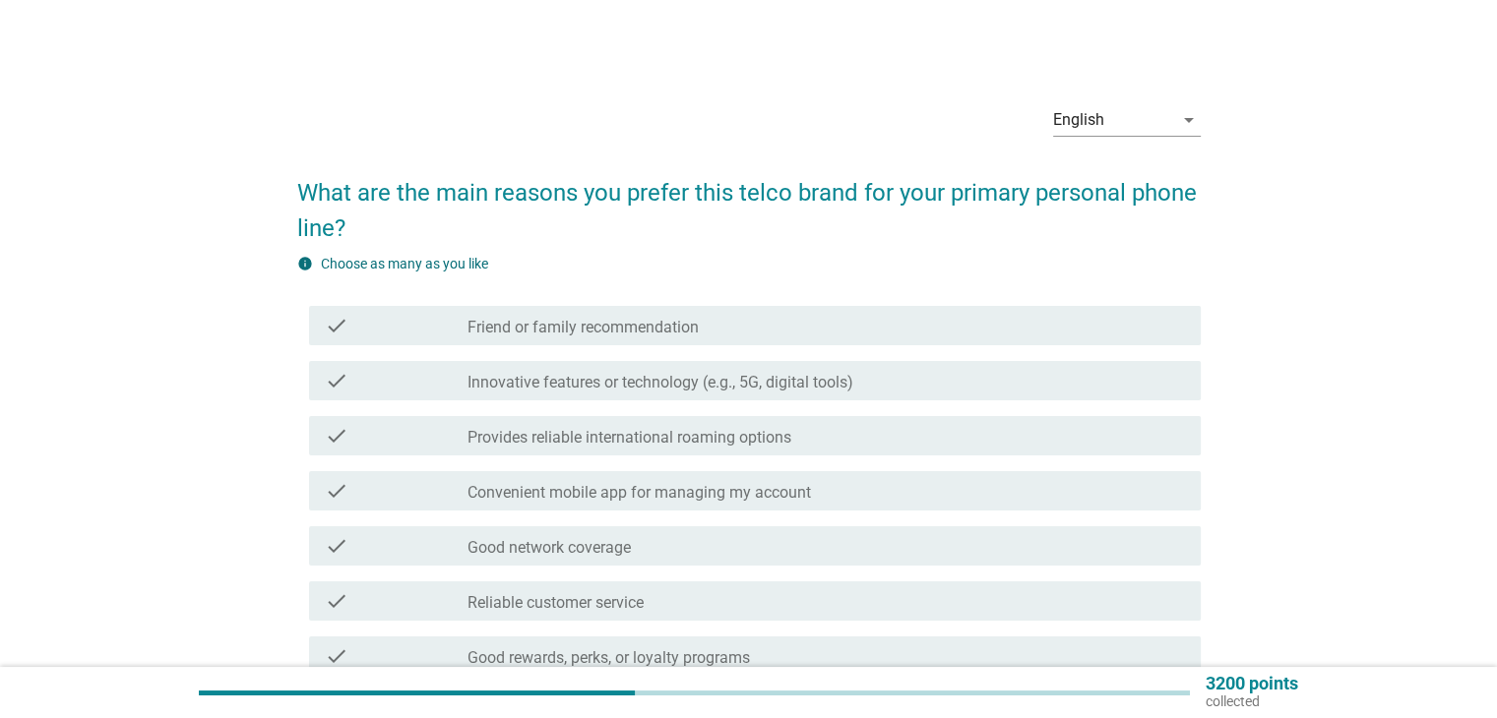
click at [1027, 379] on div "check_box_outline_blank Innovative features or technology (e.g., 5G, digital to…" at bounding box center [825, 381] width 716 height 24
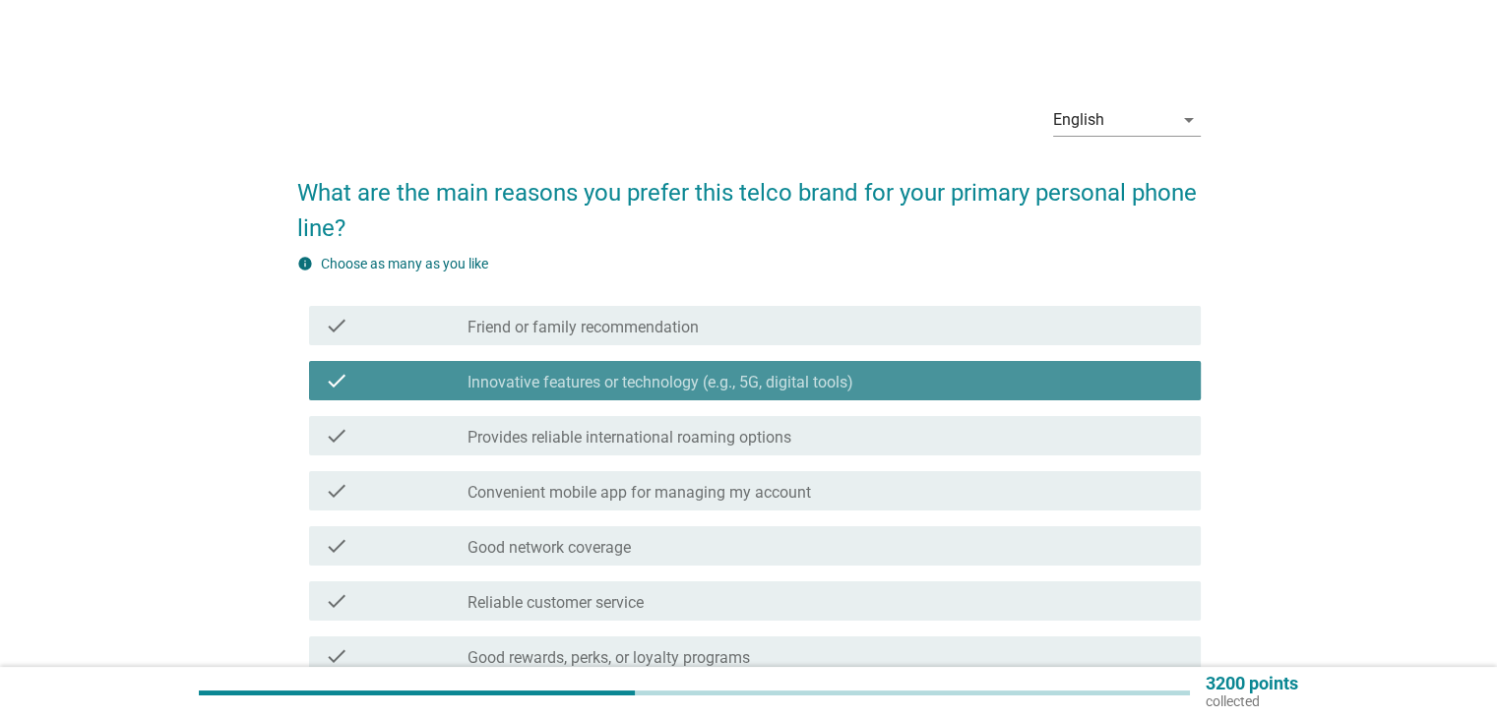
click at [1005, 438] on div "check_box_outline_blank Provides reliable international roaming options" at bounding box center [825, 436] width 716 height 24
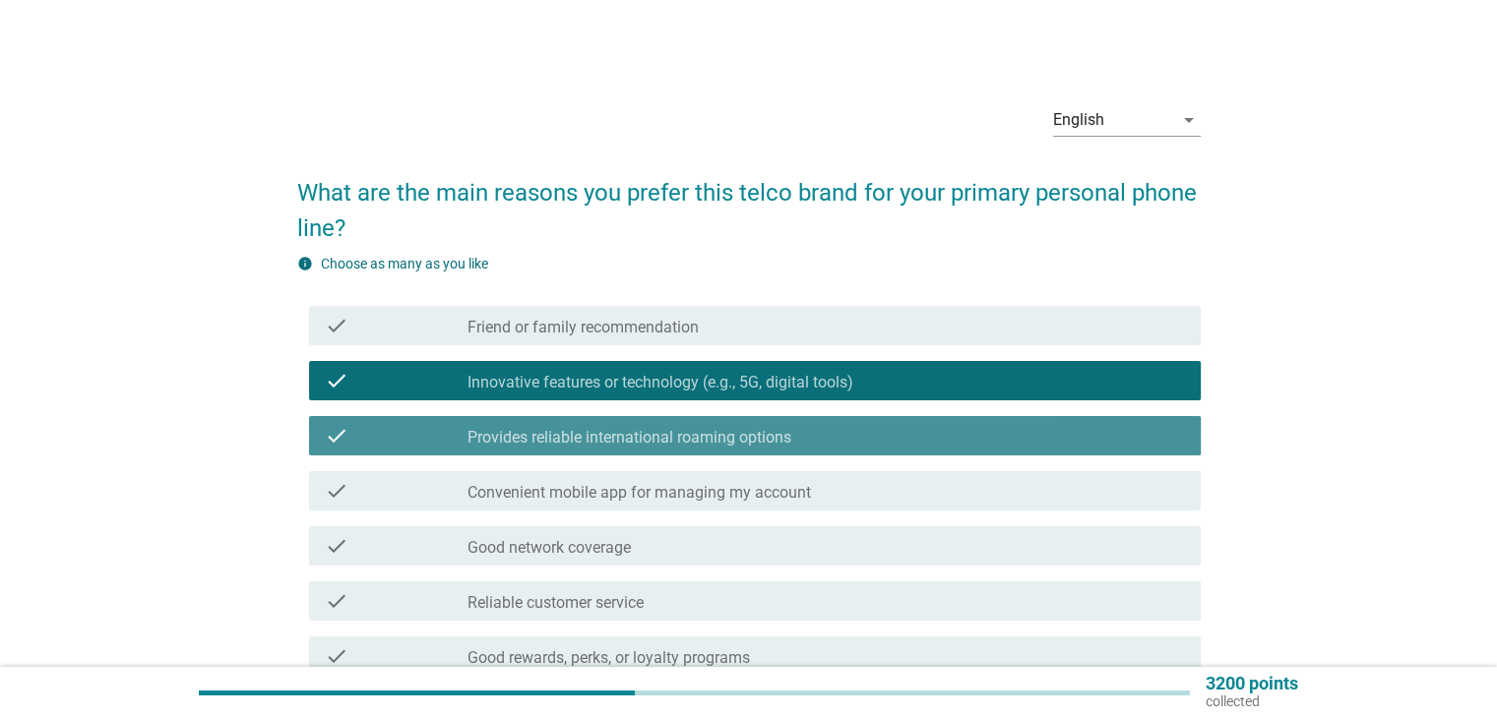
click at [991, 500] on div "check_box_outline_blank Convenient mobile app for managing my account" at bounding box center [825, 491] width 716 height 24
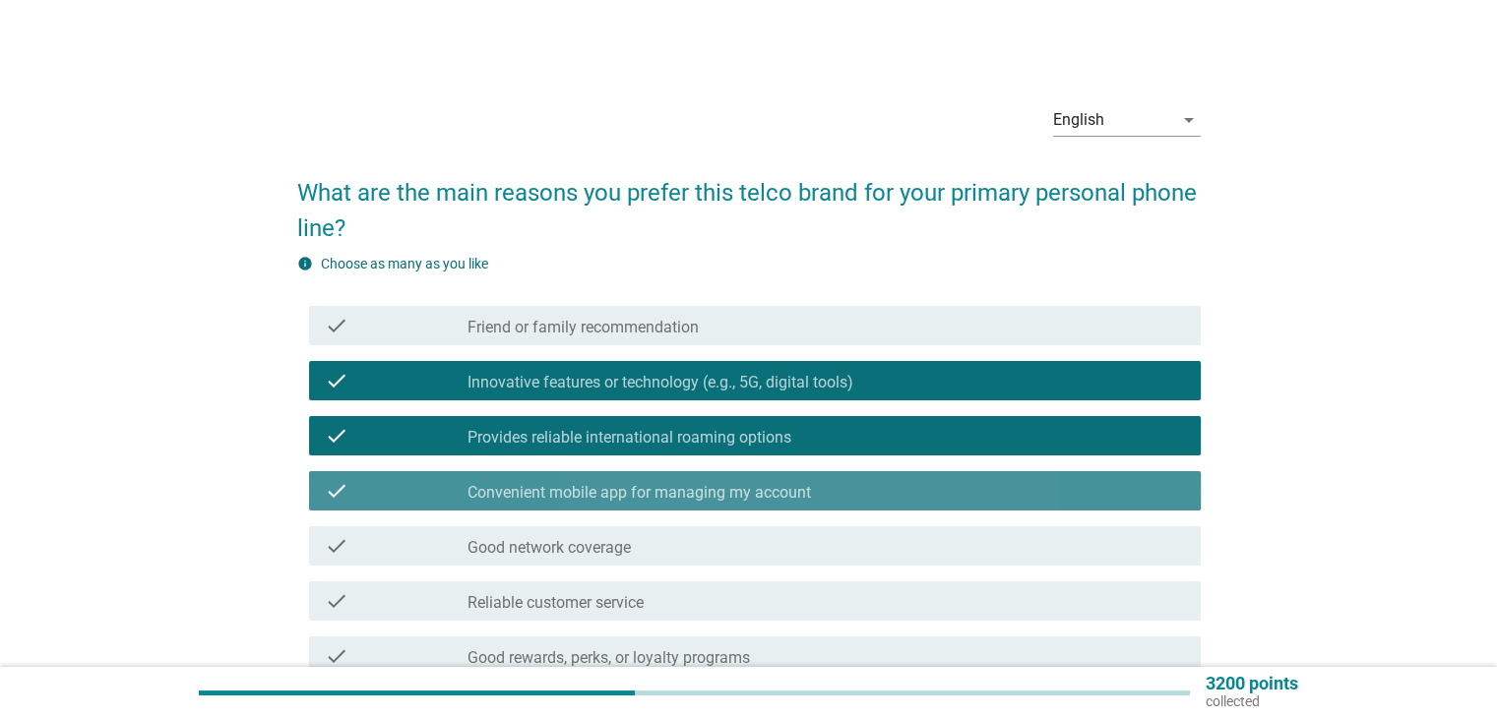
click at [980, 562] on div "check check_box_outline_blank Good network coverage" at bounding box center [754, 545] width 891 height 39
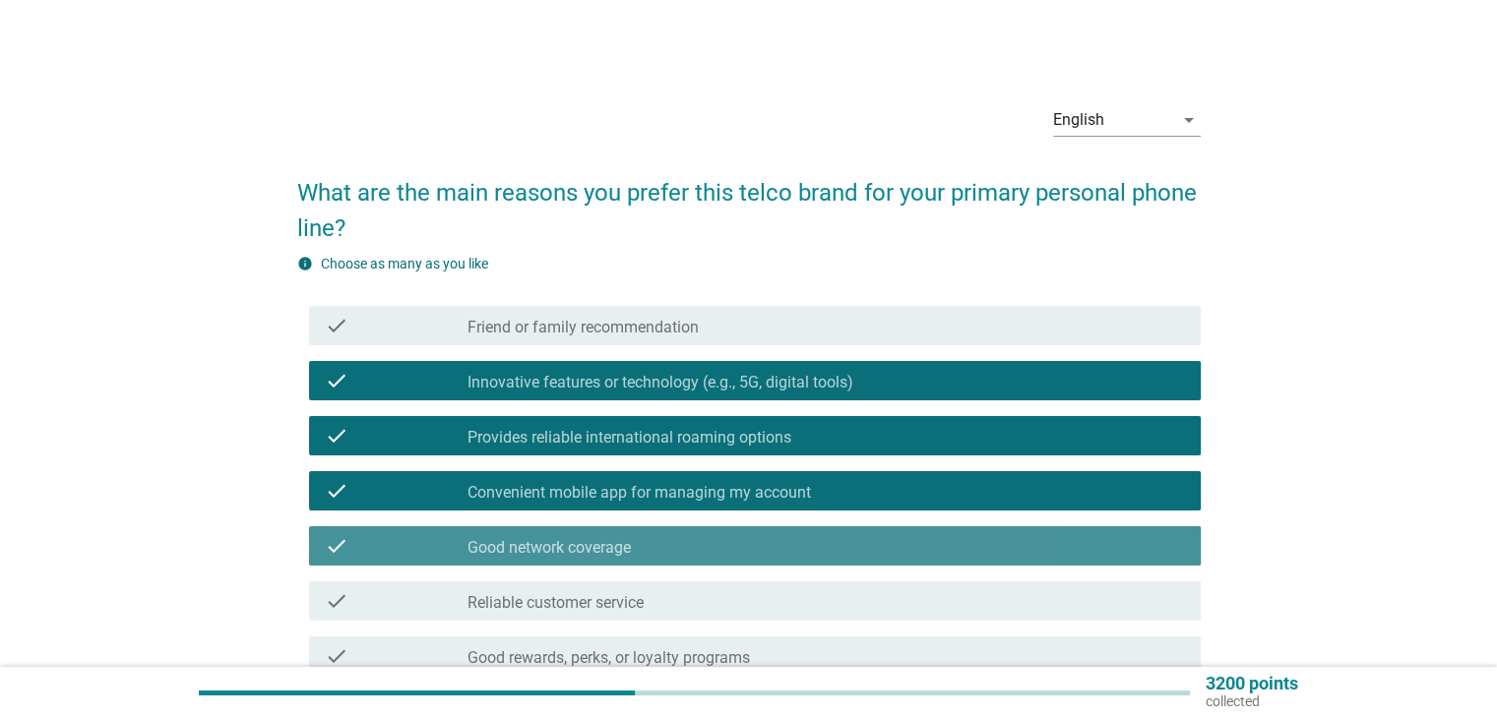
click at [986, 639] on div "check check_box_outline_blank Good rewards, perks, or loyalty programs" at bounding box center [754, 656] width 891 height 39
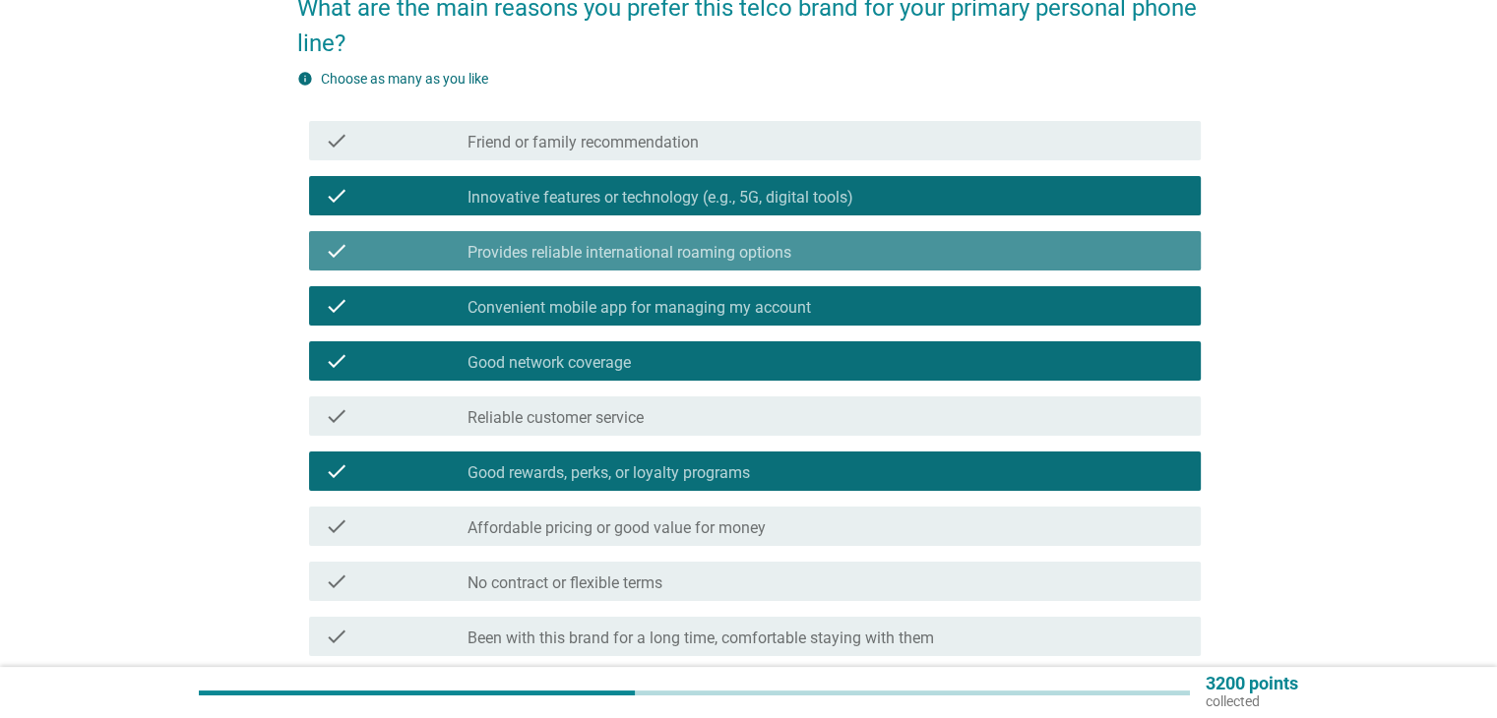
scroll to position [240, 0]
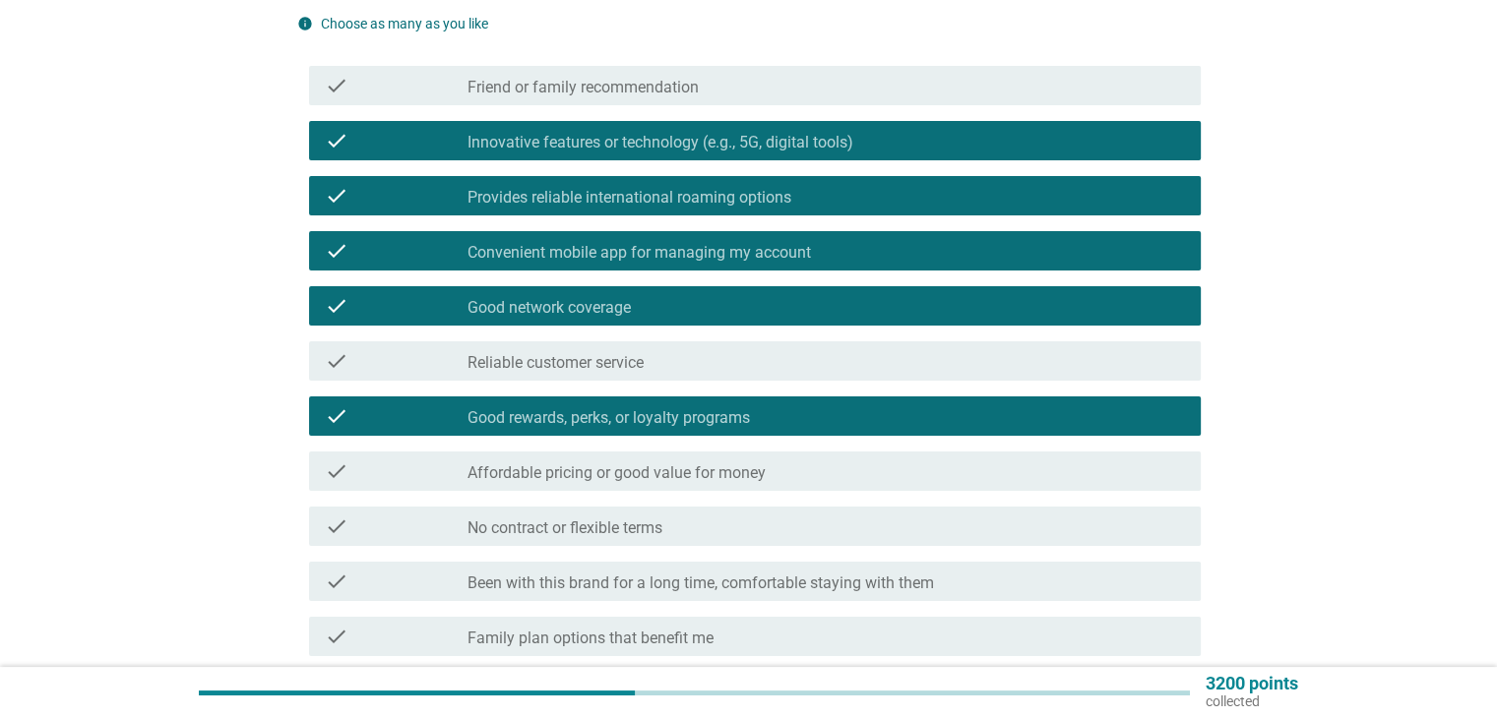
click at [1014, 512] on div "check check_box_outline_blank No contract or flexible terms" at bounding box center [754, 526] width 891 height 39
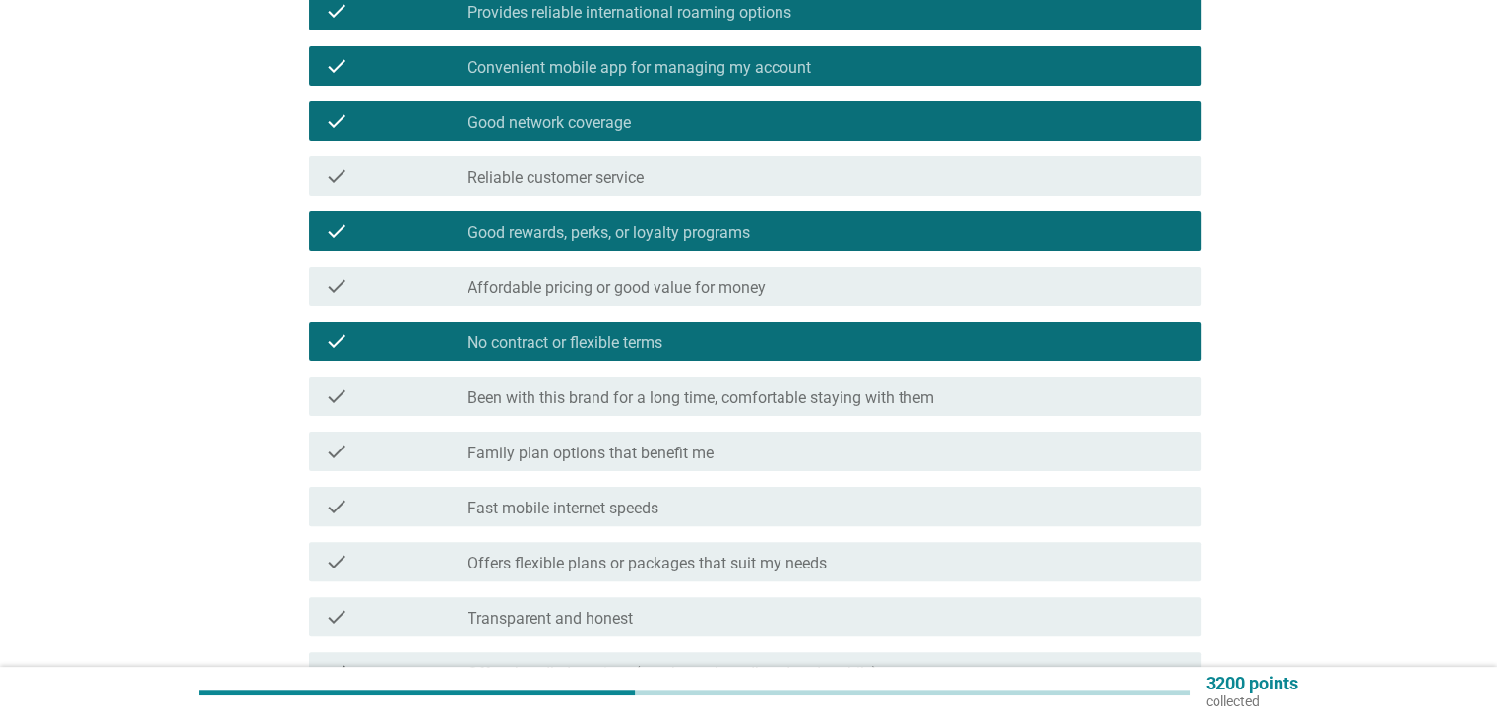
click at [1078, 455] on div "check_box_outline_blank Family plan options that benefit me" at bounding box center [825, 452] width 716 height 24
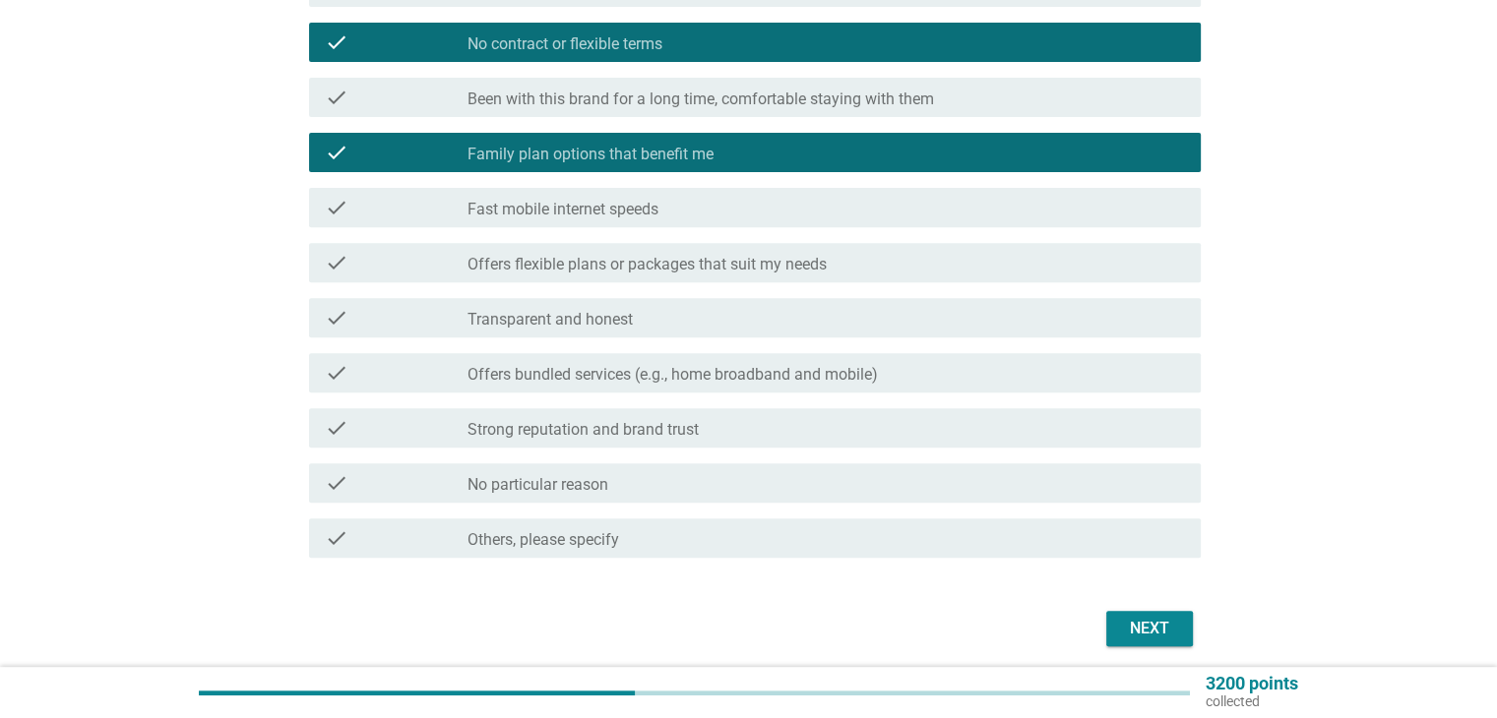
scroll to position [724, 0]
click at [1165, 620] on div "Next" at bounding box center [1149, 629] width 55 height 24
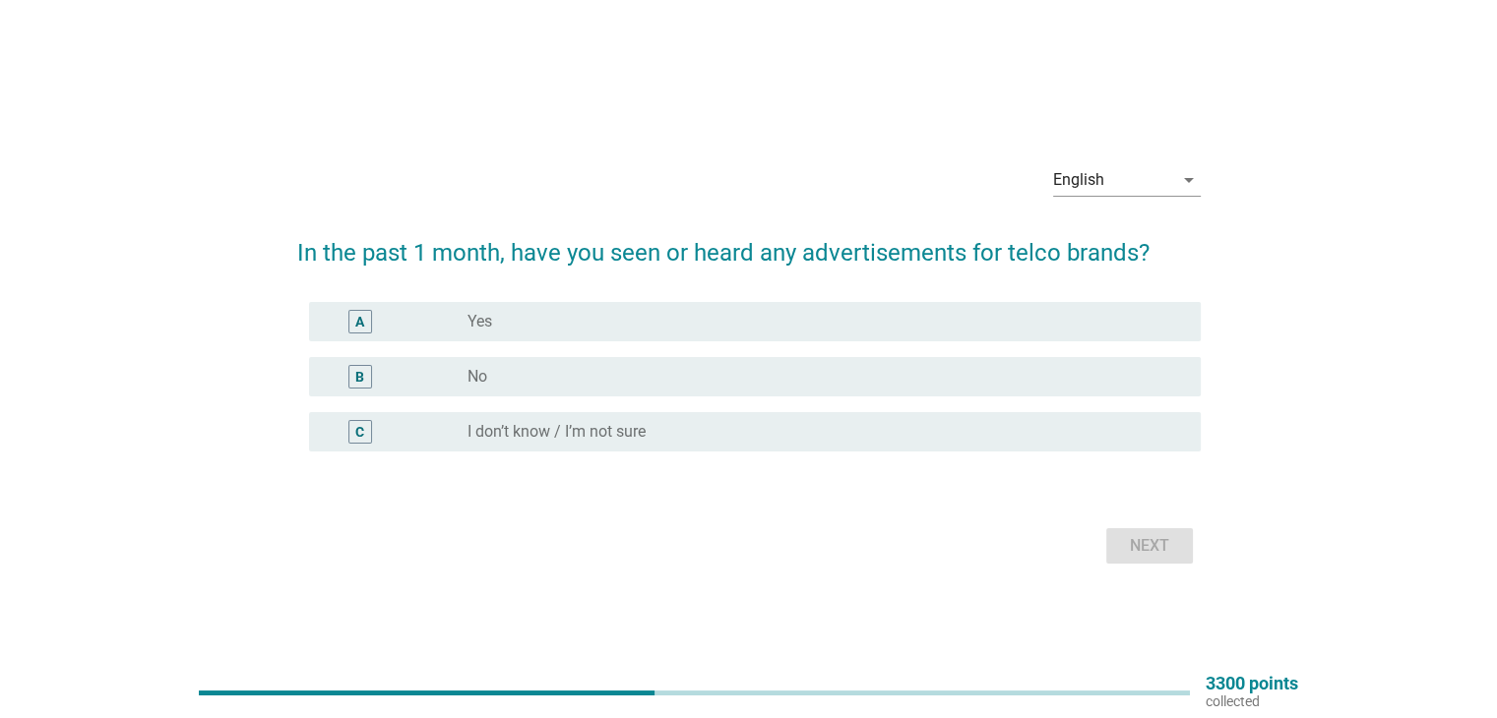
click at [1035, 325] on div "radio_button_unchecked Yes" at bounding box center [817, 322] width 701 height 20
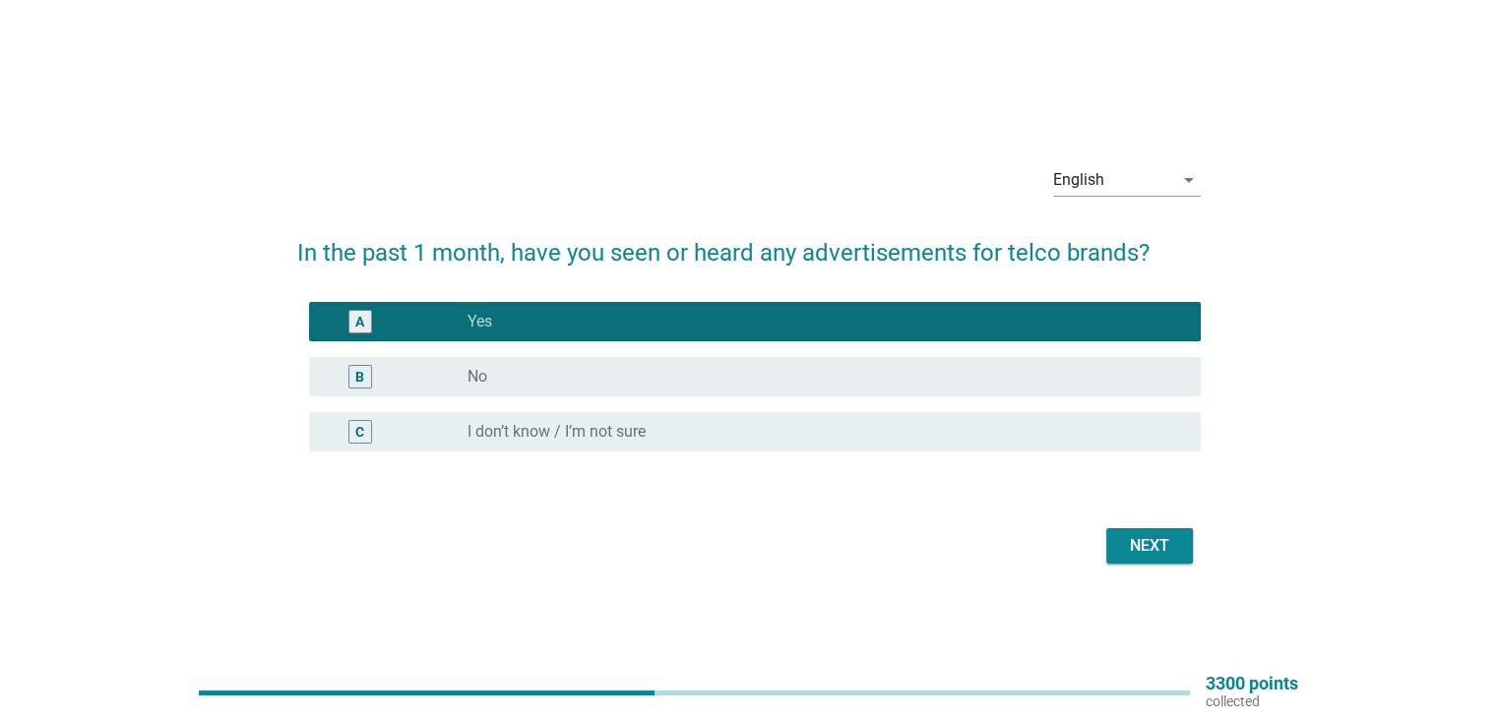
click at [1211, 492] on div "English arrow_drop_down In the past 1 month, have you seen or heard any adverti…" at bounding box center [748, 359] width 935 height 453
click at [1168, 543] on div "Next" at bounding box center [1149, 546] width 55 height 24
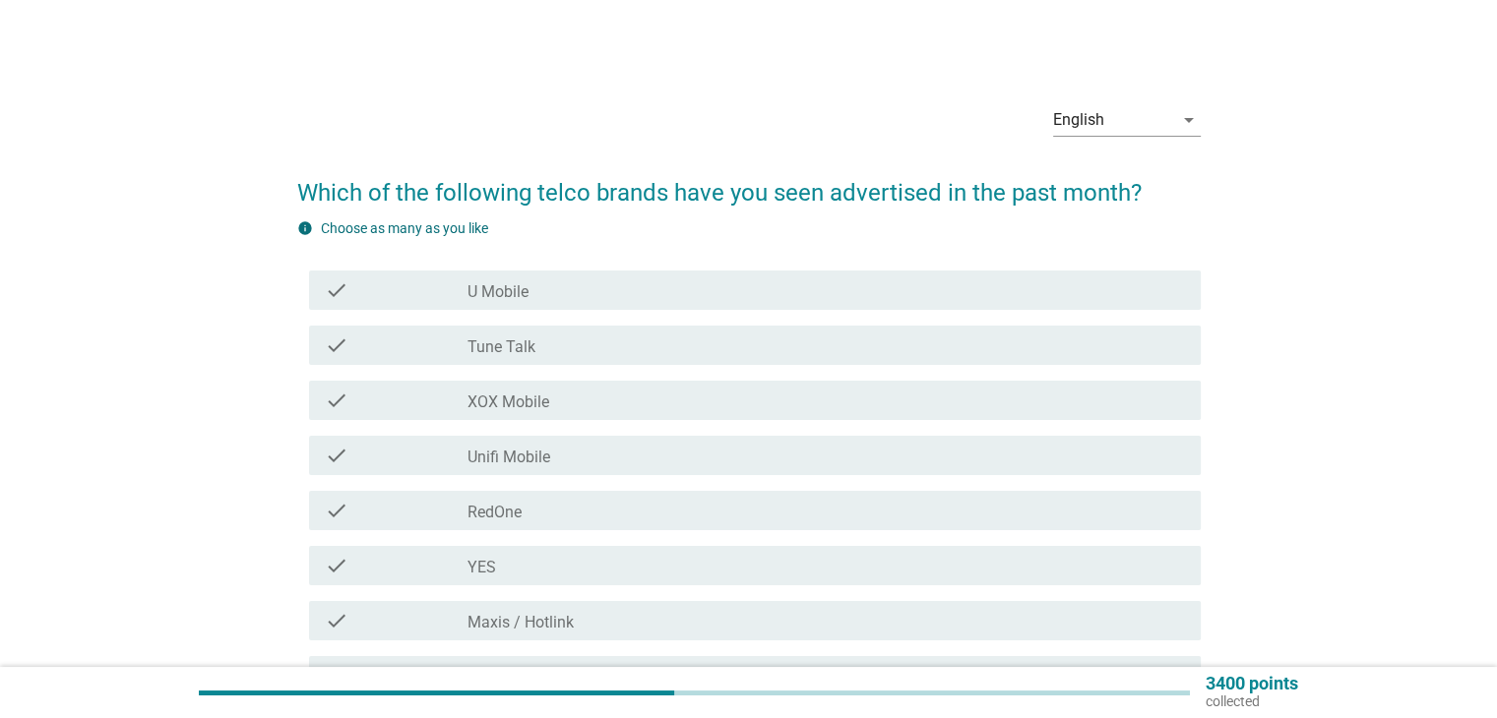
click at [1004, 302] on div "check check_box_outline_blank U Mobile" at bounding box center [754, 290] width 891 height 39
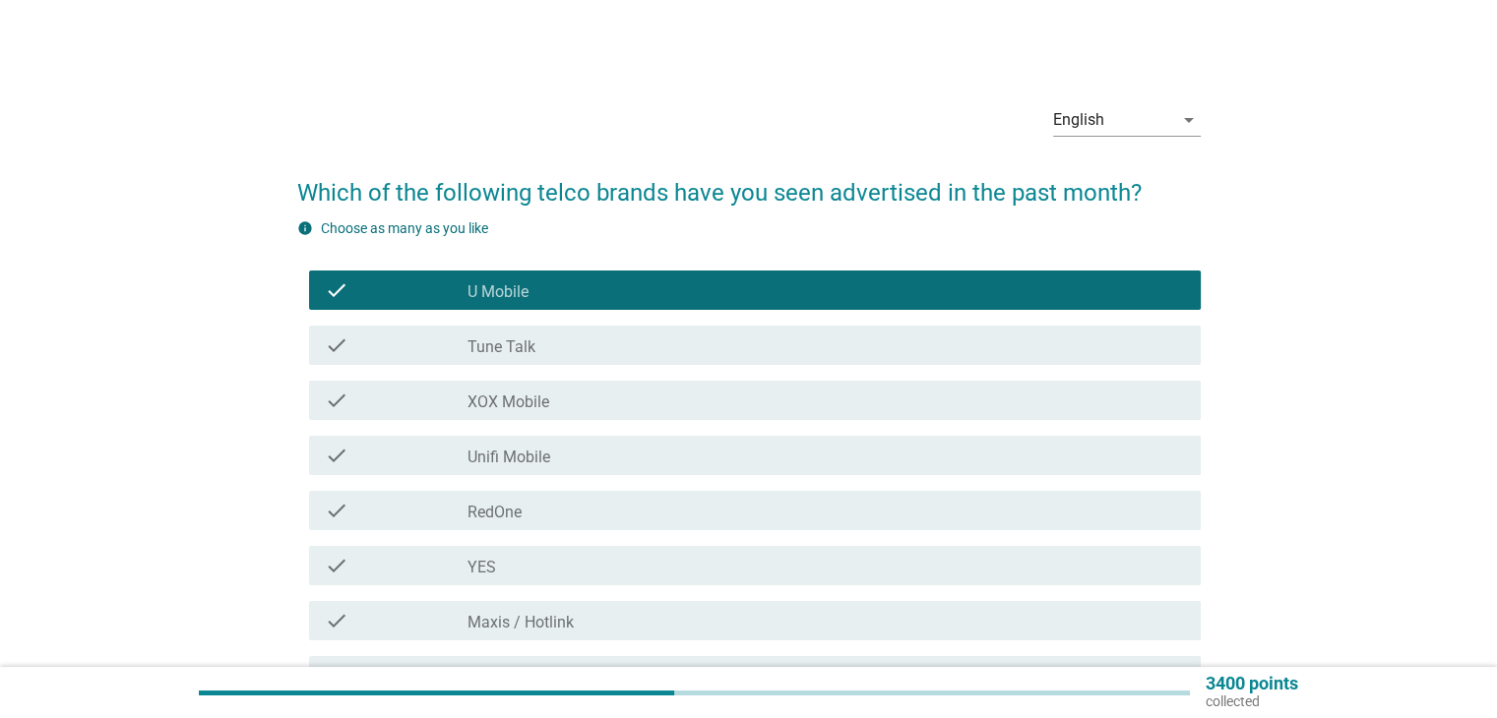
click at [879, 515] on div "check_box_outline_blank RedOne" at bounding box center [825, 511] width 716 height 24
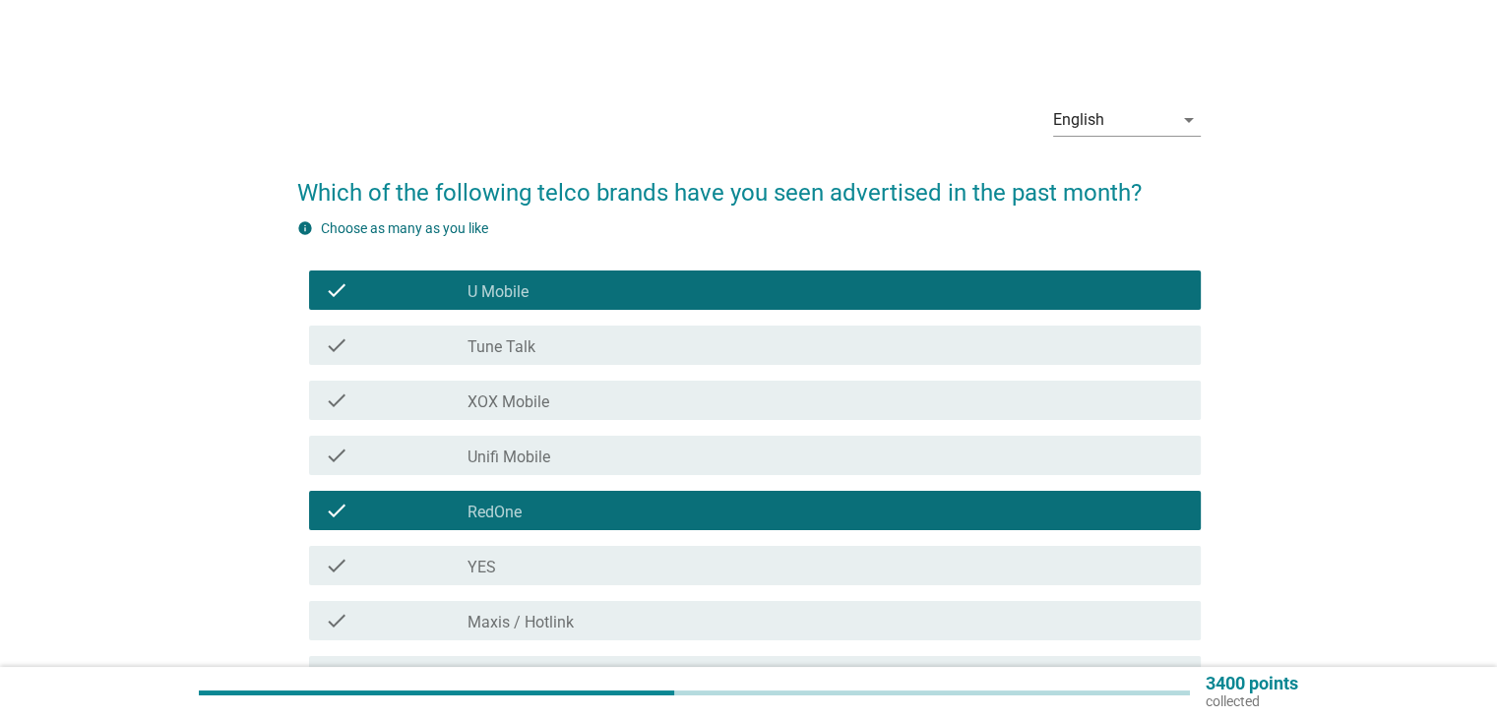
click at [851, 632] on div "check_box_outline_blank Maxis / Hotlink" at bounding box center [825, 621] width 716 height 24
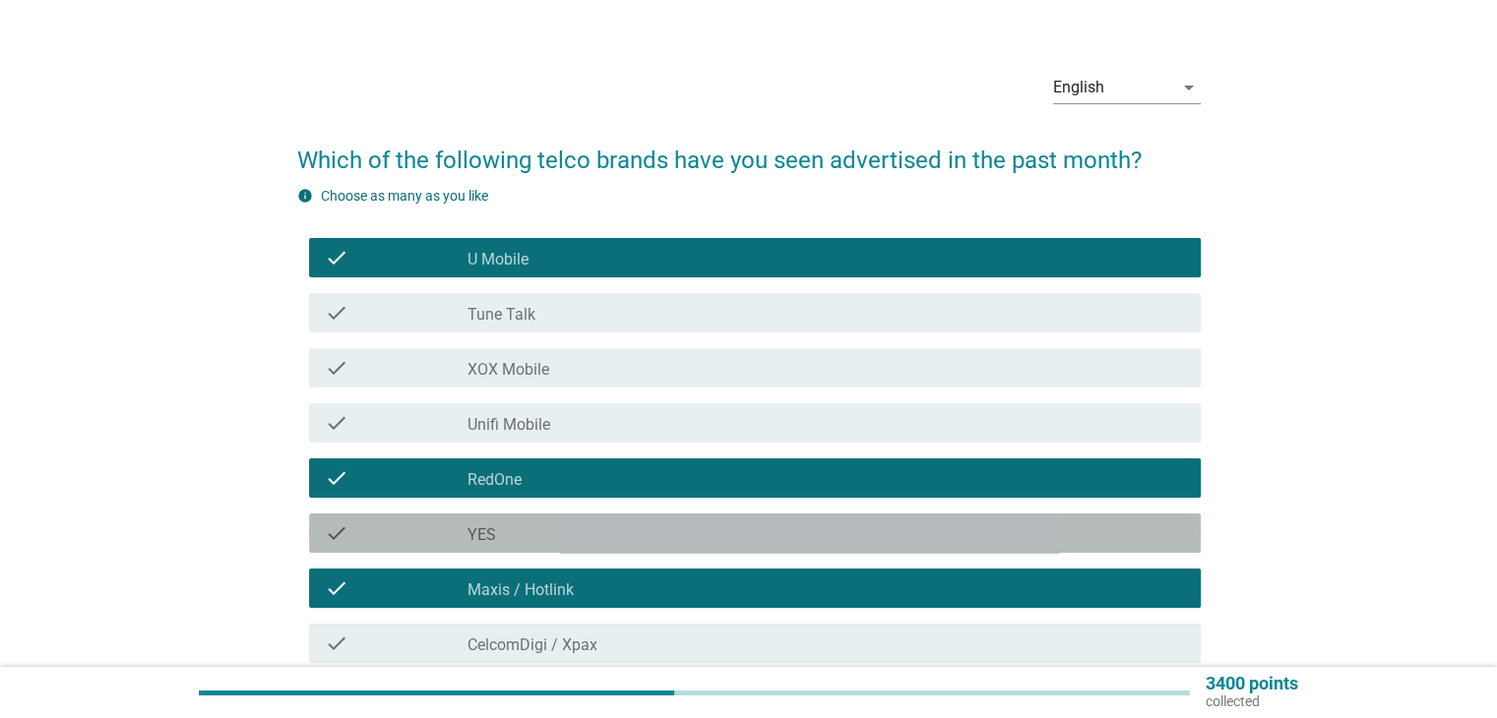
scroll to position [322, 0]
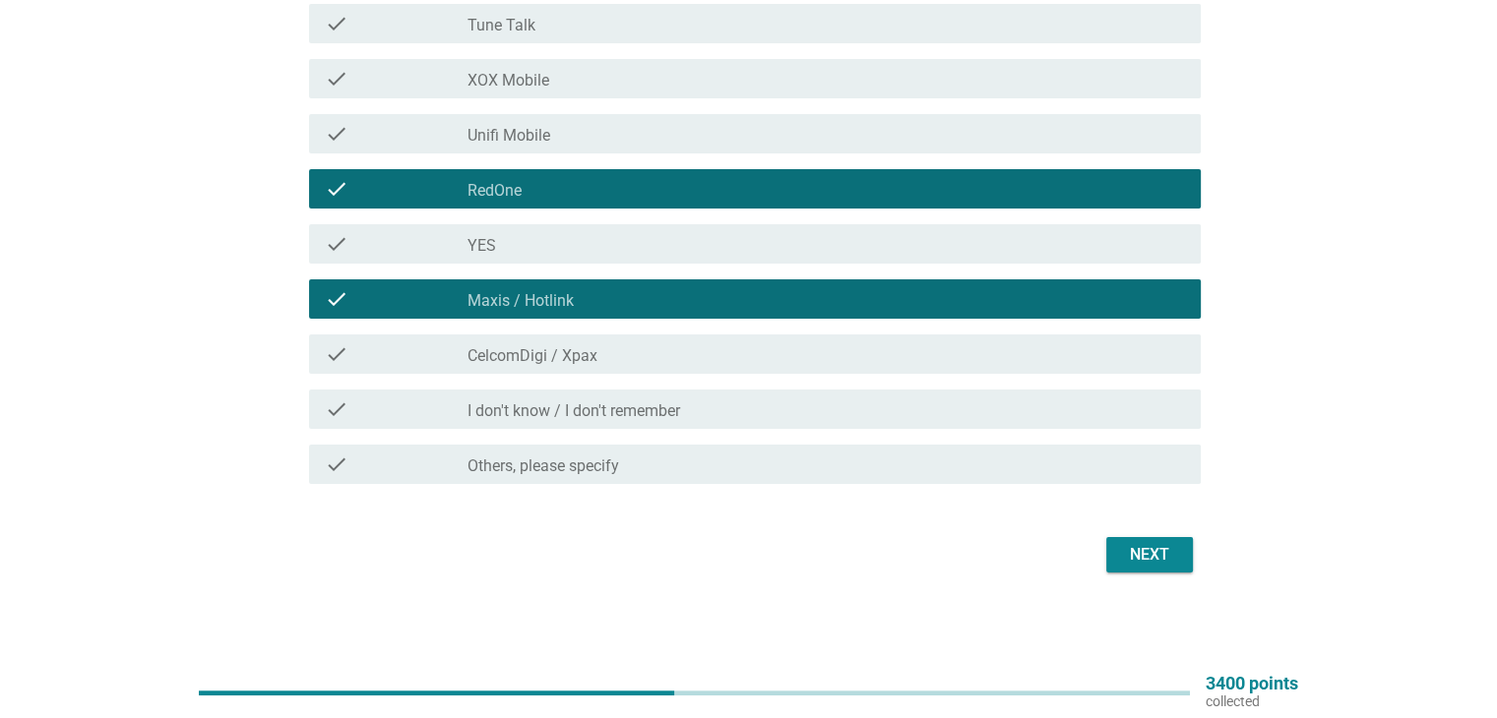
click at [983, 369] on div "check check_box_outline_blank CelcomDigi / Xpax" at bounding box center [754, 354] width 891 height 39
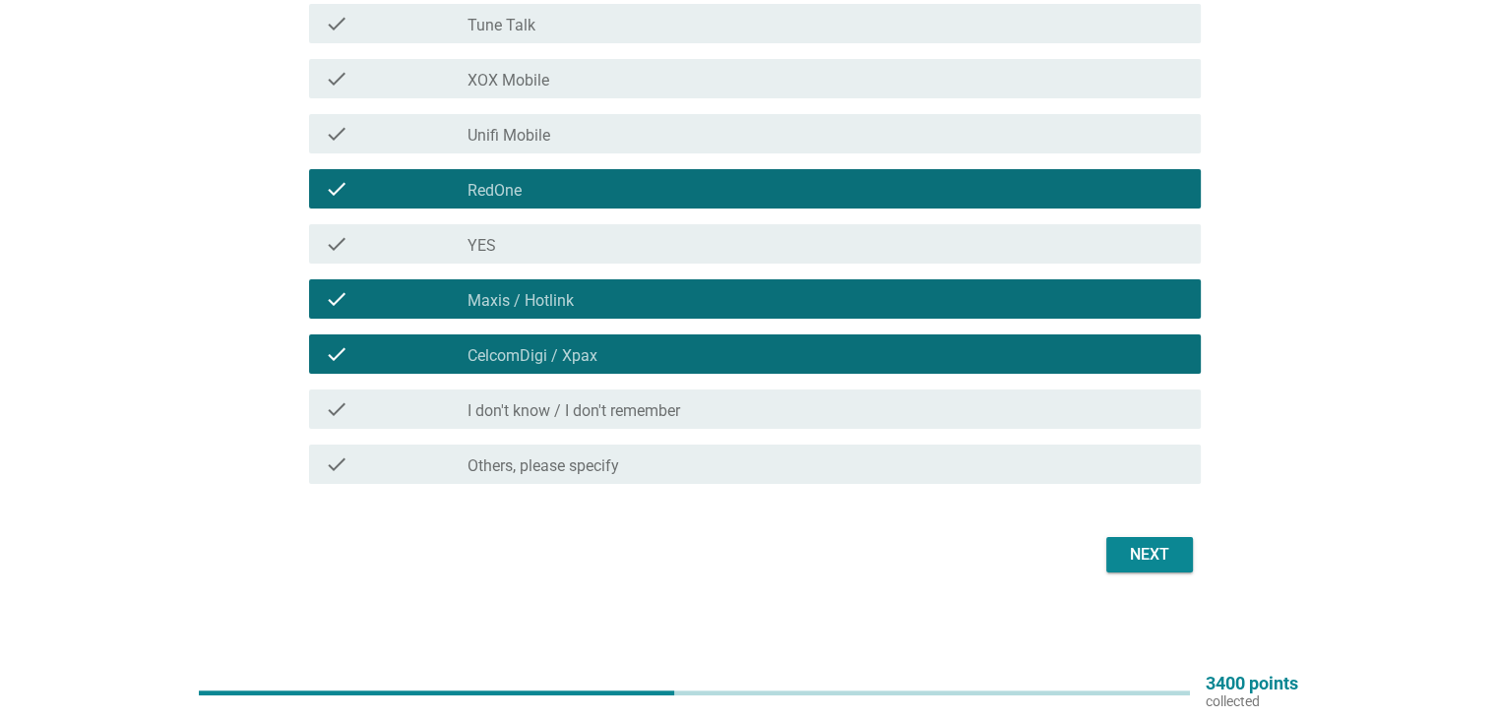
click at [1163, 571] on button "Next" at bounding box center [1149, 554] width 87 height 35
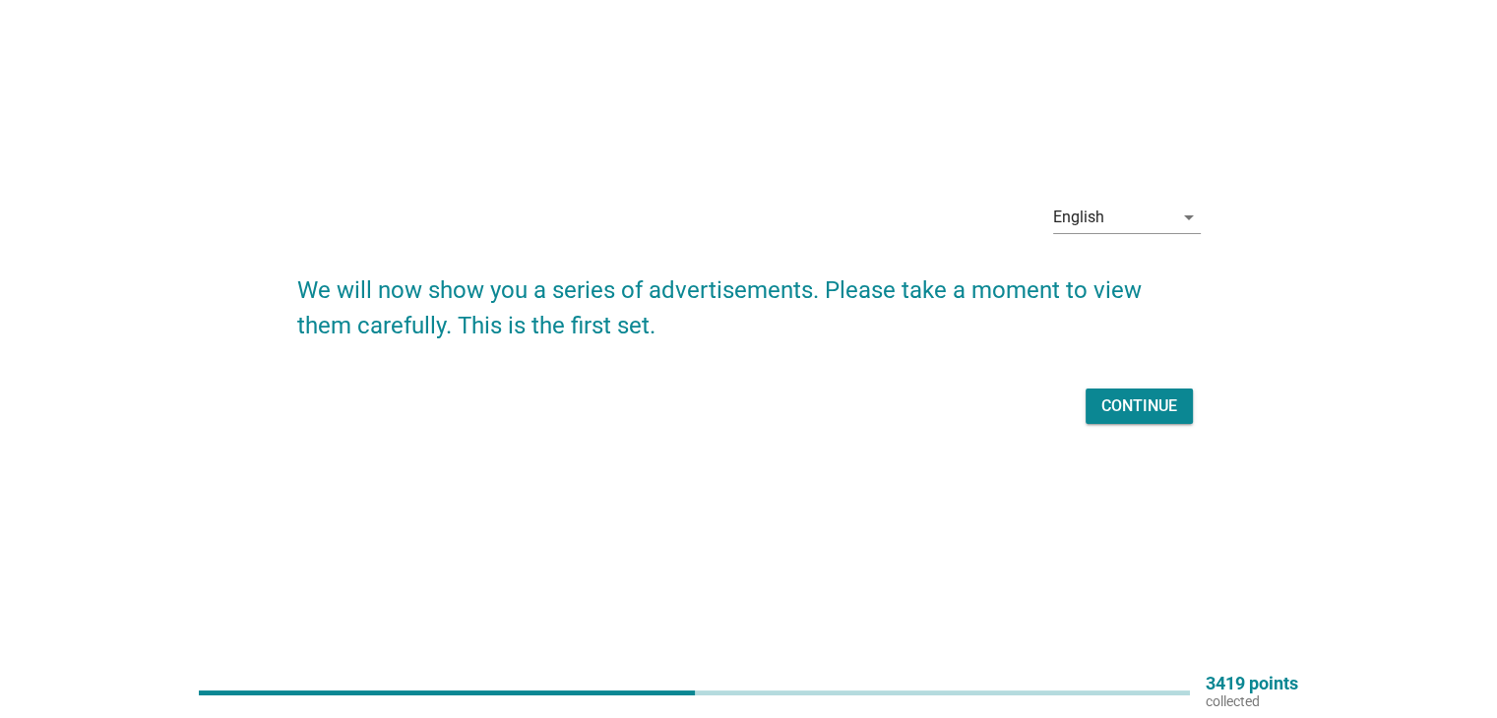
scroll to position [0, 0]
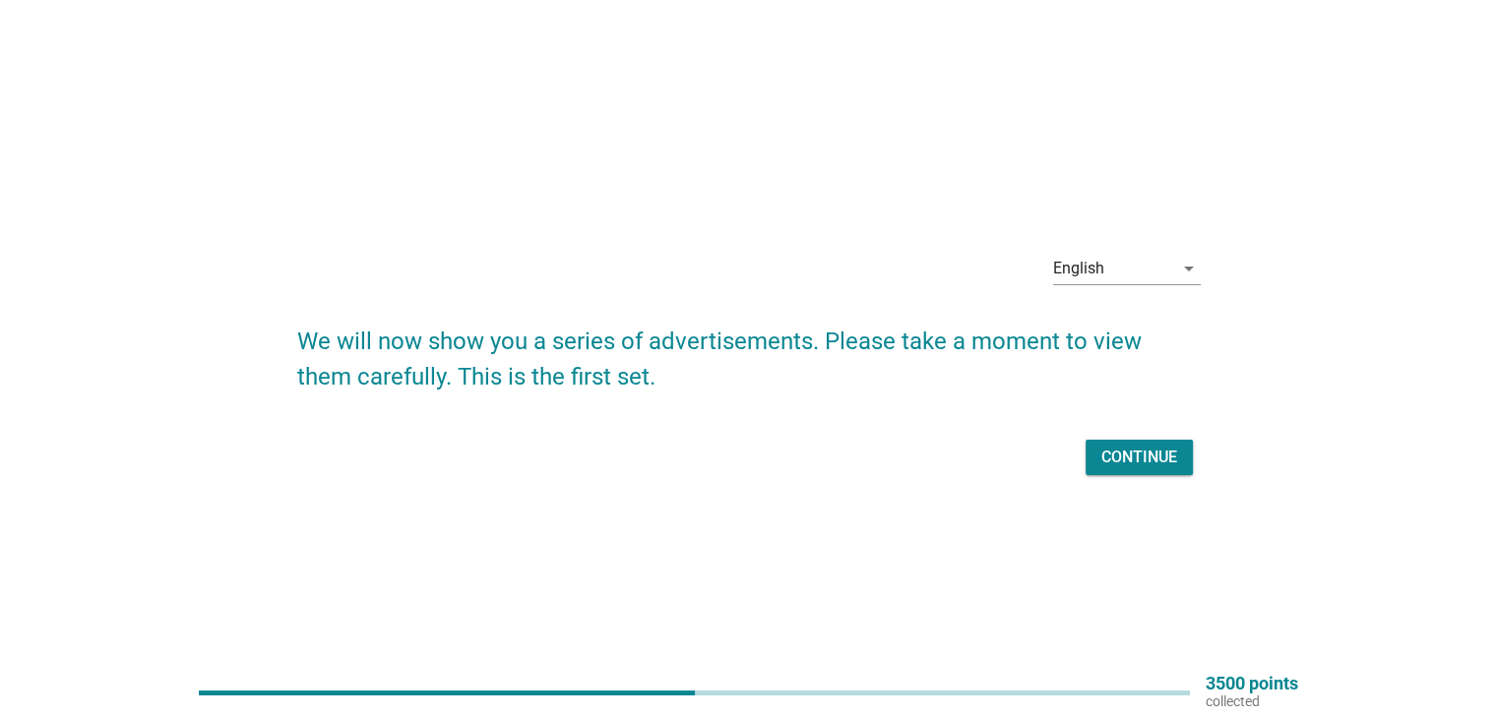
click at [1147, 463] on div "Continue" at bounding box center [1139, 458] width 76 height 24
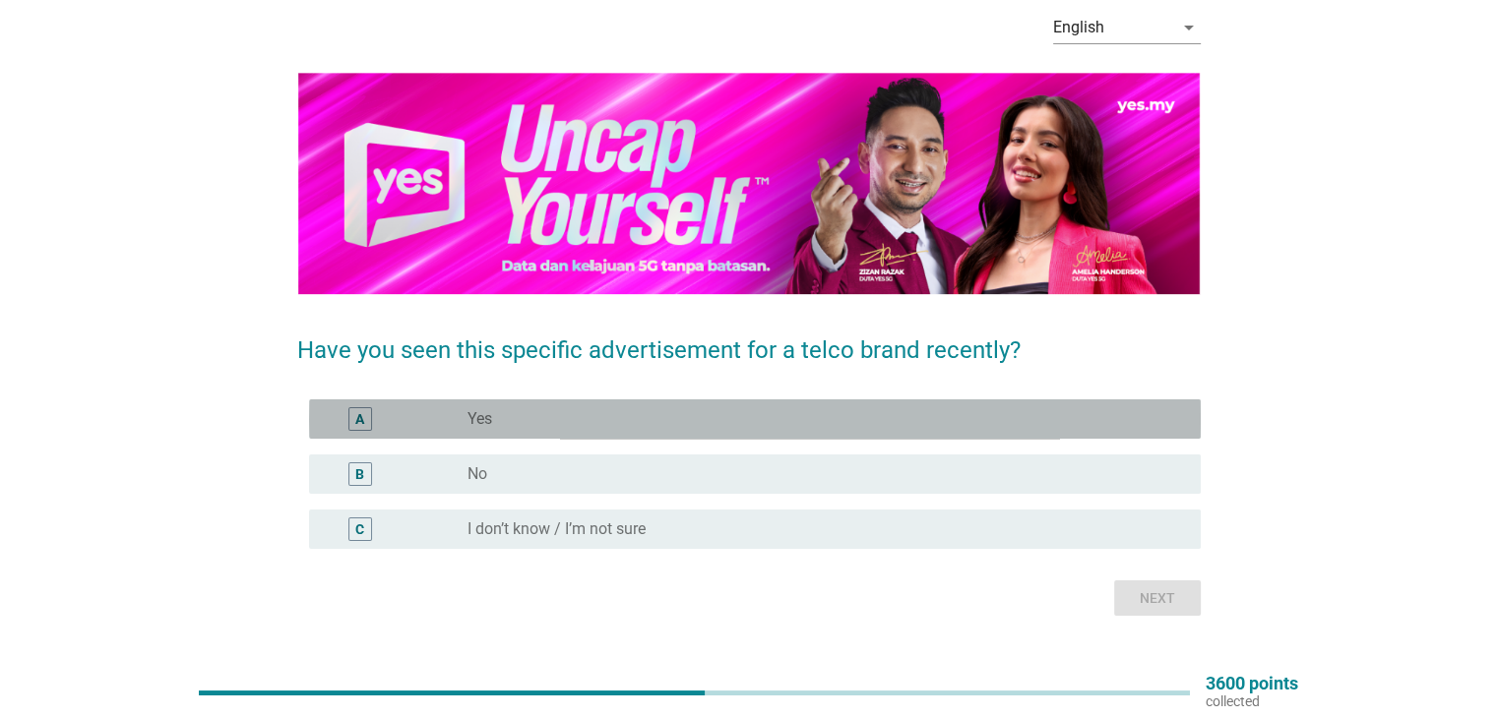
scroll to position [130, 0]
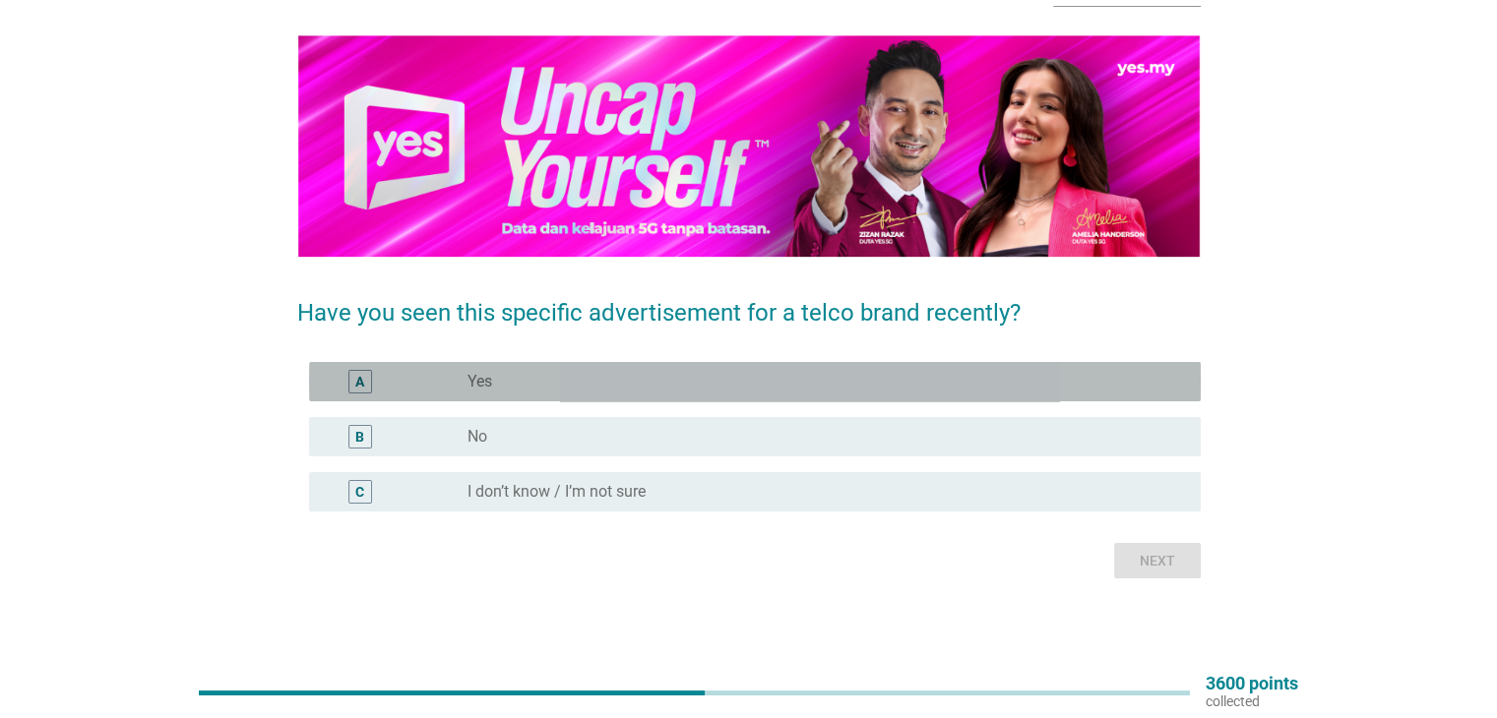
click at [1029, 392] on div "radio_button_unchecked Yes" at bounding box center [825, 382] width 716 height 24
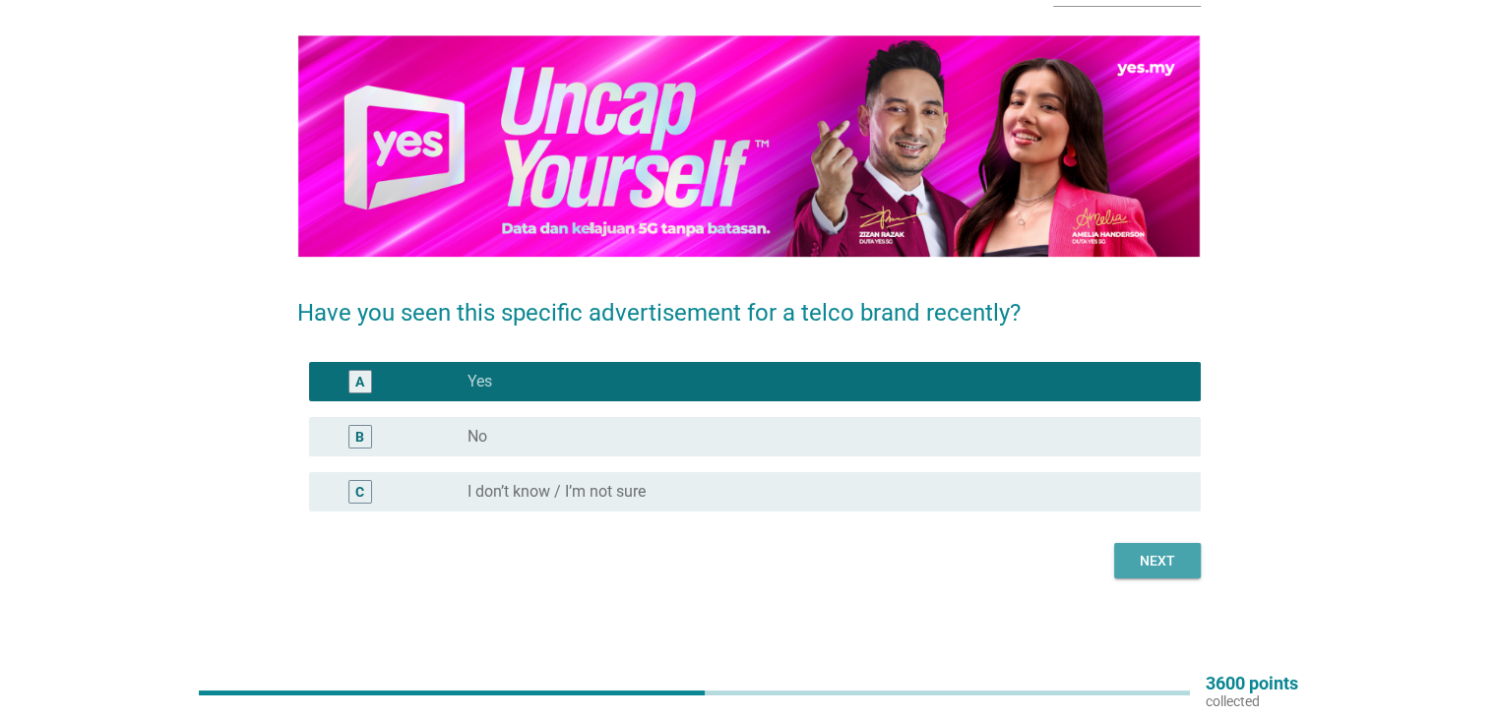
click at [1163, 571] on div "Next" at bounding box center [1157, 561] width 55 height 21
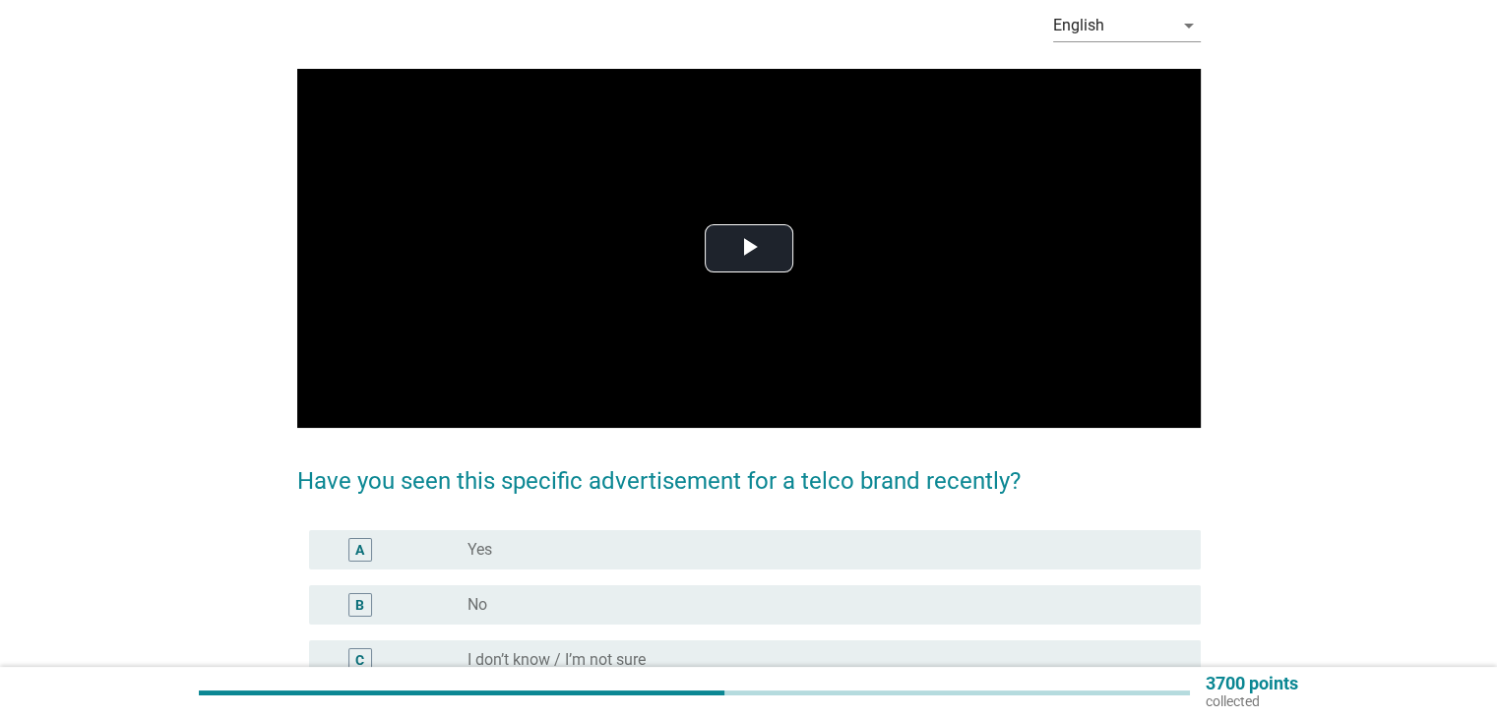
scroll to position [175, 0]
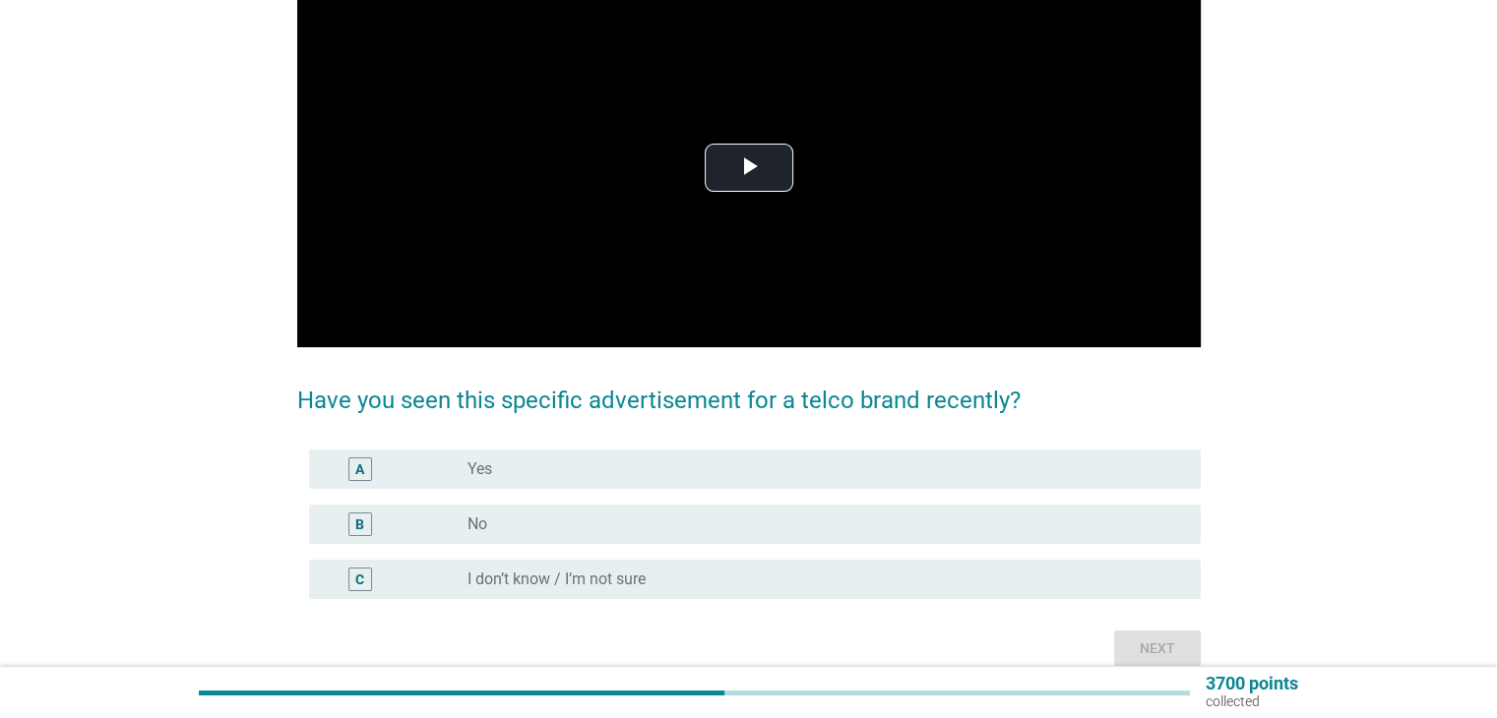
click at [980, 458] on div "radio_button_unchecked Yes" at bounding box center [825, 470] width 716 height 24
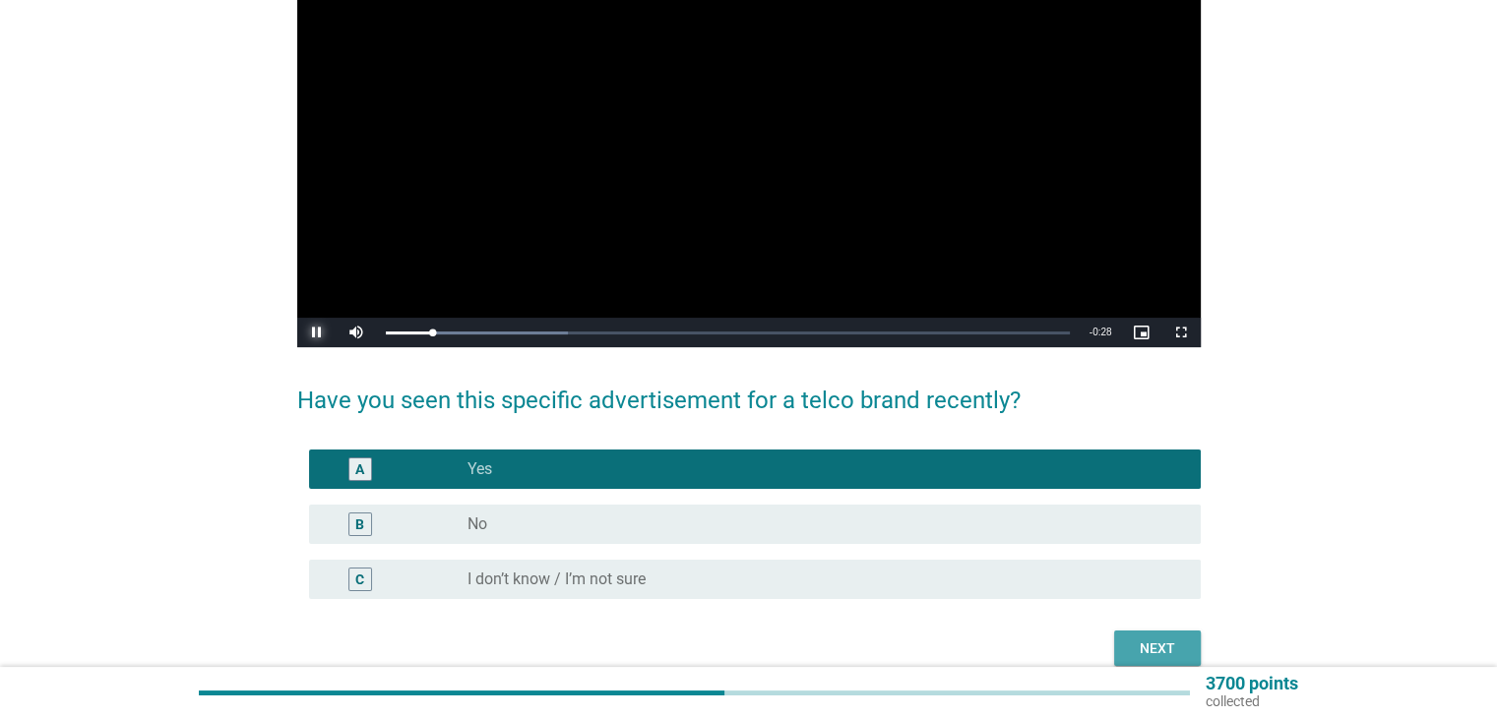
click at [1163, 645] on div "Next" at bounding box center [1157, 649] width 55 height 21
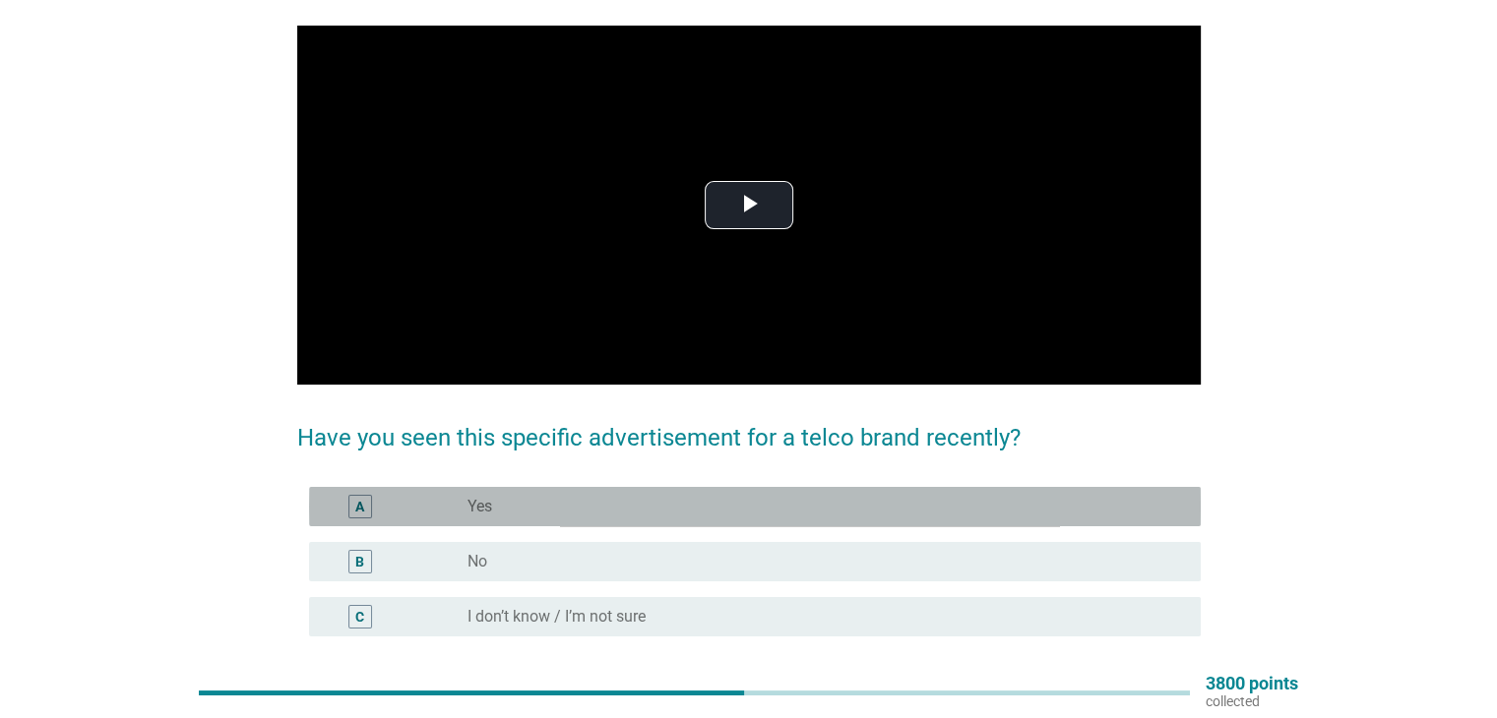
scroll to position [137, 0]
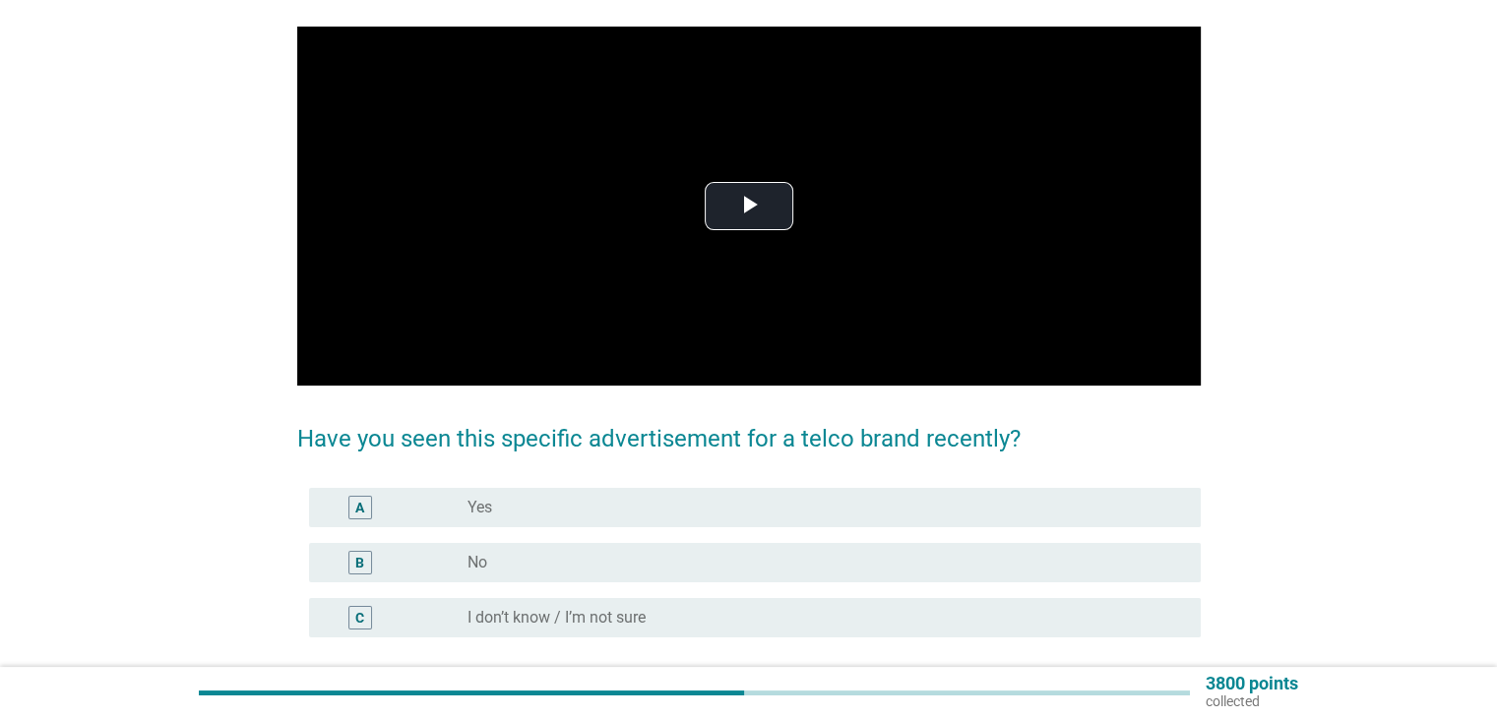
click at [961, 522] on div "A radio_button_unchecked Yes" at bounding box center [754, 507] width 891 height 39
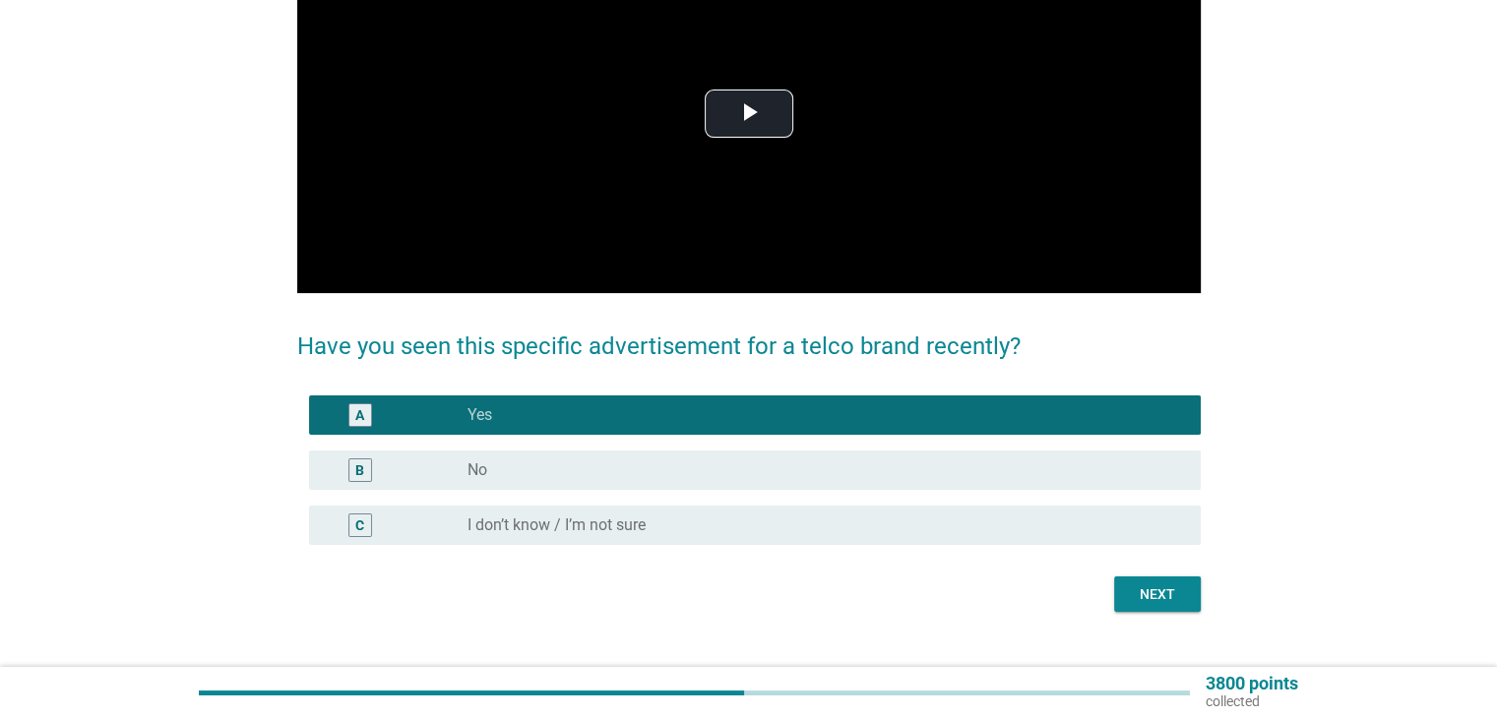
scroll to position [263, 0]
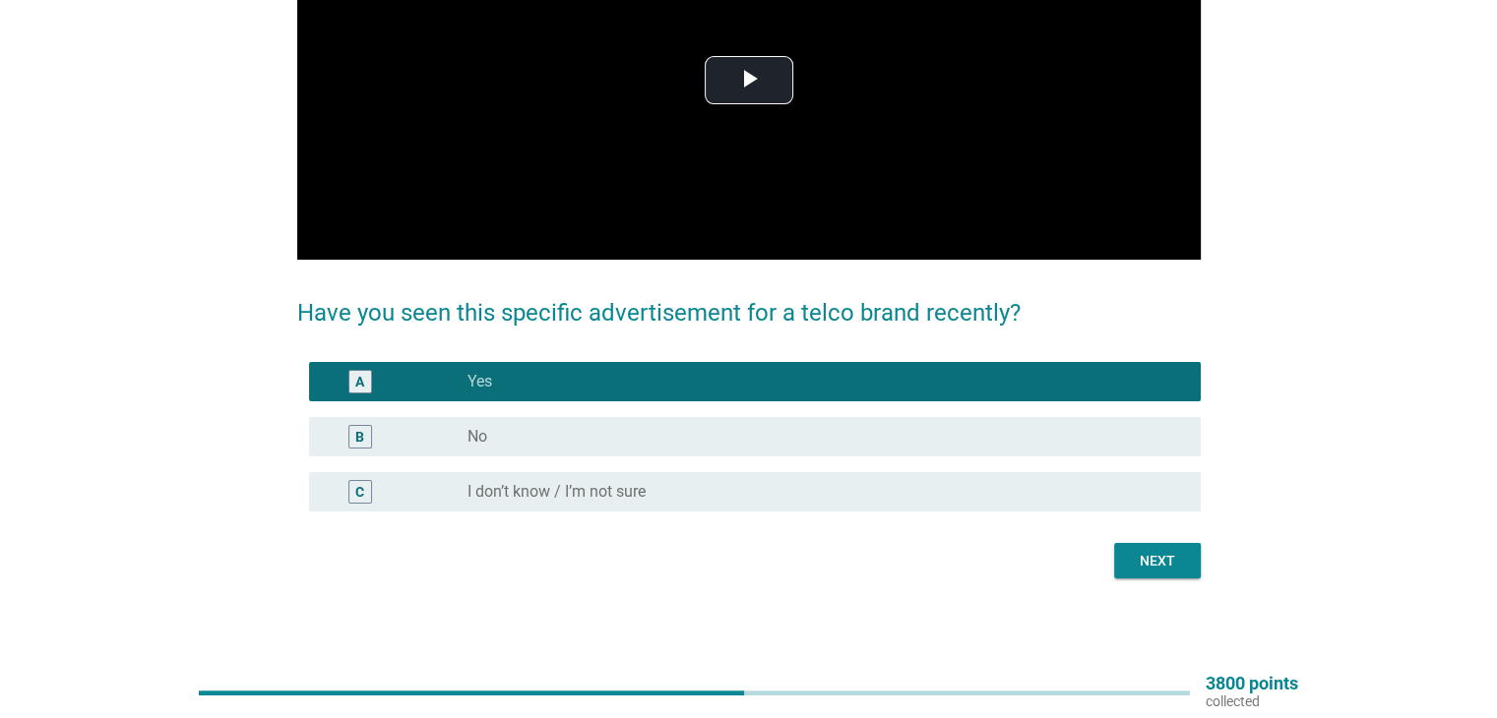
click at [1186, 538] on div at bounding box center [748, 537] width 903 height 12
click at [1177, 570] on div "Next" at bounding box center [1157, 561] width 55 height 21
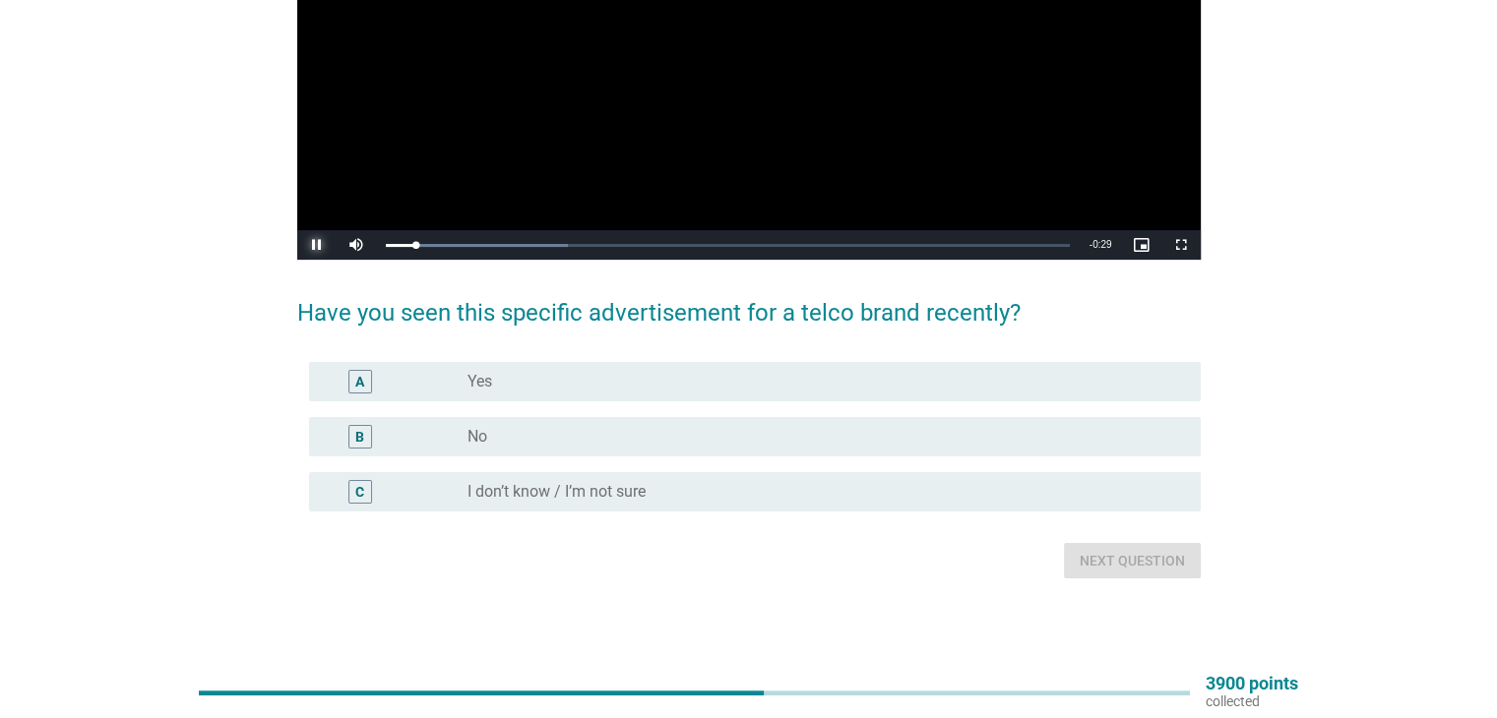
click at [1267, 388] on div "English arrow_drop_down Video Player is loading. Play Video Pause Mute Current …" at bounding box center [748, 202] width 1402 height 784
click at [1106, 390] on div "radio_button_unchecked Yes" at bounding box center [817, 382] width 701 height 20
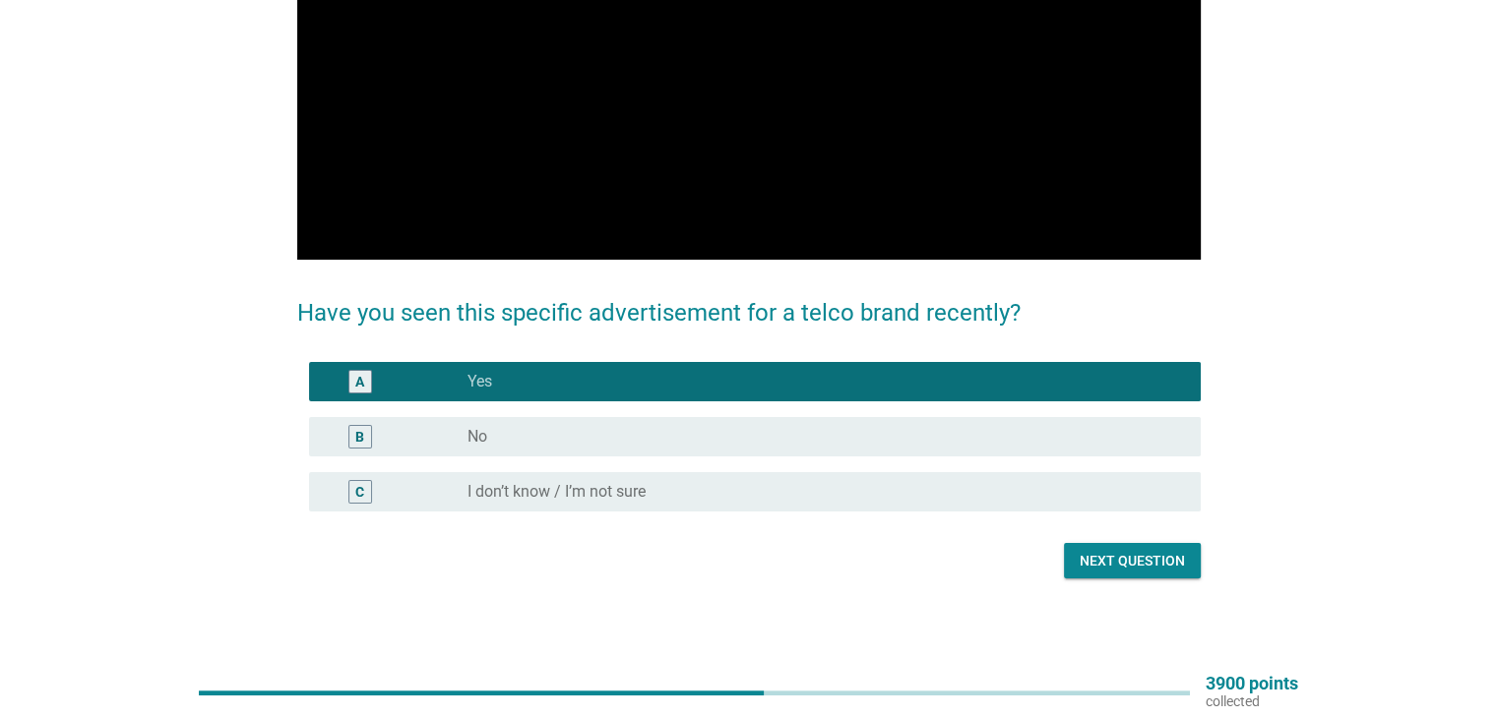
click at [1180, 576] on button "Next question" at bounding box center [1132, 560] width 137 height 35
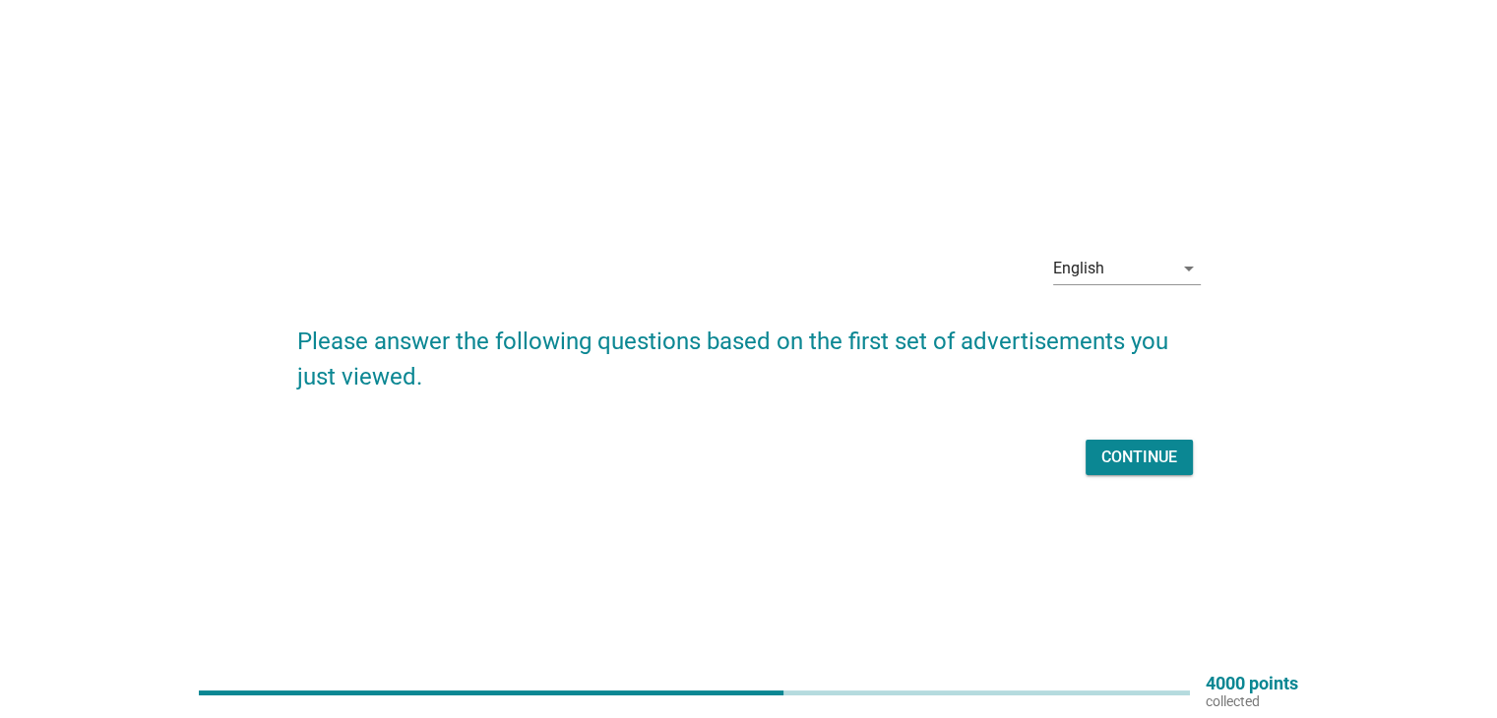
click at [1177, 462] on button "Continue" at bounding box center [1138, 457] width 107 height 35
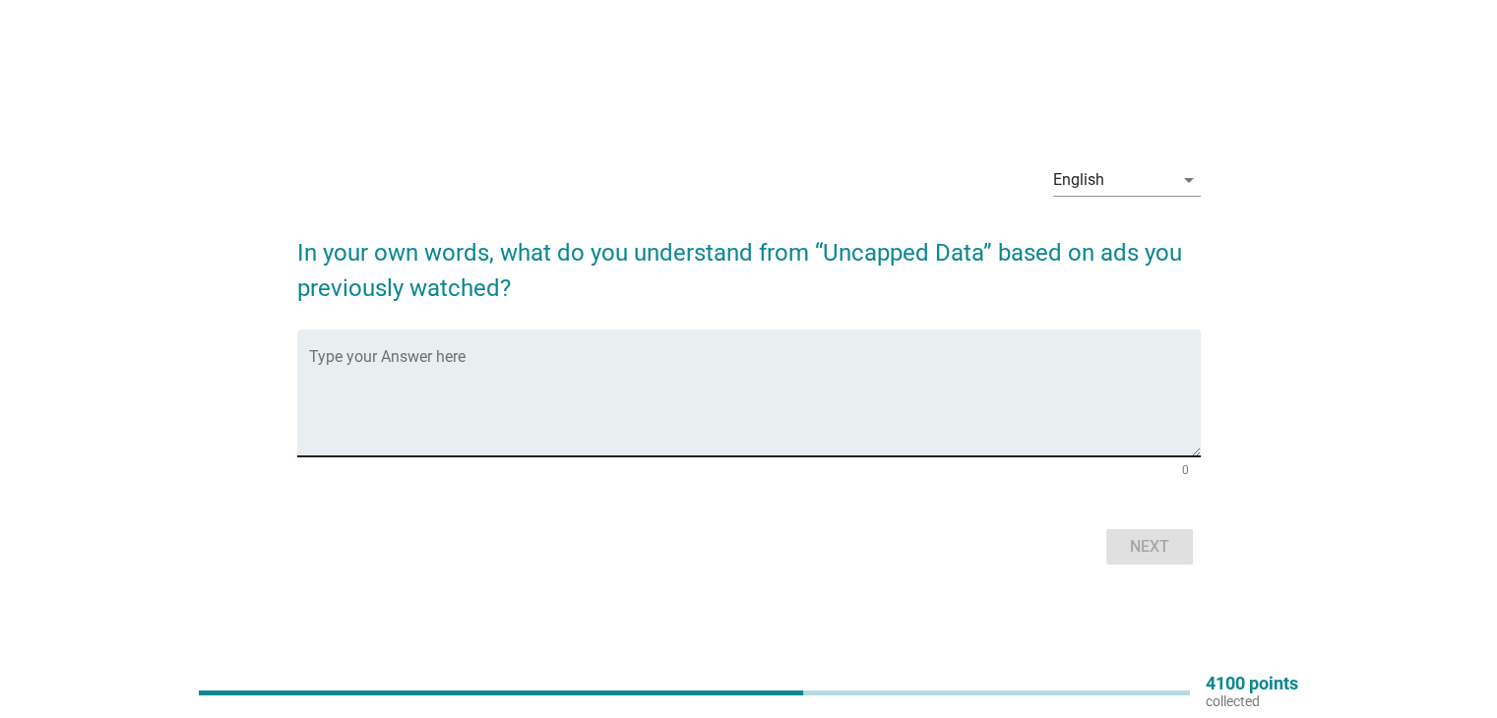
click at [1111, 360] on textarea "Type your Answer here" at bounding box center [754, 404] width 891 height 103
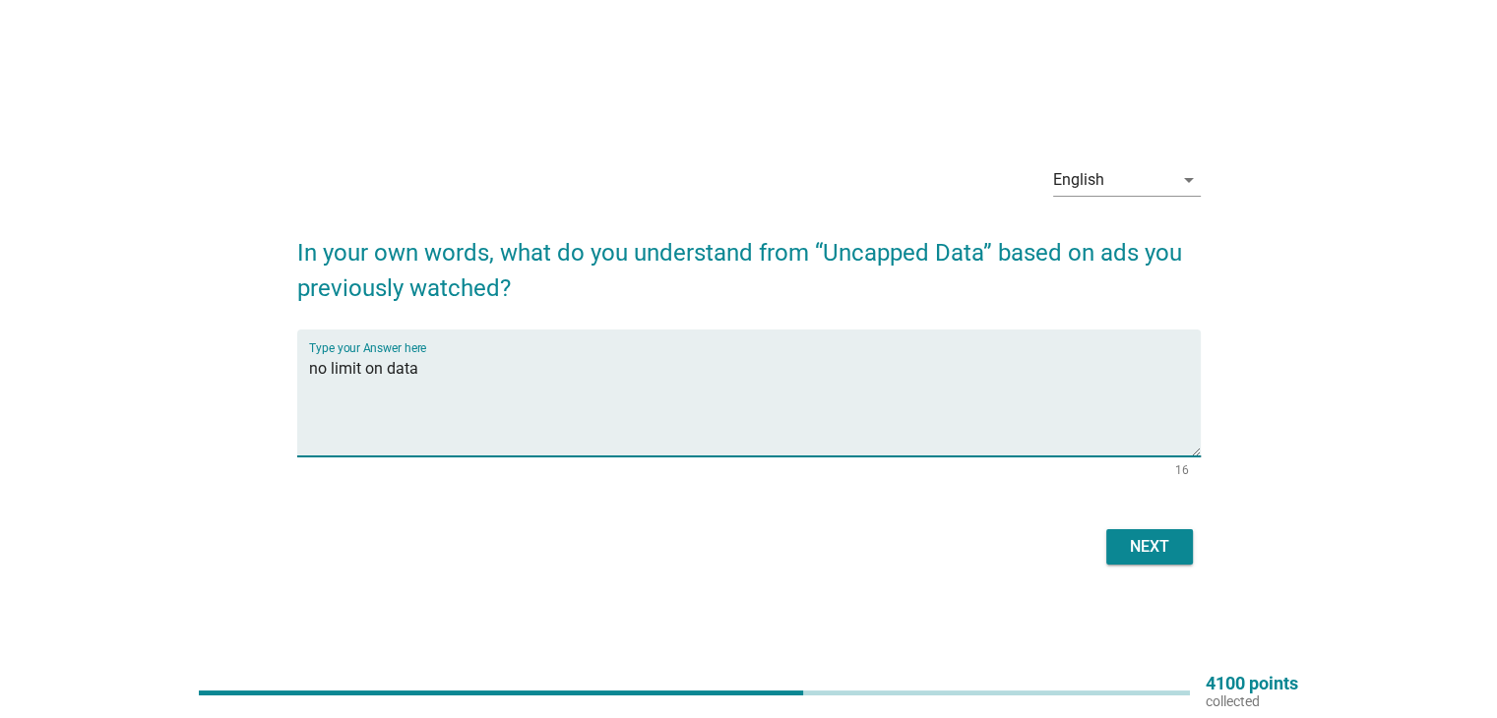
type textarea "no limit on data"
click at [1163, 550] on div "Next" at bounding box center [1149, 547] width 55 height 24
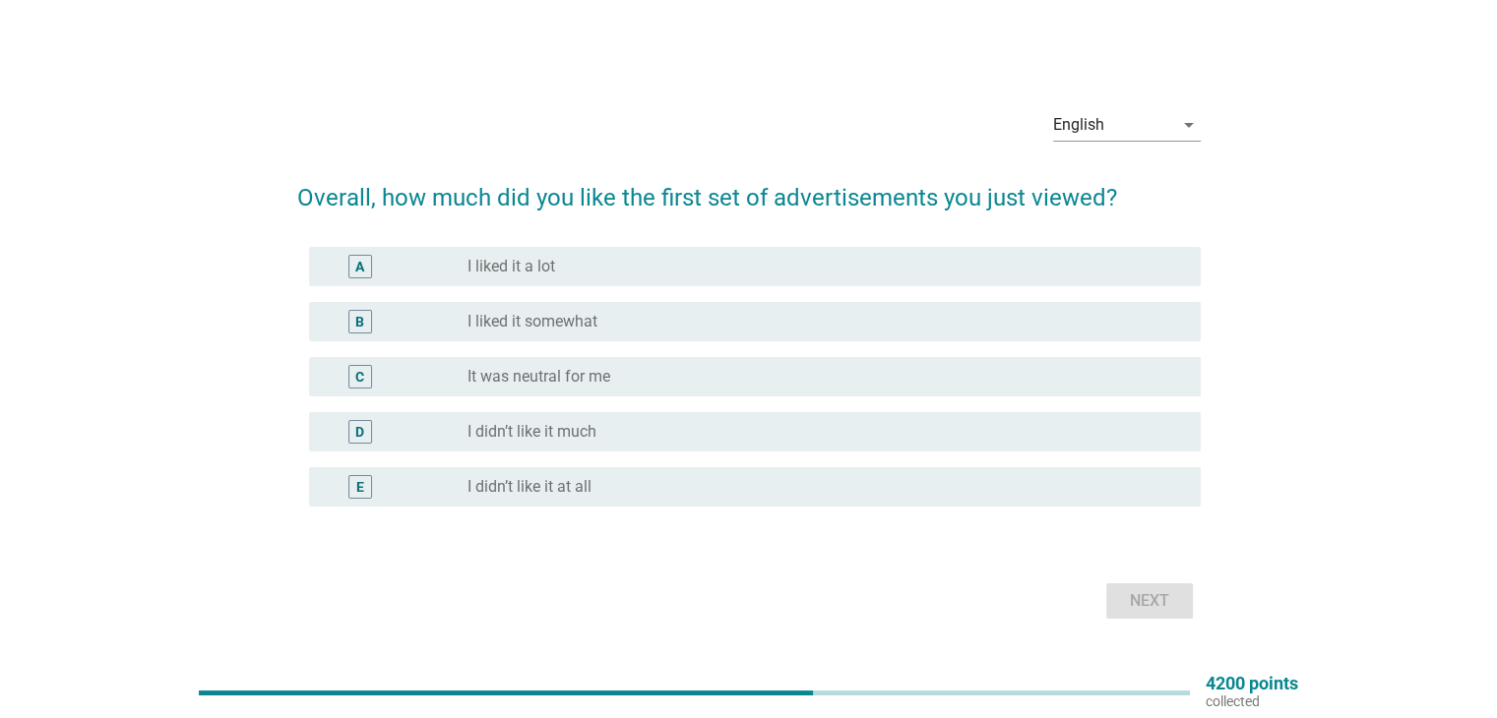
click at [901, 334] on div "B radio_button_unchecked I liked it somewhat" at bounding box center [754, 321] width 891 height 39
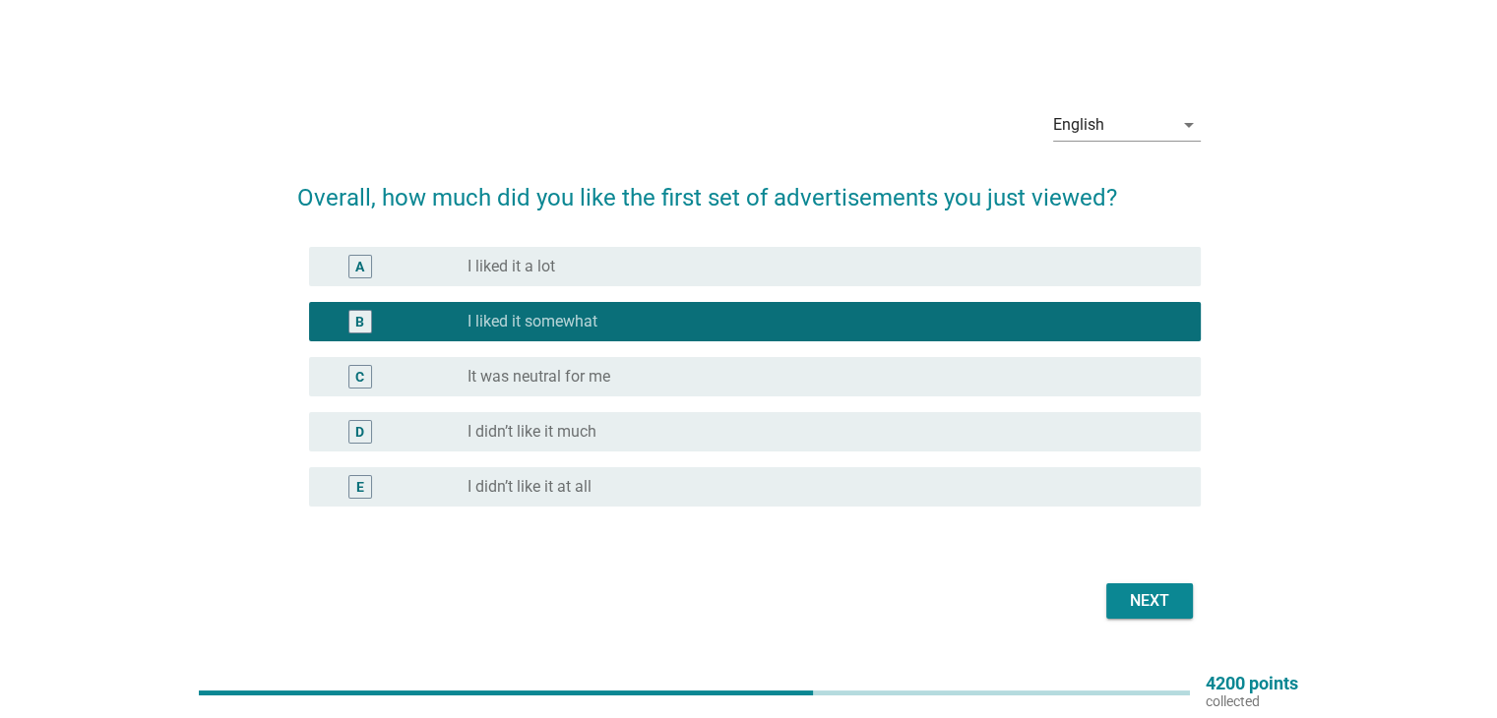
click at [1171, 600] on div "Next" at bounding box center [1149, 601] width 55 height 24
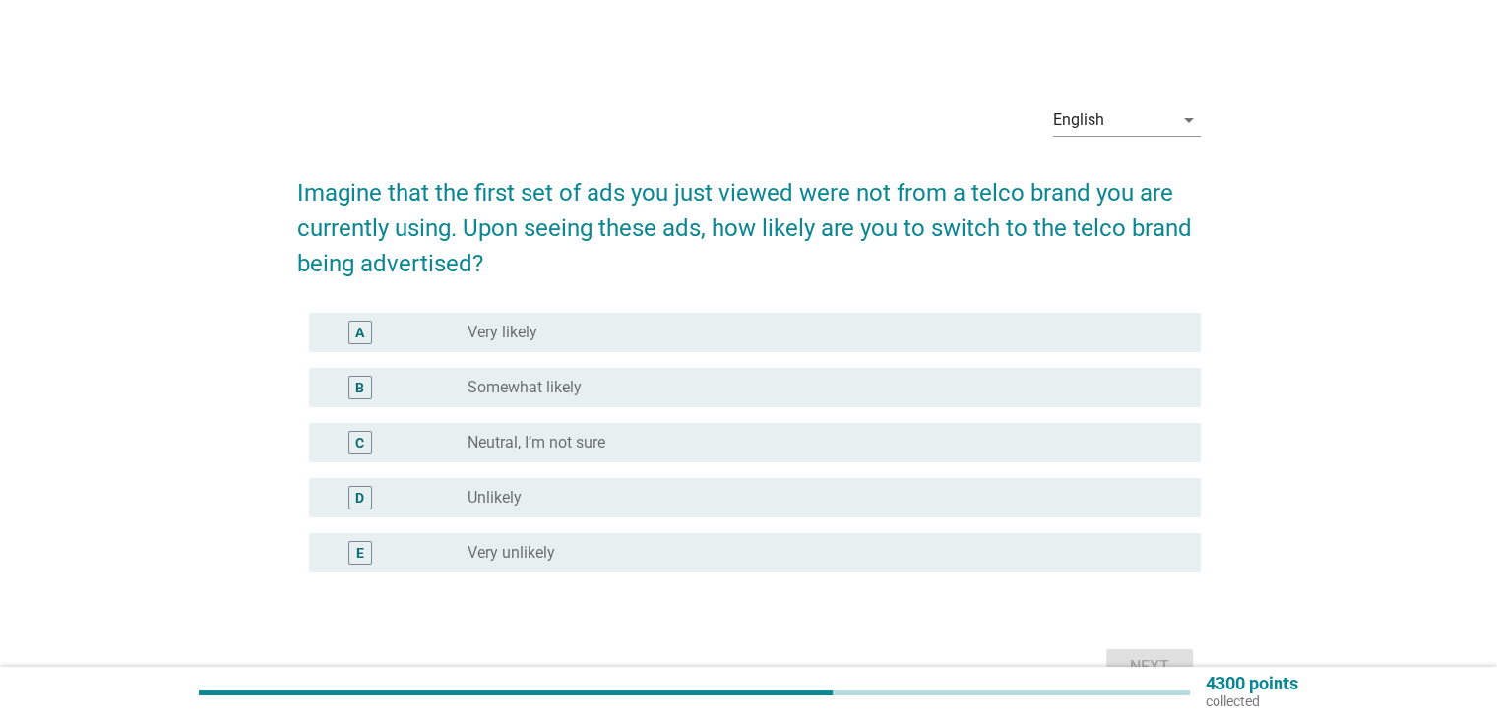
click at [1000, 387] on div "radio_button_unchecked Somewhat likely" at bounding box center [817, 388] width 701 height 20
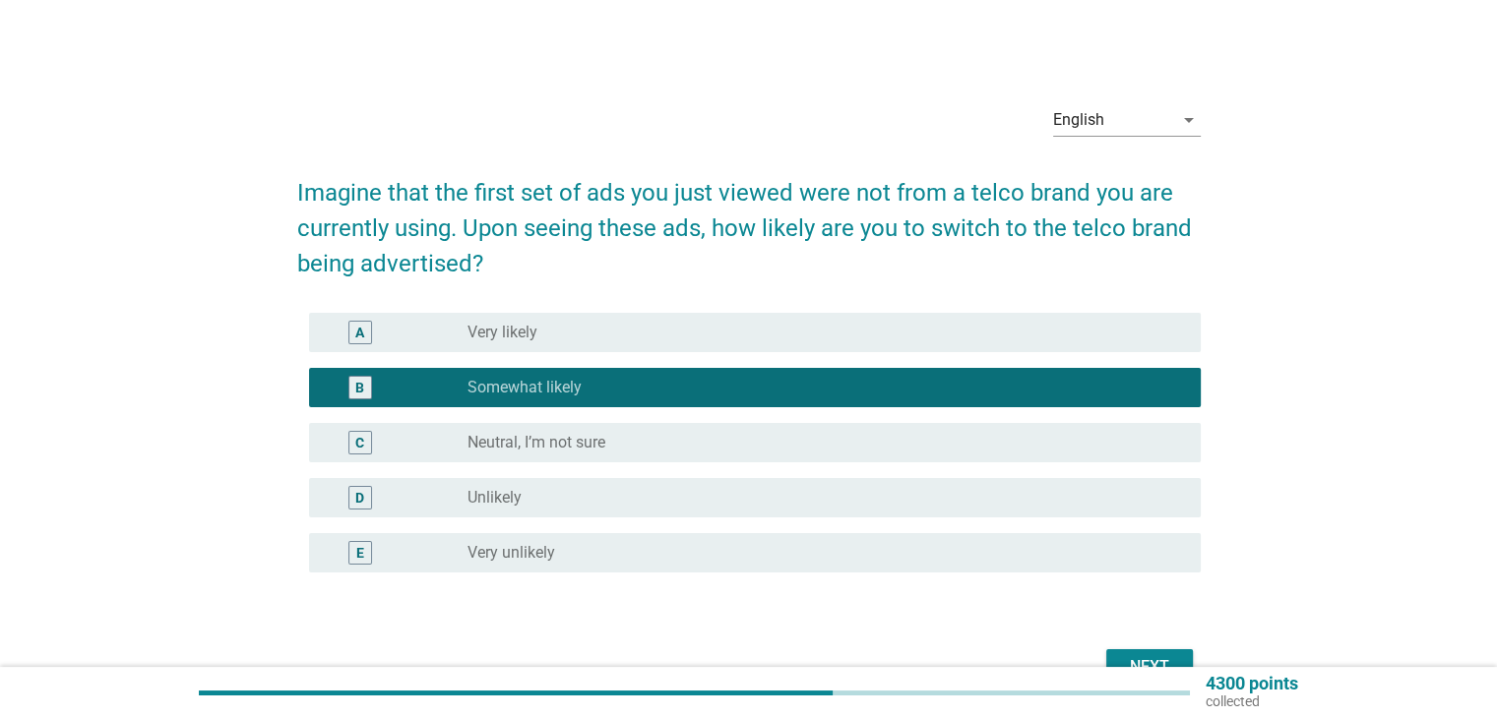
click at [1160, 660] on div "Next" at bounding box center [1149, 667] width 55 height 24
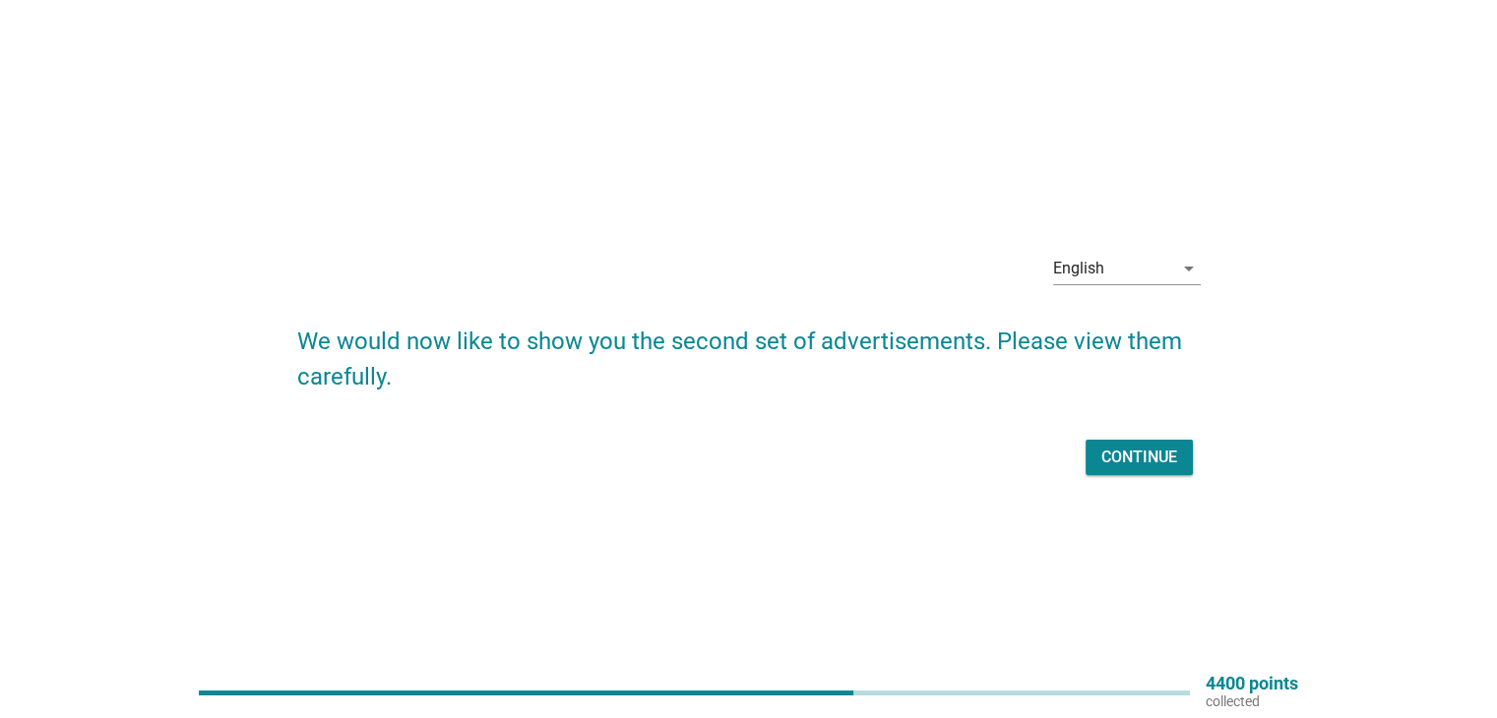
click at [1130, 443] on button "Continue" at bounding box center [1138, 457] width 107 height 35
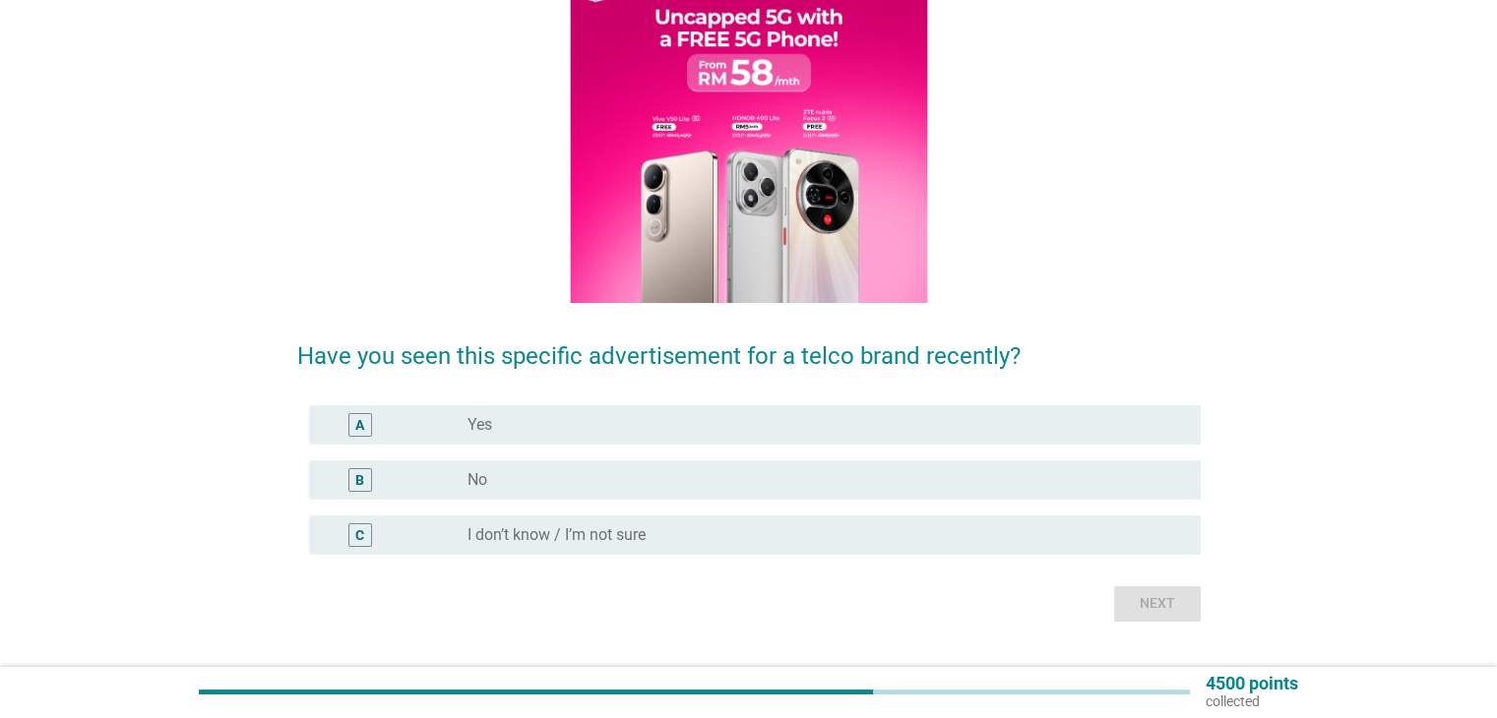
scroll to position [222, 0]
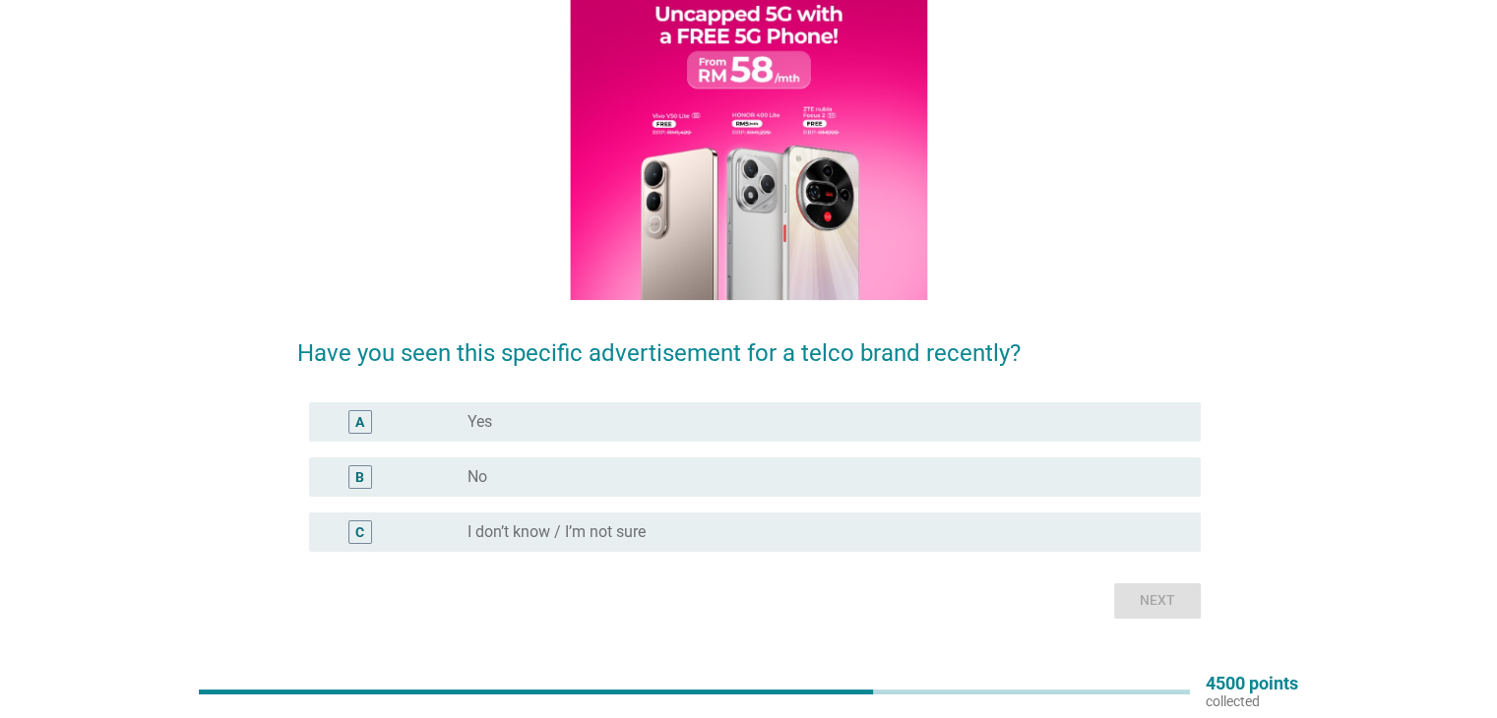
click at [1164, 487] on div "radio_button_unchecked No" at bounding box center [825, 477] width 716 height 24
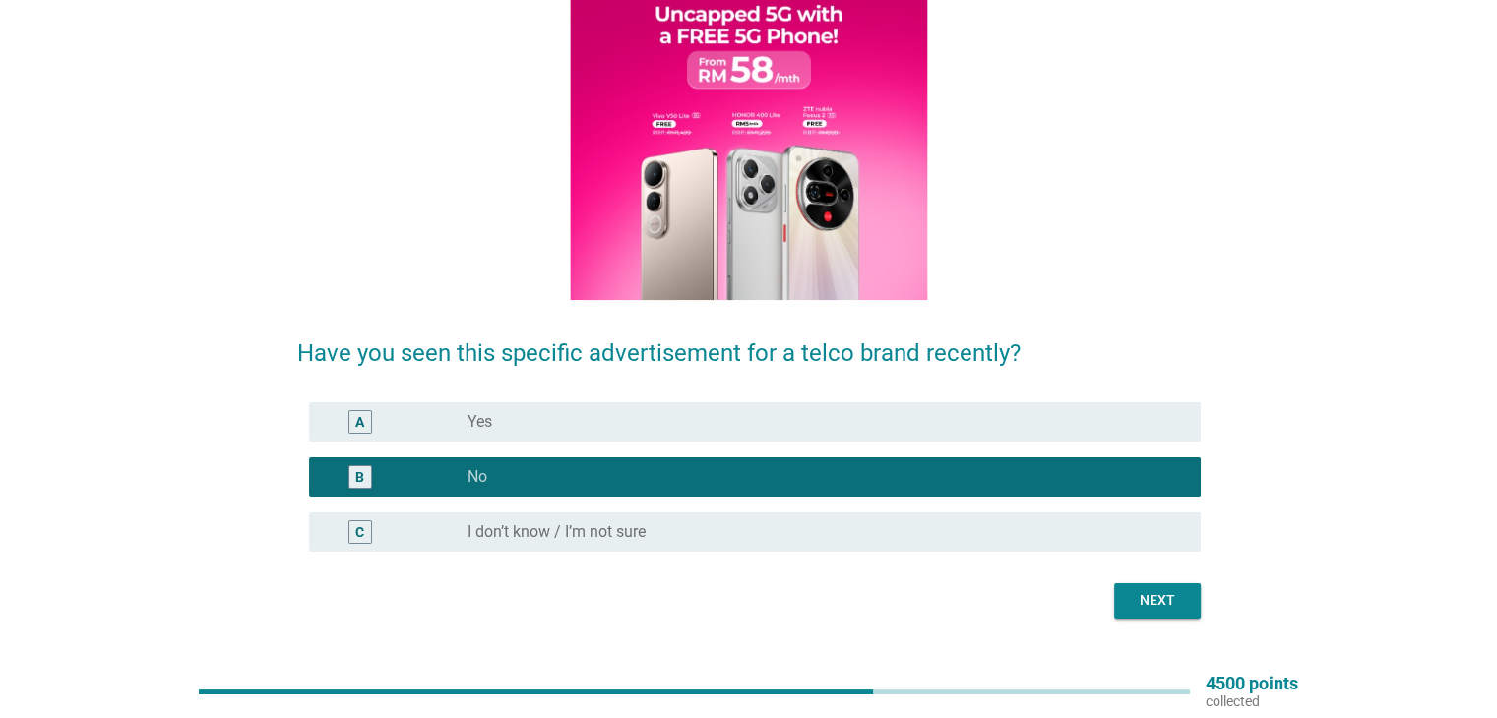
click at [1177, 611] on button "Next" at bounding box center [1157, 600] width 87 height 35
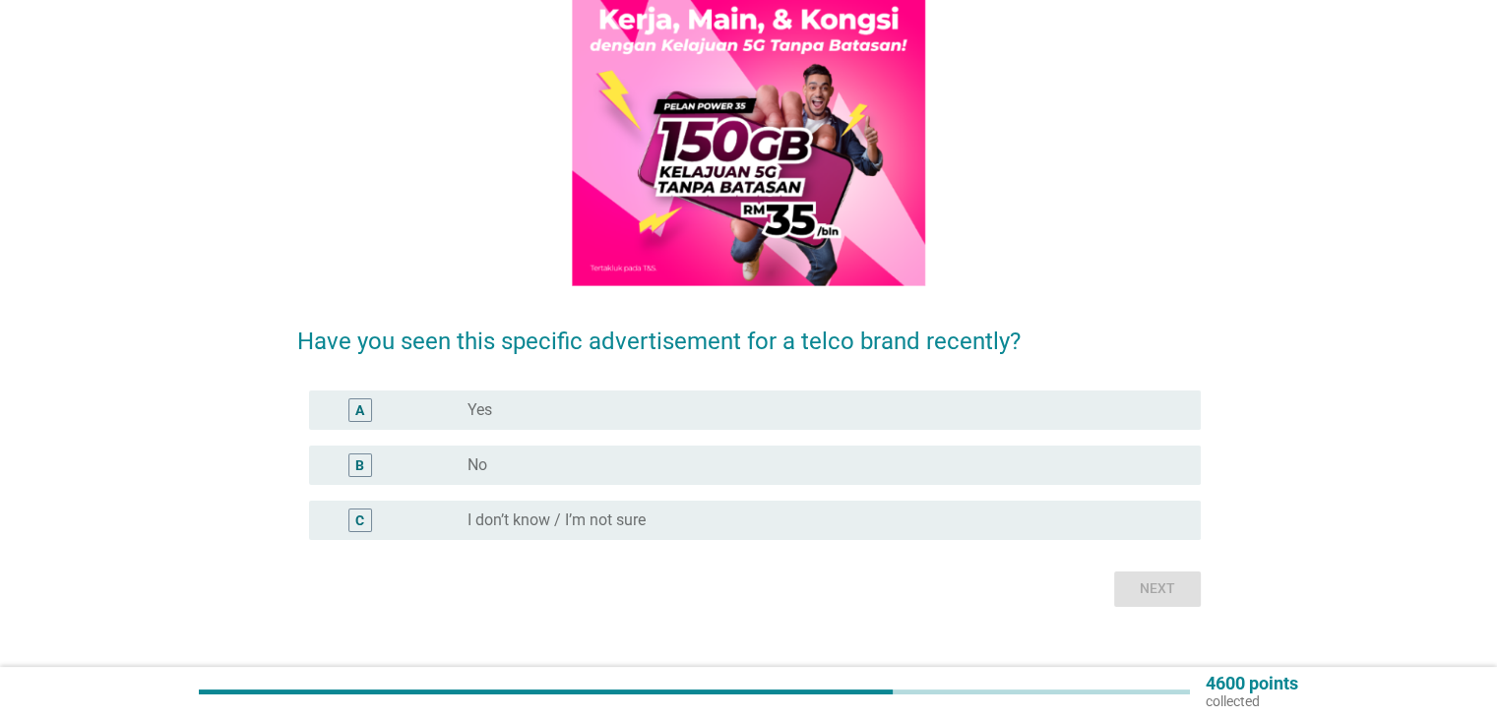
scroll to position [242, 0]
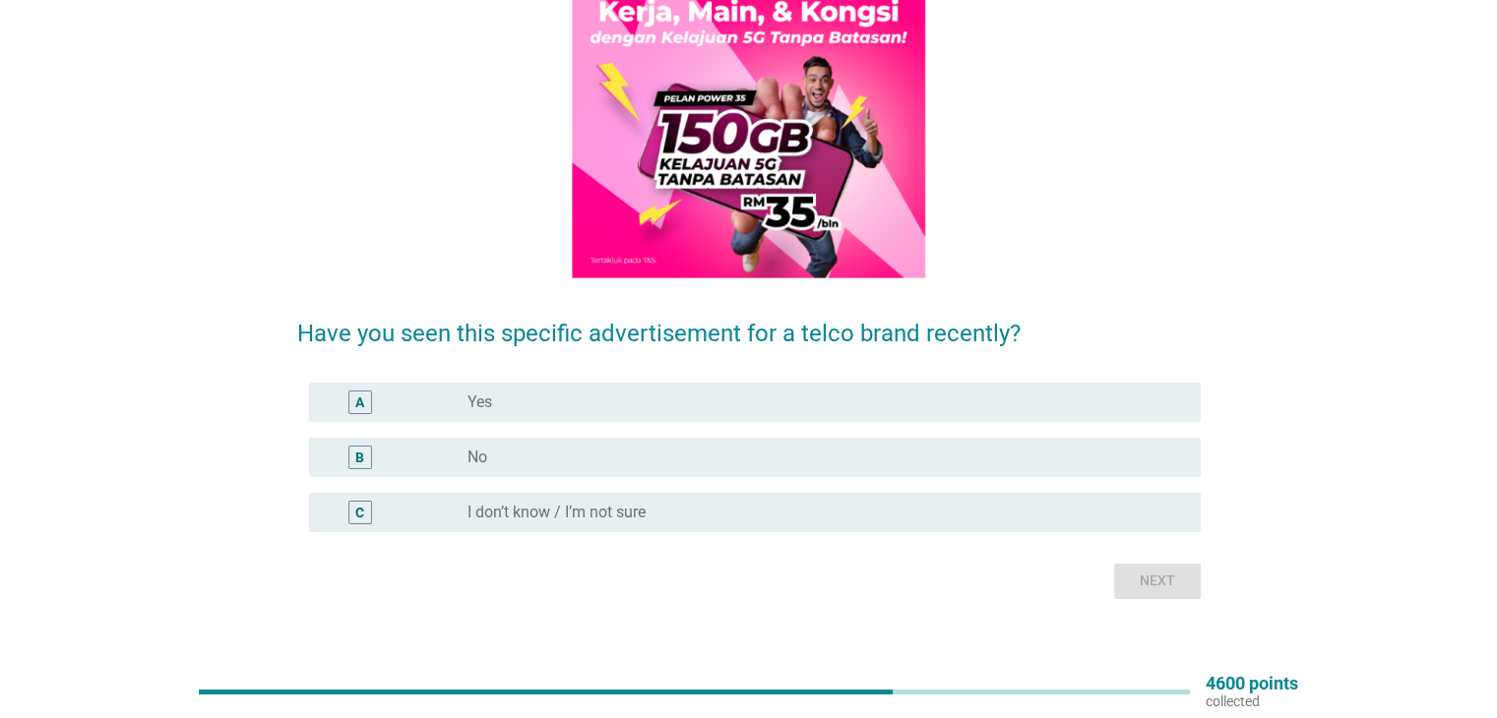
click at [1181, 446] on div "radio_button_unchecked No" at bounding box center [825, 458] width 716 height 24
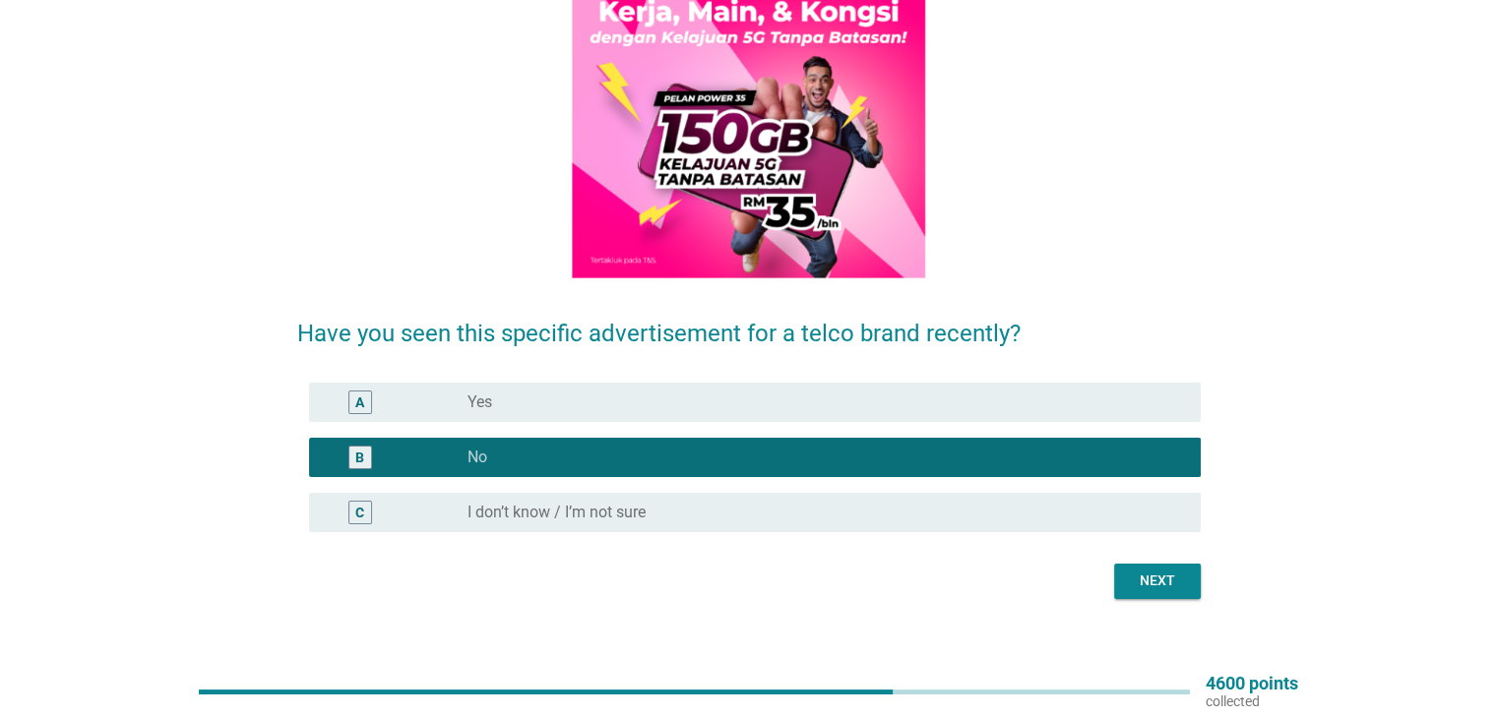
click at [1180, 612] on div "English arrow_drop_down Have you seen this specific advertisement for a telco b…" at bounding box center [748, 223] width 935 height 784
click at [1172, 579] on div "Next" at bounding box center [1157, 581] width 55 height 21
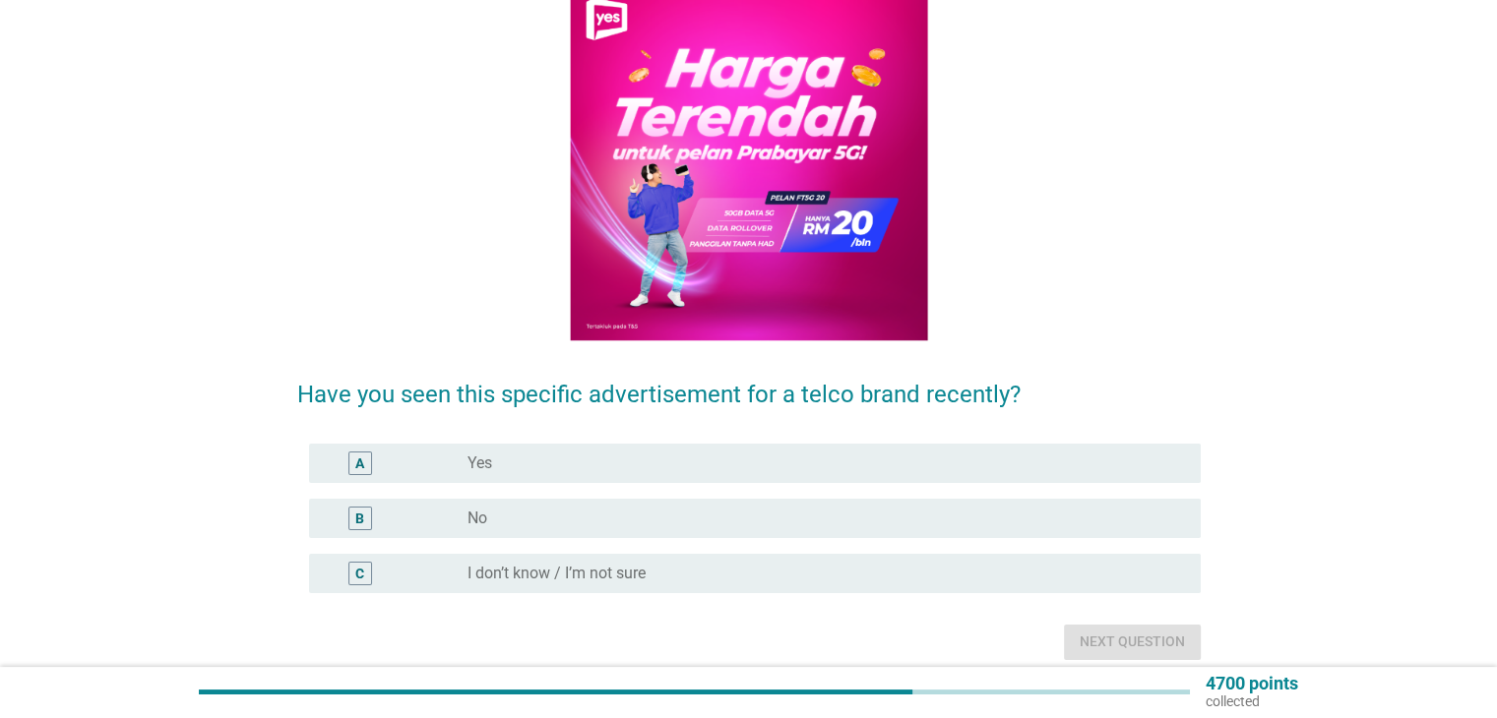
scroll to position [182, 0]
click at [1184, 504] on div "B radio_button_unchecked No" at bounding box center [754, 517] width 891 height 39
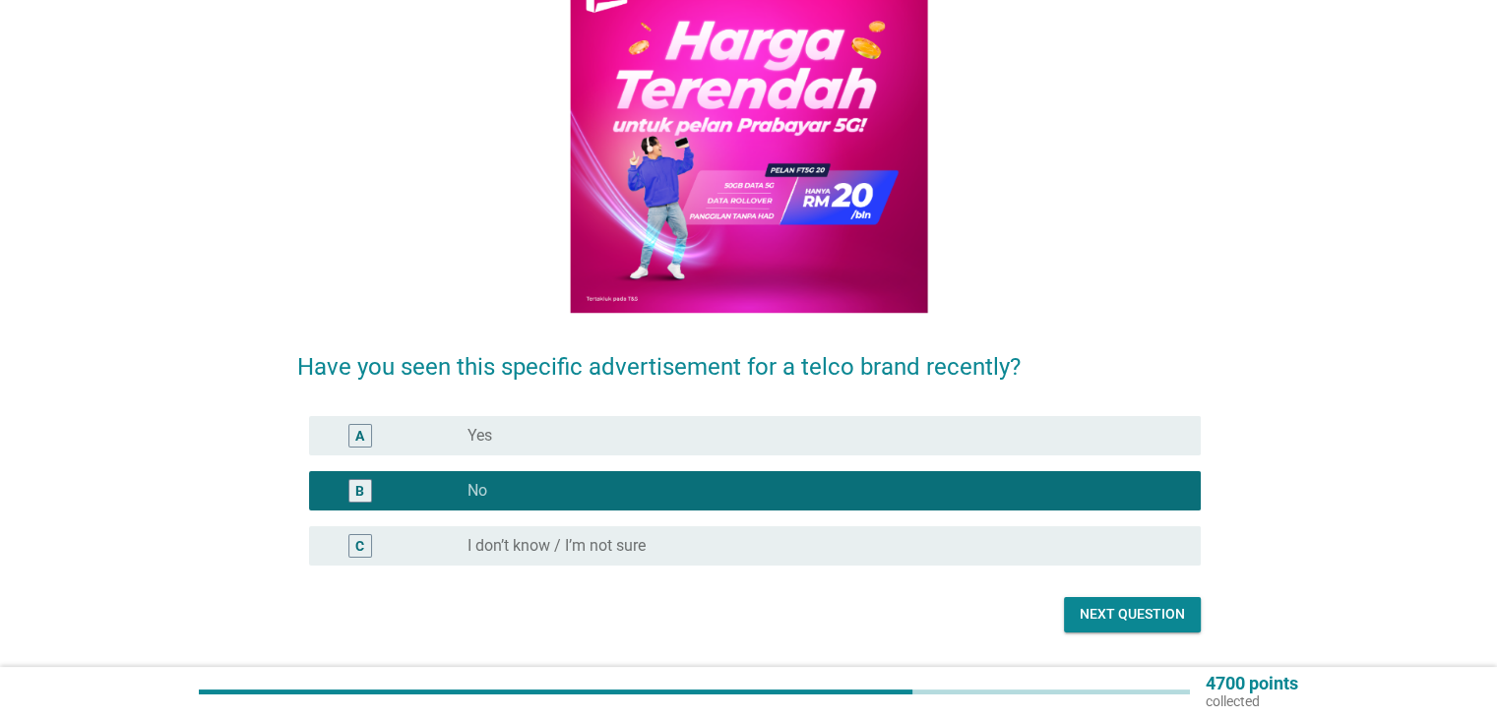
scroll to position [263, 0]
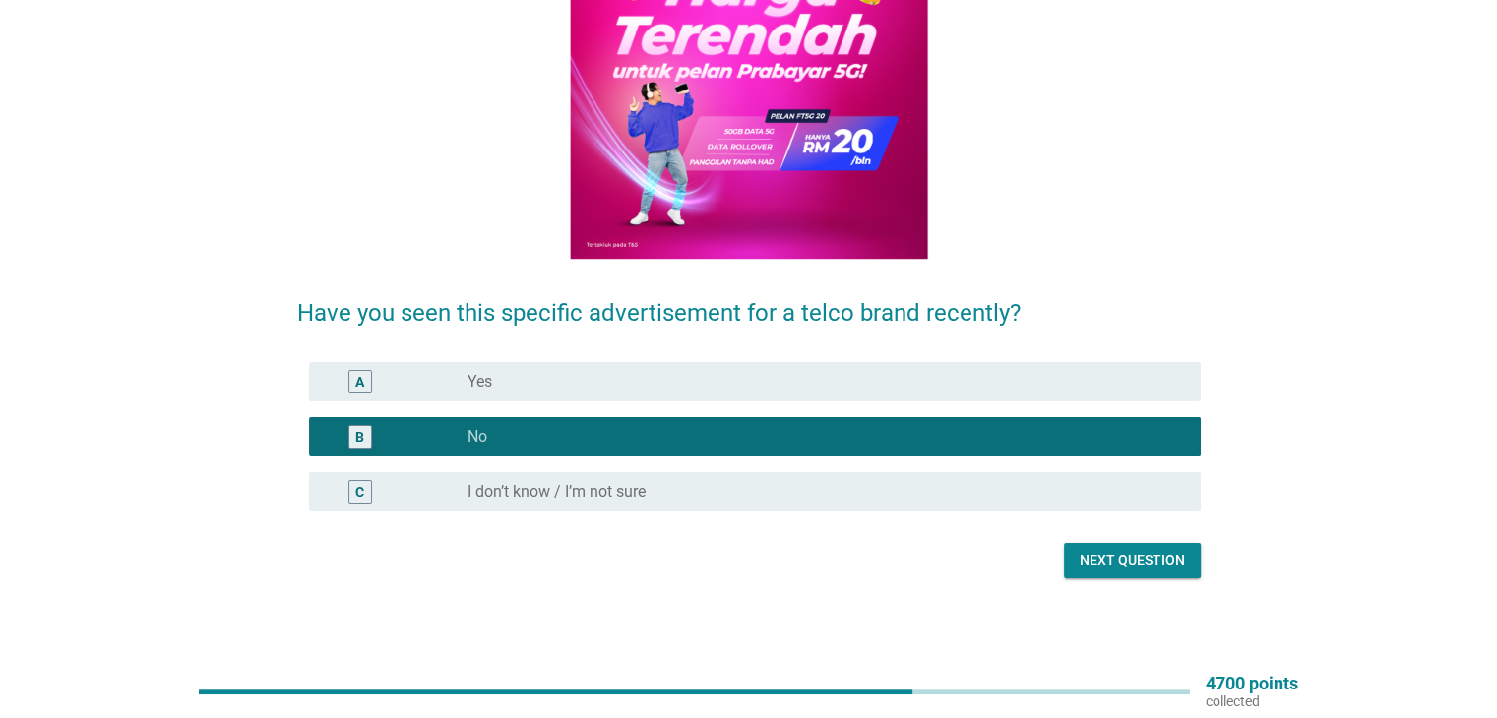
click at [1182, 589] on div "English arrow_drop_down Have you seen this specific advertisement for a telco b…" at bounding box center [748, 202] width 935 height 784
click at [1184, 567] on div "Next question" at bounding box center [1131, 560] width 105 height 21
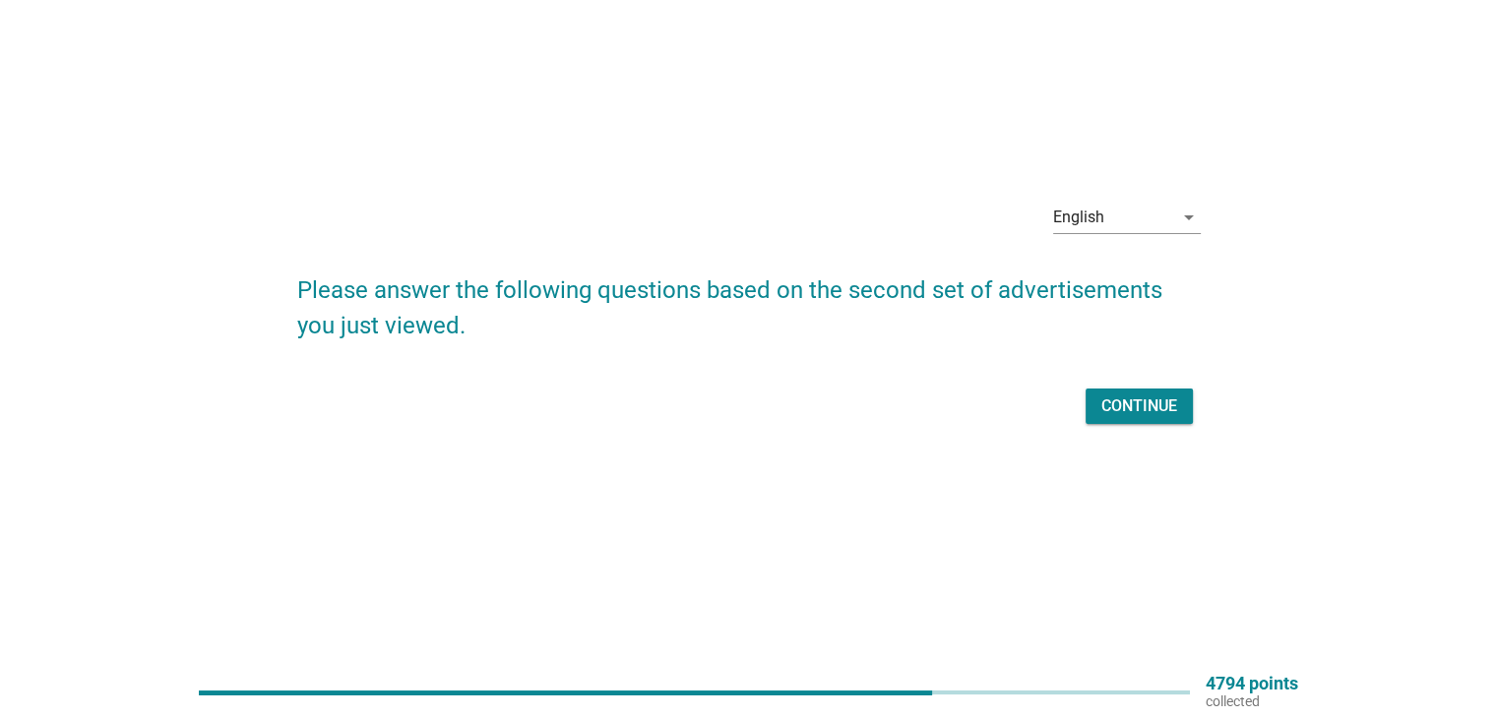
scroll to position [0, 0]
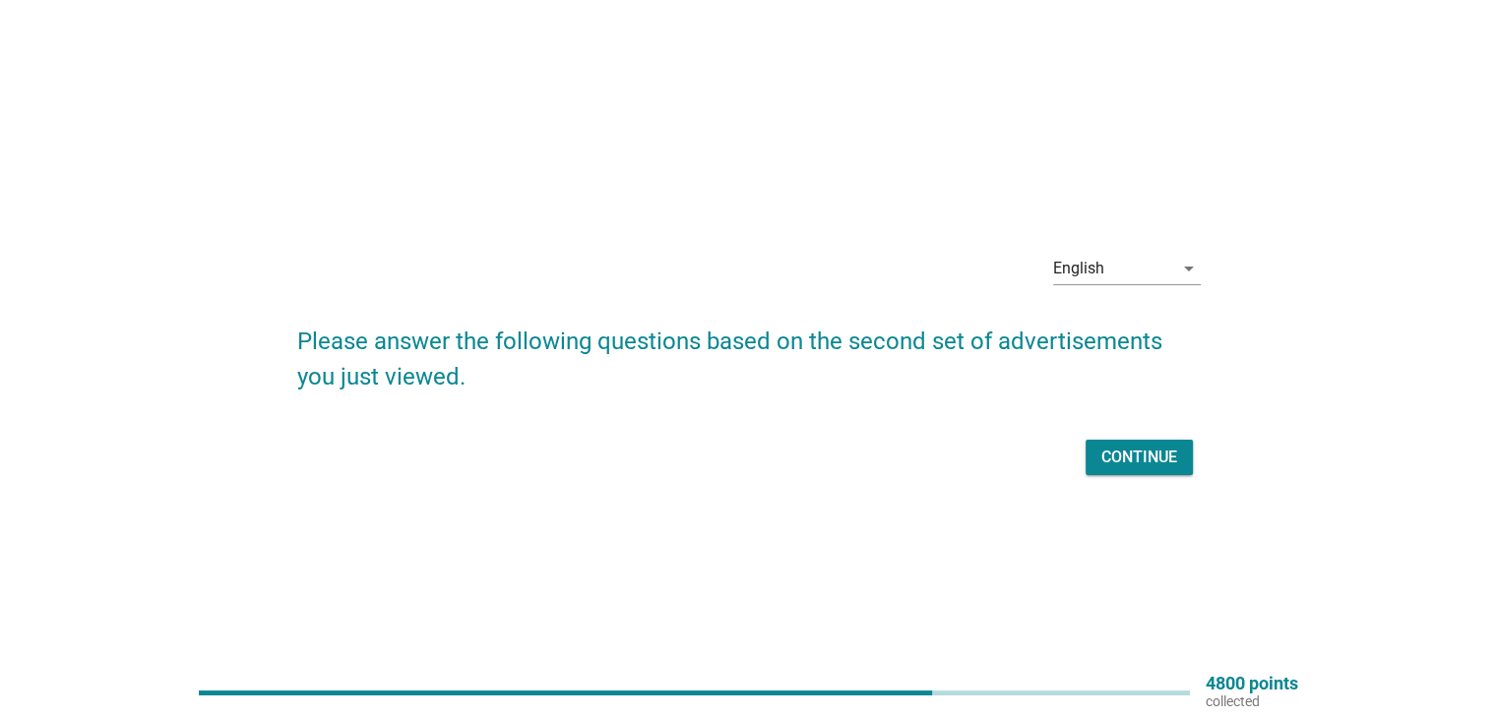
click at [1185, 460] on button "Continue" at bounding box center [1138, 457] width 107 height 35
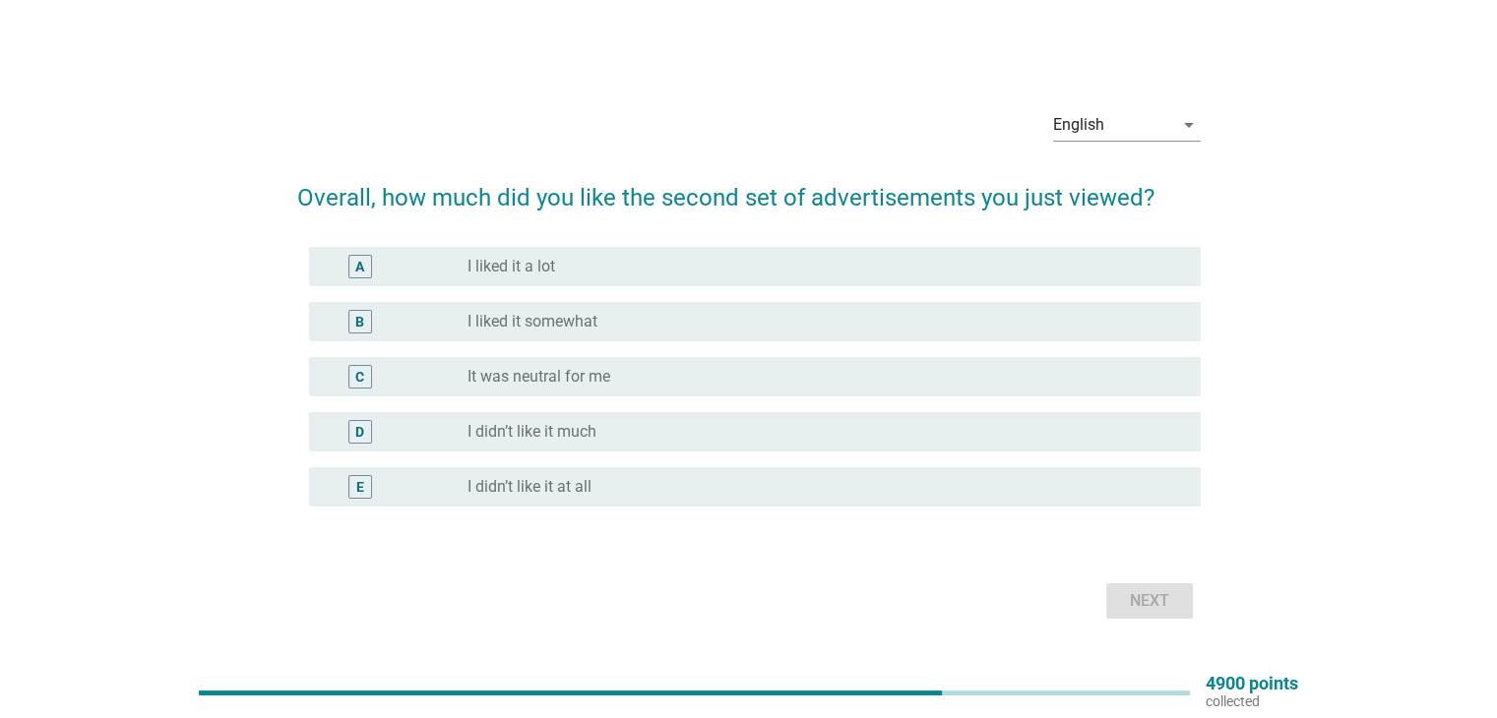
click at [1129, 413] on div "D radio_button_unchecked I didn’t like it much" at bounding box center [754, 431] width 891 height 39
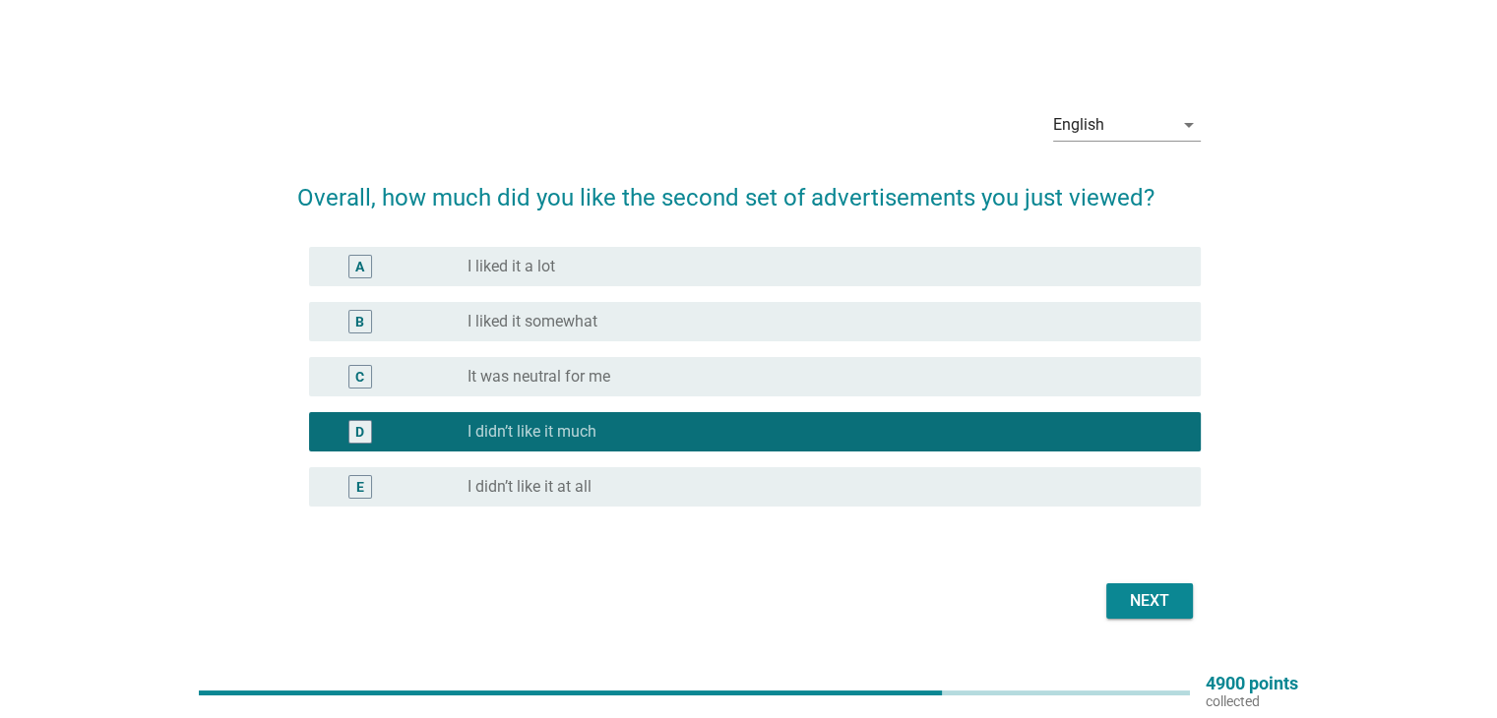
click at [1164, 600] on div "Next" at bounding box center [1149, 601] width 55 height 24
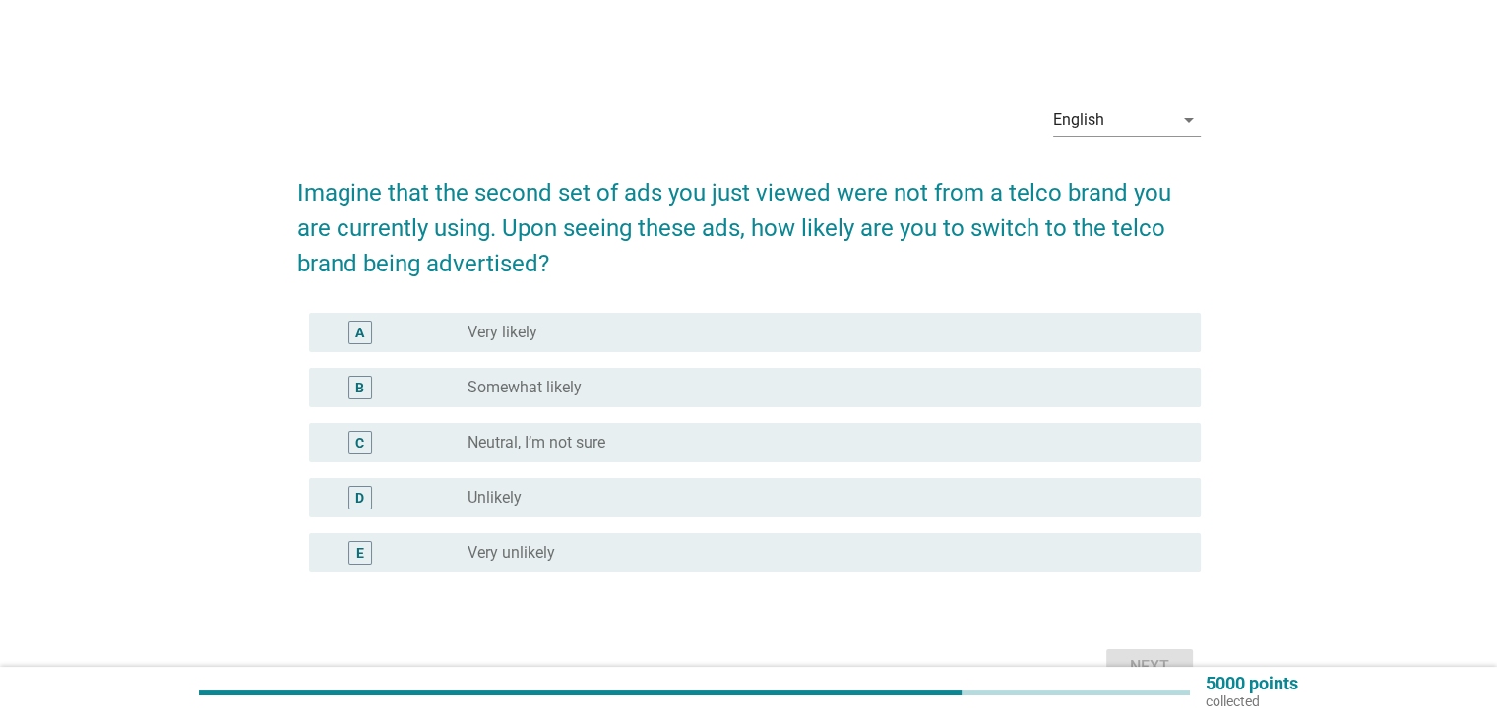
click at [1135, 460] on div "C radio_button_unchecked Neutral, I’m not sure" at bounding box center [754, 442] width 891 height 39
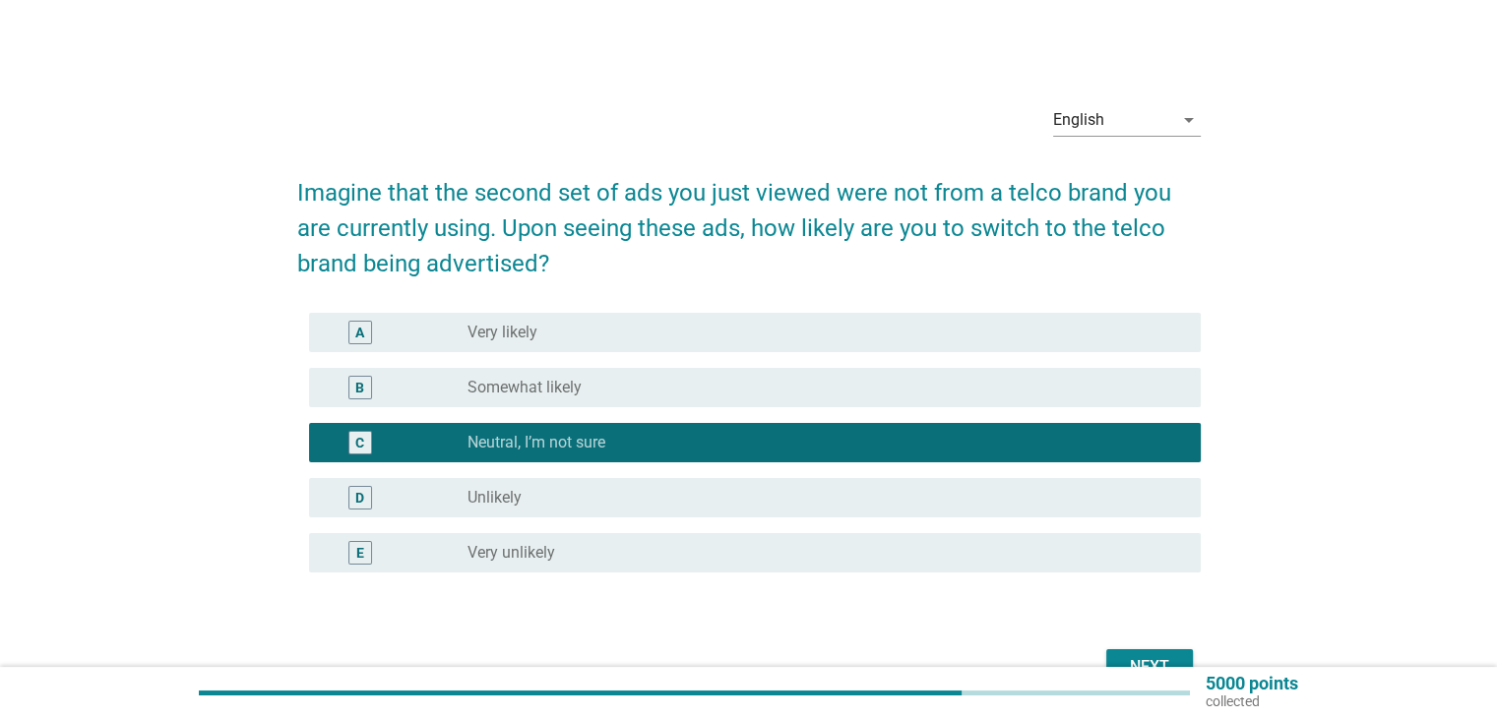
click at [1168, 652] on button "Next" at bounding box center [1149, 666] width 87 height 35
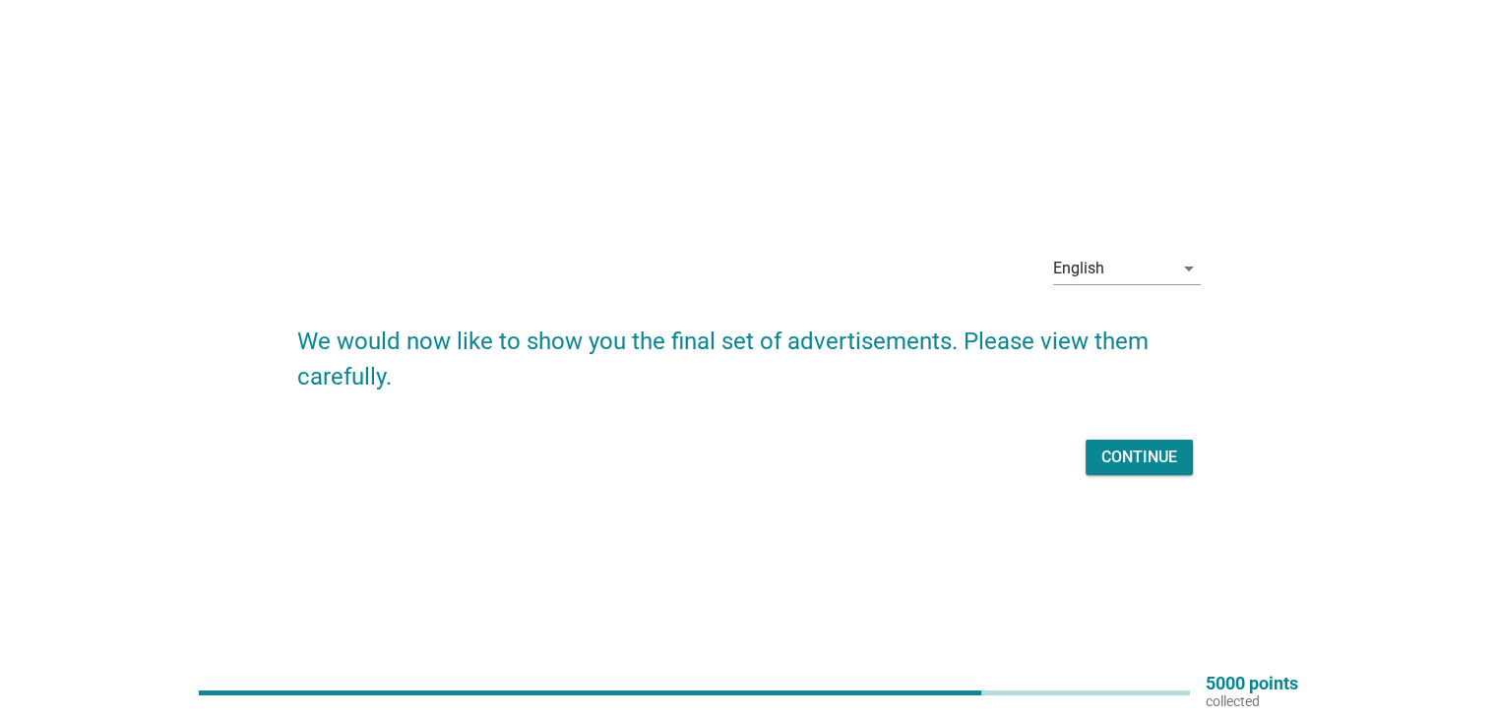
click at [1176, 452] on div "Continue" at bounding box center [1139, 458] width 76 height 24
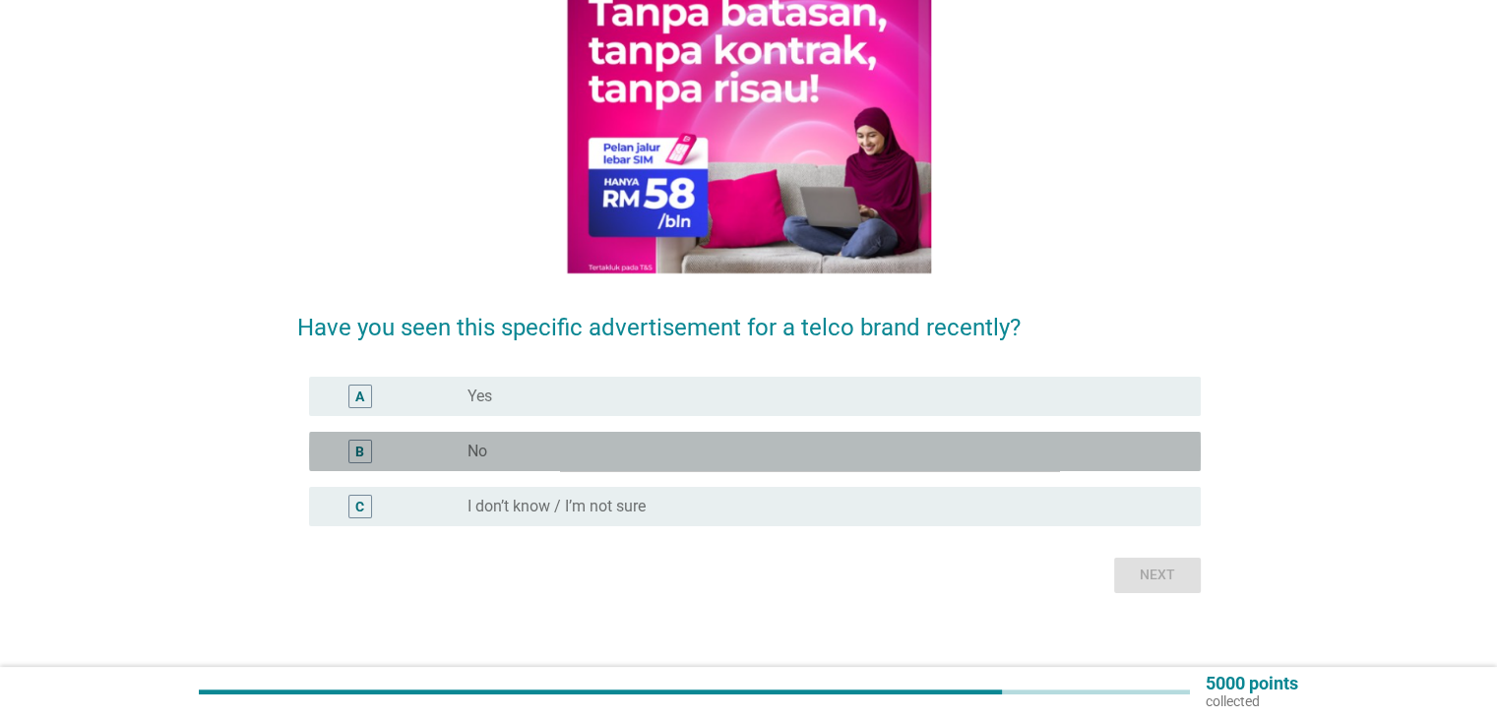
scroll to position [252, 0]
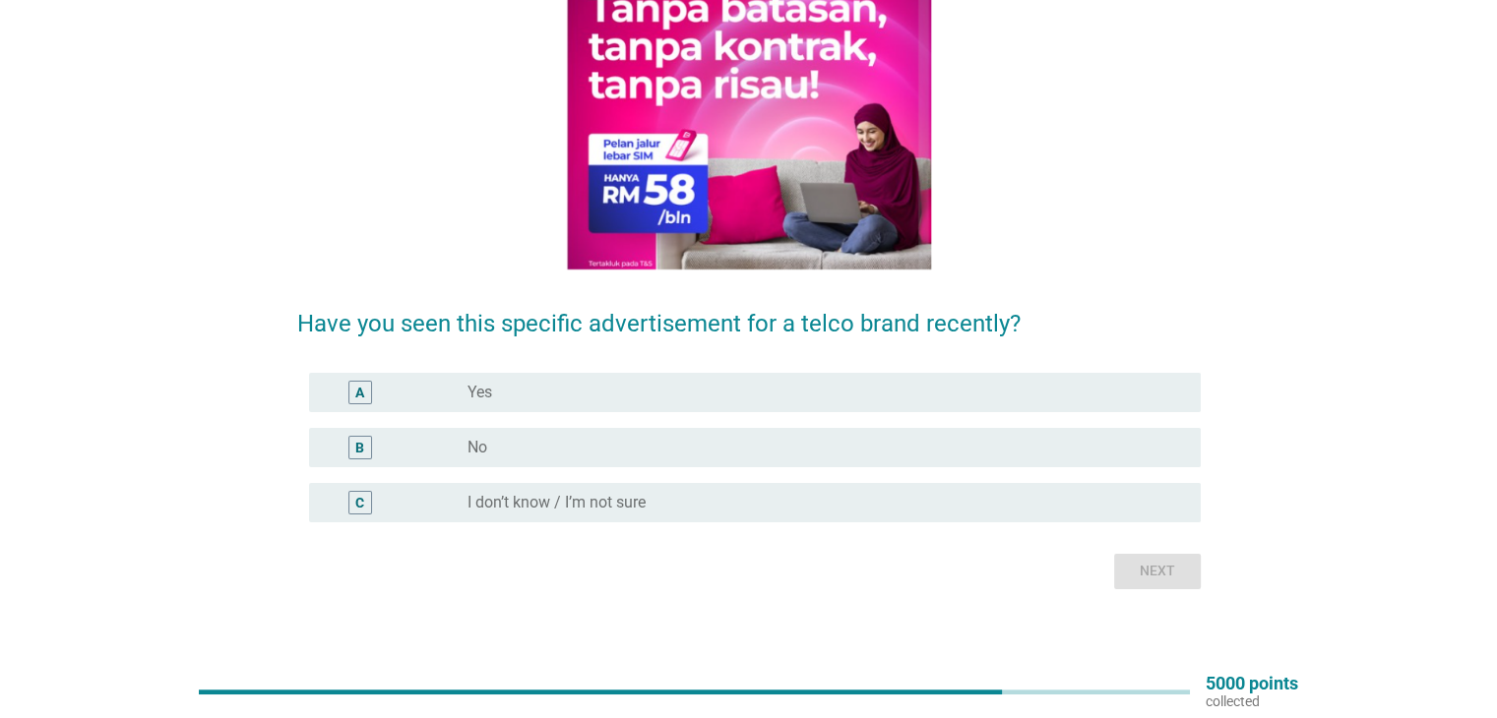
click at [1181, 459] on div "radio_button_unchecked No" at bounding box center [825, 448] width 716 height 24
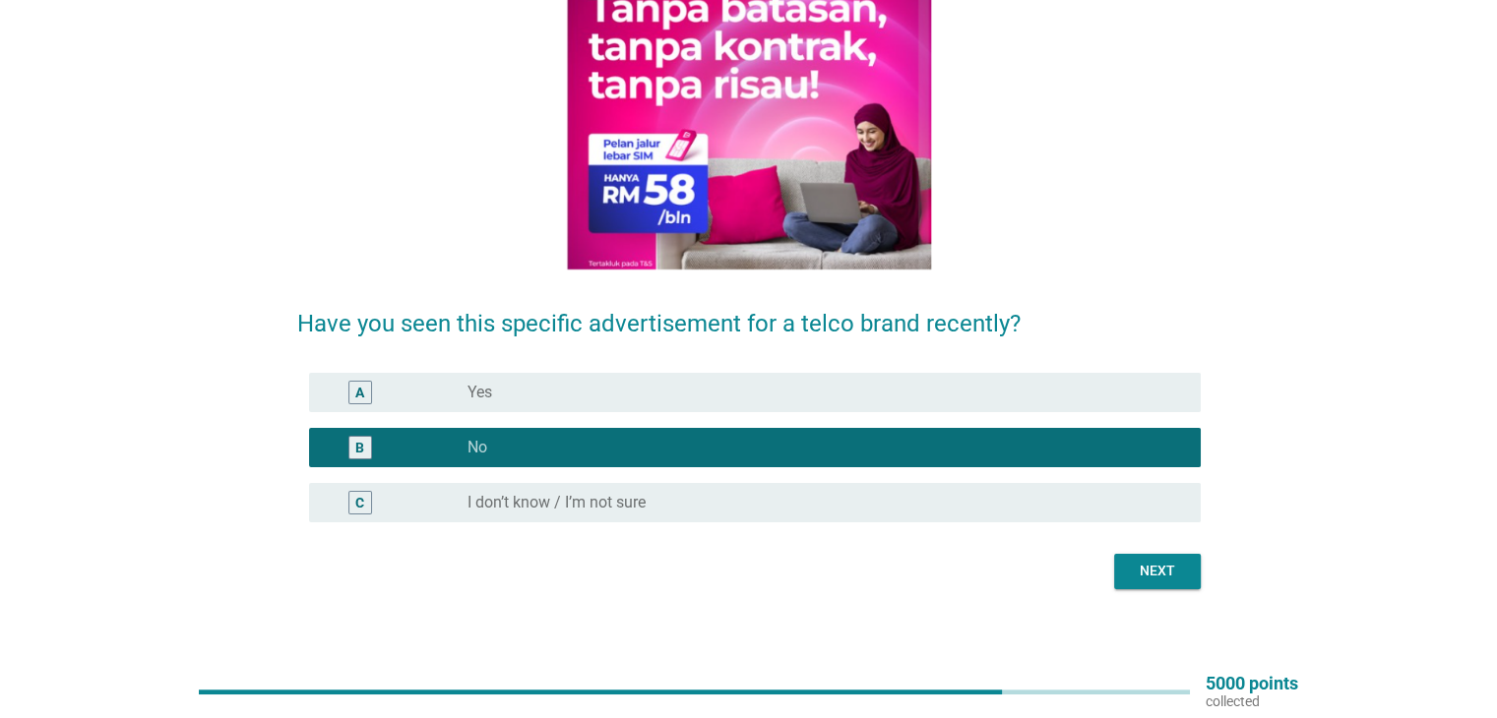
click at [1173, 584] on button "Next" at bounding box center [1157, 571] width 87 height 35
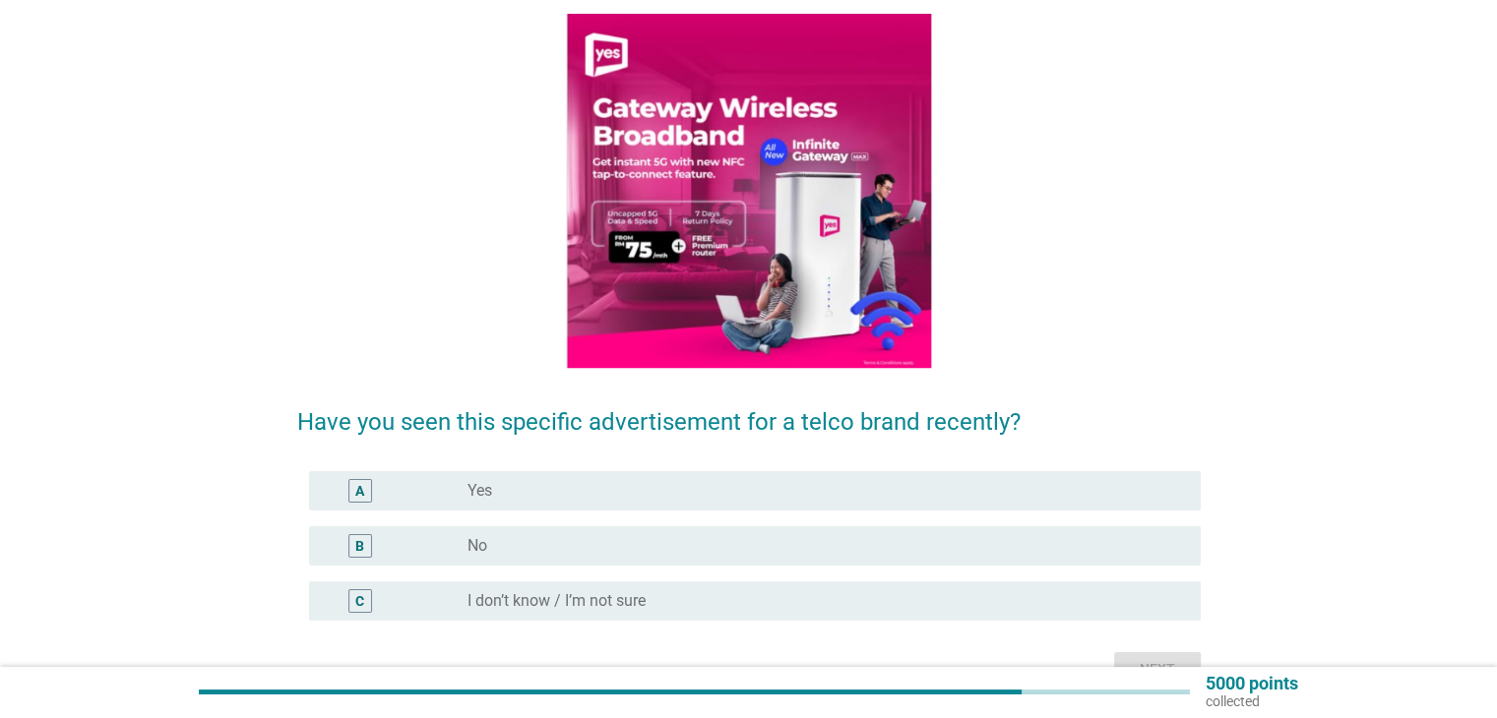
scroll to position [154, 0]
click at [1161, 497] on div "radio_button_unchecked Yes" at bounding box center [817, 490] width 701 height 20
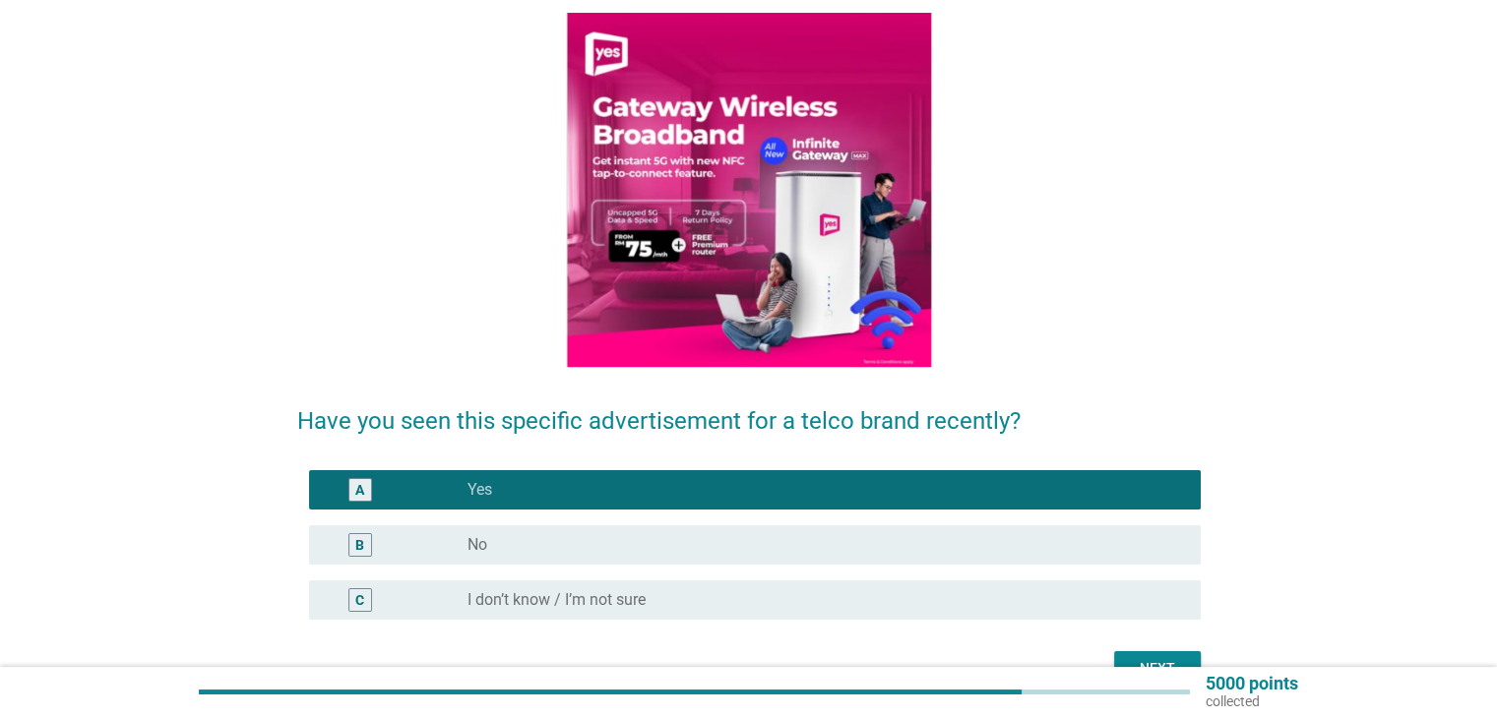
click at [1166, 562] on div "B radio_button_unchecked No" at bounding box center [754, 544] width 891 height 39
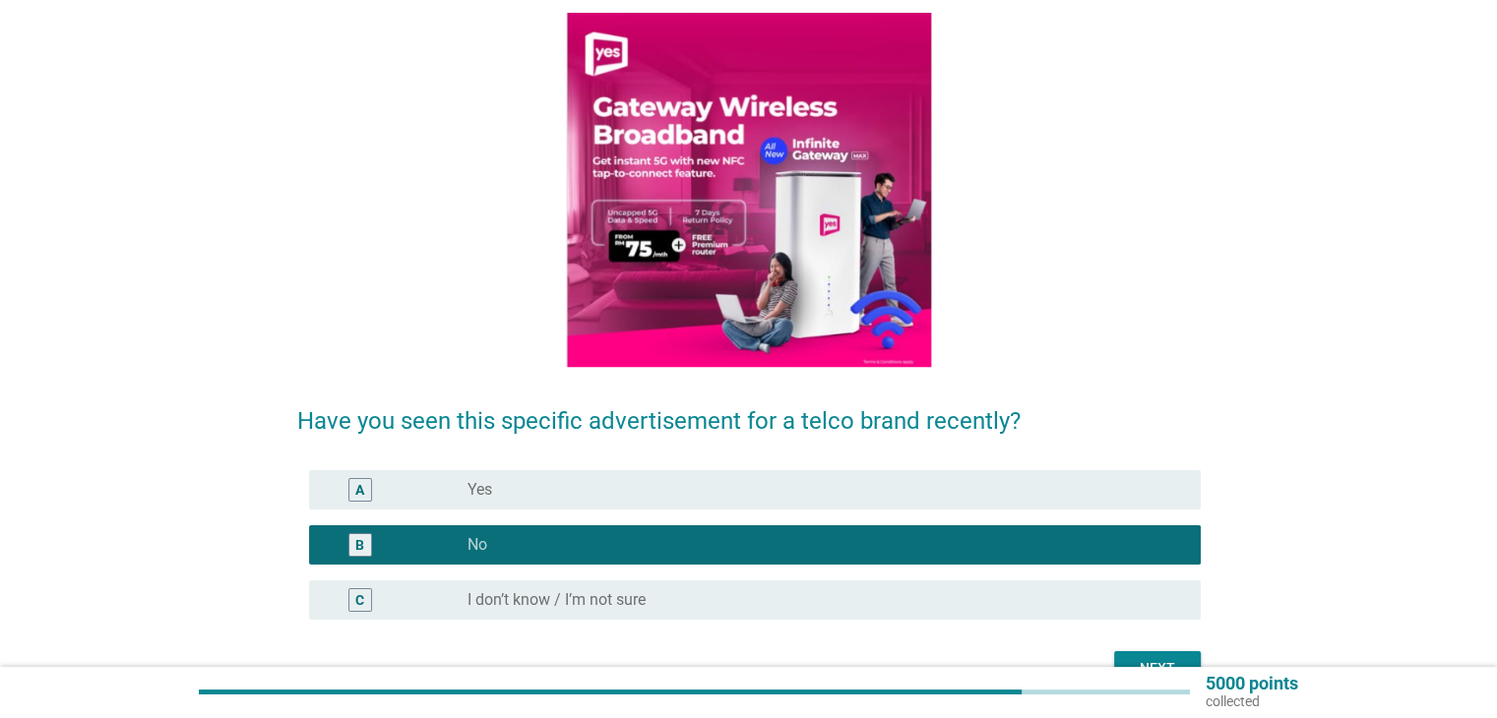
click at [1169, 661] on div "Next" at bounding box center [1157, 668] width 55 height 21
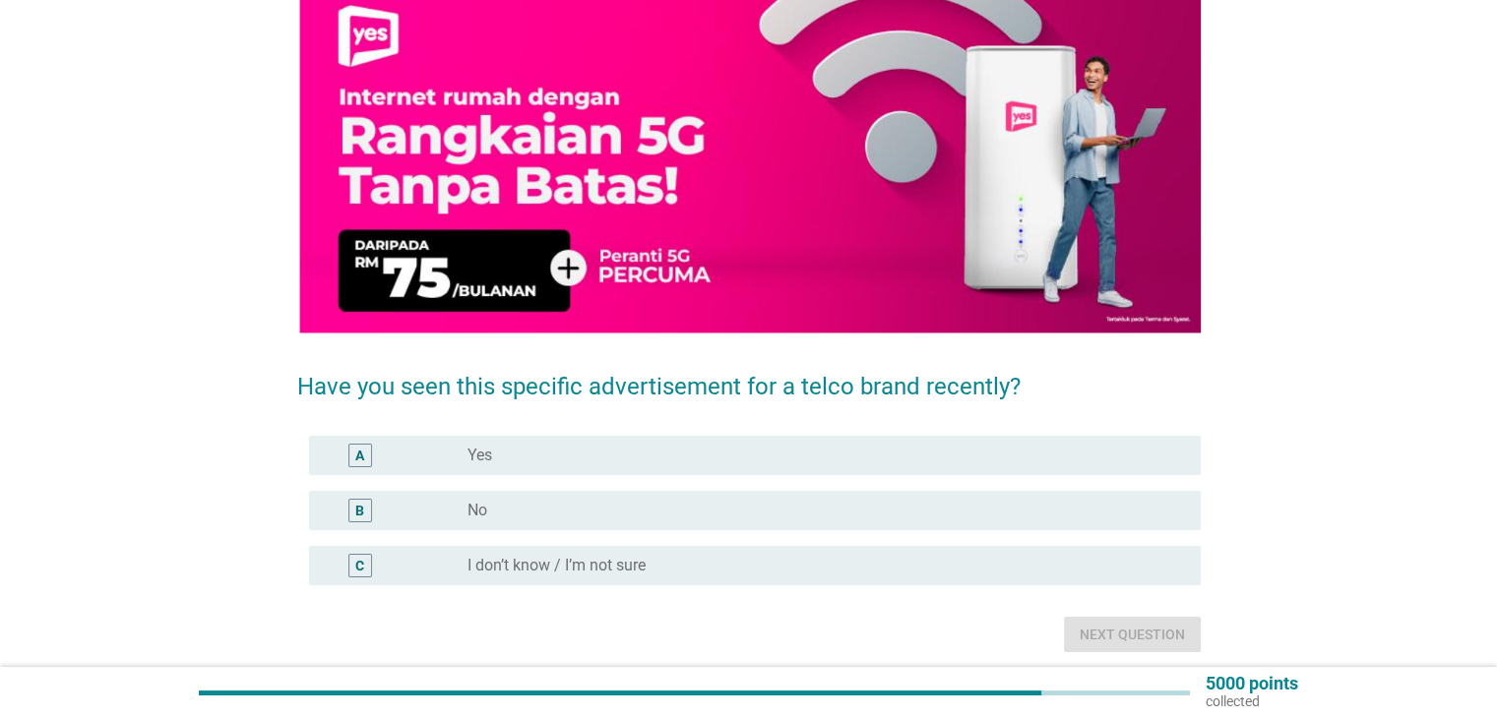
scroll to position [181, 0]
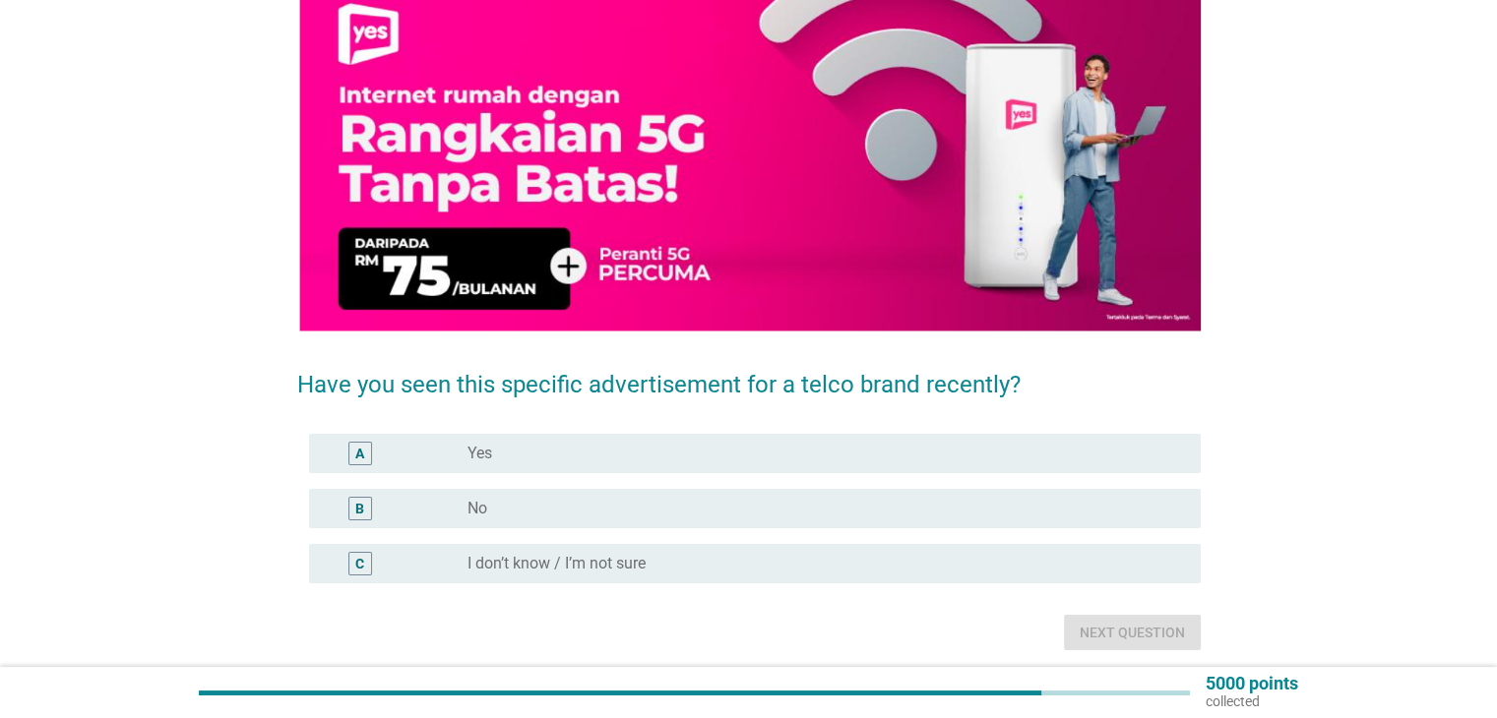
click at [1153, 512] on div "radio_button_unchecked No" at bounding box center [817, 509] width 701 height 20
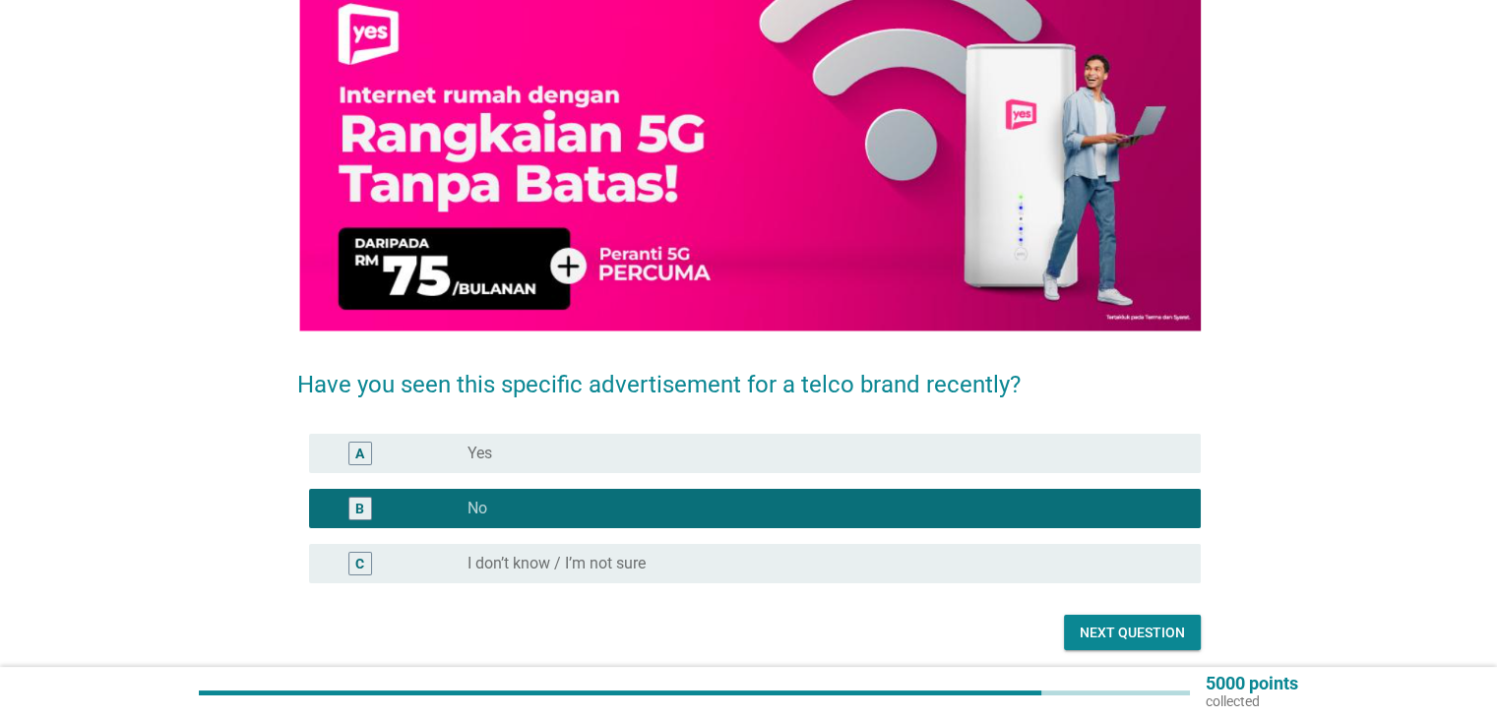
click at [1175, 645] on button "Next question" at bounding box center [1132, 632] width 137 height 35
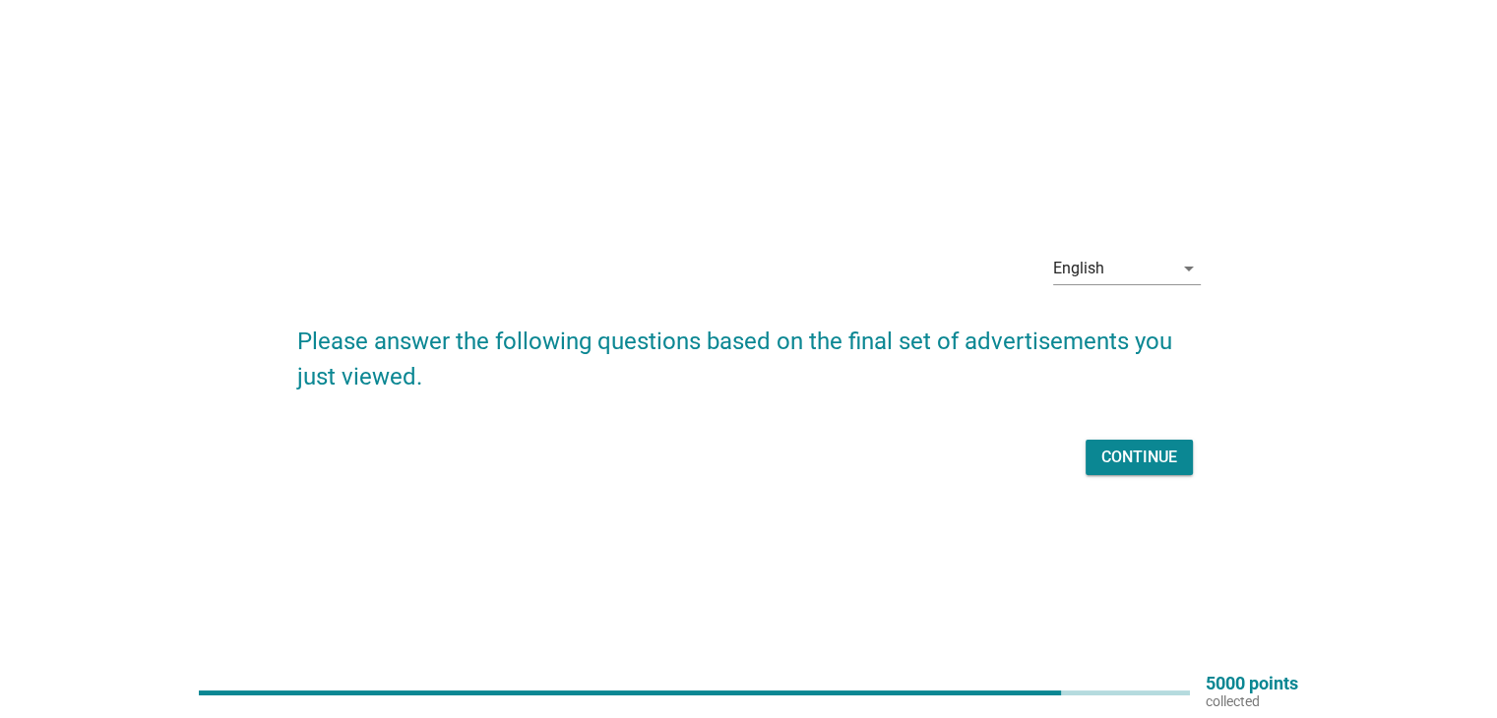
click at [1172, 473] on button "Continue" at bounding box center [1138, 457] width 107 height 35
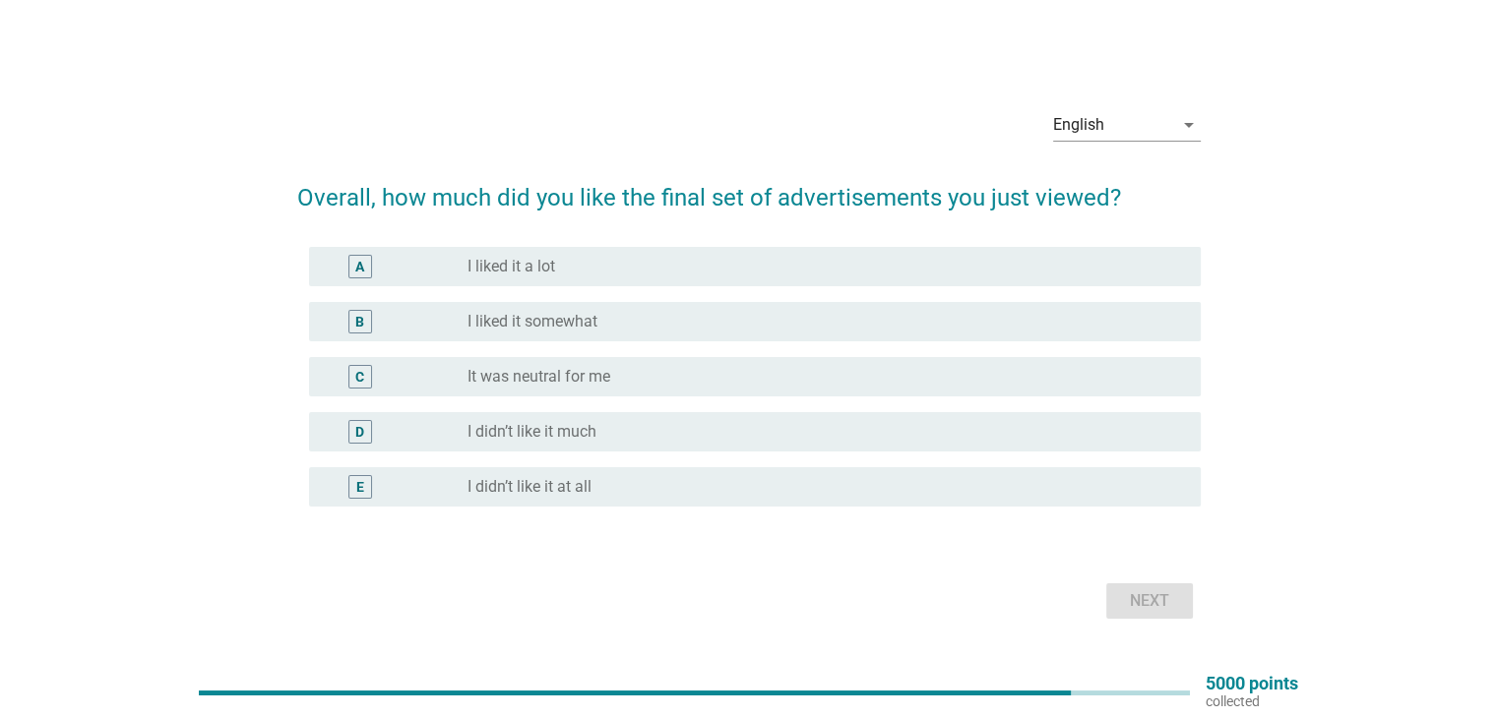
click at [1087, 358] on div "C radio_button_unchecked It was neutral for me" at bounding box center [754, 376] width 891 height 39
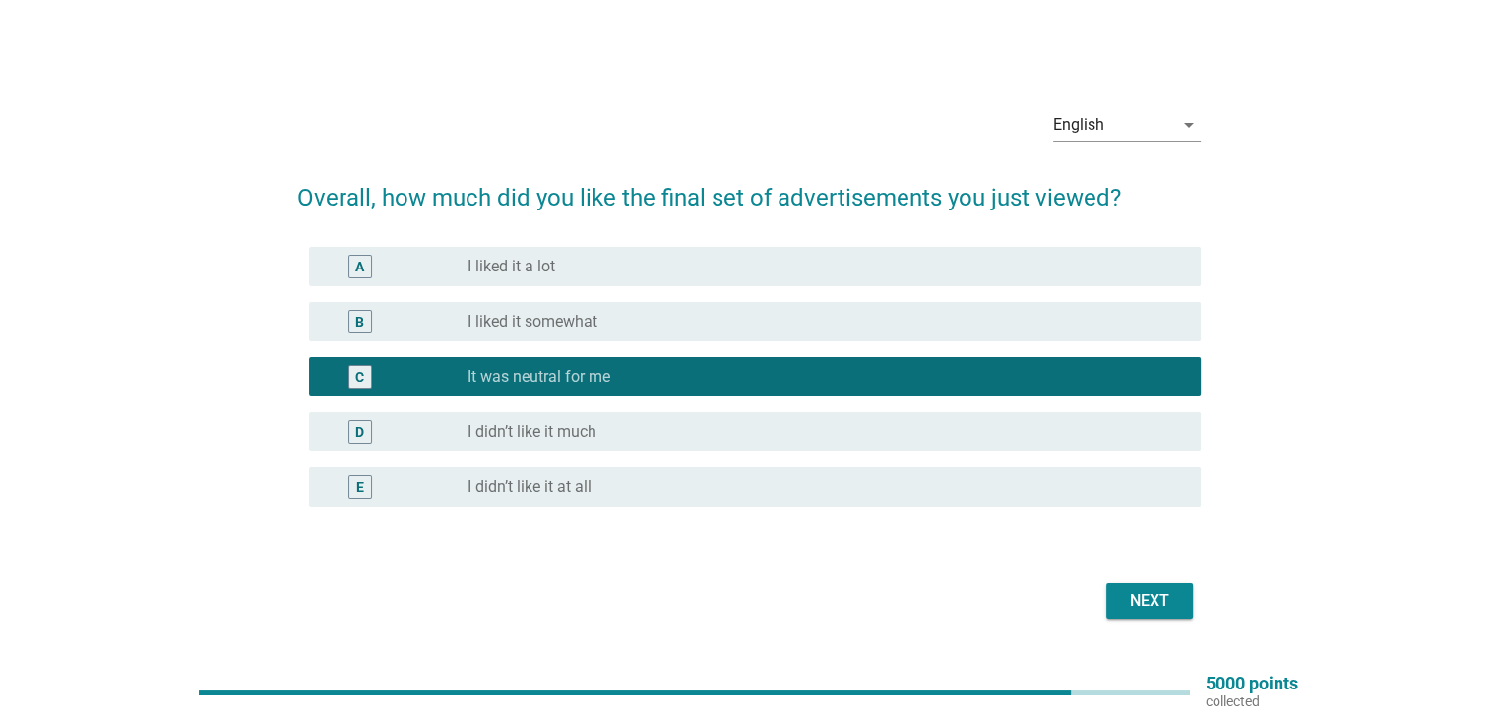
click at [1122, 365] on div "radio_button_checked It was neutral for me" at bounding box center [825, 377] width 716 height 24
click at [1144, 330] on div "radio_button_unchecked I liked it somewhat" at bounding box center [817, 322] width 701 height 20
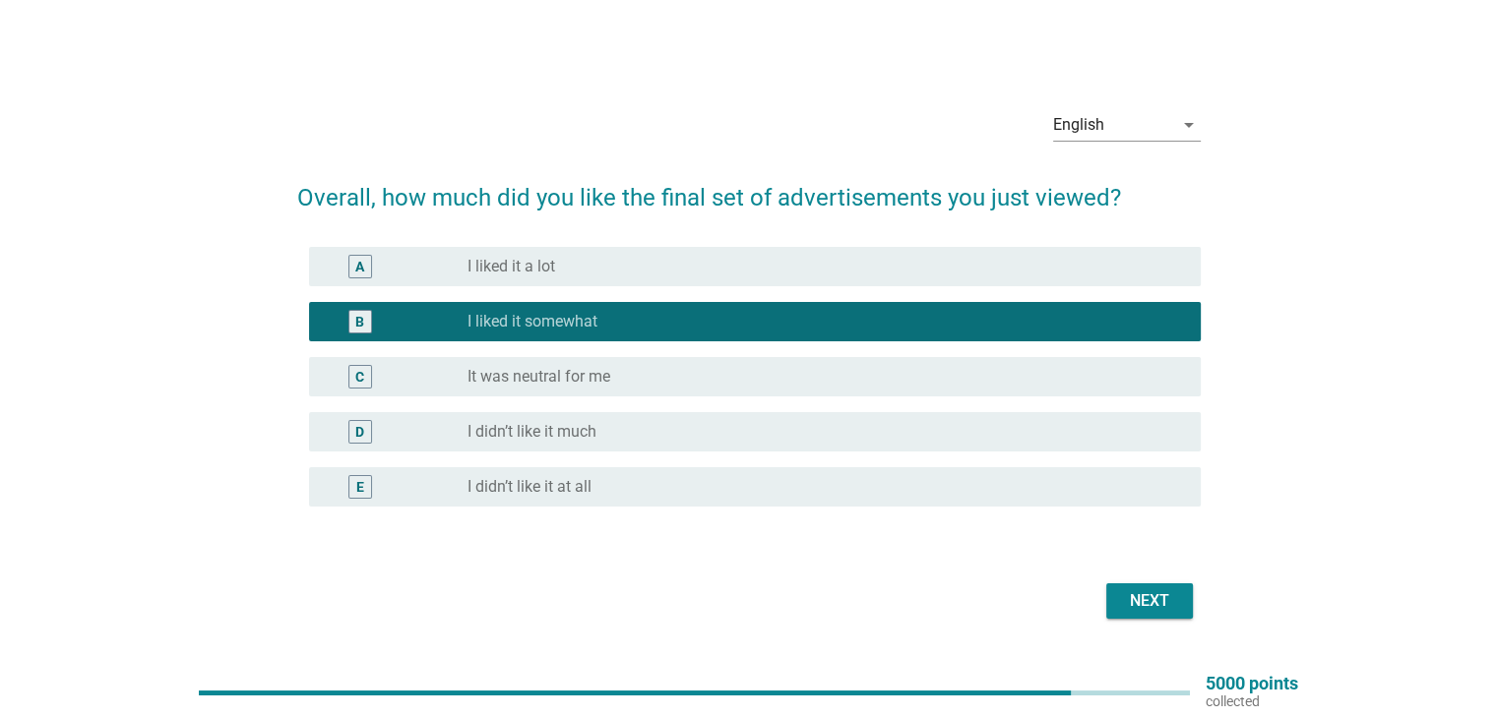
click at [1188, 591] on button "Next" at bounding box center [1149, 600] width 87 height 35
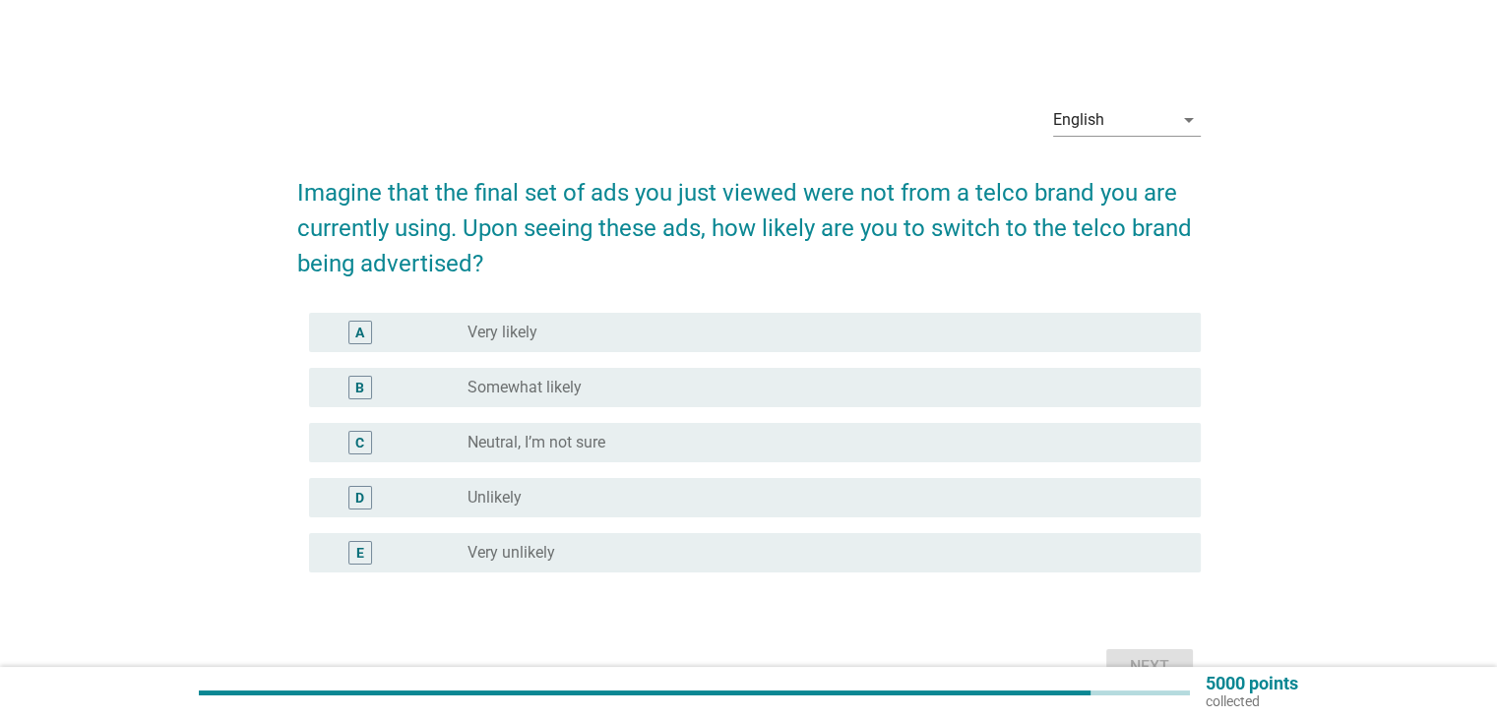
click at [1137, 390] on div "radio_button_unchecked Somewhat likely" at bounding box center [817, 388] width 701 height 20
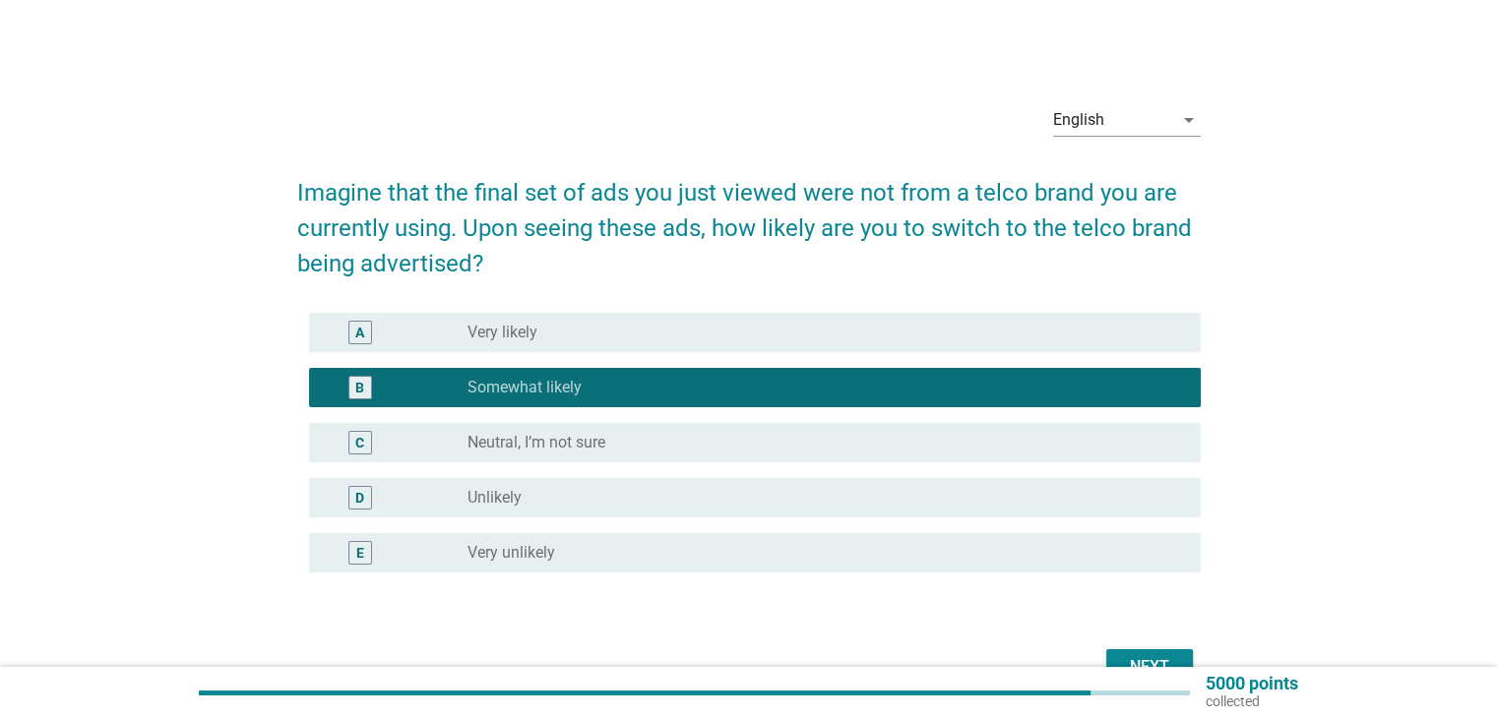
click at [1177, 665] on button "Next" at bounding box center [1149, 666] width 87 height 35
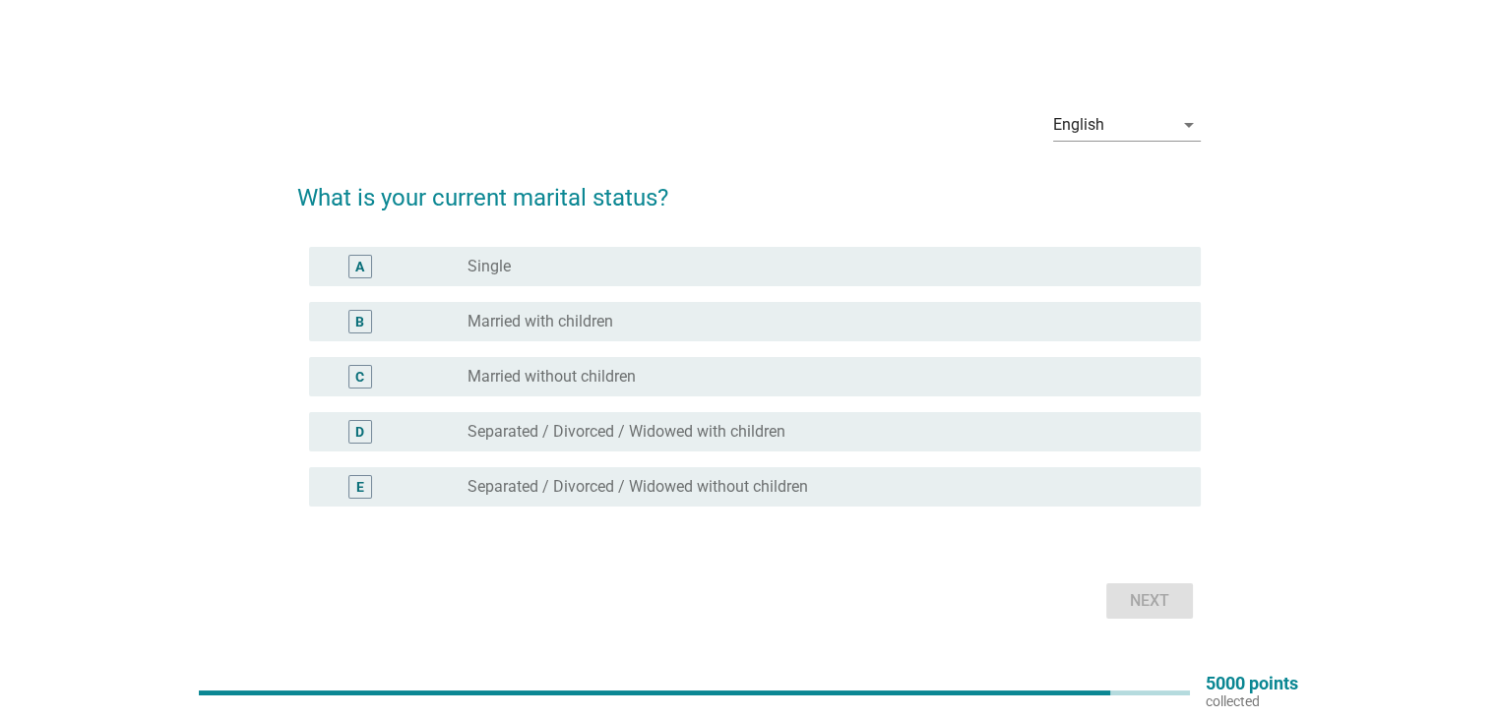
click at [1120, 361] on div "C radio_button_unchecked Married without children" at bounding box center [754, 376] width 891 height 39
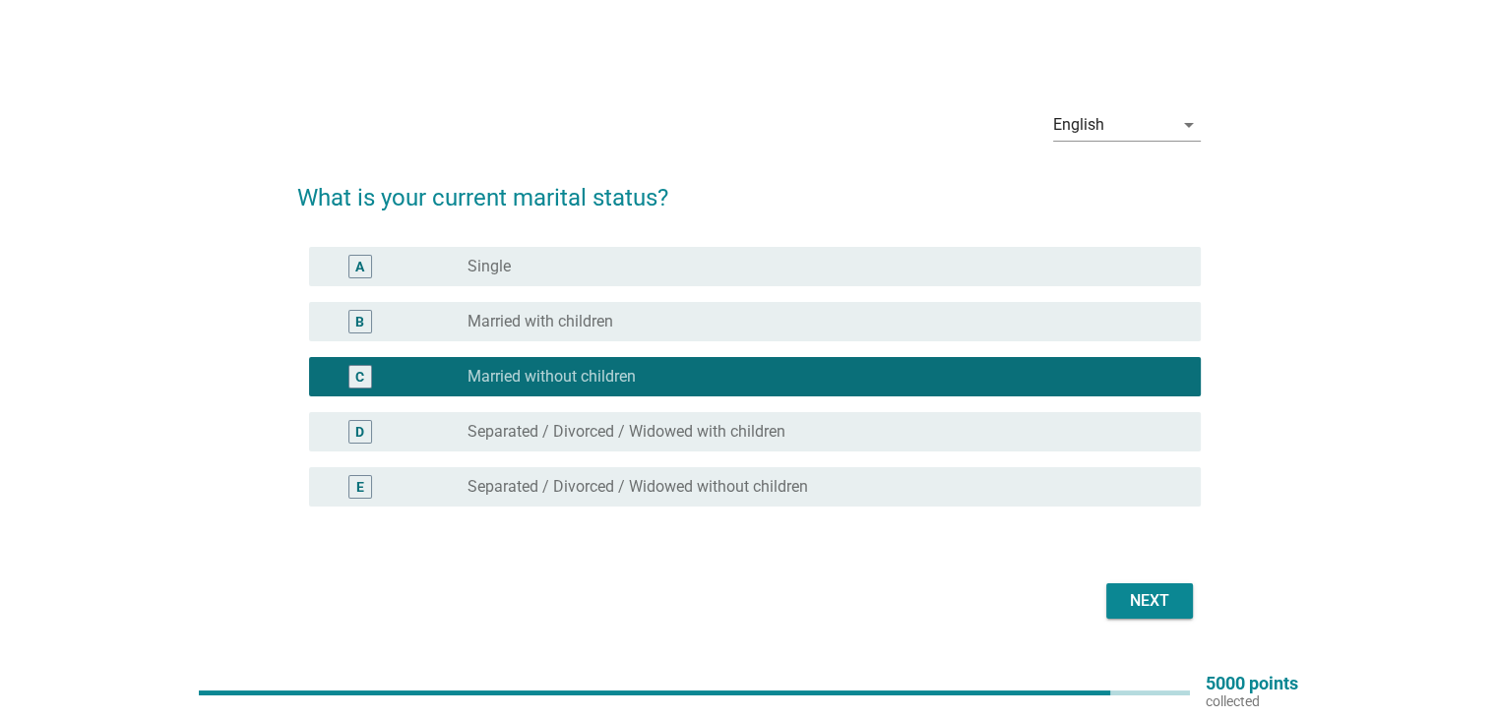
click at [1144, 336] on div "B radio_button_unchecked Married with children" at bounding box center [754, 321] width 891 height 39
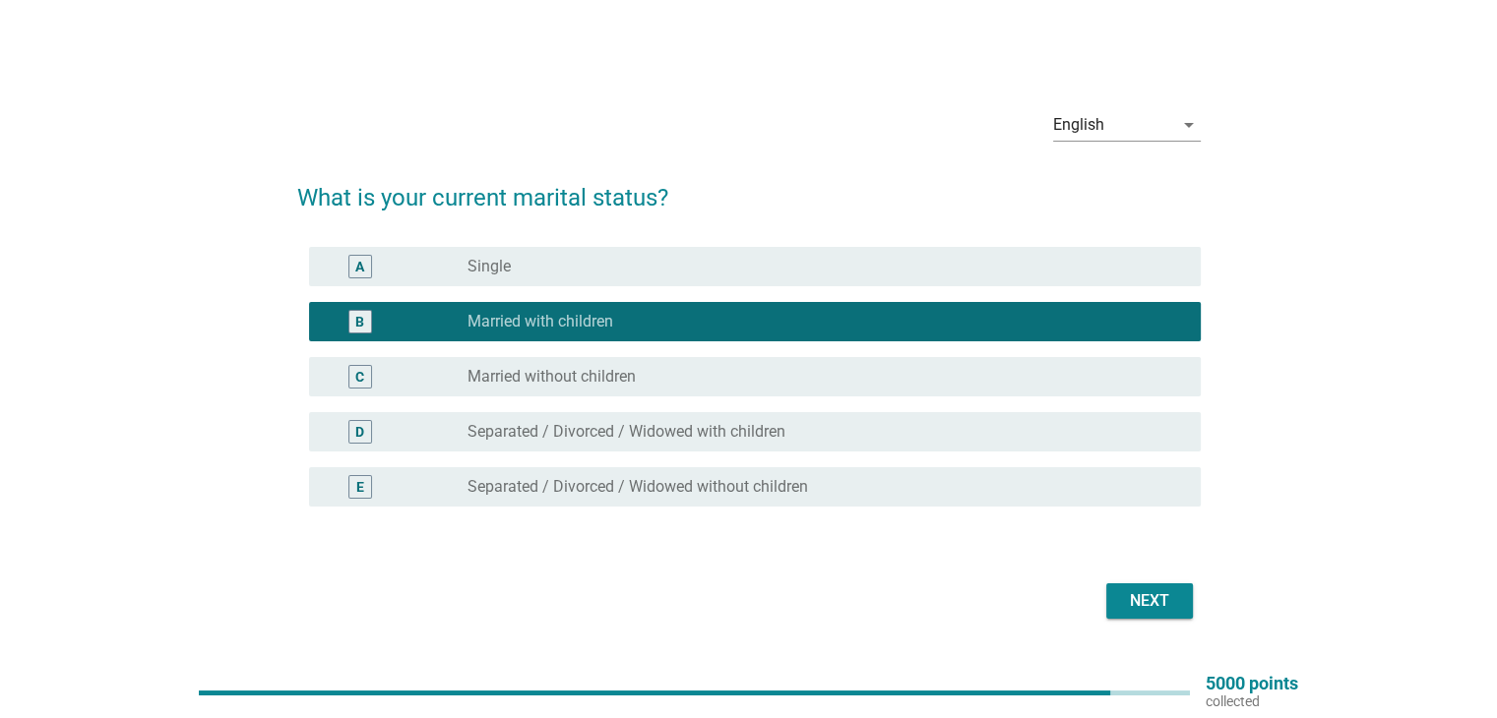
click at [1165, 600] on div "Next" at bounding box center [1149, 601] width 55 height 24
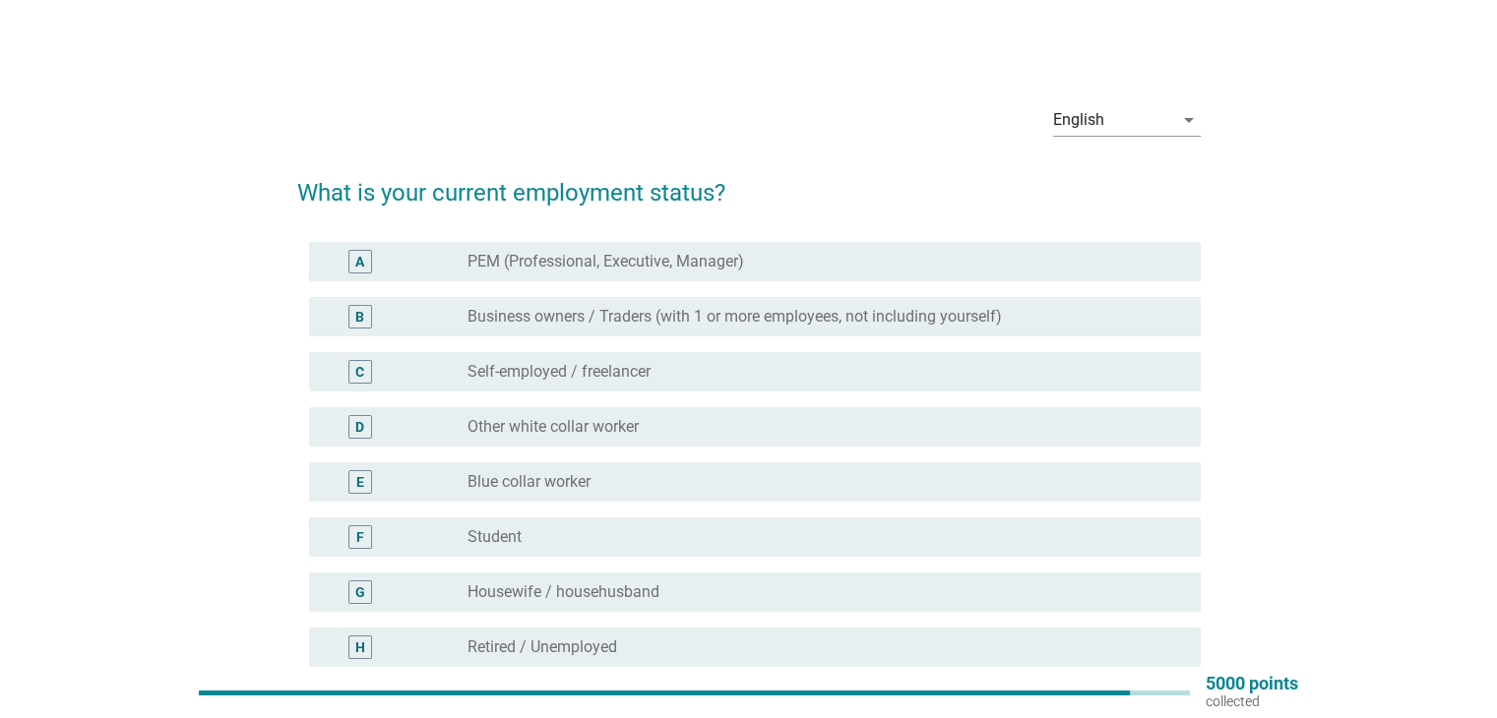
click at [1051, 445] on div "D radio_button_unchecked Other white collar worker" at bounding box center [754, 426] width 891 height 39
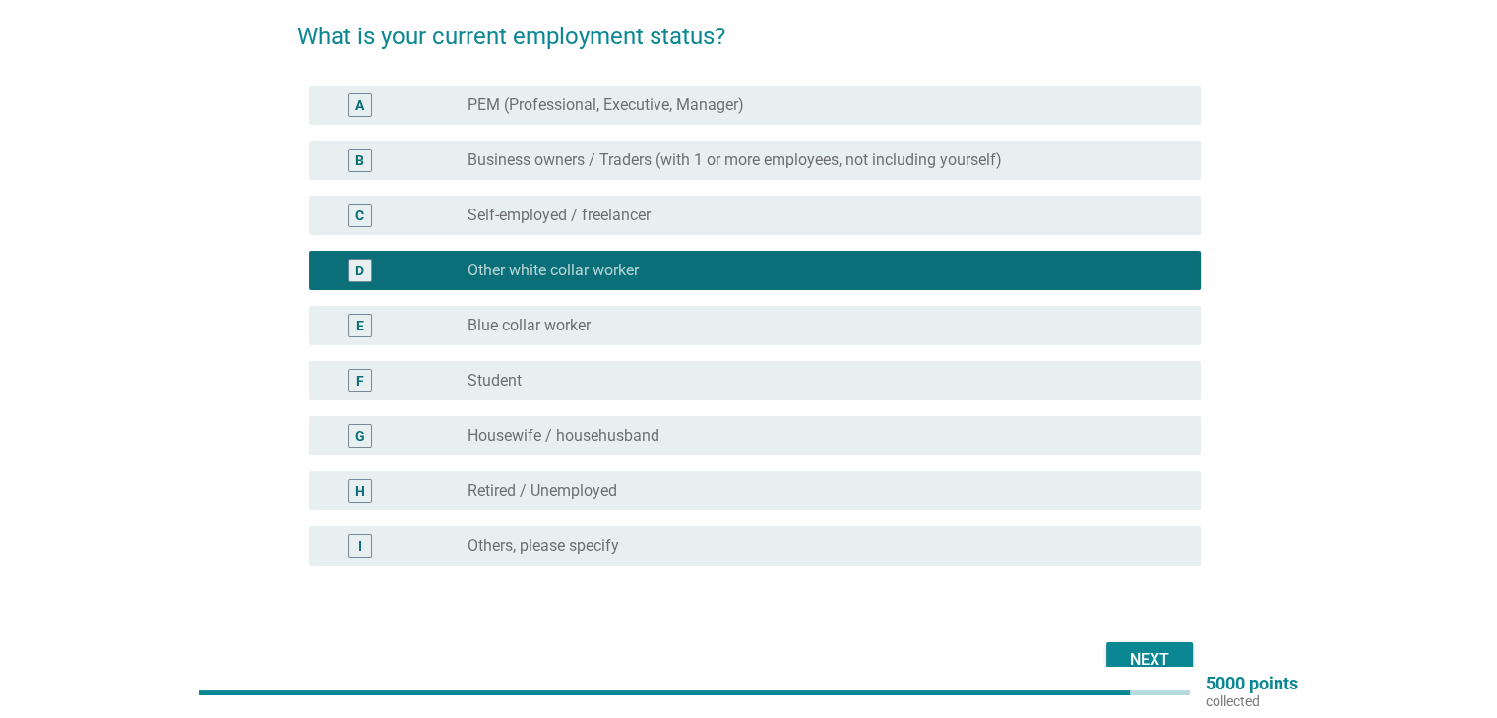
scroll to position [190, 0]
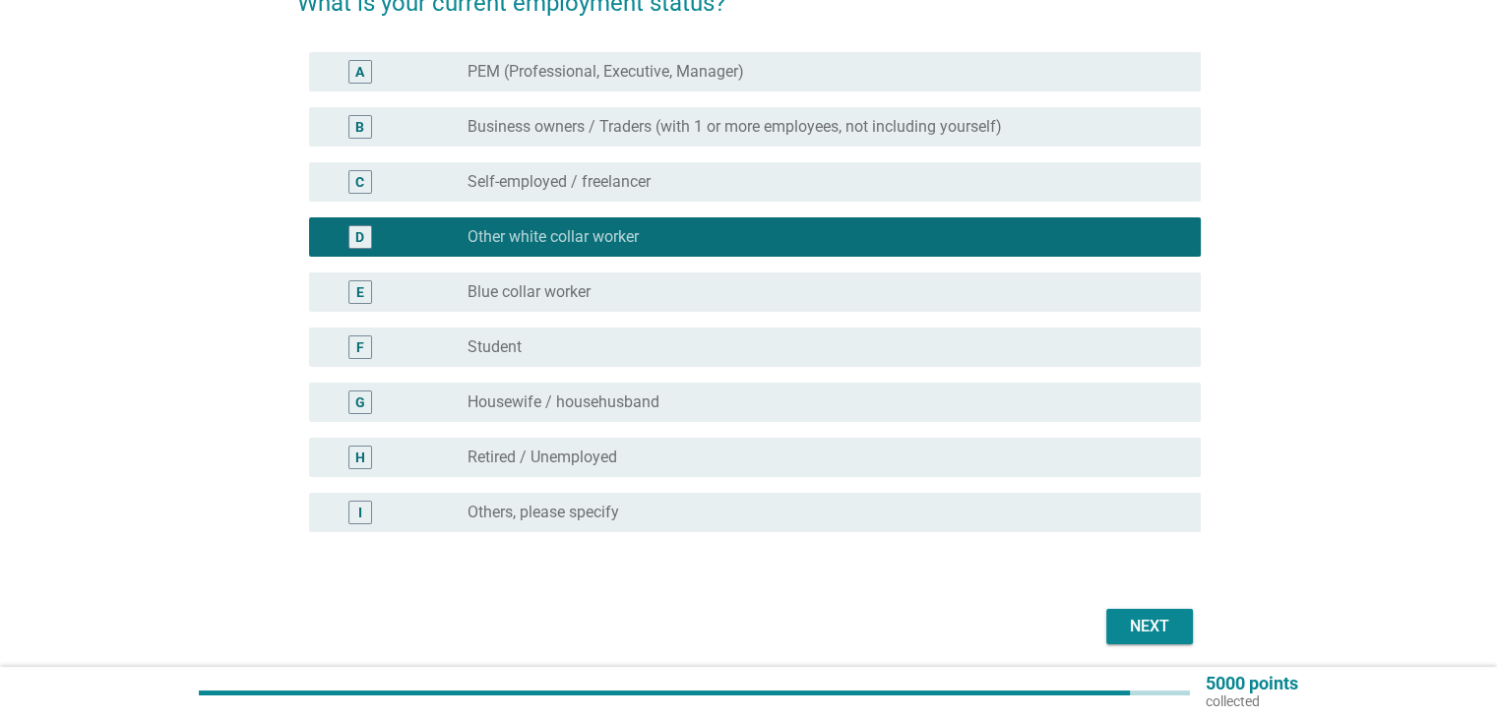
click at [1177, 638] on button "Next" at bounding box center [1149, 626] width 87 height 35
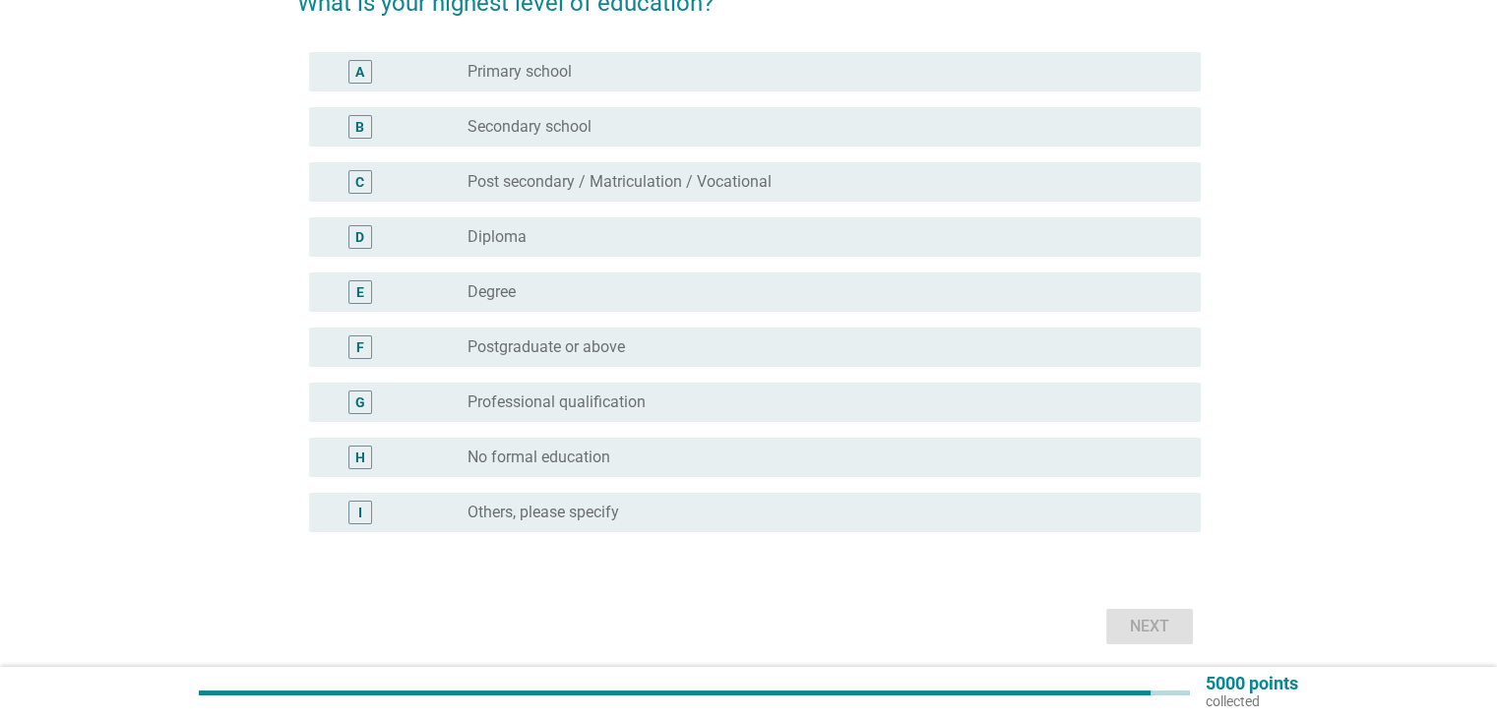
scroll to position [0, 0]
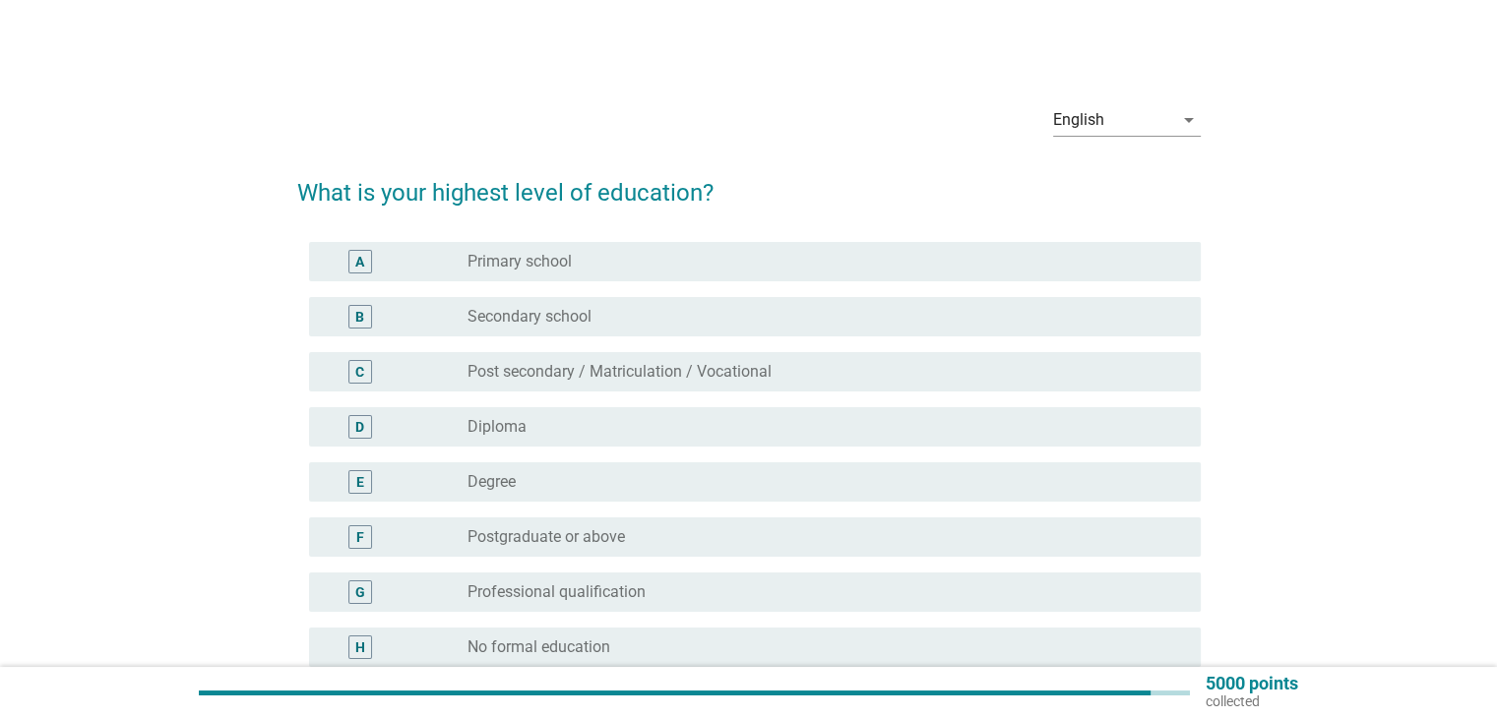
click at [1043, 498] on div "E radio_button_unchecked Degree" at bounding box center [754, 481] width 891 height 39
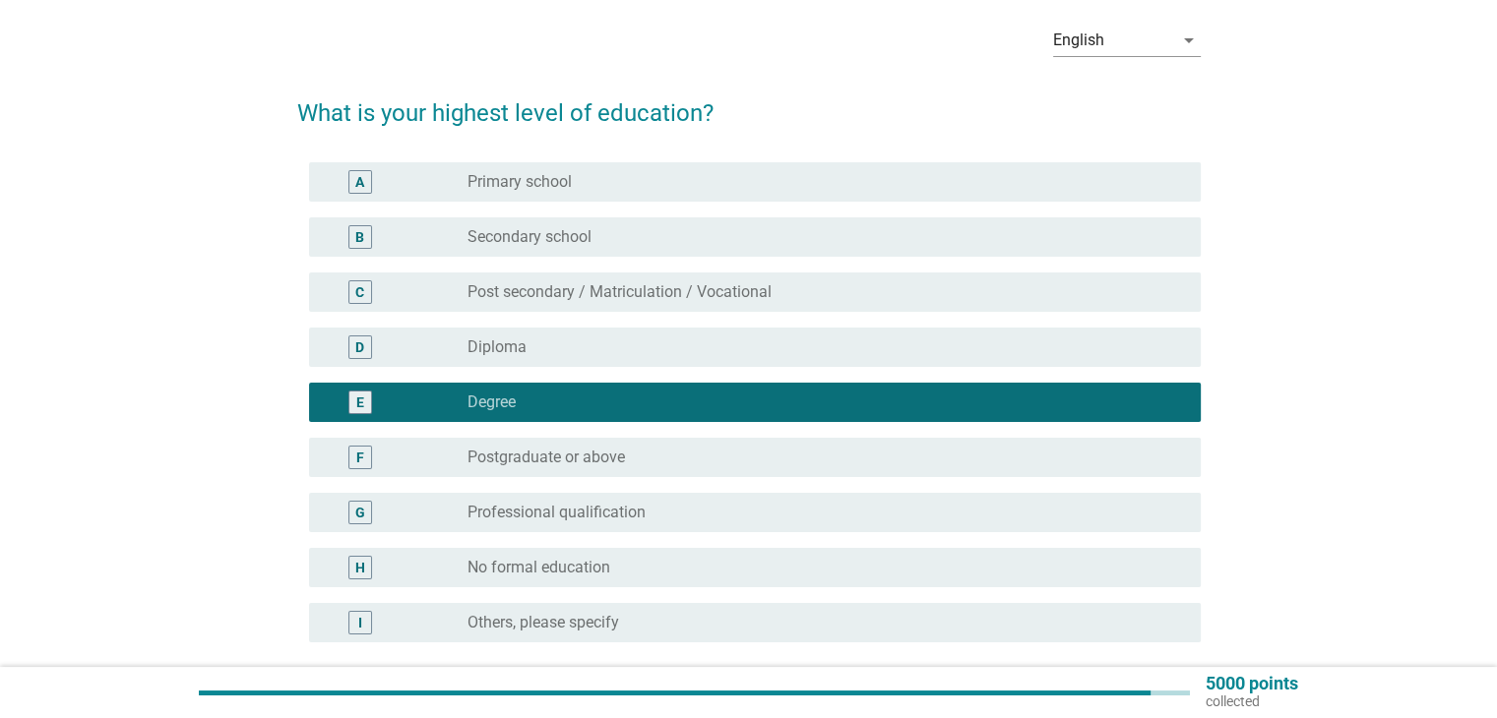
scroll to position [262, 0]
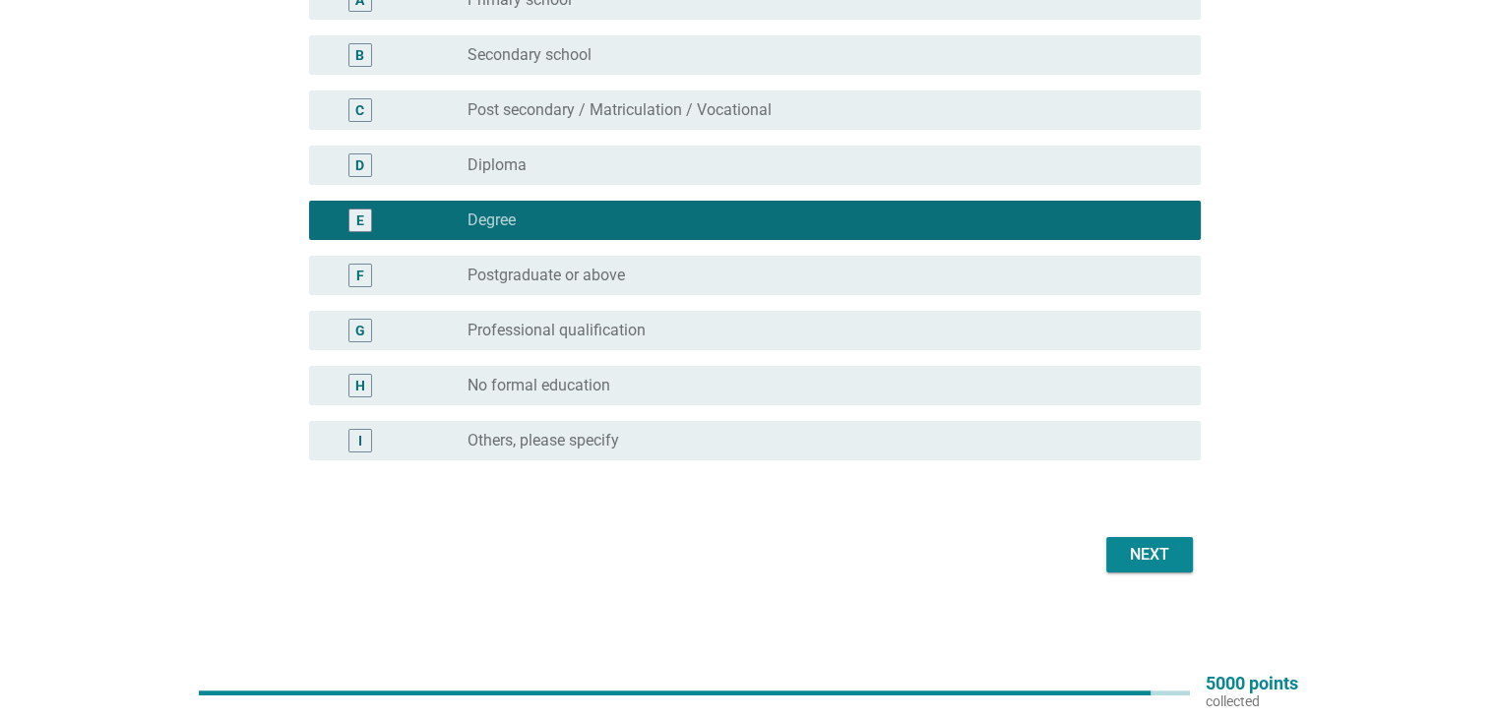
click at [1187, 565] on button "Next" at bounding box center [1149, 554] width 87 height 35
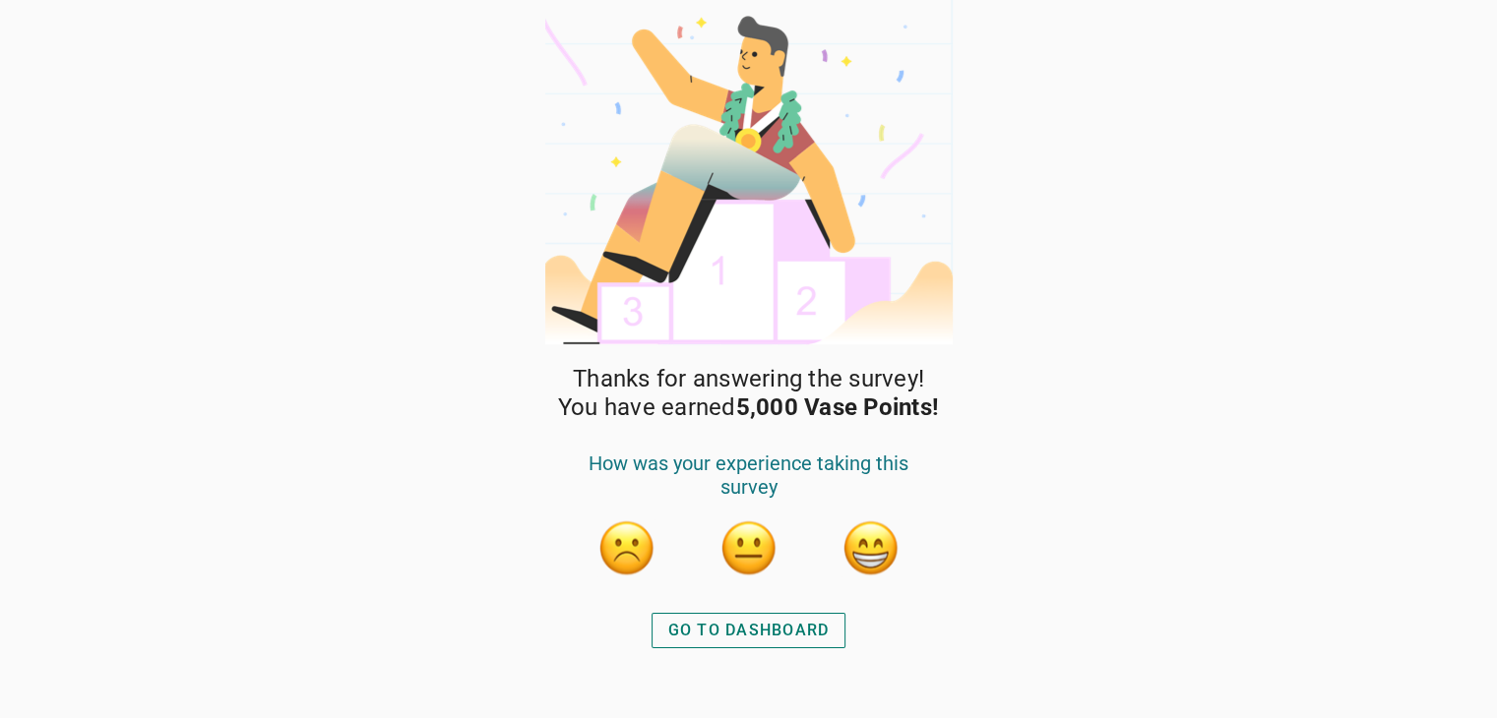
click at [818, 642] on div "GO TO DASHBOARD" at bounding box center [748, 631] width 161 height 24
